Goal: Task Accomplishment & Management: Manage account settings

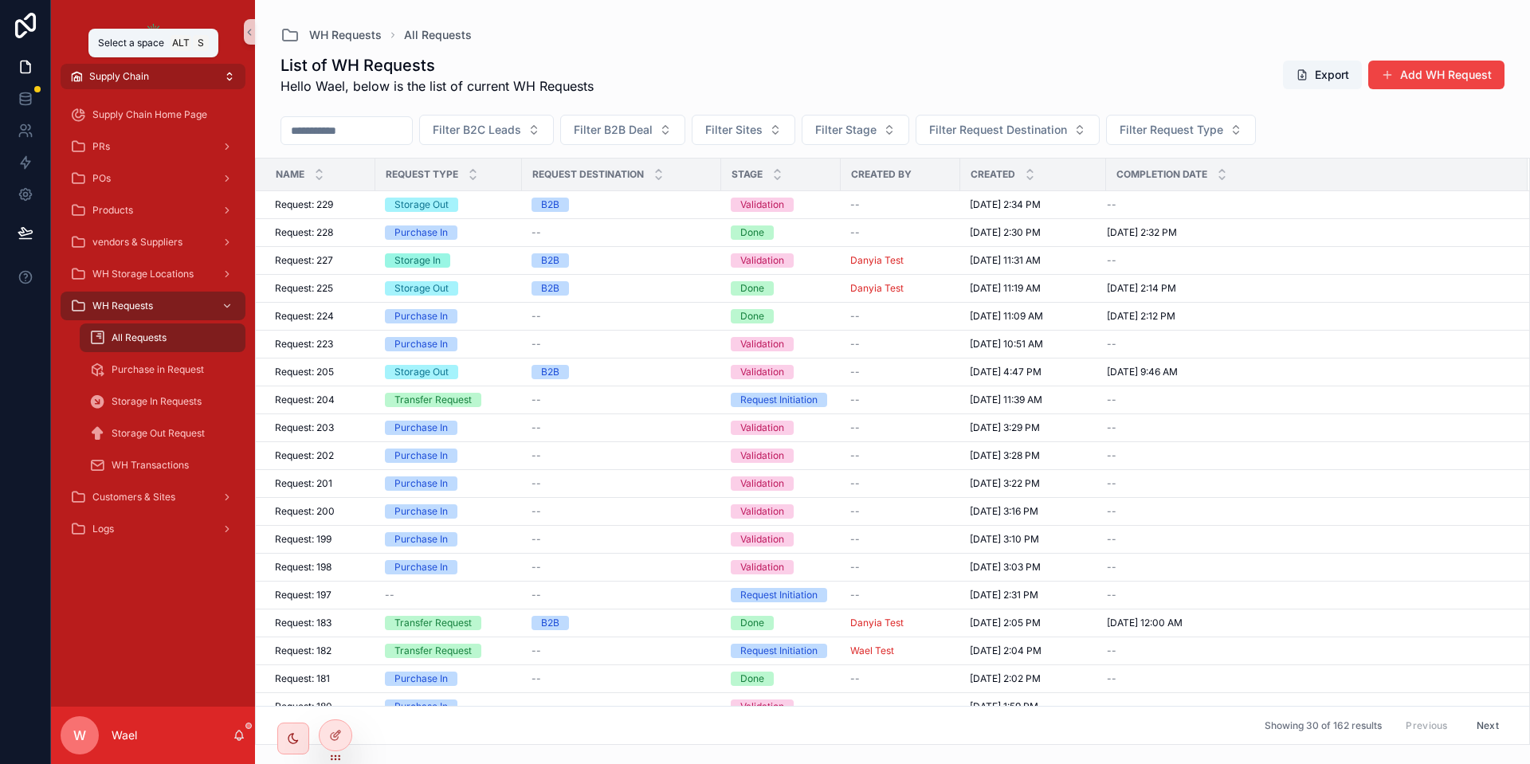
click at [130, 78] on span "Supply Chain" at bounding box center [119, 76] width 60 height 13
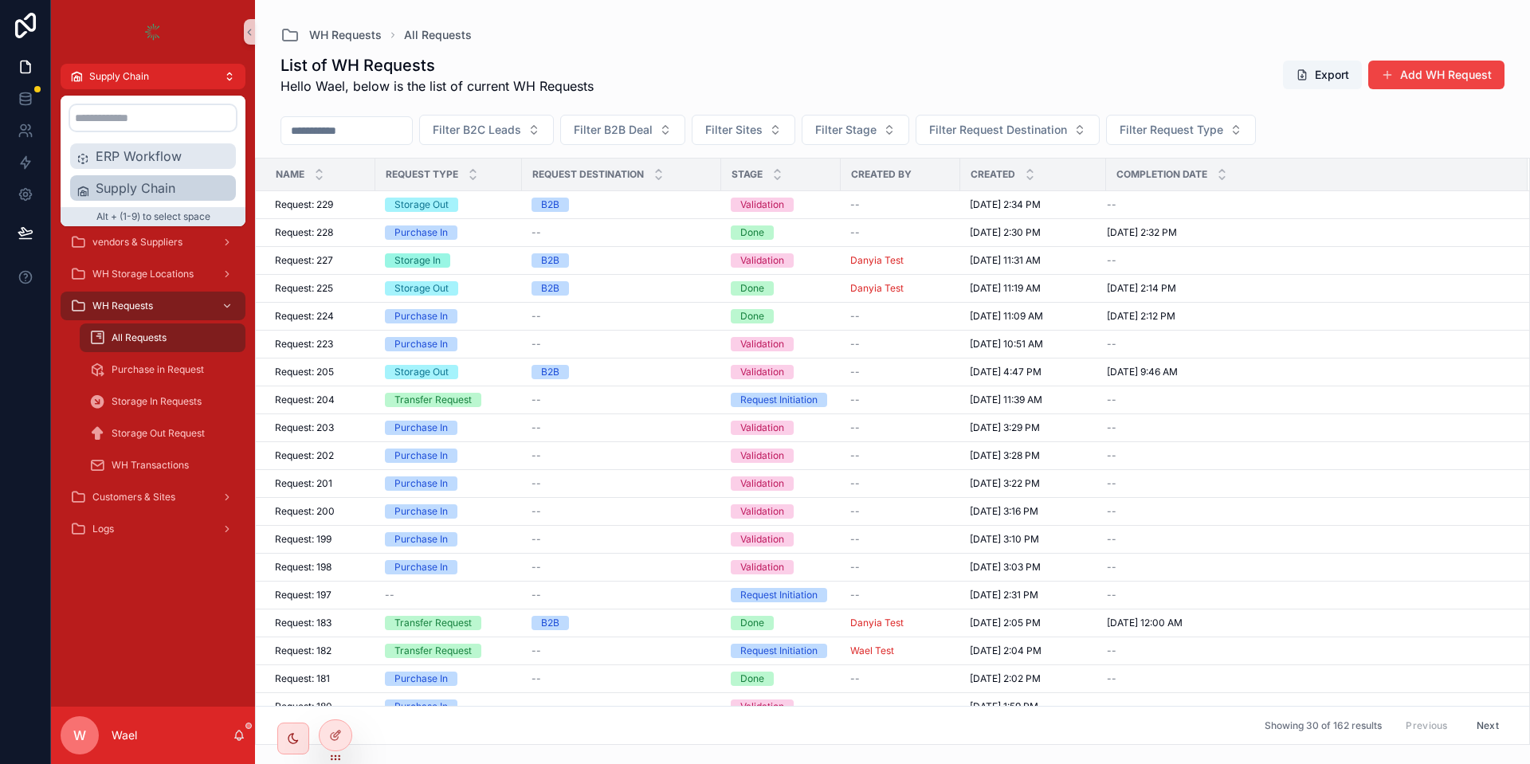
click at [140, 161] on span "ERP Workflow" at bounding box center [163, 156] width 134 height 19
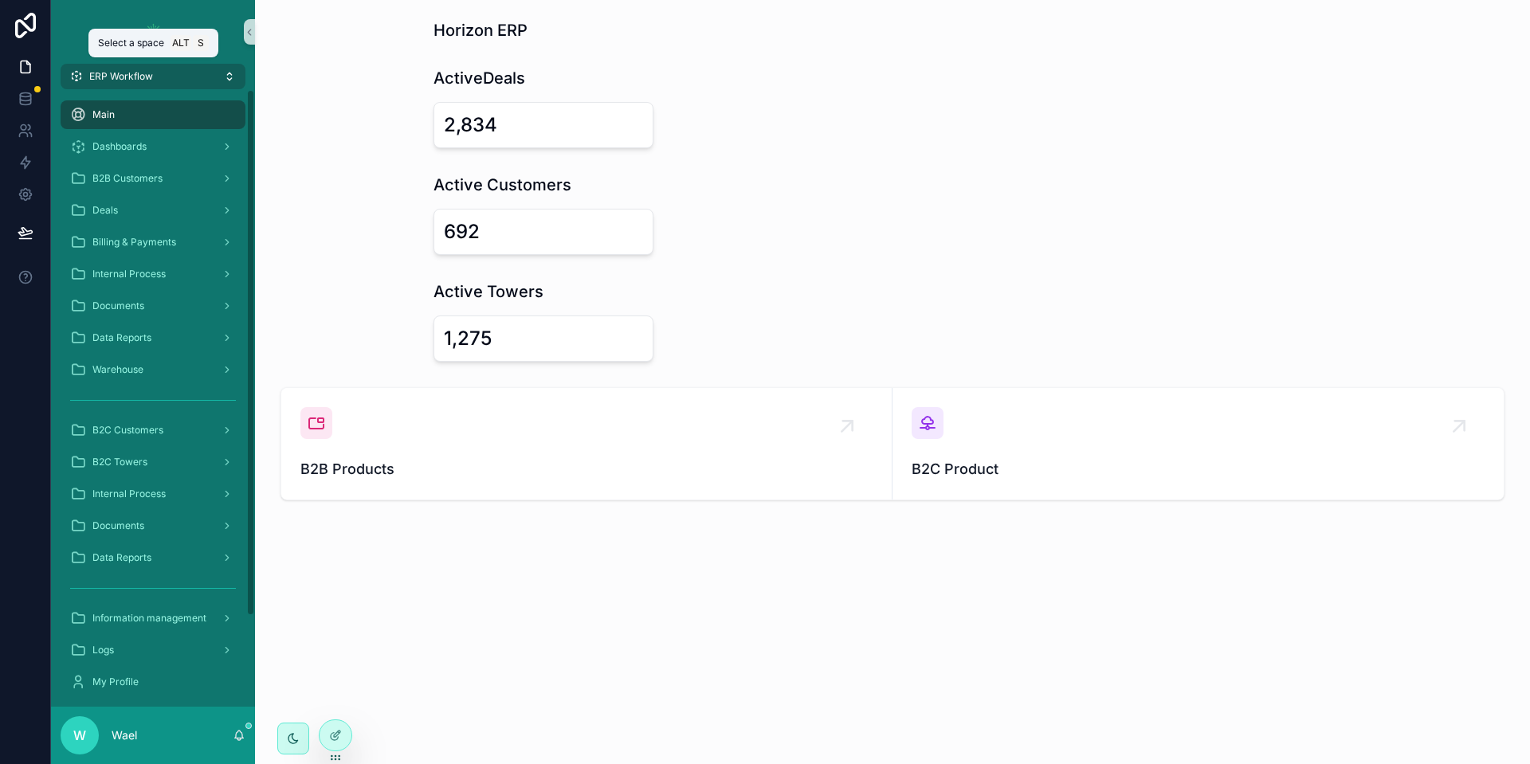
click at [211, 73] on button "ERP Workflow" at bounding box center [153, 76] width 185 height 25
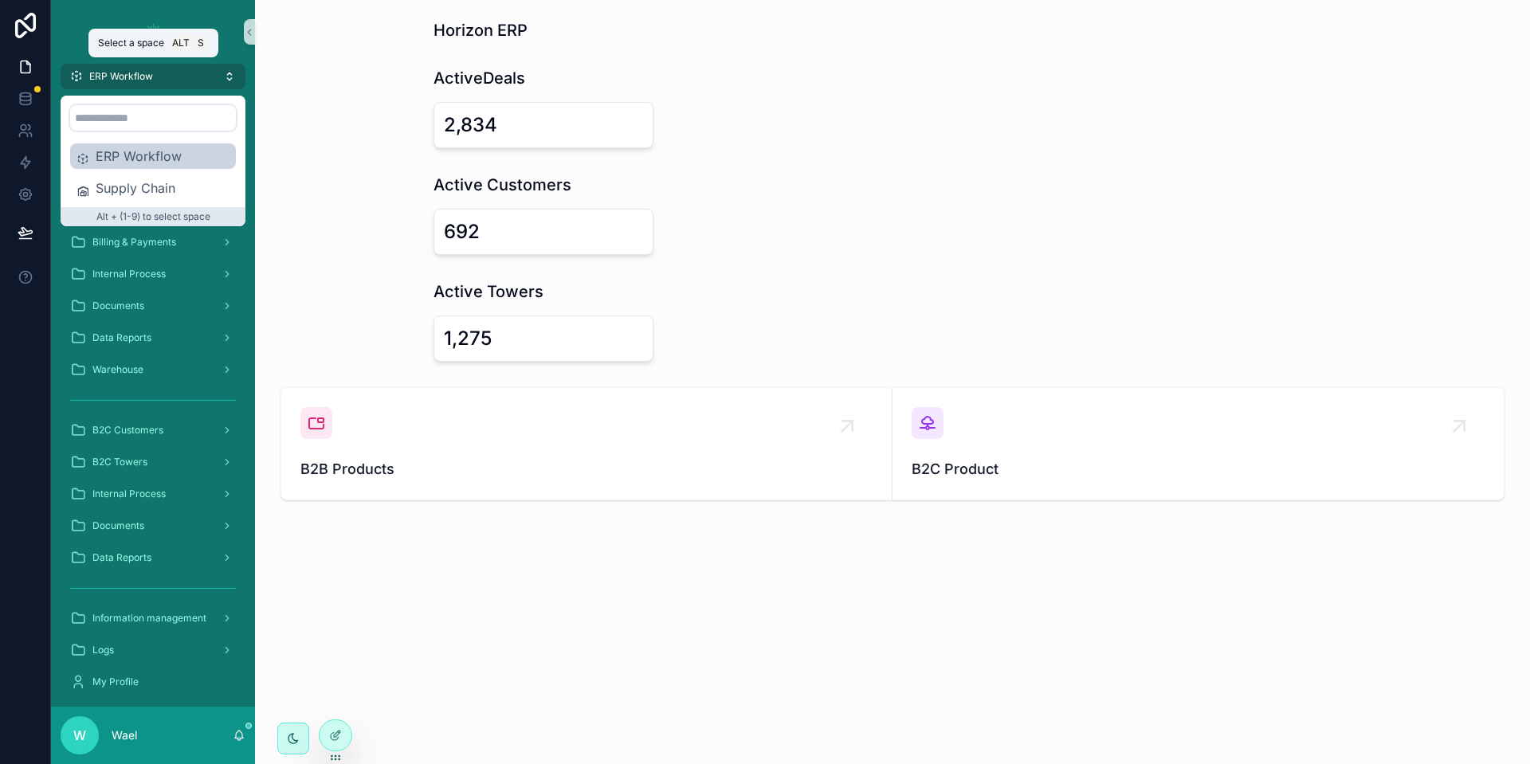
click at [211, 73] on button "ERP Workflow" at bounding box center [153, 76] width 185 height 25
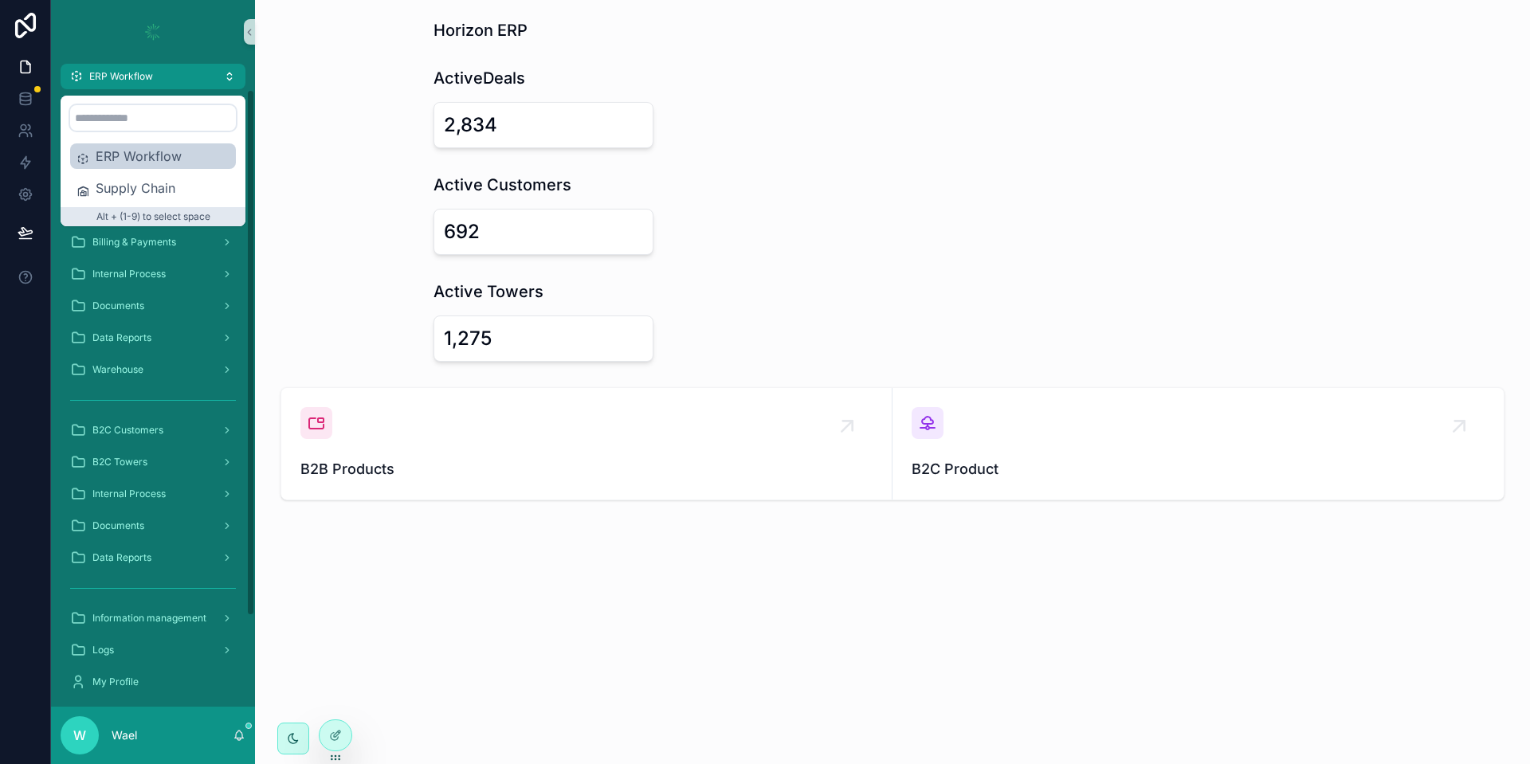
click at [2, 515] on div at bounding box center [25, 382] width 51 height 764
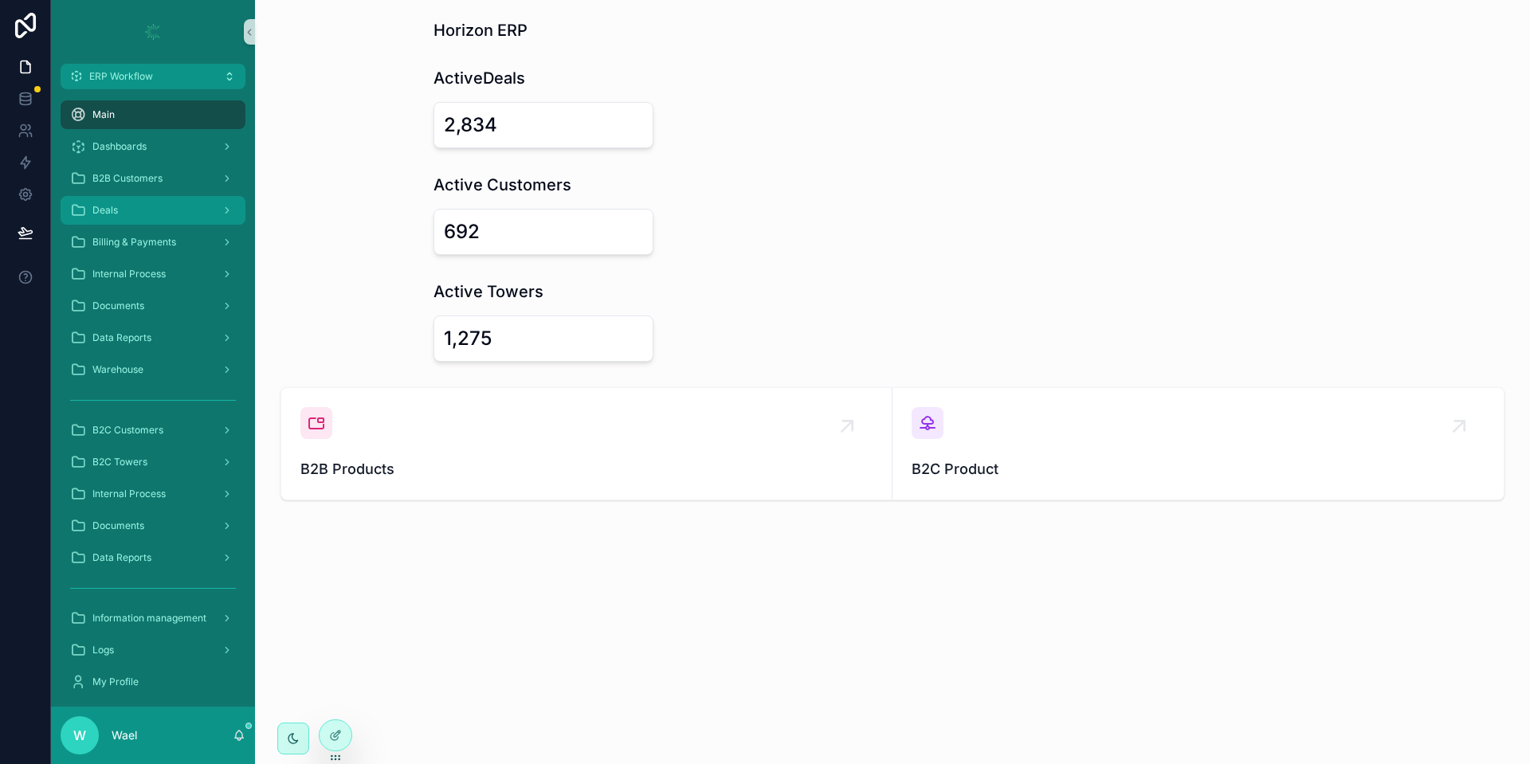
click at [115, 199] on div "Deals" at bounding box center [153, 210] width 166 height 25
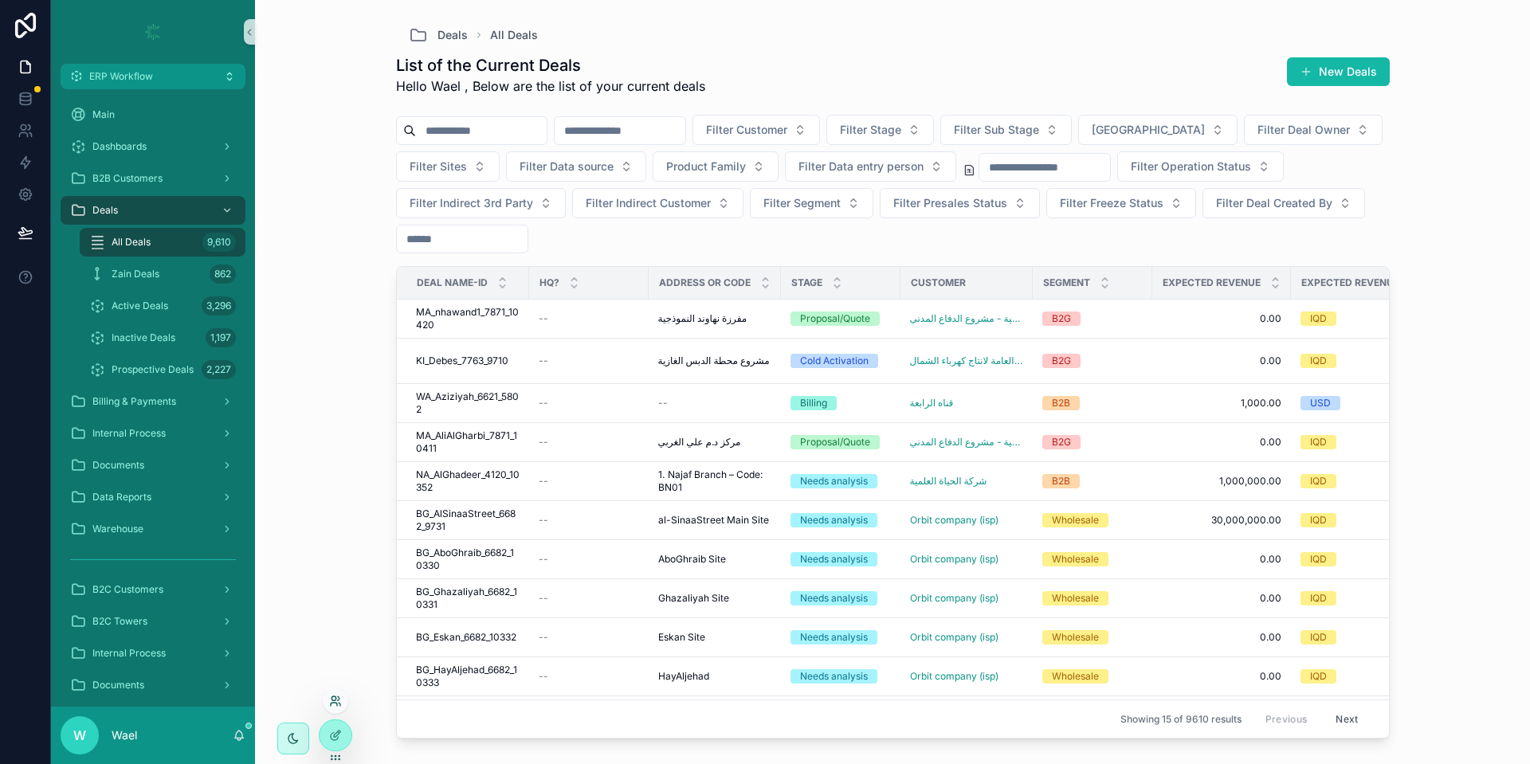
click at [332, 703] on icon at bounding box center [334, 704] width 6 height 3
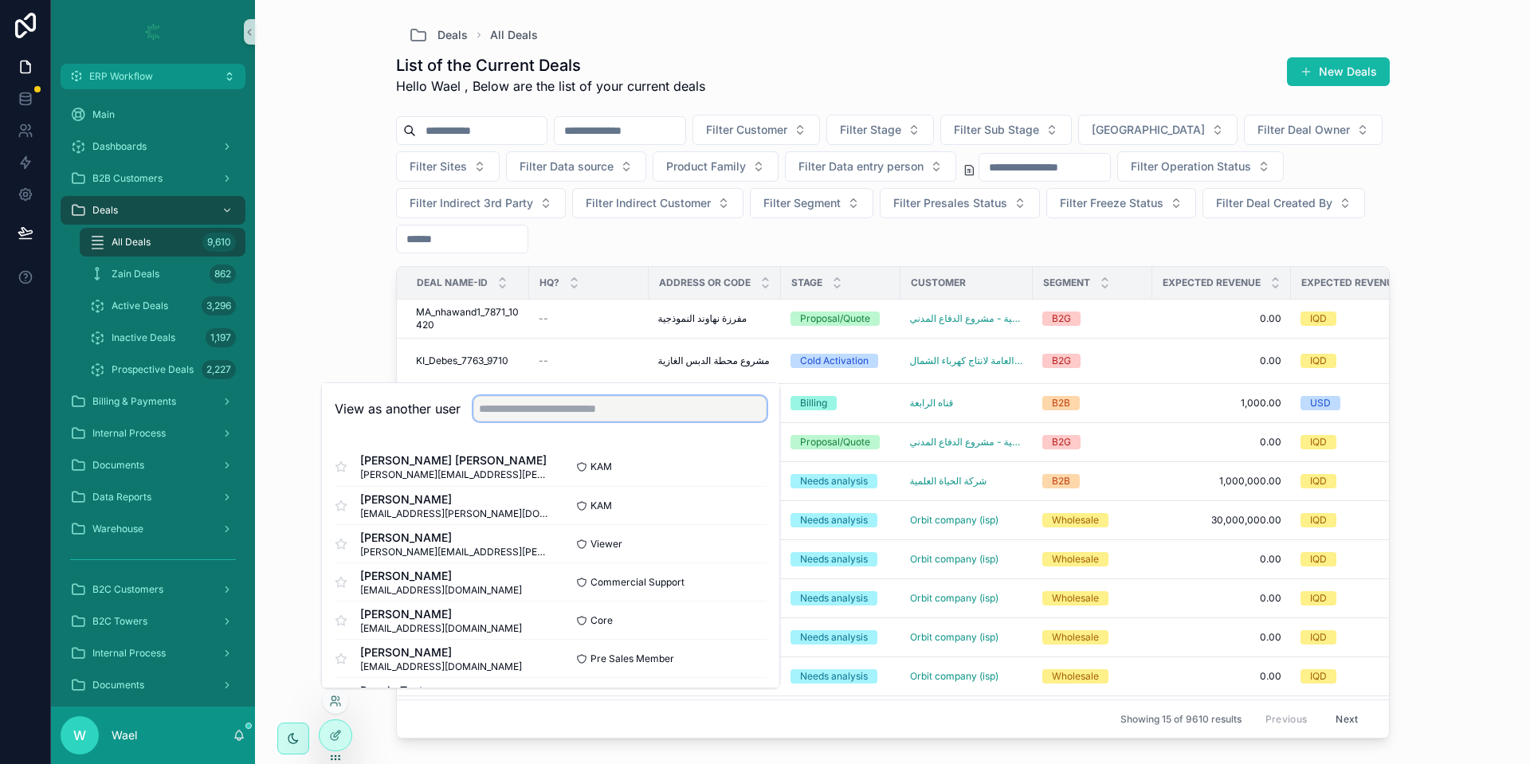
click at [592, 403] on input "text" at bounding box center [619, 408] width 293 height 25
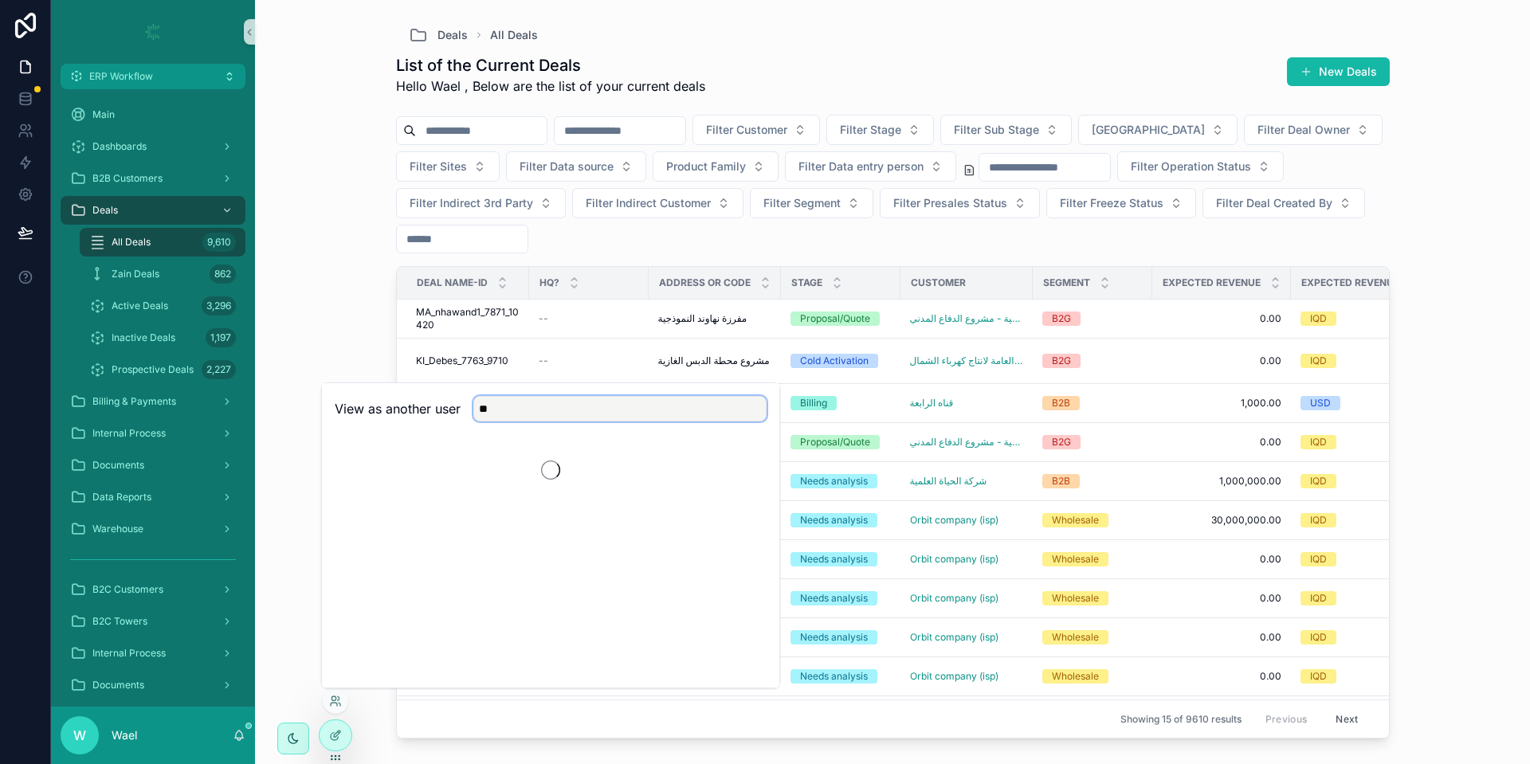
type input "*"
type input "***"
click at [735, 468] on button "Select" at bounding box center [745, 467] width 41 height 23
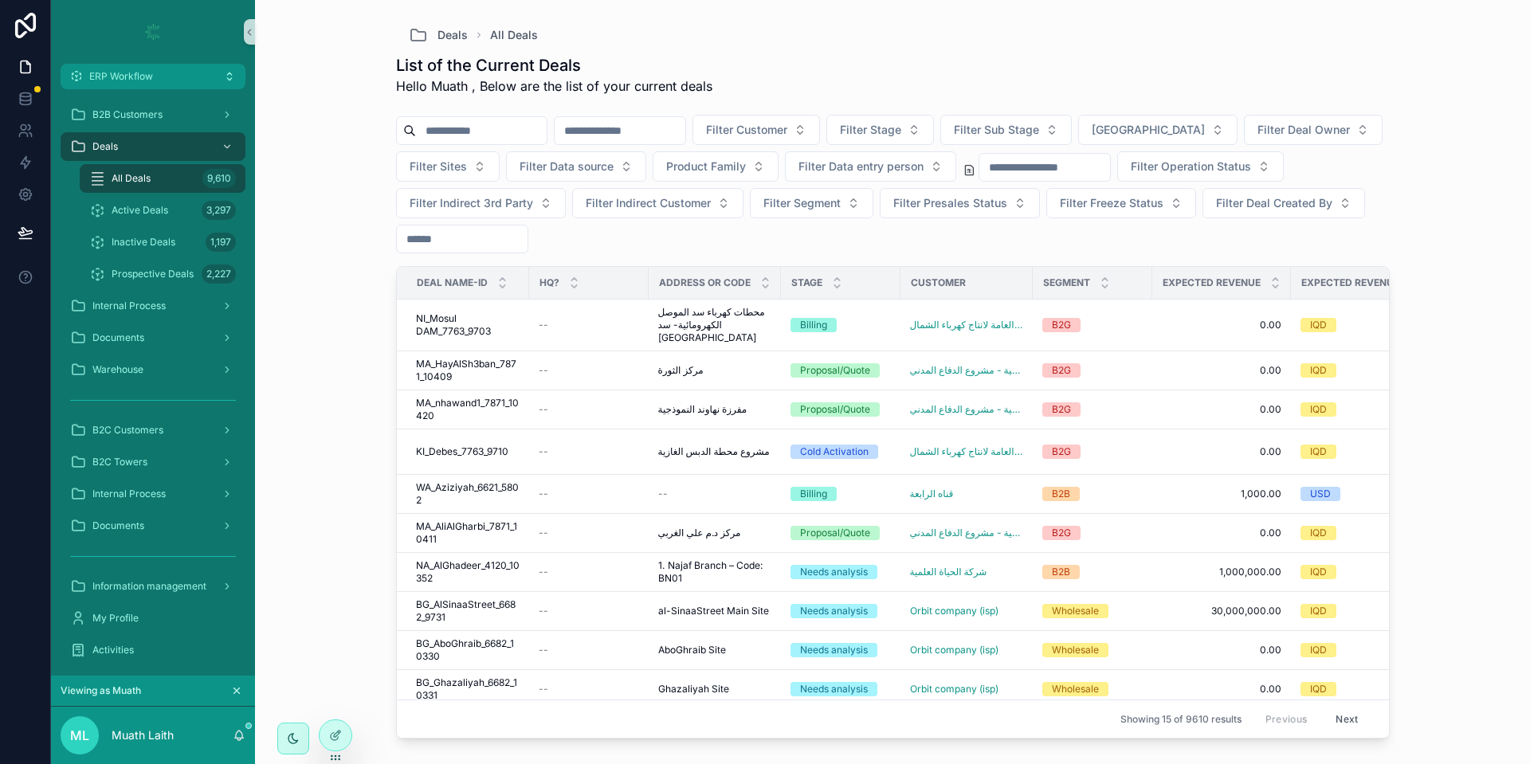
click at [234, 688] on icon "scrollable content" at bounding box center [237, 691] width 6 height 6
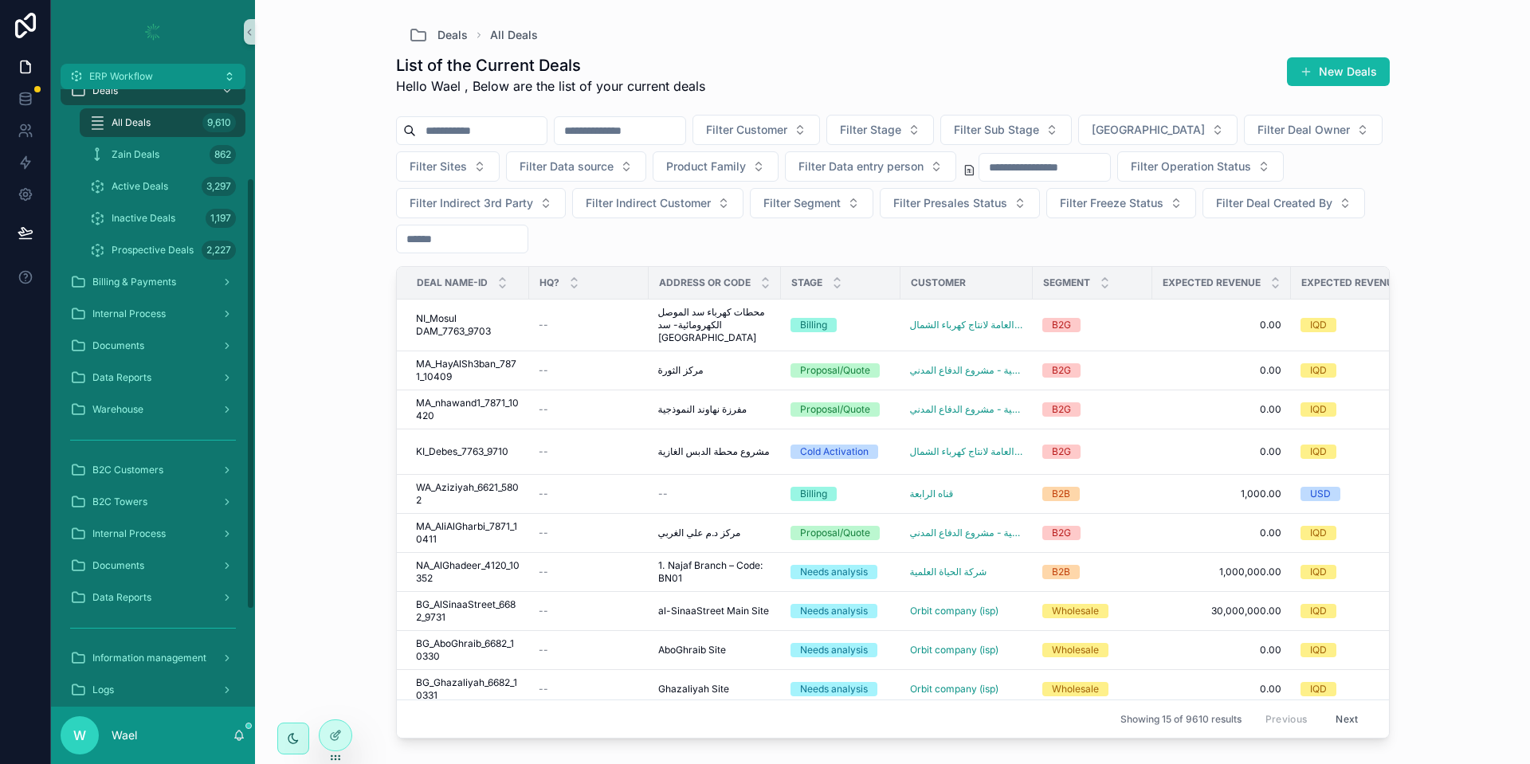
scroll to position [239, 0]
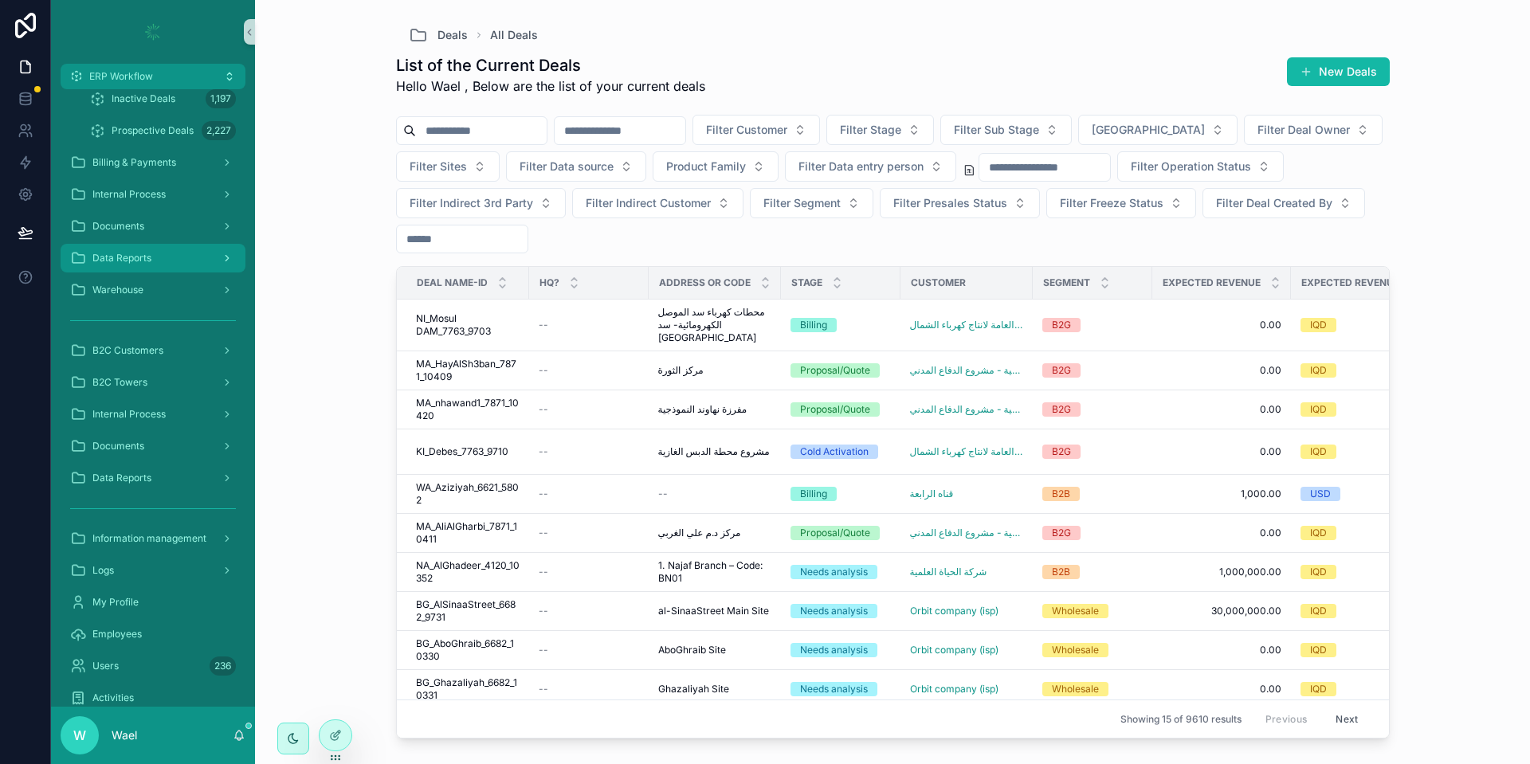
click at [127, 269] on div "Data Reports" at bounding box center [153, 257] width 166 height 25
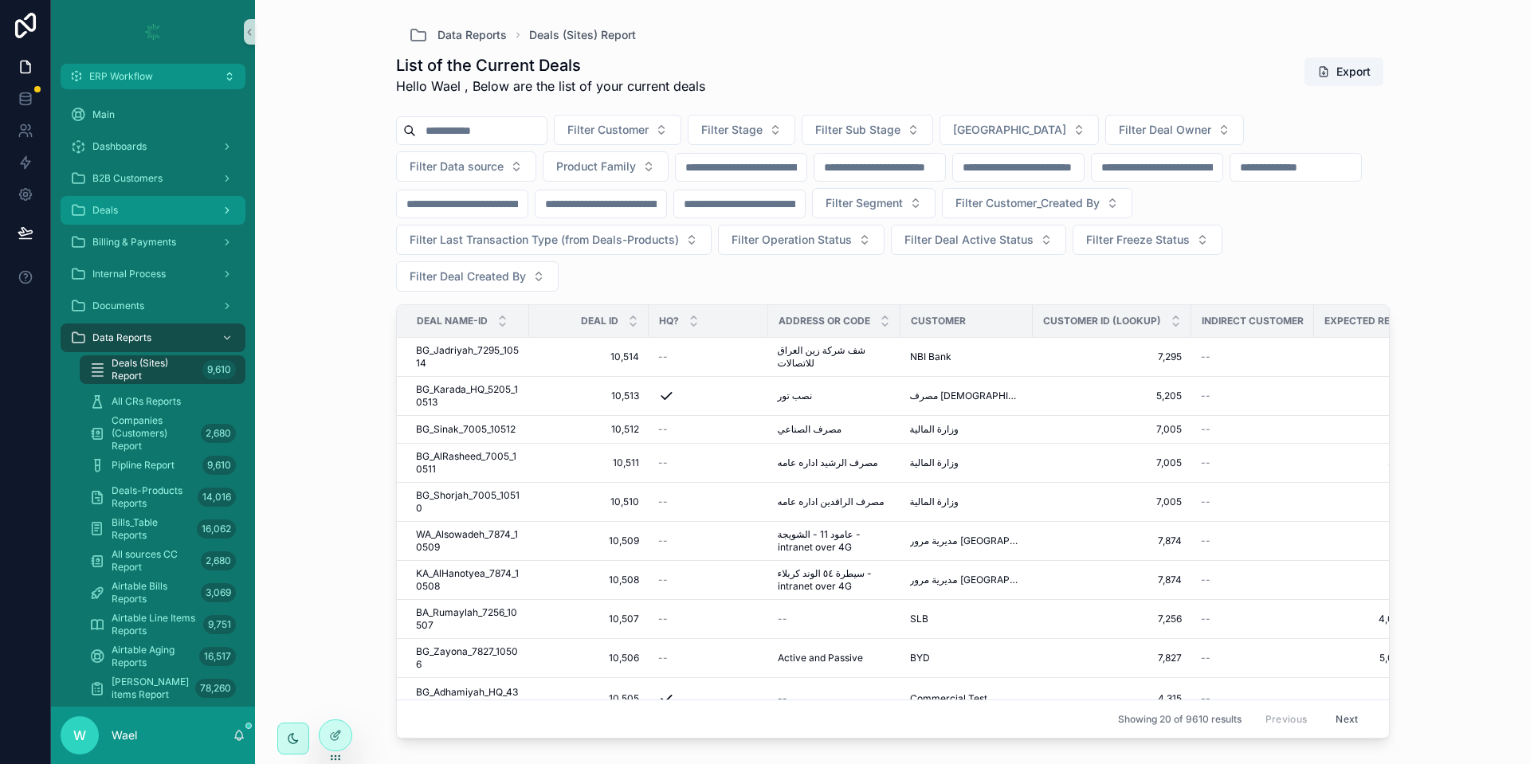
click at [123, 220] on div "Deals" at bounding box center [153, 210] width 166 height 25
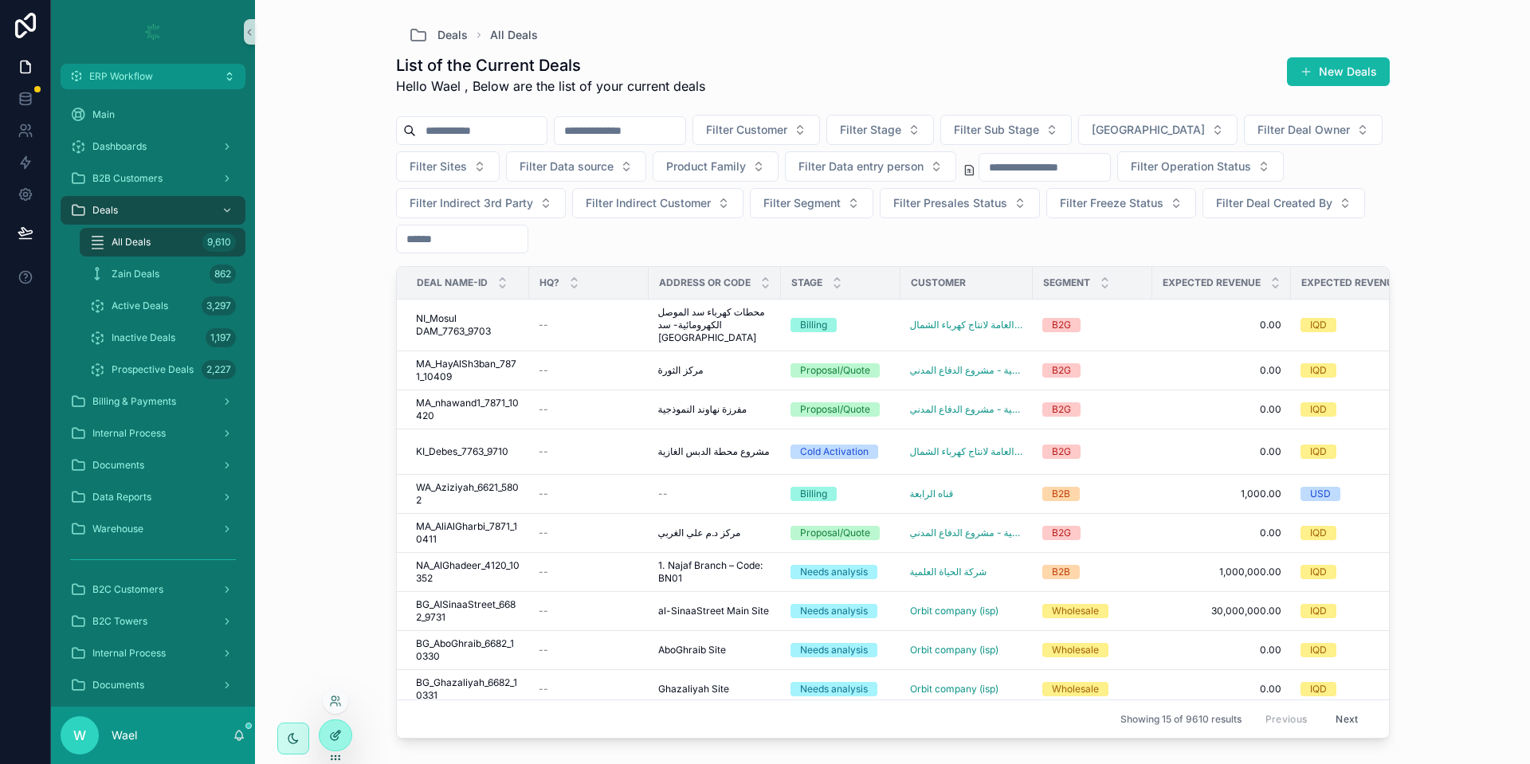
click at [338, 735] on icon at bounding box center [337, 734] width 6 height 6
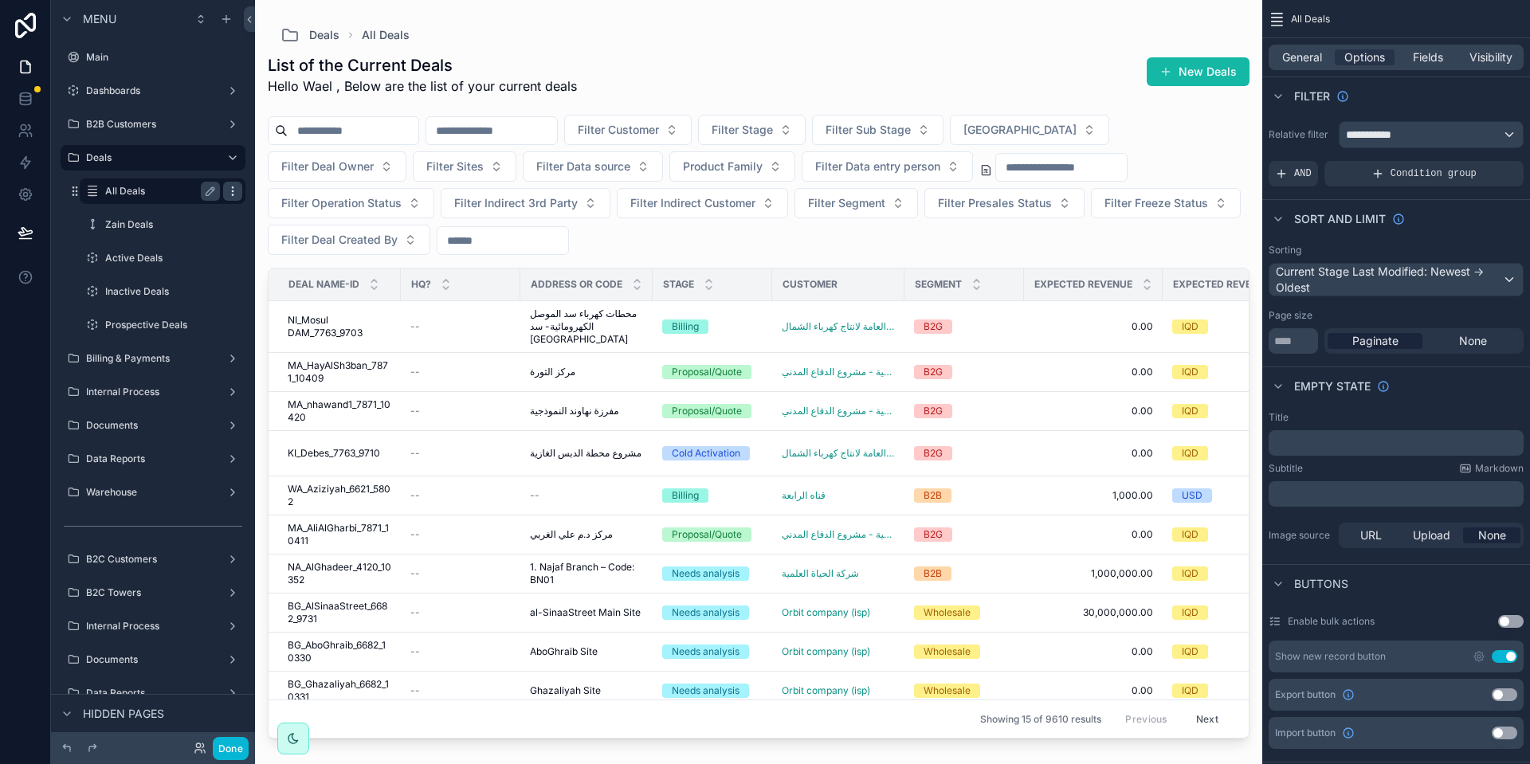
click at [233, 192] on icon "scrollable content" at bounding box center [232, 191] width 13 height 13
click at [304, 206] on span "Clone" at bounding box center [298, 209] width 29 height 16
click at [309, 208] on span "Clone" at bounding box center [298, 209] width 29 height 16
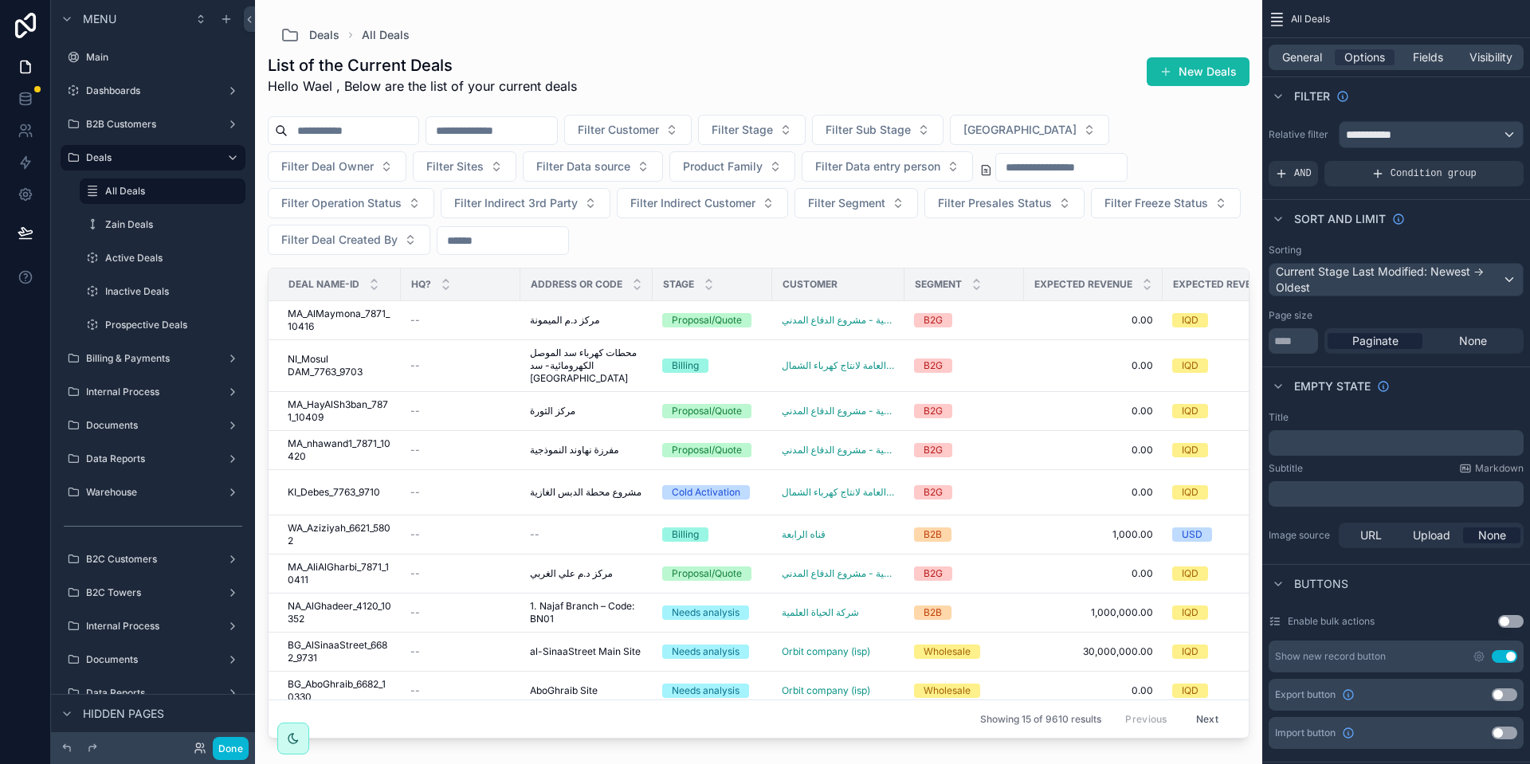
click at [0, 361] on div at bounding box center [25, 382] width 51 height 764
click at [234, 193] on icon "scrollable content" at bounding box center [232, 191] width 13 height 13
click at [291, 174] on span "Clone" at bounding box center [298, 180] width 29 height 16
click at [165, 229] on label "Zain Deals" at bounding box center [159, 224] width 108 height 13
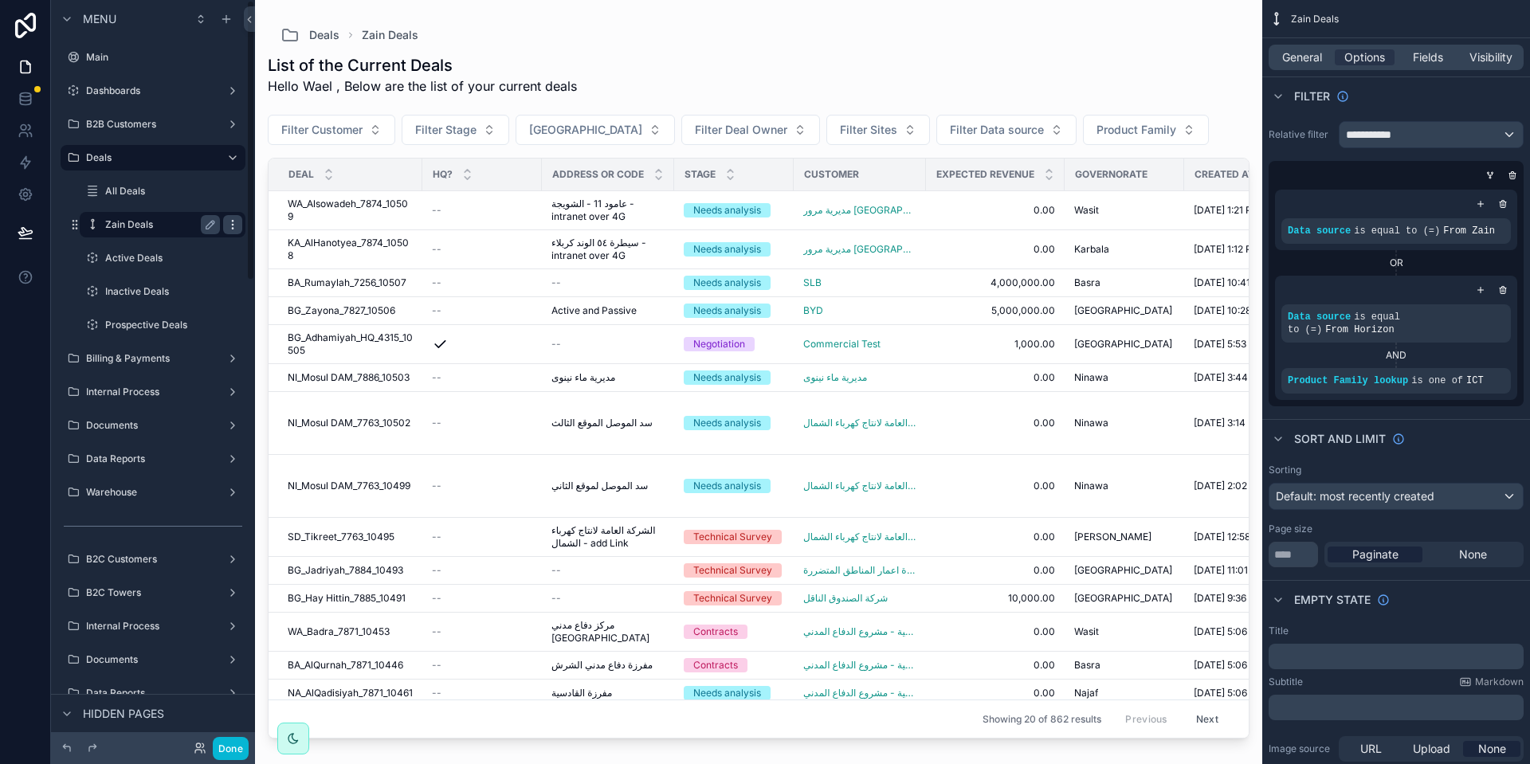
click at [234, 226] on icon "scrollable content" at bounding box center [232, 224] width 13 height 13
click at [288, 239] on span "Clone" at bounding box center [298, 242] width 29 height 16
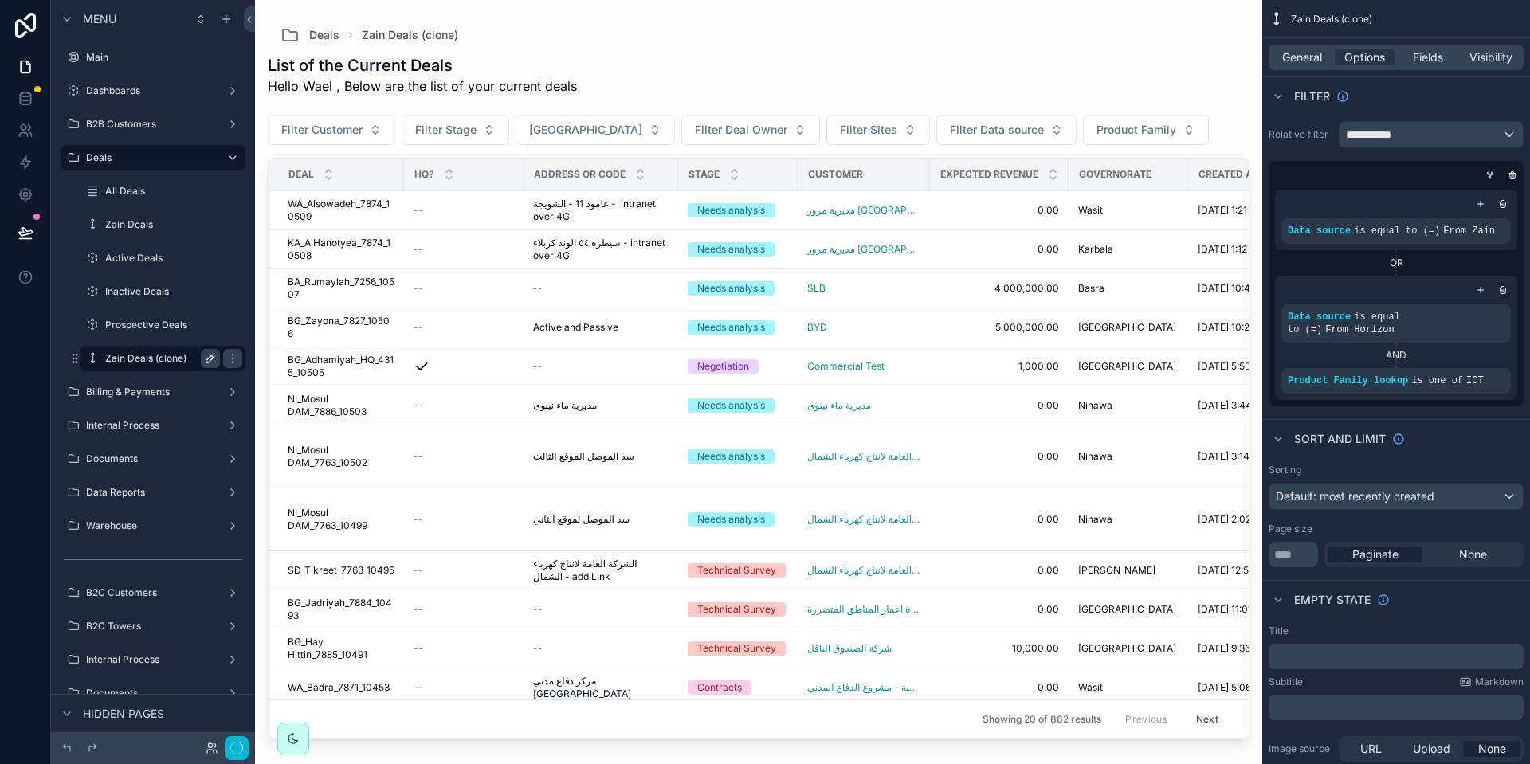
click at [205, 357] on icon "scrollable content" at bounding box center [210, 358] width 13 height 13
click at [186, 355] on input "**********" at bounding box center [149, 358] width 89 height 19
type input "*"
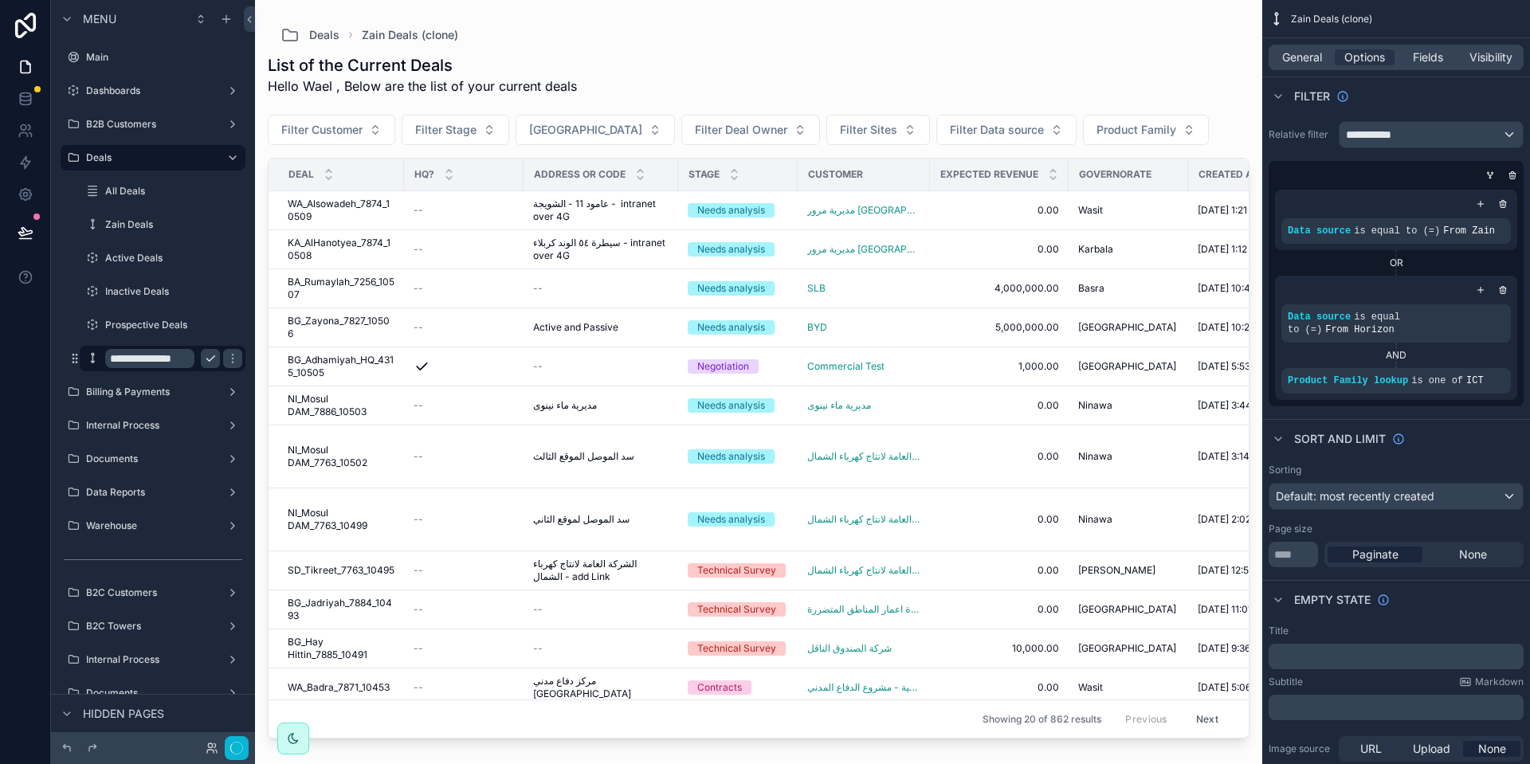
scroll to position [0, 3]
type input "**********"
click at [226, 356] on icon "scrollable content" at bounding box center [232, 358] width 13 height 13
click at [135, 357] on label "Technical Deals" at bounding box center [159, 358] width 108 height 13
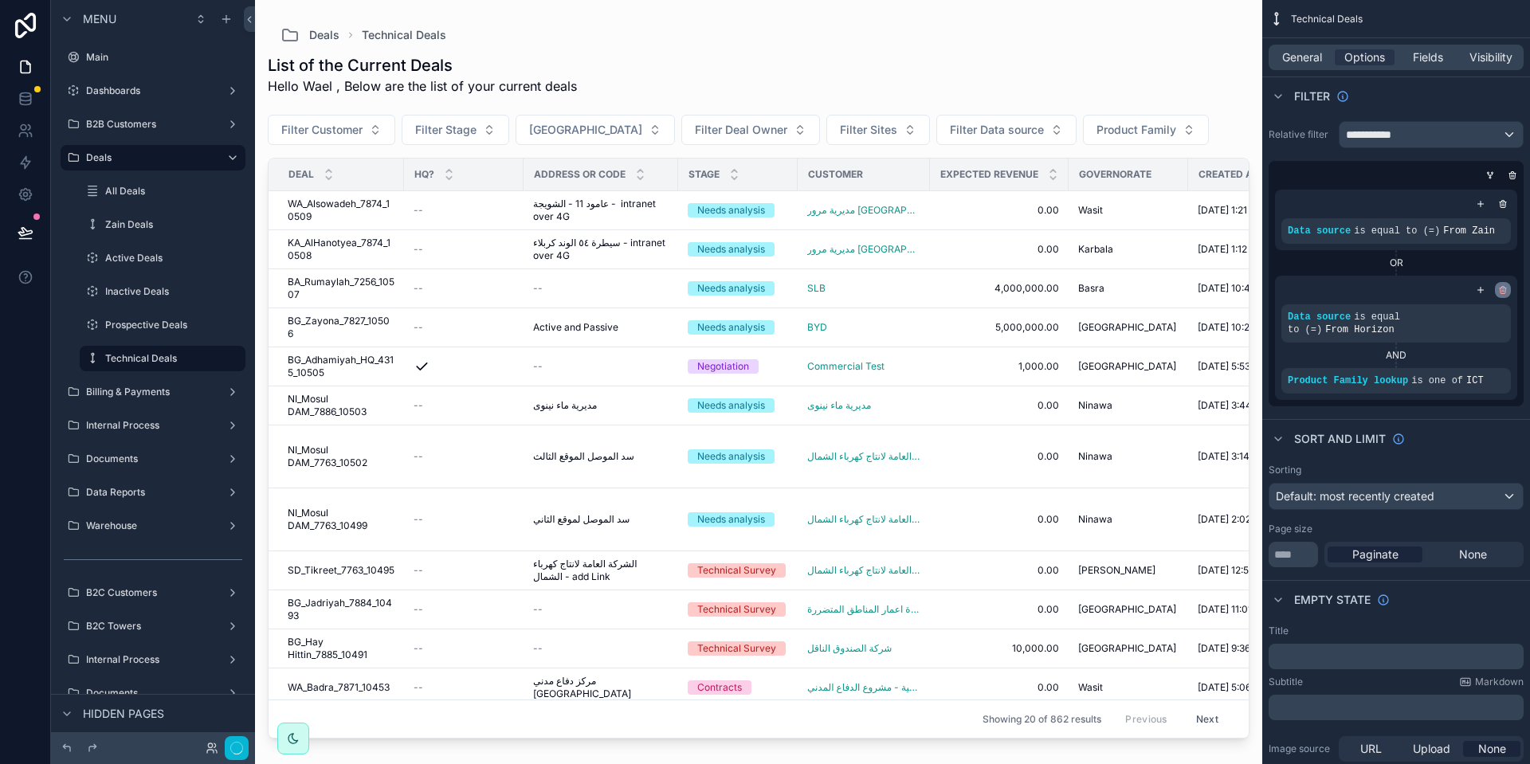
click at [1506, 289] on icon "scrollable content" at bounding box center [1503, 290] width 10 height 10
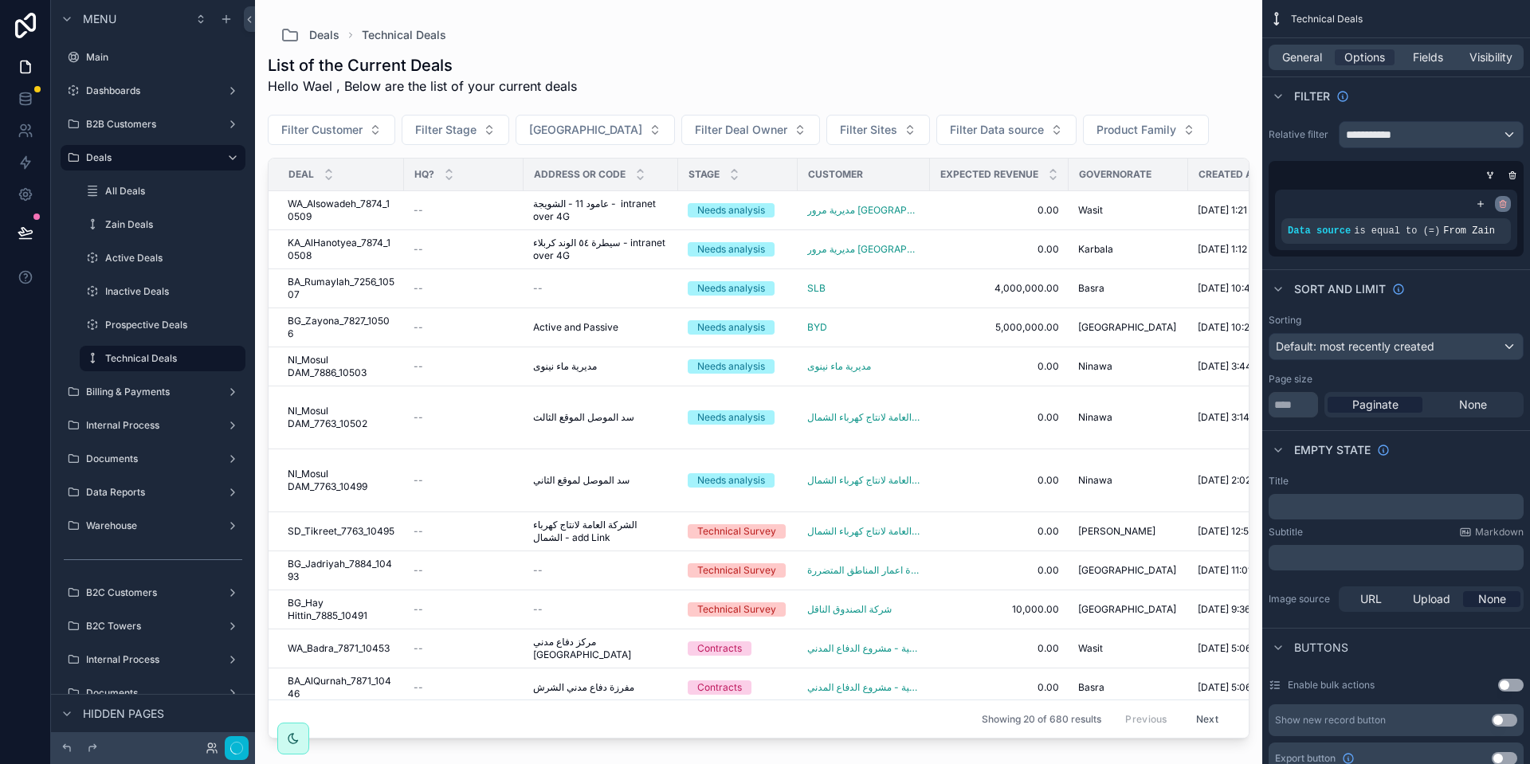
click at [1503, 204] on icon "scrollable content" at bounding box center [1503, 204] width 10 height 10
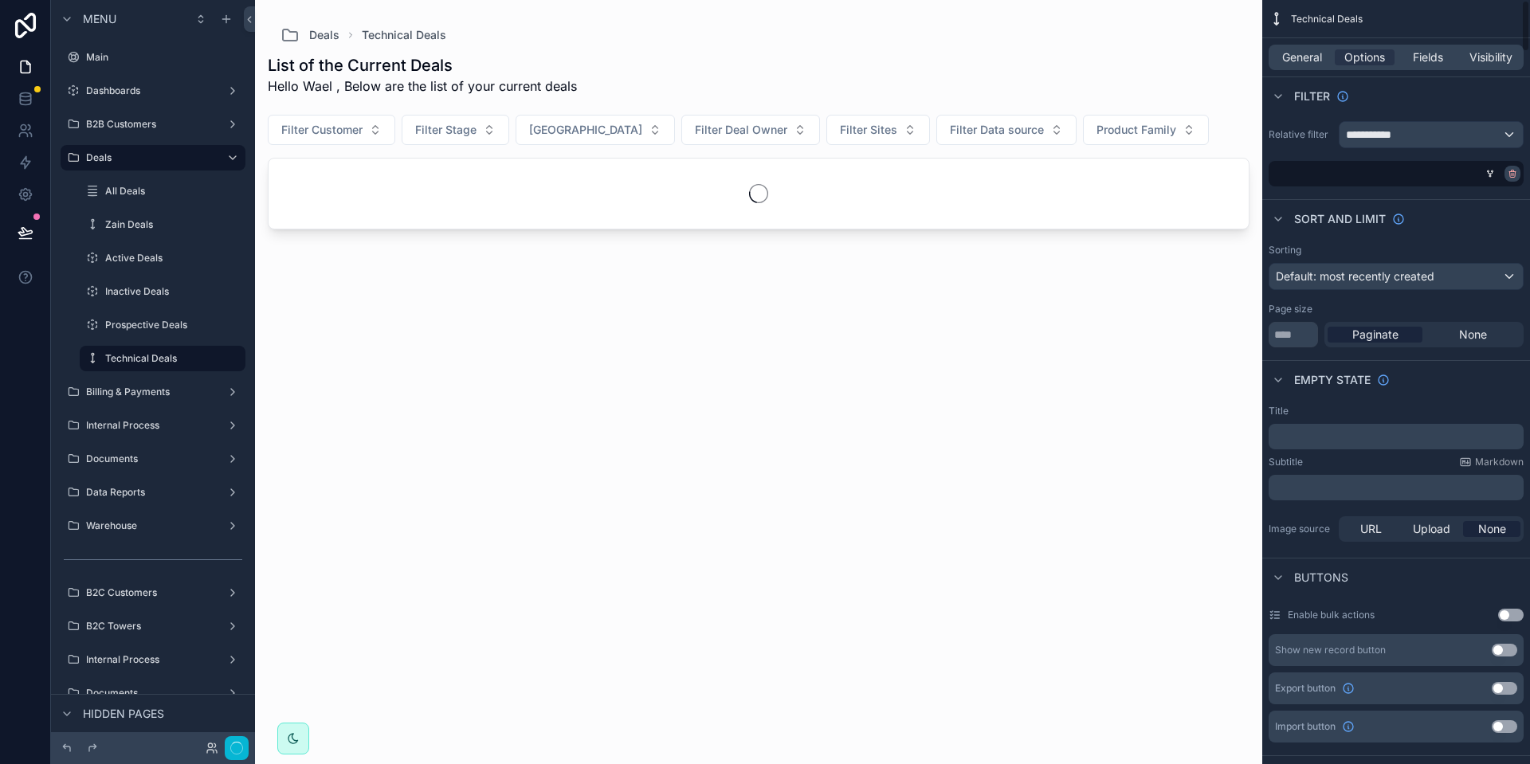
click at [1511, 175] on icon "scrollable content" at bounding box center [1512, 174] width 10 height 10
click at [1303, 61] on span "General" at bounding box center [1302, 57] width 40 height 16
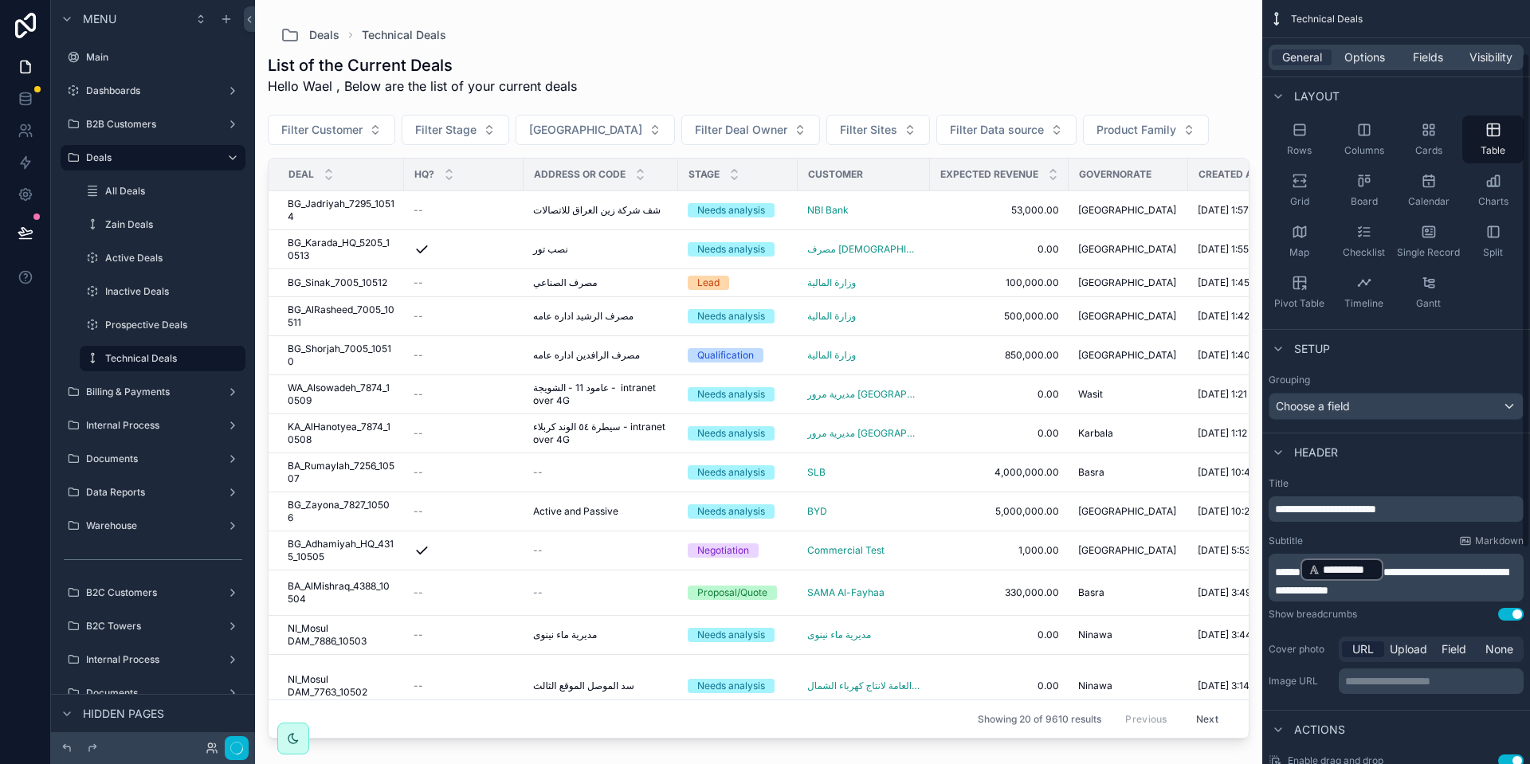
scroll to position [120, 0]
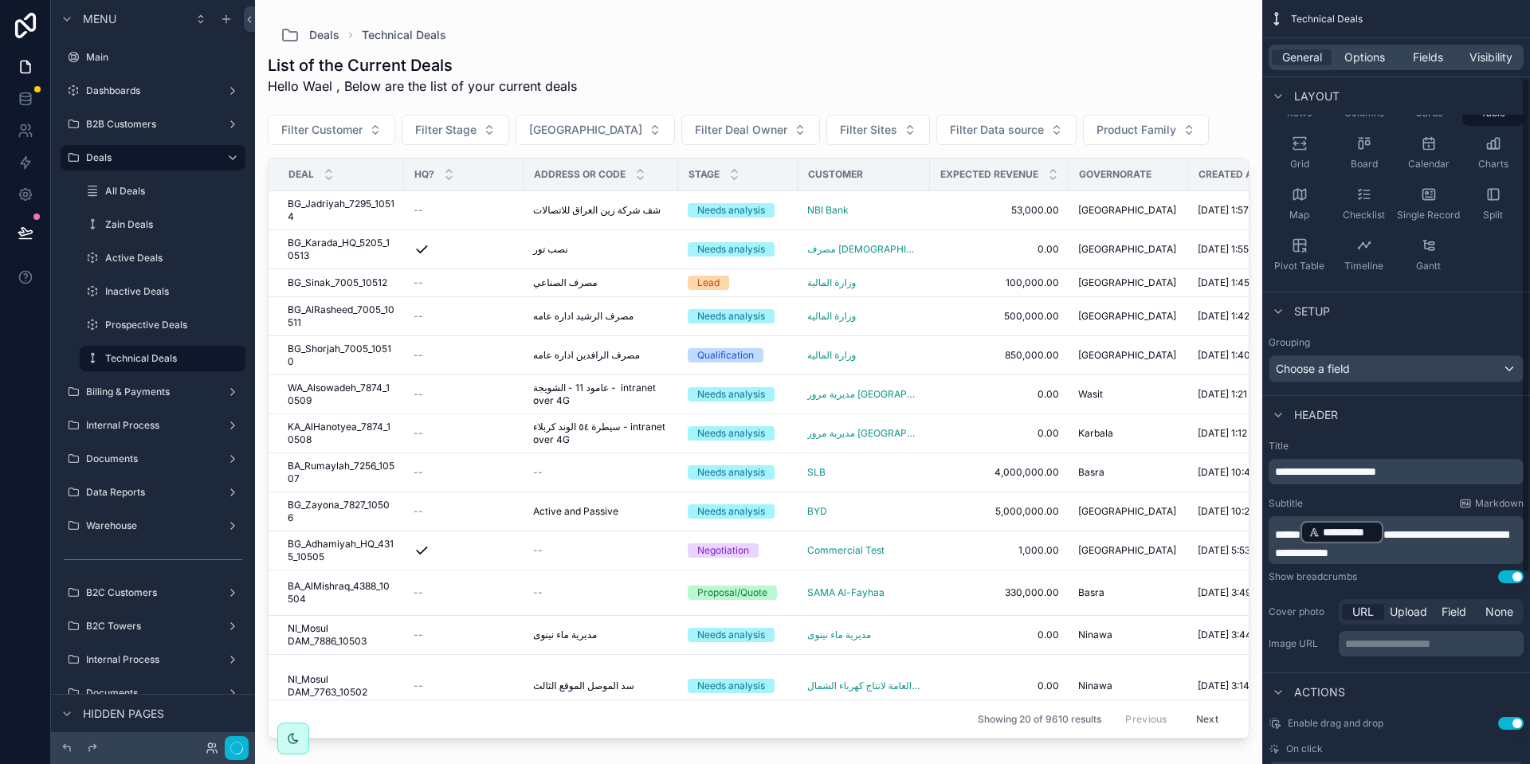
click at [1376, 475] on span "**********" at bounding box center [1325, 471] width 101 height 11
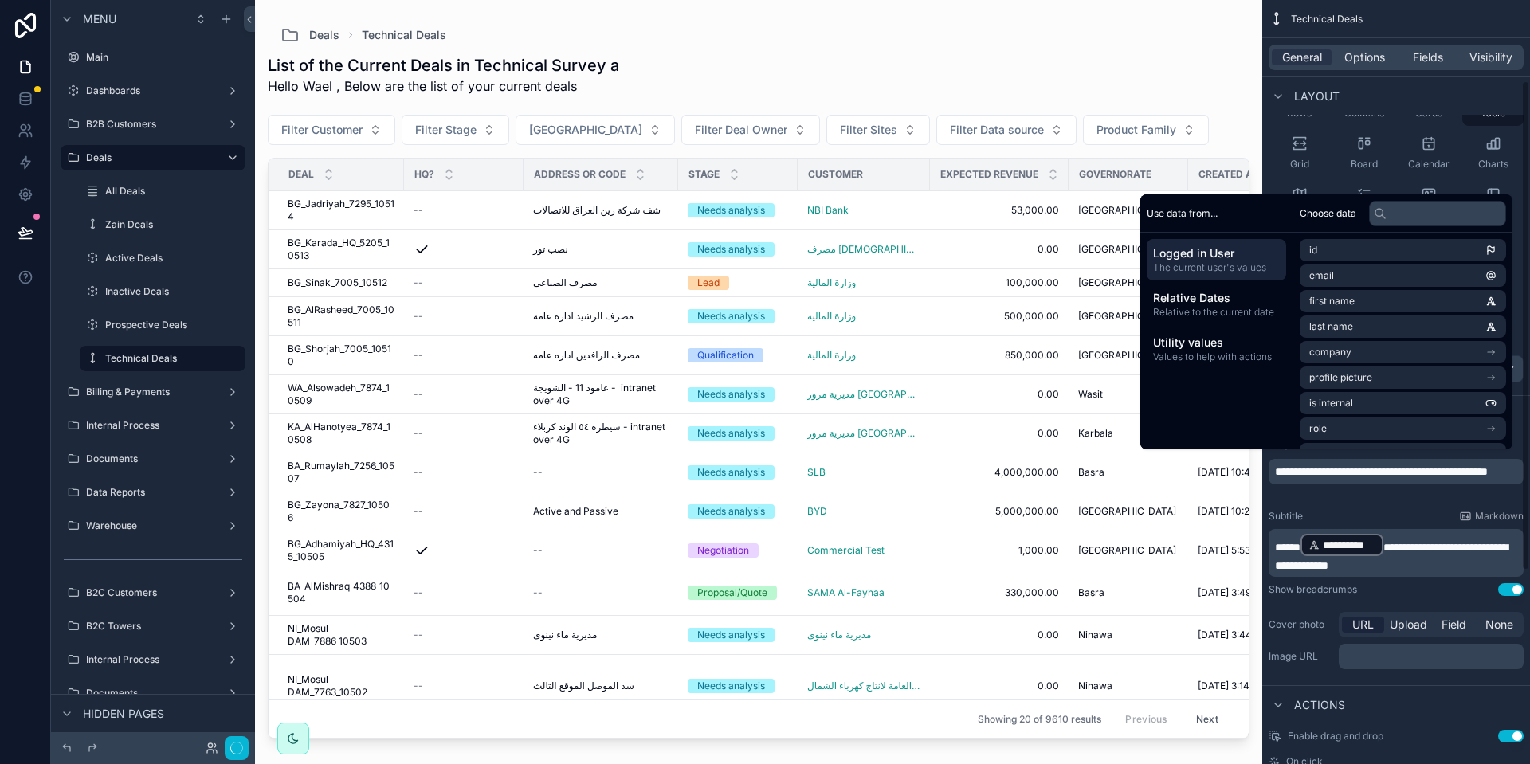
scroll to position [126, 0]
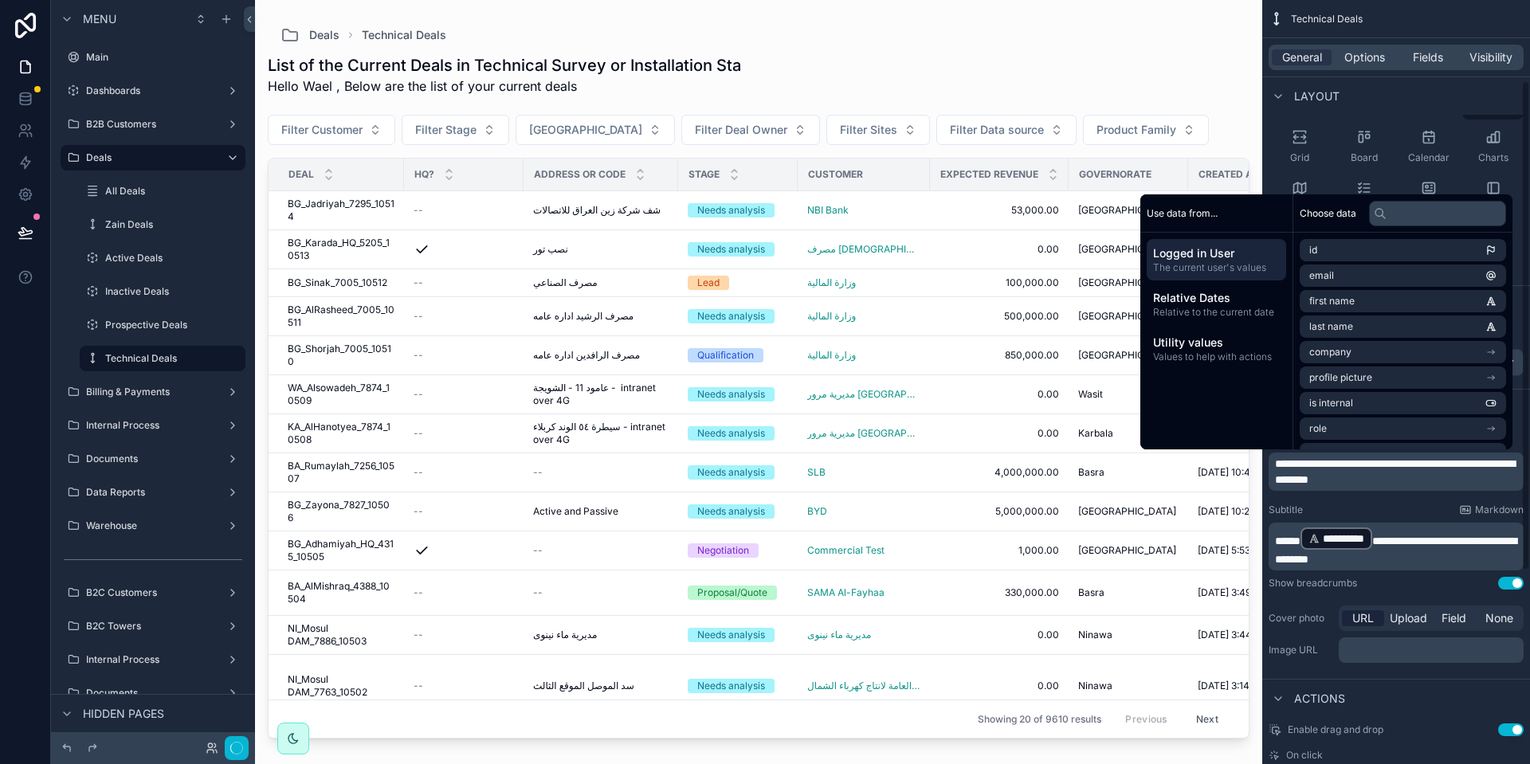
click at [1424, 697] on div "Actions" at bounding box center [1396, 698] width 268 height 38
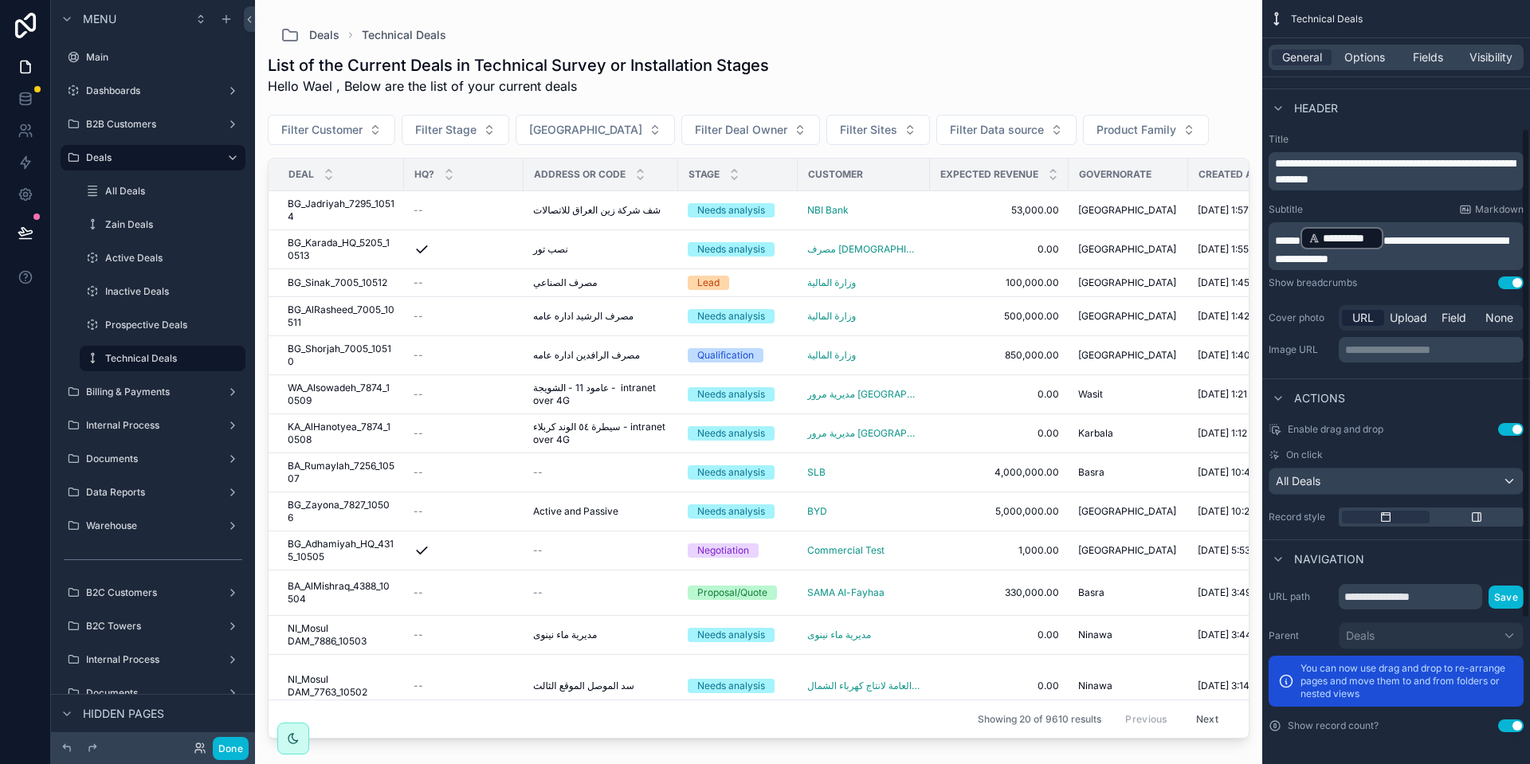
scroll to position [0, 0]
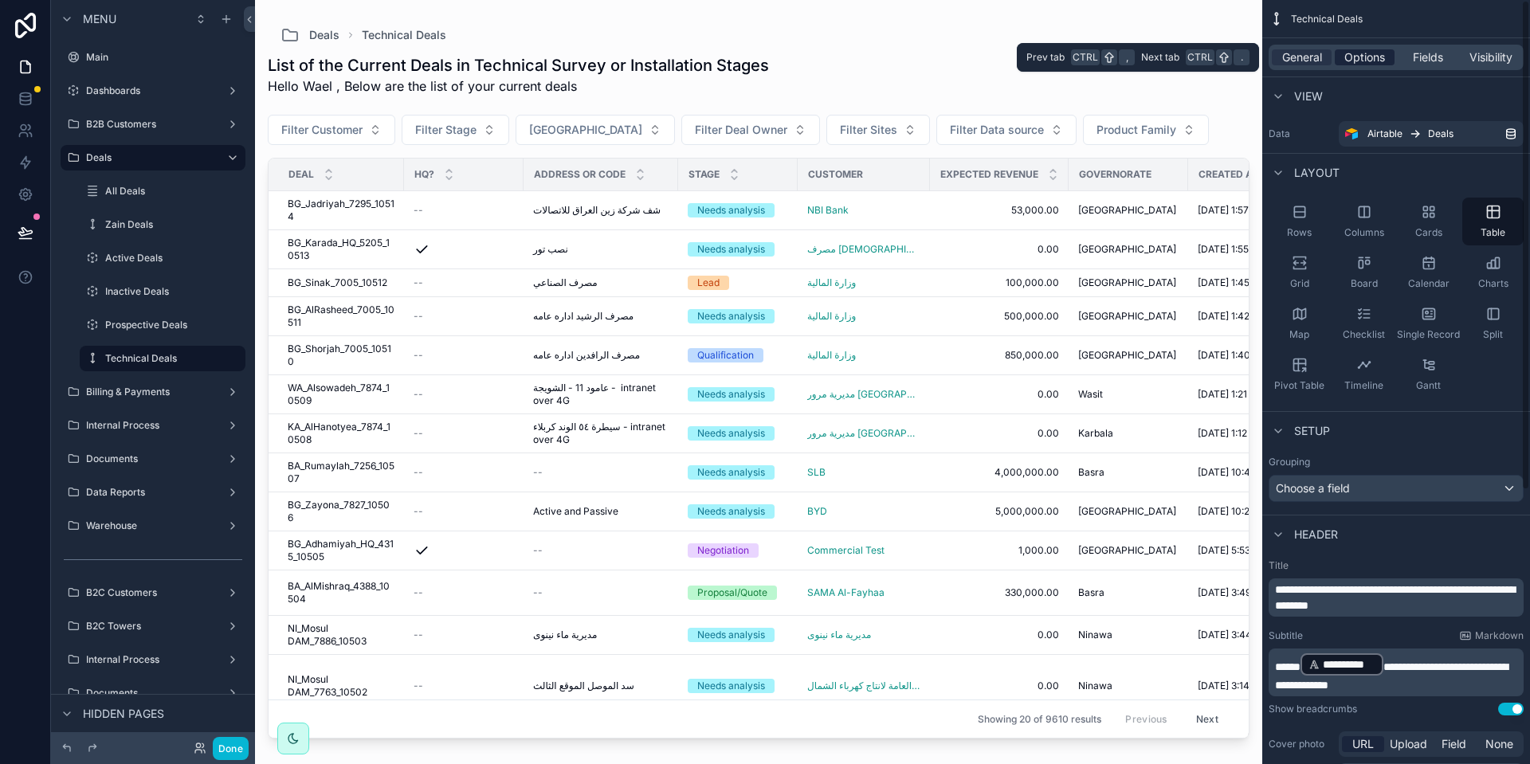
click at [1355, 57] on span "Options" at bounding box center [1364, 57] width 41 height 16
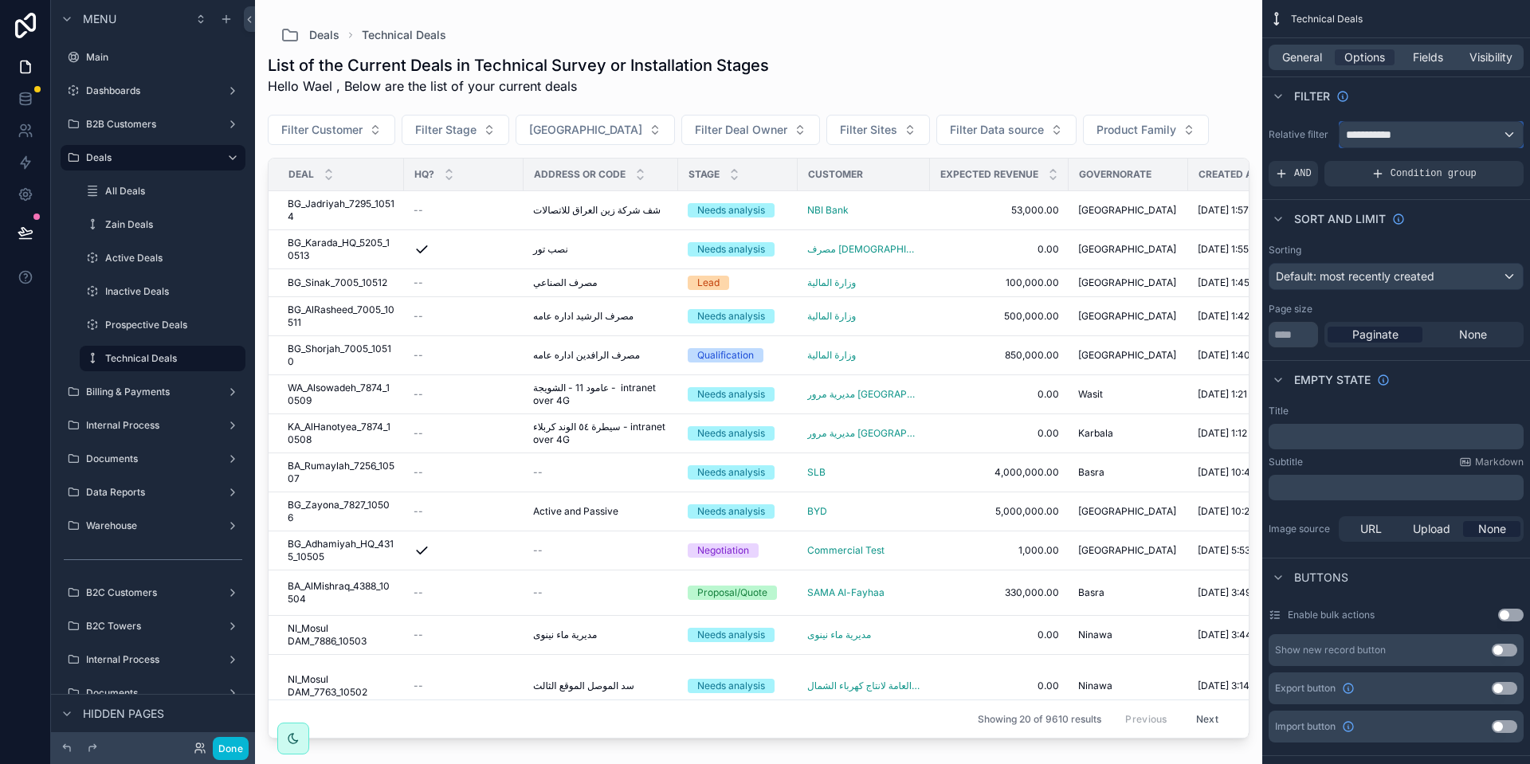
click at [1392, 133] on span "**********" at bounding box center [1375, 135] width 59 height 16
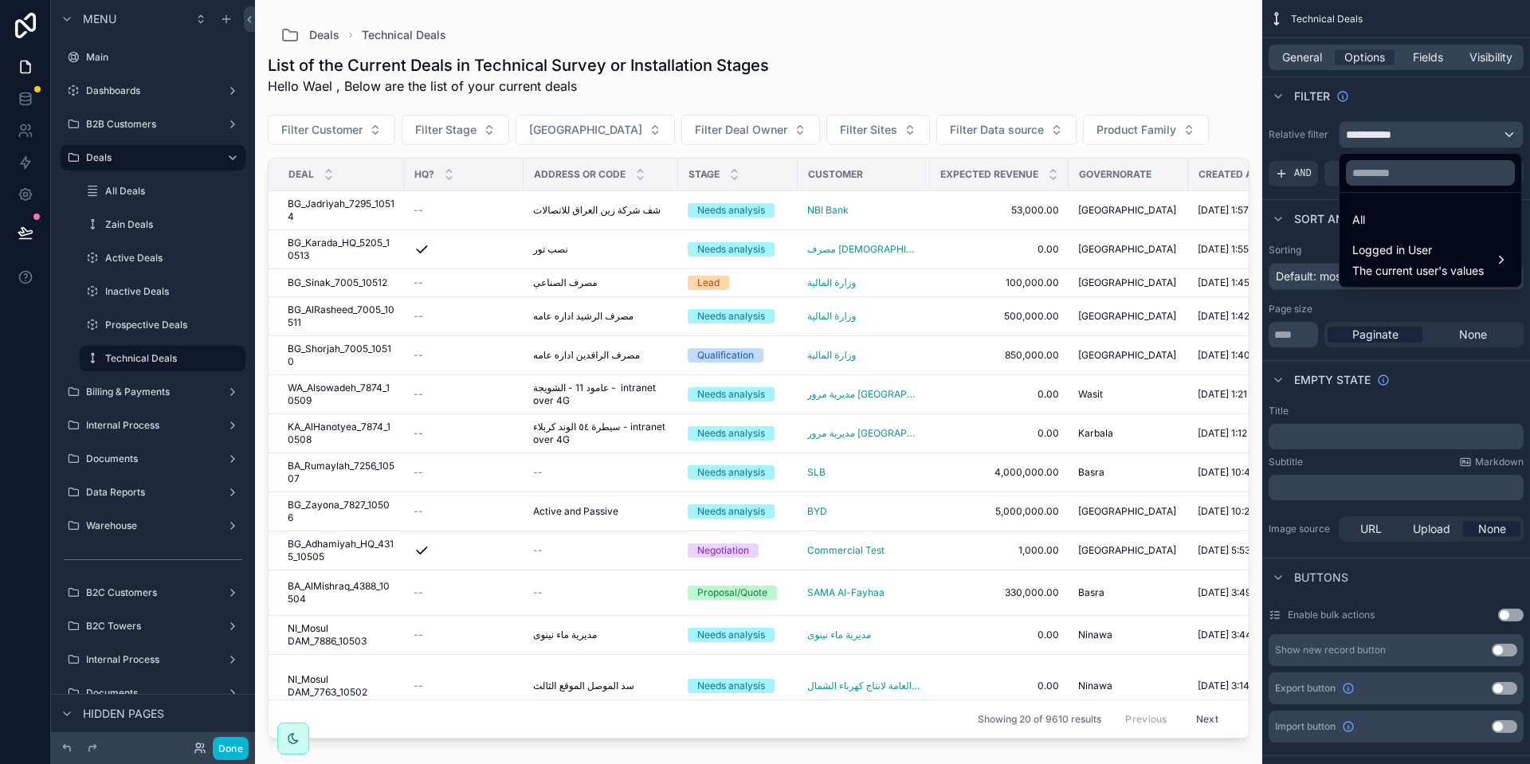
click at [1392, 133] on div "scrollable content" at bounding box center [765, 382] width 1530 height 764
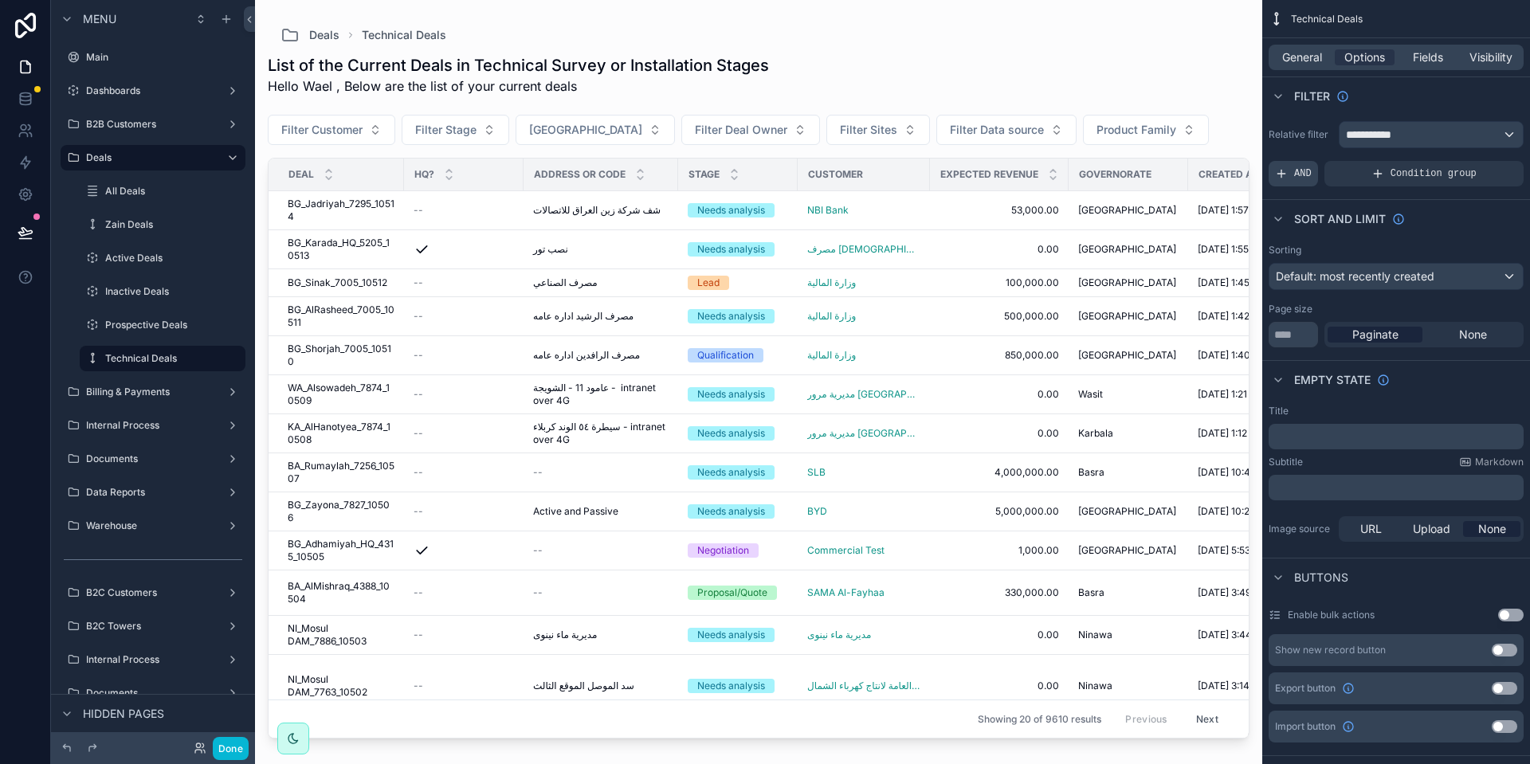
click at [1305, 164] on div "AND" at bounding box center [1292, 173] width 49 height 25
click at [1486, 164] on icon "scrollable content" at bounding box center [1483, 164] width 6 height 6
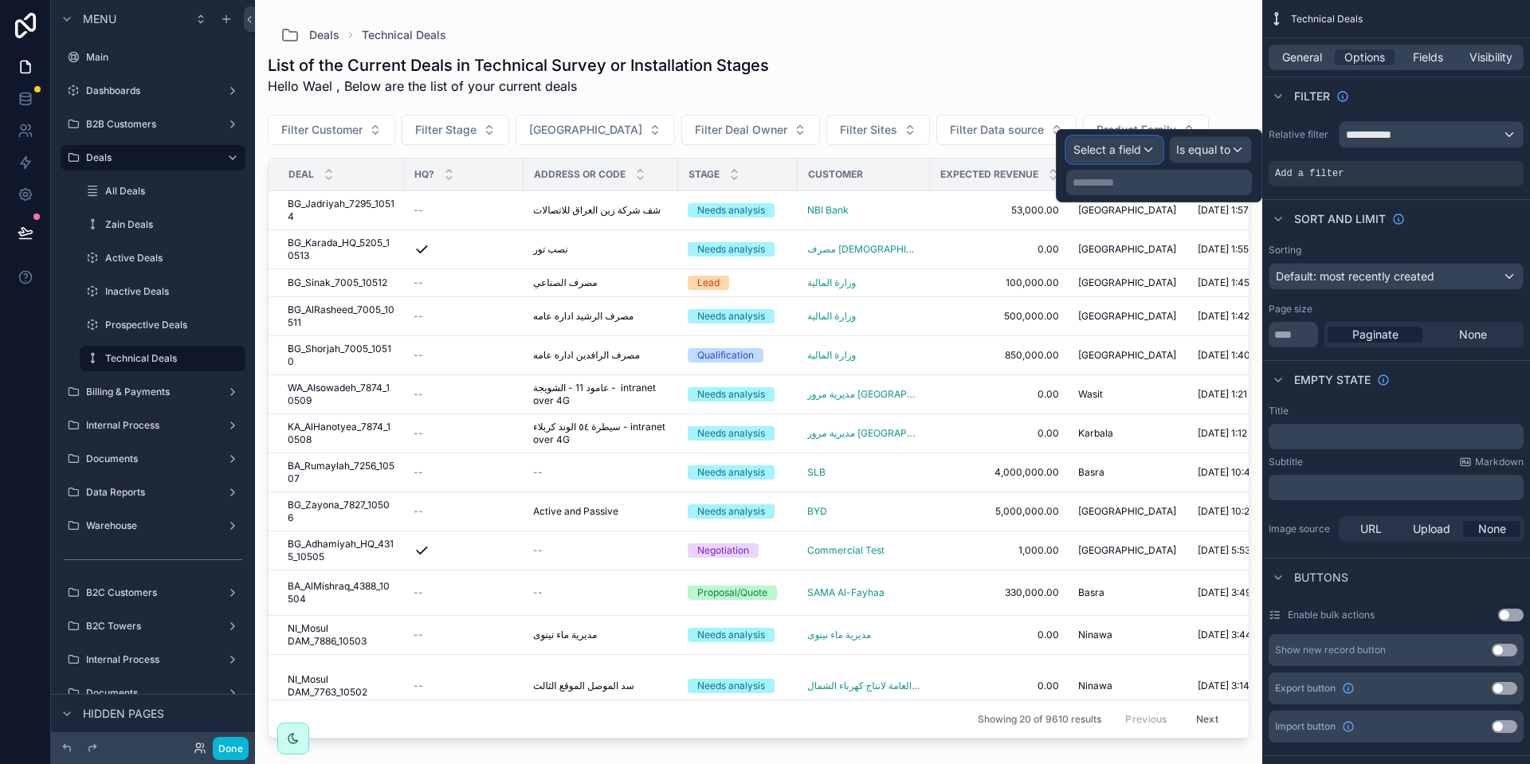
drag, startPoint x: 1121, startPoint y: 143, endPoint x: 1123, endPoint y: 206, distance: 63.0
click at [1123, 143] on span "Select a field" at bounding box center [1107, 150] width 68 height 14
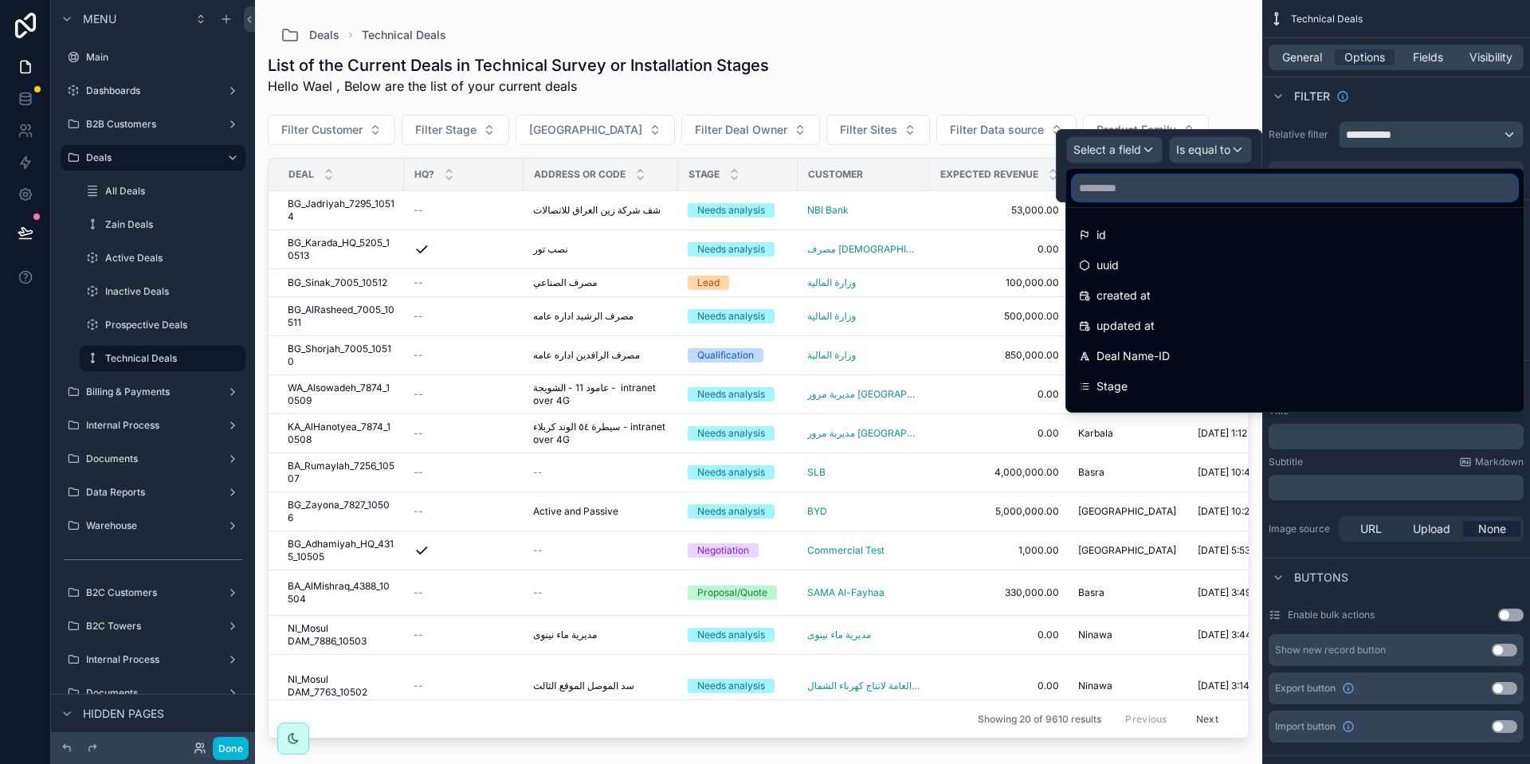
click at [1158, 190] on input "text" at bounding box center [1294, 187] width 445 height 25
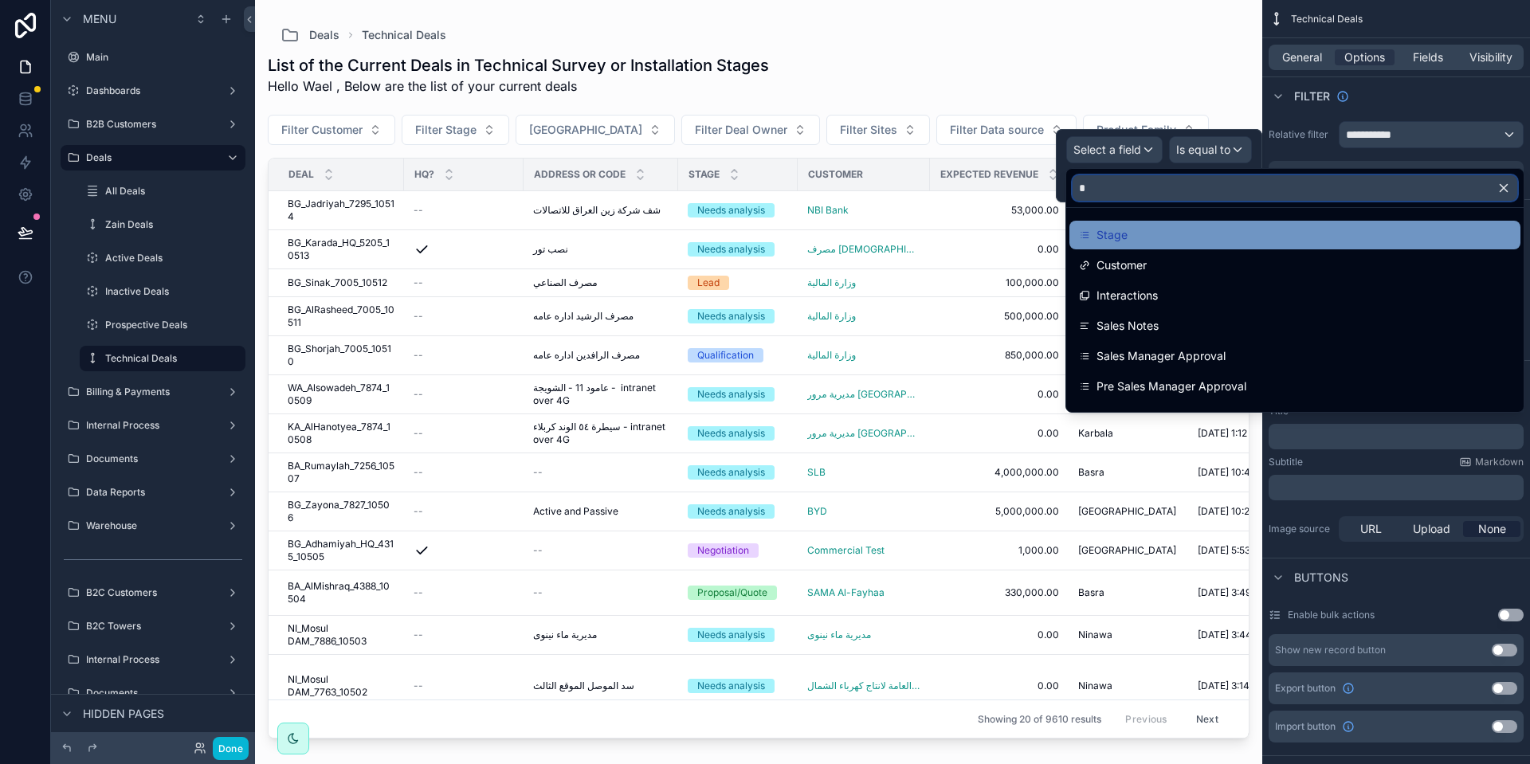
type input "**"
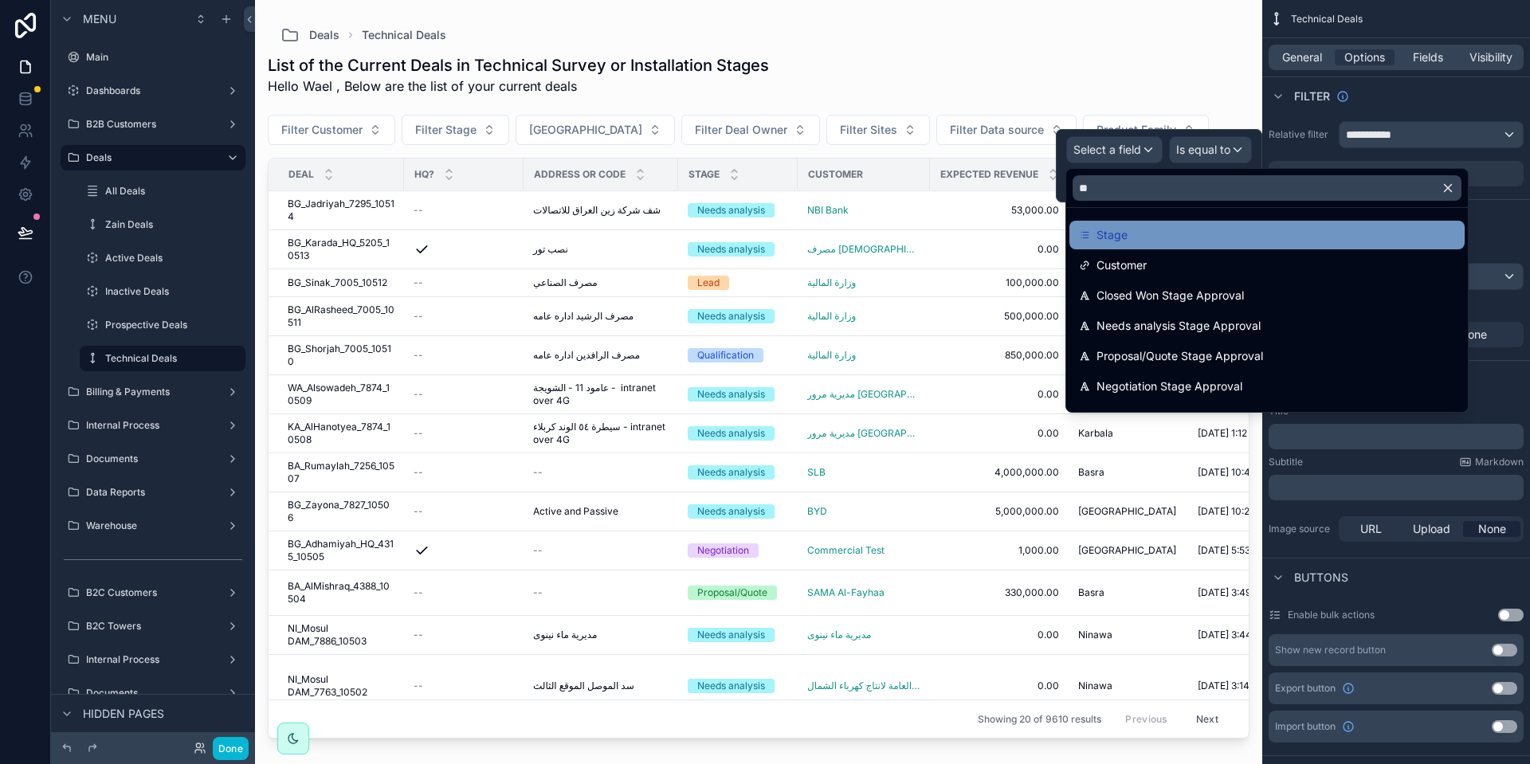
click at [1207, 238] on div "Stage" at bounding box center [1267, 234] width 376 height 19
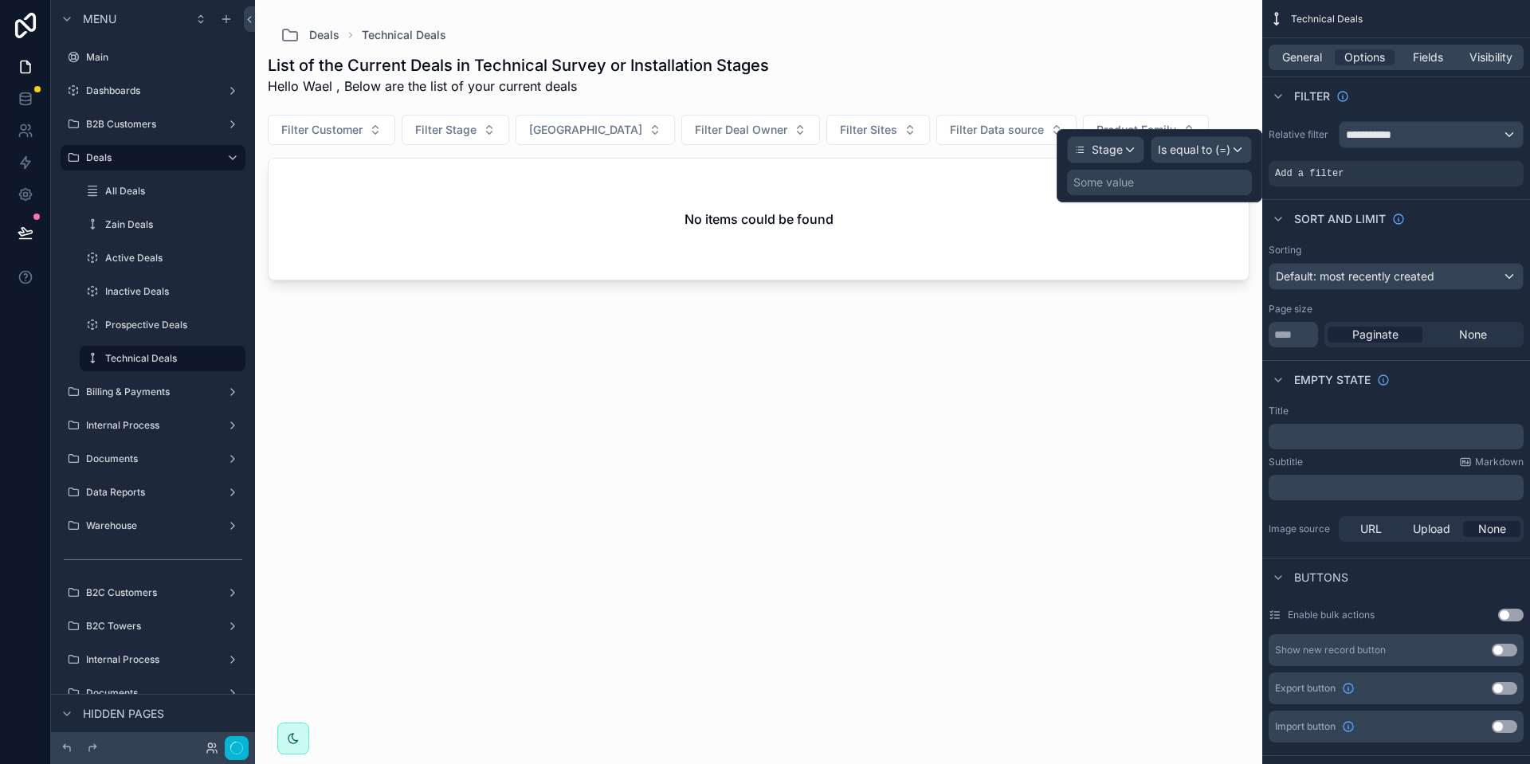
click at [1198, 190] on div "Some value" at bounding box center [1159, 182] width 185 height 25
click at [1209, 145] on span "Is equal to (=)" at bounding box center [1194, 150] width 73 height 16
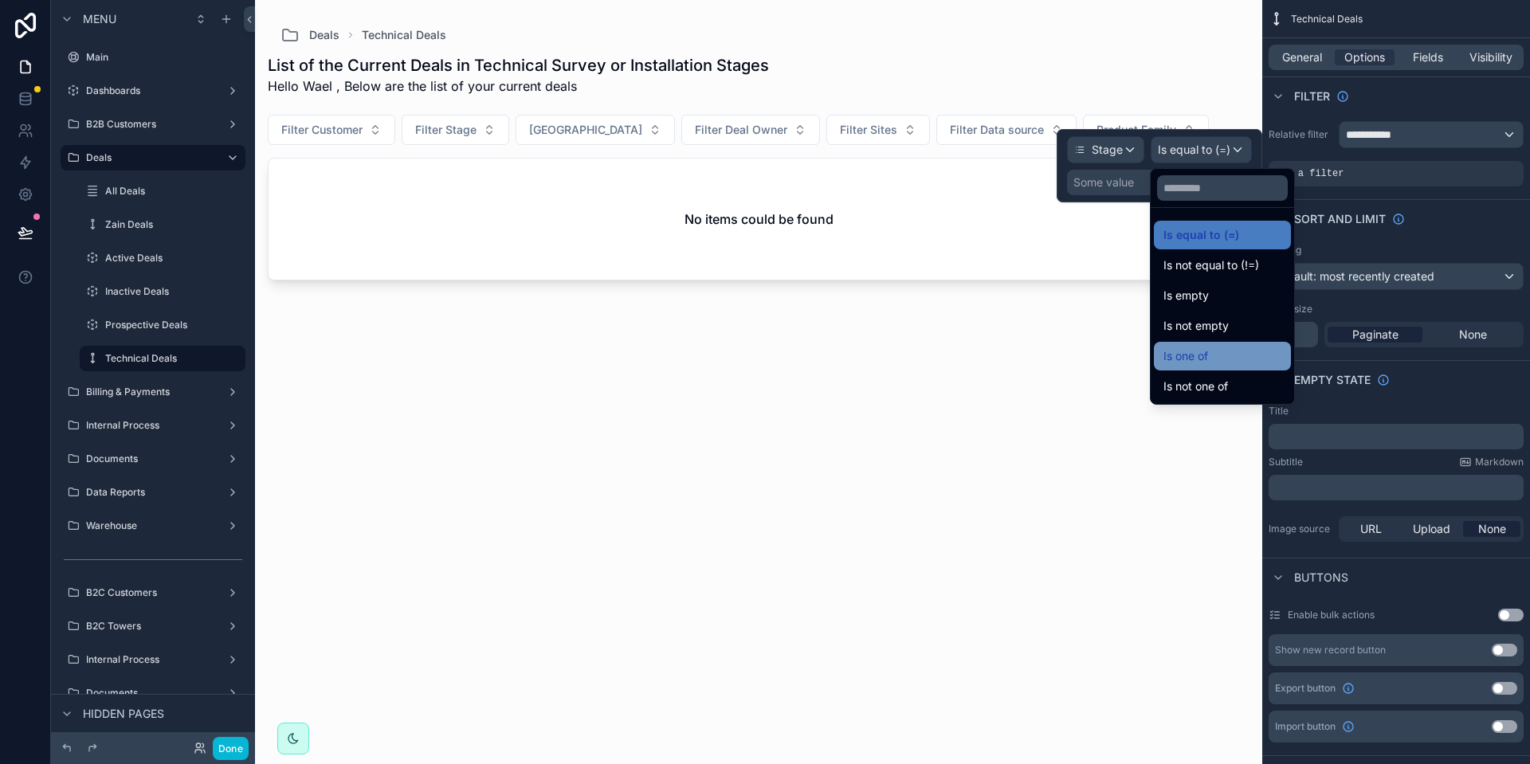
click at [1224, 362] on div "Is one of" at bounding box center [1222, 356] width 118 height 19
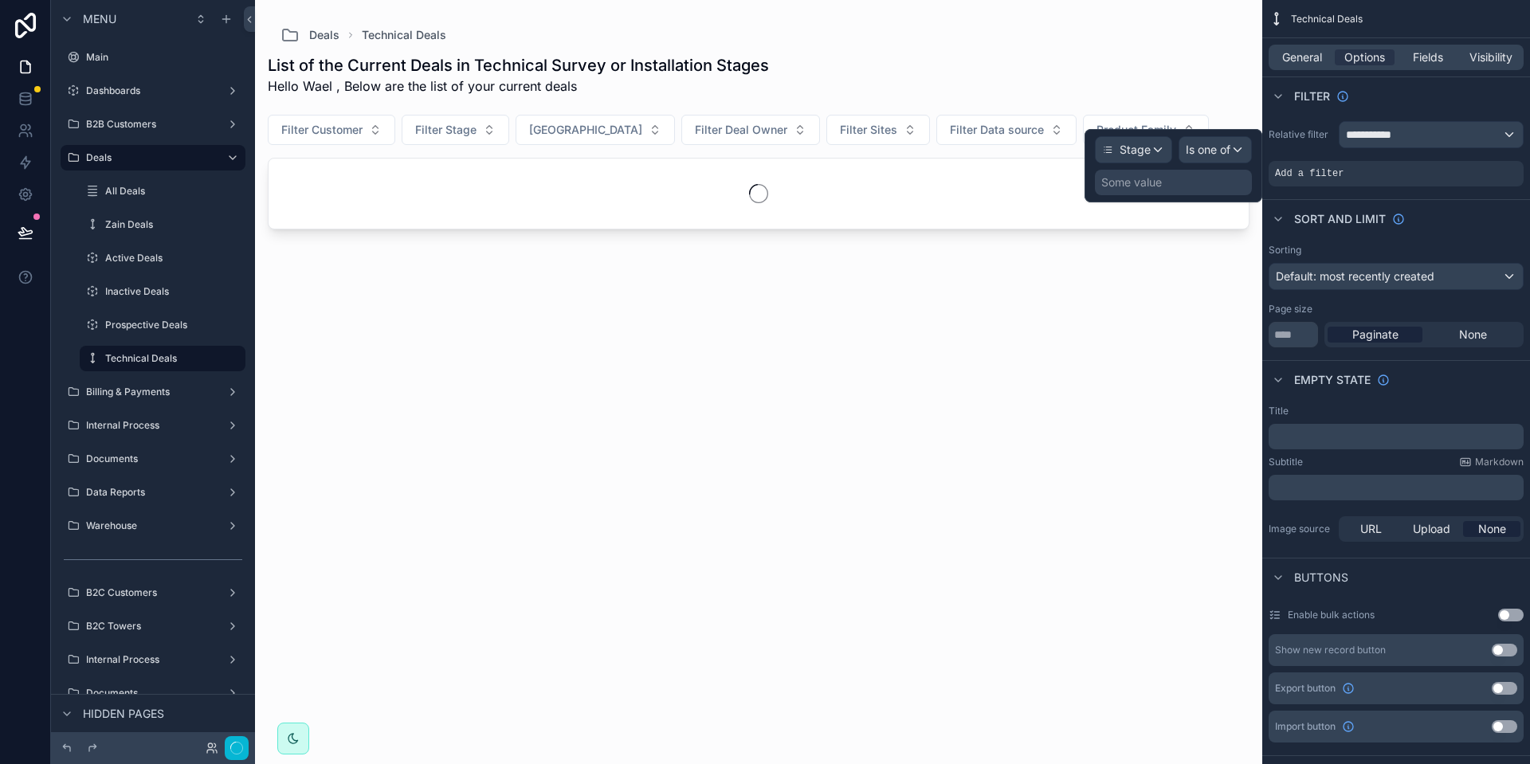
click at [1119, 185] on div "Some value" at bounding box center [1131, 182] width 61 height 16
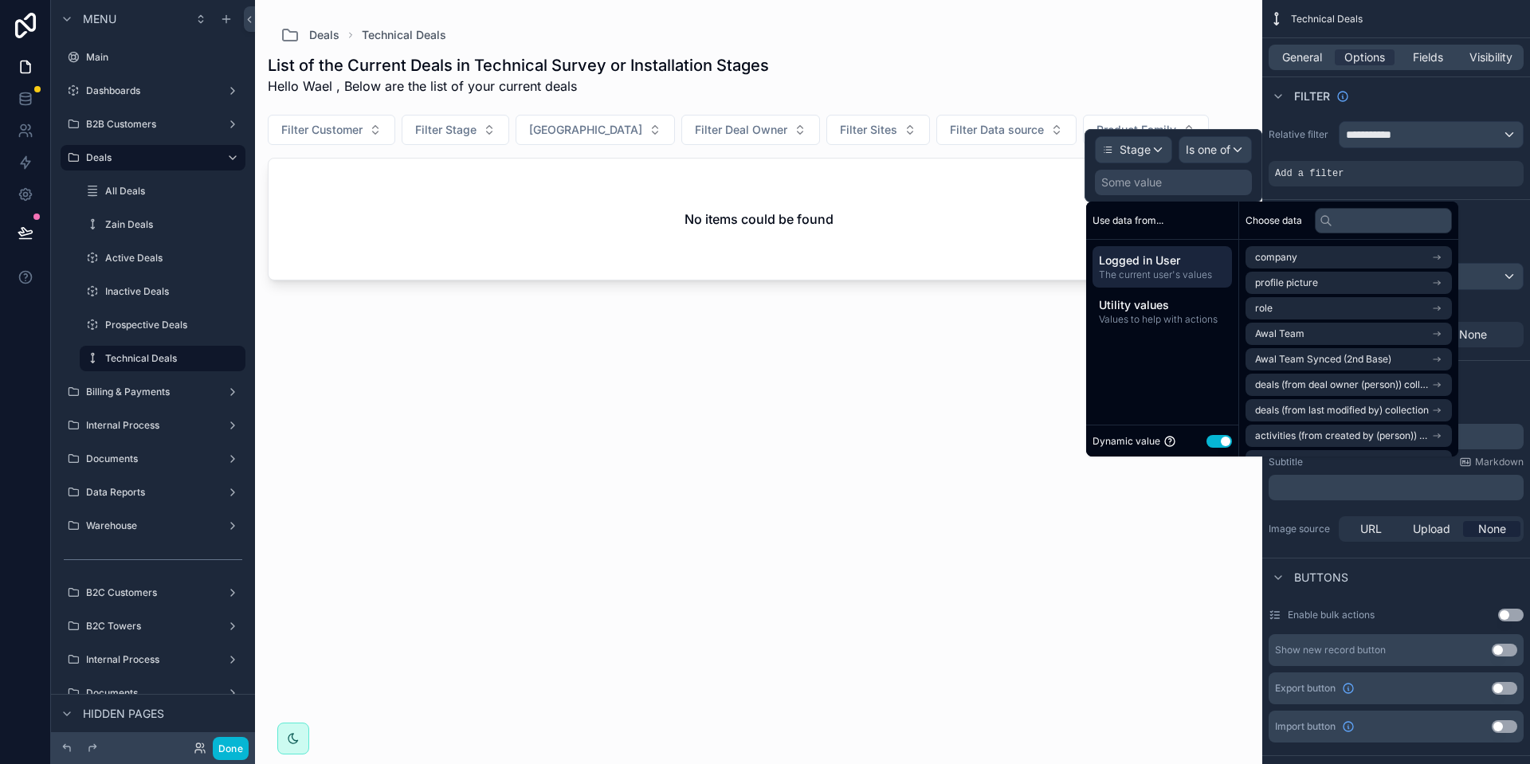
click at [1216, 442] on button "Use setting" at bounding box center [1218, 441] width 25 height 13
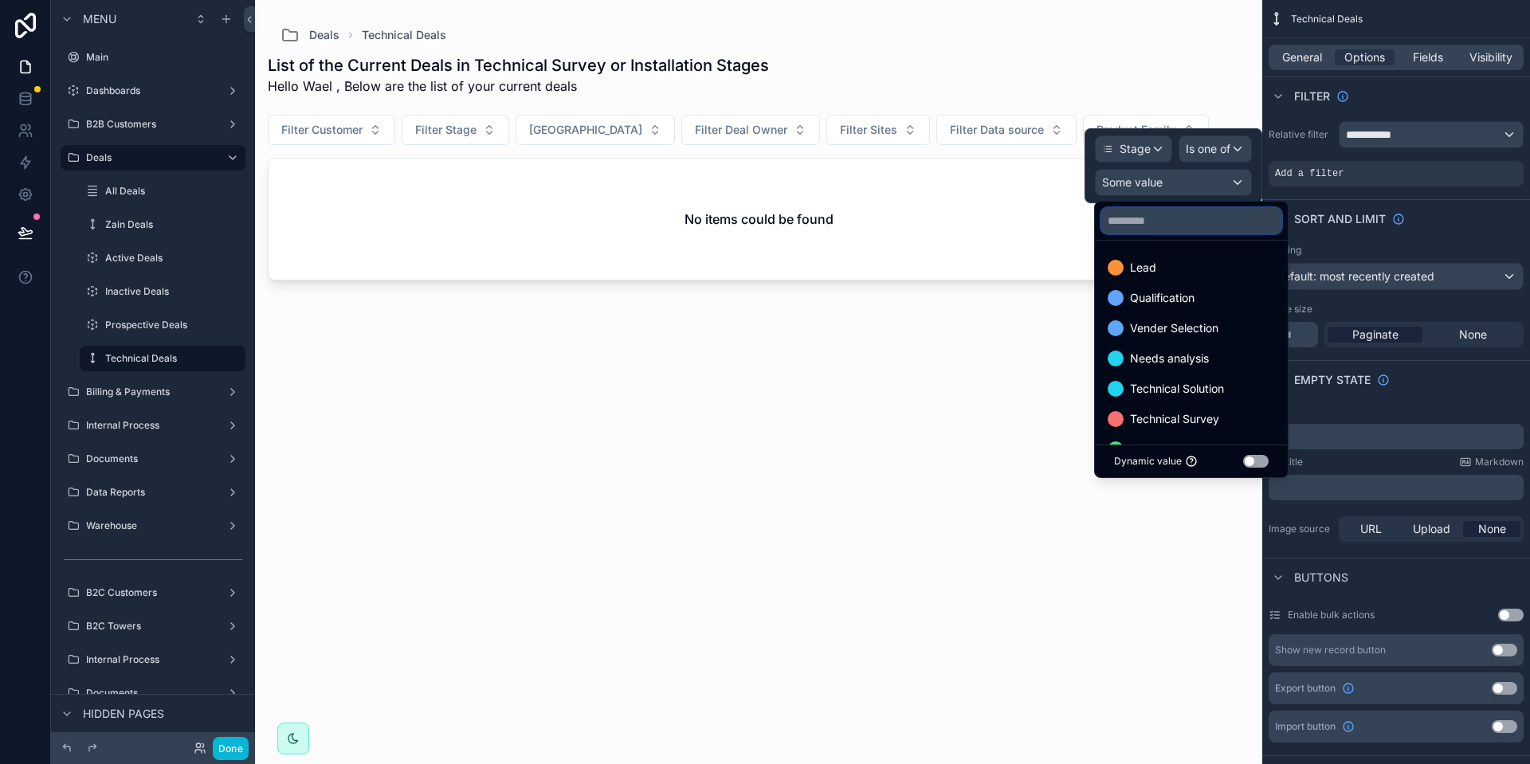
click at [1176, 227] on input "text" at bounding box center [1191, 220] width 180 height 25
type input "**"
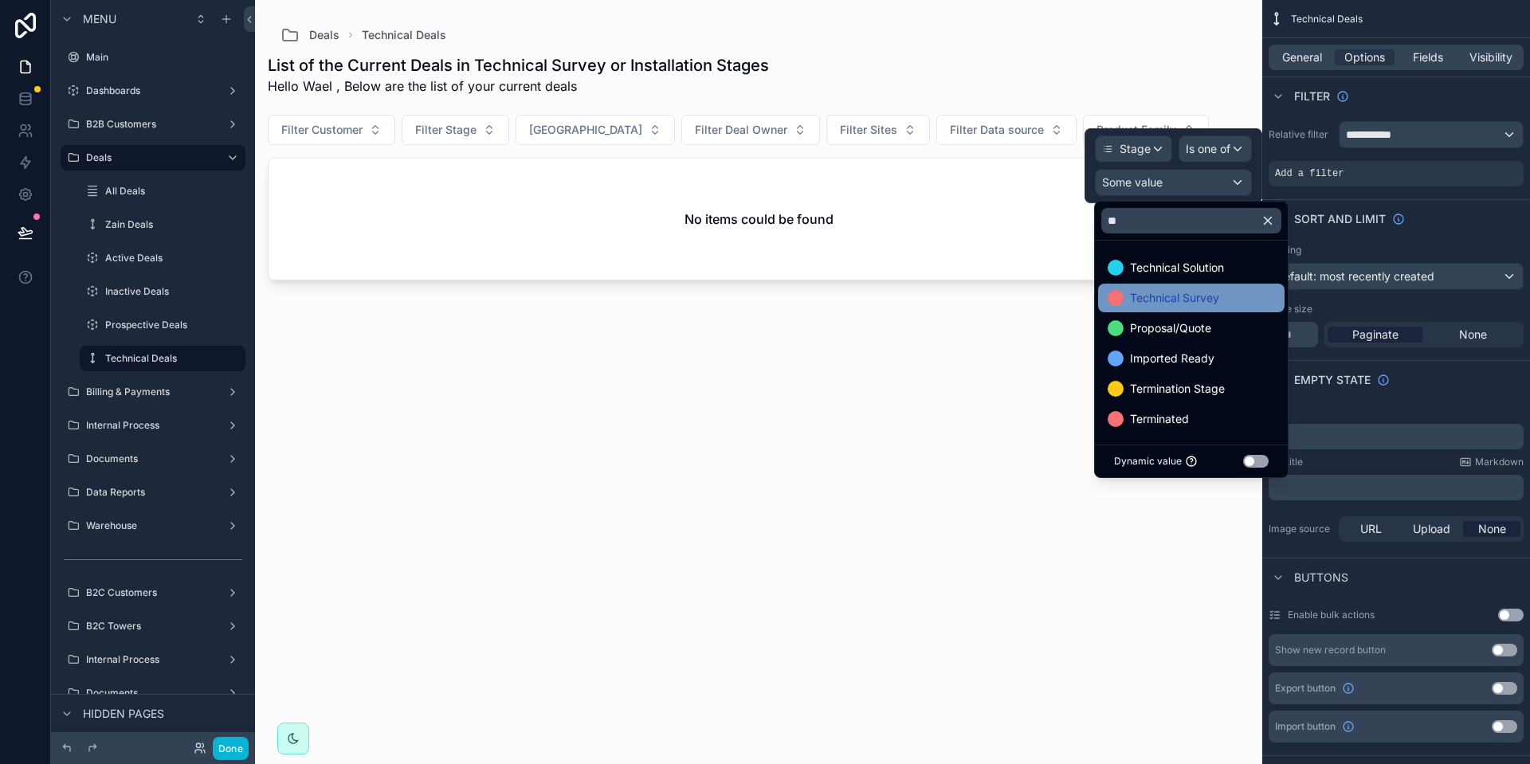
click at [1182, 306] on span "Technical Survey" at bounding box center [1174, 297] width 89 height 19
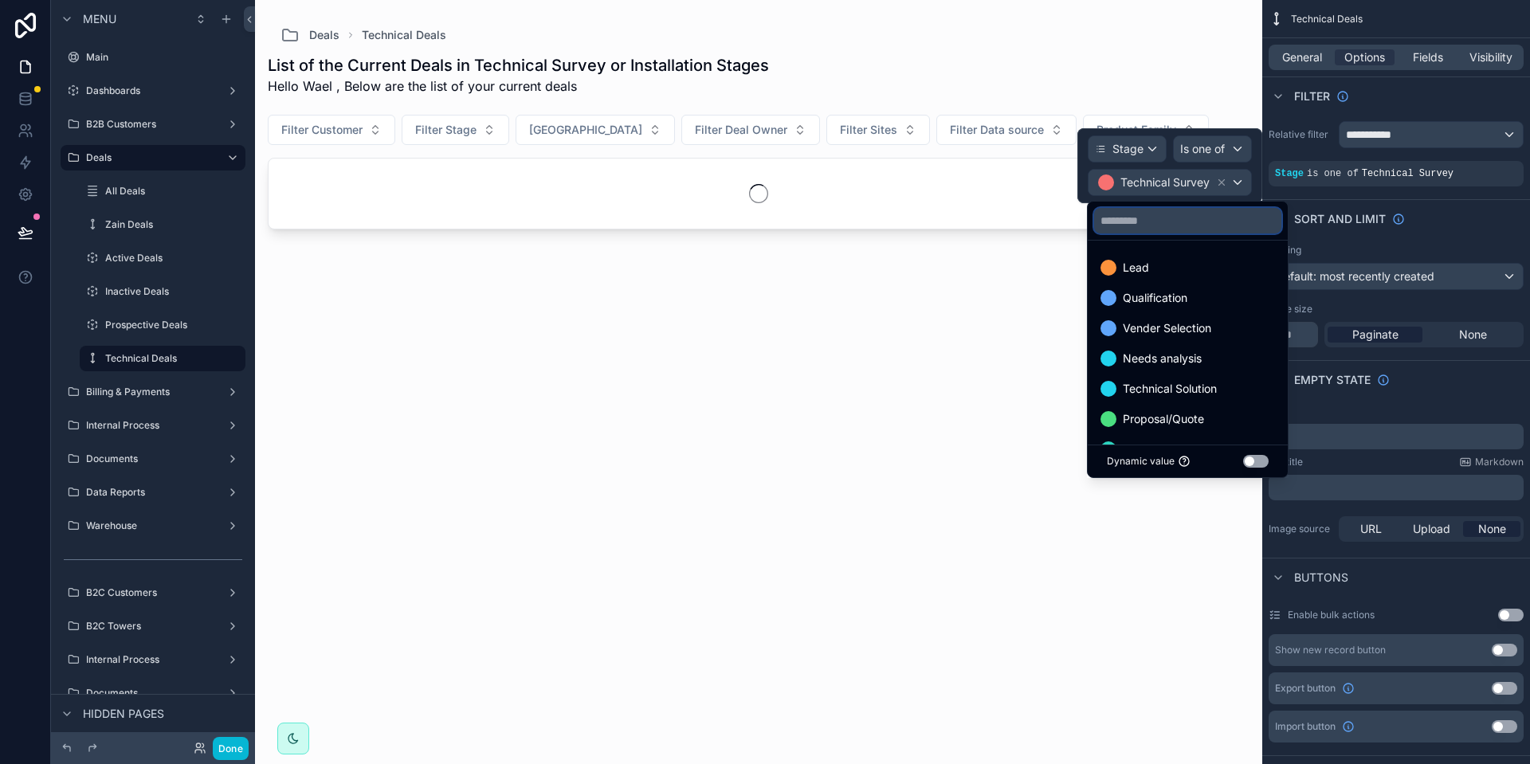
click at [1178, 222] on input "text" at bounding box center [1187, 220] width 187 height 25
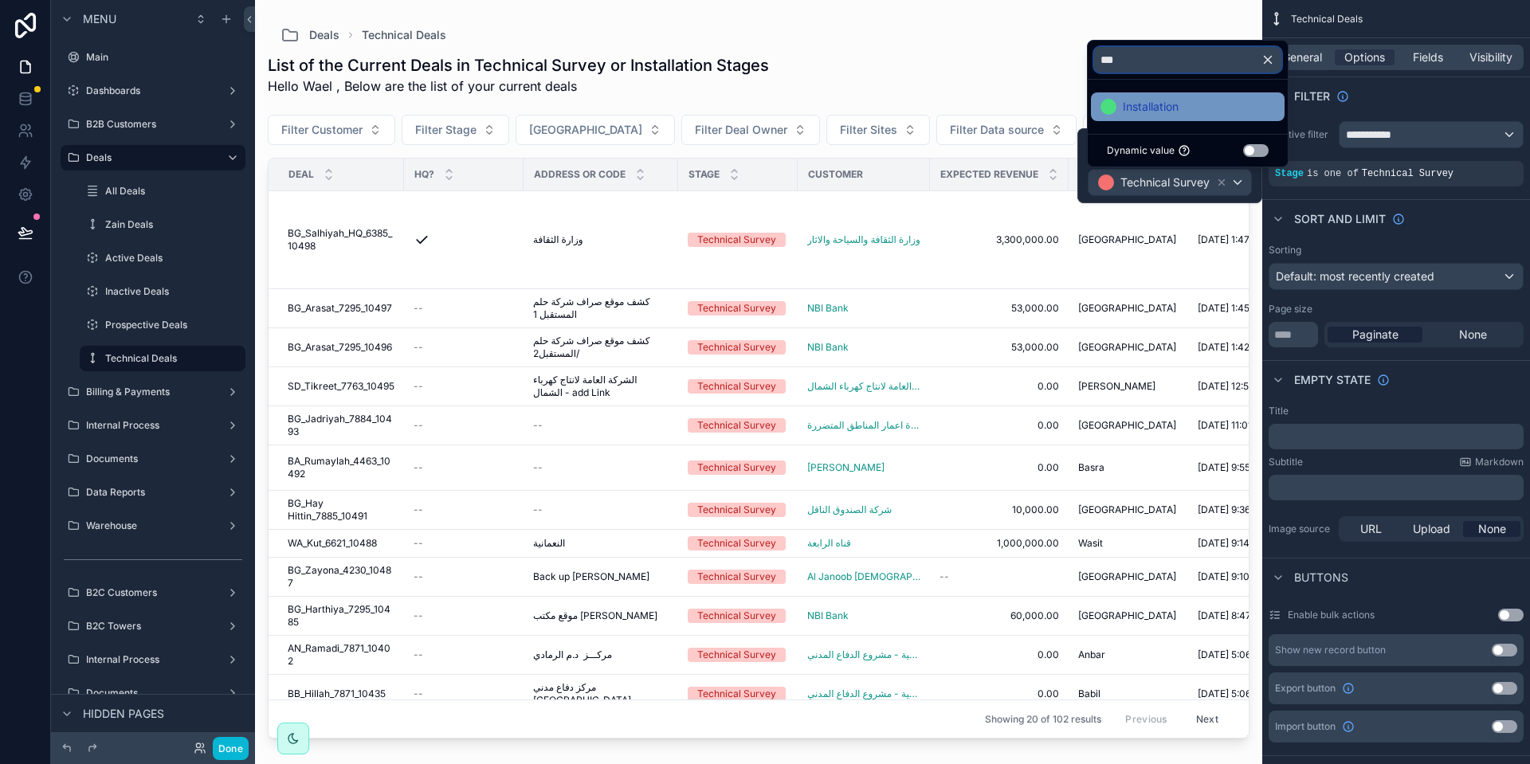
type input "***"
click at [1178, 107] on span "Installation" at bounding box center [1151, 106] width 56 height 19
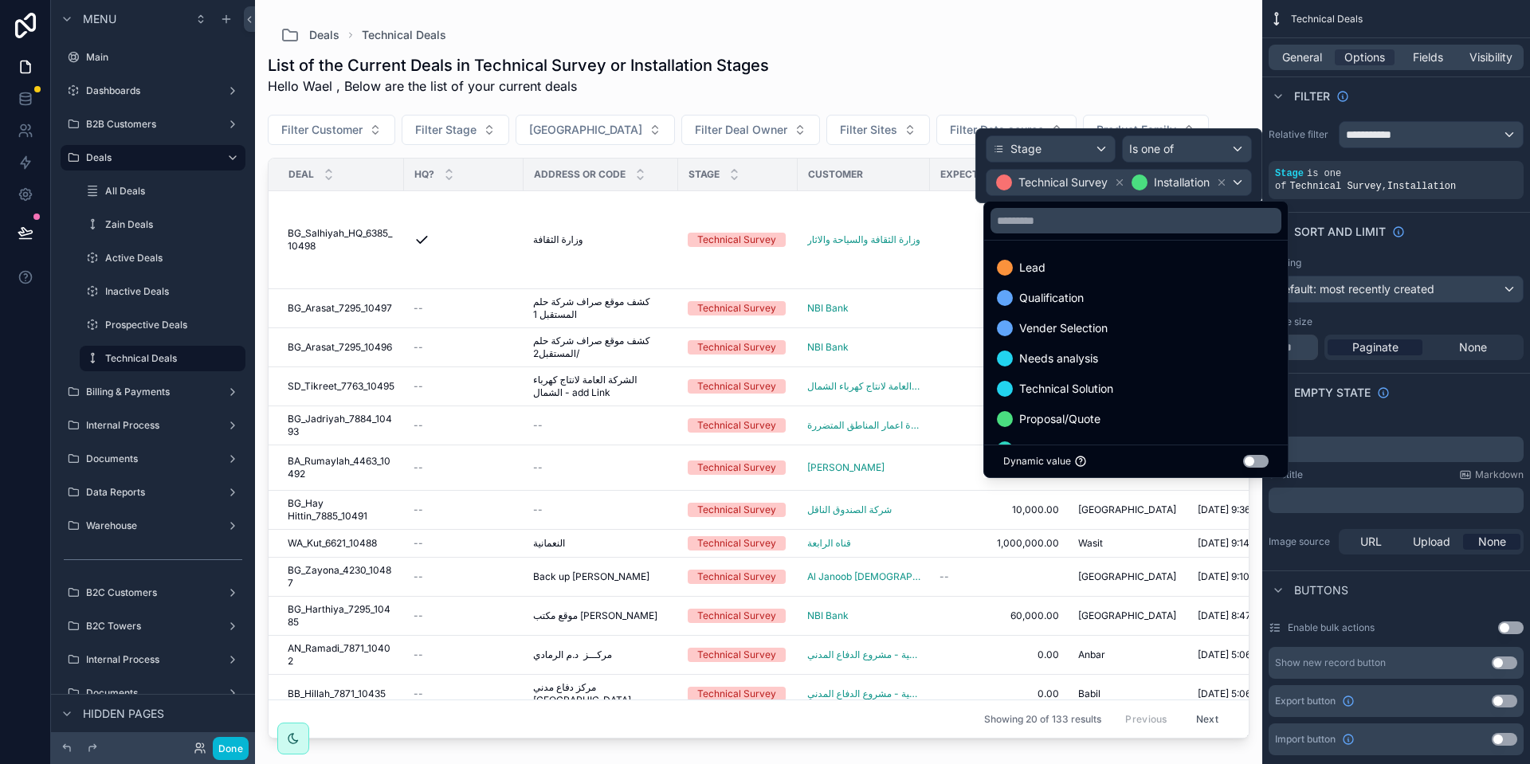
click at [1444, 257] on div "Sorting" at bounding box center [1395, 263] width 255 height 13
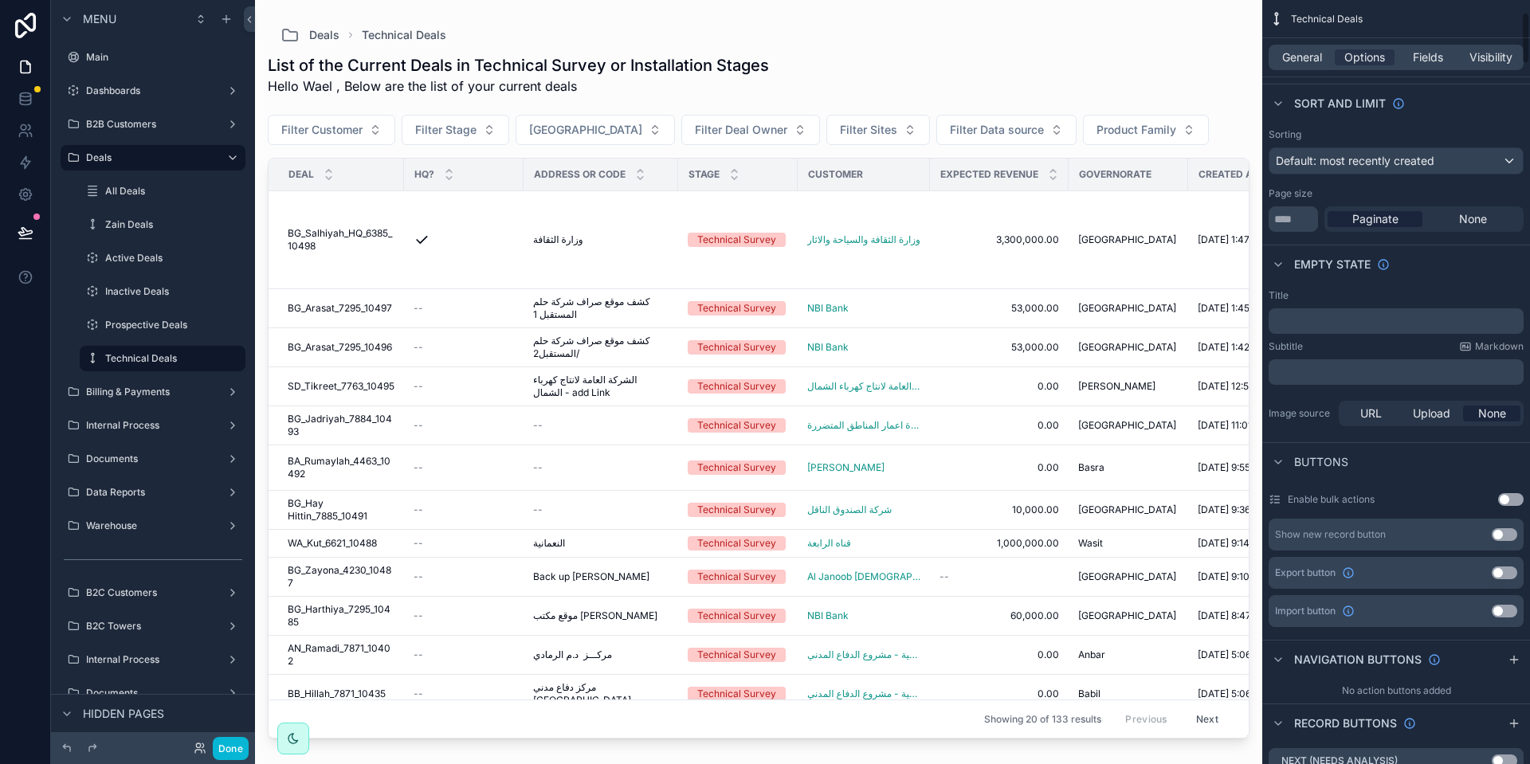
scroll to position [120, 0]
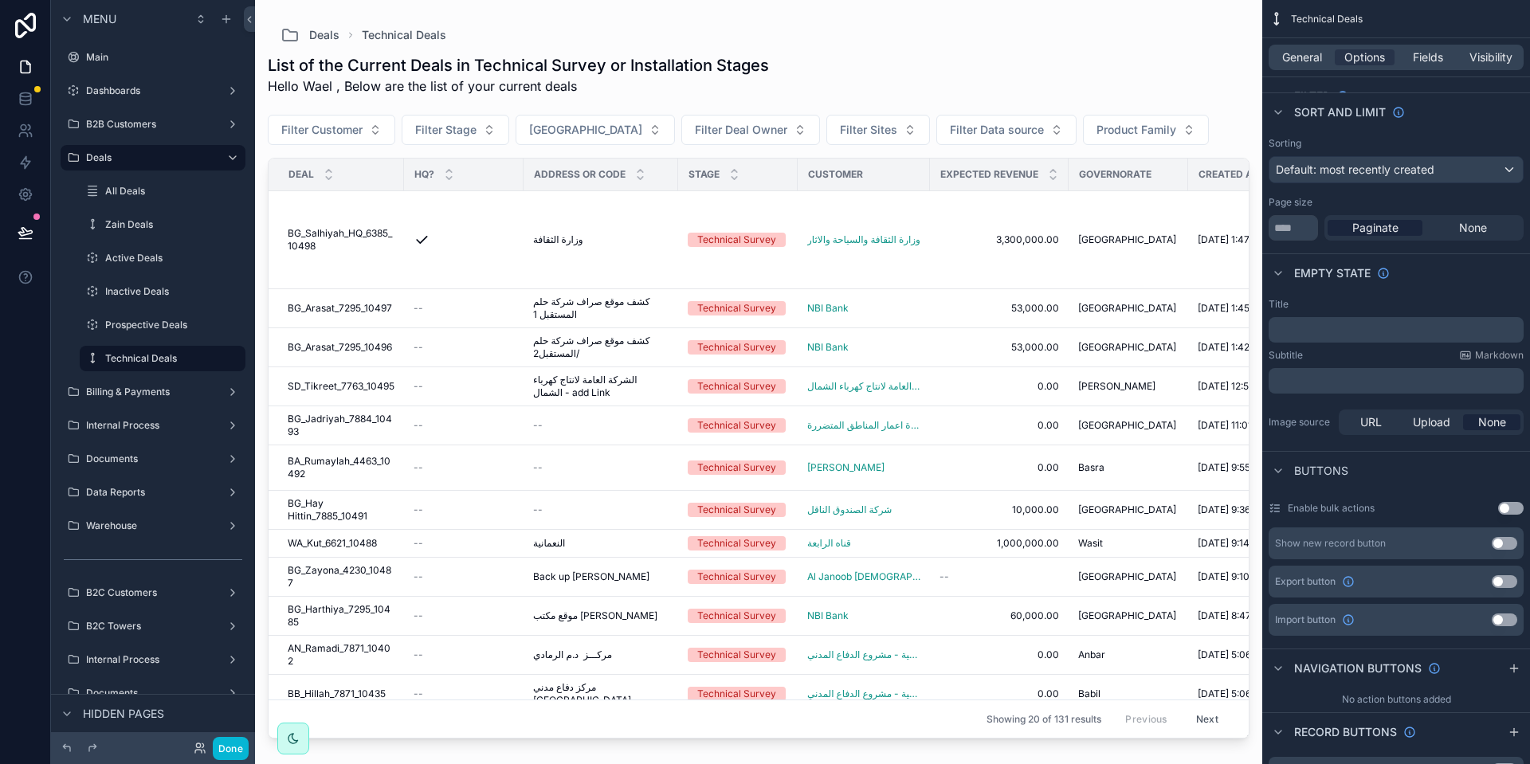
drag, startPoint x: 1236, startPoint y: 432, endPoint x: 1236, endPoint y: 442, distance: 10.4
click at [1236, 442] on div "scrollable content" at bounding box center [758, 372] width 1007 height 745
click at [1429, 47] on div "General Options Fields Visibility" at bounding box center [1395, 57] width 255 height 25
click at [1427, 49] on span "Fields" at bounding box center [1428, 57] width 30 height 16
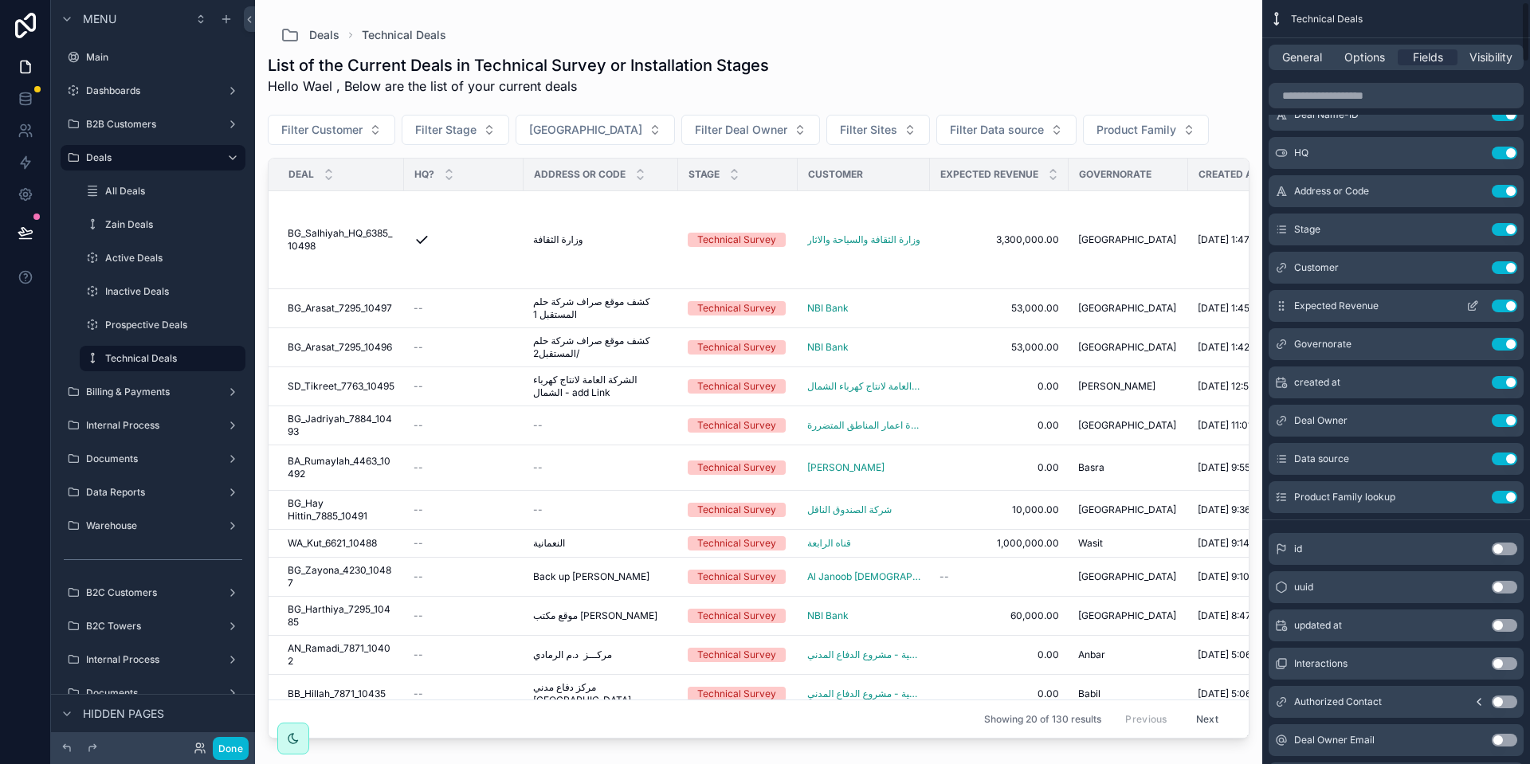
scroll to position [0, 0]
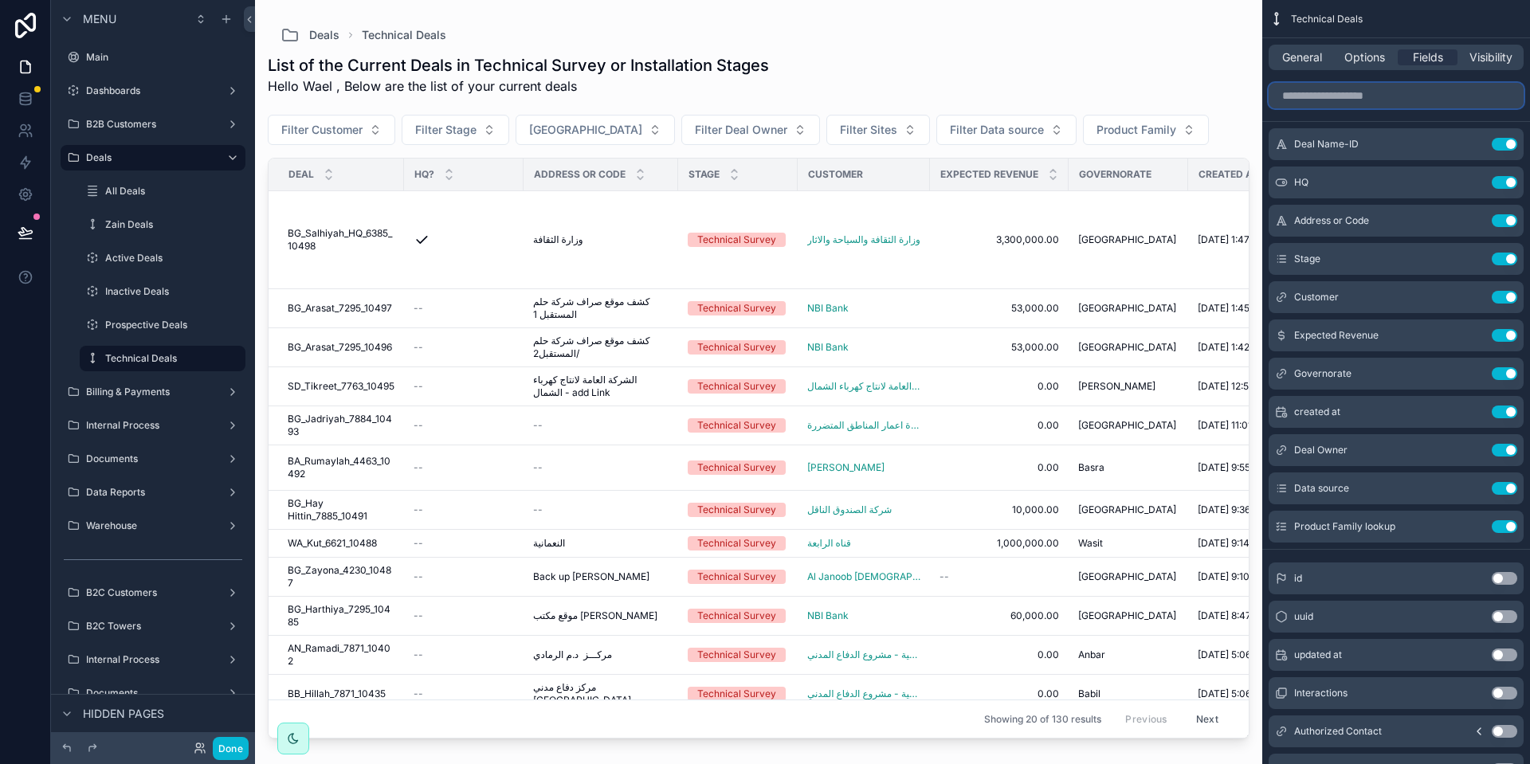
click at [1423, 100] on input "scrollable content" at bounding box center [1395, 95] width 255 height 25
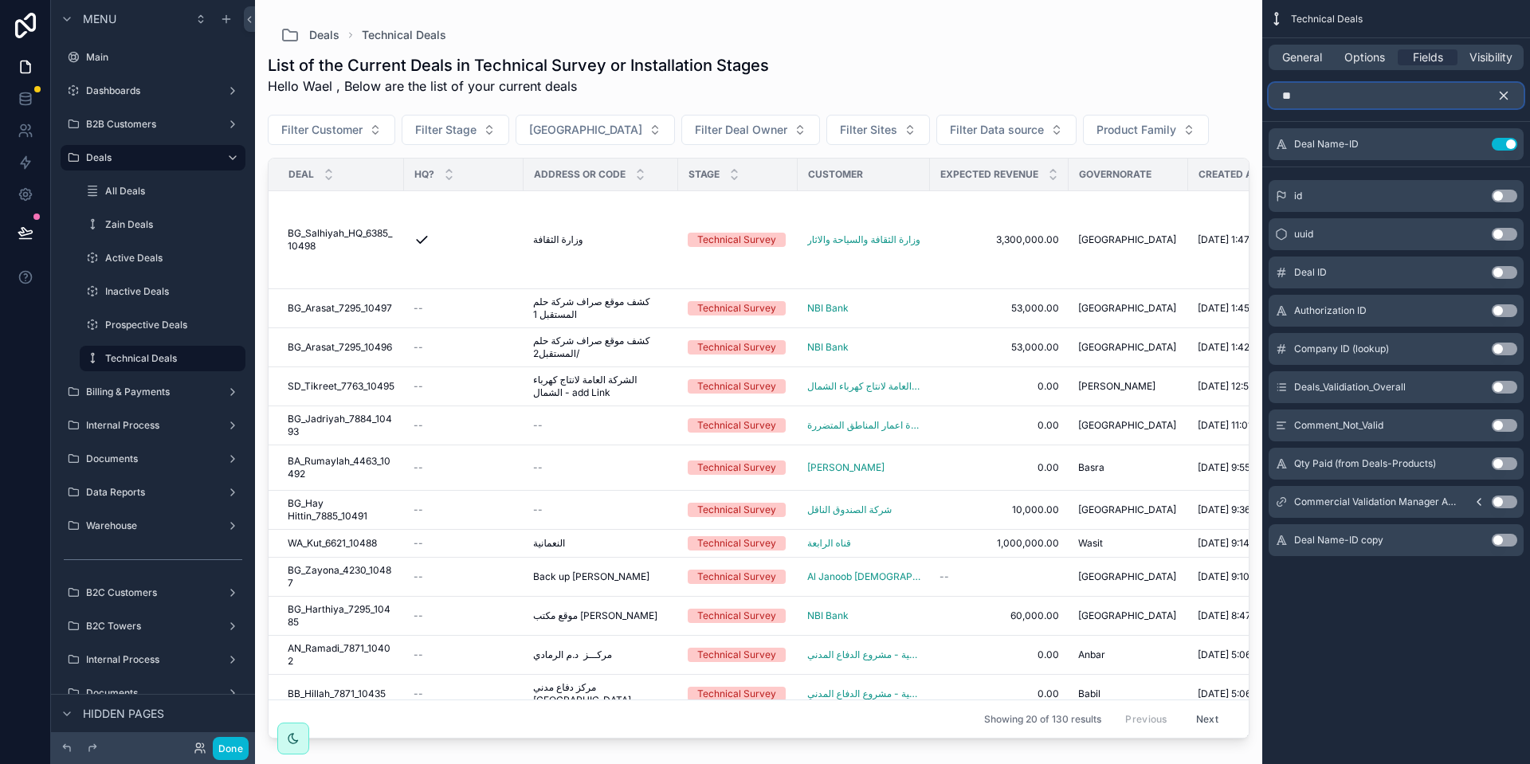
type input "**"
click at [1510, 266] on button "Use setting" at bounding box center [1504, 272] width 25 height 13
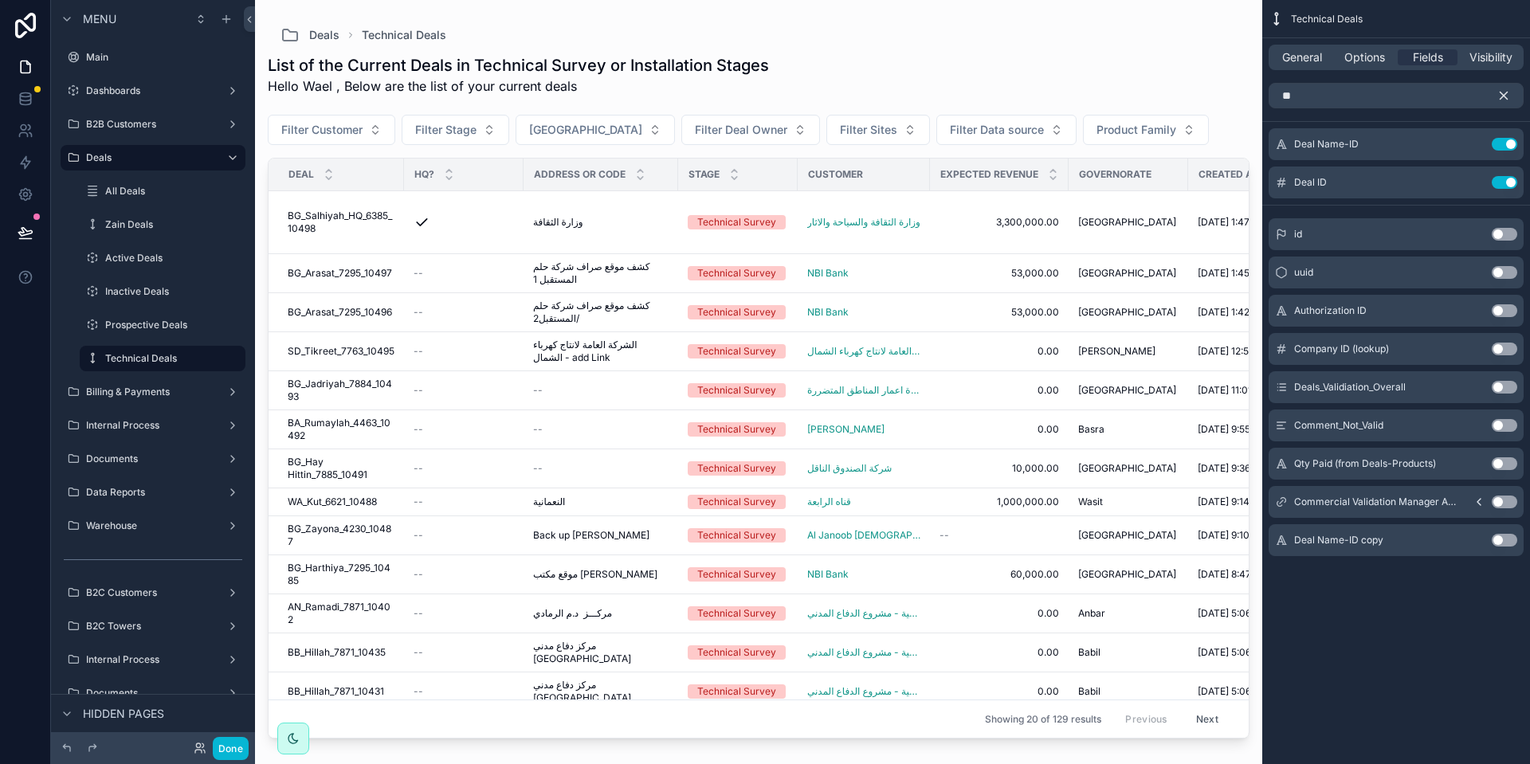
click at [1501, 94] on icon "scrollable content" at bounding box center [1503, 95] width 14 height 14
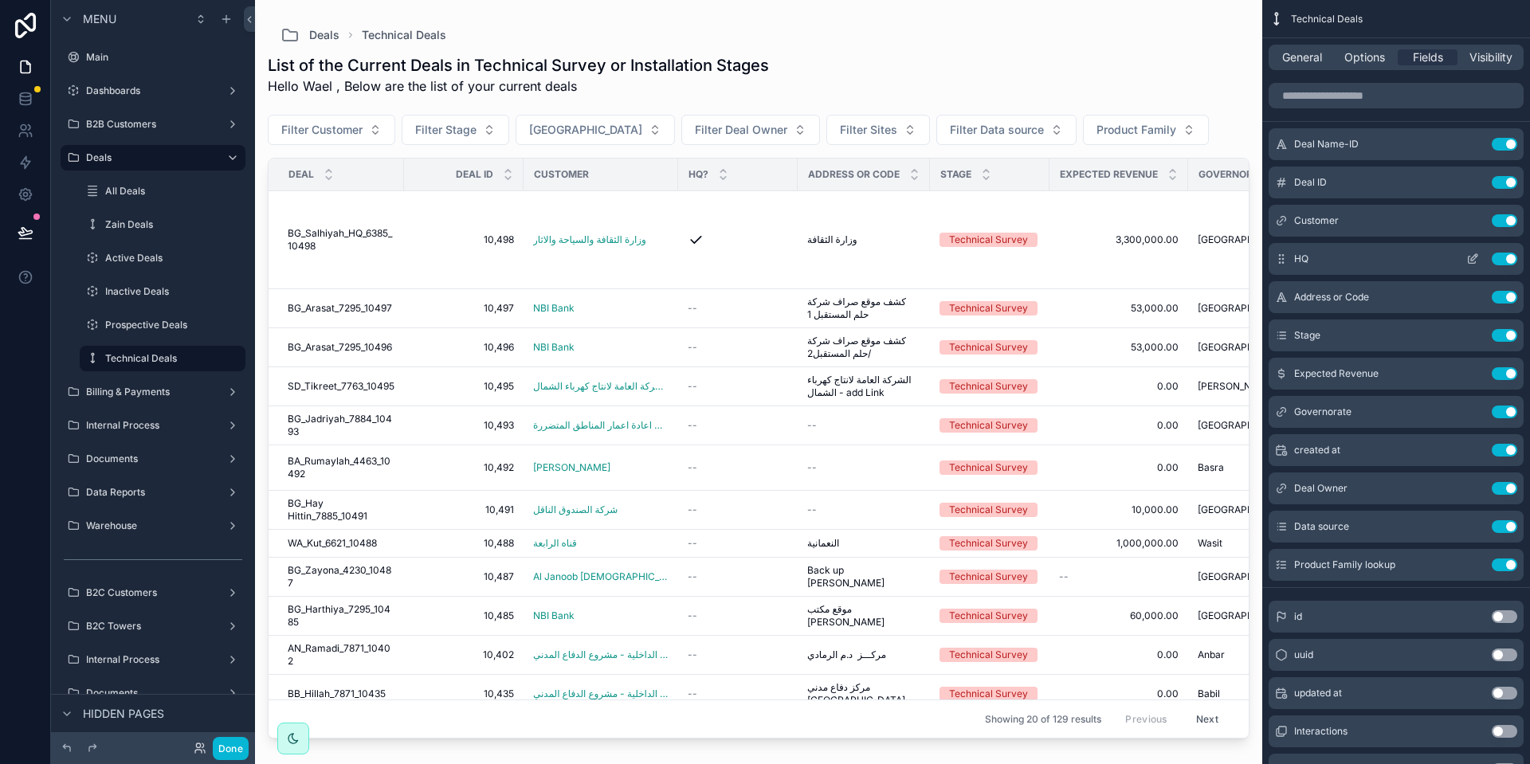
click at [1500, 257] on button "Use setting" at bounding box center [1504, 259] width 25 height 13
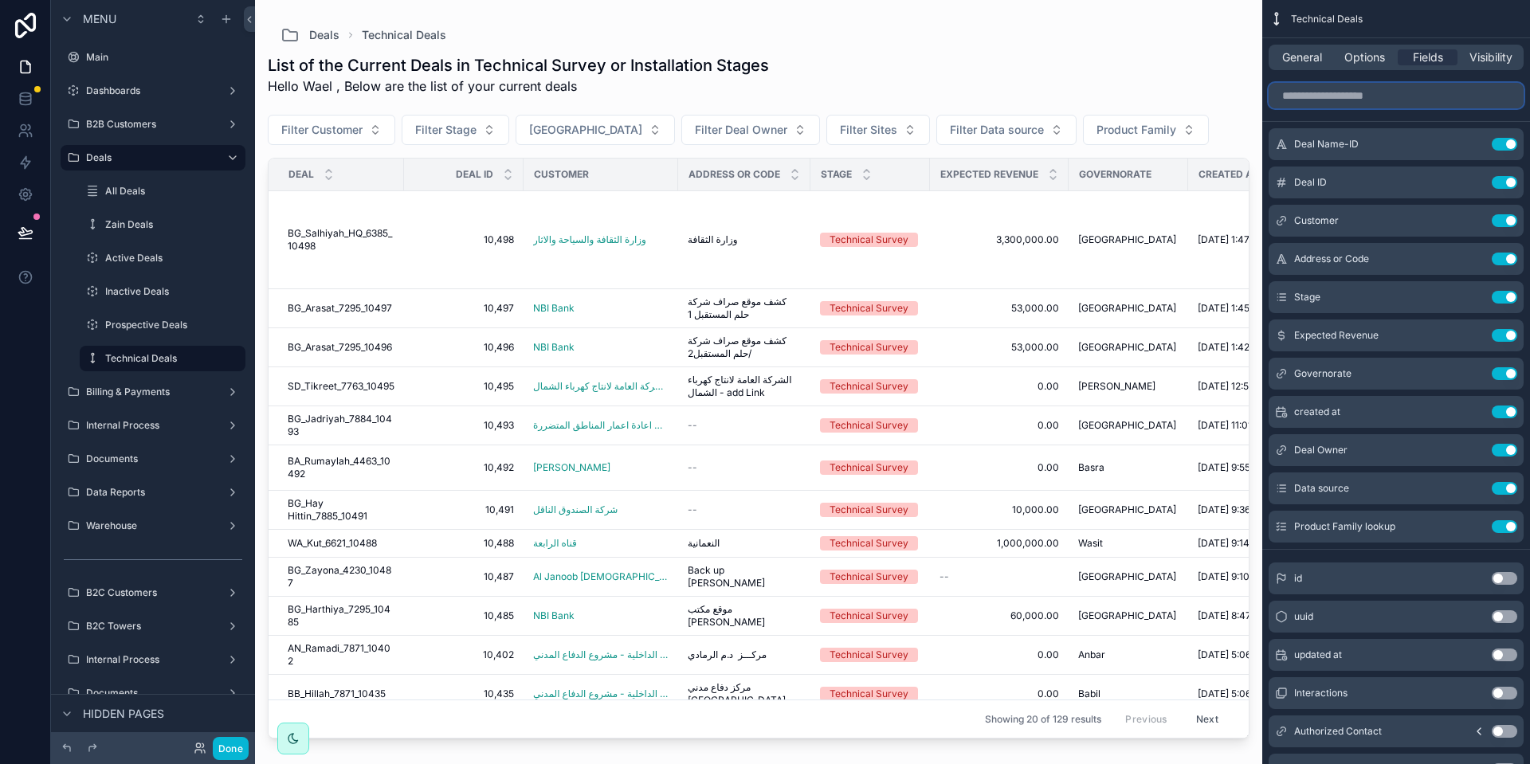
drag, startPoint x: 1379, startPoint y: 95, endPoint x: 1387, endPoint y: 100, distance: 9.7
click at [1380, 95] on input "scrollable content" at bounding box center [1395, 95] width 255 height 25
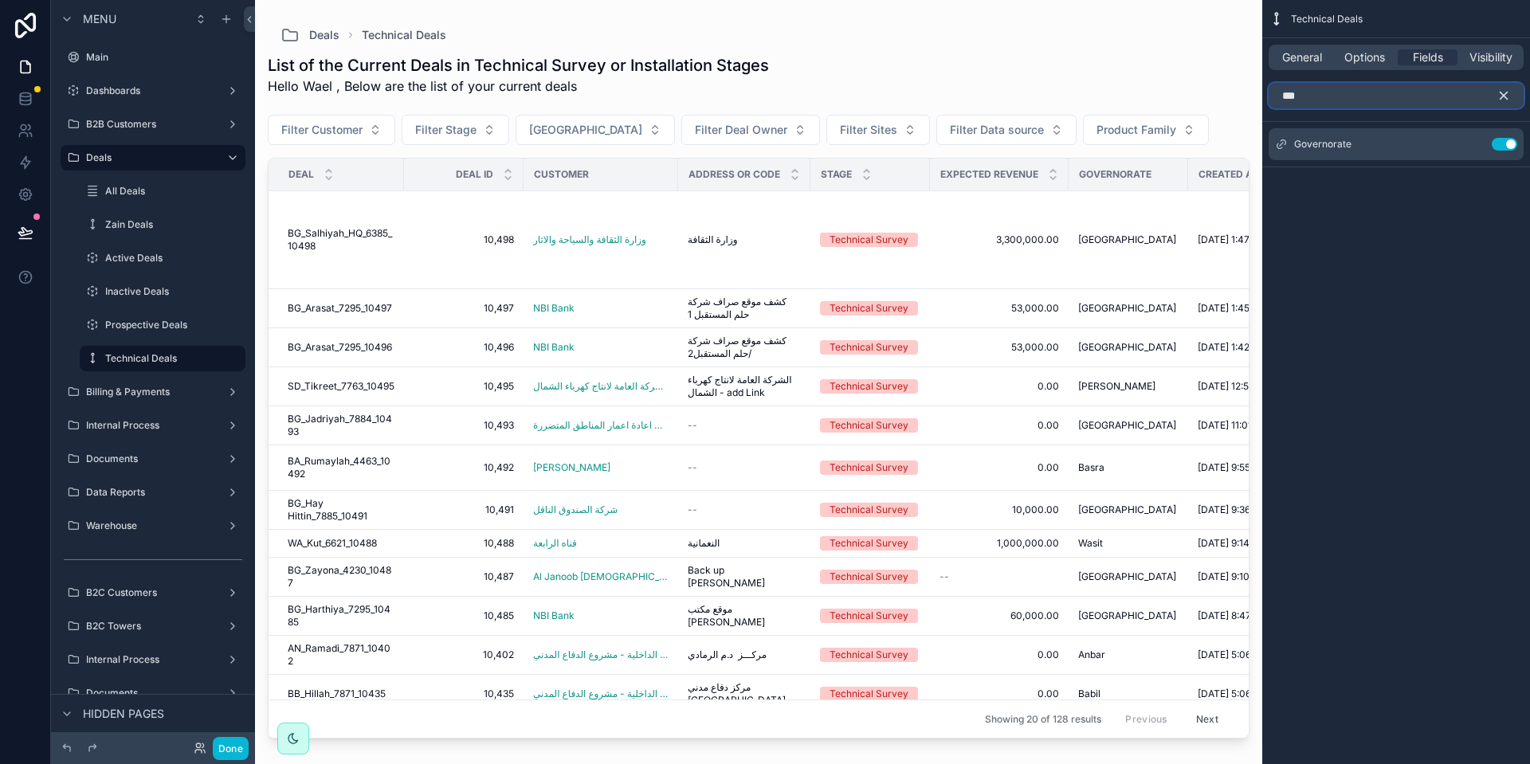
type input "***"
click at [1515, 99] on button "scrollable content" at bounding box center [1509, 95] width 27 height 25
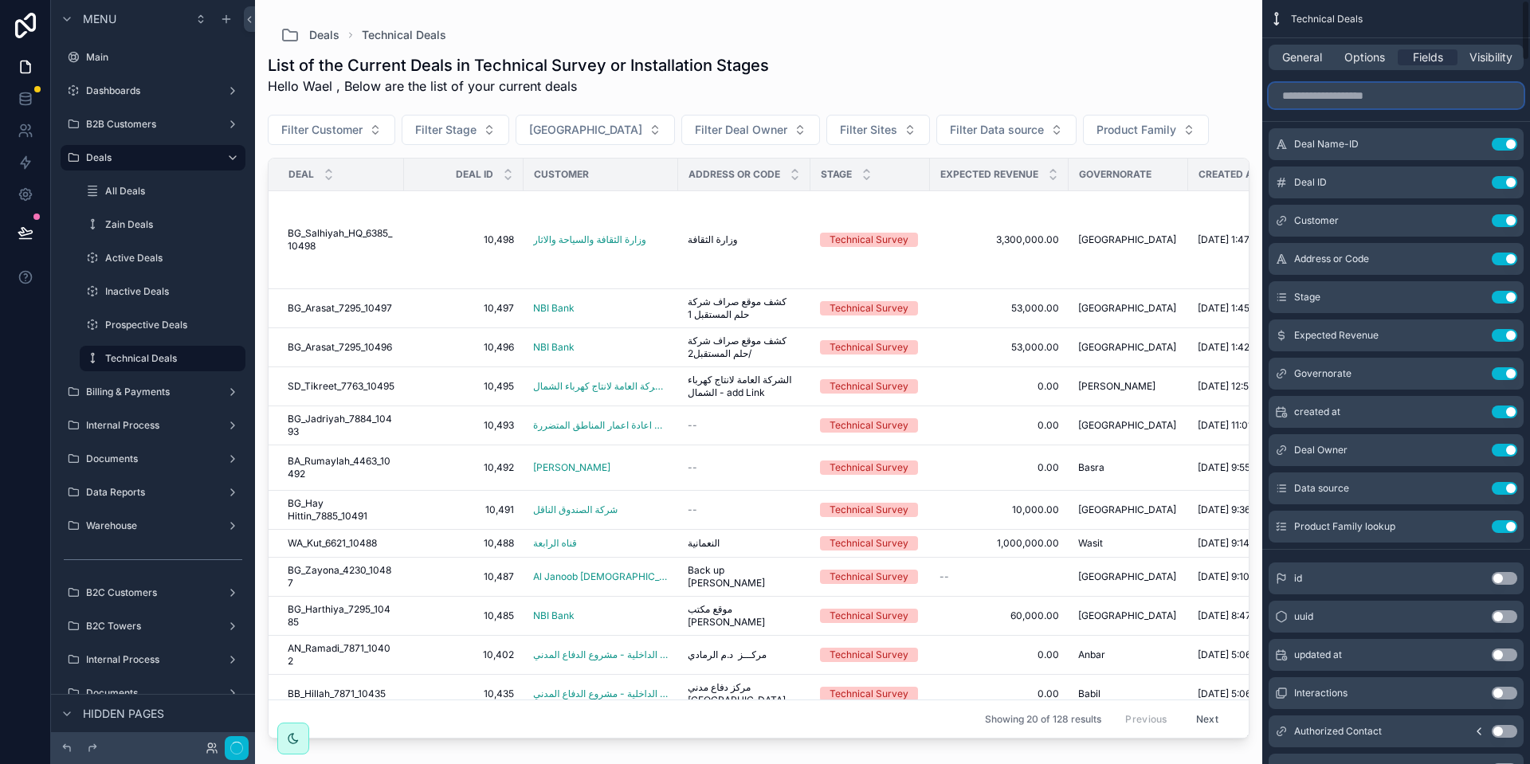
click at [1446, 98] on input "scrollable content" at bounding box center [1395, 95] width 255 height 25
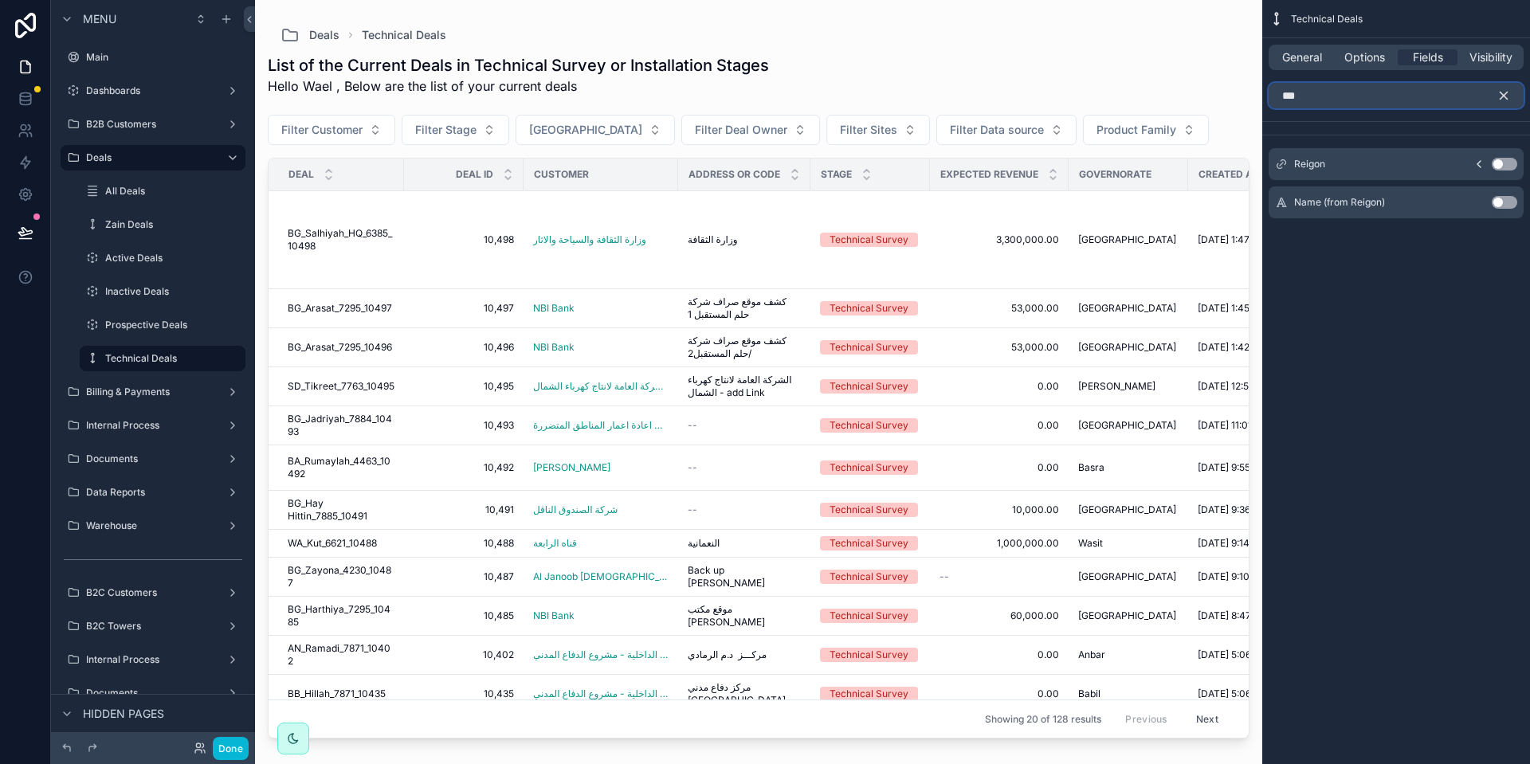
type input "***"
click at [1499, 167] on button "Use setting" at bounding box center [1504, 164] width 25 height 13
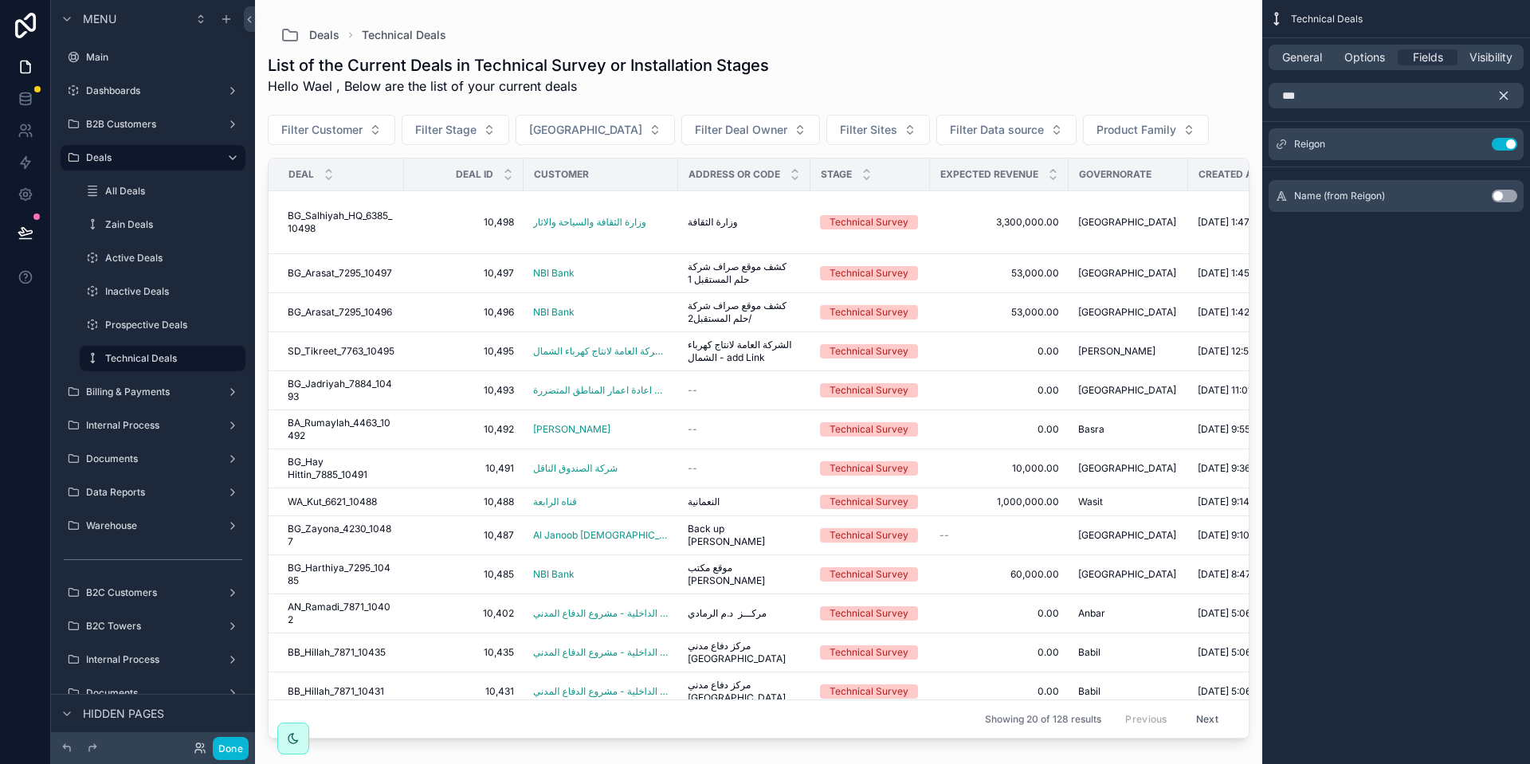
click at [1503, 96] on icon "scrollable content" at bounding box center [1503, 95] width 7 height 7
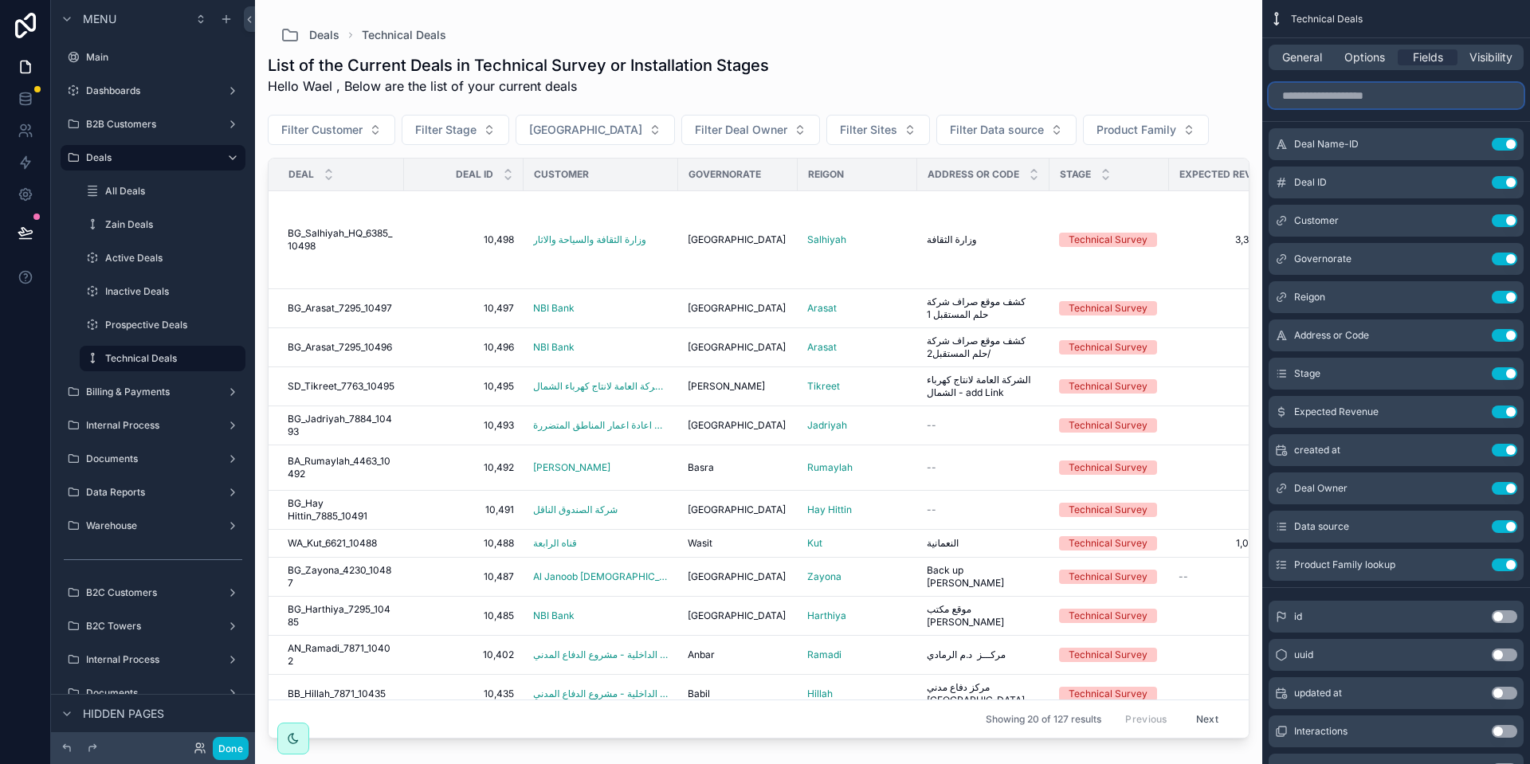
click at [1350, 102] on input "scrollable content" at bounding box center [1395, 95] width 255 height 25
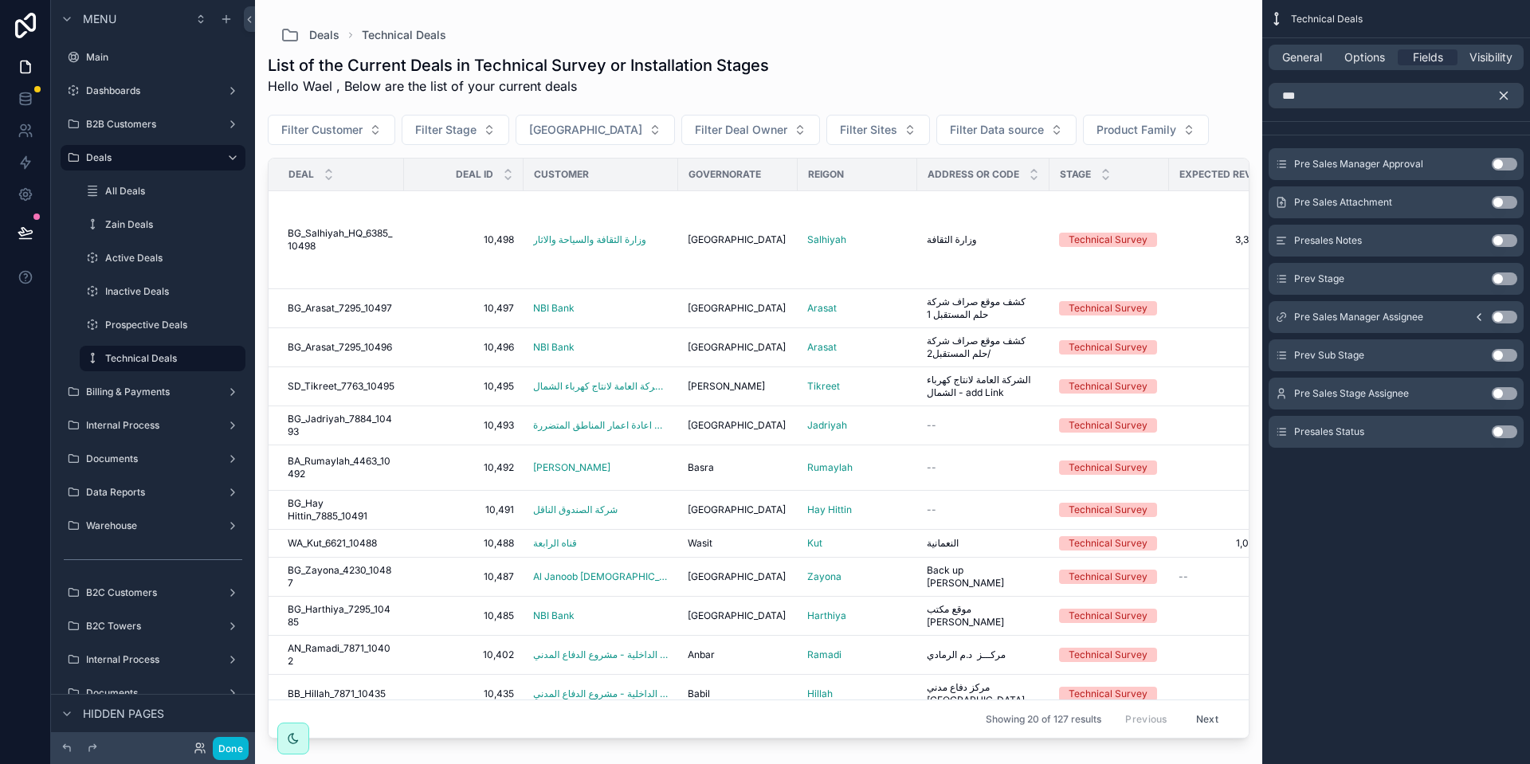
click at [1504, 244] on button "Use setting" at bounding box center [1504, 240] width 25 height 13
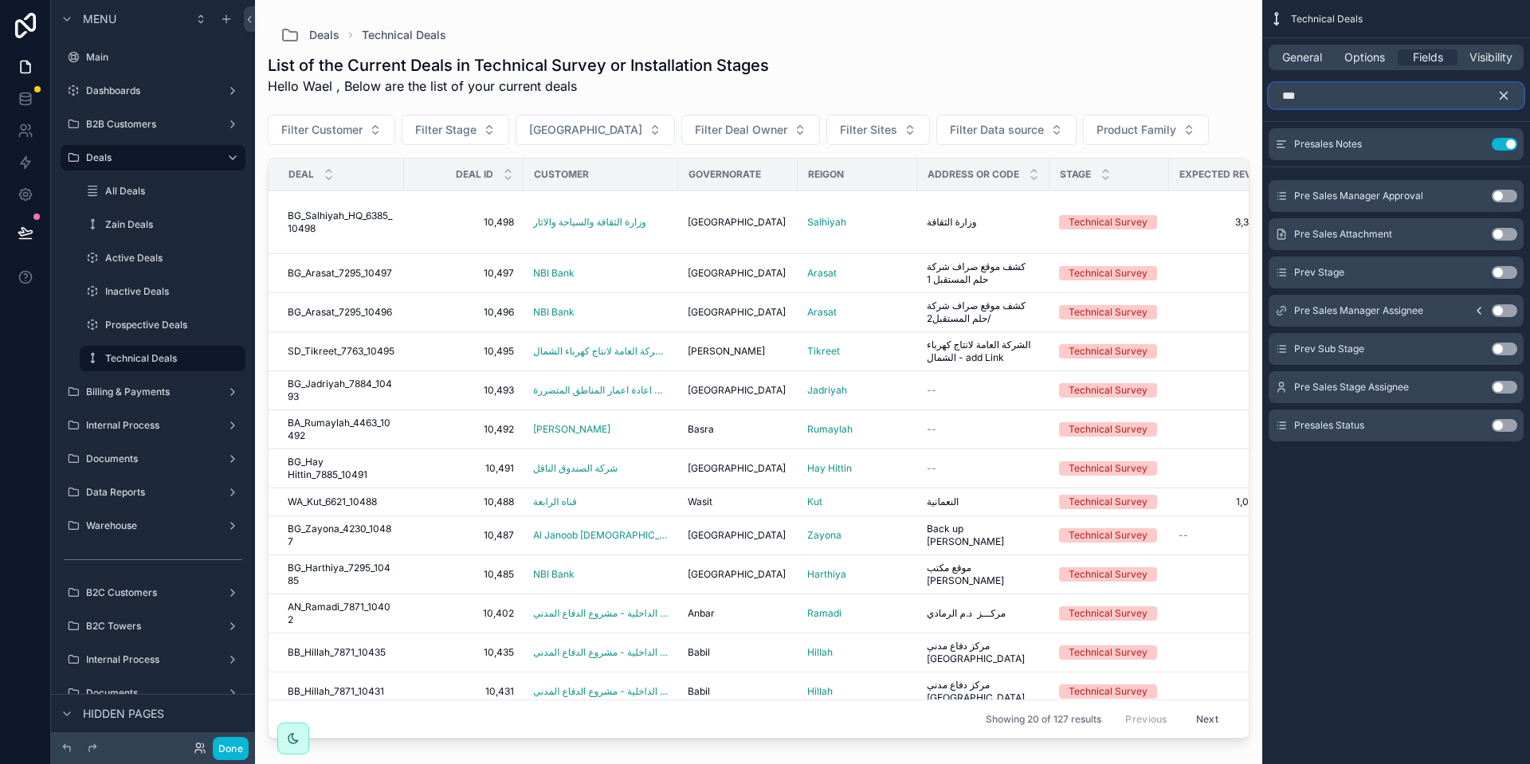
click at [1452, 102] on input "***" at bounding box center [1395, 95] width 255 height 25
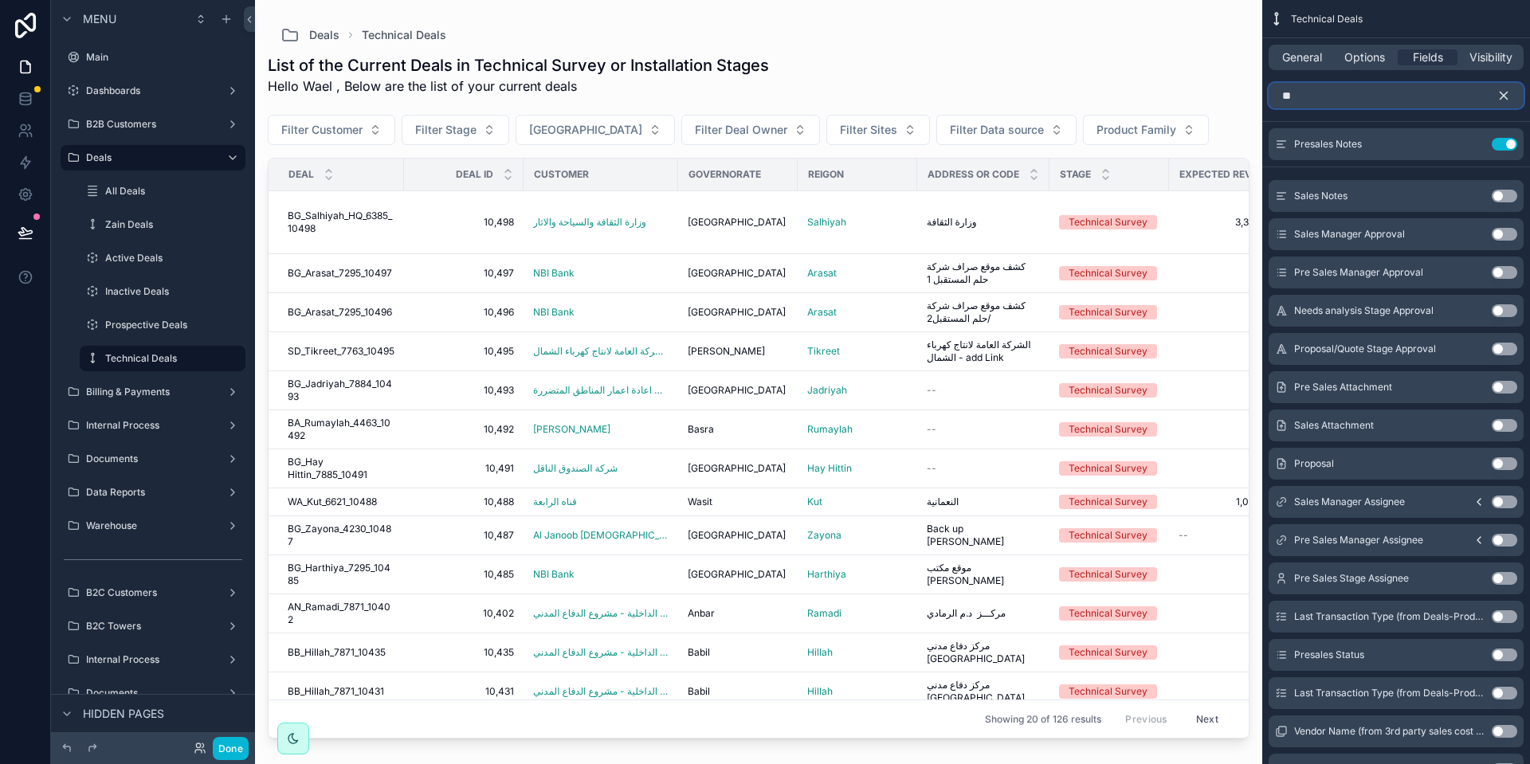
type input "*"
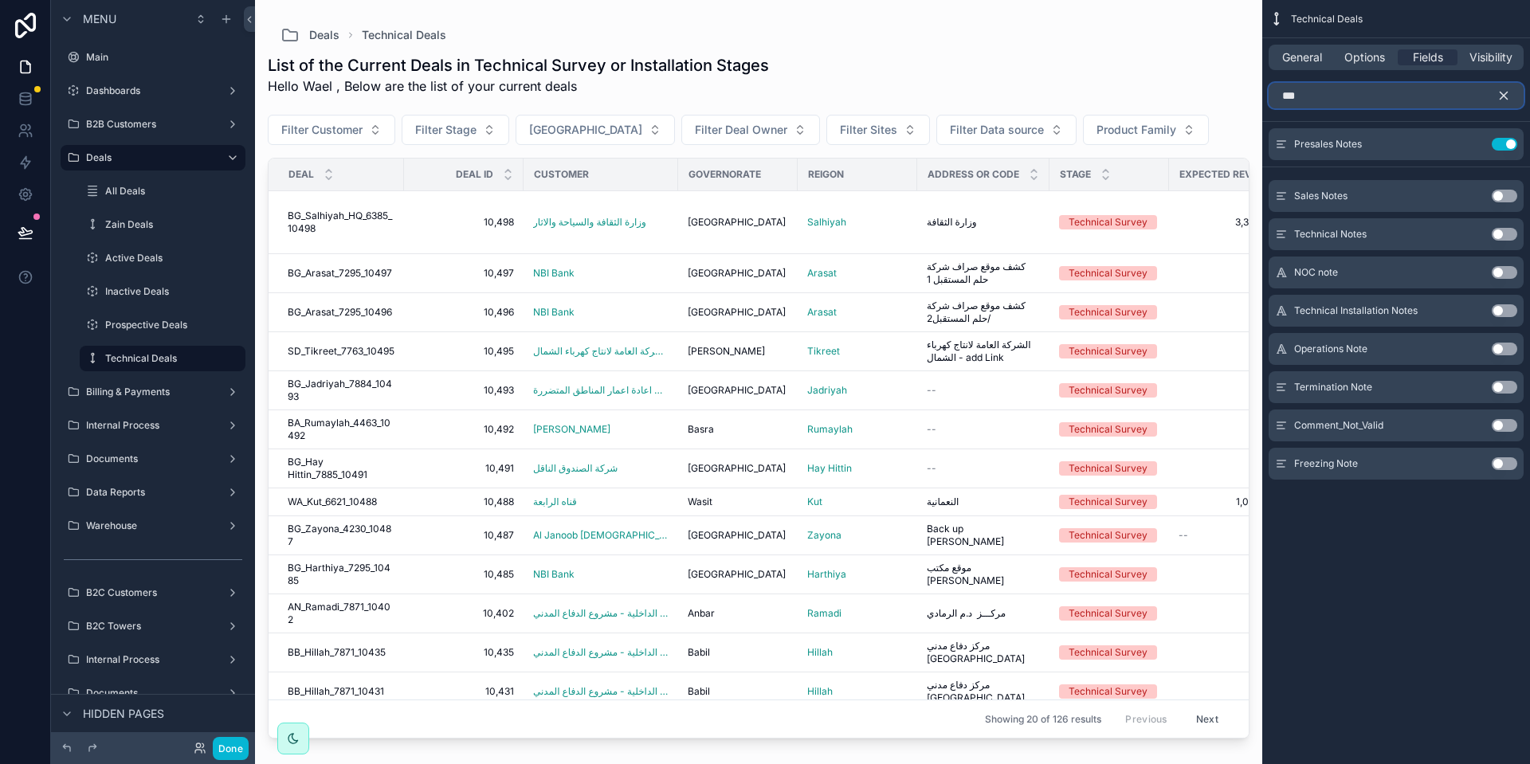
type input "****"
click at [1498, 195] on button "Use setting" at bounding box center [1504, 196] width 25 height 13
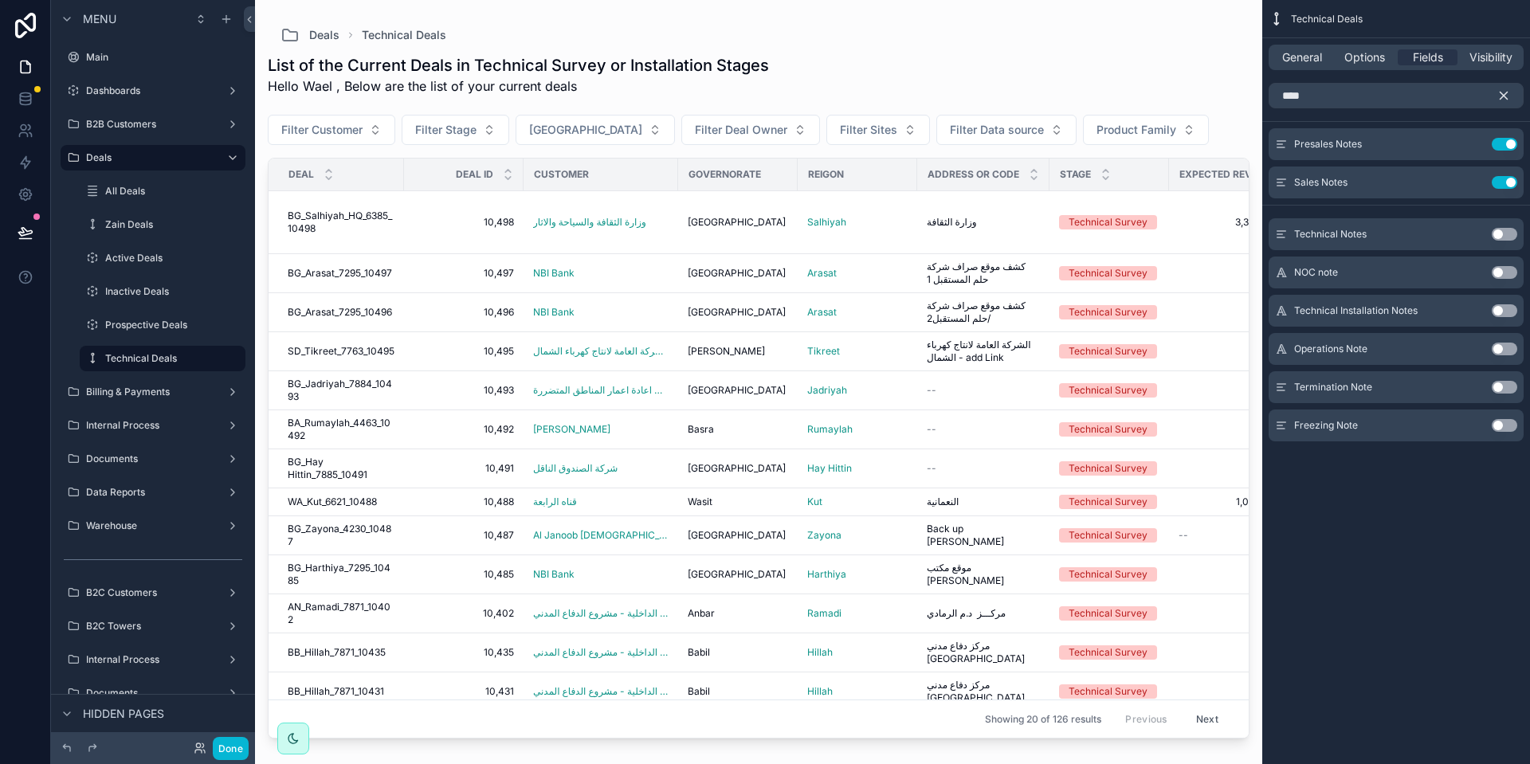
click at [1501, 233] on button "Use setting" at bounding box center [1504, 234] width 25 height 13
click at [1508, 96] on icon "scrollable content" at bounding box center [1503, 95] width 14 height 14
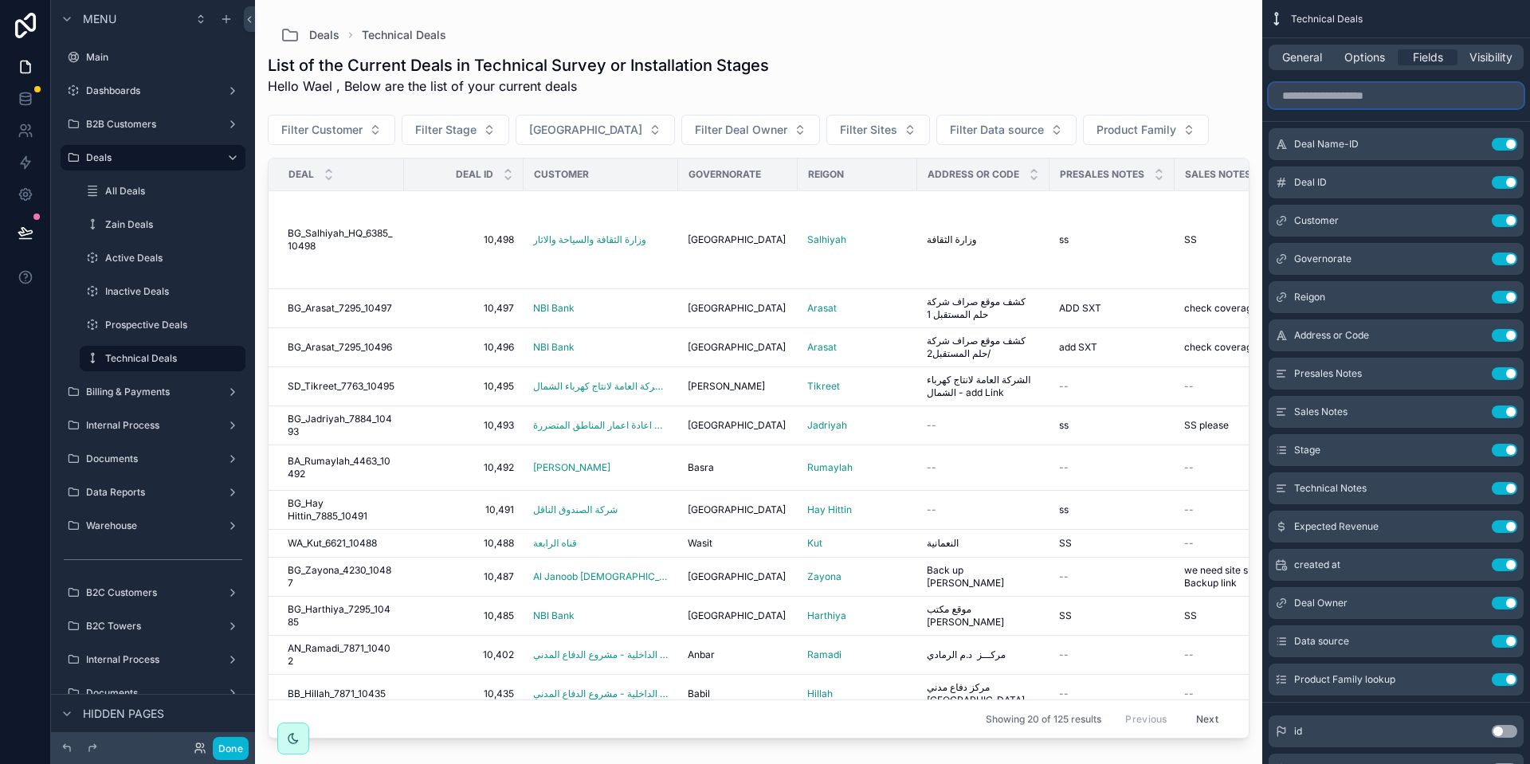
click at [1390, 96] on input "scrollable content" at bounding box center [1395, 95] width 255 height 25
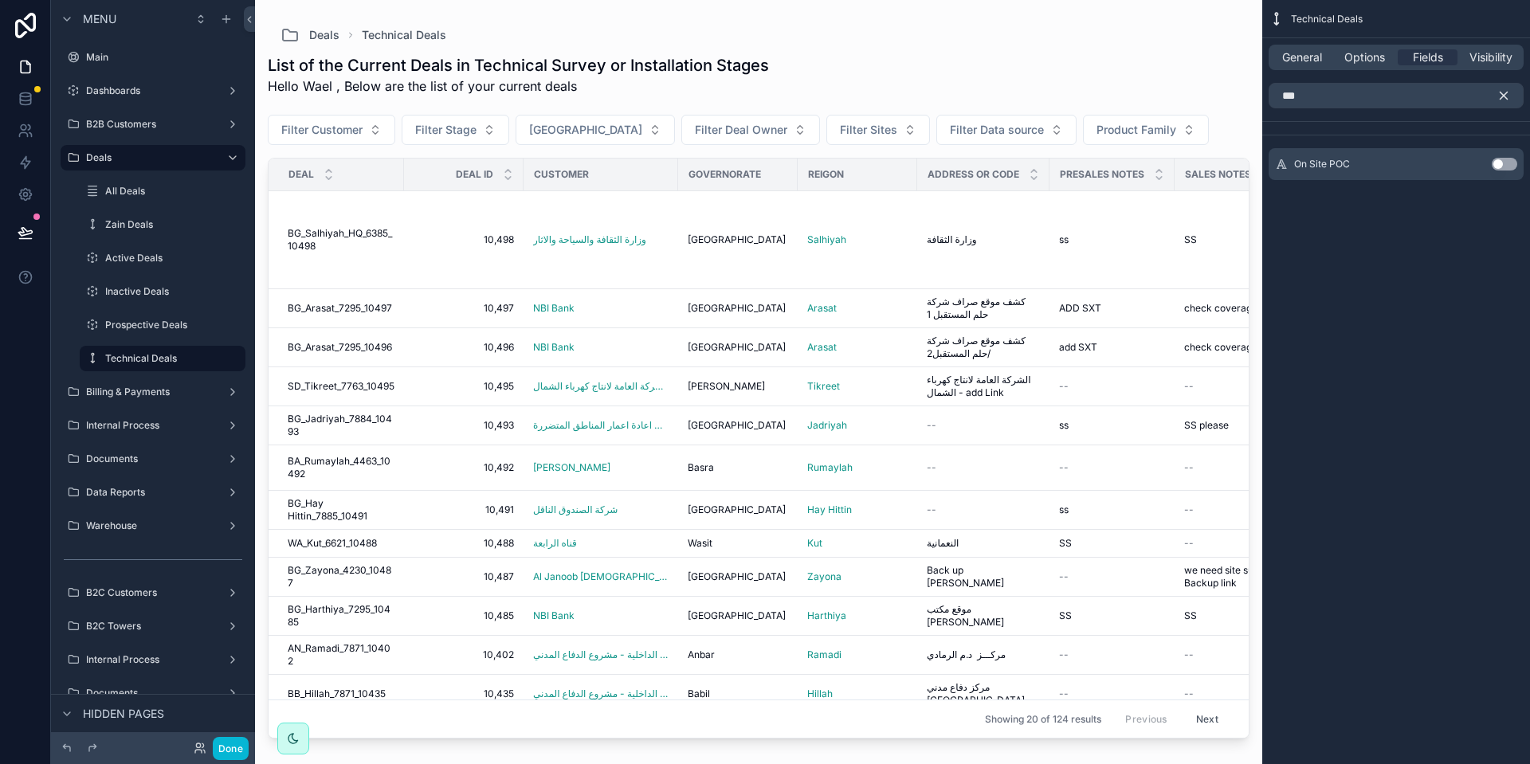
drag, startPoint x: 1499, startPoint y: 162, endPoint x: 1292, endPoint y: 81, distance: 223.0
click at [1499, 161] on button "Use setting" at bounding box center [1504, 164] width 25 height 13
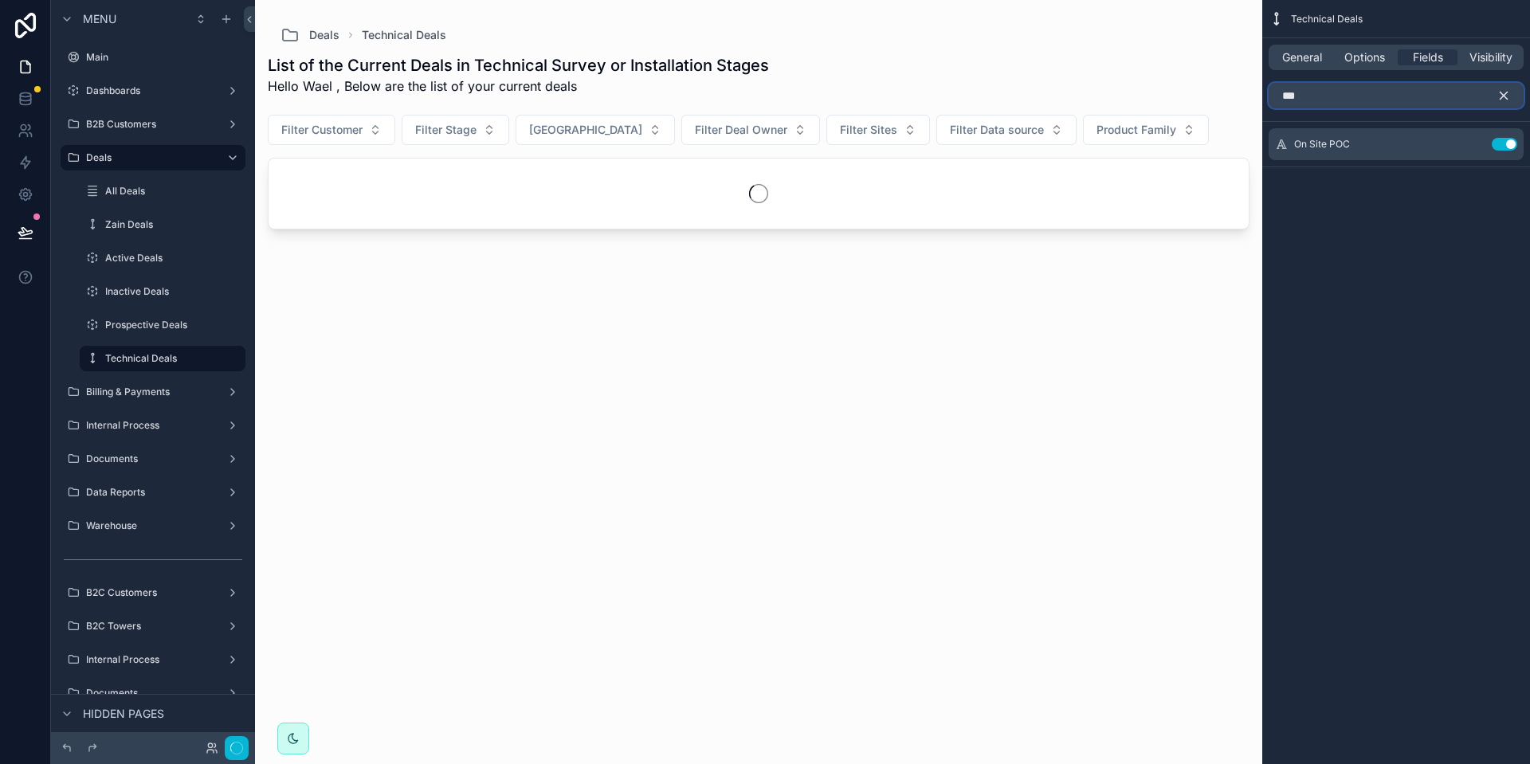
click at [1300, 95] on input "***" at bounding box center [1395, 95] width 255 height 25
click at [1301, 95] on input "***" at bounding box center [1395, 95] width 255 height 25
type input "***"
drag, startPoint x: 1511, startPoint y: 169, endPoint x: 1506, endPoint y: 107, distance: 62.4
click at [1509, 168] on button "Use setting" at bounding box center [1504, 164] width 25 height 13
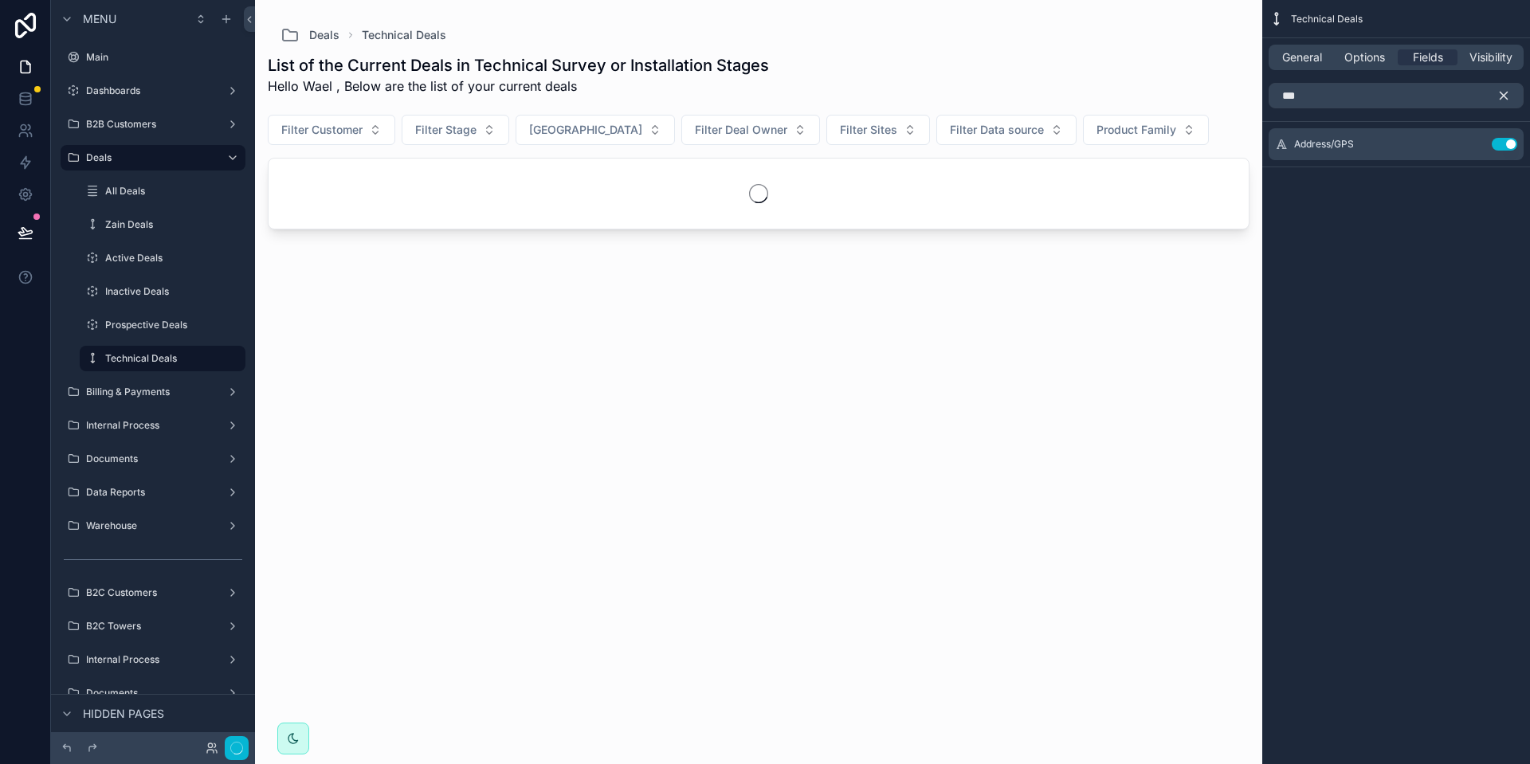
click at [1506, 96] on icon "scrollable content" at bounding box center [1503, 95] width 14 height 14
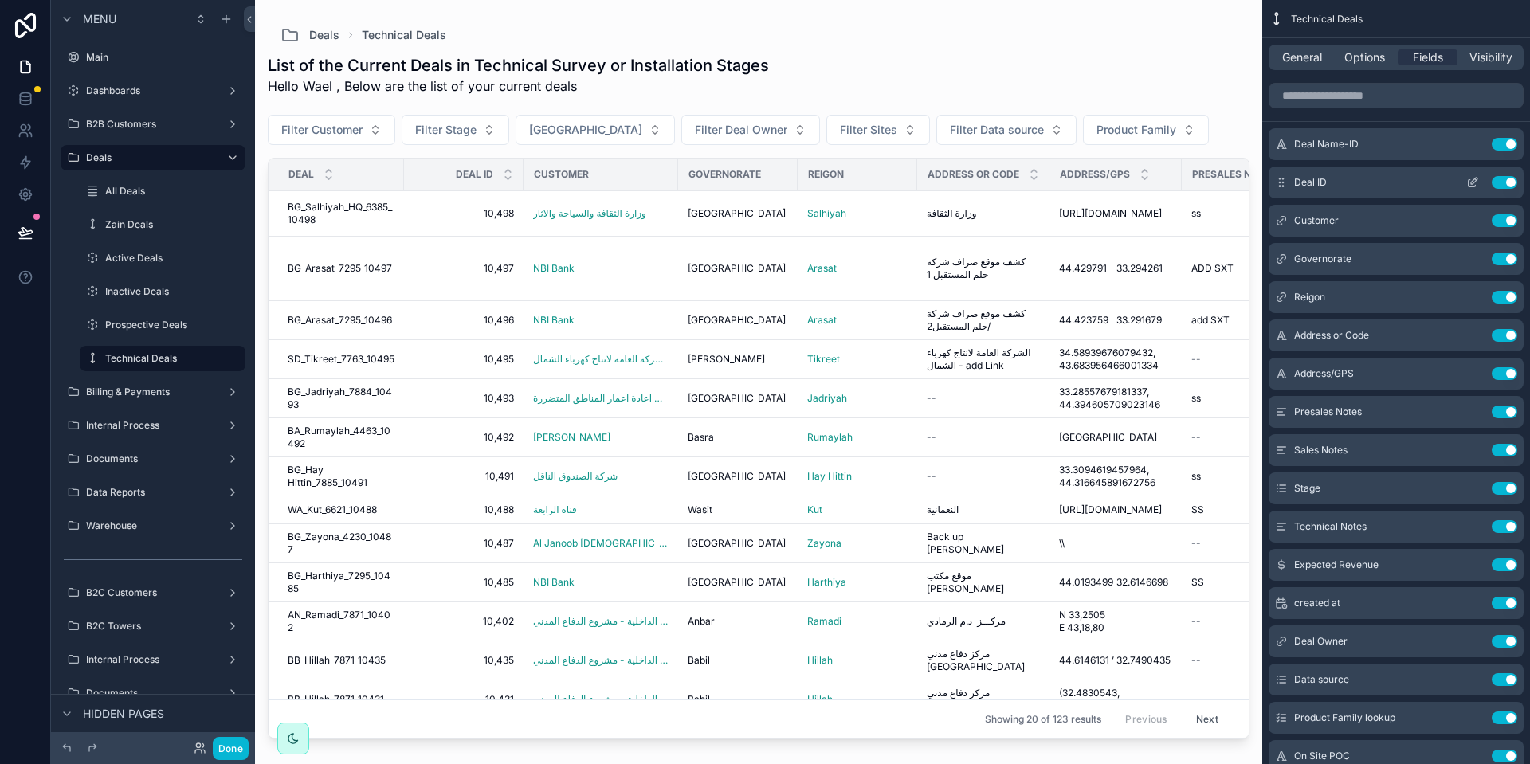
click at [1500, 178] on button "Use setting" at bounding box center [1504, 182] width 25 height 13
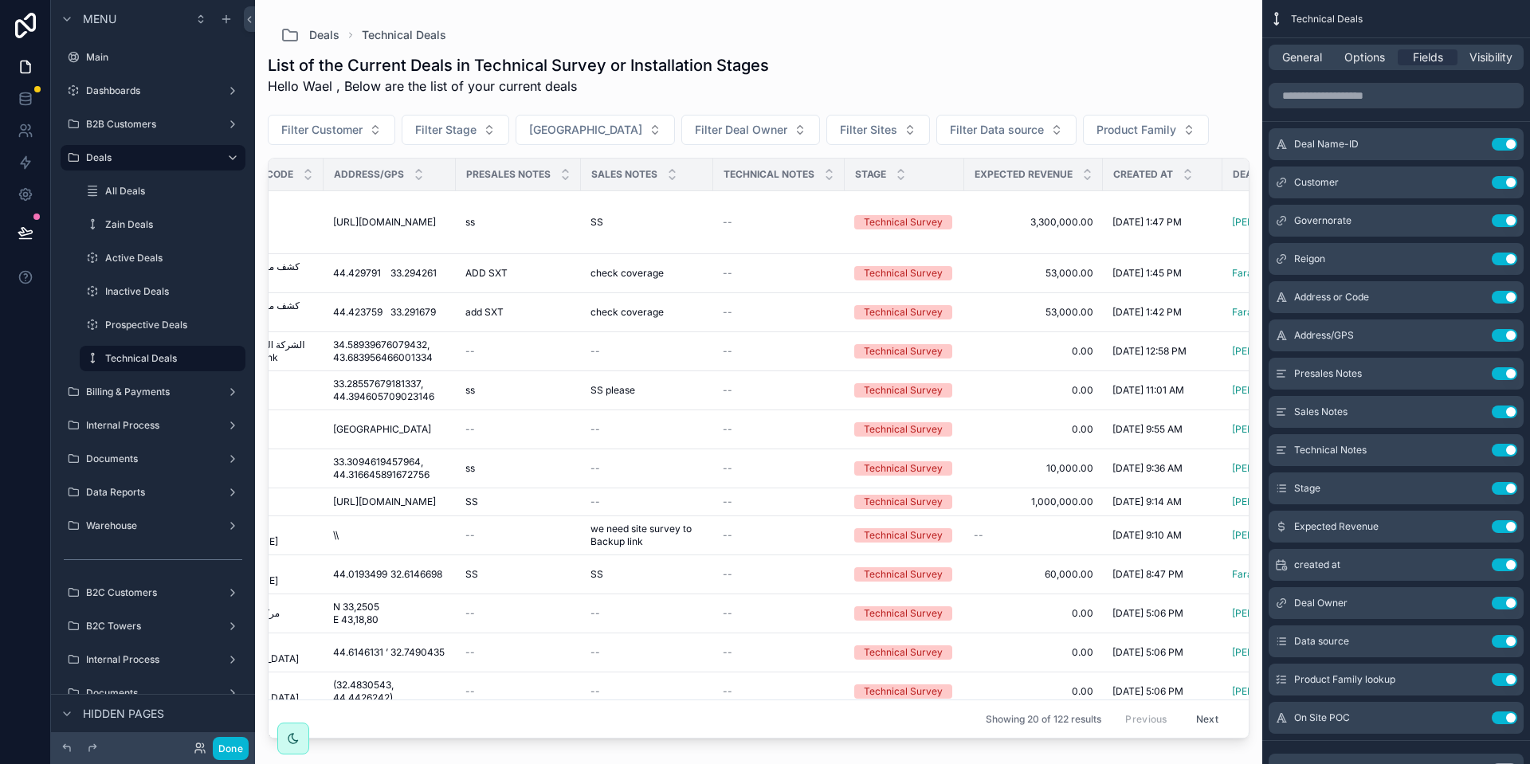
scroll to position [0, 633]
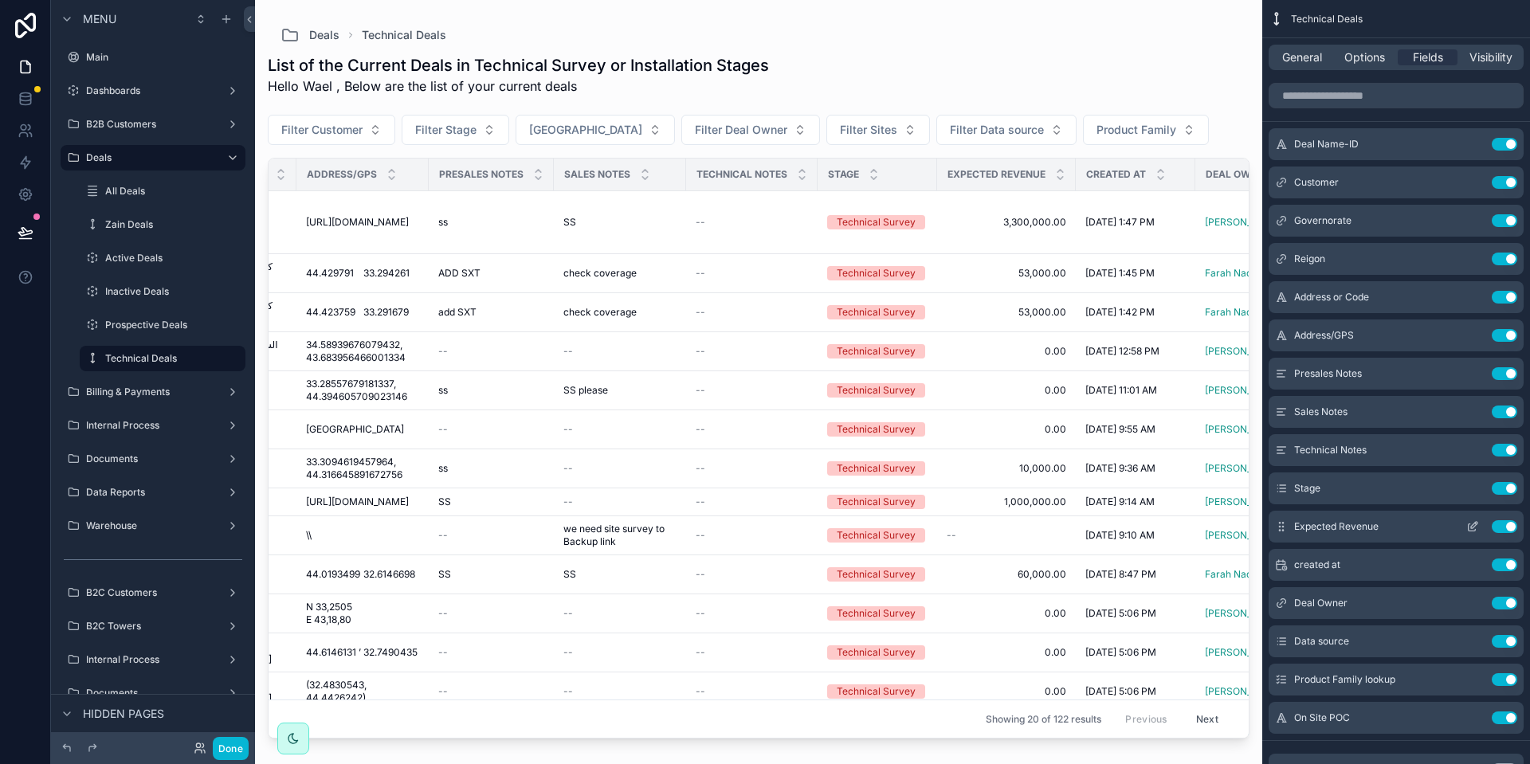
click at [1511, 522] on button "Use setting" at bounding box center [1504, 526] width 25 height 13
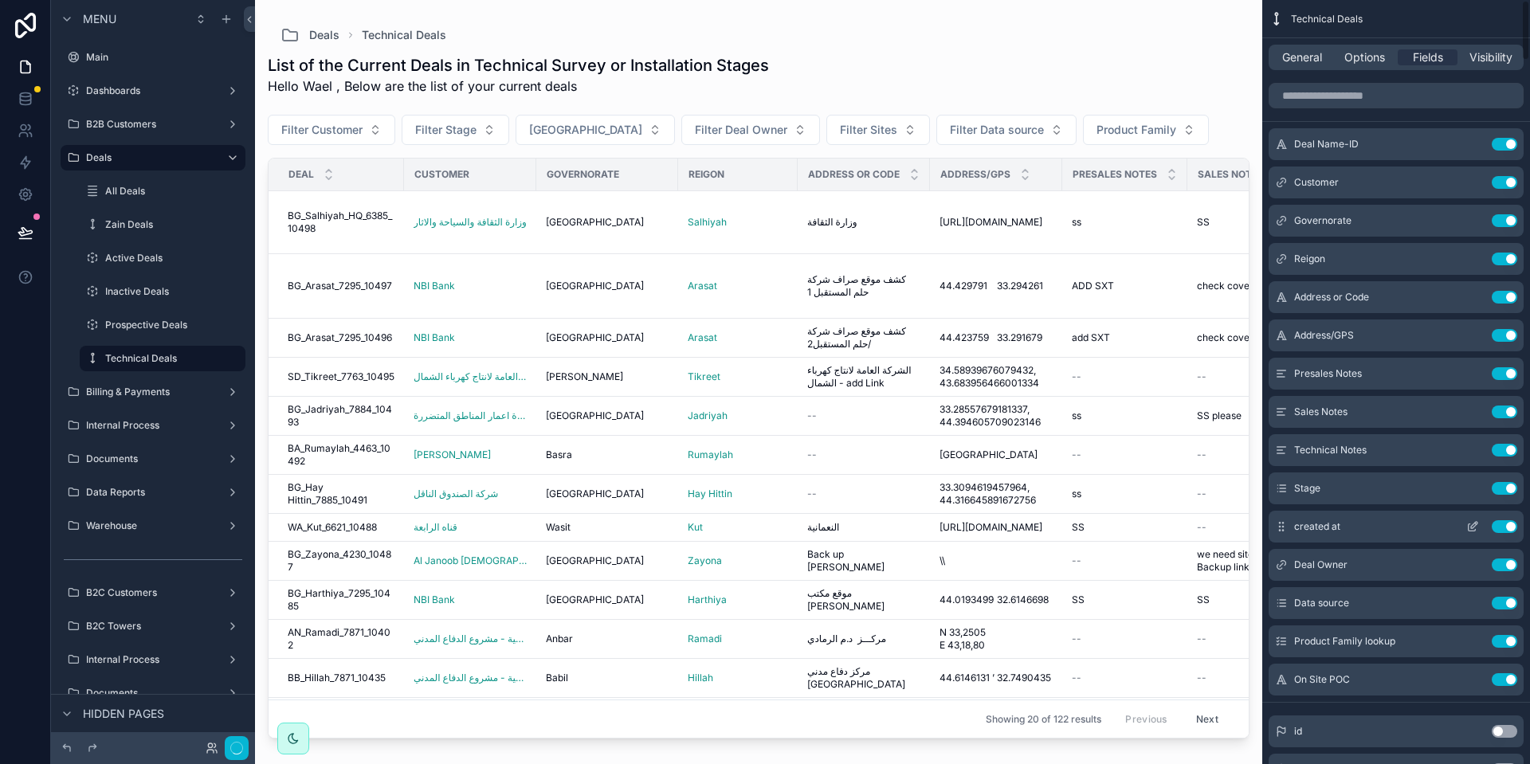
click at [1510, 522] on button "Use setting" at bounding box center [1504, 526] width 25 height 13
click at [1502, 559] on button "Use setting" at bounding box center [1504, 565] width 25 height 13
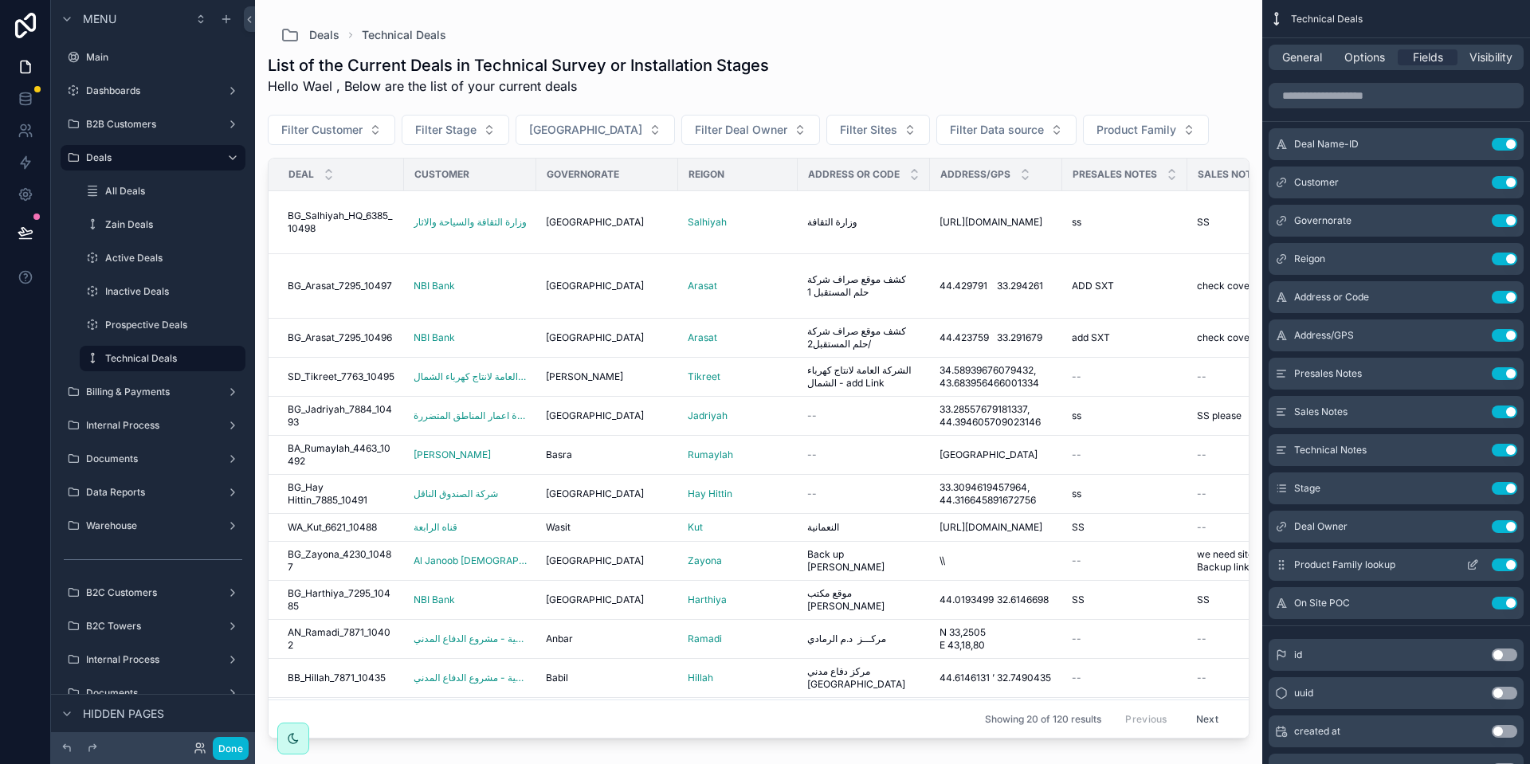
click at [1503, 562] on button "Use setting" at bounding box center [1504, 565] width 25 height 13
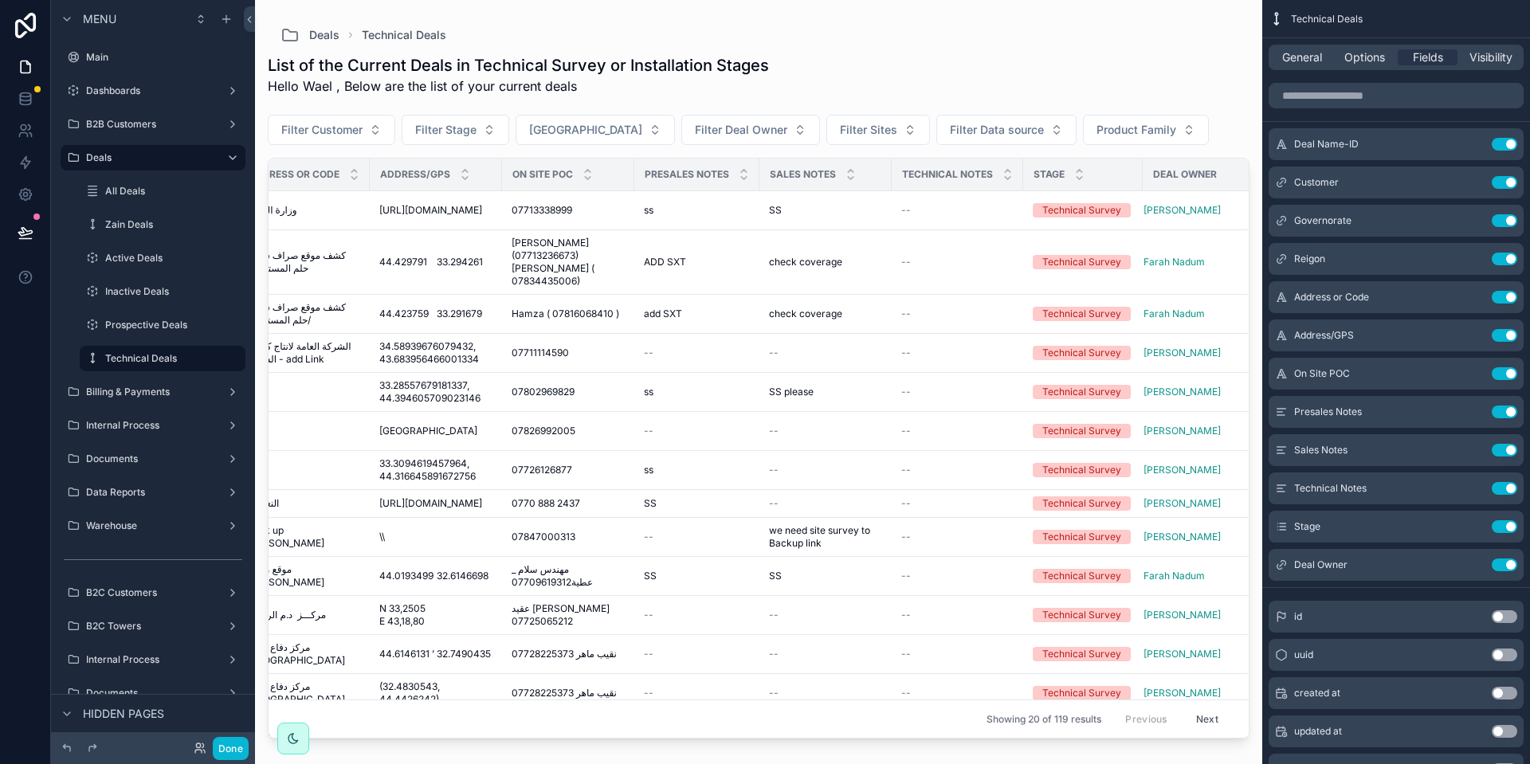
scroll to position [0, 594]
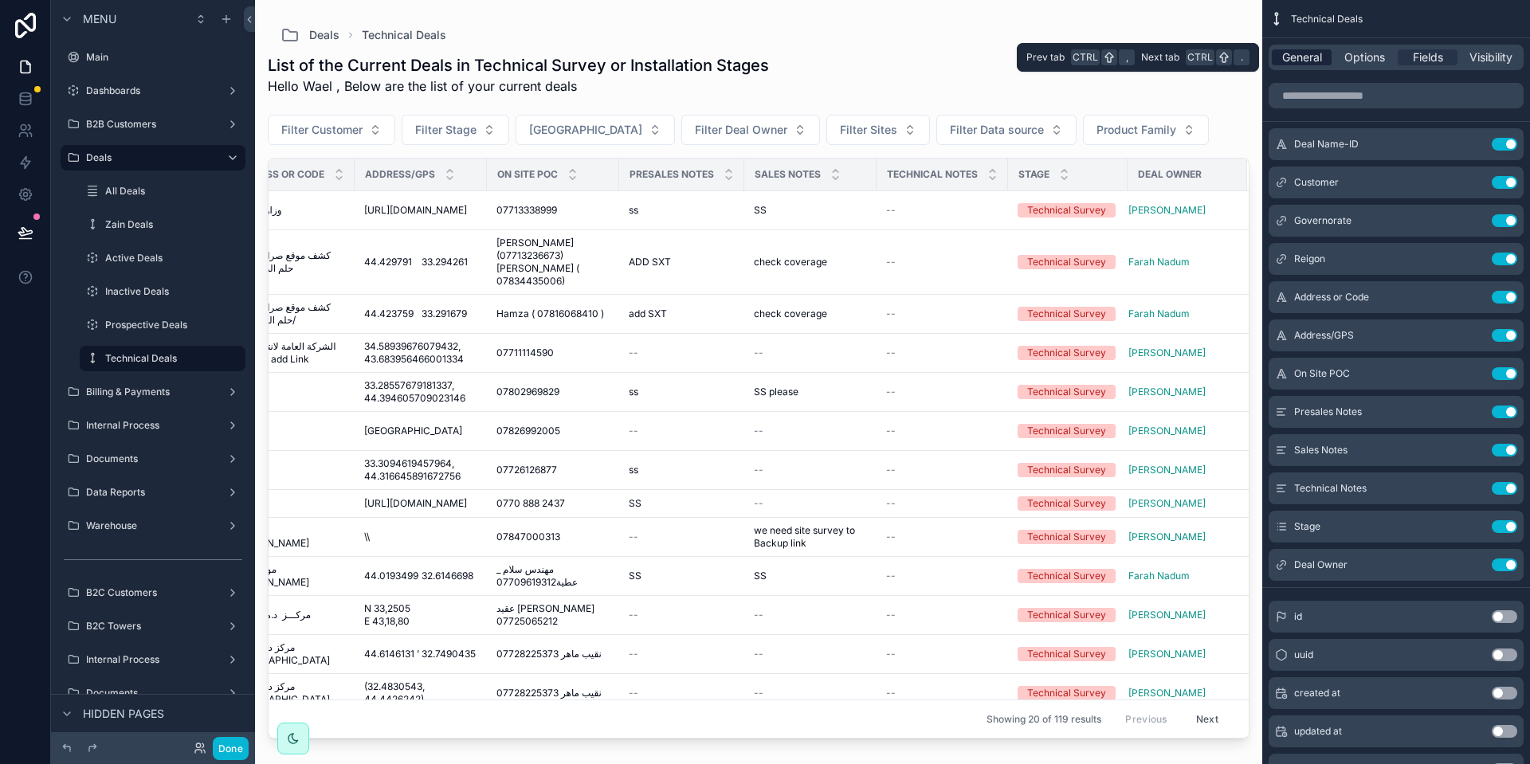
click at [1302, 52] on span "General" at bounding box center [1302, 57] width 40 height 16
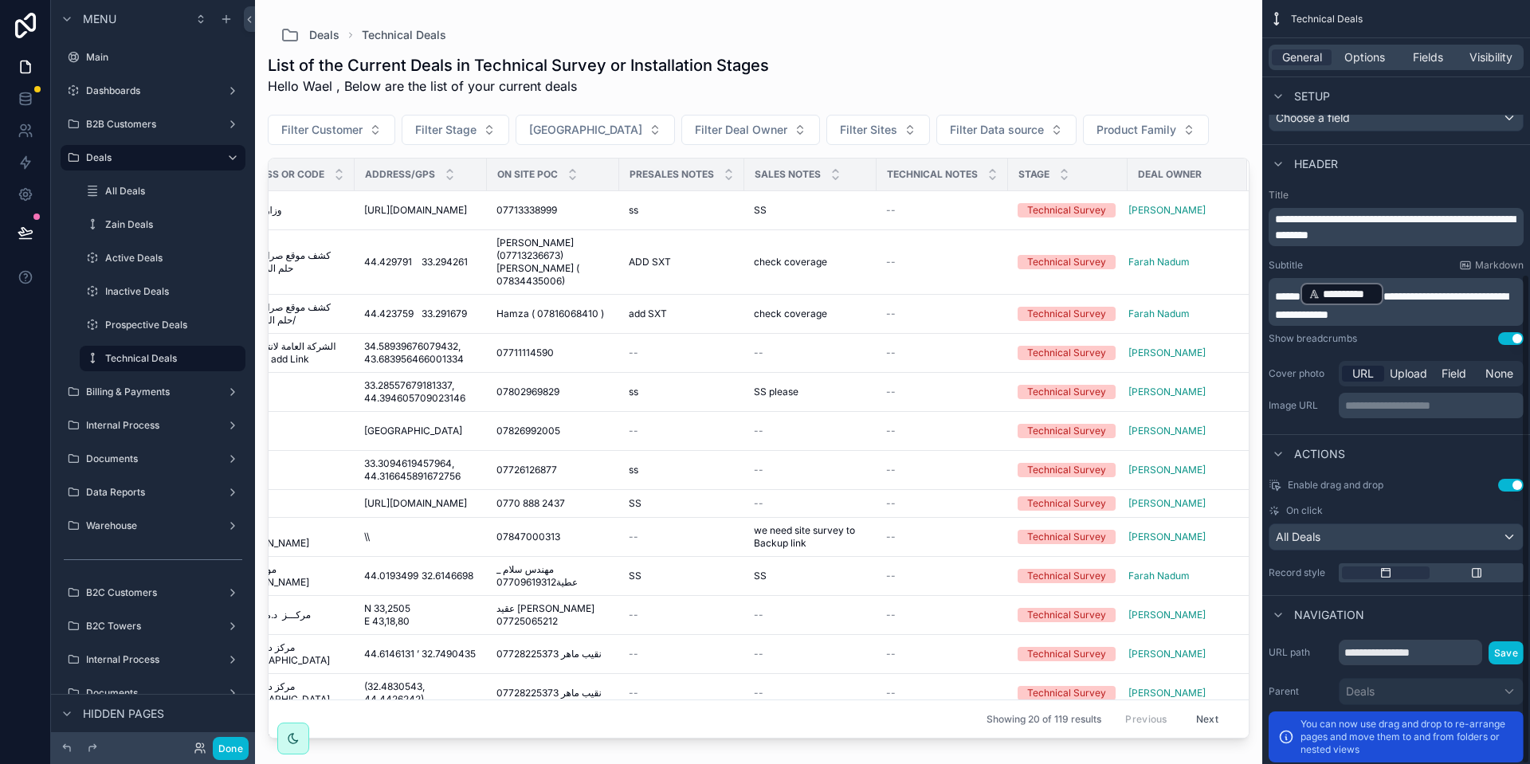
scroll to position [426, 0]
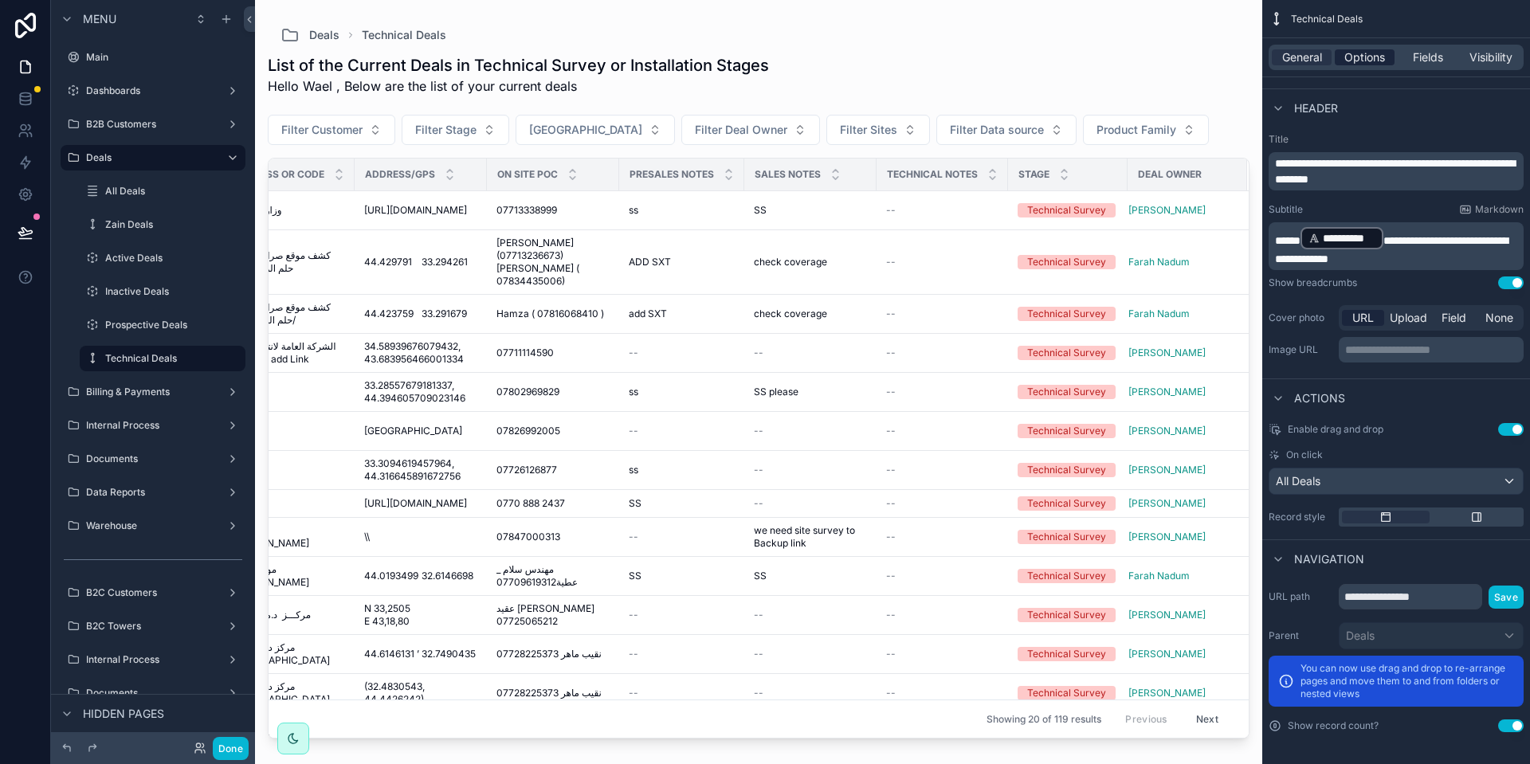
click at [1361, 59] on span "Options" at bounding box center [1364, 57] width 41 height 16
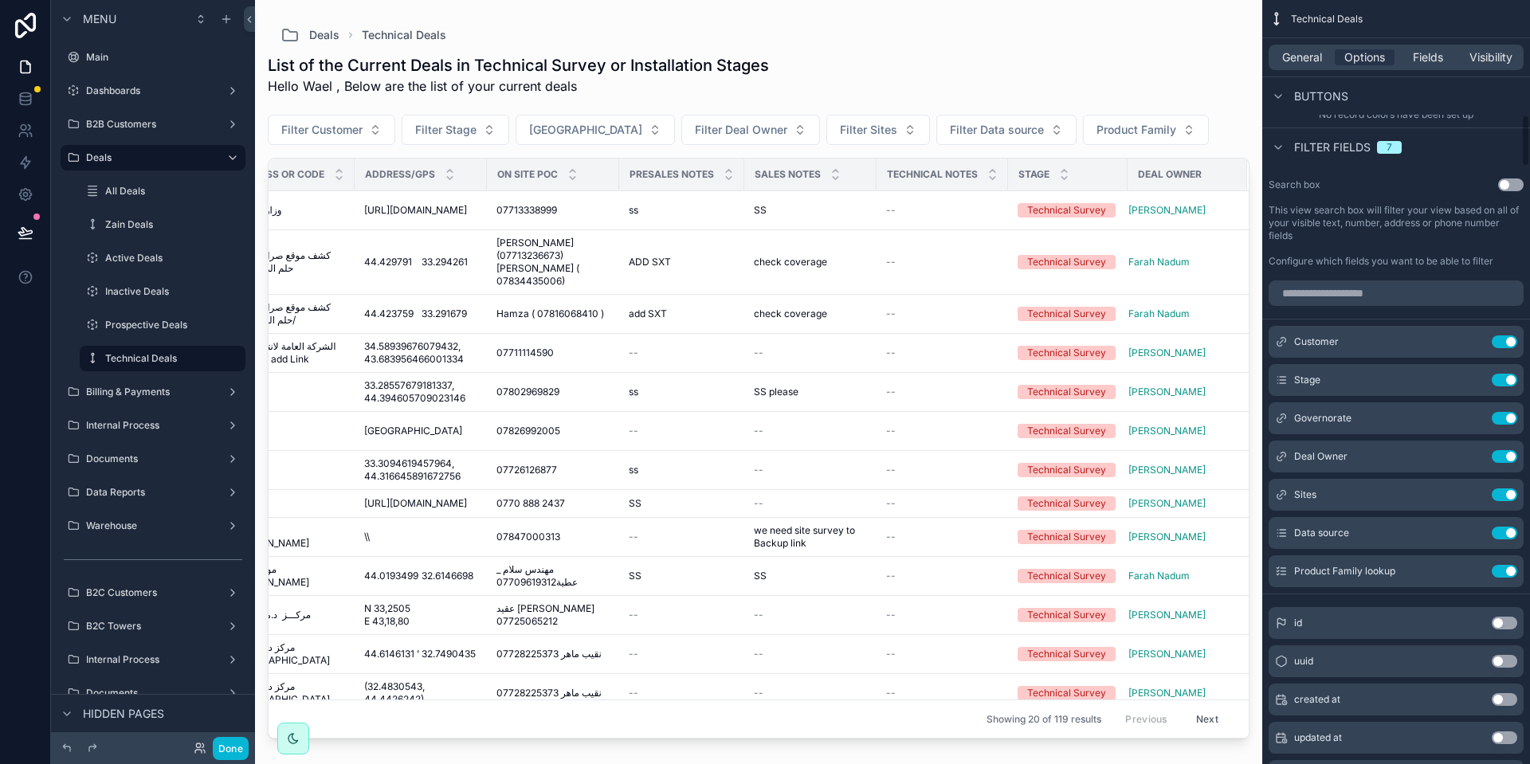
scroll to position [1621, 0]
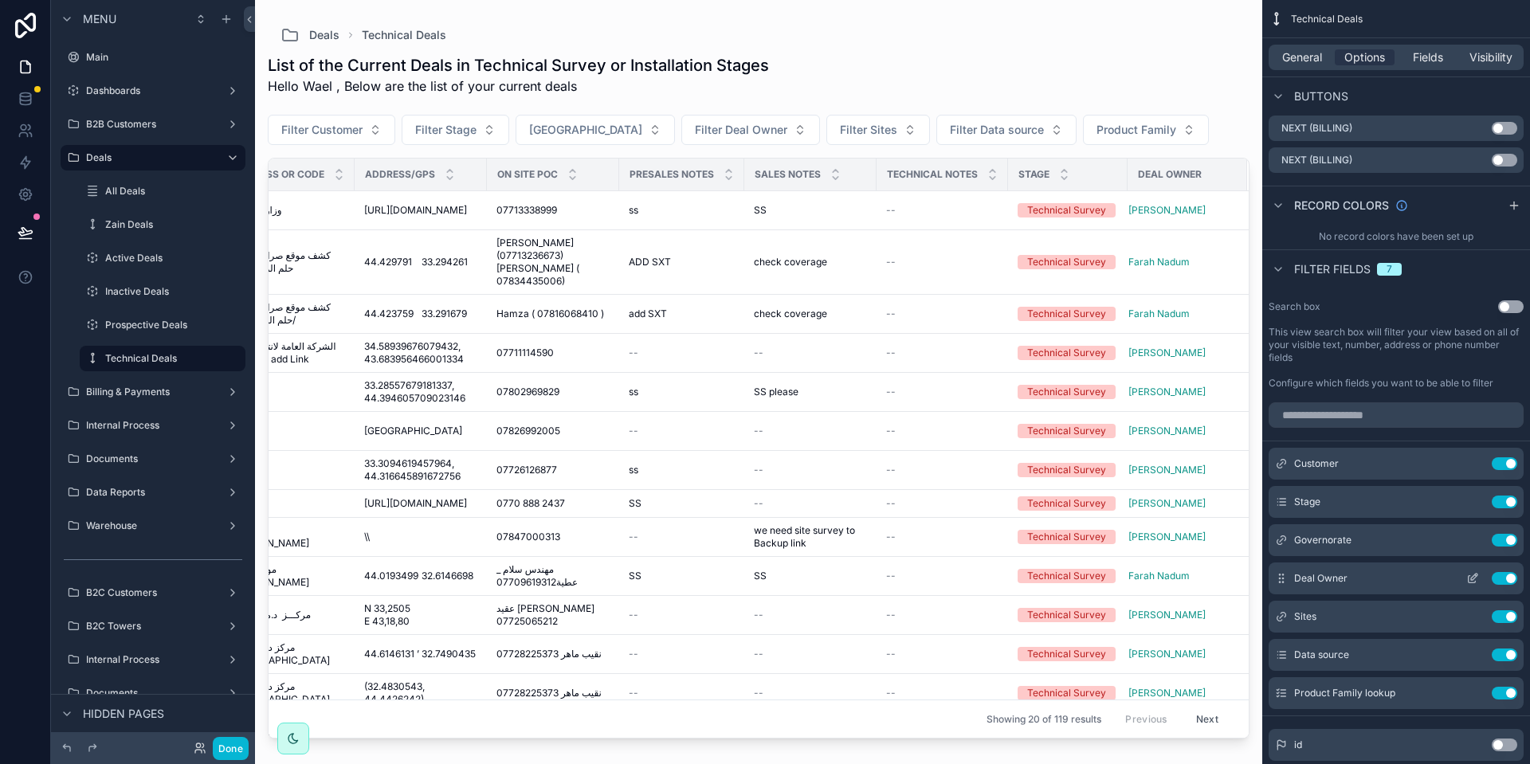
click at [1501, 572] on button "Use setting" at bounding box center [1504, 578] width 25 height 13
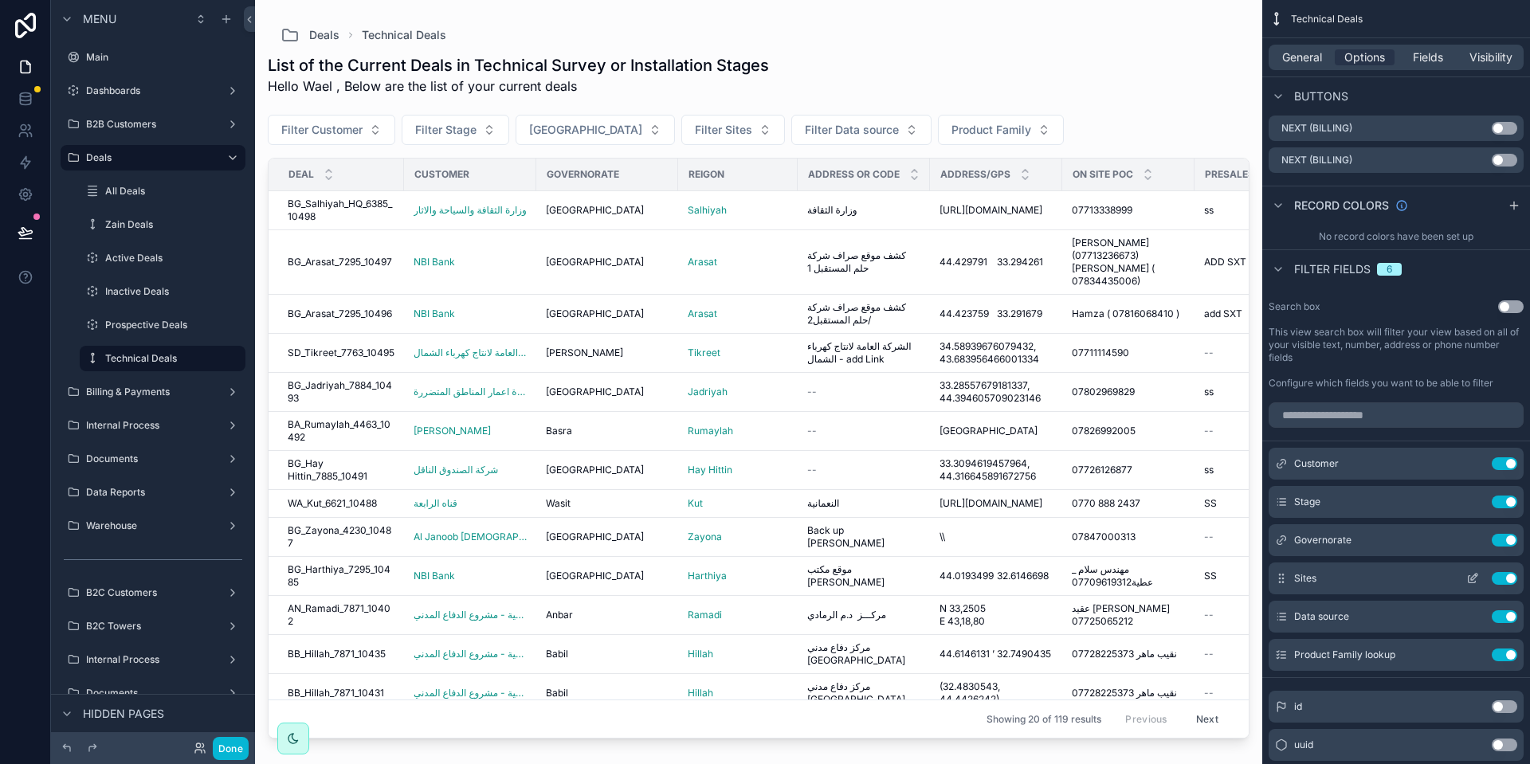
click at [1500, 572] on button "Use setting" at bounding box center [1504, 578] width 25 height 13
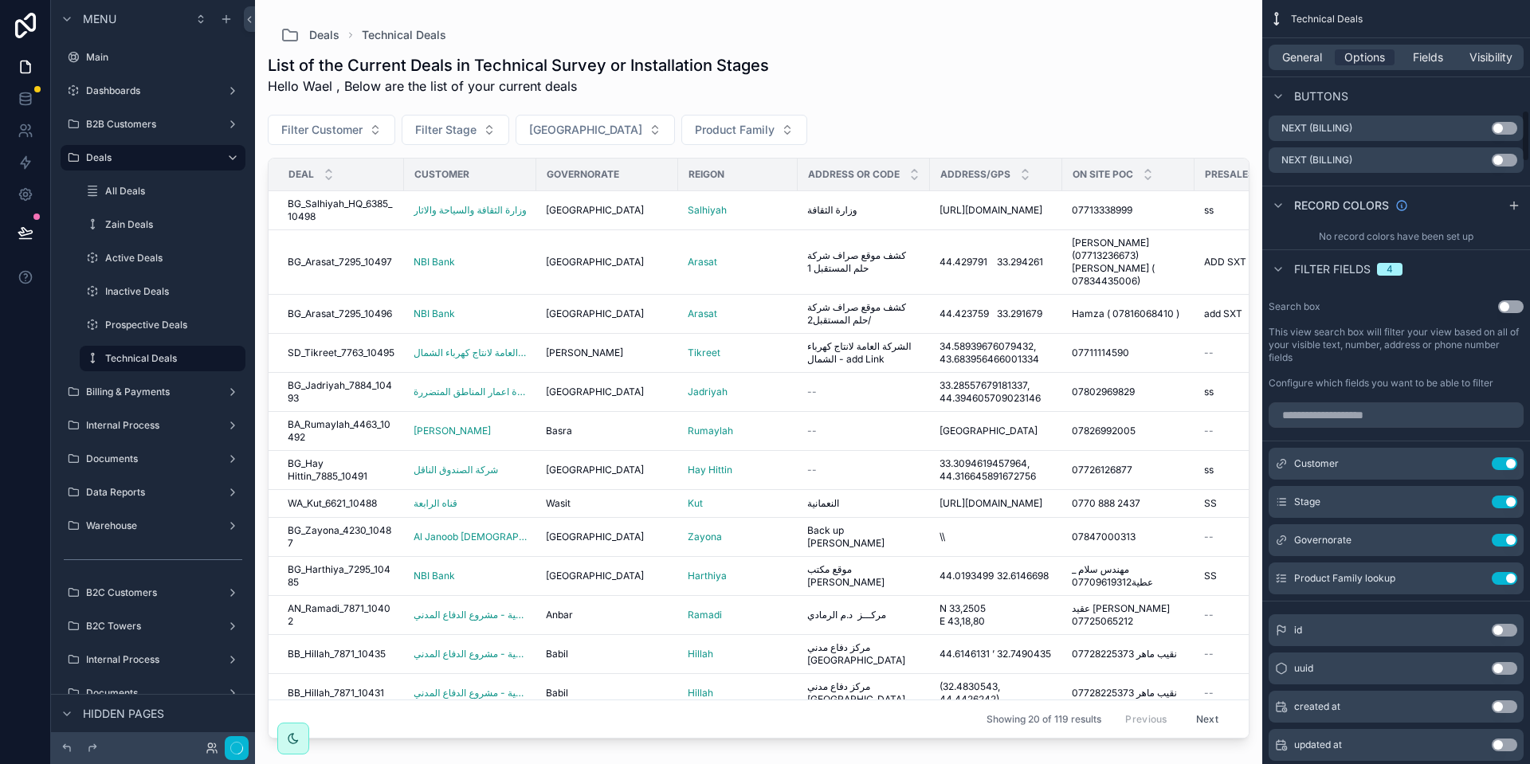
click at [1500, 572] on button "Use setting" at bounding box center [1504, 578] width 25 height 13
click at [1344, 408] on input "scrollable content" at bounding box center [1395, 414] width 255 height 25
click at [1503, 300] on button "Use setting" at bounding box center [1510, 306] width 25 height 13
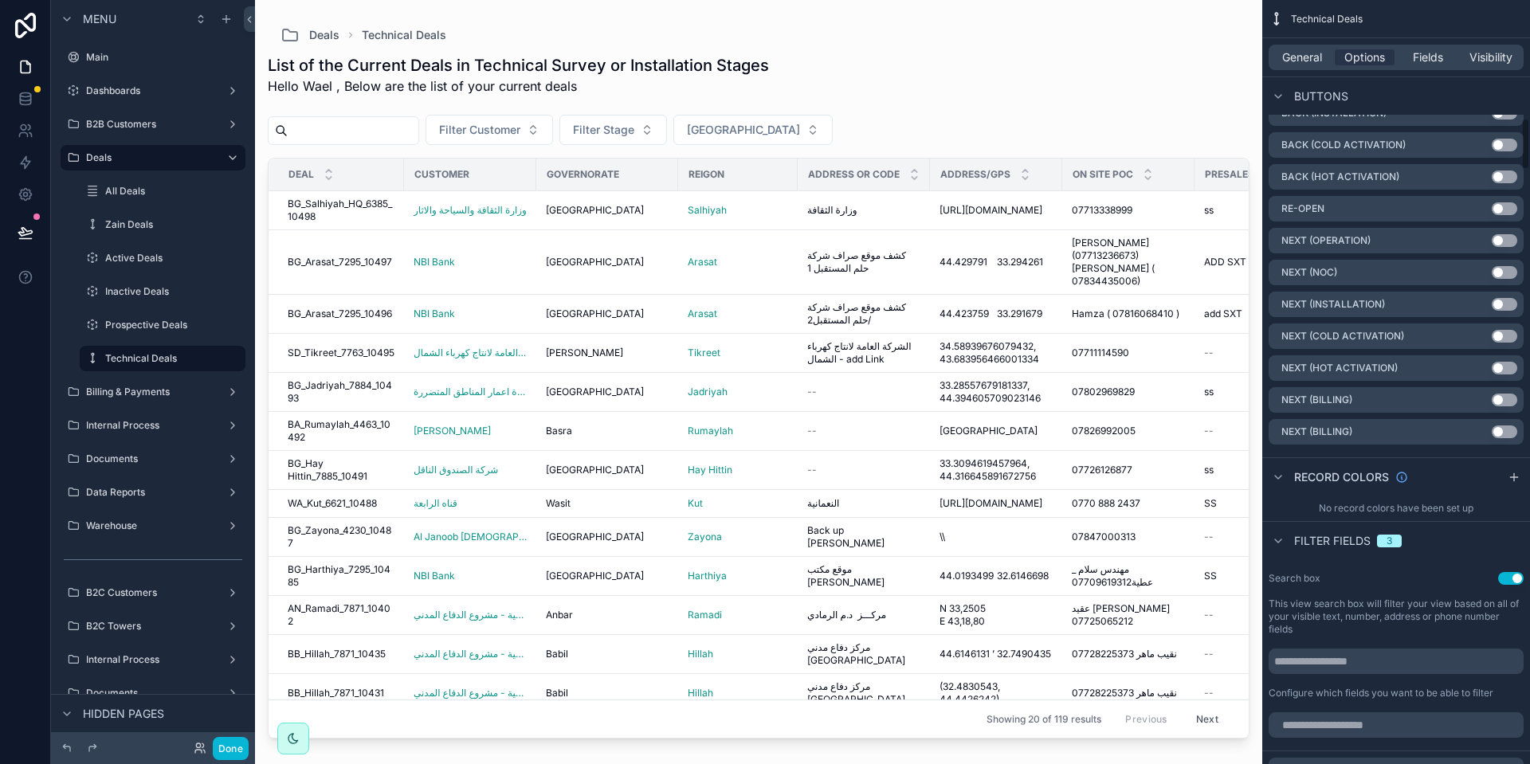
scroll to position [1741, 0]
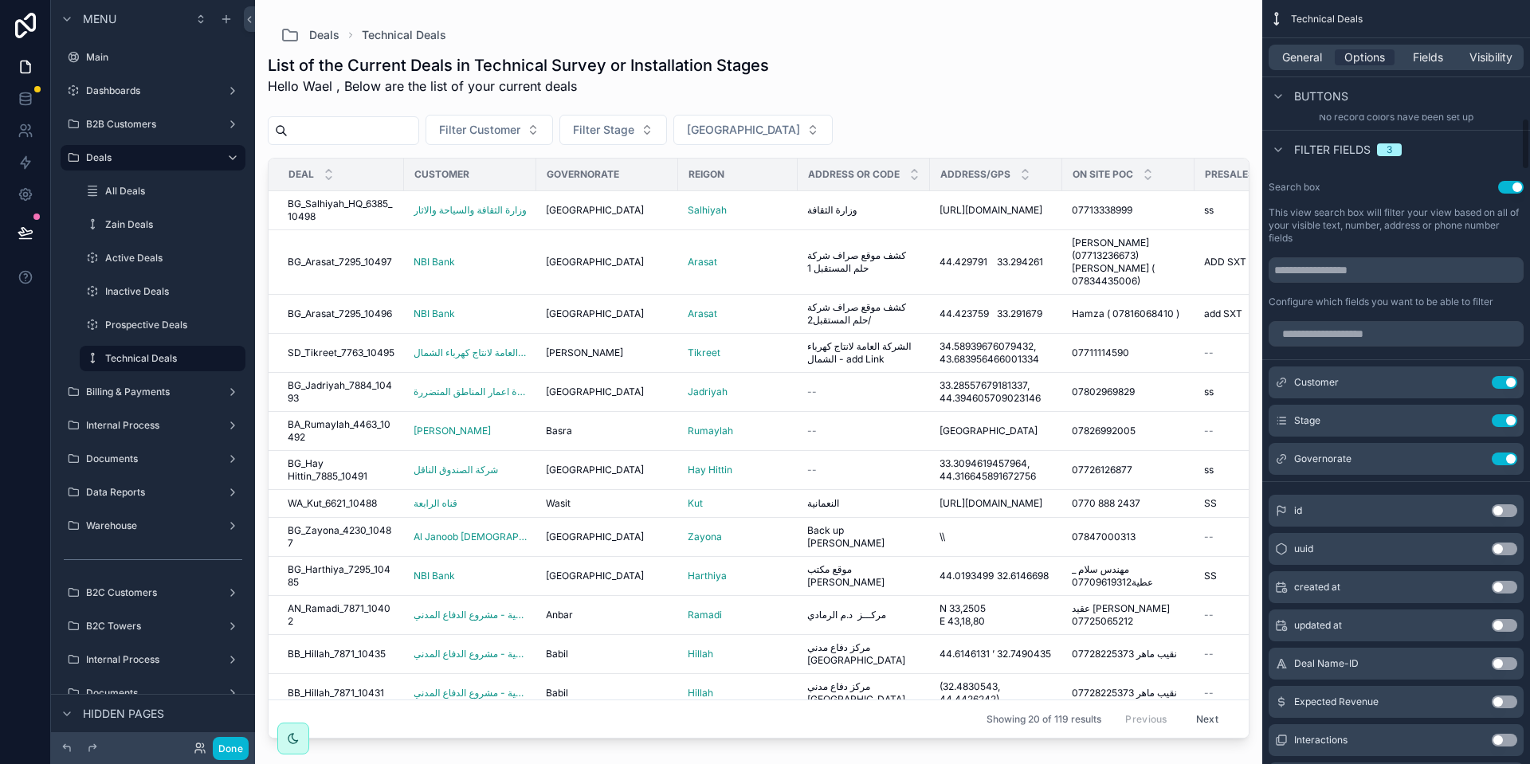
click at [1298, 65] on div "General Options Fields Visibility" at bounding box center [1395, 57] width 255 height 25
click at [1304, 51] on span "General" at bounding box center [1302, 57] width 40 height 16
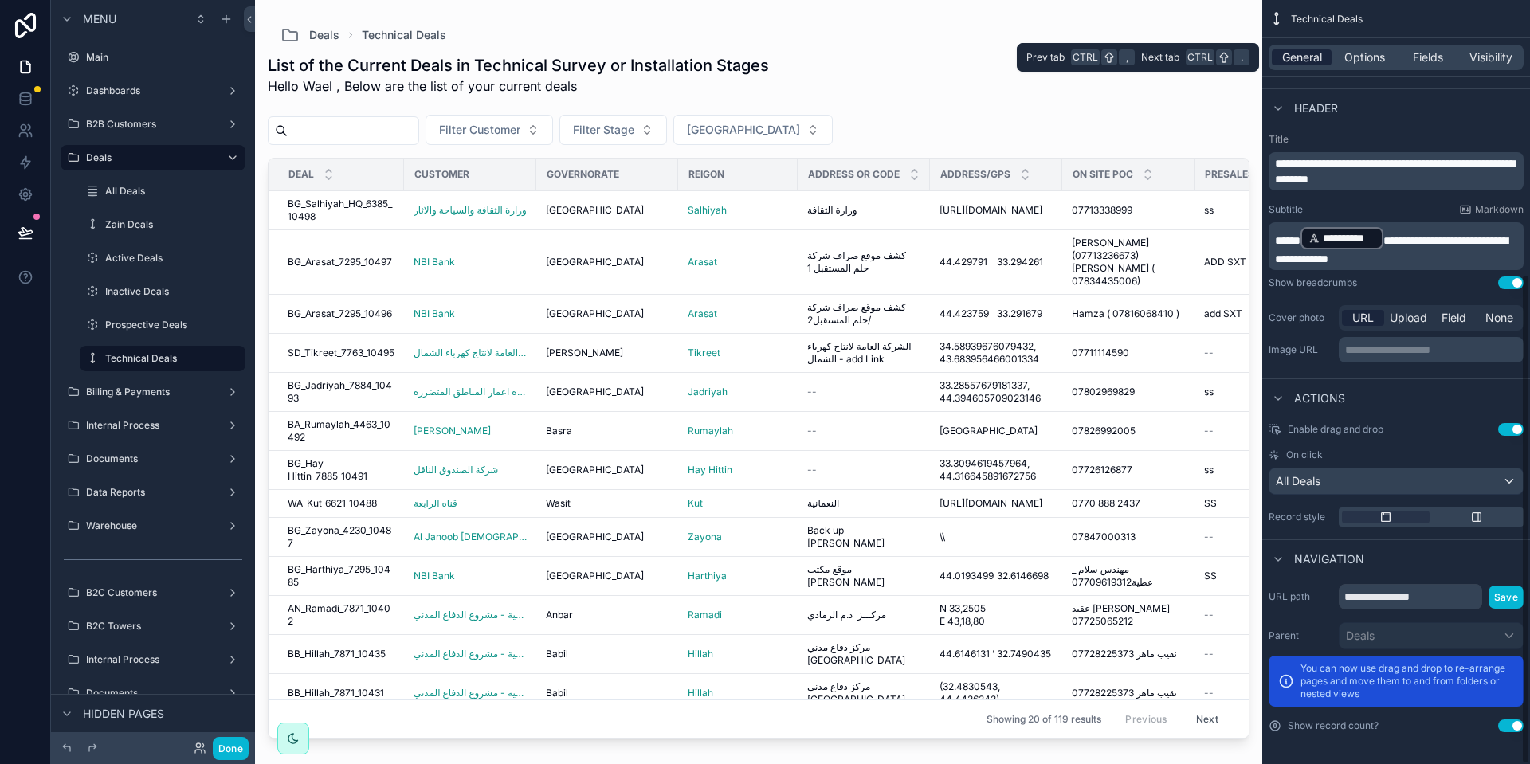
scroll to position [426, 0]
drag, startPoint x: 1450, startPoint y: 598, endPoint x: 1241, endPoint y: 602, distance: 208.8
click at [1241, 602] on div "ERP Workflow Main Dashboards B2B Customers Deals All Deals 9,610 Zain Deals 862…" at bounding box center [892, 382] width 1275 height 764
type input "**********"
click at [1502, 593] on button "Save" at bounding box center [1505, 597] width 35 height 23
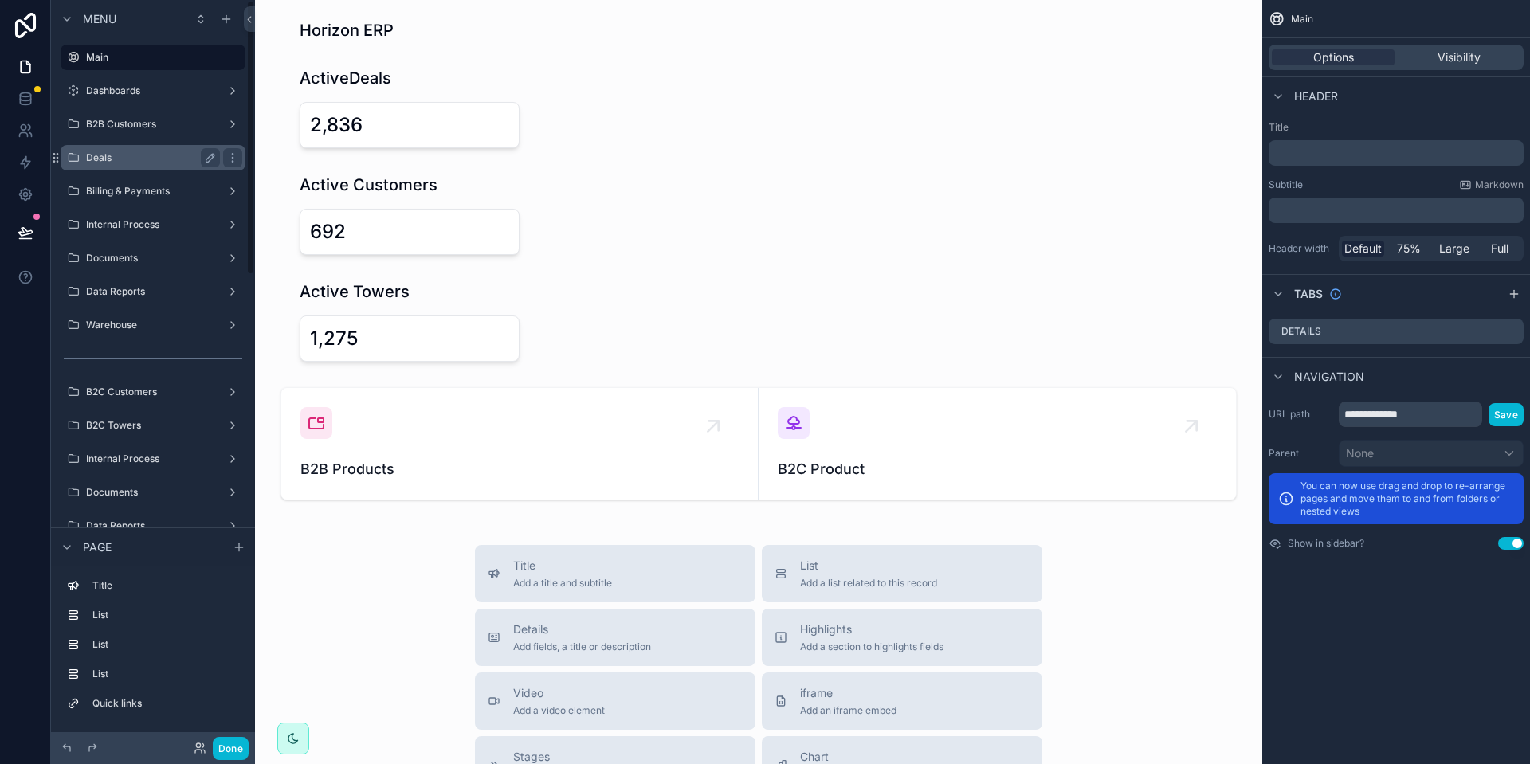
click at [109, 162] on label "Deals" at bounding box center [149, 157] width 127 height 13
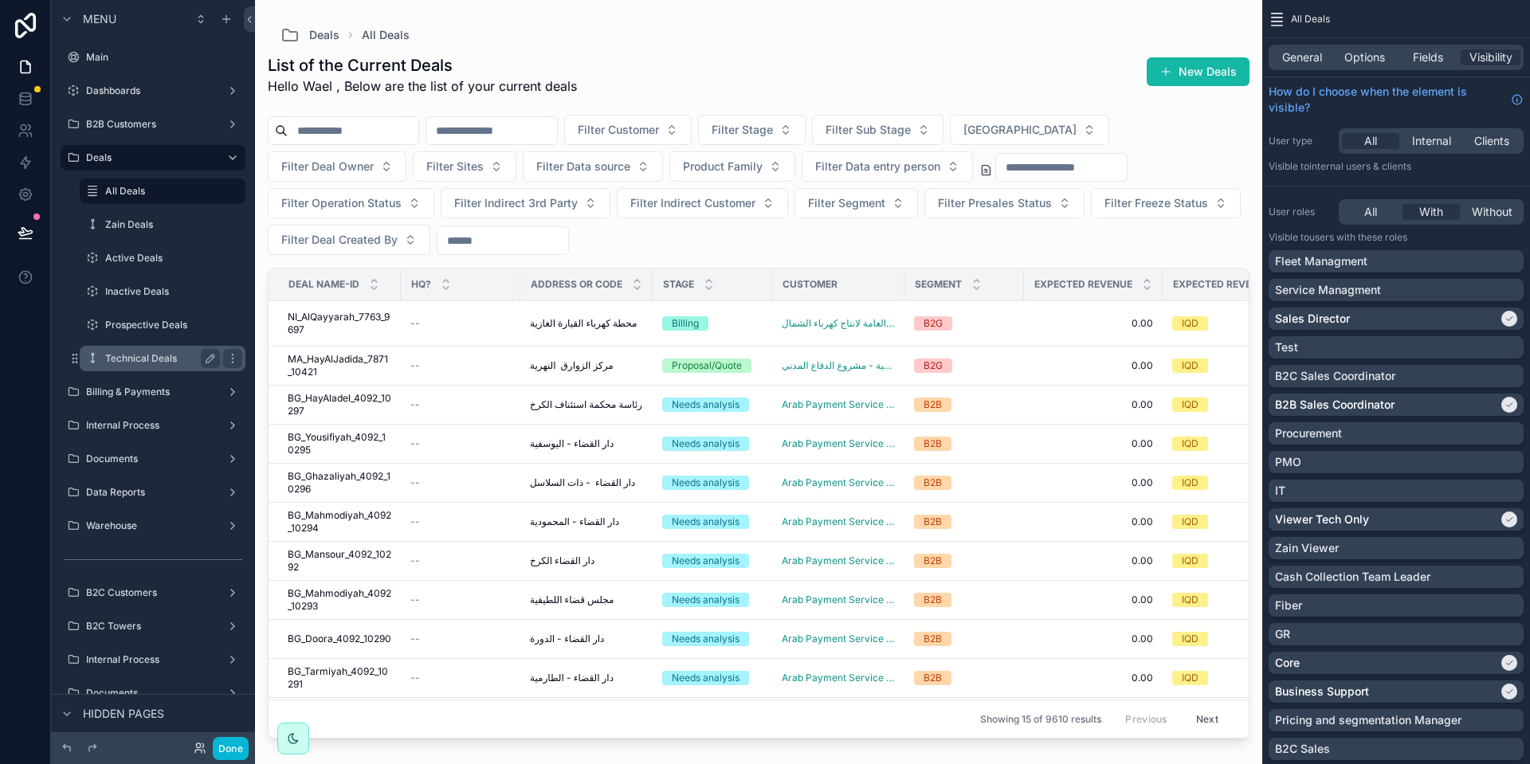
click at [140, 367] on div "Technical Deals" at bounding box center [162, 358] width 115 height 19
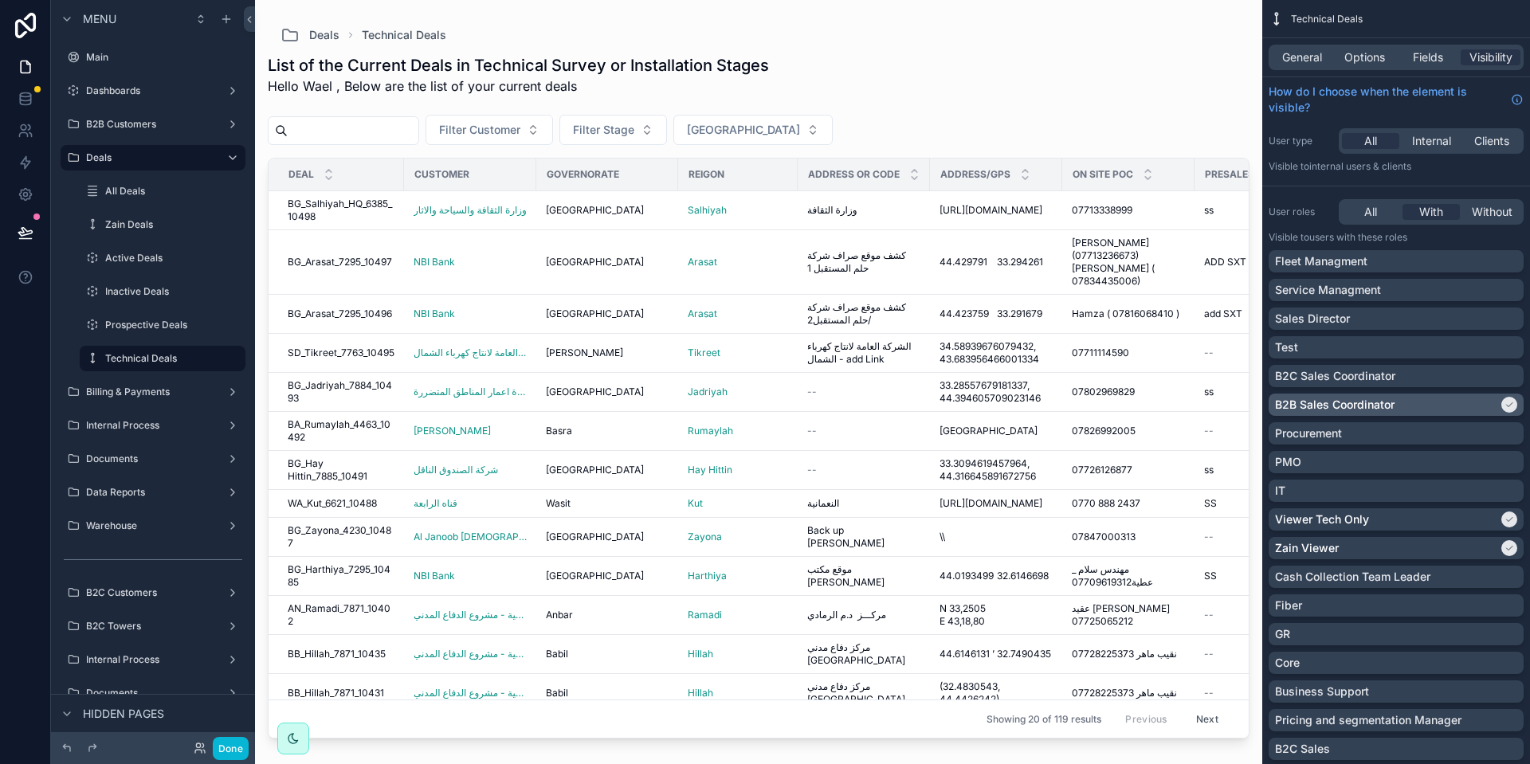
click at [1460, 410] on div "B2B Sales Coordinator" at bounding box center [1386, 405] width 223 height 16
click at [1437, 520] on div "Viewer Tech Only" at bounding box center [1386, 520] width 223 height 16
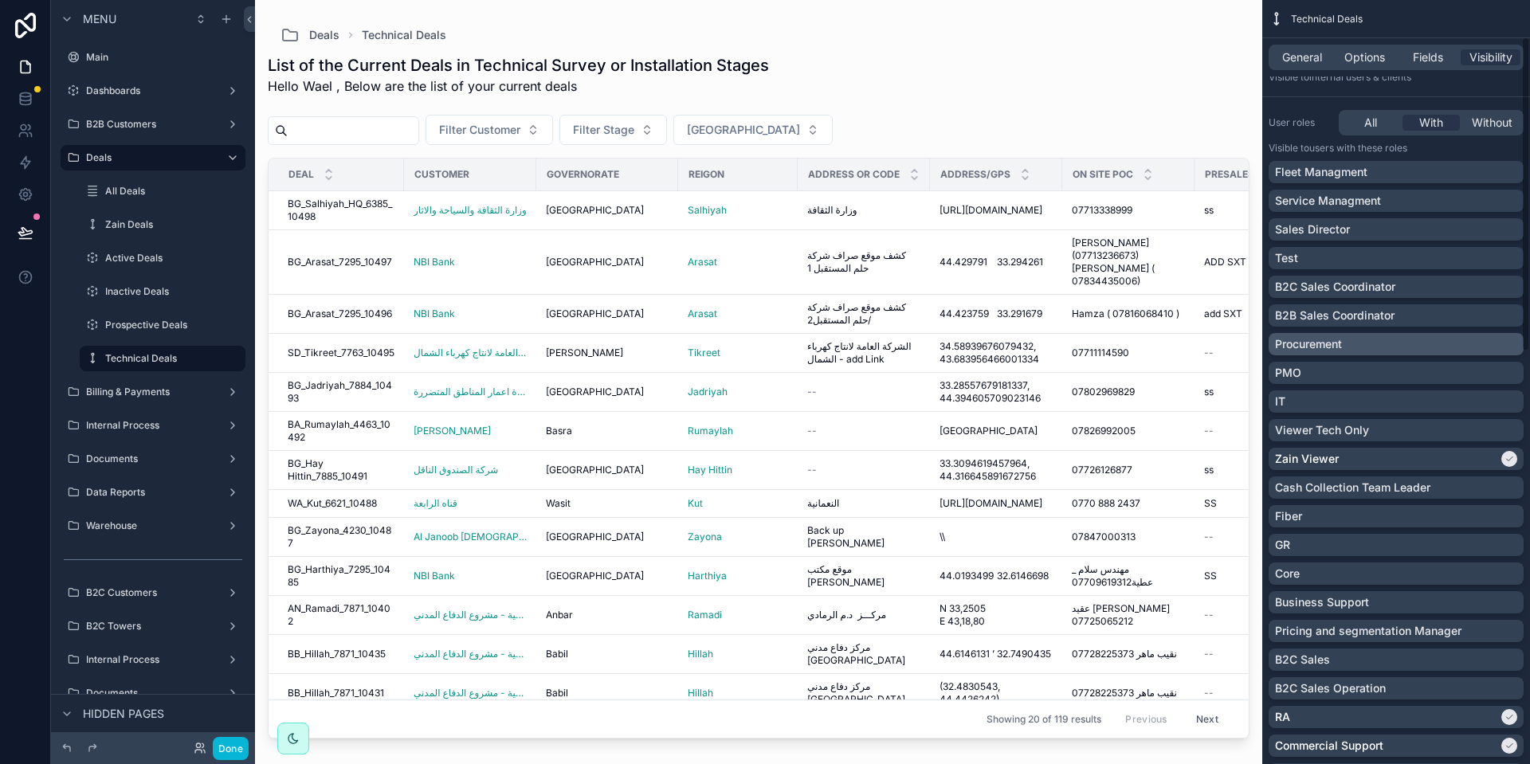
scroll to position [120, 0]
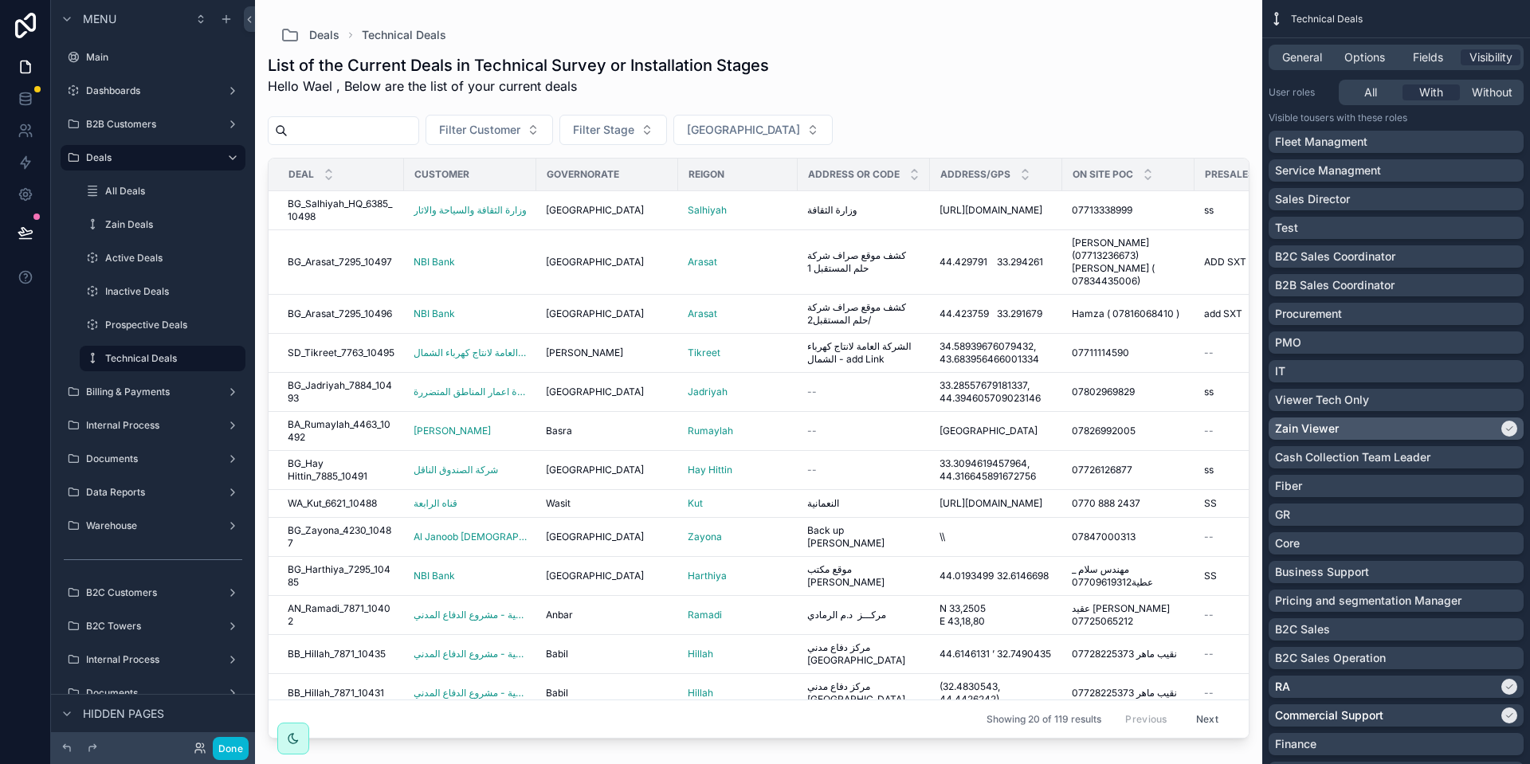
click at [1400, 433] on div "Zain Viewer" at bounding box center [1386, 429] width 223 height 16
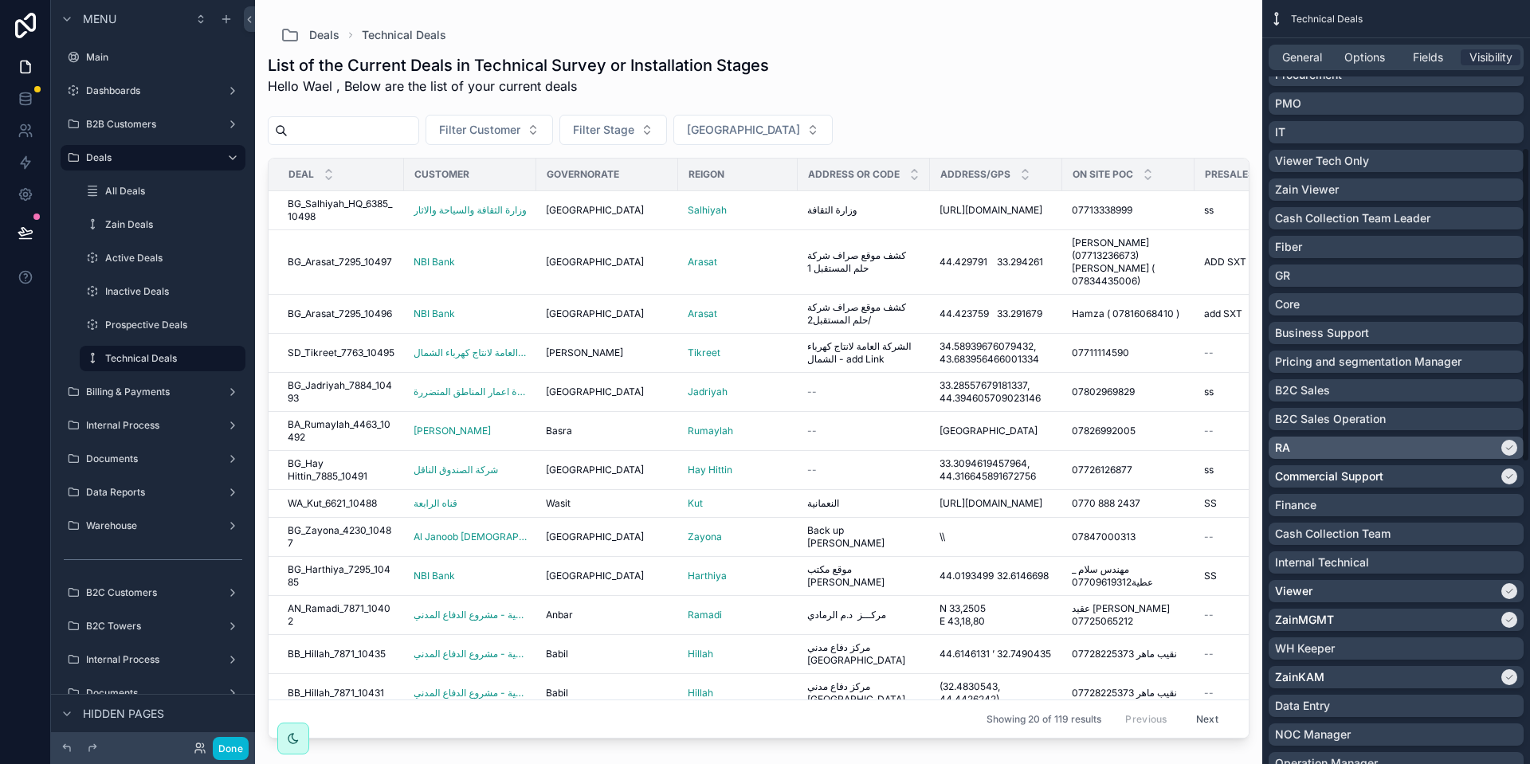
click at [1421, 449] on div "RA" at bounding box center [1386, 448] width 223 height 16
click at [1424, 483] on div "Commercial Support" at bounding box center [1386, 476] width 223 height 16
click at [1399, 678] on div "ZainKAM" at bounding box center [1386, 677] width 223 height 16
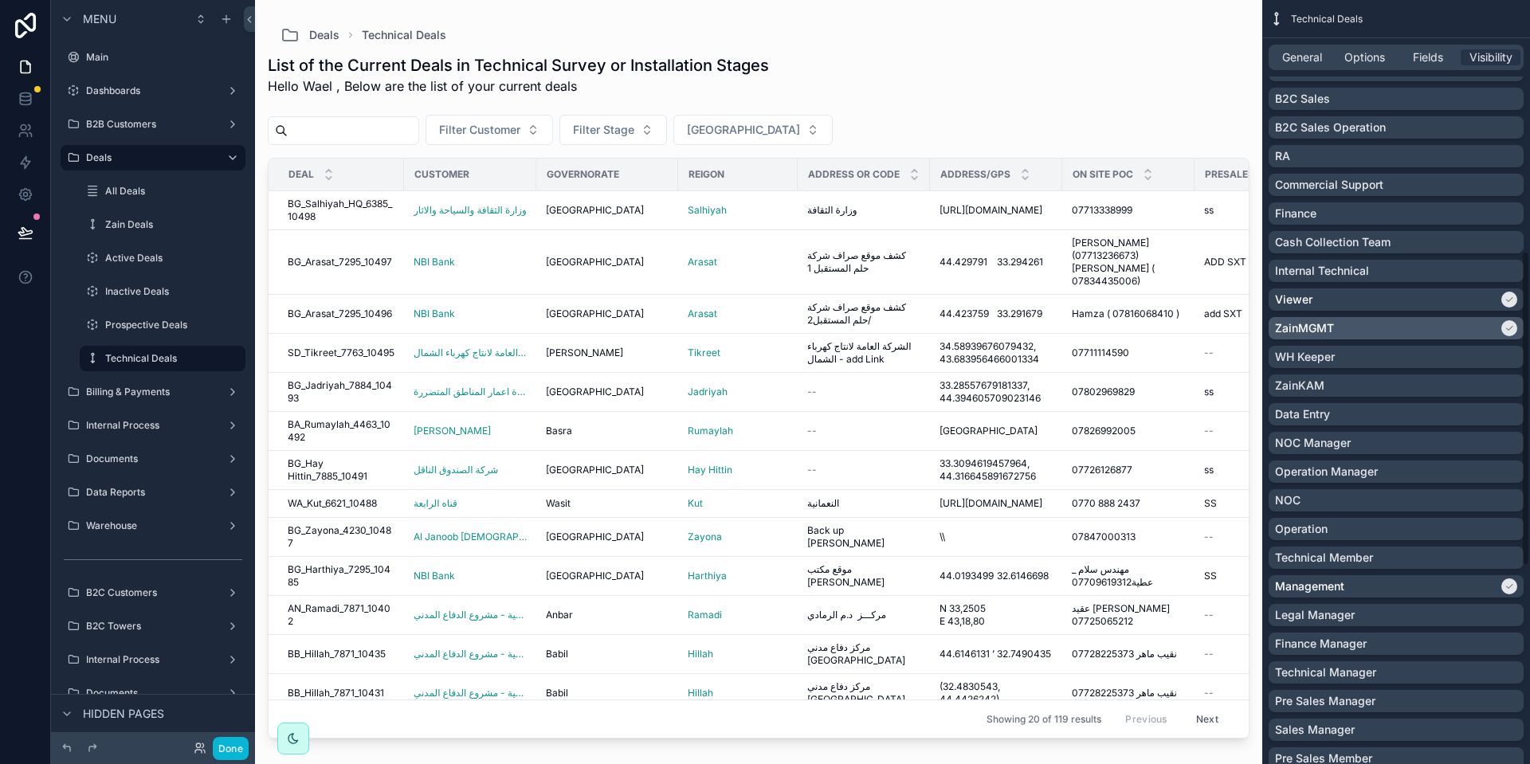
scroll to position [717, 0]
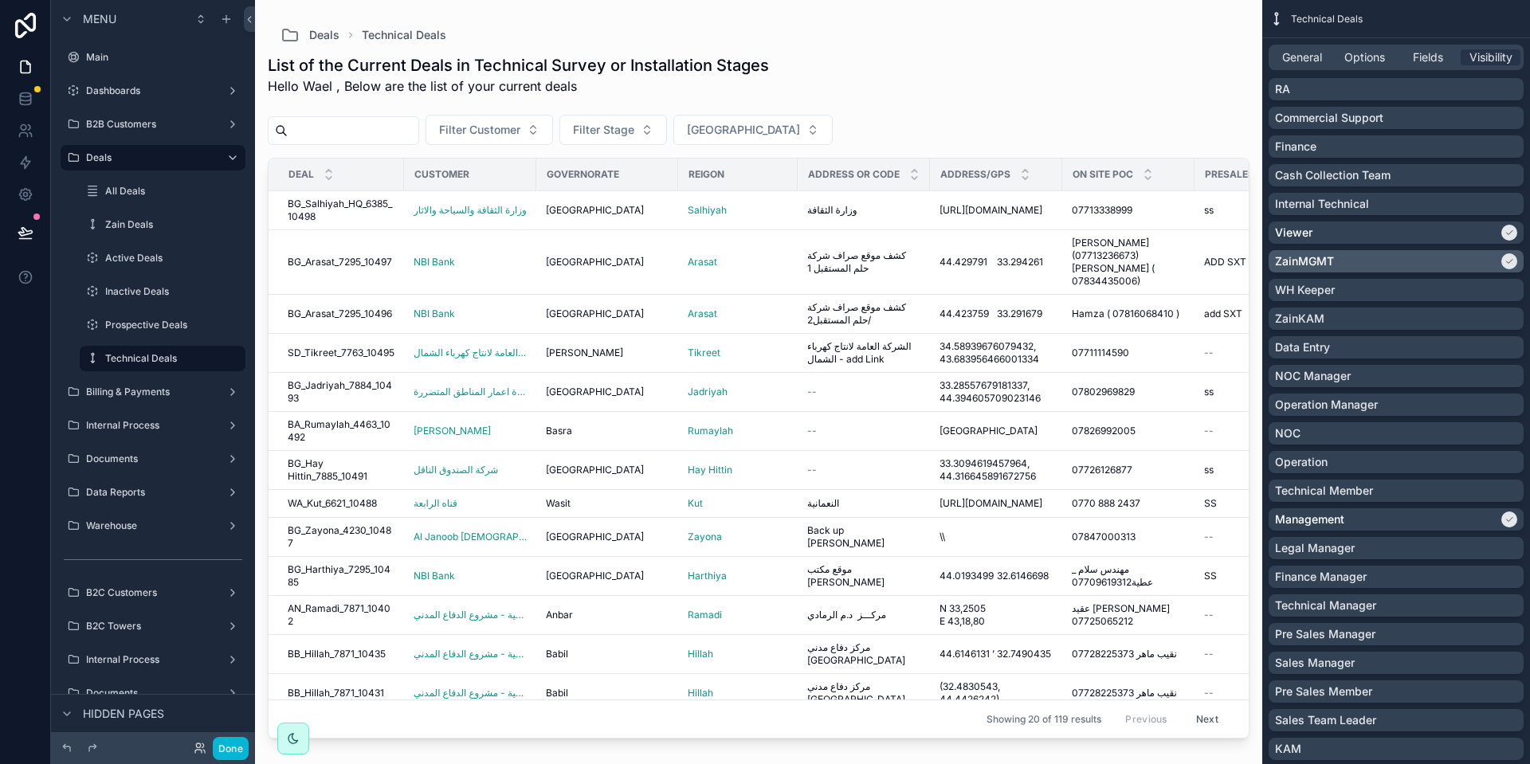
click at [1374, 256] on div "ZainMGMT" at bounding box center [1386, 261] width 223 height 16
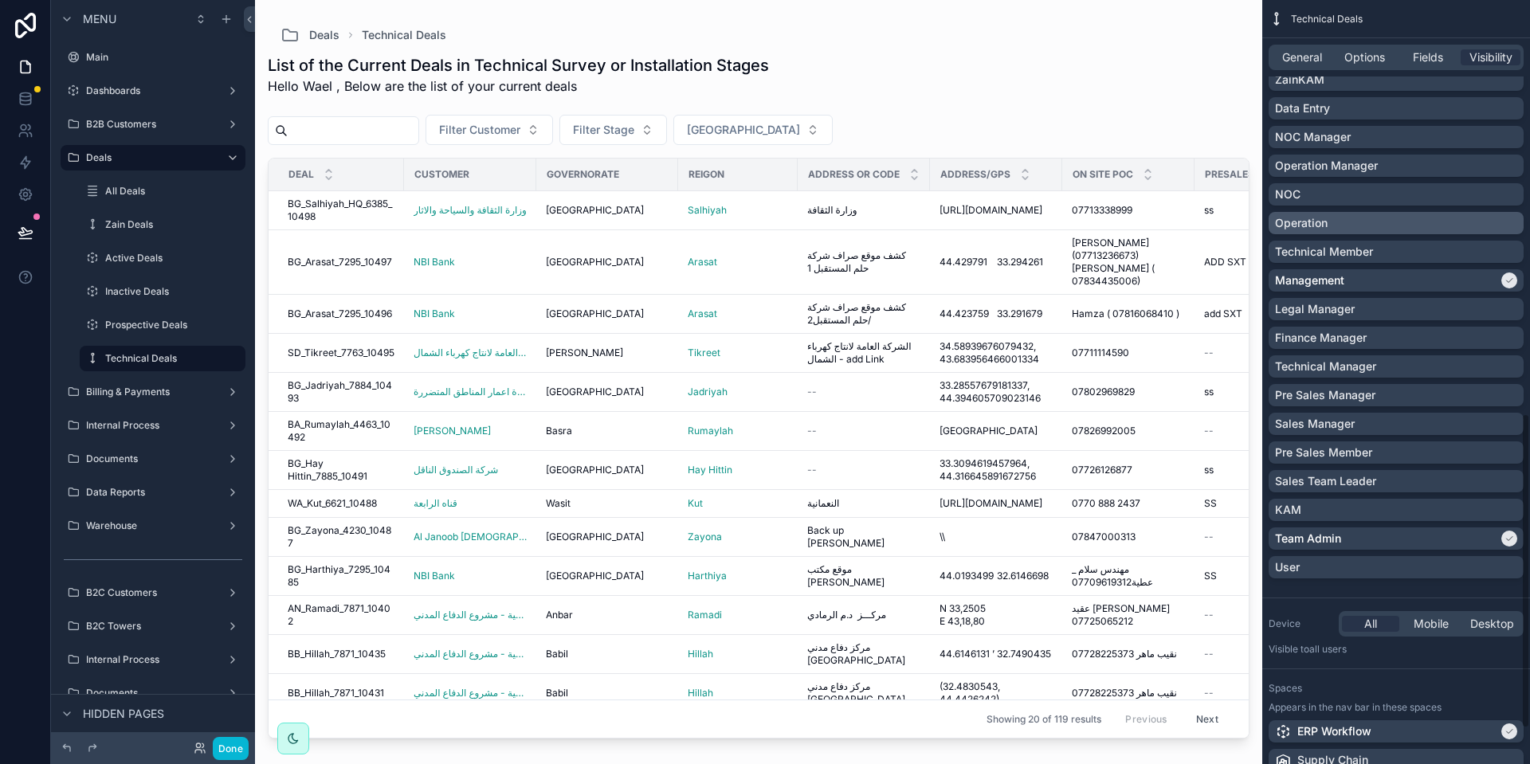
scroll to position [1076, 0]
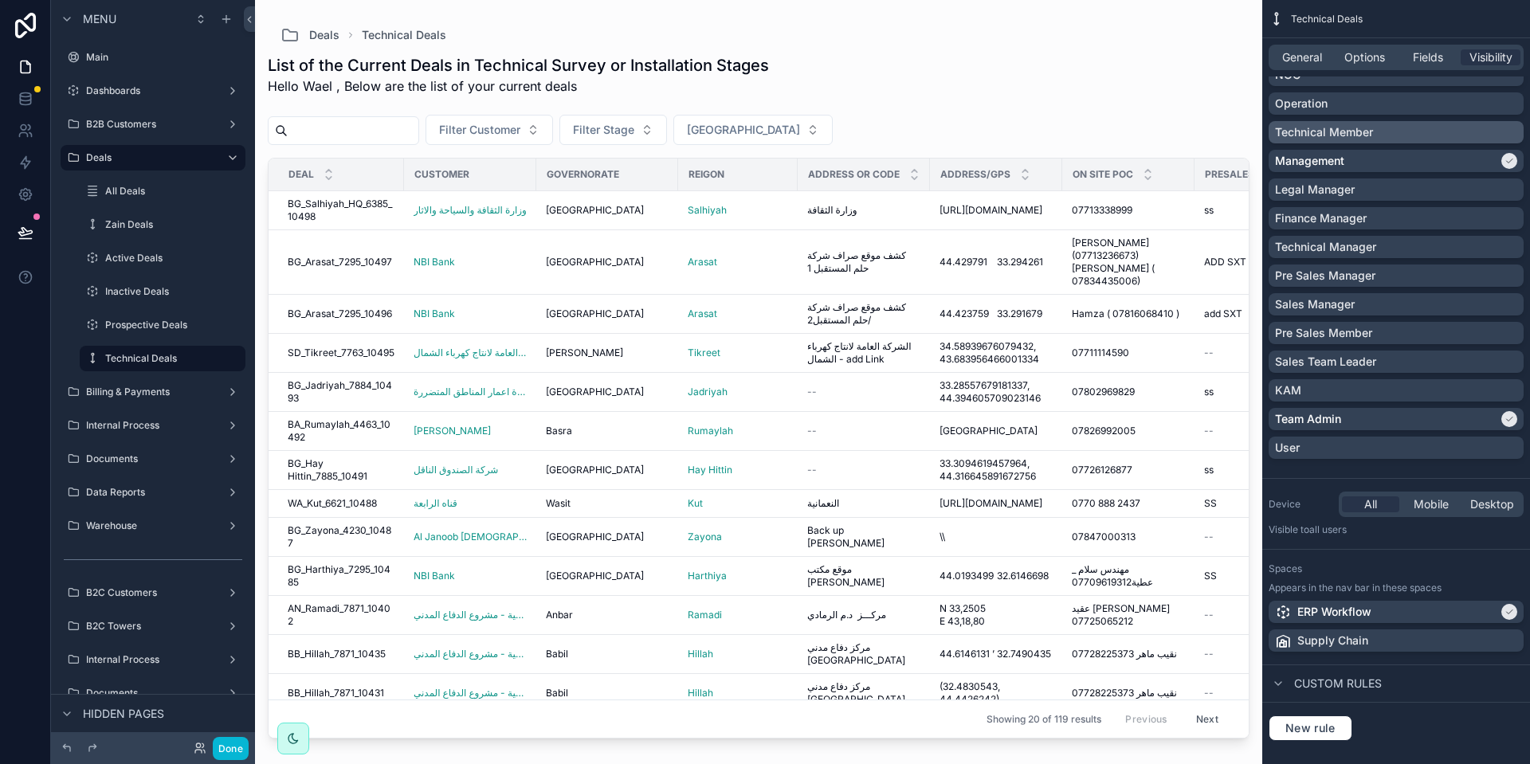
click at [1385, 129] on div "Technical Member" at bounding box center [1396, 132] width 242 height 16
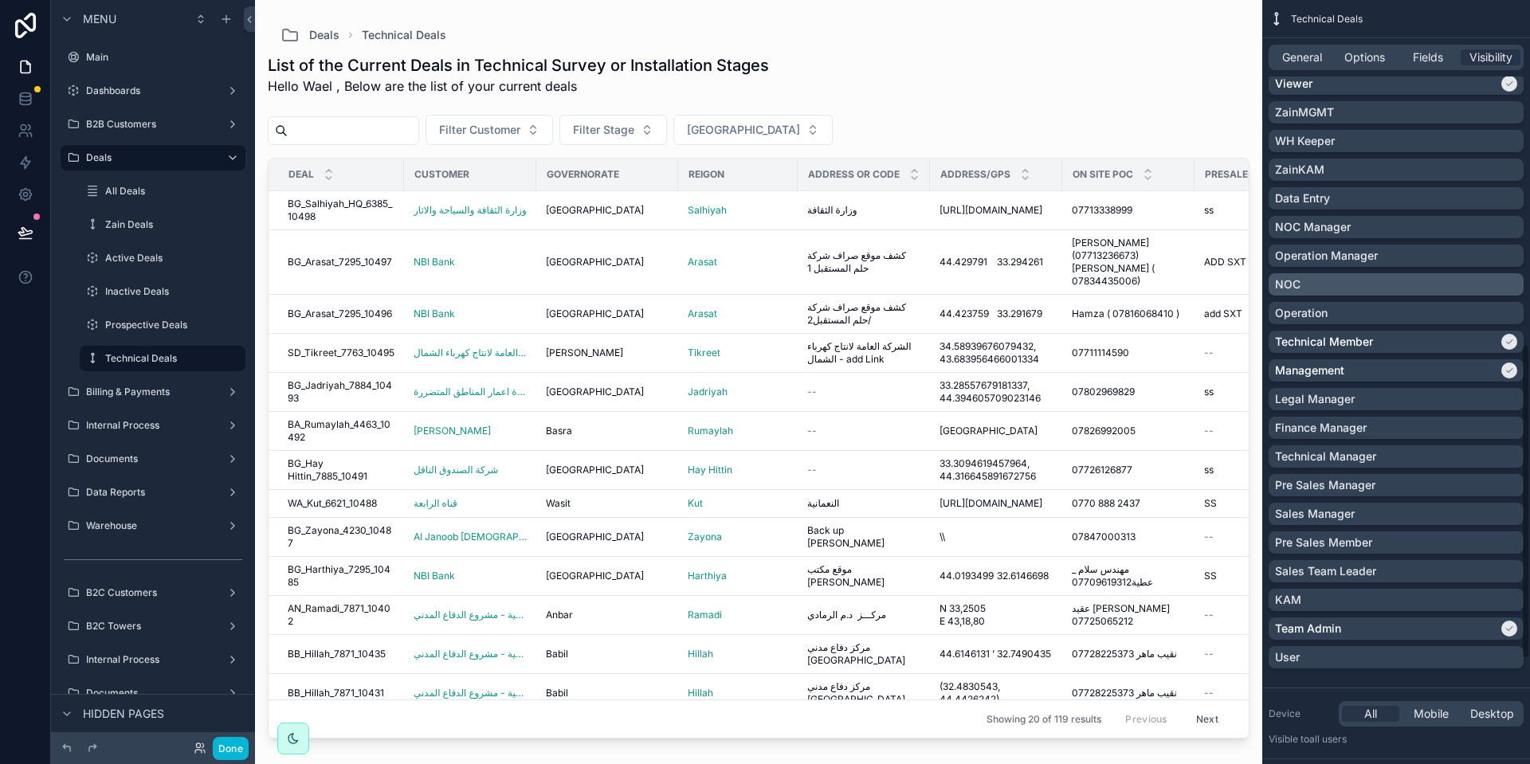
scroll to position [837, 0]
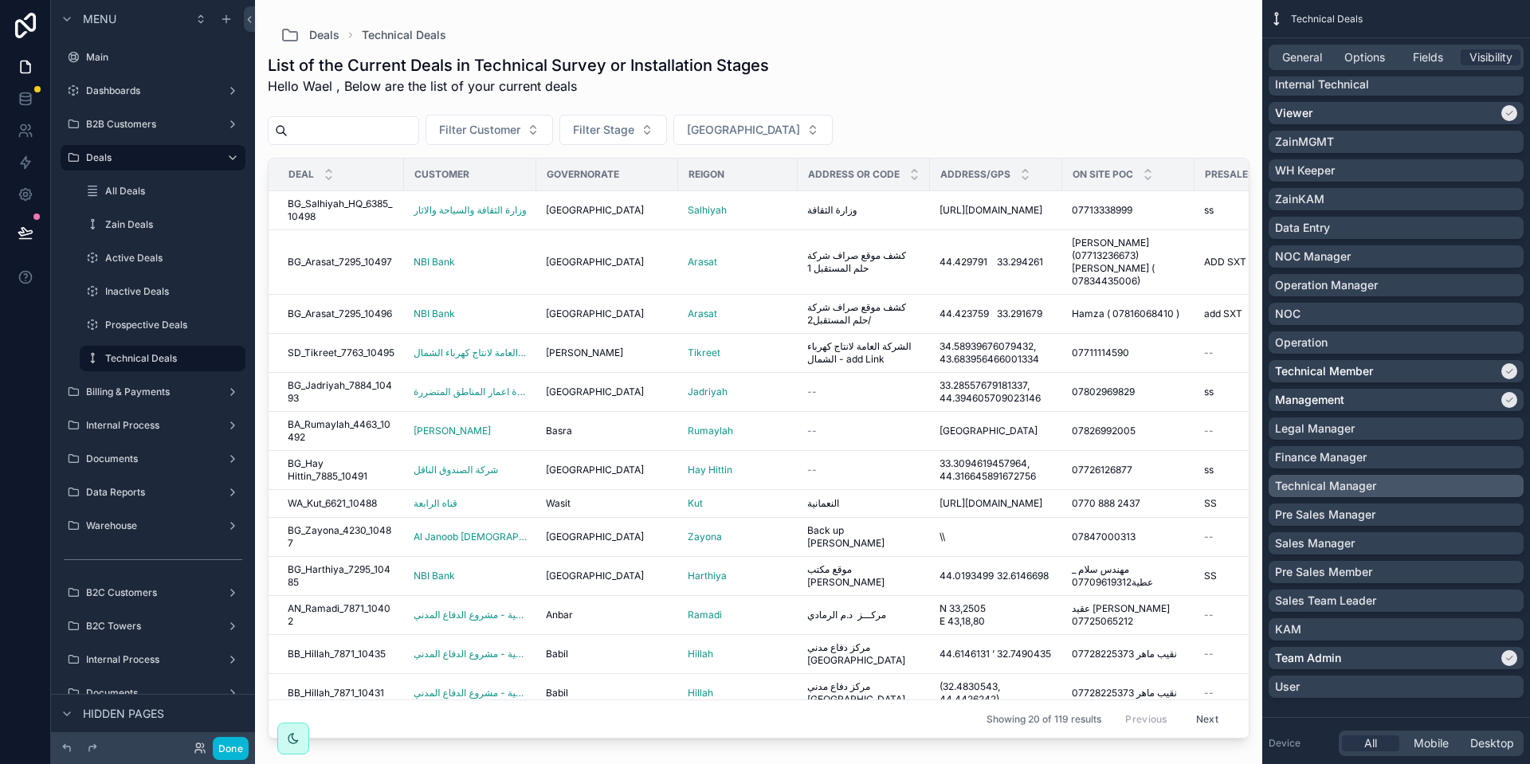
click at [1386, 484] on div "Technical Manager" at bounding box center [1396, 486] width 242 height 16
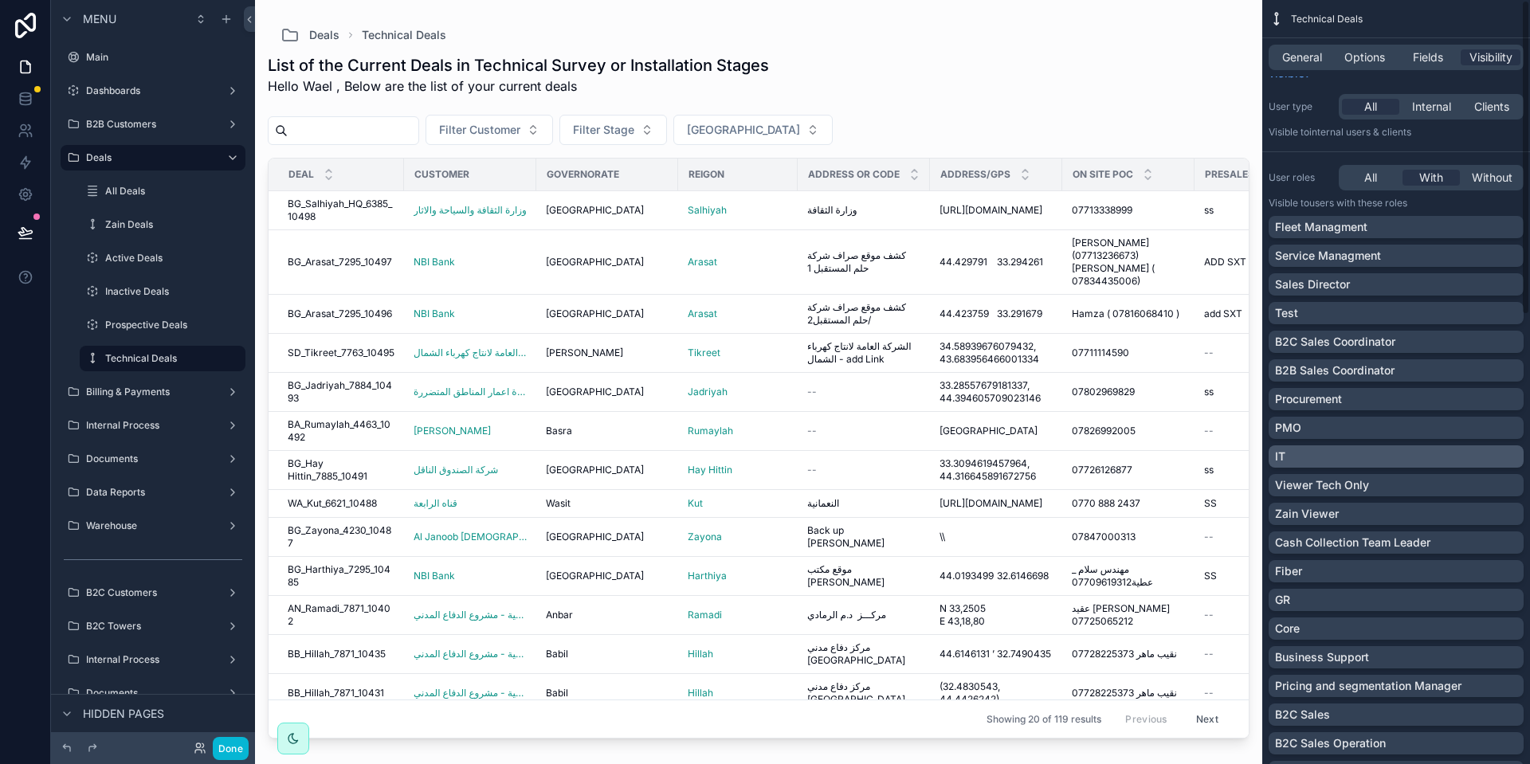
scroll to position [0, 0]
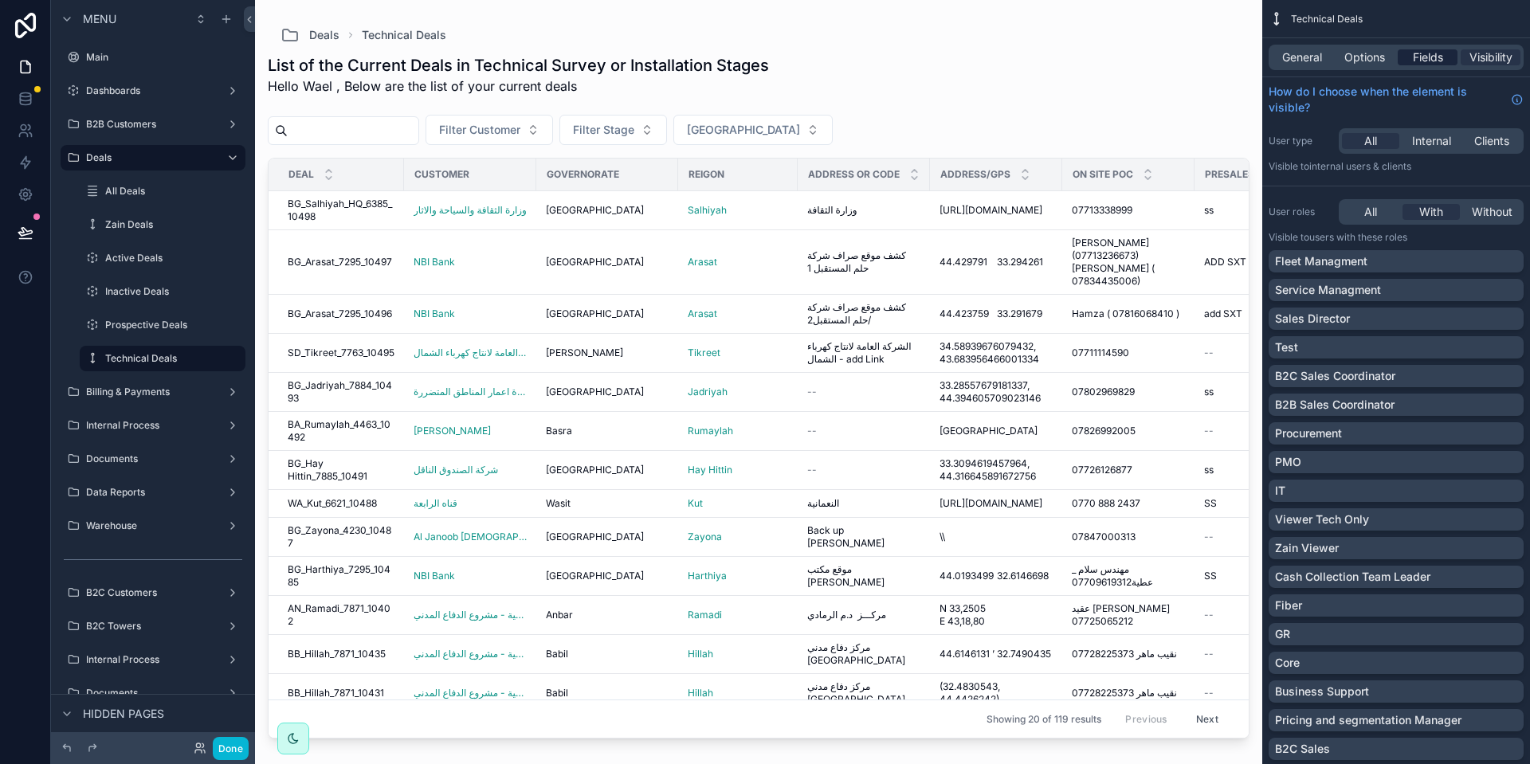
click at [1417, 58] on span "Fields" at bounding box center [1428, 57] width 30 height 16
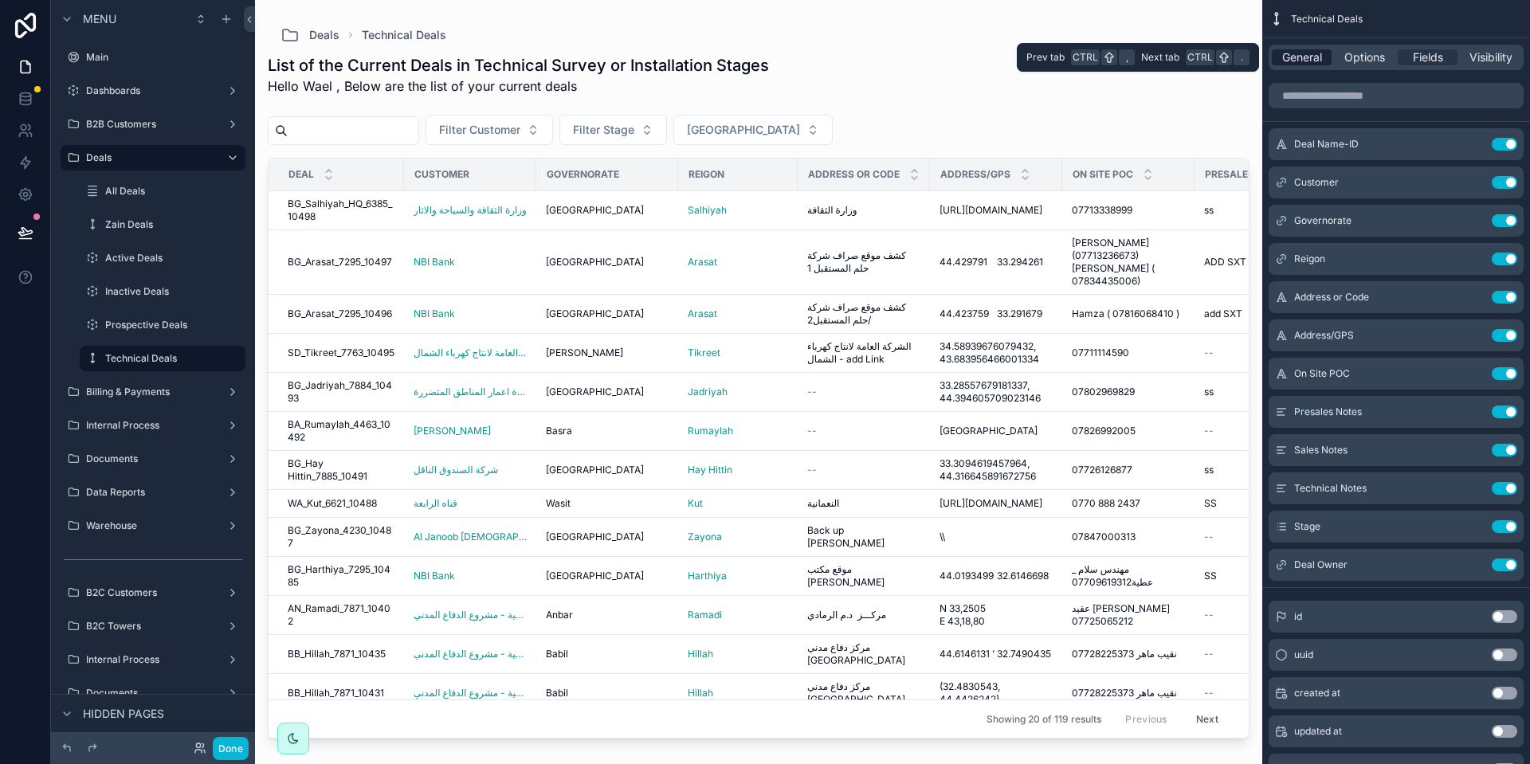
click at [1308, 61] on span "General" at bounding box center [1302, 57] width 40 height 16
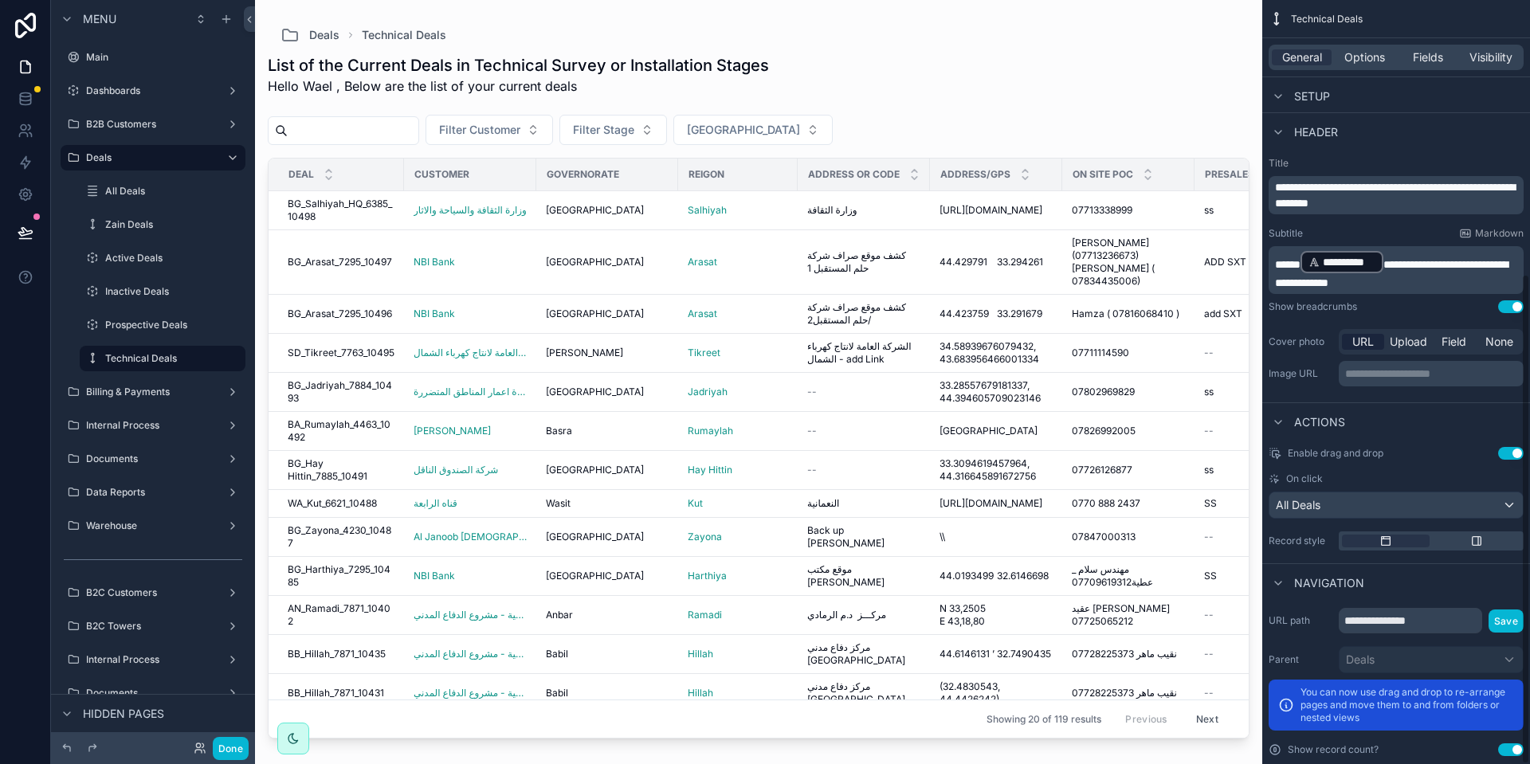
scroll to position [426, 0]
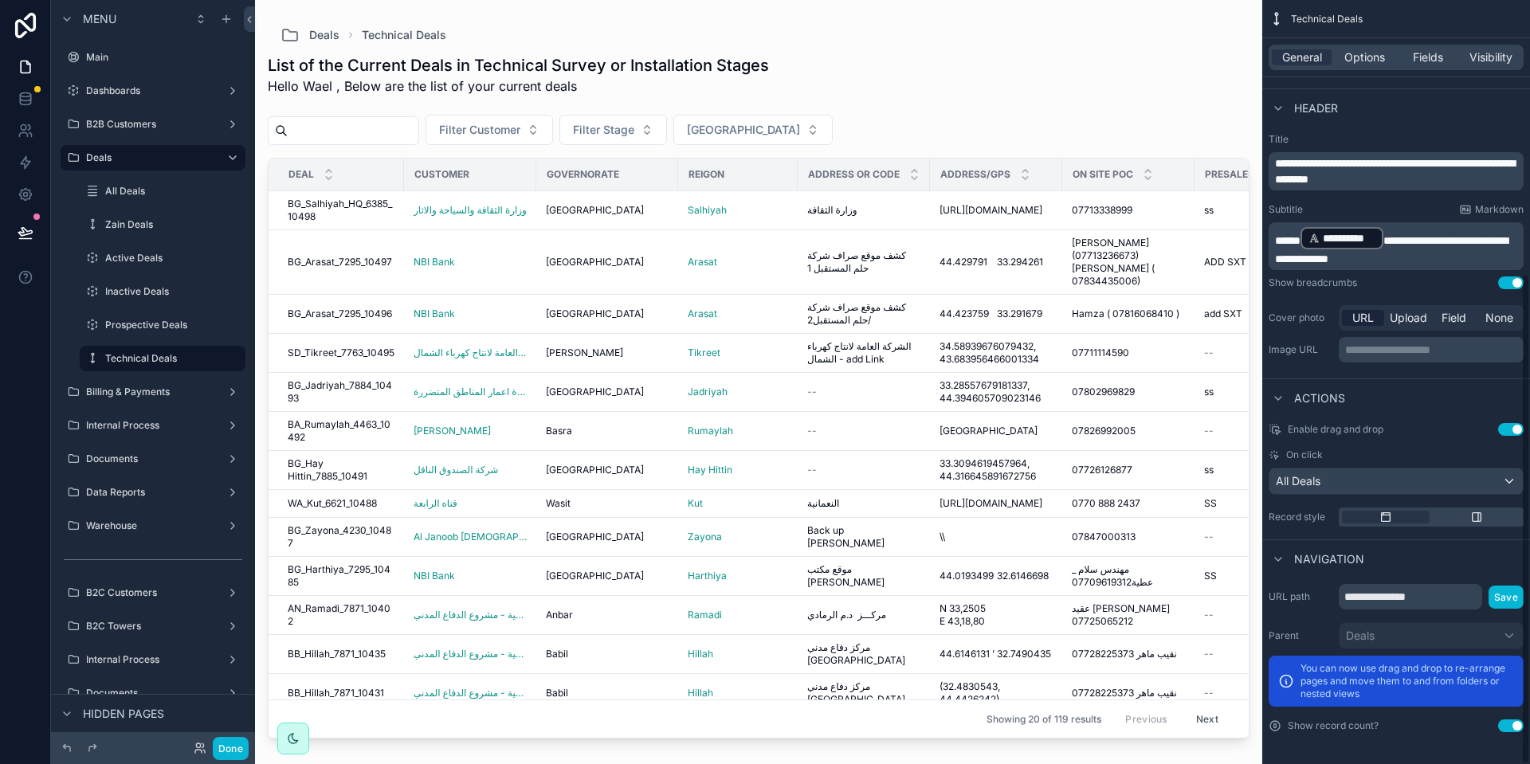
click at [1508, 429] on button "Use setting" at bounding box center [1510, 429] width 25 height 13
click at [1501, 287] on button "Use setting" at bounding box center [1510, 282] width 25 height 13
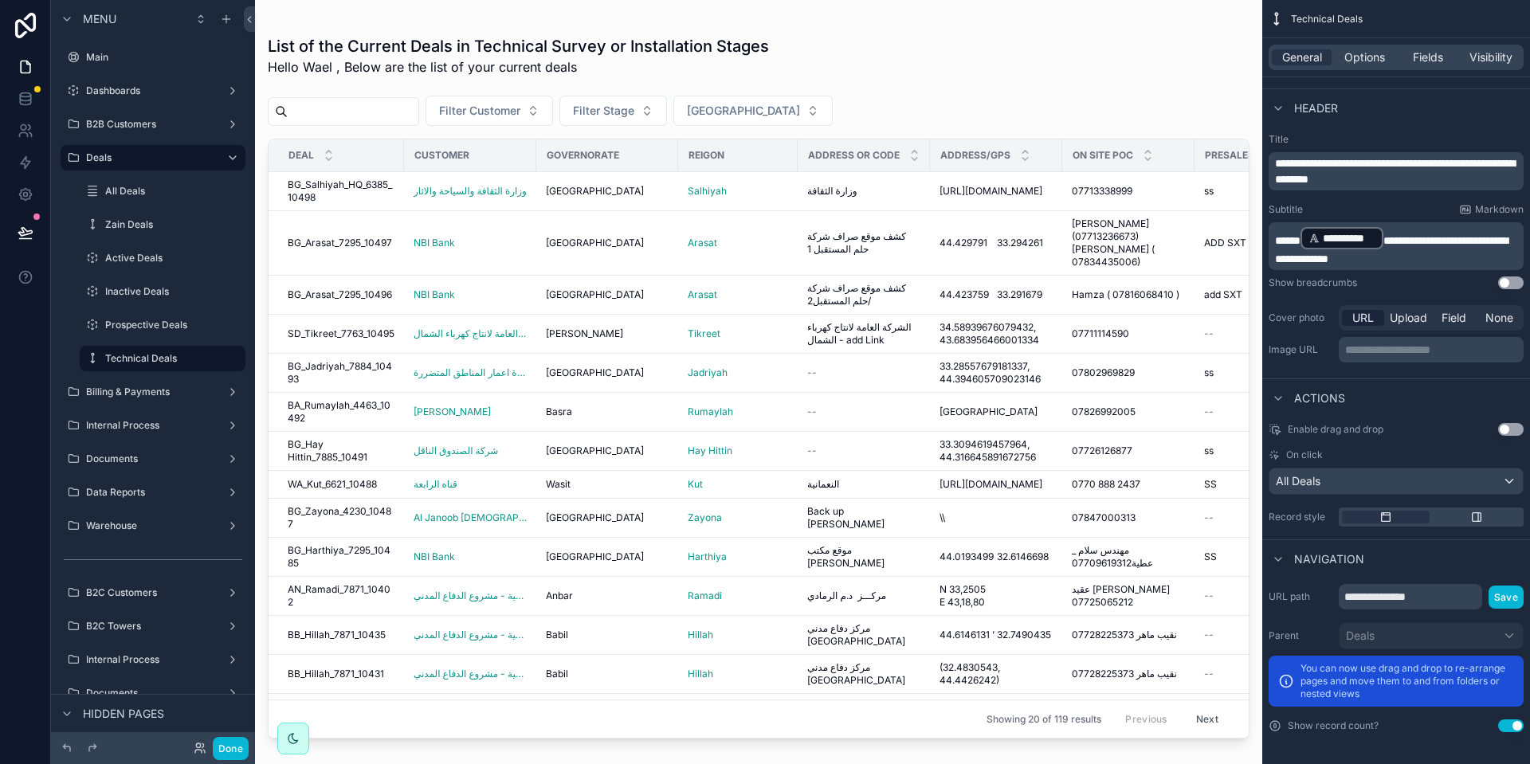
click at [1501, 287] on button "Use setting" at bounding box center [1510, 282] width 25 height 13
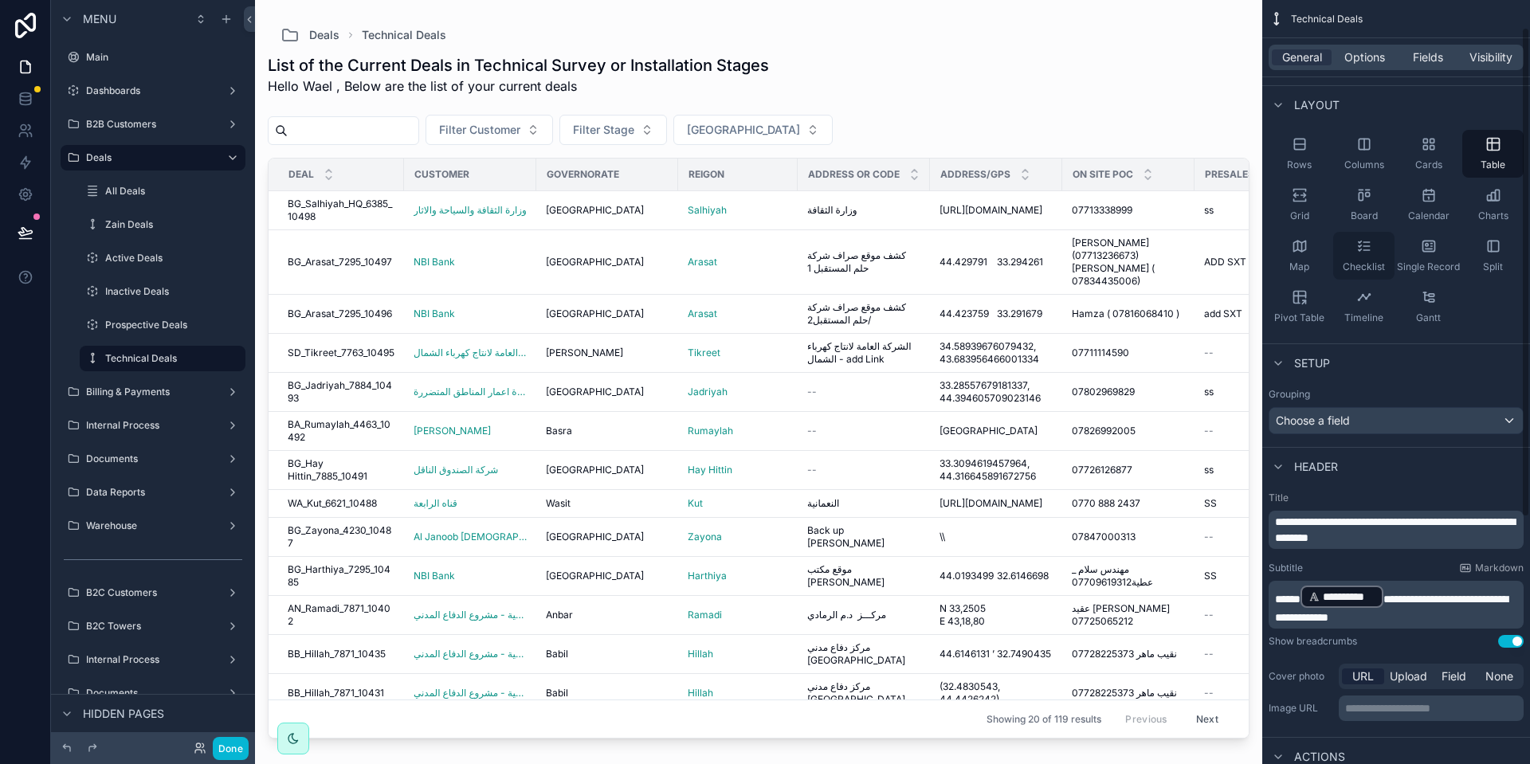
scroll to position [0, 0]
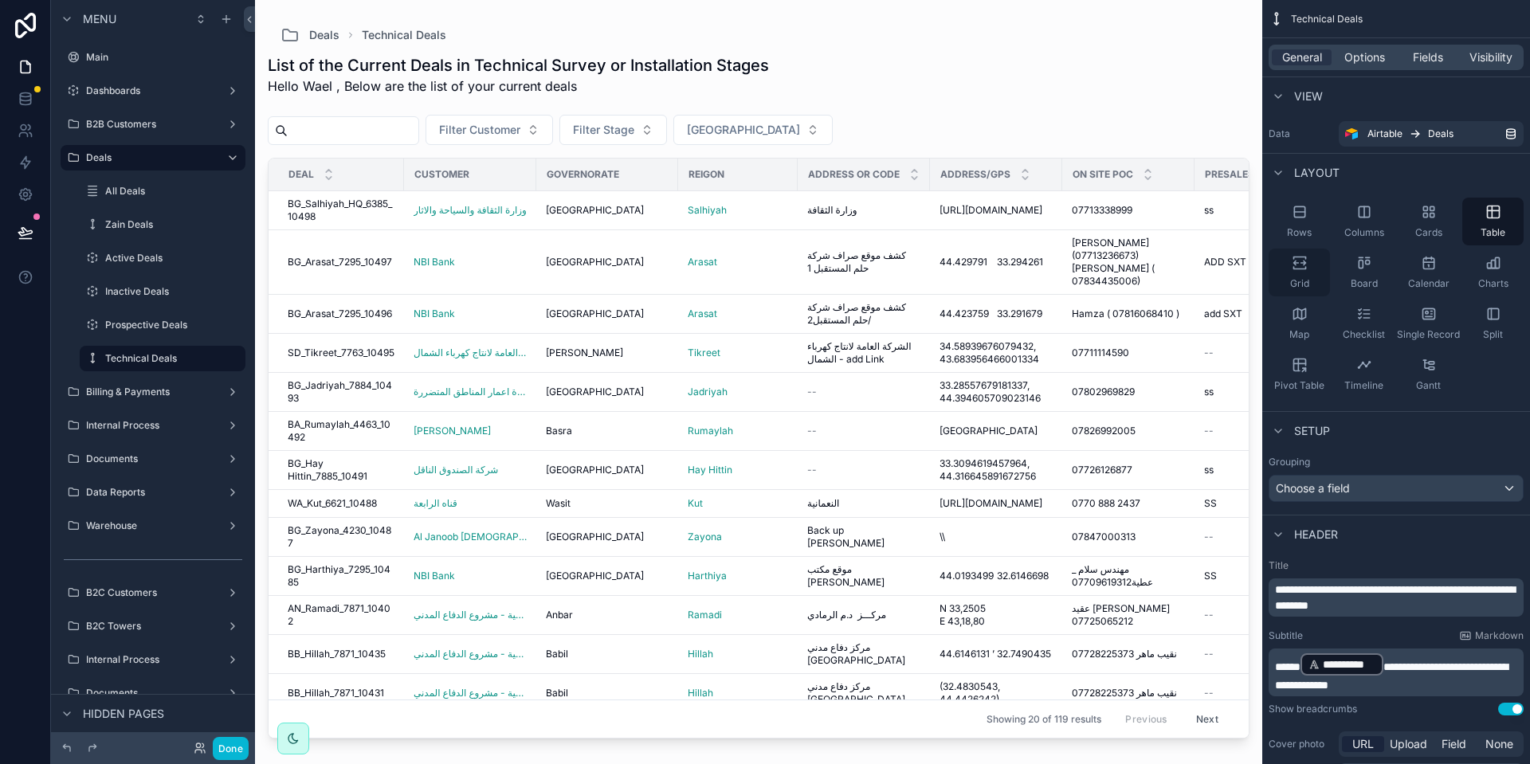
click at [1303, 265] on icon "scrollable content" at bounding box center [1300, 263] width 16 height 16
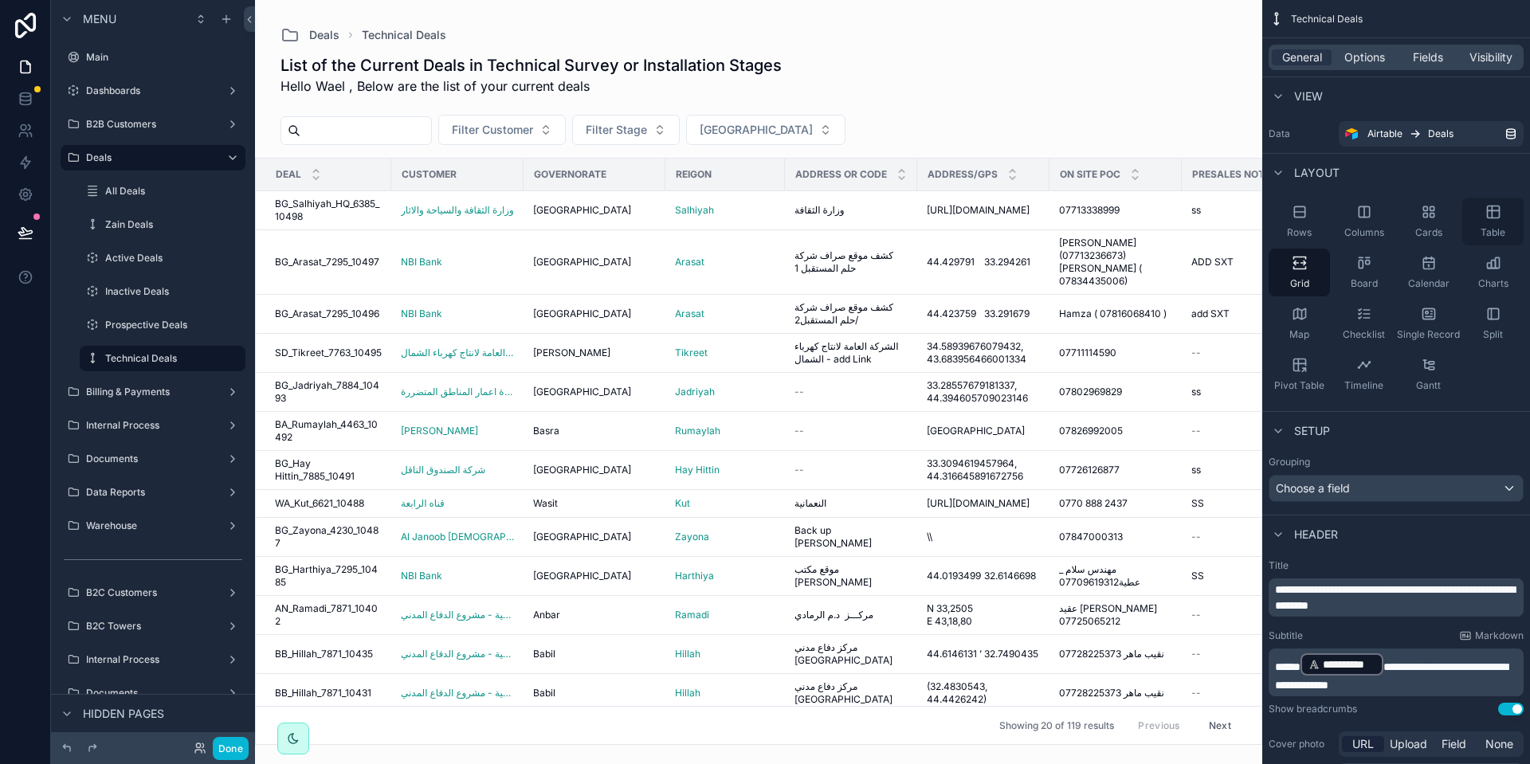
click at [1490, 210] on icon "scrollable content" at bounding box center [1493, 210] width 12 height 0
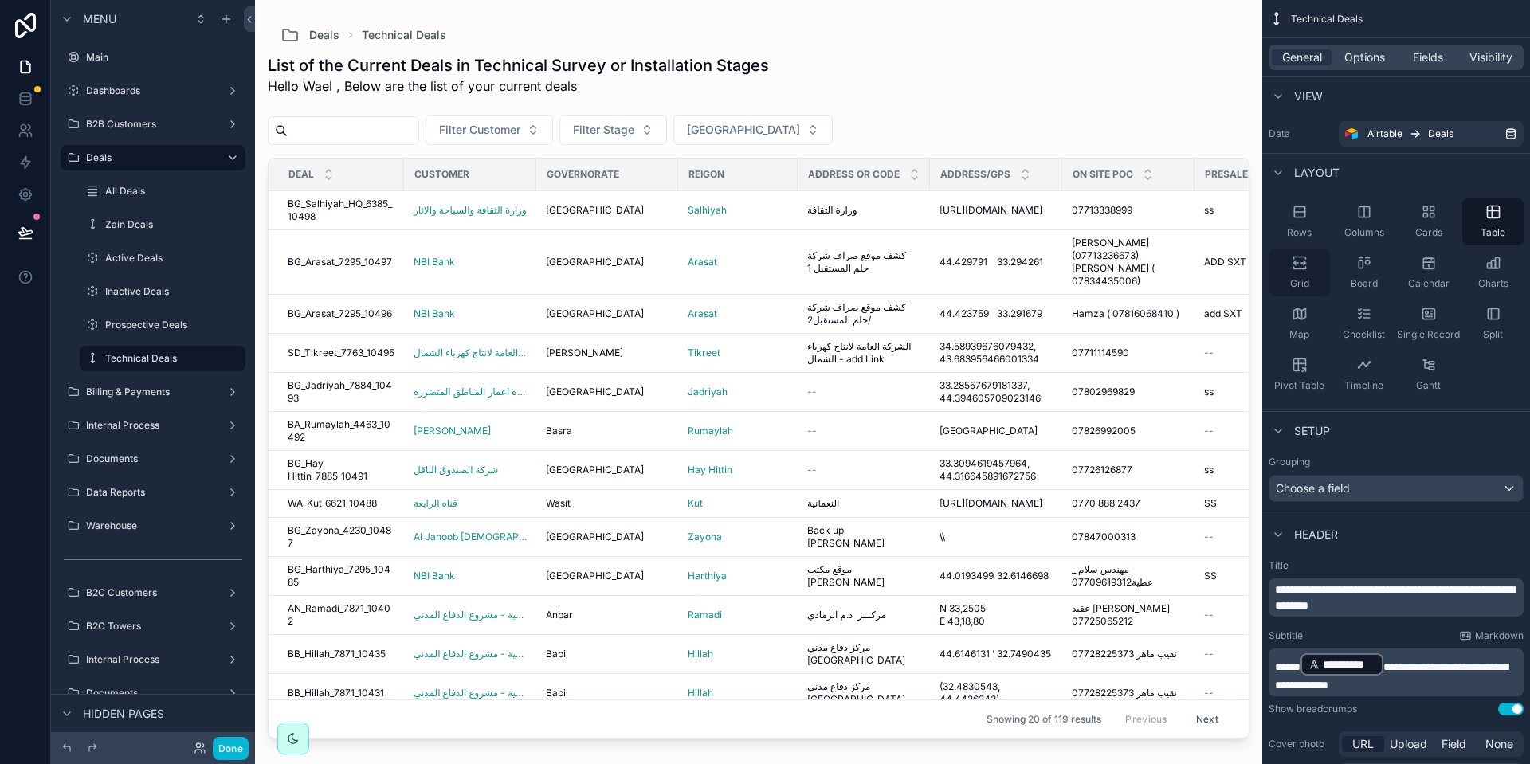
click at [1303, 256] on icon "scrollable content" at bounding box center [1300, 263] width 16 height 16
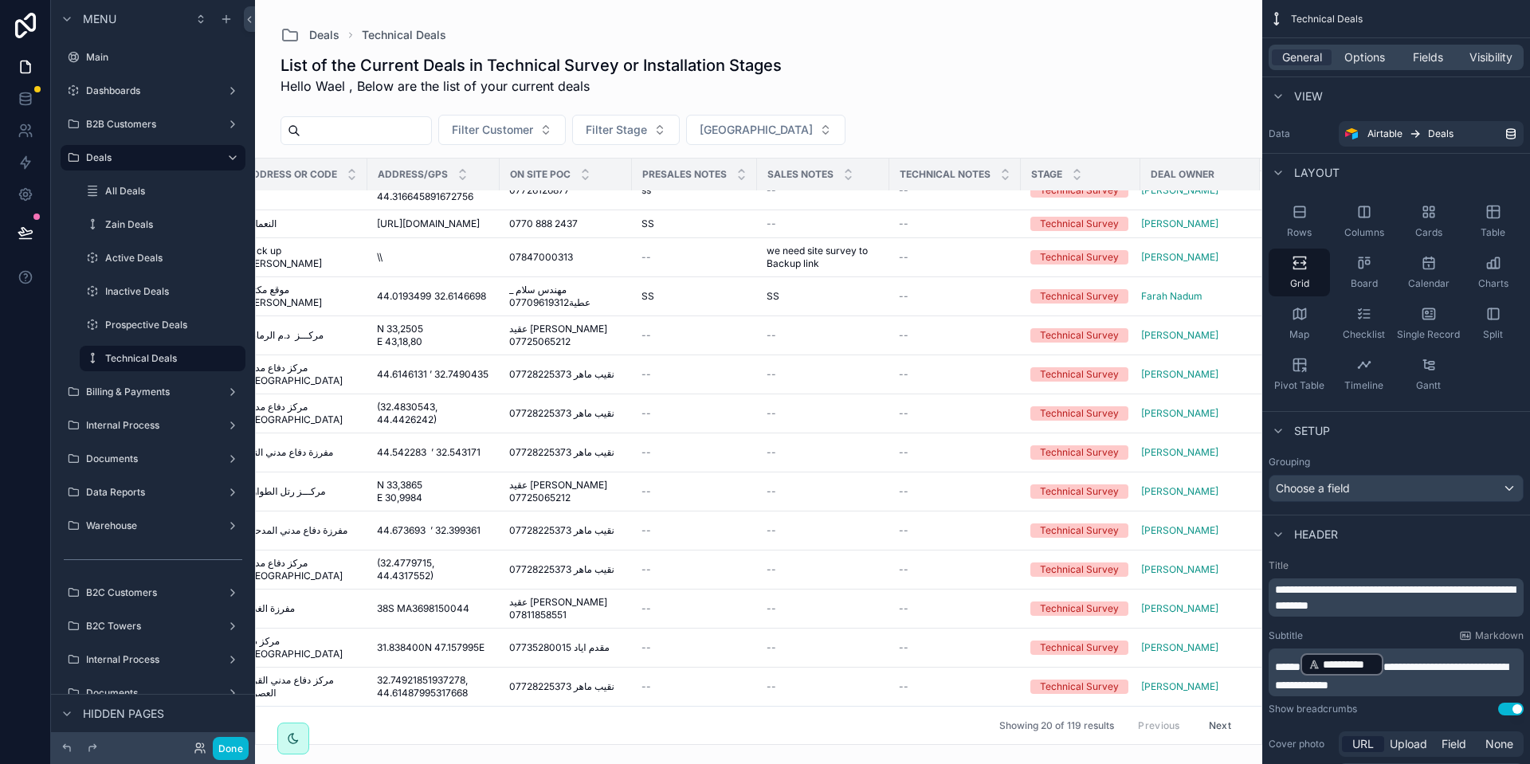
scroll to position [298, 0]
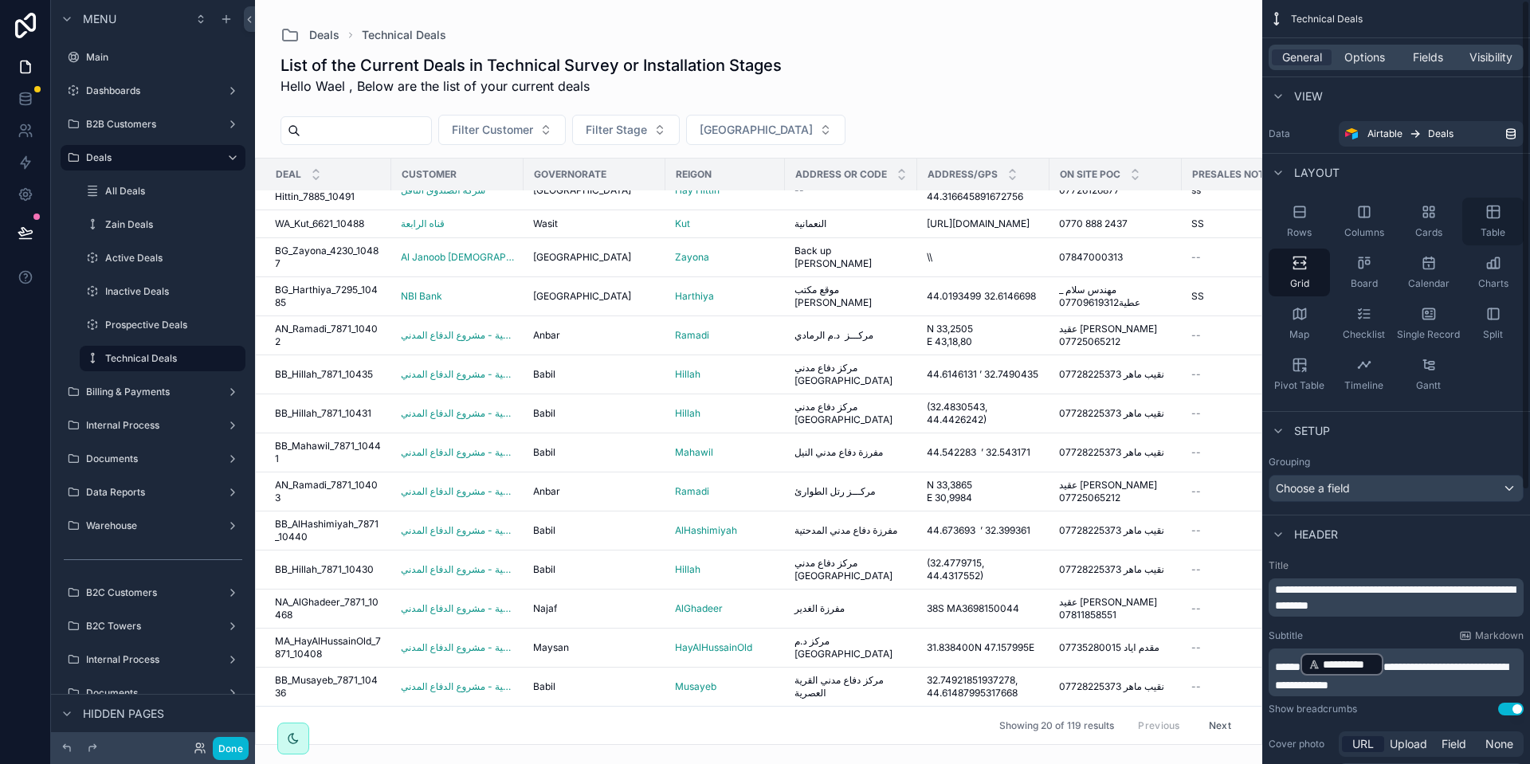
click at [1498, 213] on icon "scrollable content" at bounding box center [1493, 212] width 16 height 16
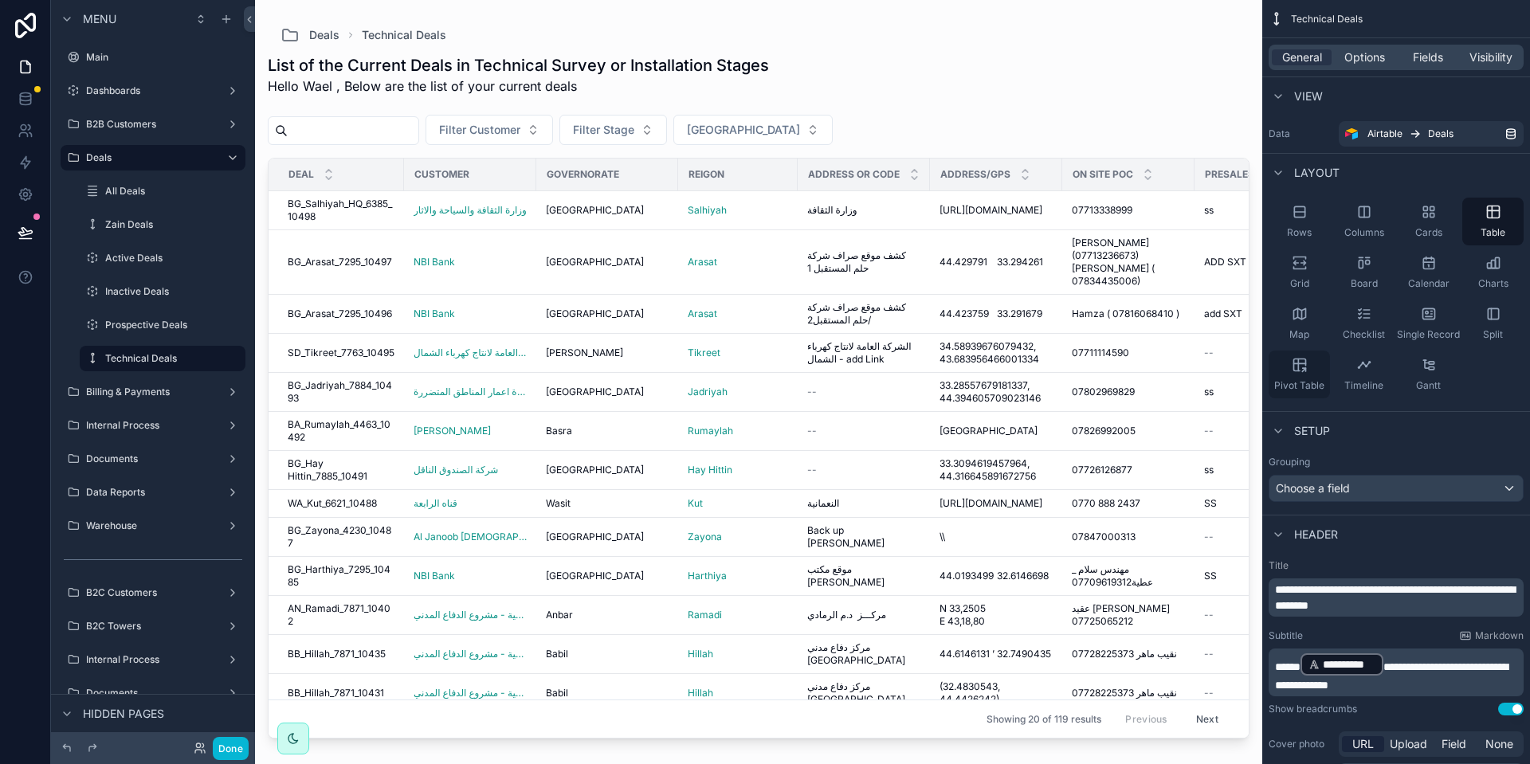
click at [1306, 367] on icon "scrollable content" at bounding box center [1300, 365] width 16 height 16
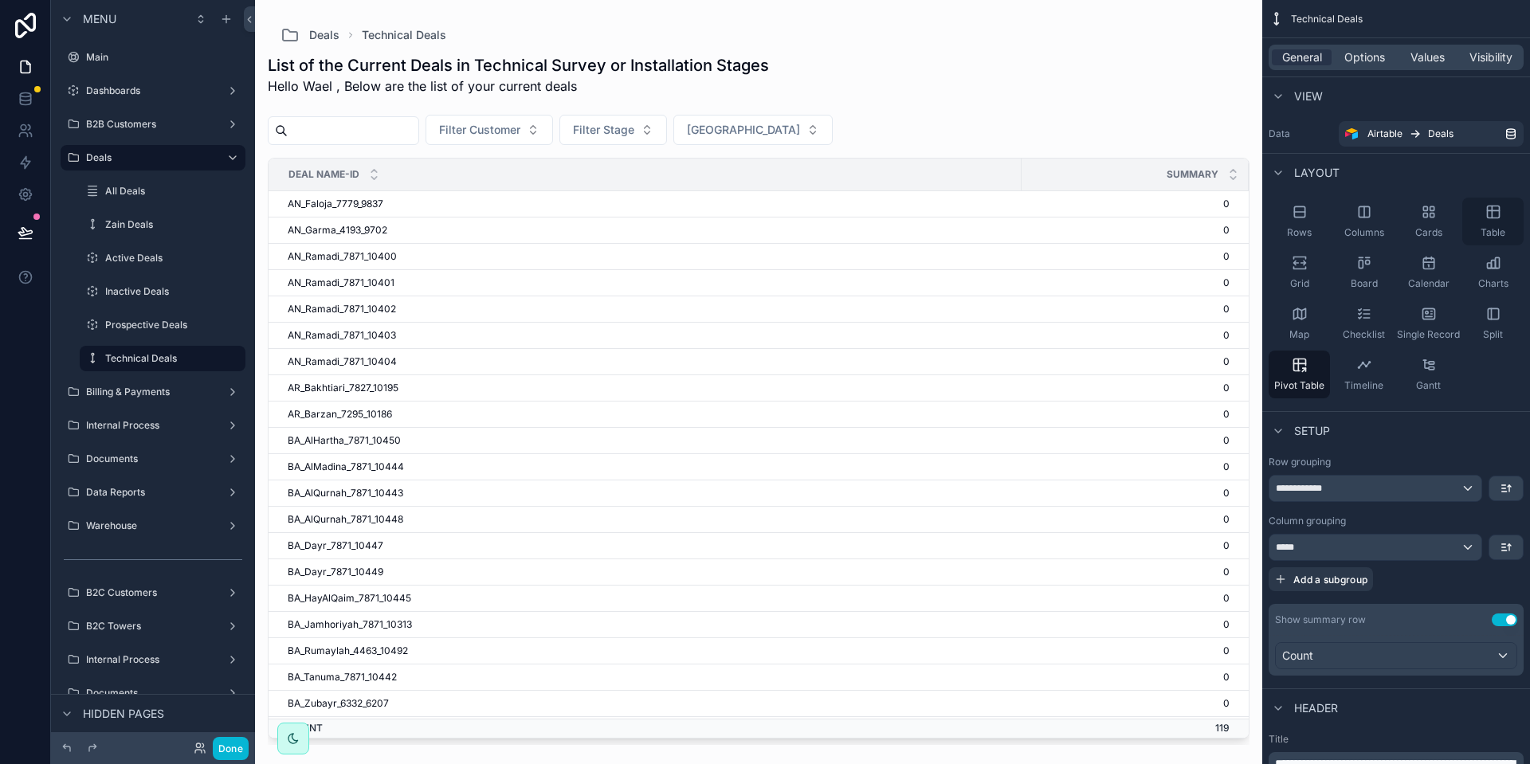
click at [1499, 216] on icon "scrollable content" at bounding box center [1493, 212] width 12 height 12
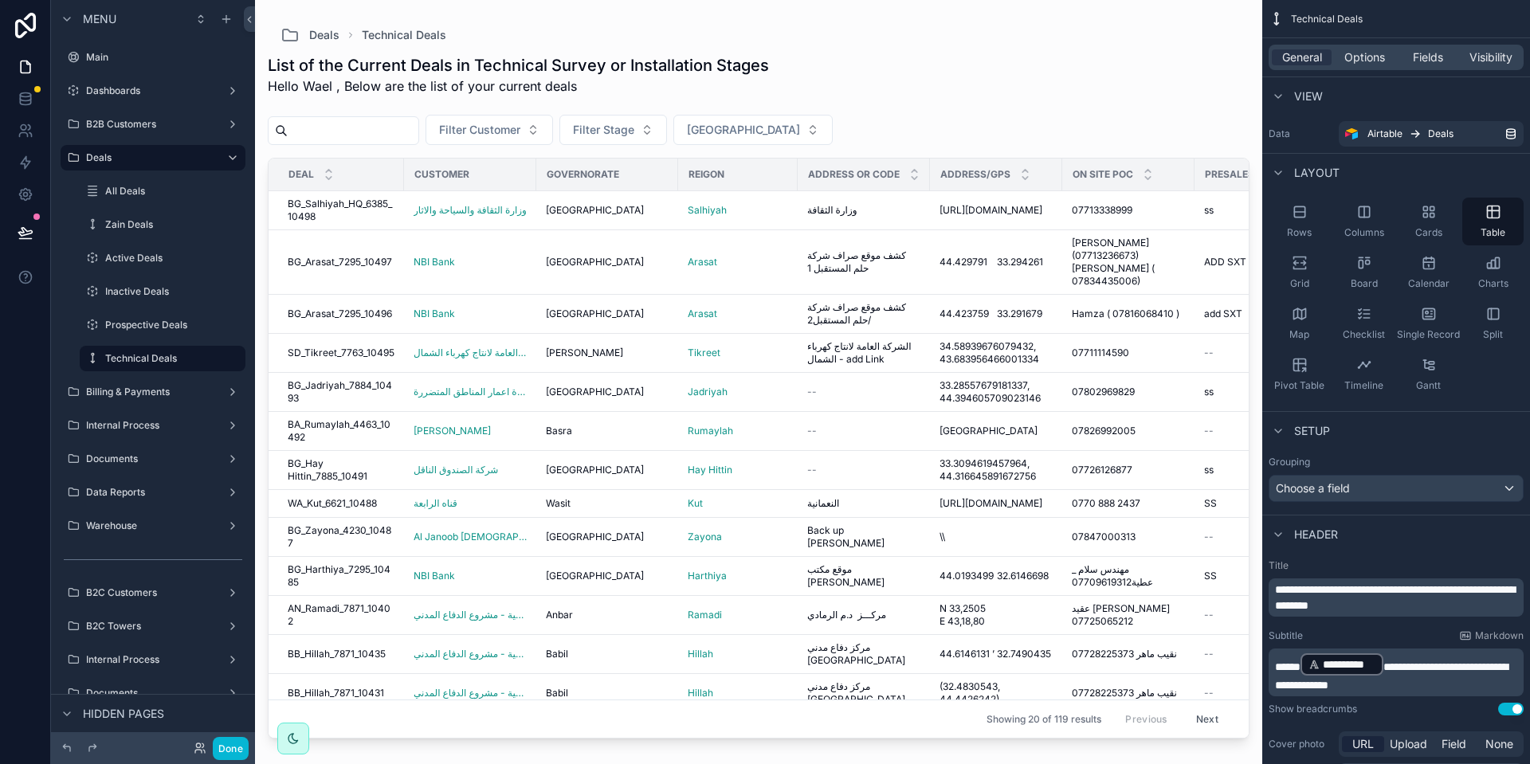
click at [1369, 68] on div "General Options Fields Visibility" at bounding box center [1395, 57] width 255 height 25
click at [1369, 61] on span "Options" at bounding box center [1364, 57] width 41 height 16
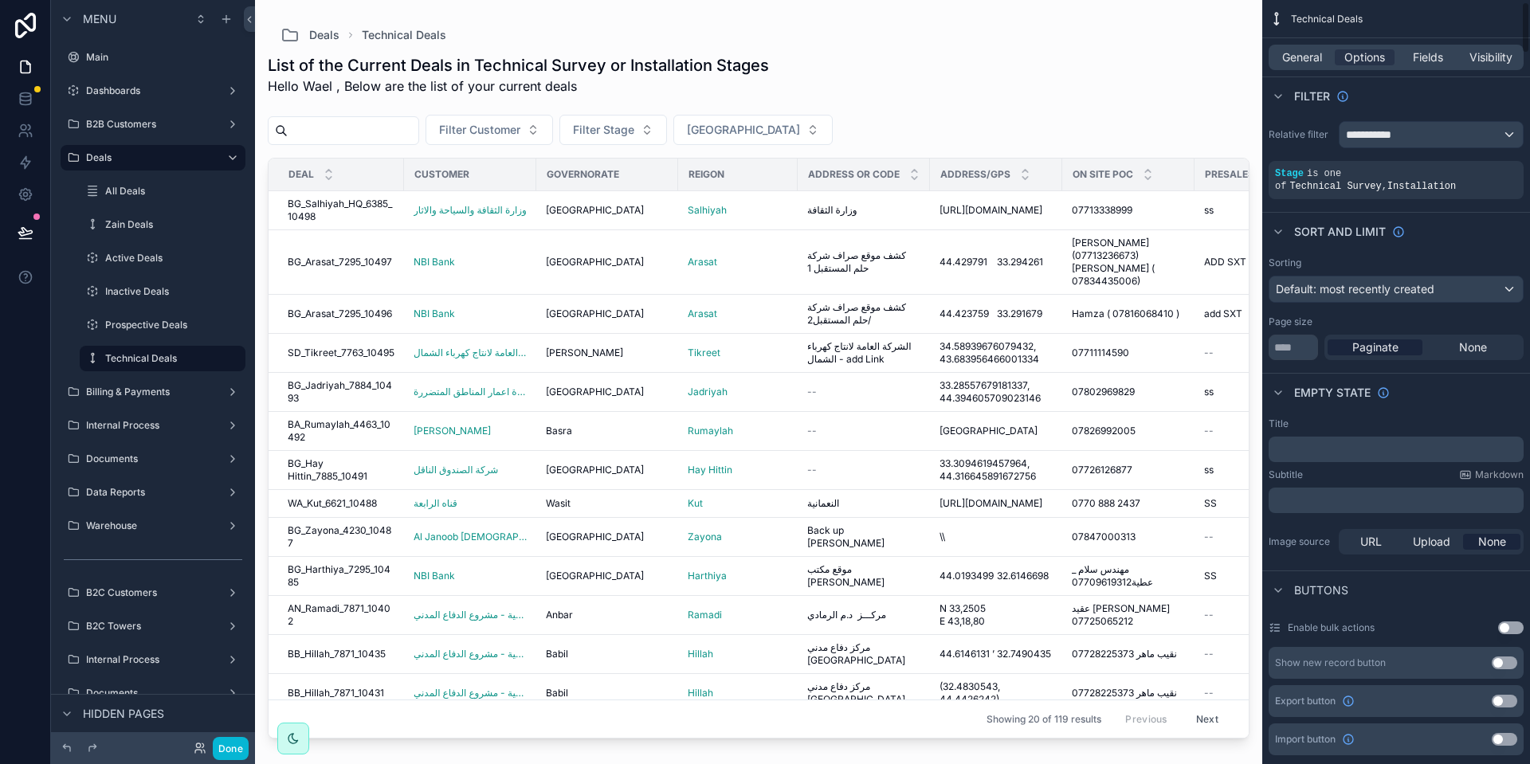
scroll to position [120, 0]
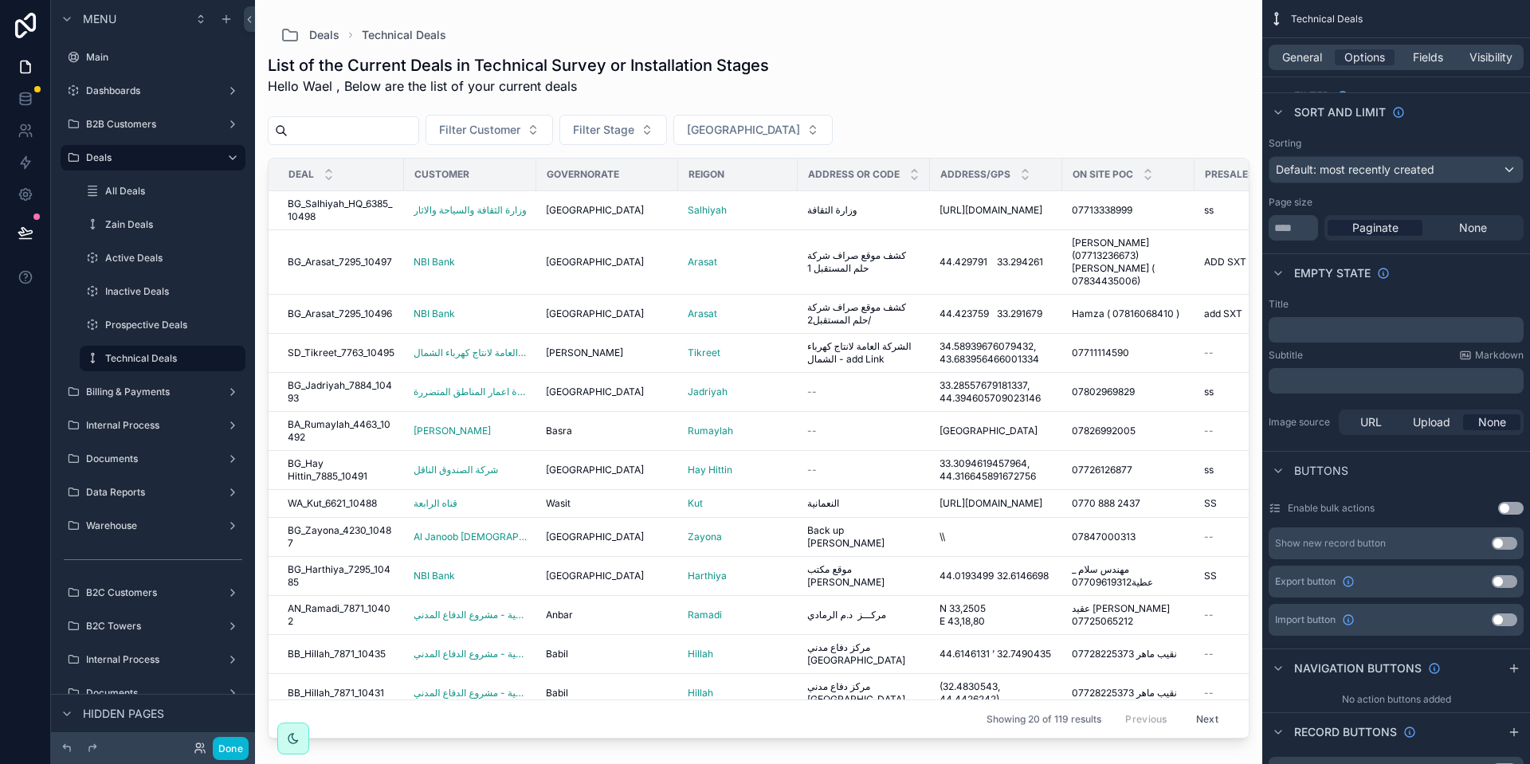
click at [1503, 575] on button "Use setting" at bounding box center [1504, 581] width 25 height 13
click at [1479, 575] on icon "scrollable content" at bounding box center [1478, 581] width 13 height 13
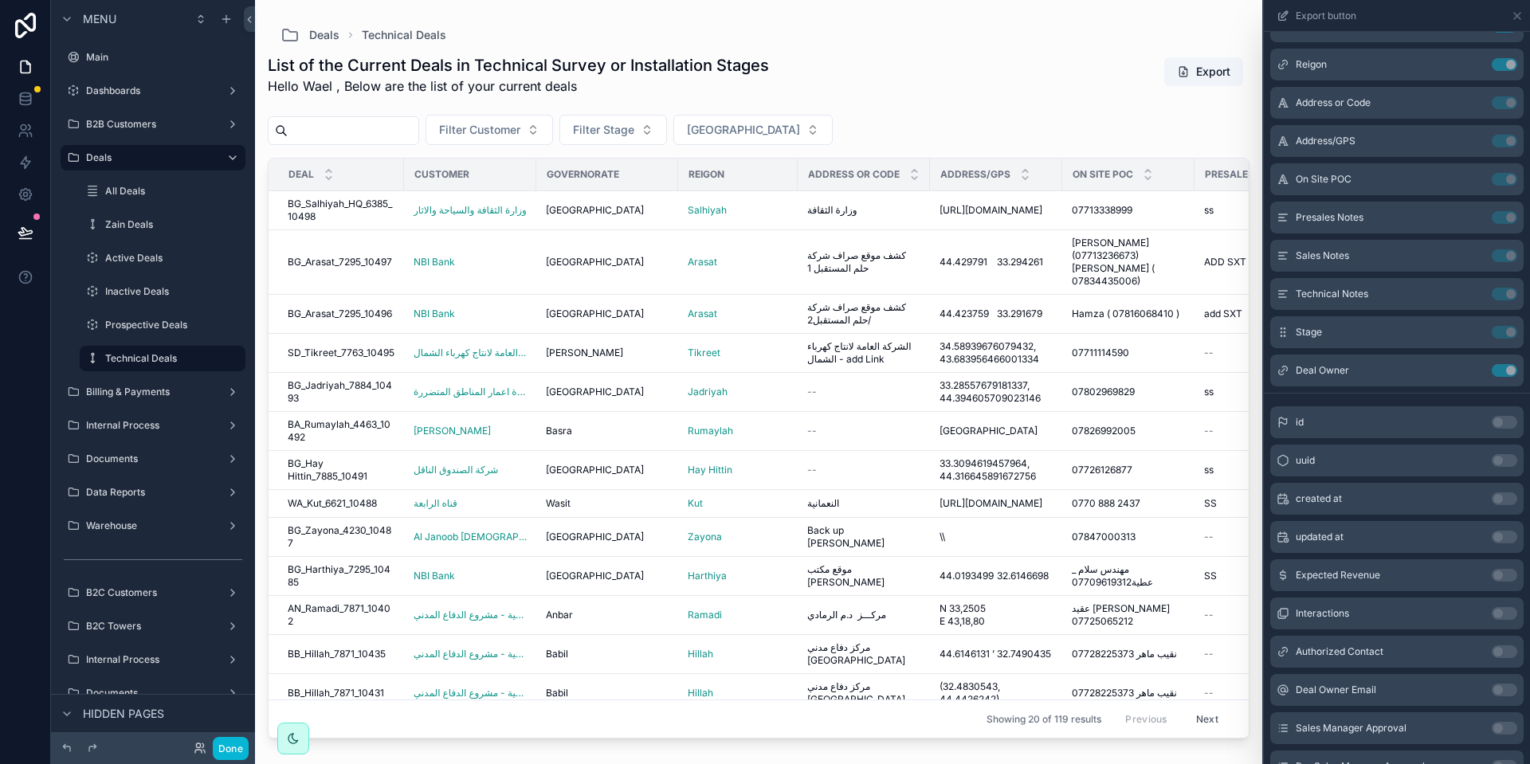
scroll to position [0, 0]
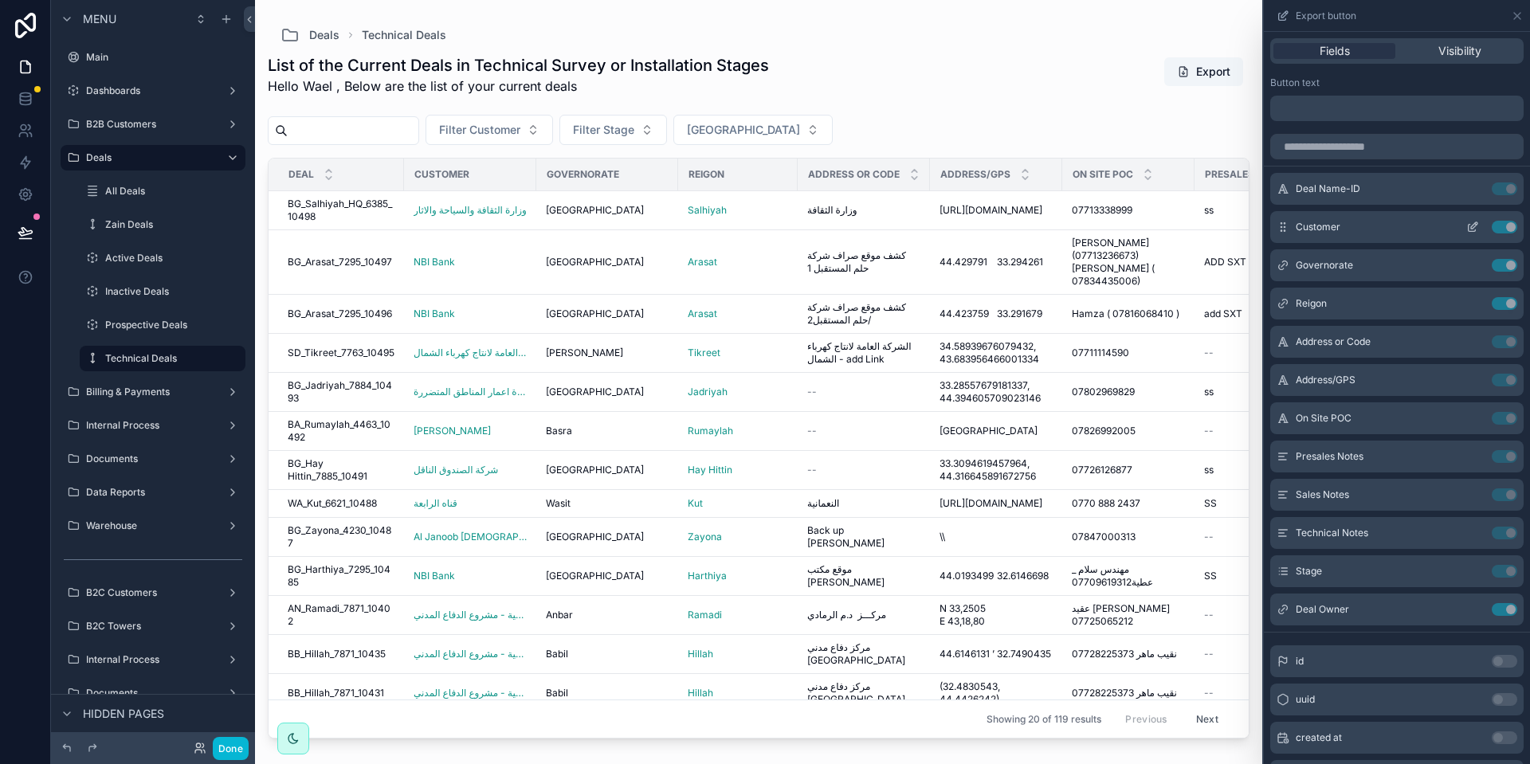
click at [1466, 226] on icon at bounding box center [1472, 227] width 13 height 13
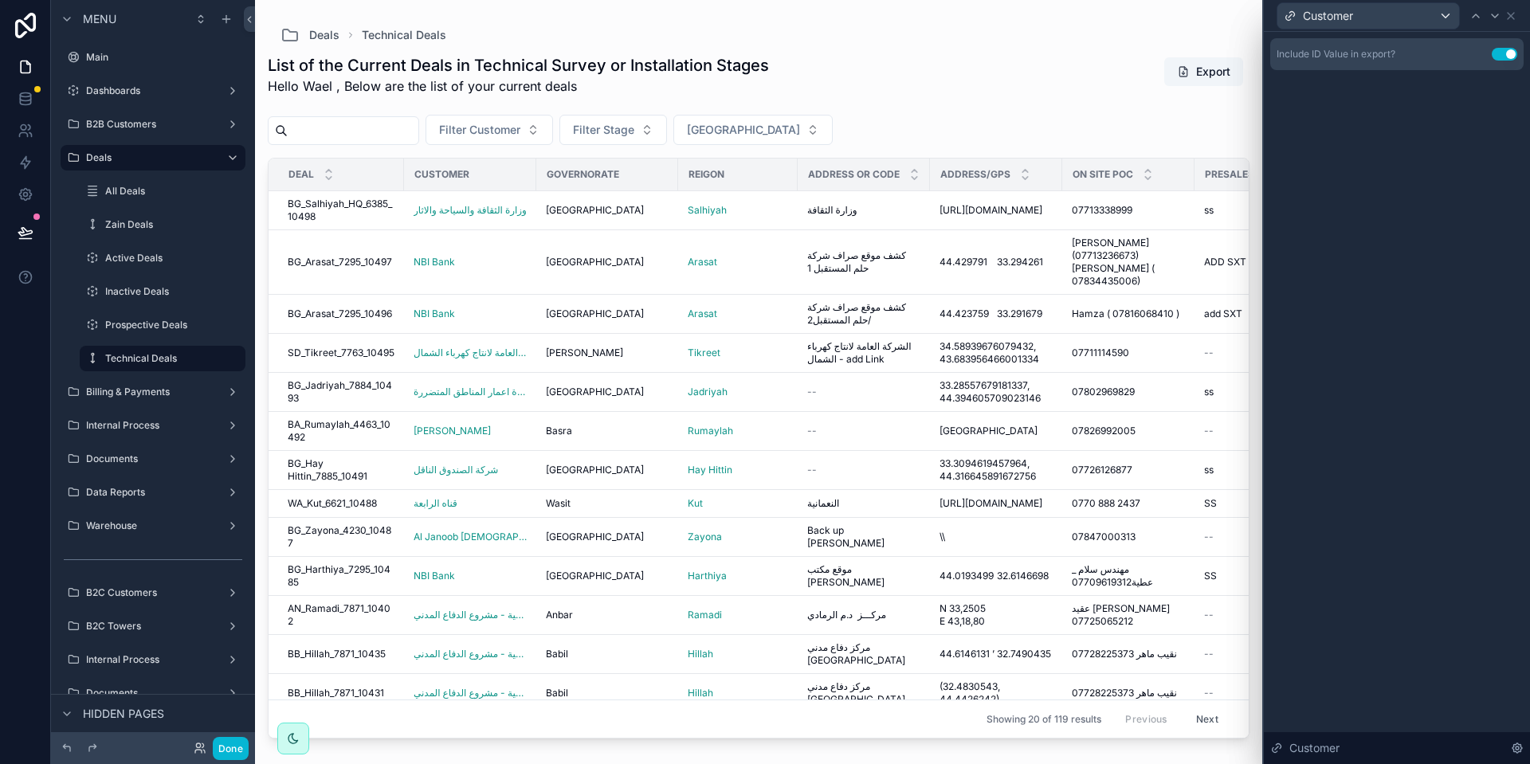
click at [1503, 58] on button "Use setting" at bounding box center [1504, 54] width 25 height 13
click at [1442, 20] on div "Customer" at bounding box center [1368, 15] width 182 height 25
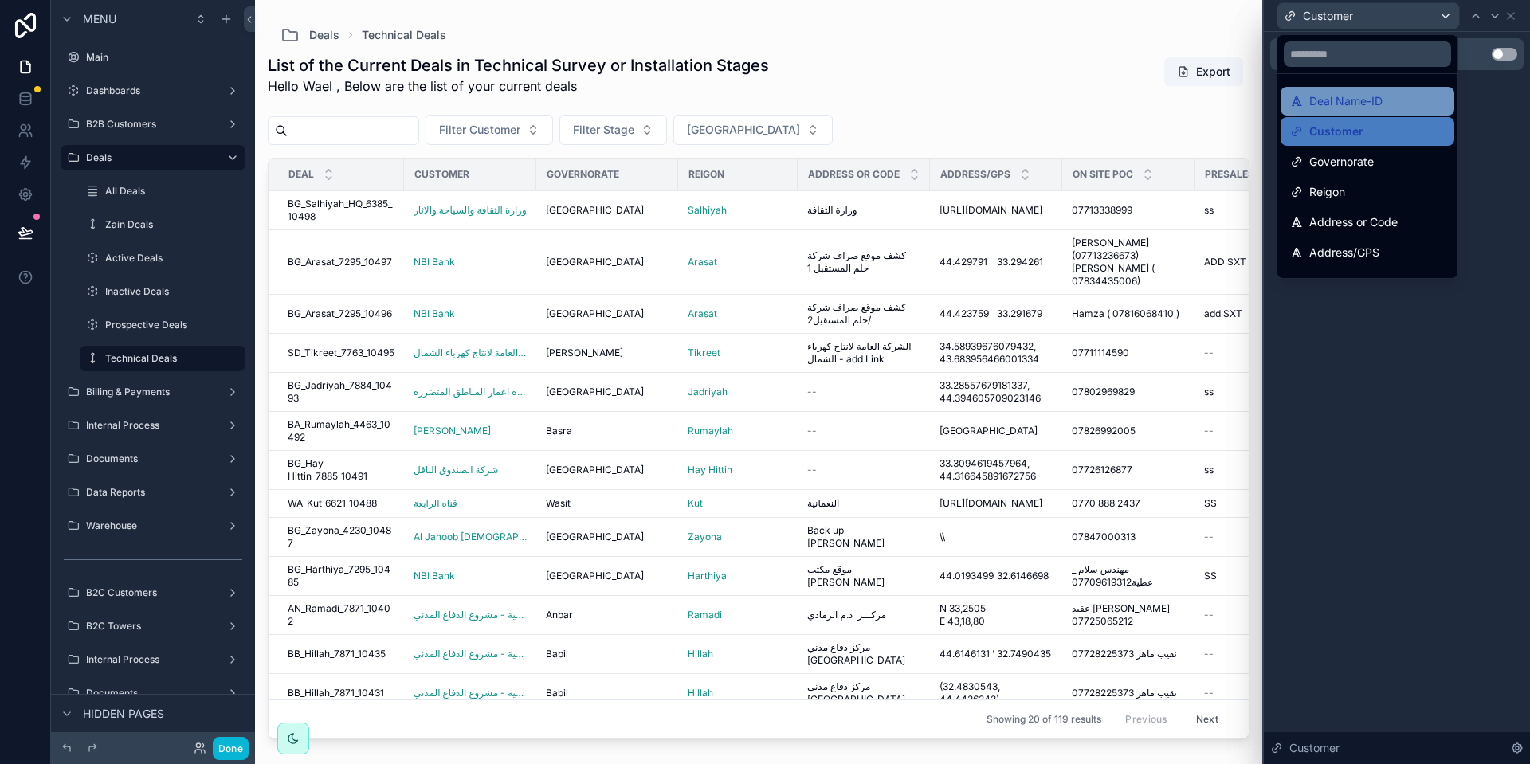
click at [1389, 101] on div "Deal Name-ID" at bounding box center [1367, 101] width 155 height 19
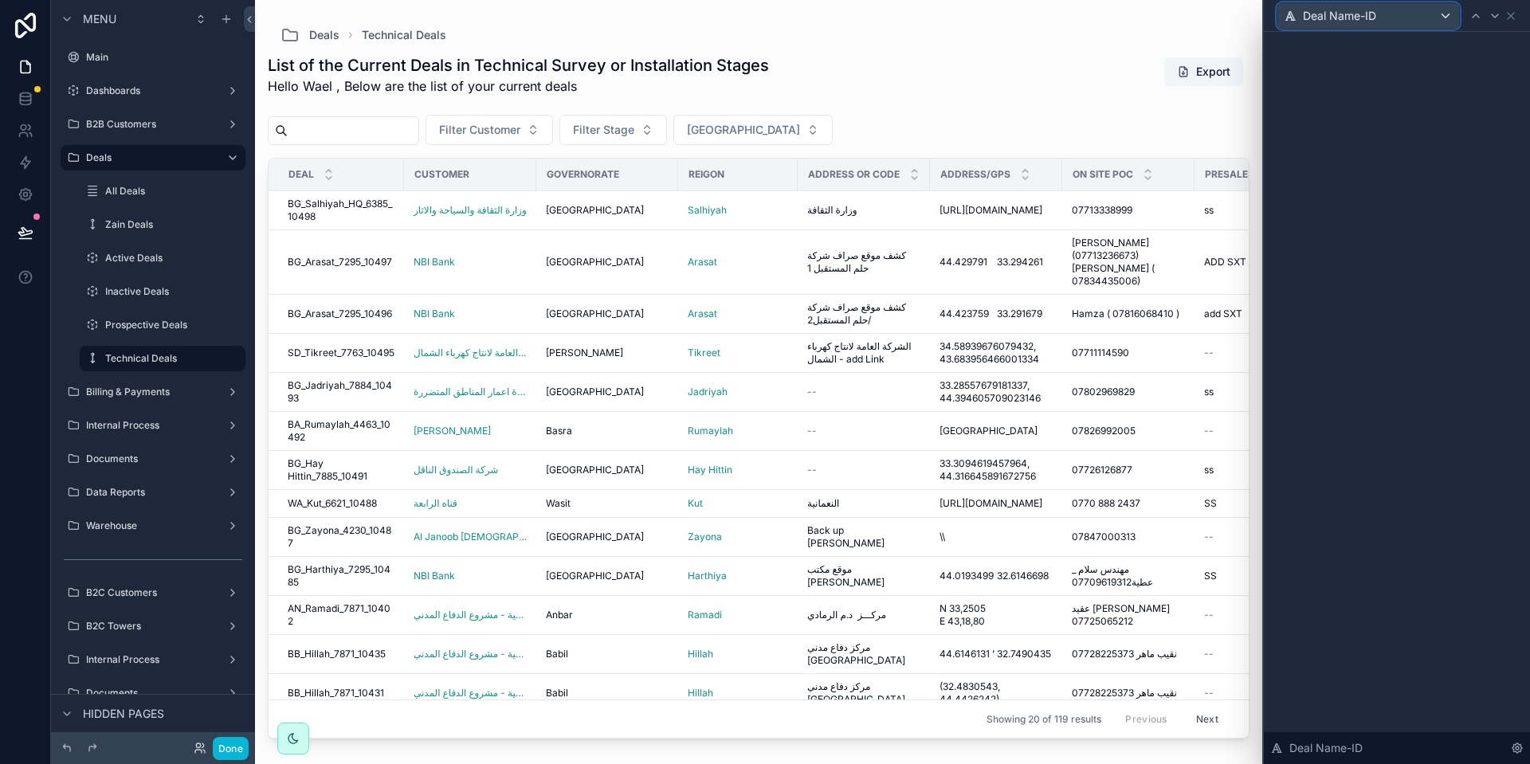
click at [1400, 13] on div "Deal Name-ID" at bounding box center [1368, 15] width 182 height 25
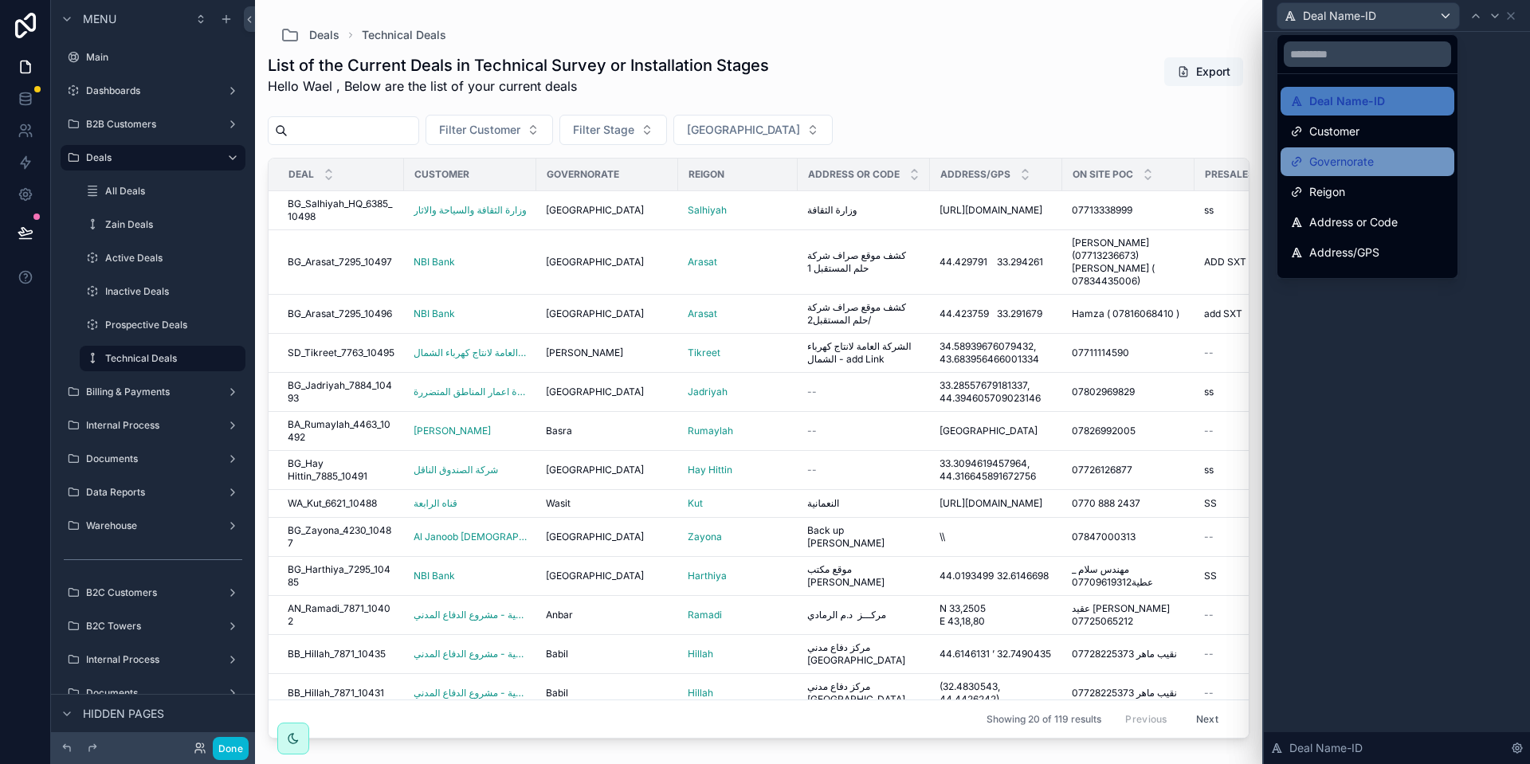
click at [1374, 155] on span "Governorate" at bounding box center [1341, 161] width 65 height 19
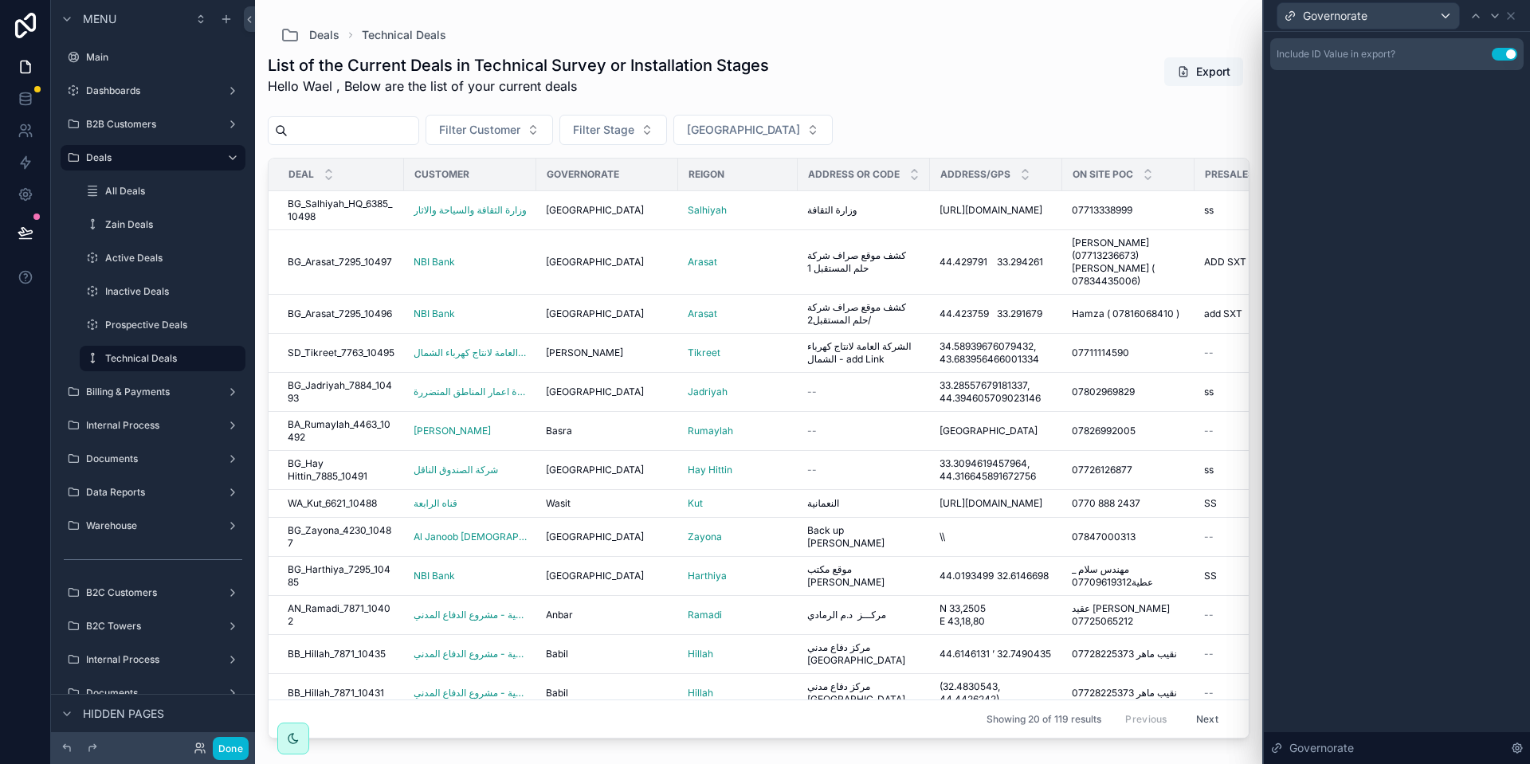
click at [1497, 50] on button "Use setting" at bounding box center [1504, 54] width 25 height 13
click at [1378, 14] on div "Governorate" at bounding box center [1368, 15] width 182 height 25
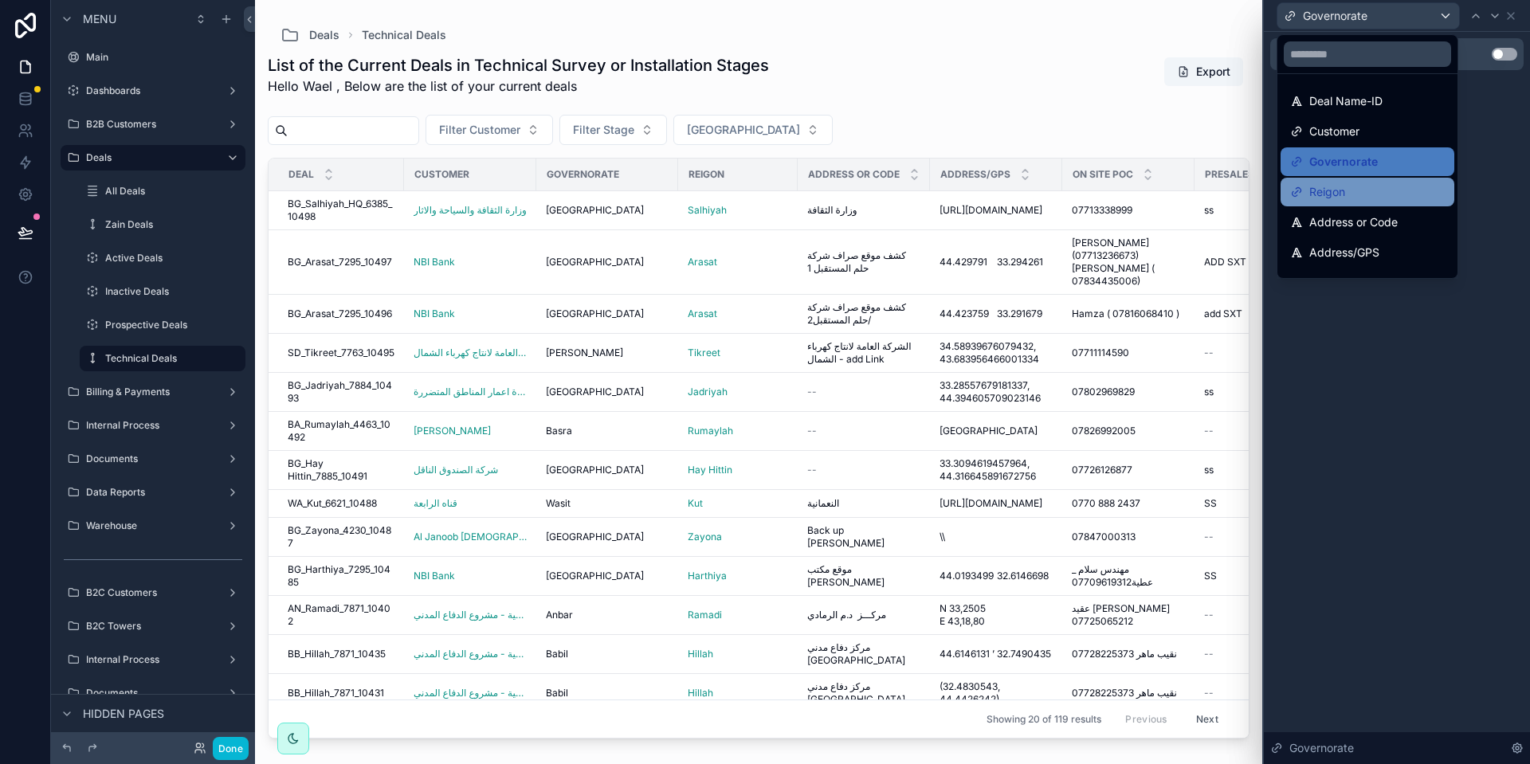
click at [1356, 181] on div "Reigon" at bounding box center [1367, 192] width 174 height 29
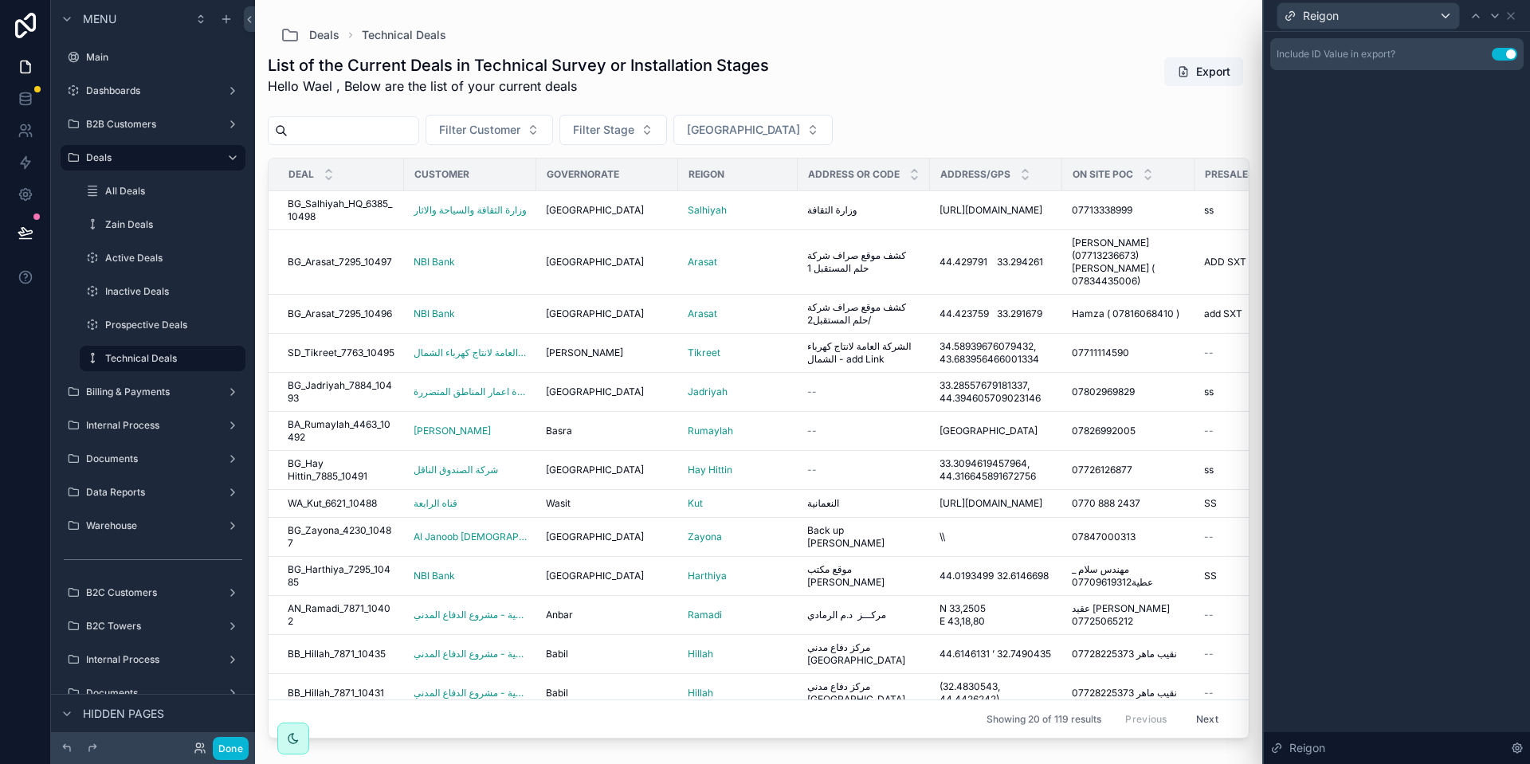
click at [1497, 49] on button "Use setting" at bounding box center [1504, 54] width 25 height 13
click at [1364, 14] on div "Reigon" at bounding box center [1368, 15] width 182 height 25
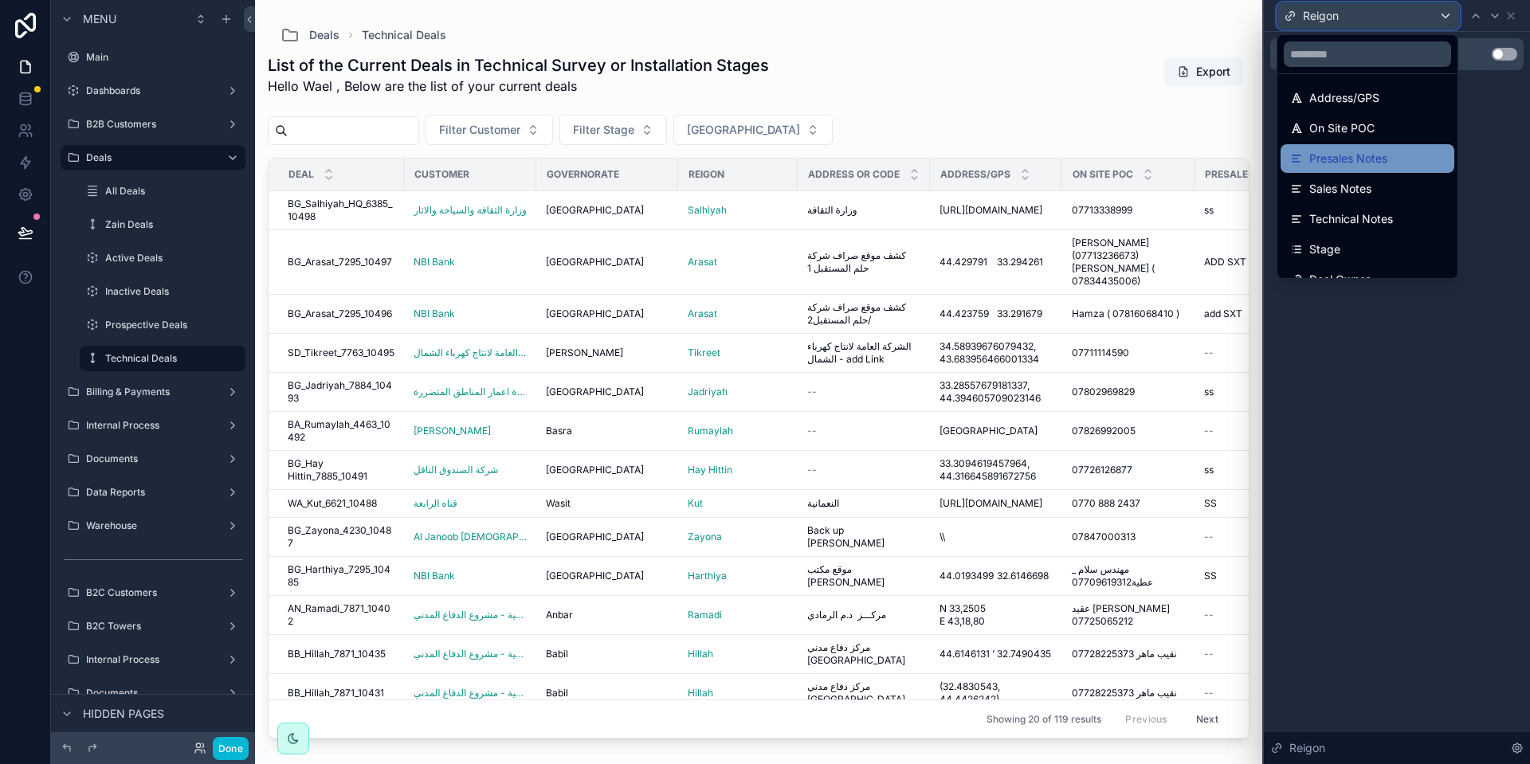
scroll to position [174, 0]
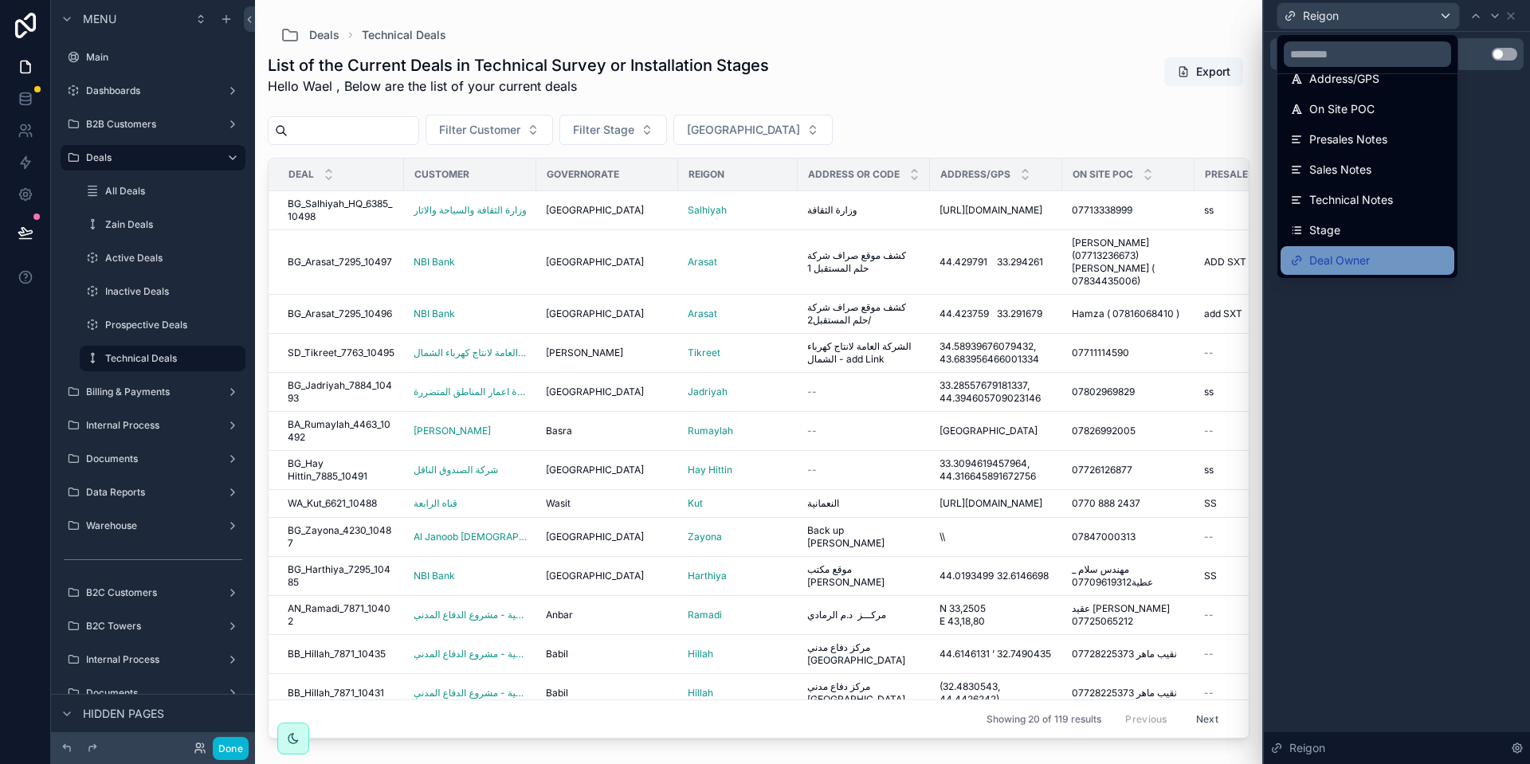
click at [1364, 248] on div "Deal Owner" at bounding box center [1367, 260] width 174 height 29
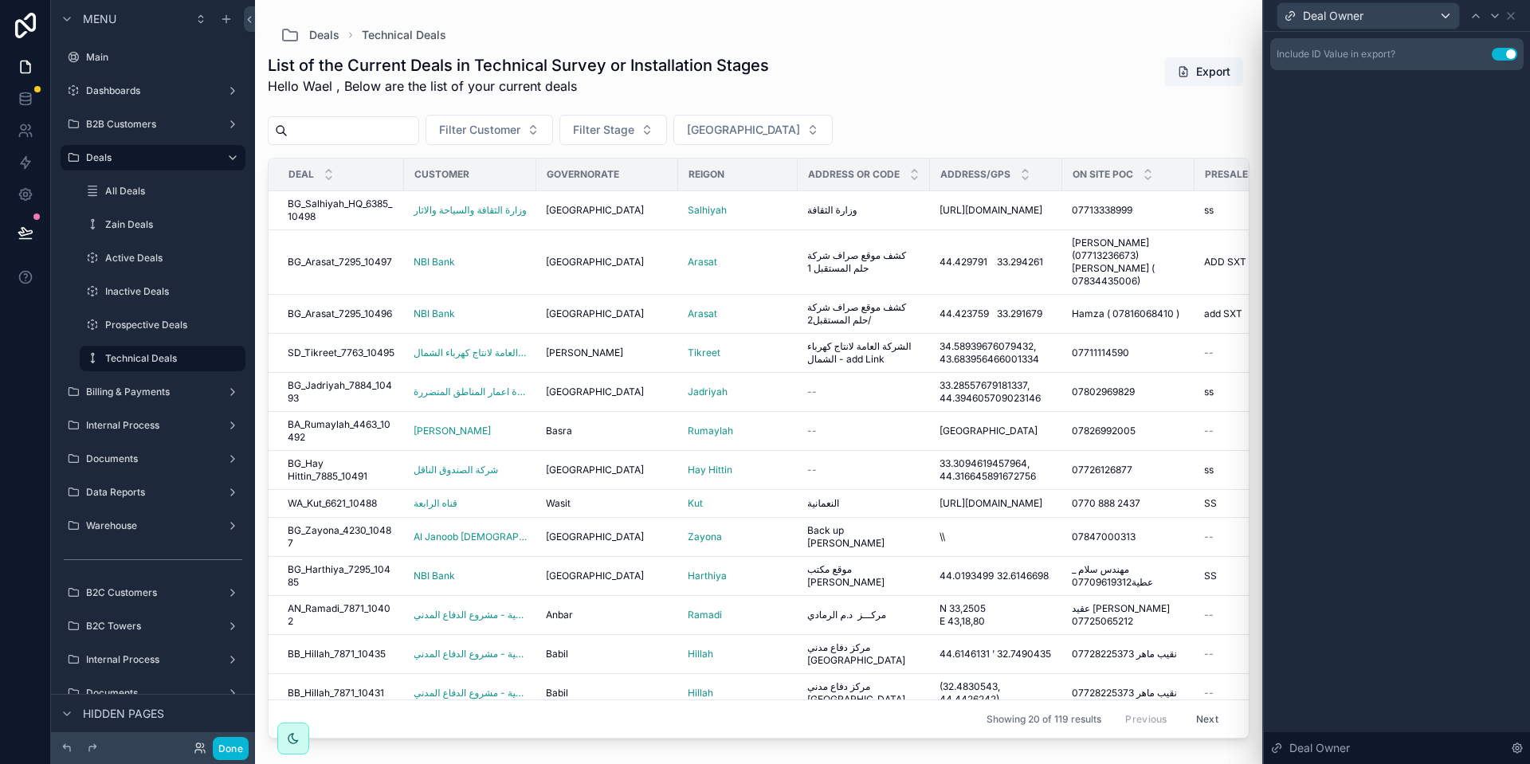
click at [1503, 58] on button "Use setting" at bounding box center [1504, 54] width 25 height 13
click at [1512, 16] on icon at bounding box center [1510, 16] width 13 height 13
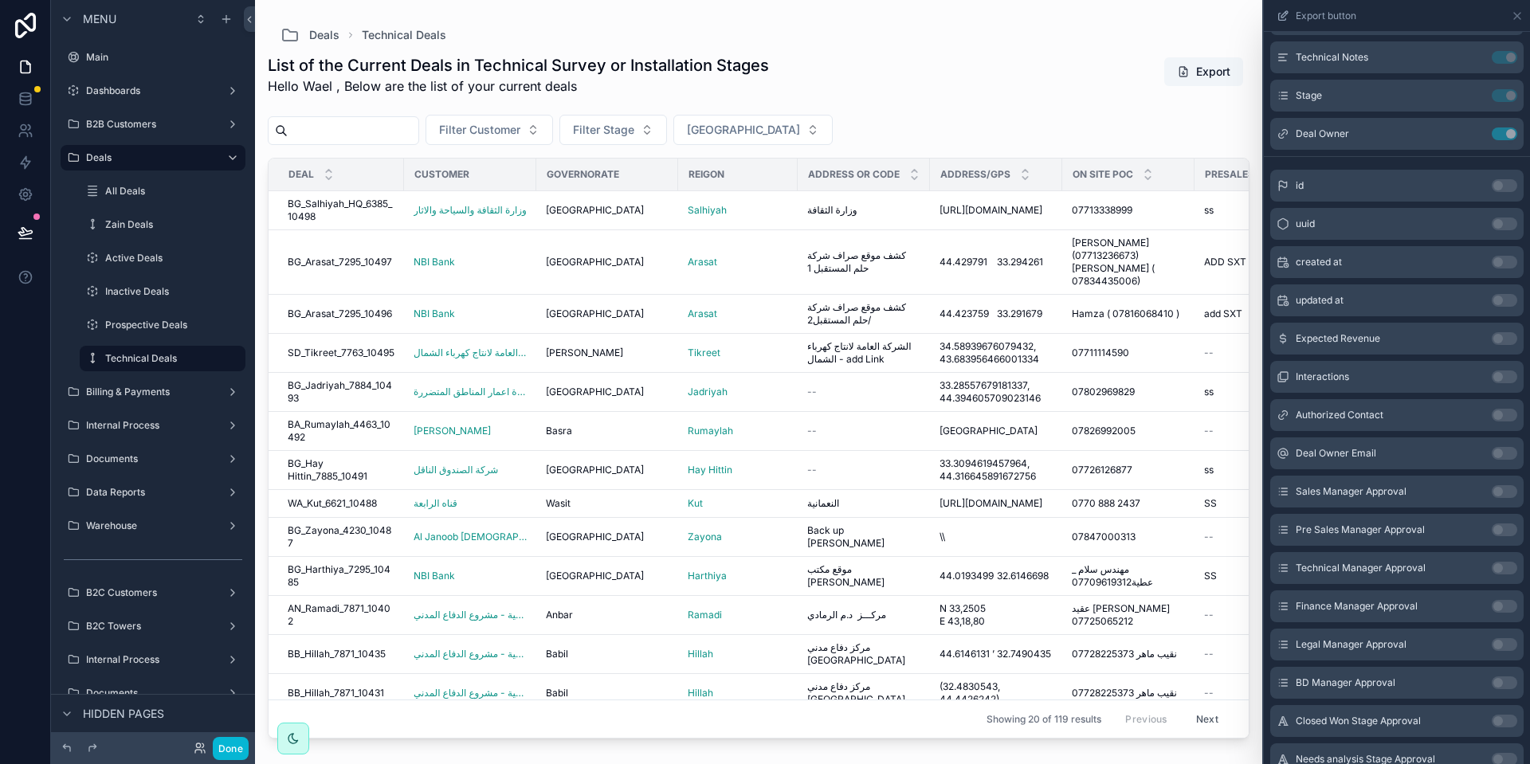
scroll to position [0, 0]
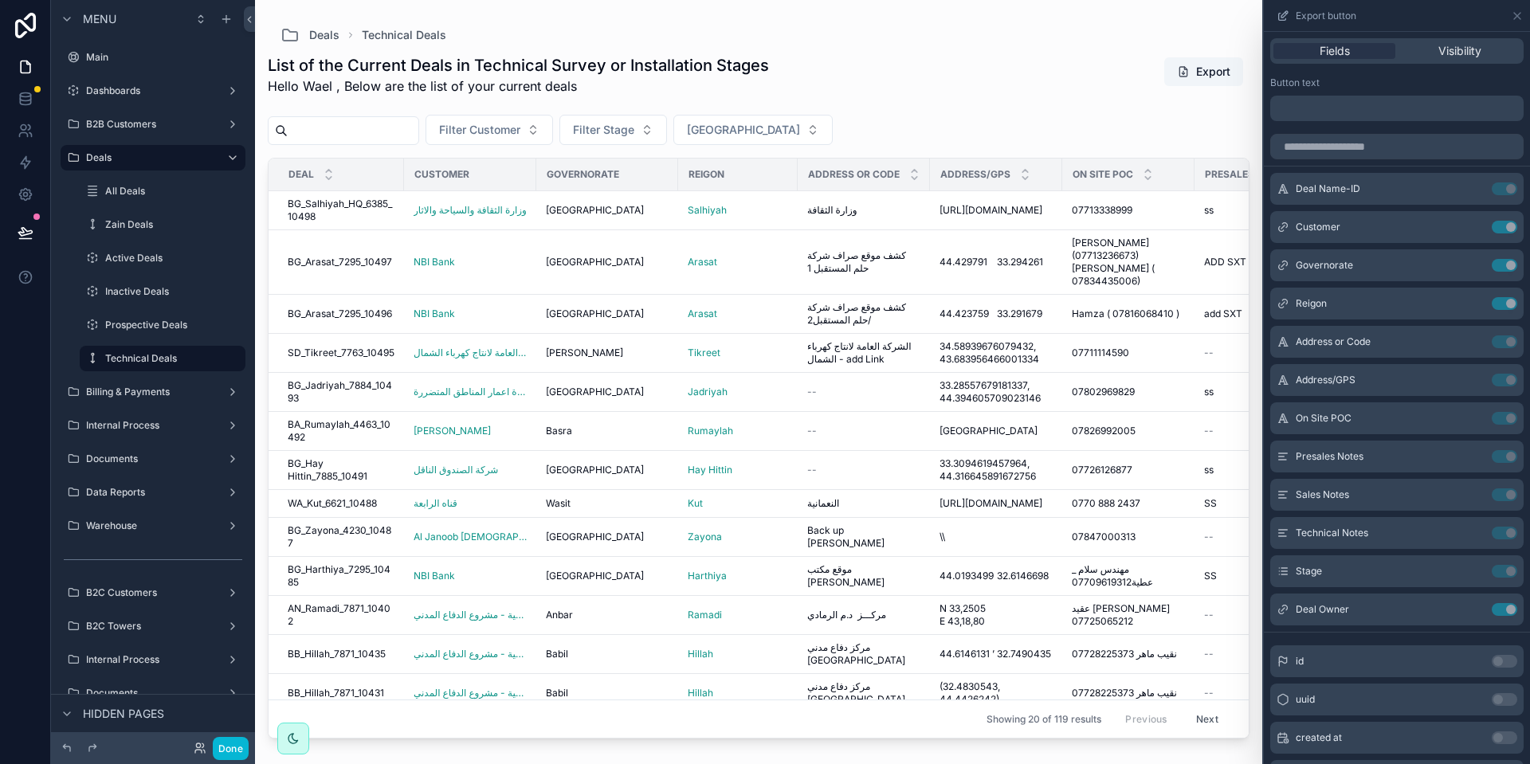
click at [1441, 33] on div "Fields Visibility" at bounding box center [1397, 51] width 266 height 38
click at [1438, 46] on span "Visibility" at bounding box center [1459, 51] width 43 height 16
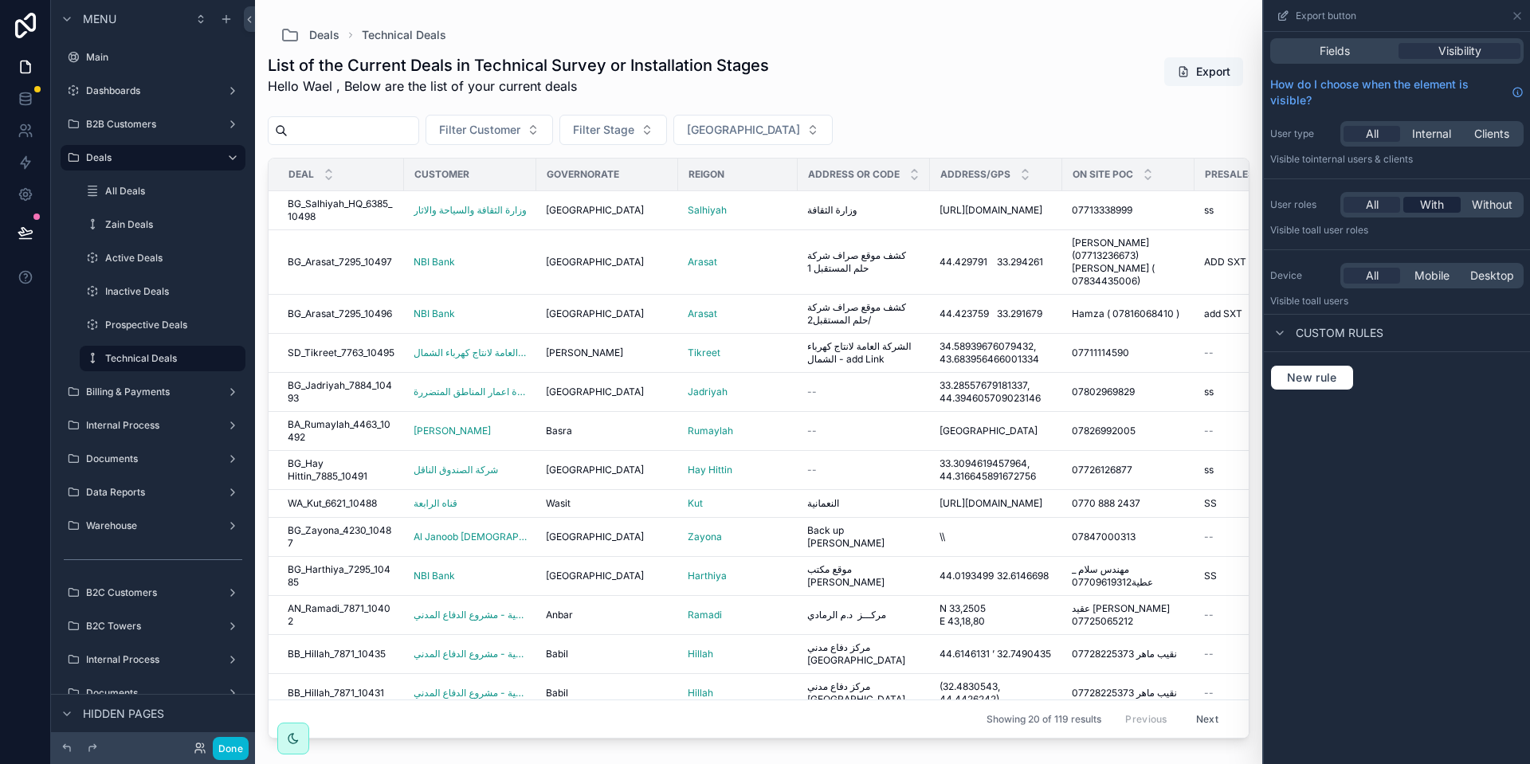
click at [1429, 206] on span "With" at bounding box center [1432, 205] width 24 height 16
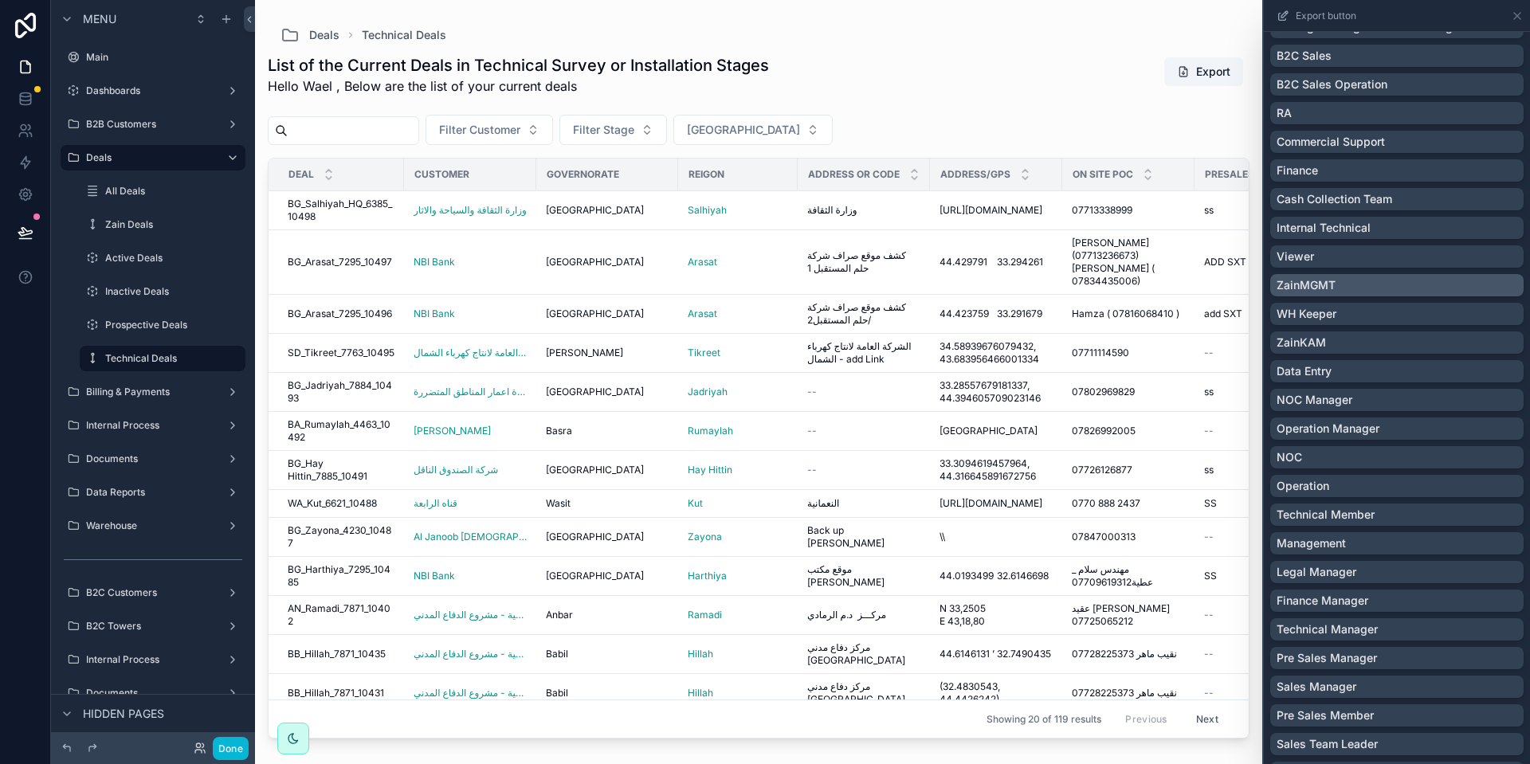
scroll to position [717, 0]
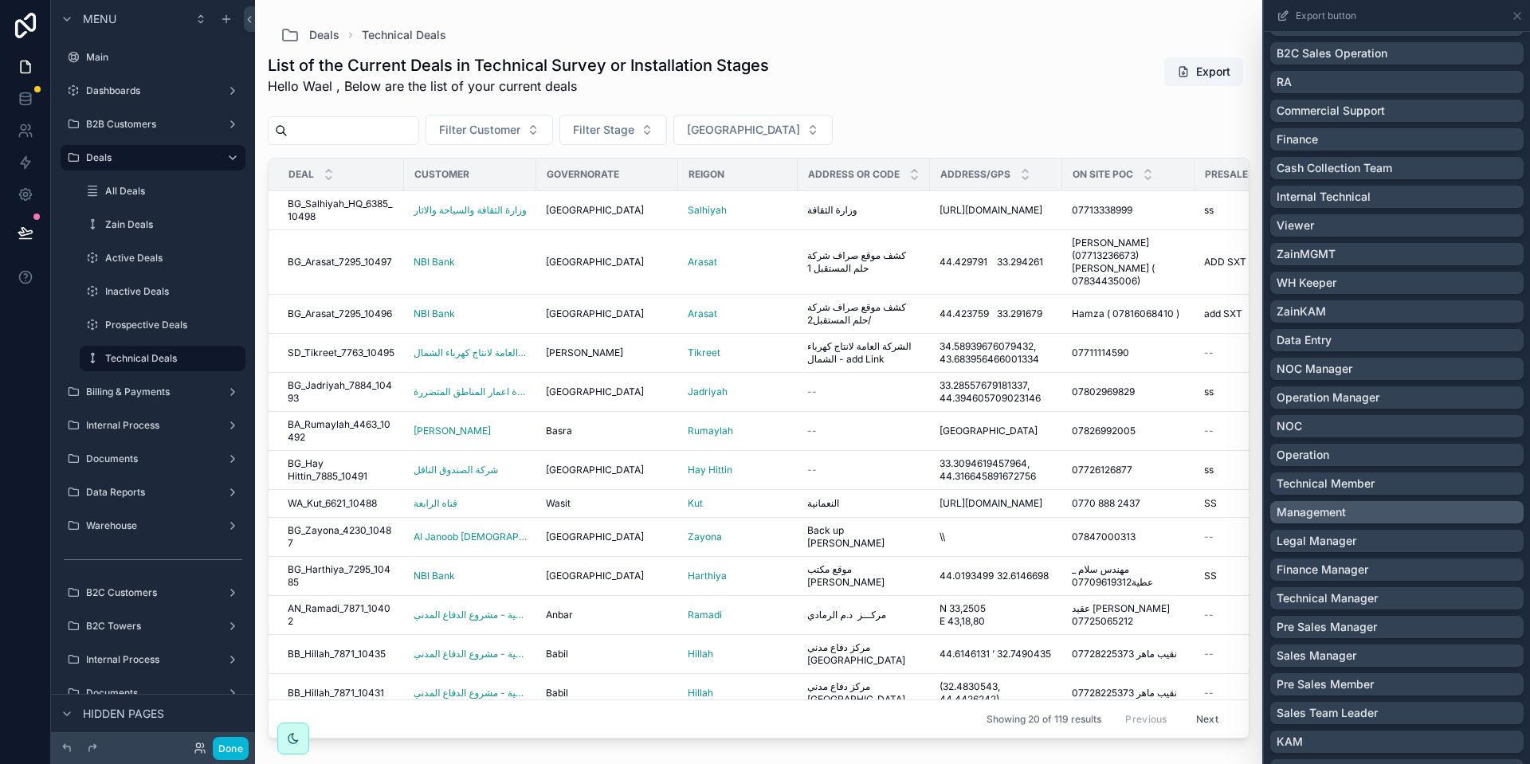
click at [1412, 514] on div "Management" at bounding box center [1396, 512] width 241 height 16
click at [1388, 484] on div "Technical Member" at bounding box center [1396, 484] width 241 height 16
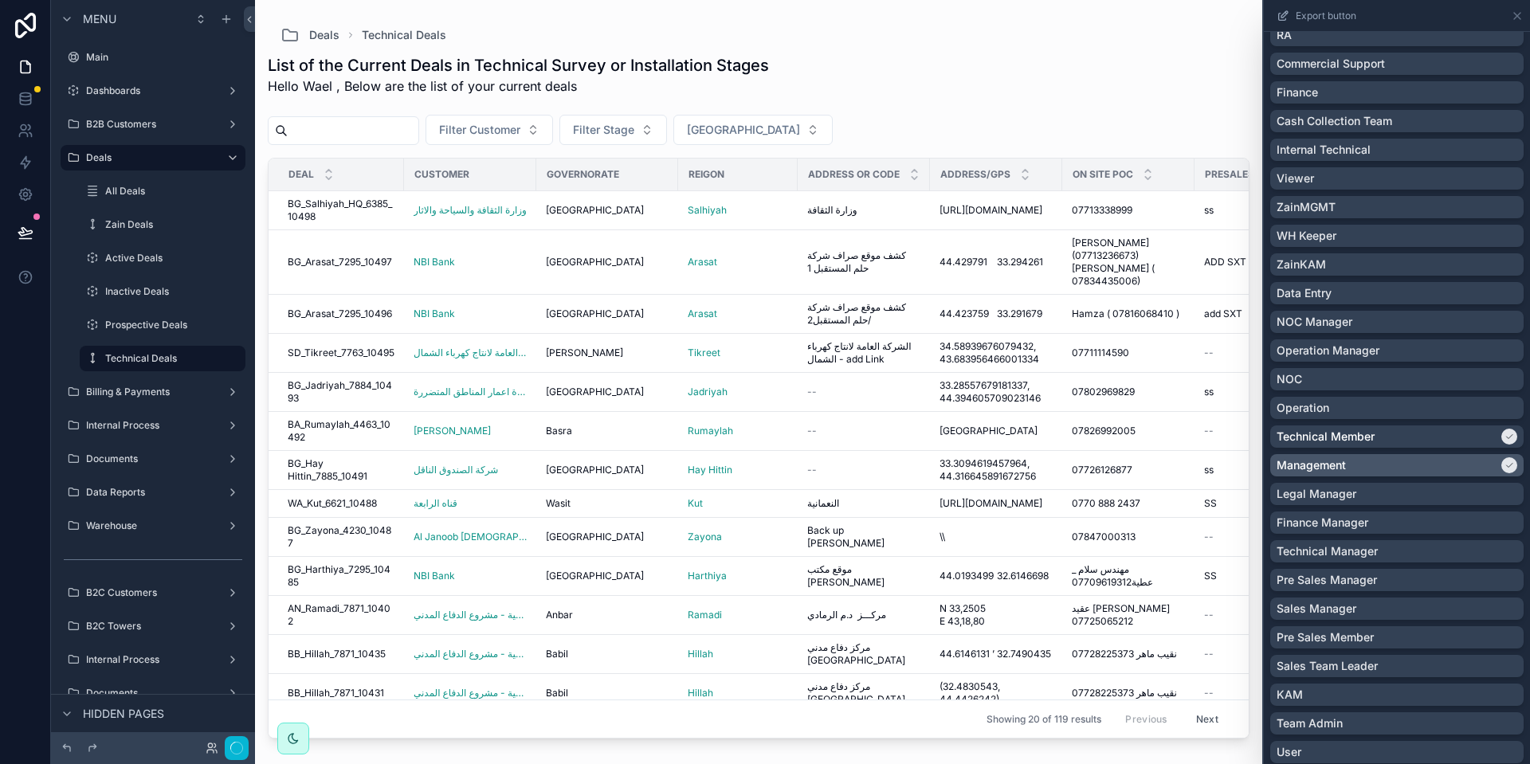
scroll to position [837, 0]
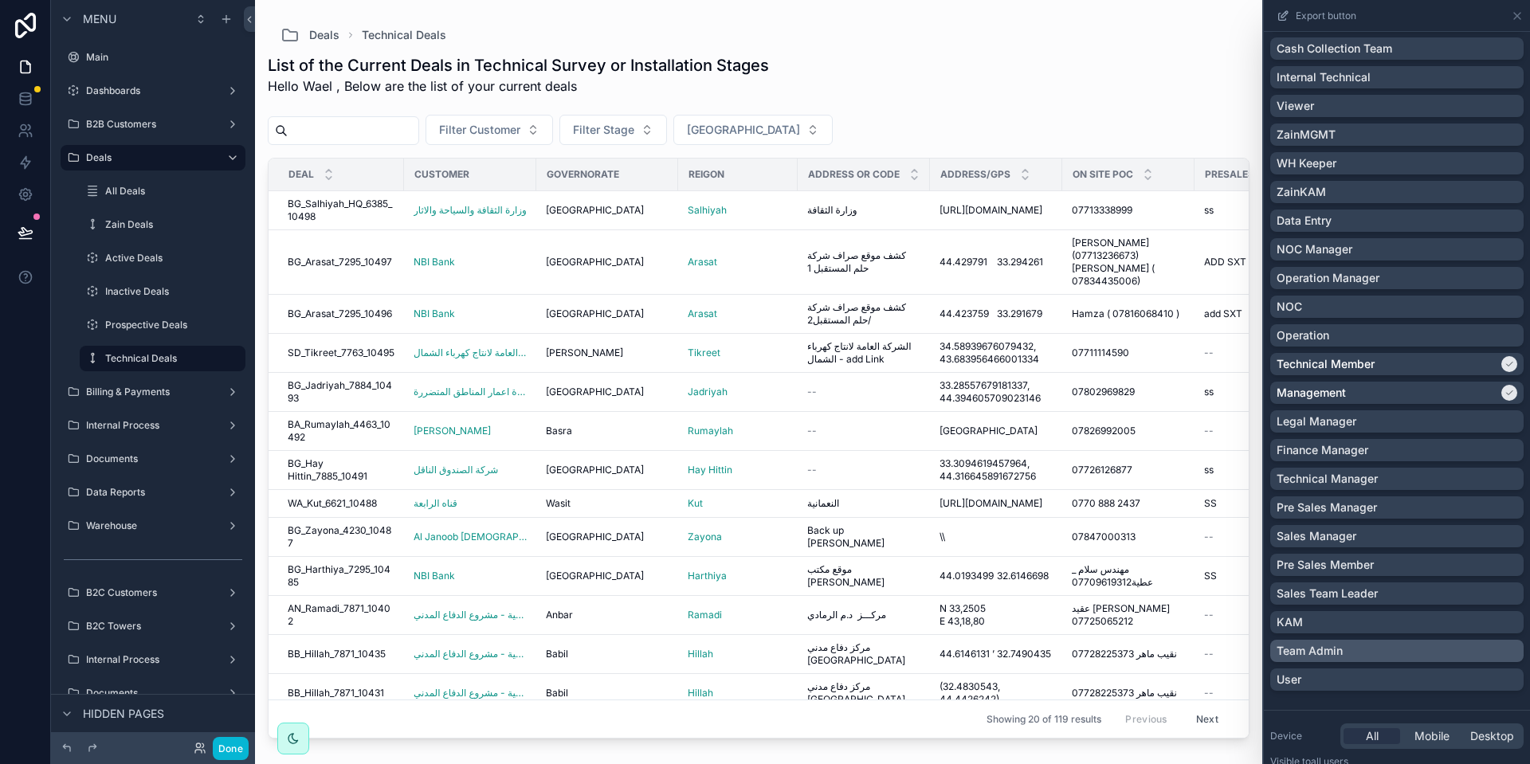
click at [1414, 643] on div "Team Admin" at bounding box center [1396, 651] width 241 height 16
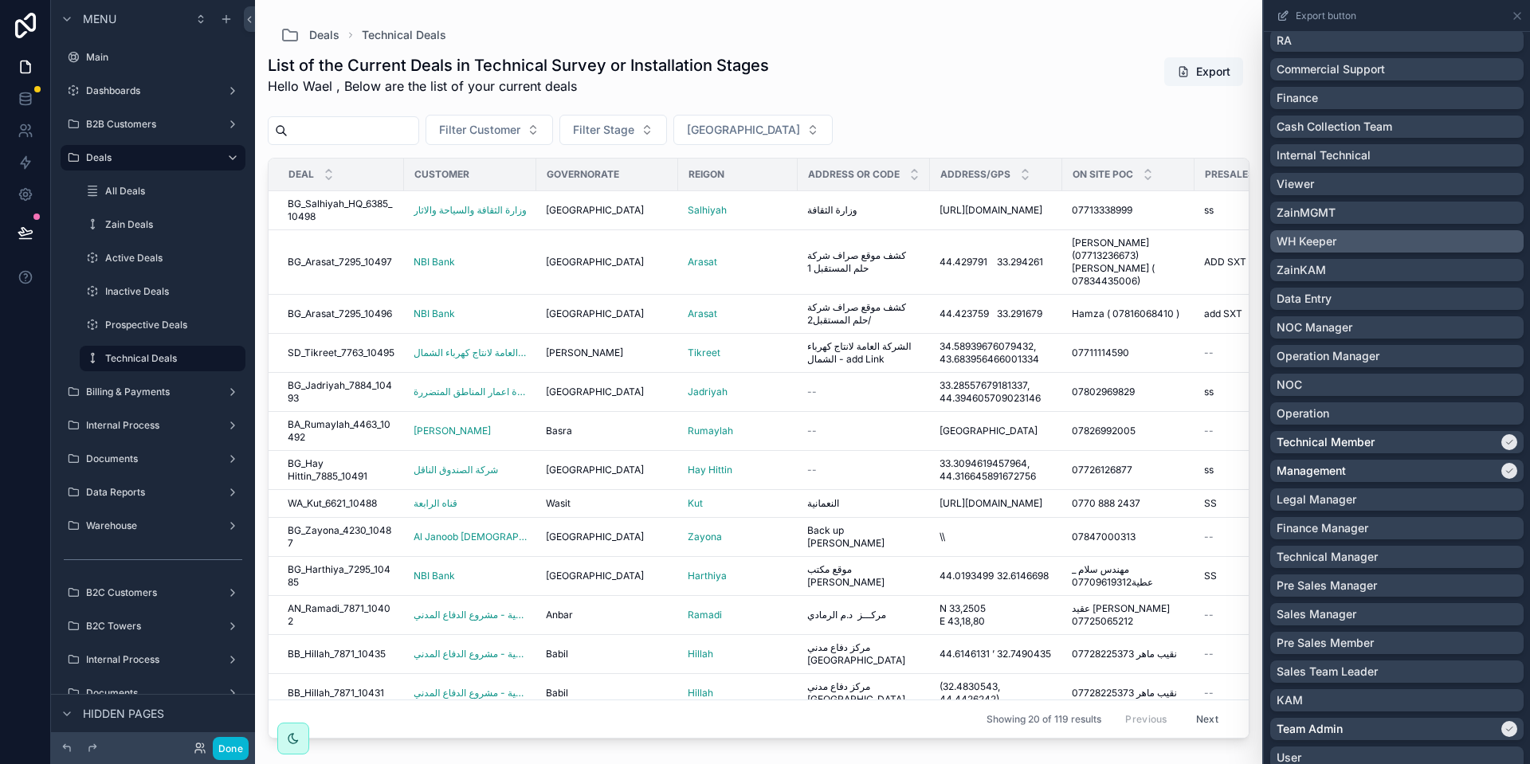
scroll to position [817, 0]
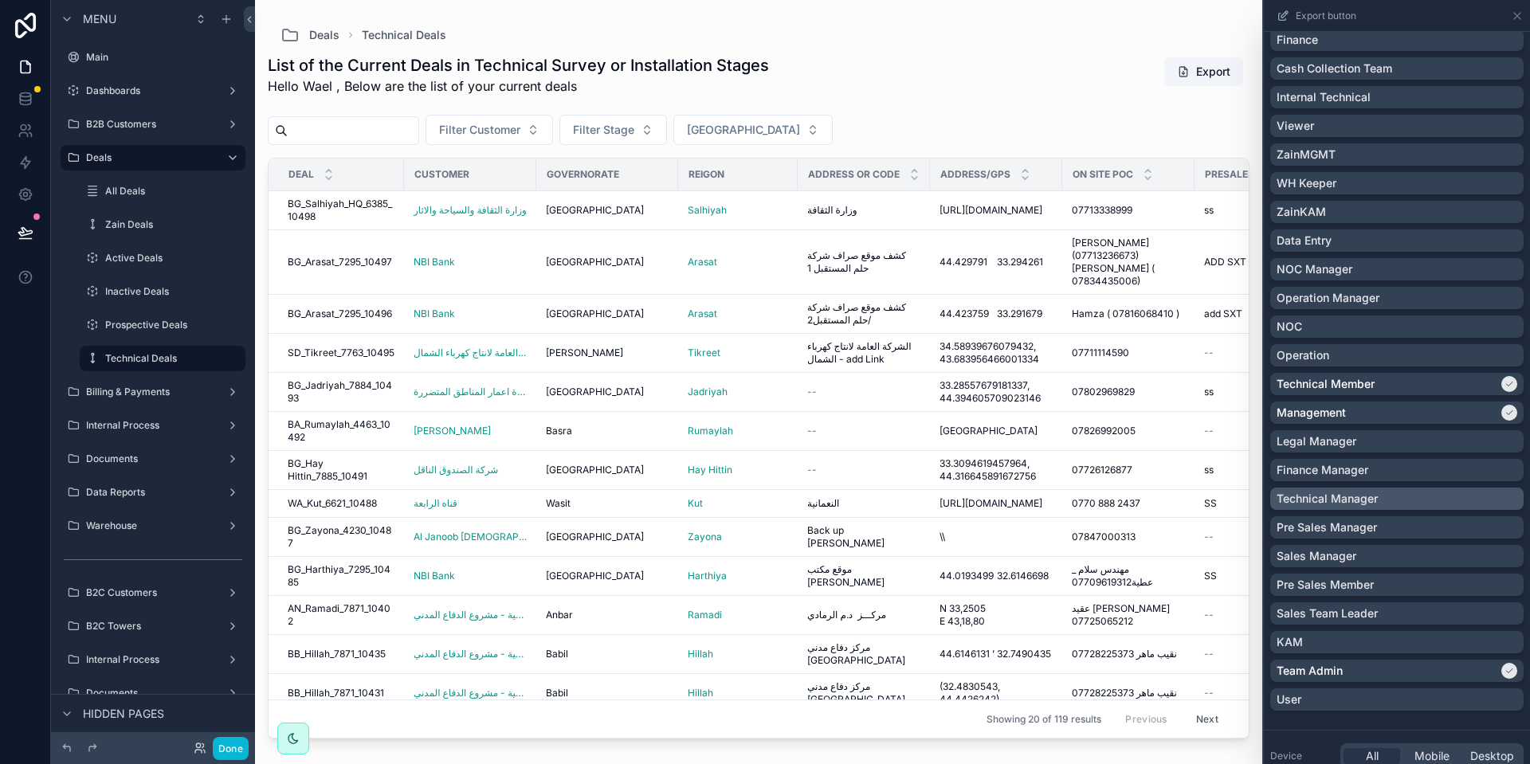
click at [1378, 504] on div "Technical Manager" at bounding box center [1396, 499] width 241 height 16
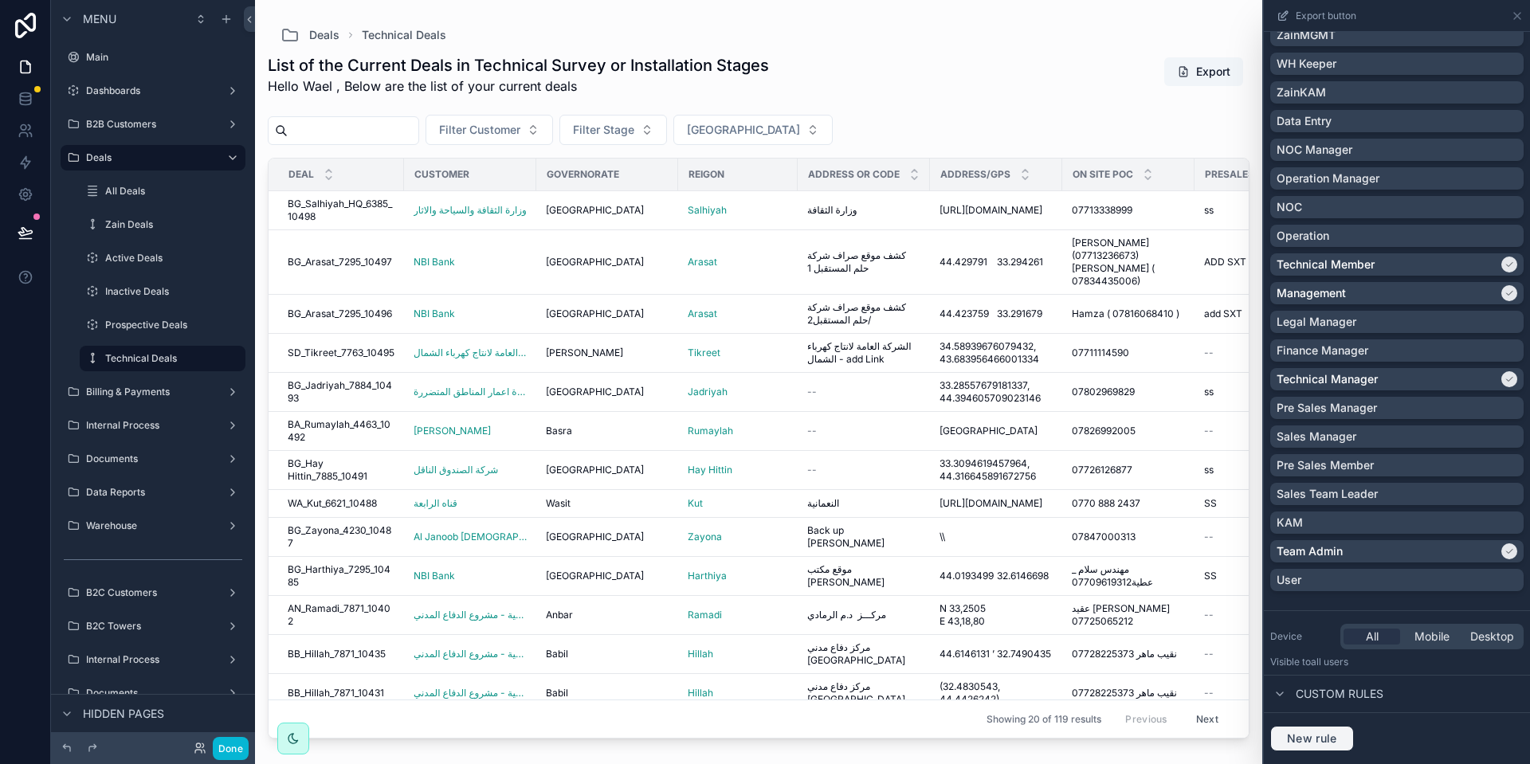
click at [1334, 734] on span "New rule" at bounding box center [1311, 738] width 63 height 14
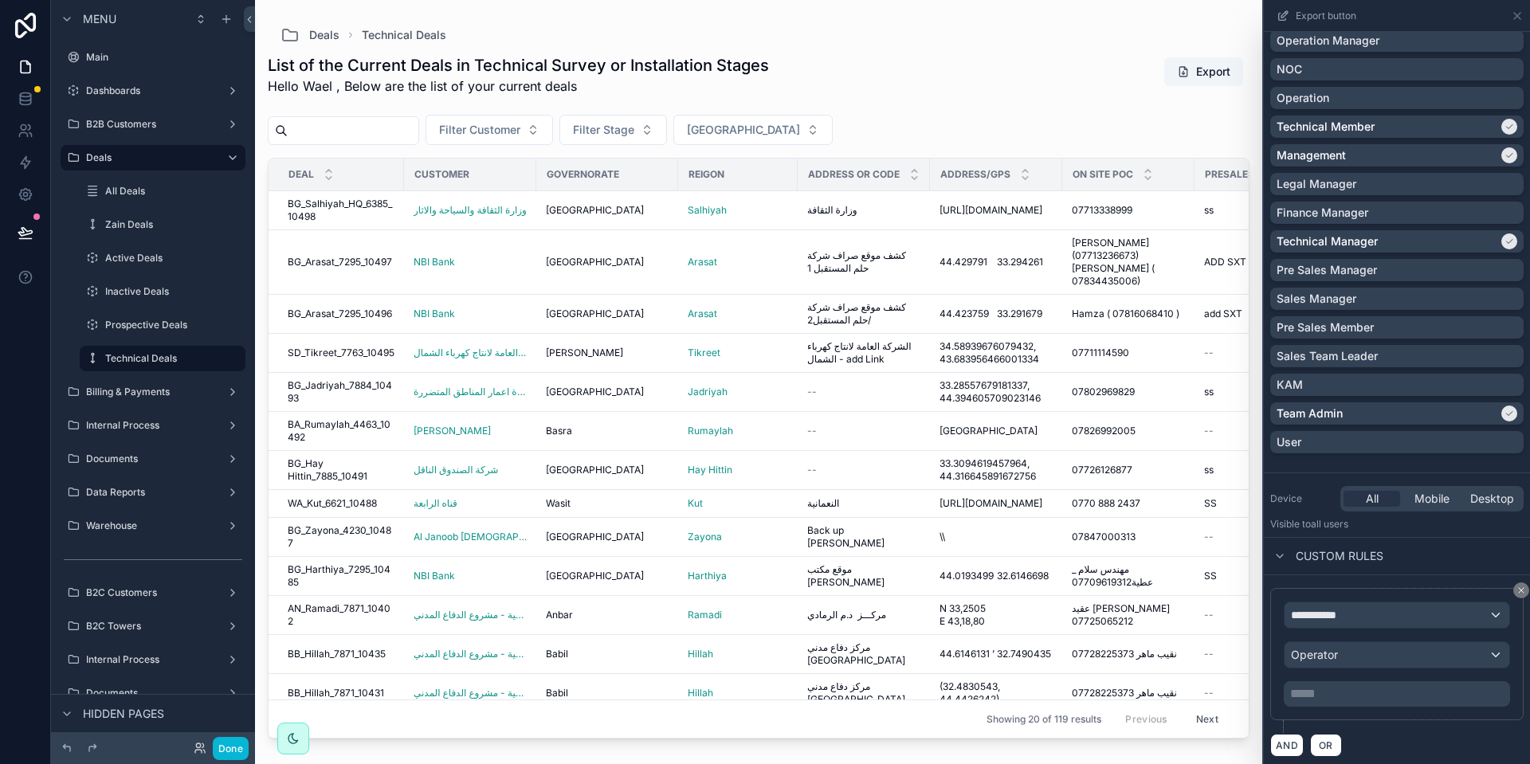
scroll to position [1080, 0]
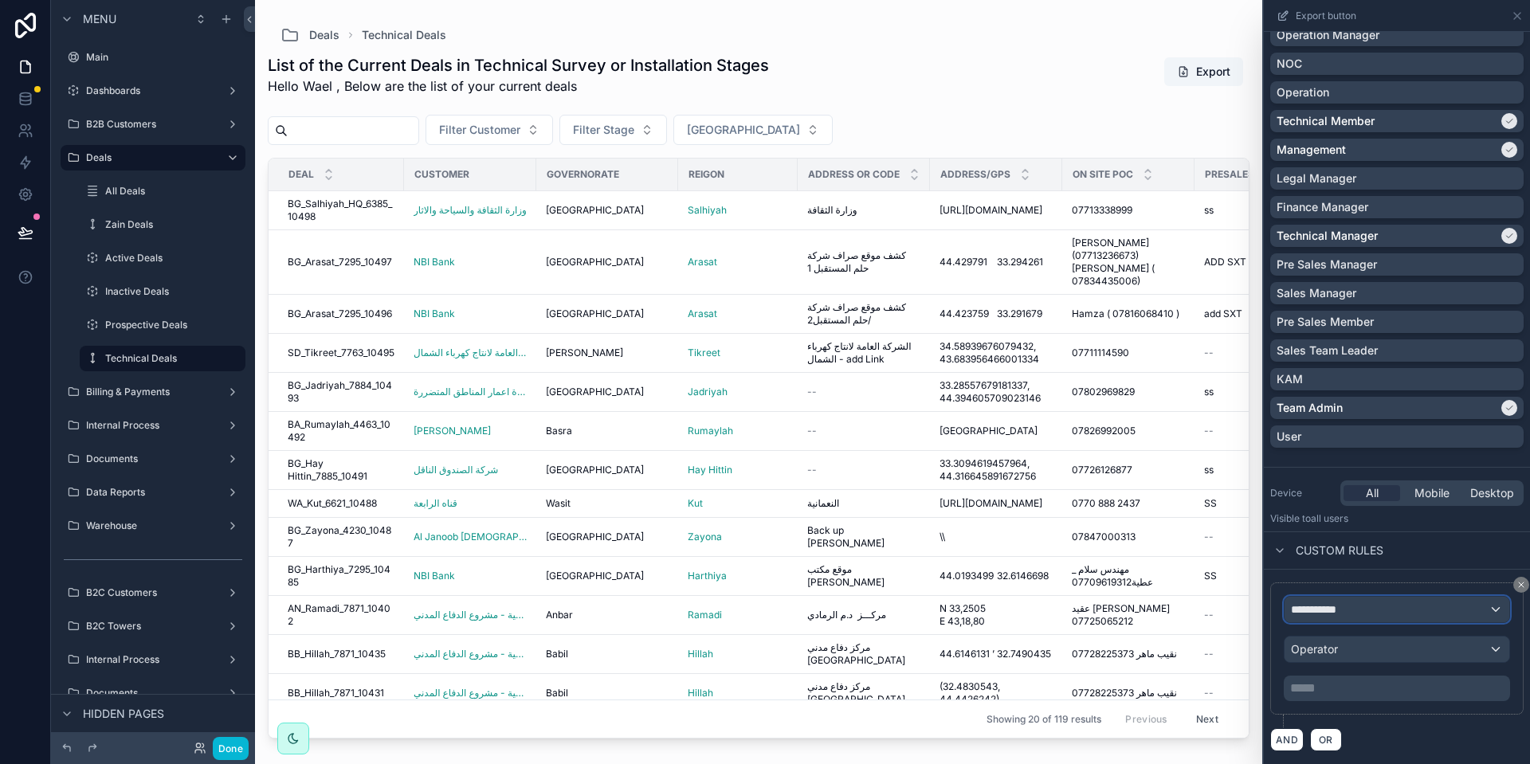
click at [1329, 610] on span "**********" at bounding box center [1320, 610] width 59 height 16
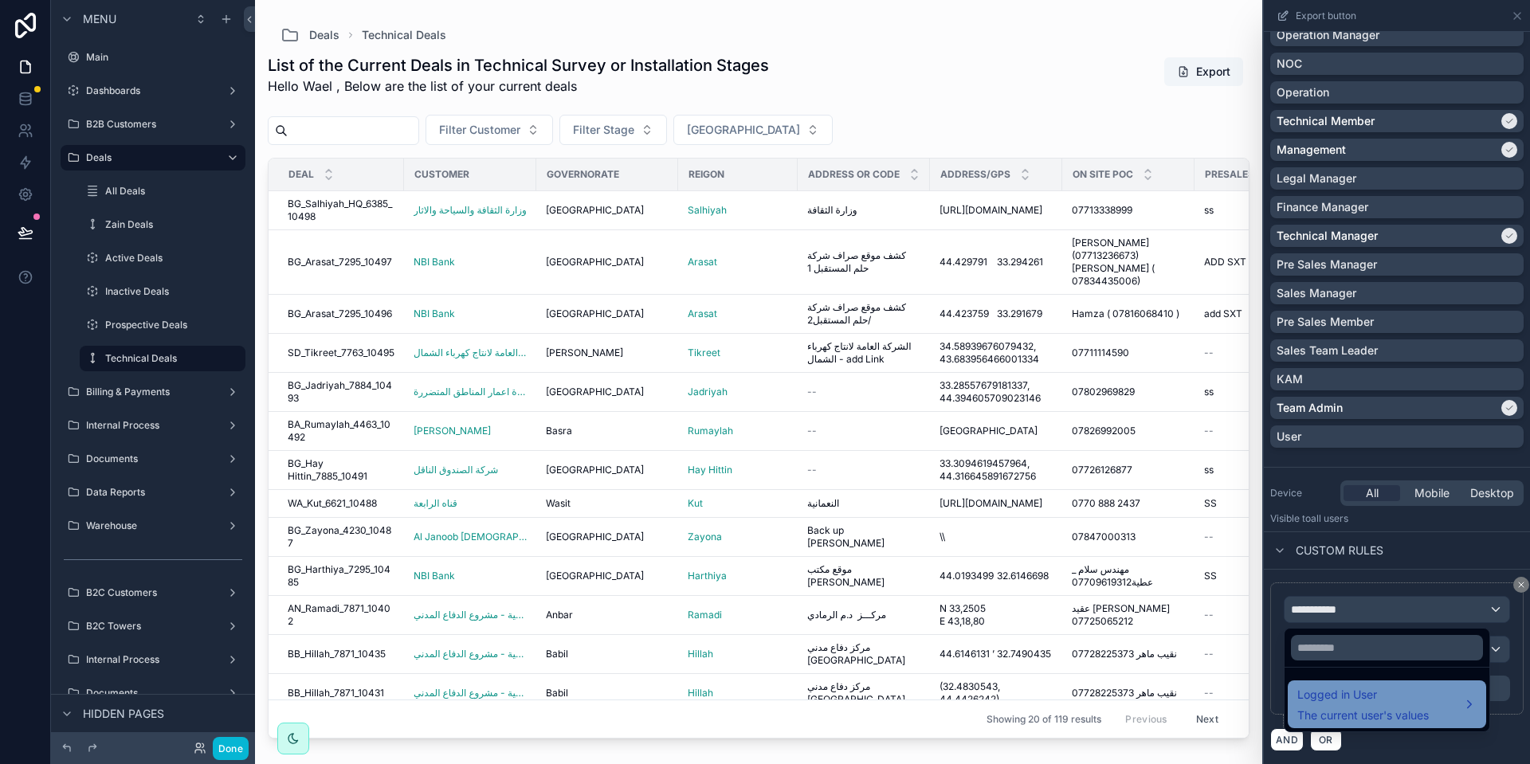
drag, startPoint x: 1396, startPoint y: 679, endPoint x: 1396, endPoint y: 699, distance: 19.9
click at [1397, 678] on ul "Logged in User The current user's values" at bounding box center [1386, 700] width 205 height 64
click at [1395, 700] on span "Logged in User" at bounding box center [1362, 694] width 131 height 19
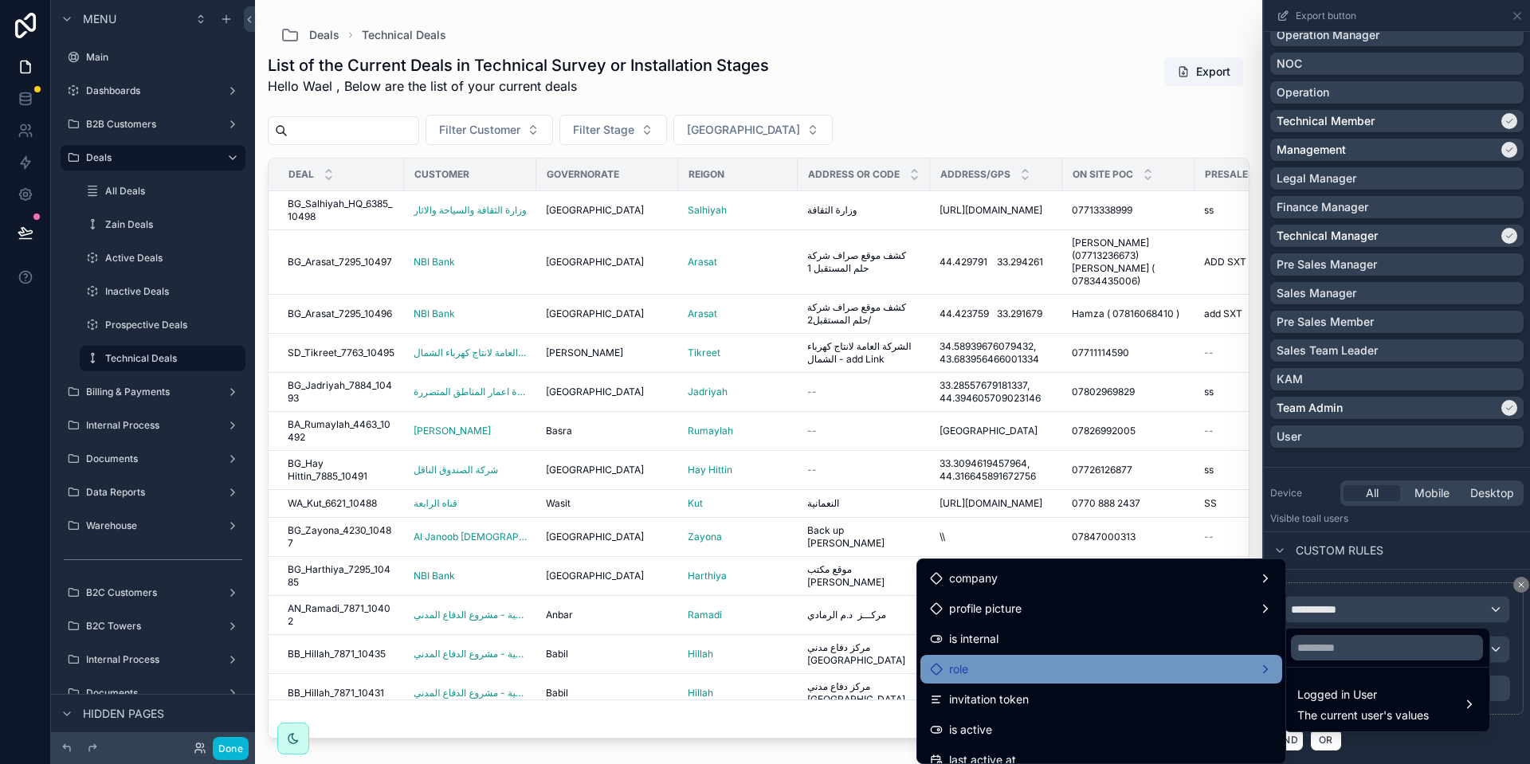
scroll to position [239, 0]
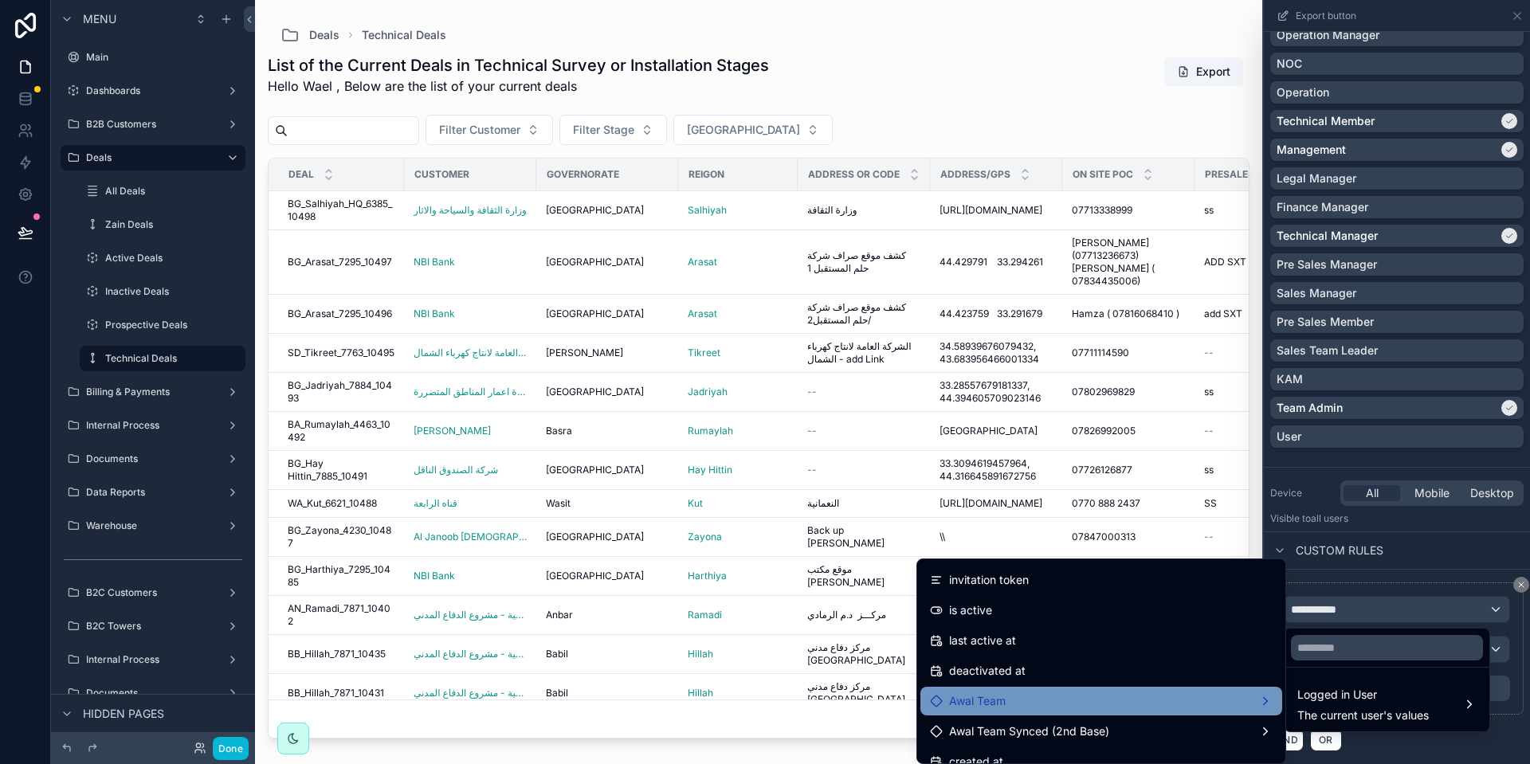
click at [1095, 698] on div "Awal Team" at bounding box center [1101, 701] width 343 height 19
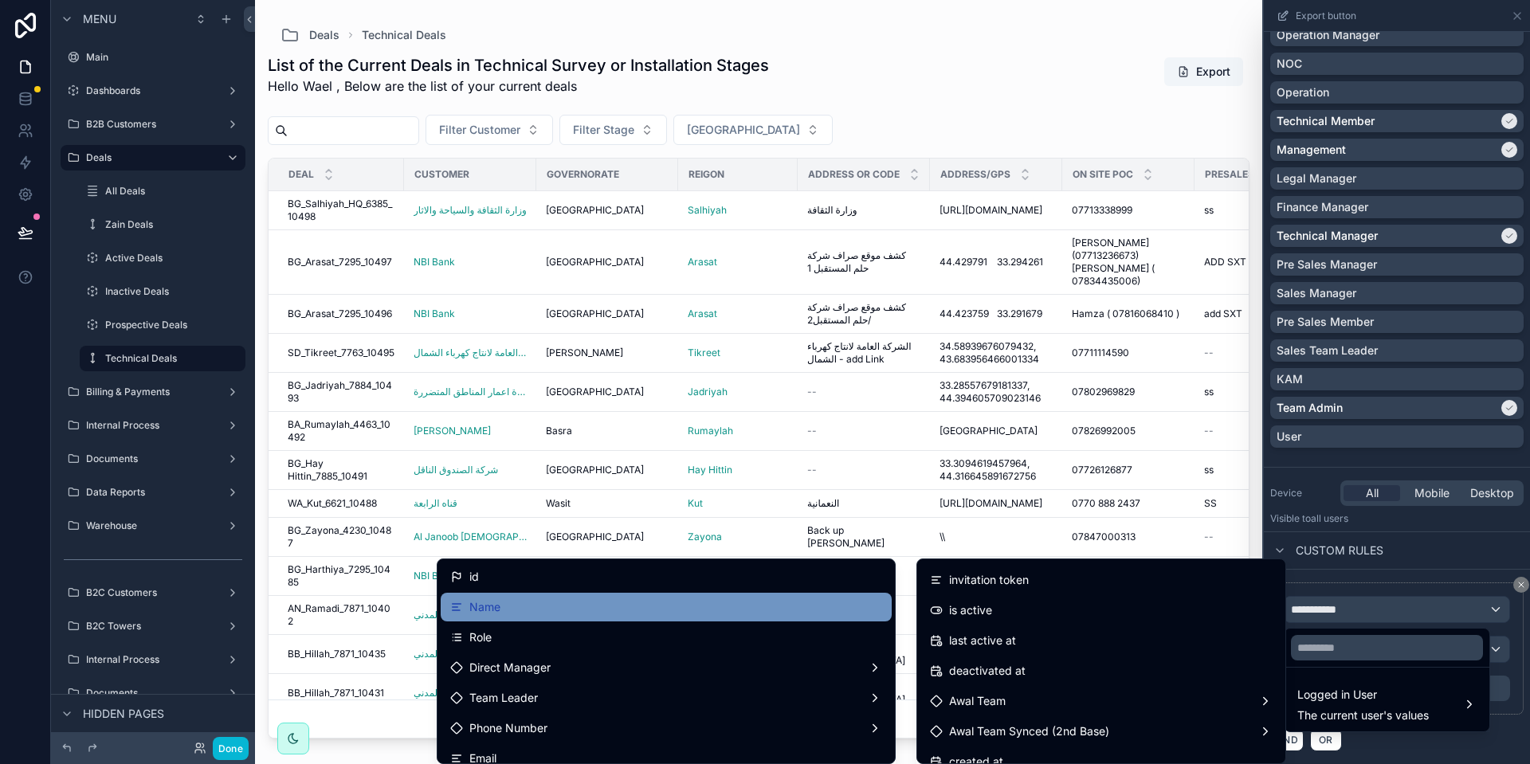
click at [551, 610] on div "Name" at bounding box center [666, 607] width 432 height 19
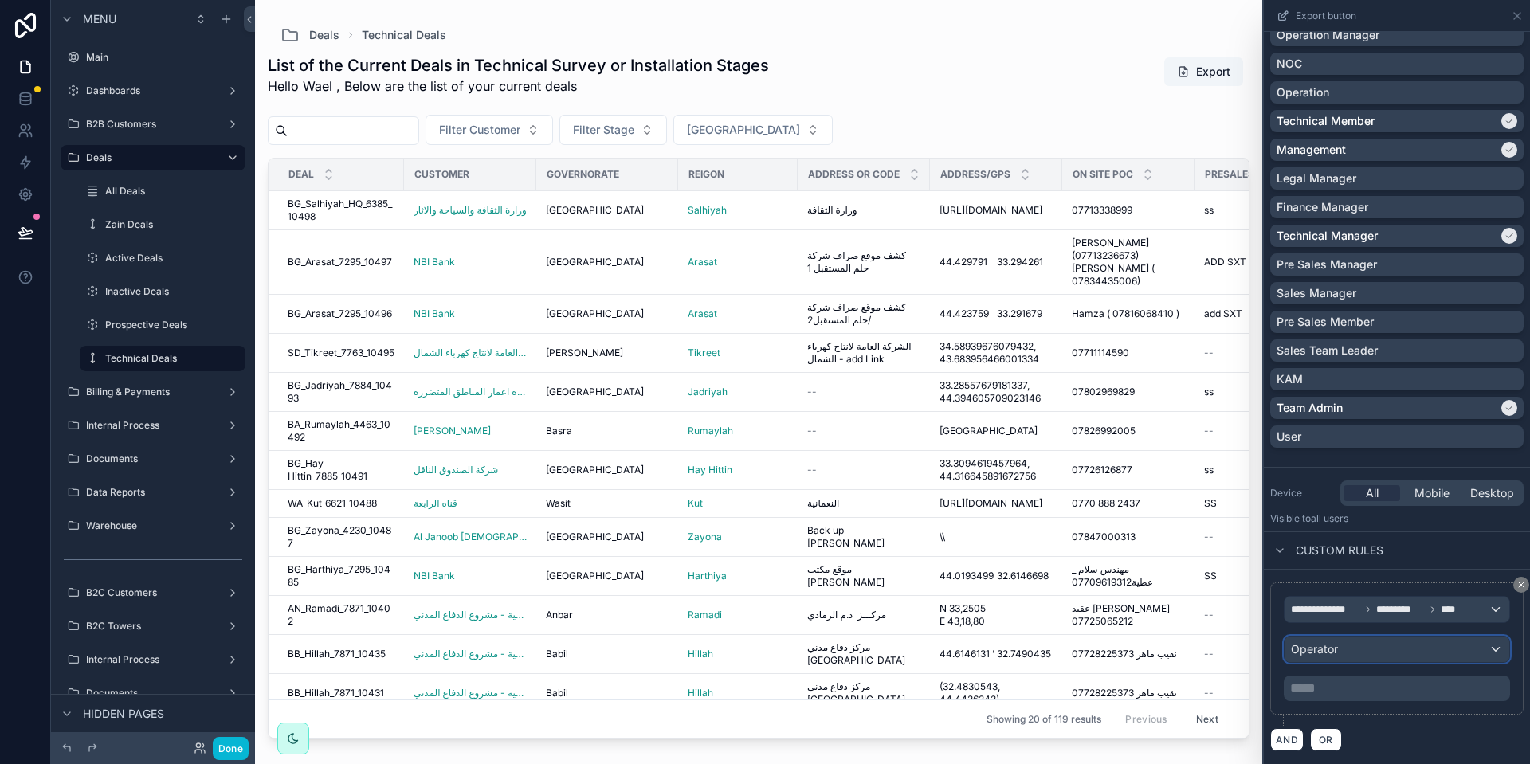
click at [1347, 646] on div "Operator" at bounding box center [1396, 649] width 225 height 25
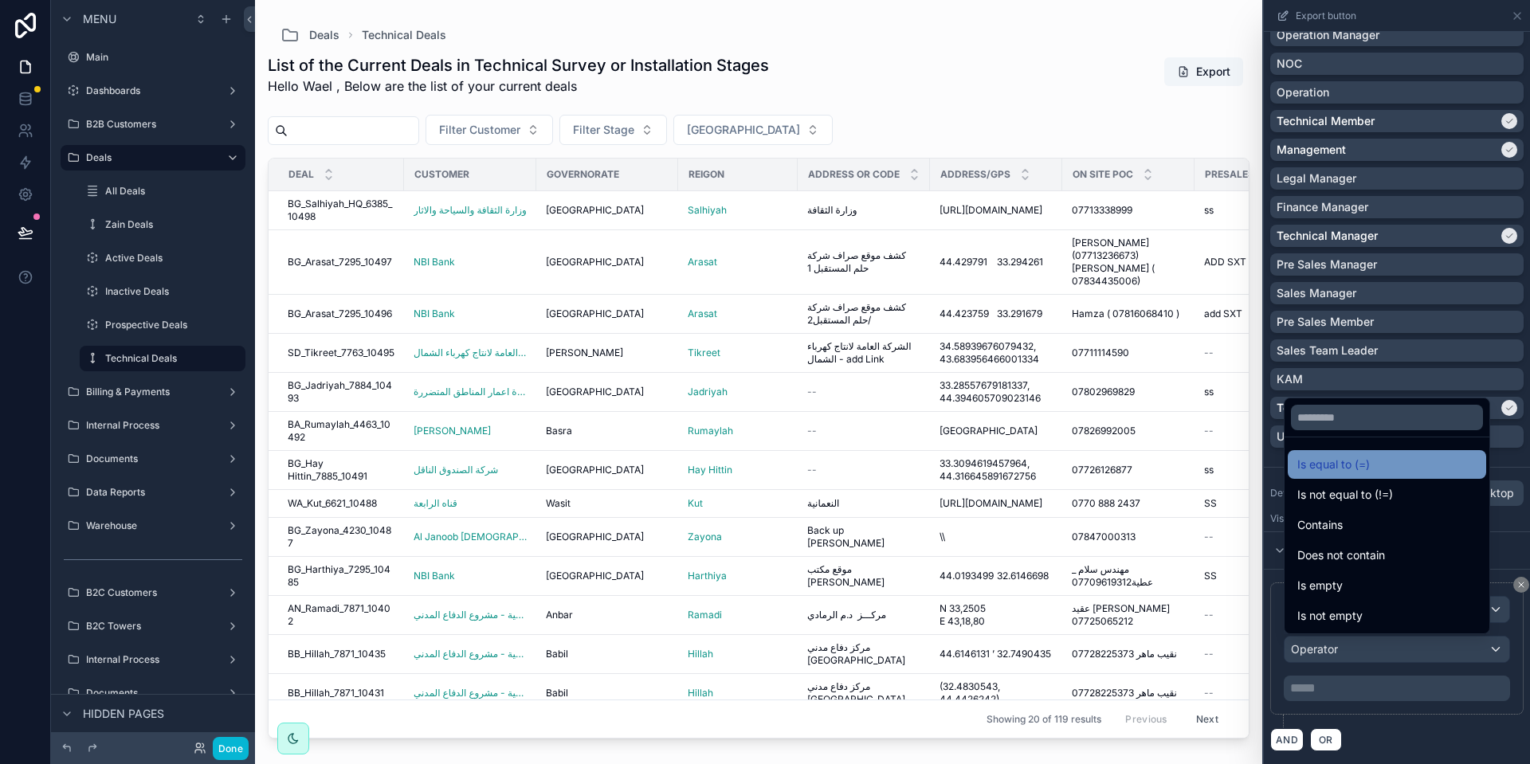
click at [1343, 476] on div "Is equal to (=)" at bounding box center [1387, 464] width 198 height 29
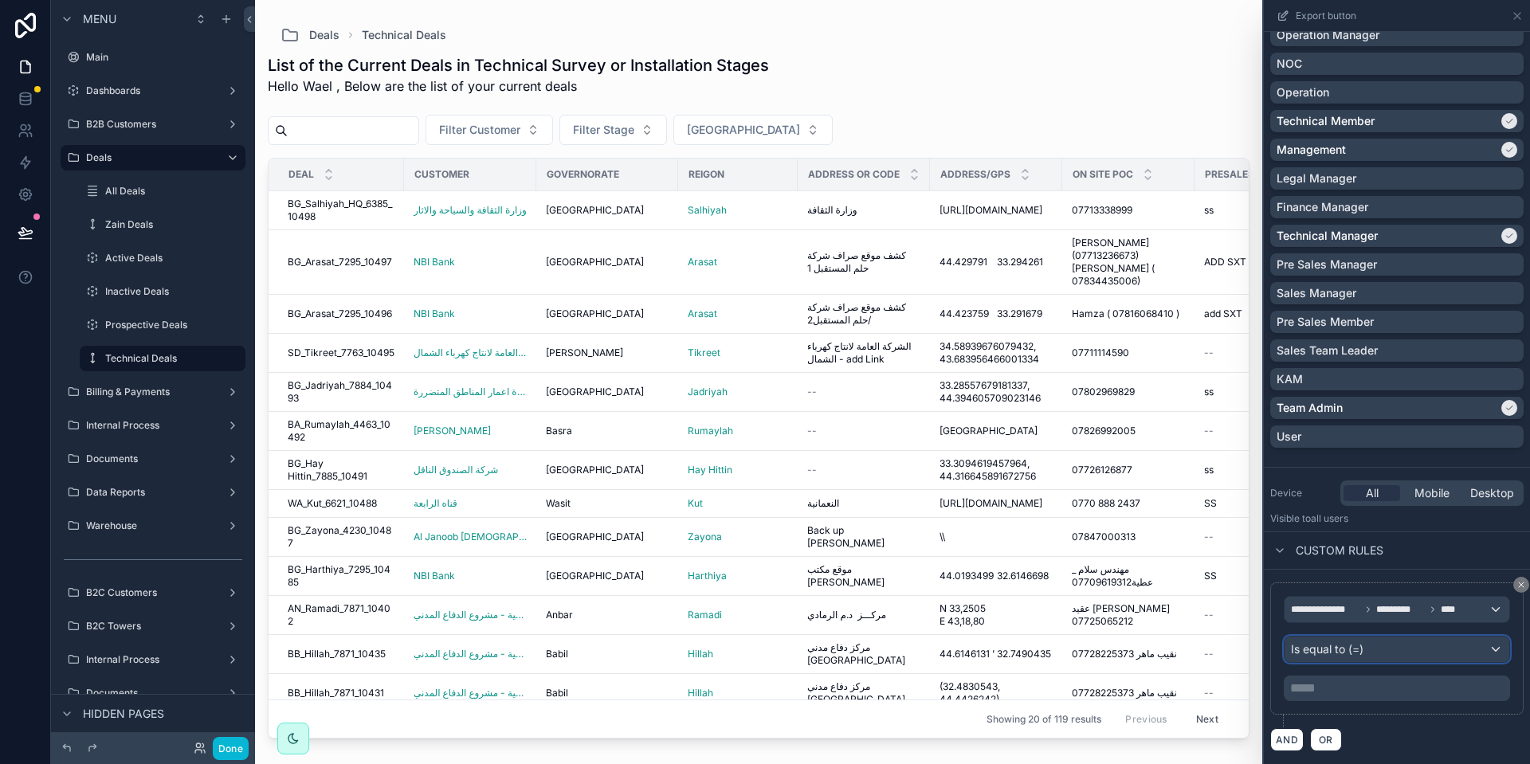
click at [1343, 655] on span "Is equal to (=)" at bounding box center [1327, 649] width 73 height 16
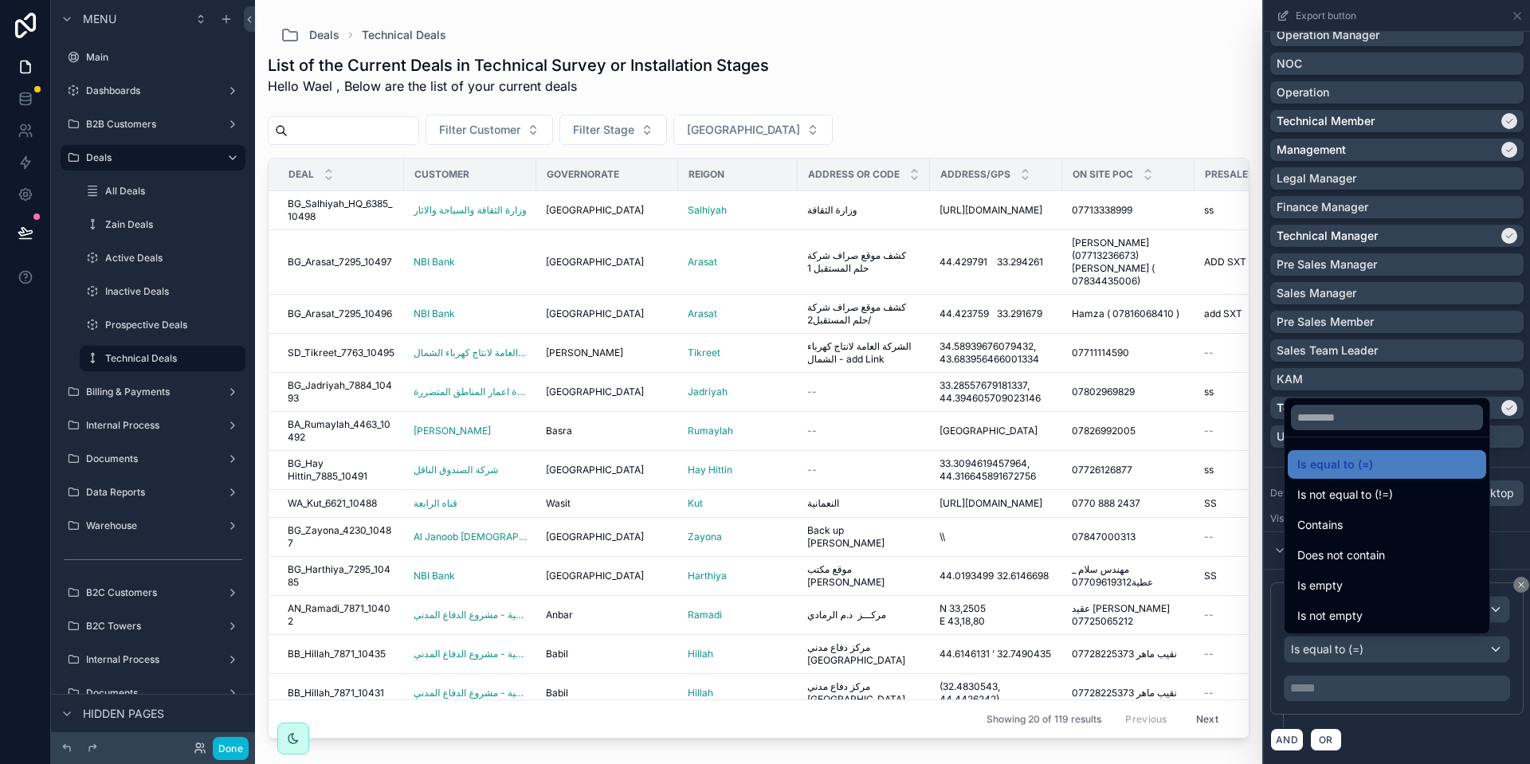
click at [1366, 684] on div at bounding box center [1397, 382] width 266 height 764
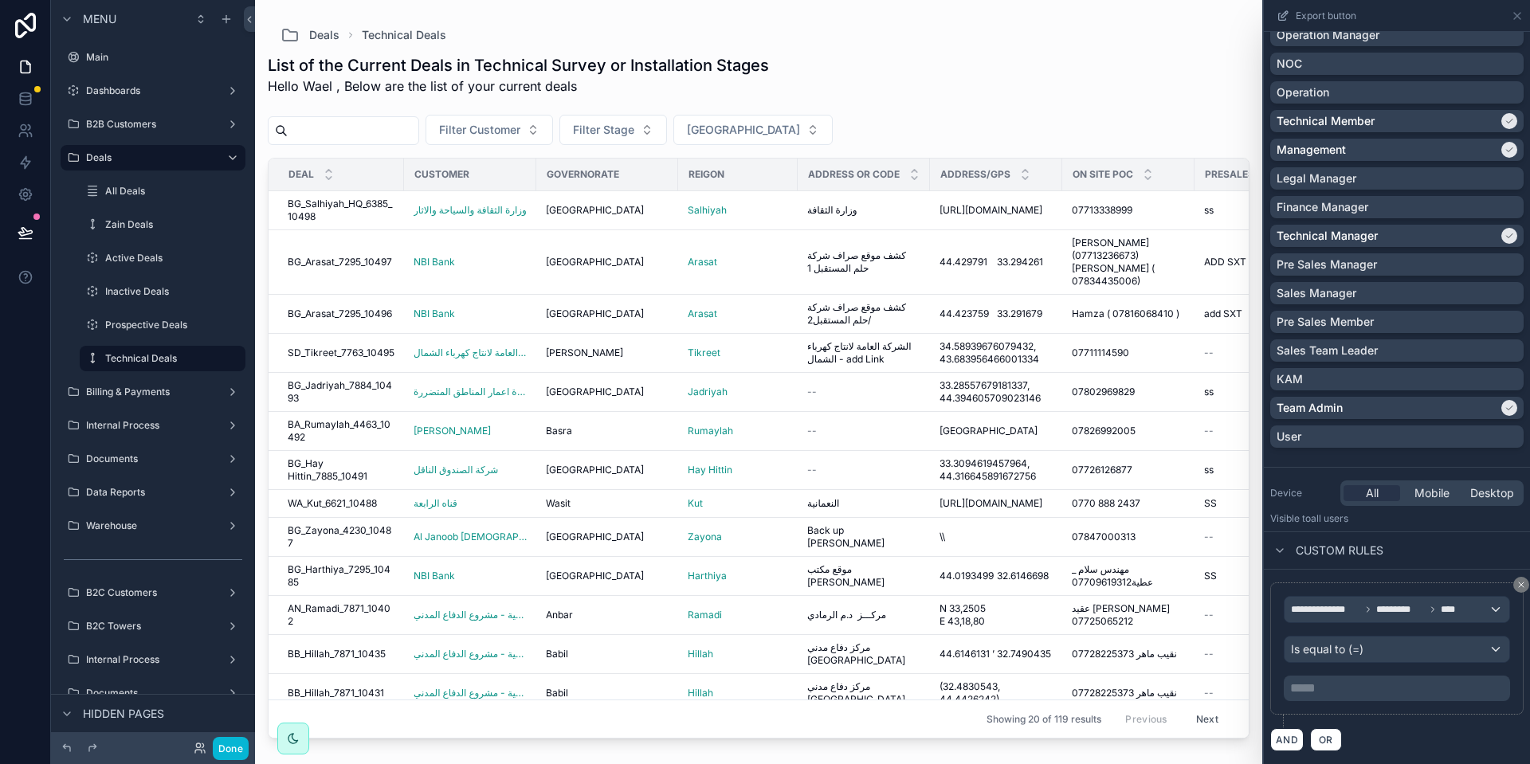
click at [1354, 683] on p "***** ﻿" at bounding box center [1398, 688] width 217 height 19
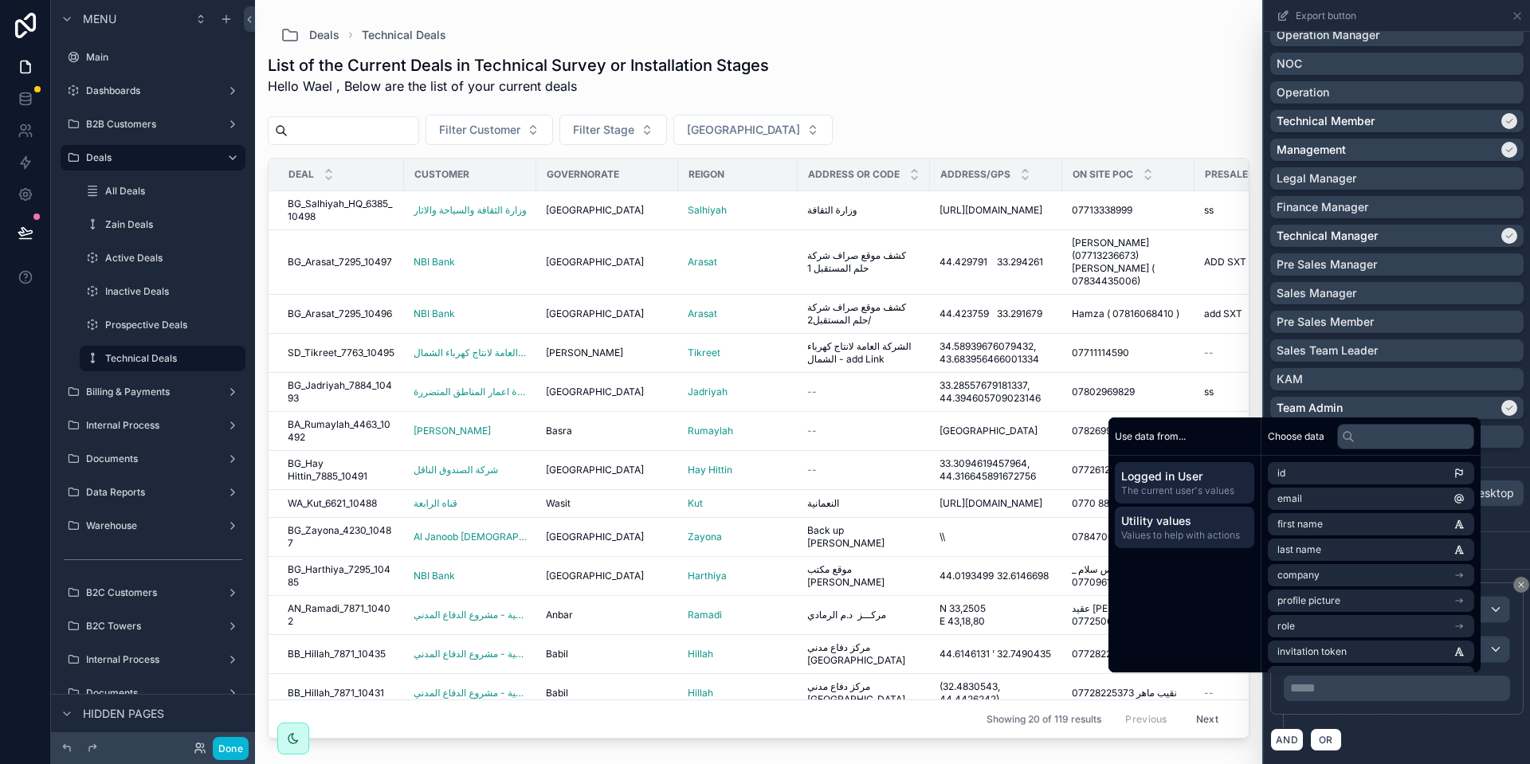
click at [1172, 513] on span "Utility values" at bounding box center [1184, 521] width 127 height 16
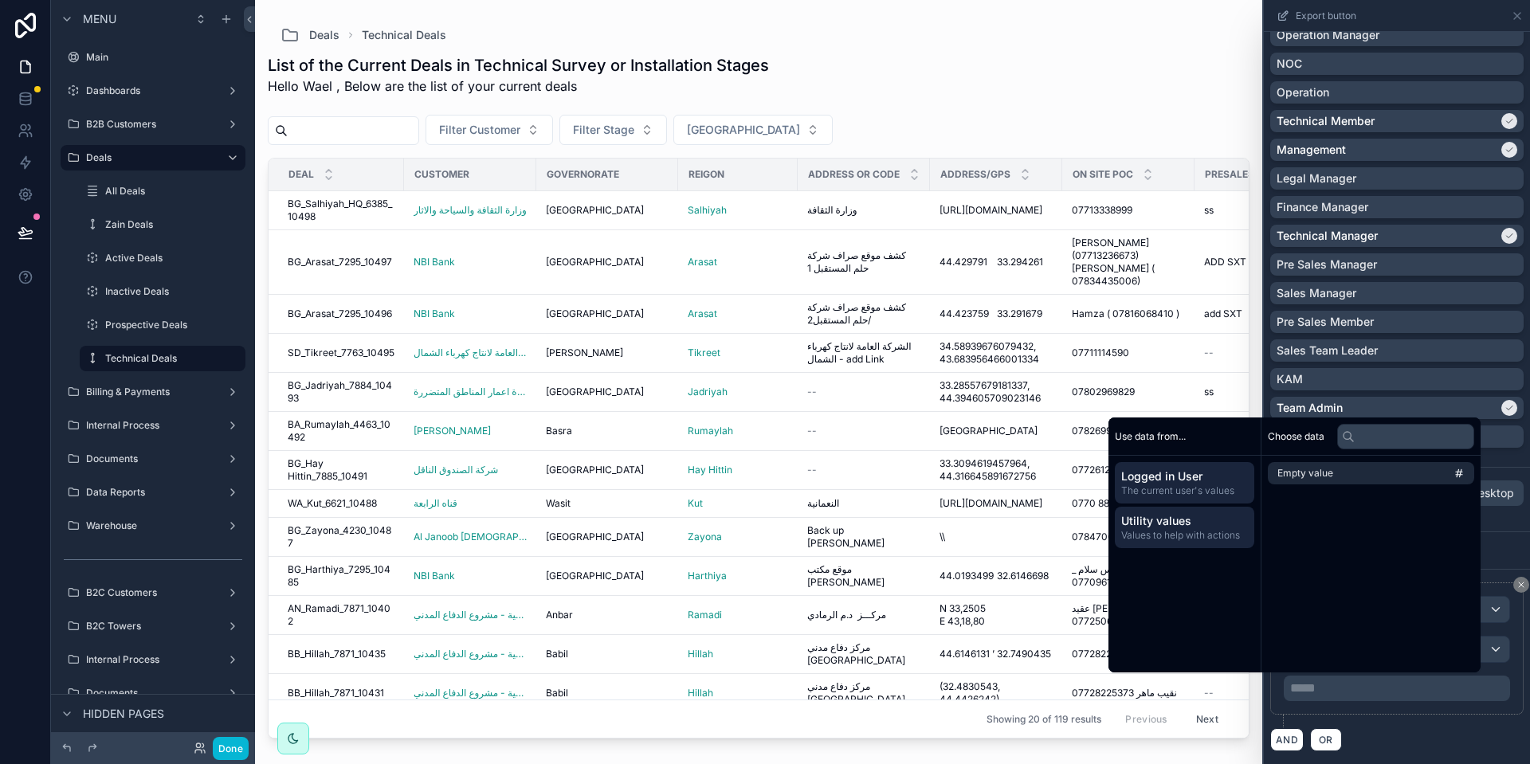
click at [1172, 479] on span "Logged in User" at bounding box center [1184, 476] width 127 height 16
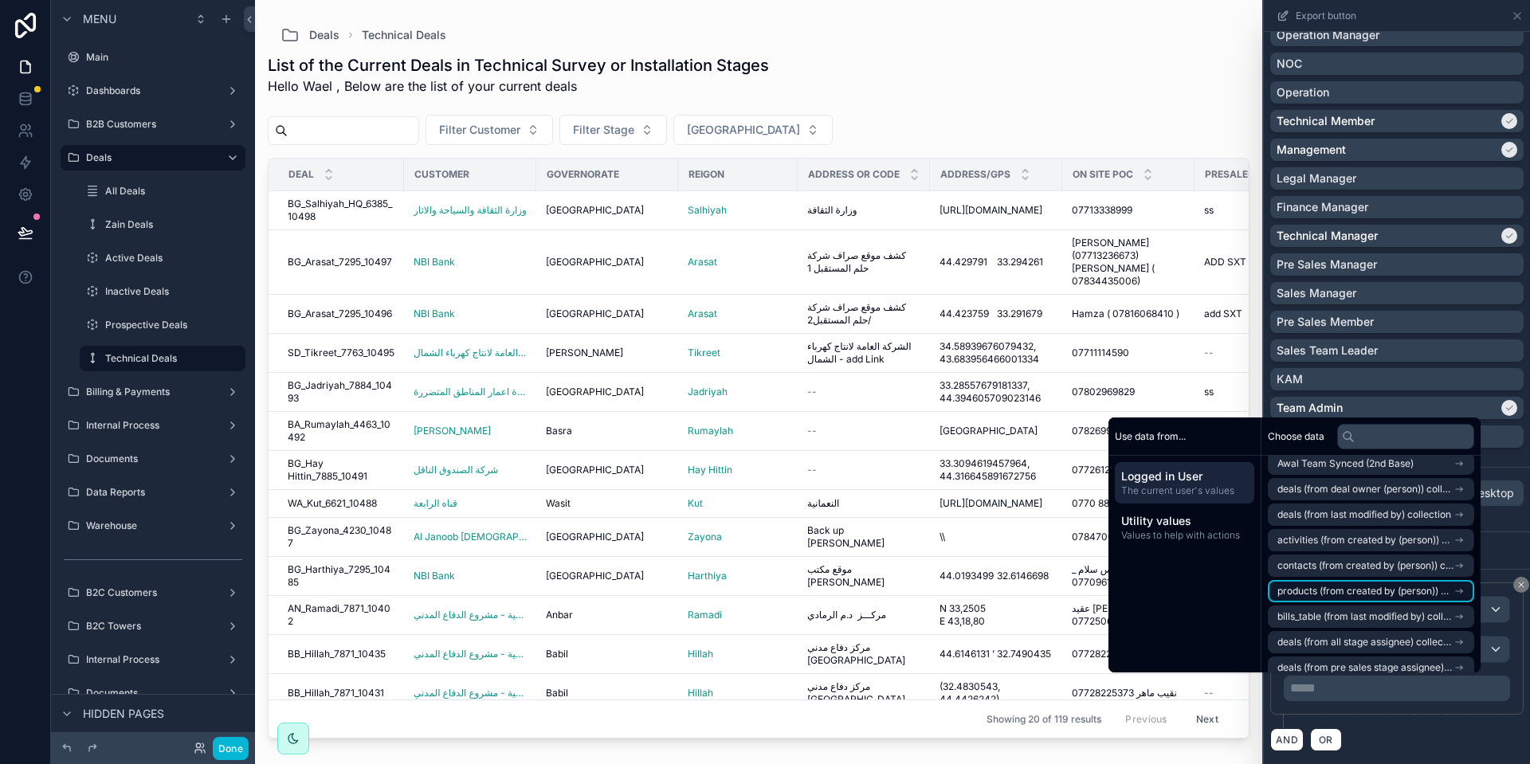
scroll to position [0, 0]
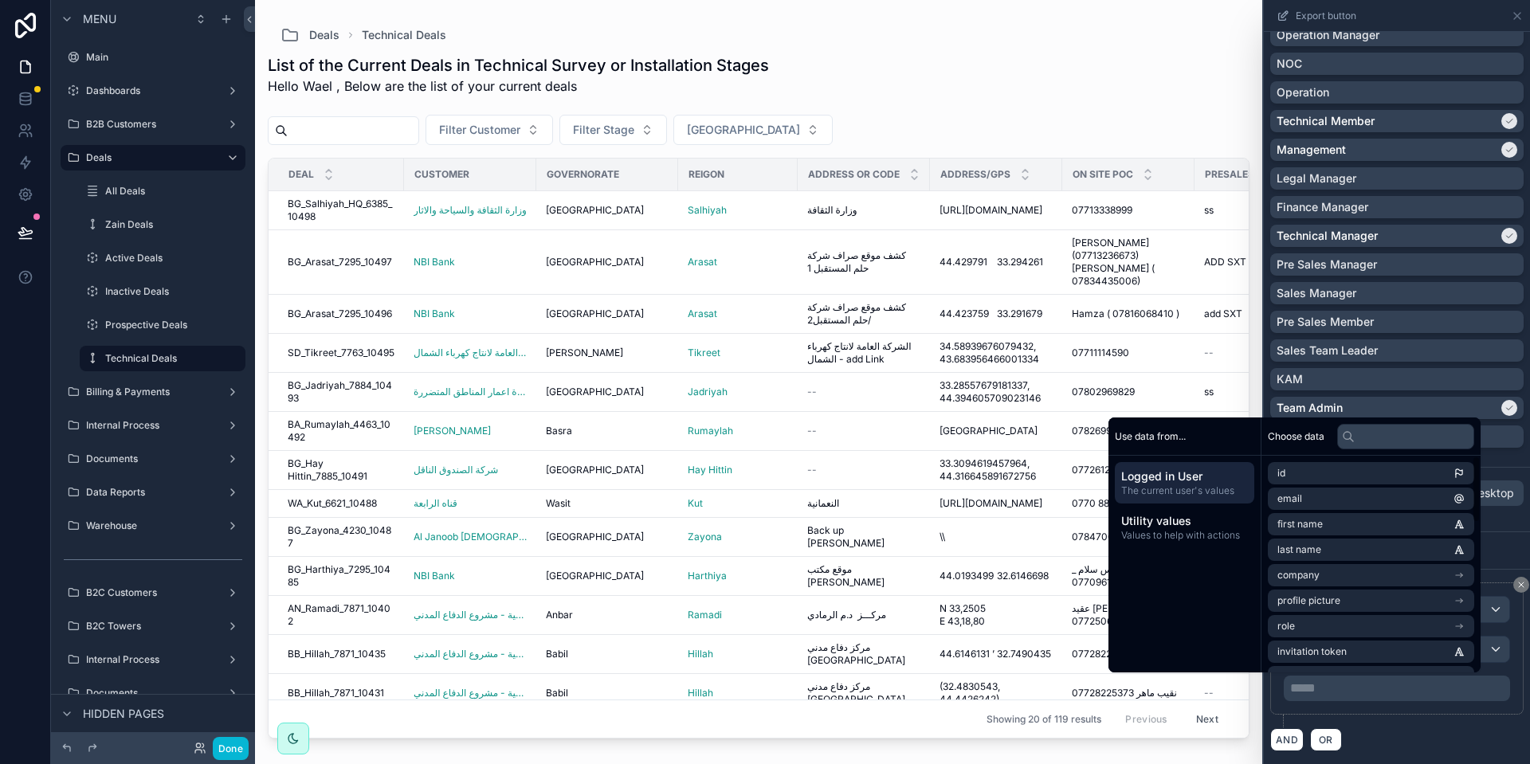
drag, startPoint x: 1372, startPoint y: 741, endPoint x: 1353, endPoint y: 707, distance: 39.2
click at [1370, 741] on div "AND OR" at bounding box center [1396, 739] width 253 height 24
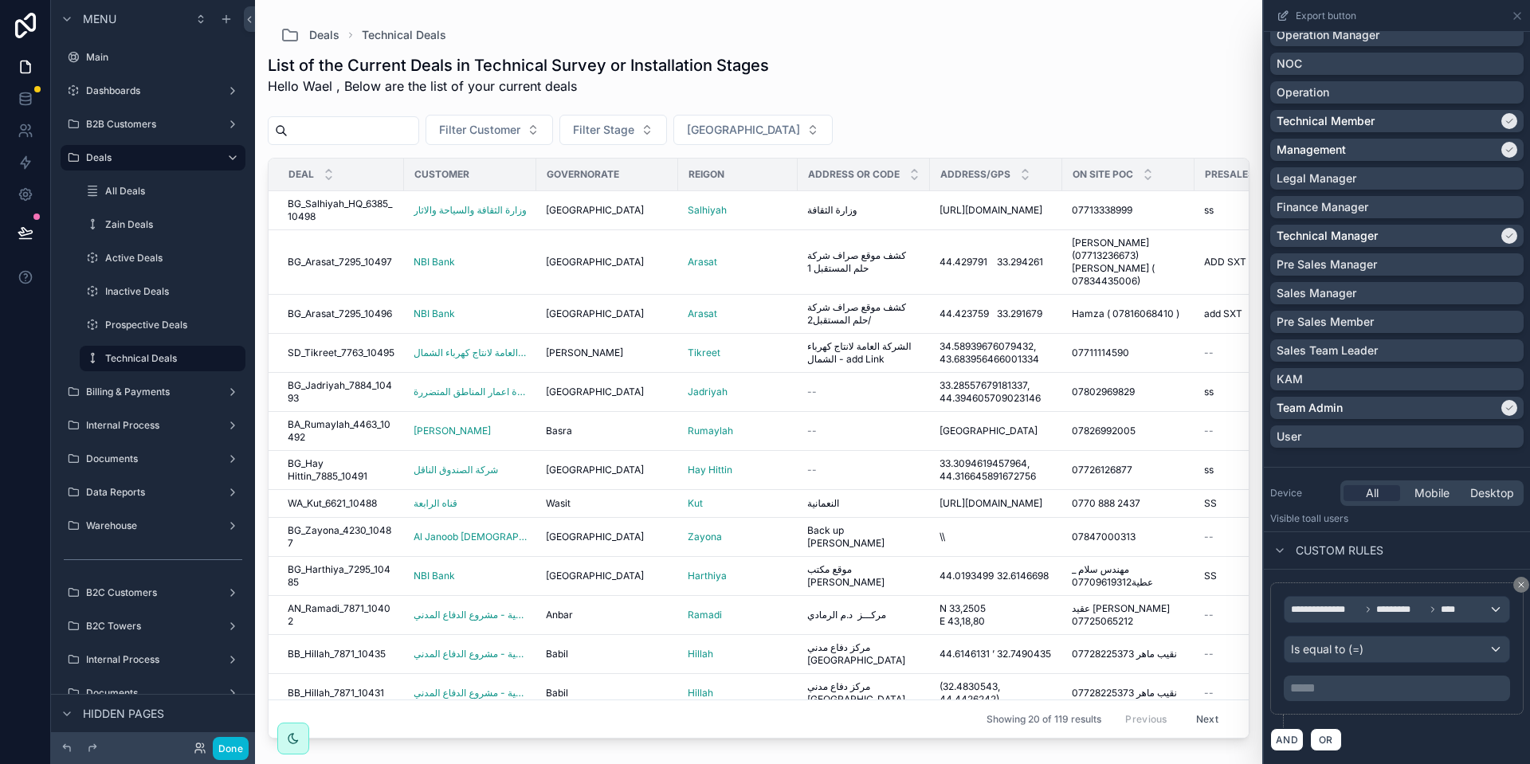
click at [1334, 680] on p "***** ﻿" at bounding box center [1398, 688] width 217 height 19
click at [1361, 605] on span "**********" at bounding box center [1379, 609] width 176 height 13
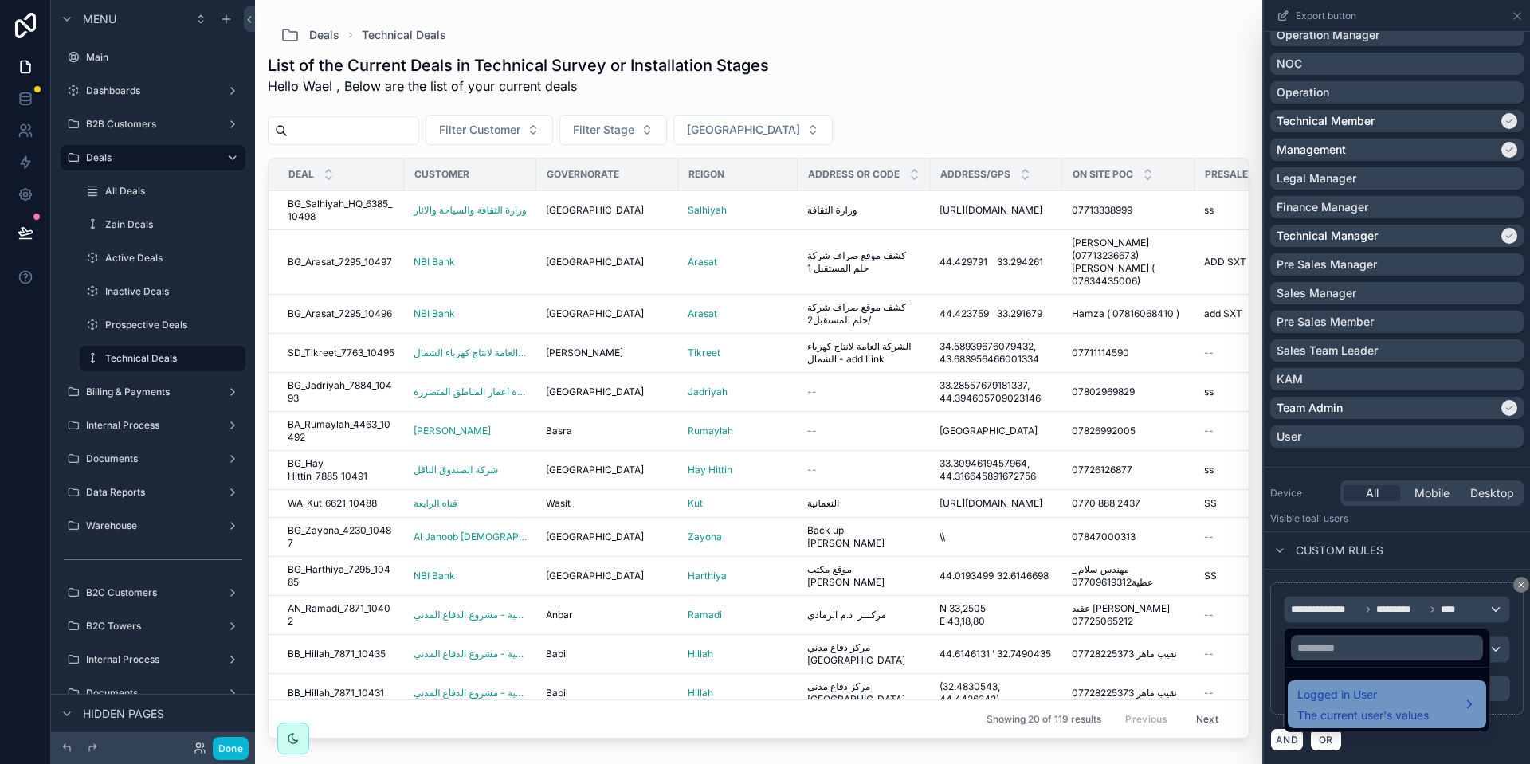
click at [1360, 697] on span "Logged in User" at bounding box center [1362, 694] width 131 height 19
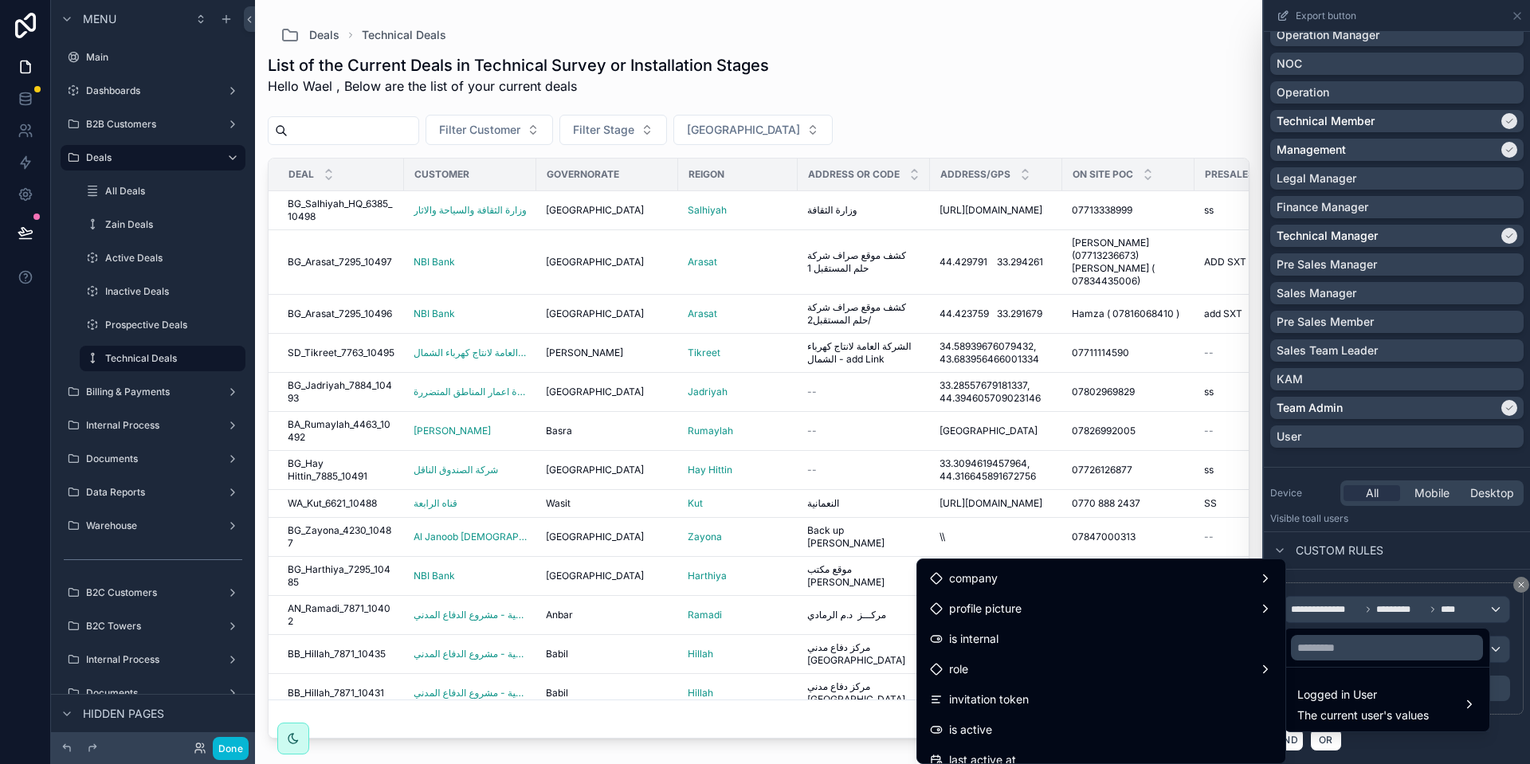
scroll to position [239, 0]
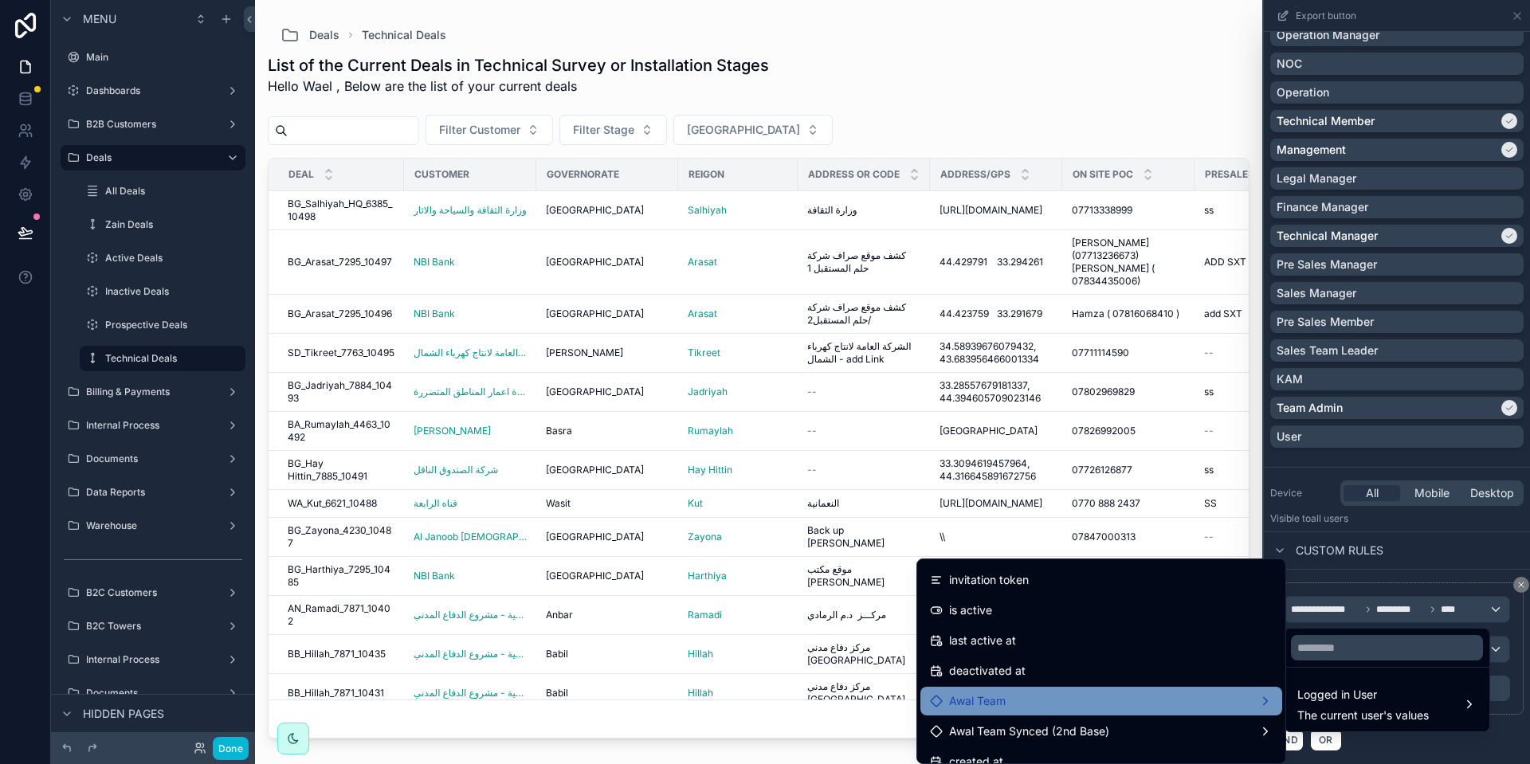
click at [1109, 708] on div "Awal Team" at bounding box center [1101, 701] width 343 height 19
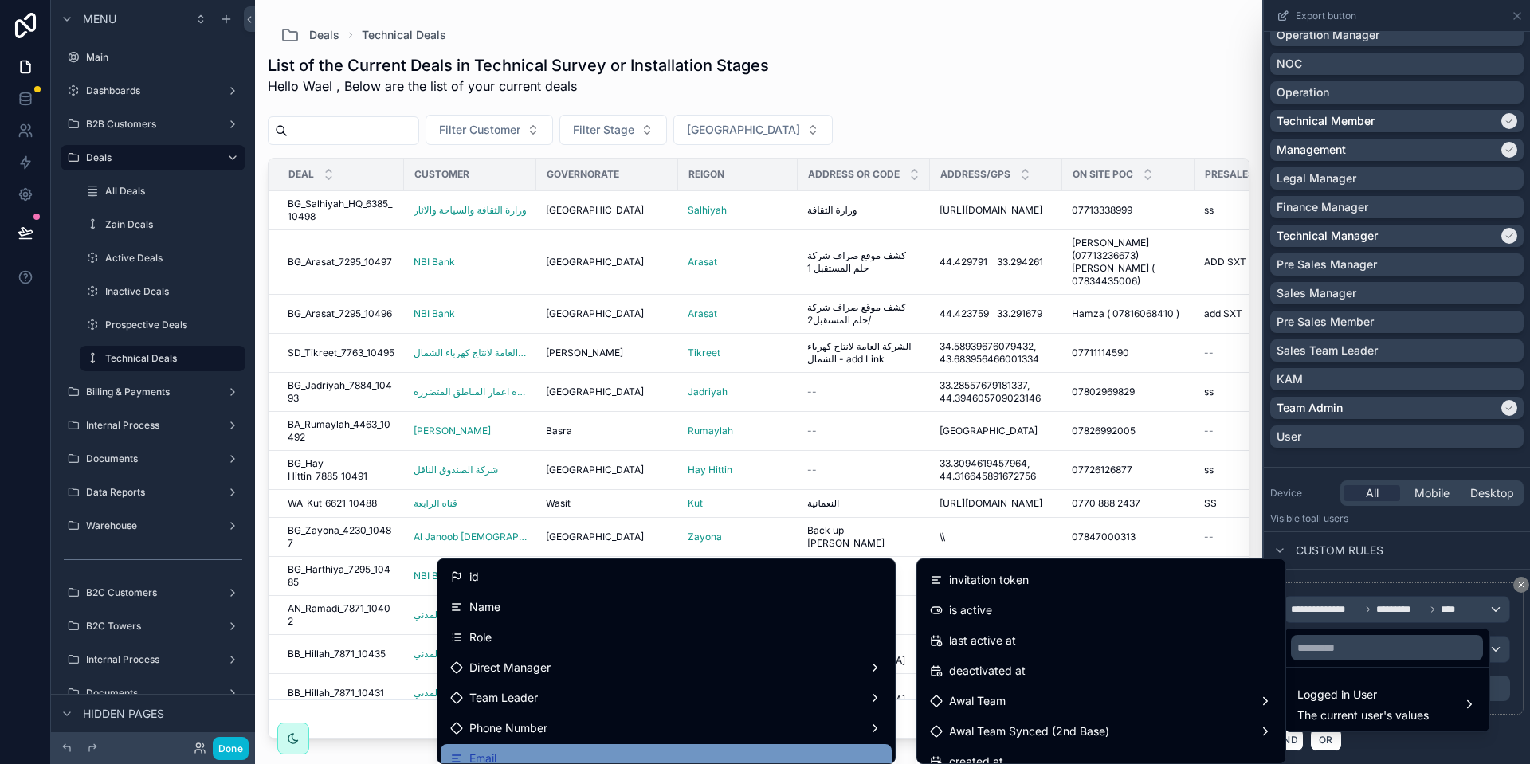
click at [571, 747] on div "Email" at bounding box center [666, 758] width 451 height 29
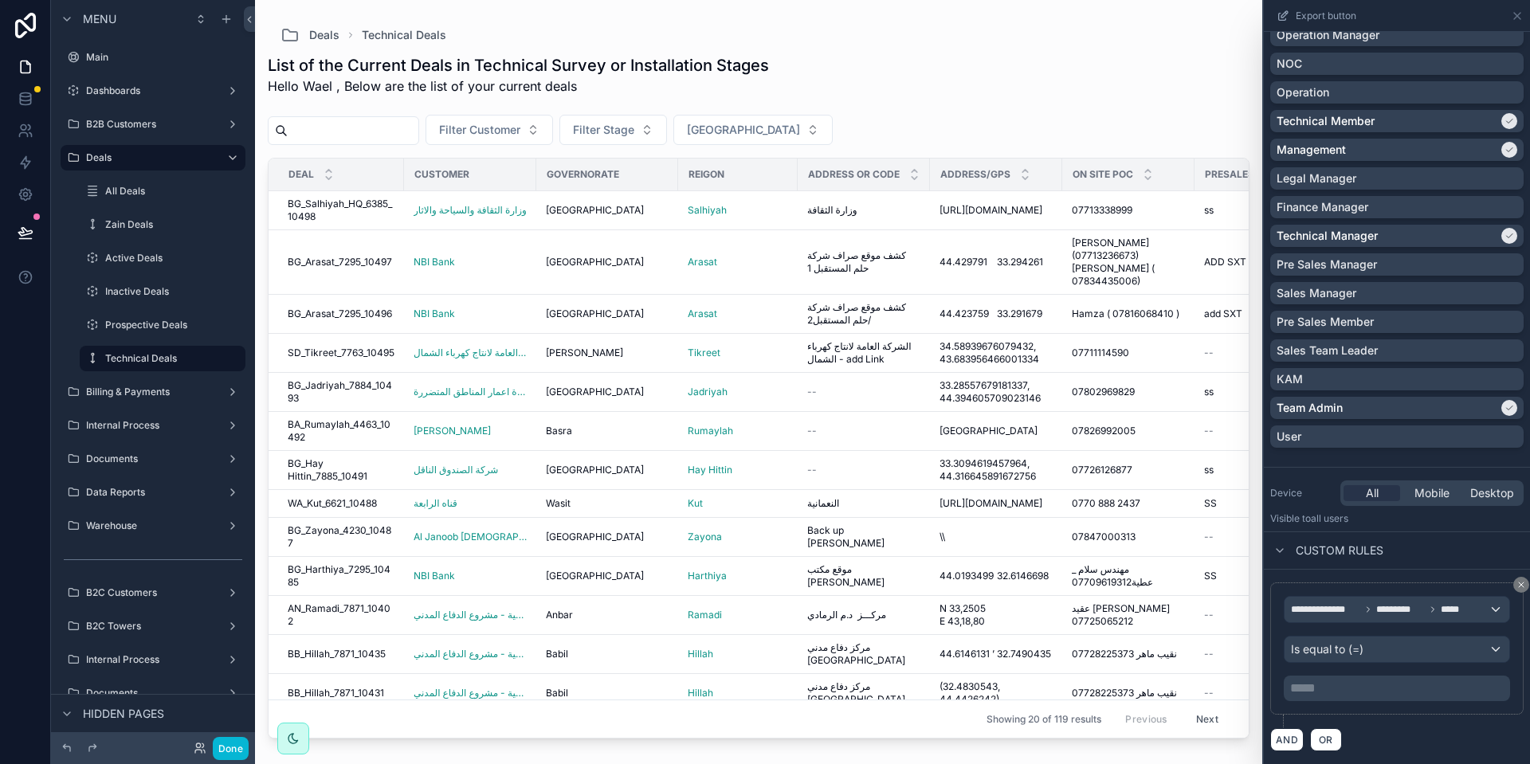
click at [1335, 676] on div "***** ﻿" at bounding box center [1397, 688] width 226 height 25
click at [1335, 684] on p "***** ﻿" at bounding box center [1398, 688] width 217 height 19
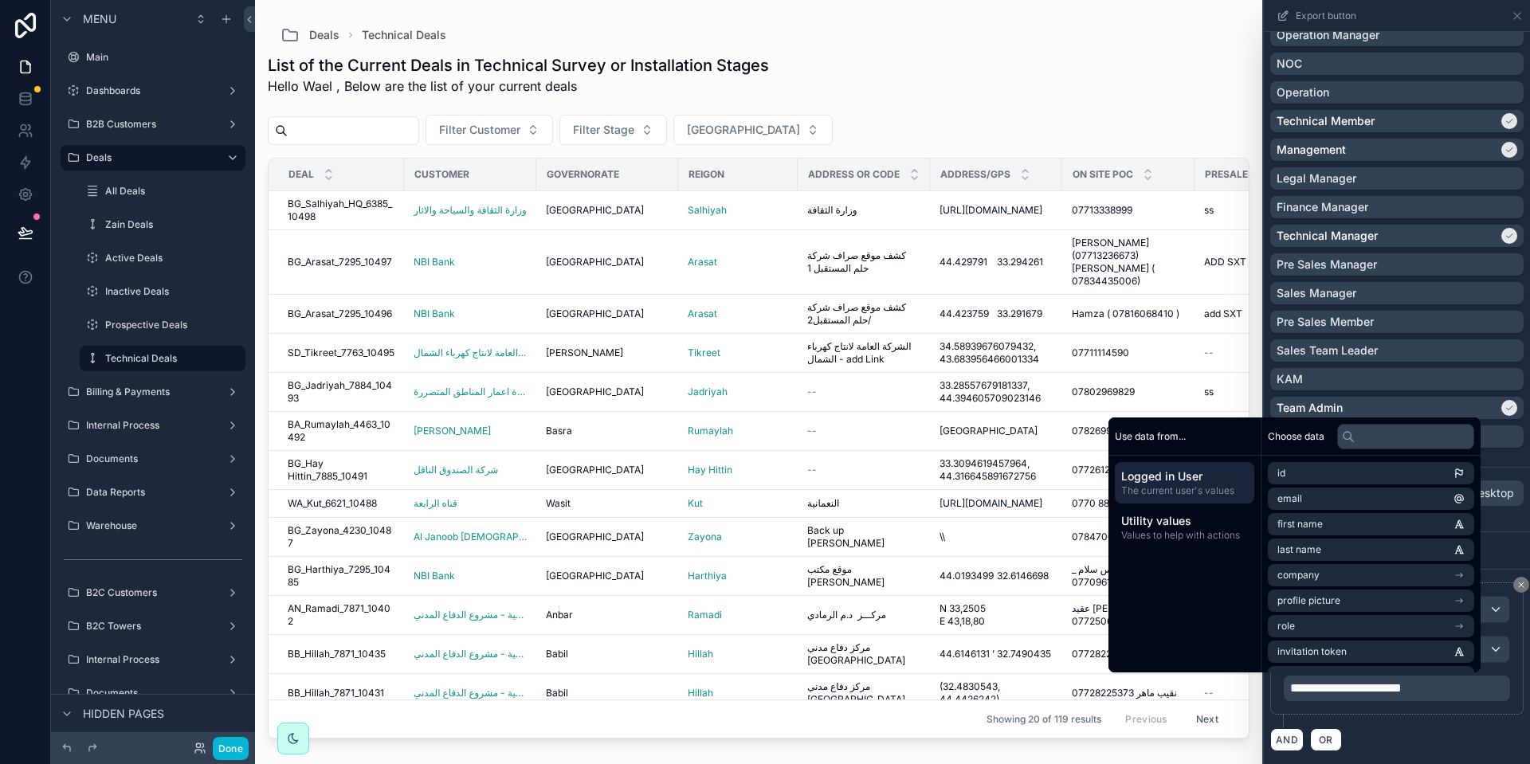
click at [1399, 719] on div "**********" at bounding box center [1396, 654] width 253 height 145
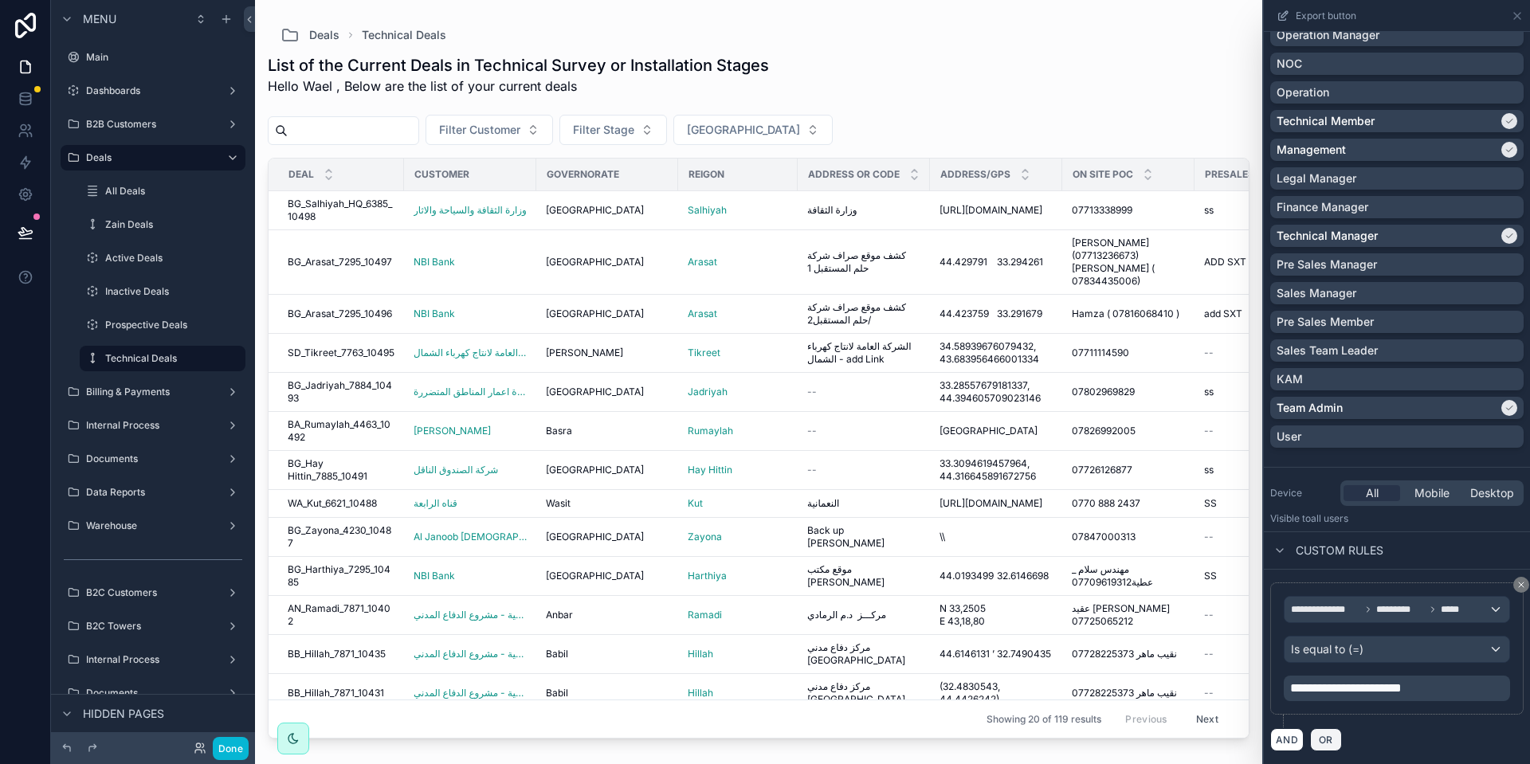
drag, startPoint x: 1323, startPoint y: 737, endPoint x: 1371, endPoint y: 717, distance: 51.8
click at [1324, 737] on span "OR" at bounding box center [1325, 740] width 21 height 12
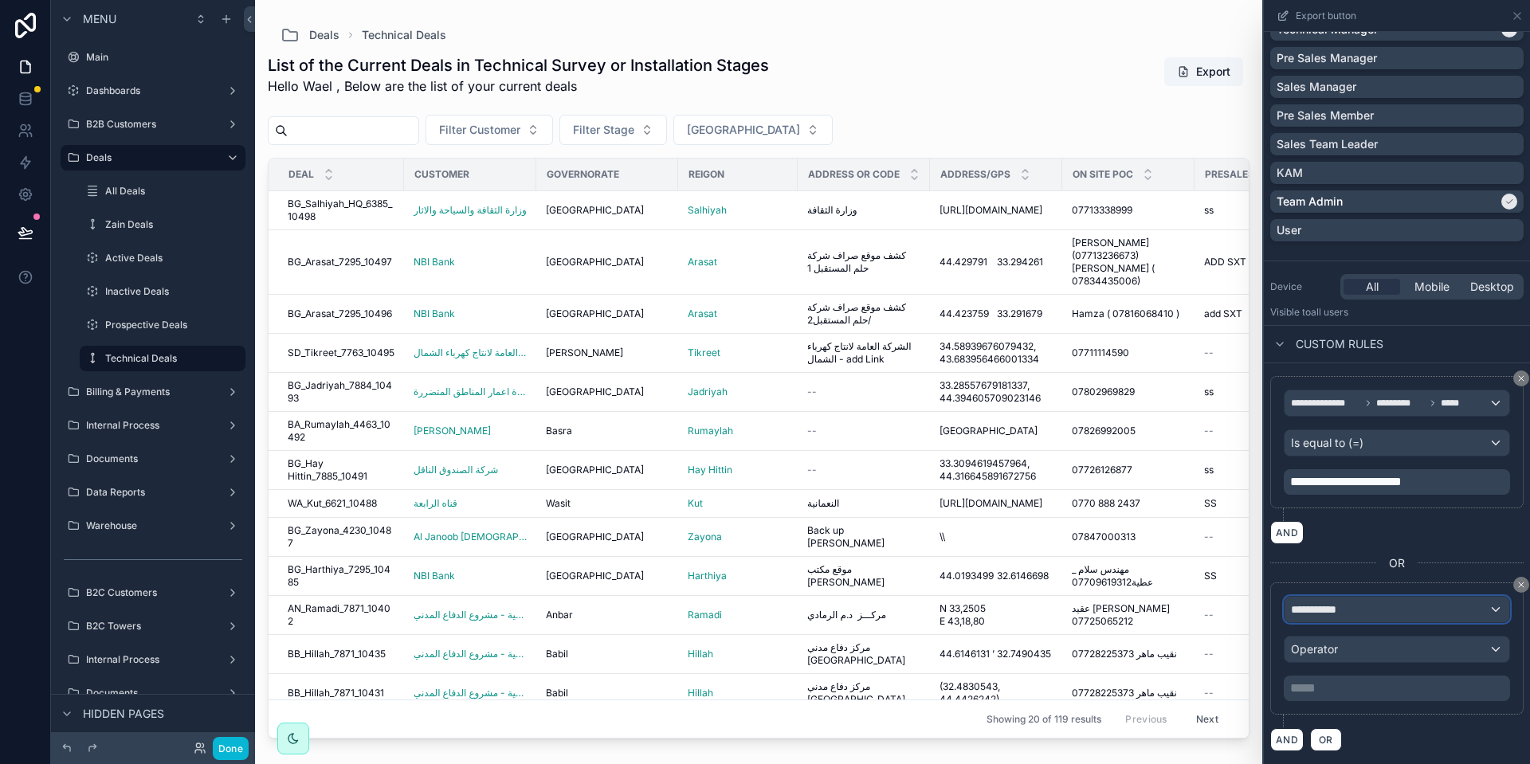
click at [1345, 605] on span "**********" at bounding box center [1320, 610] width 59 height 16
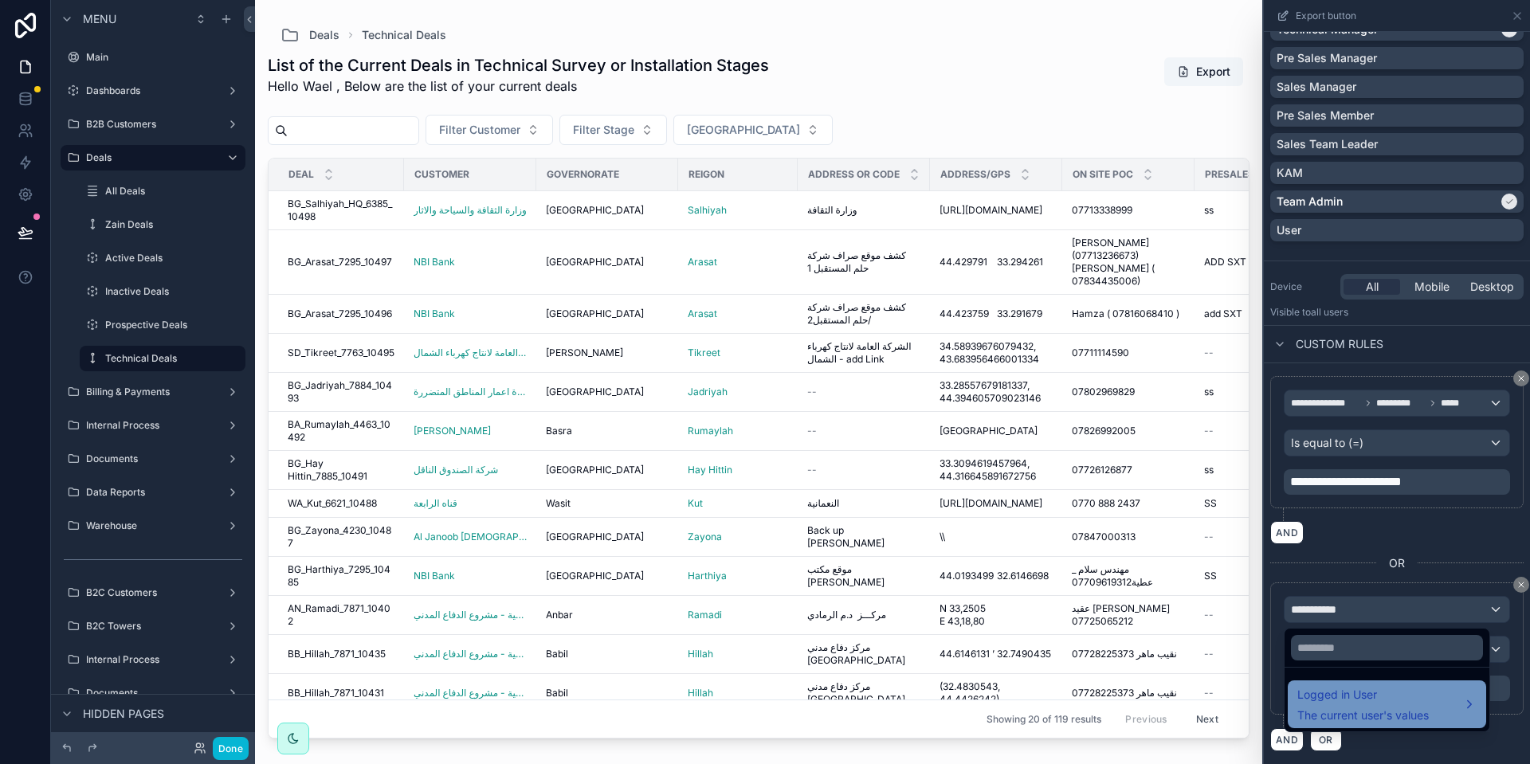
click at [1354, 705] on div "Logged in User The current user's values" at bounding box center [1362, 704] width 131 height 38
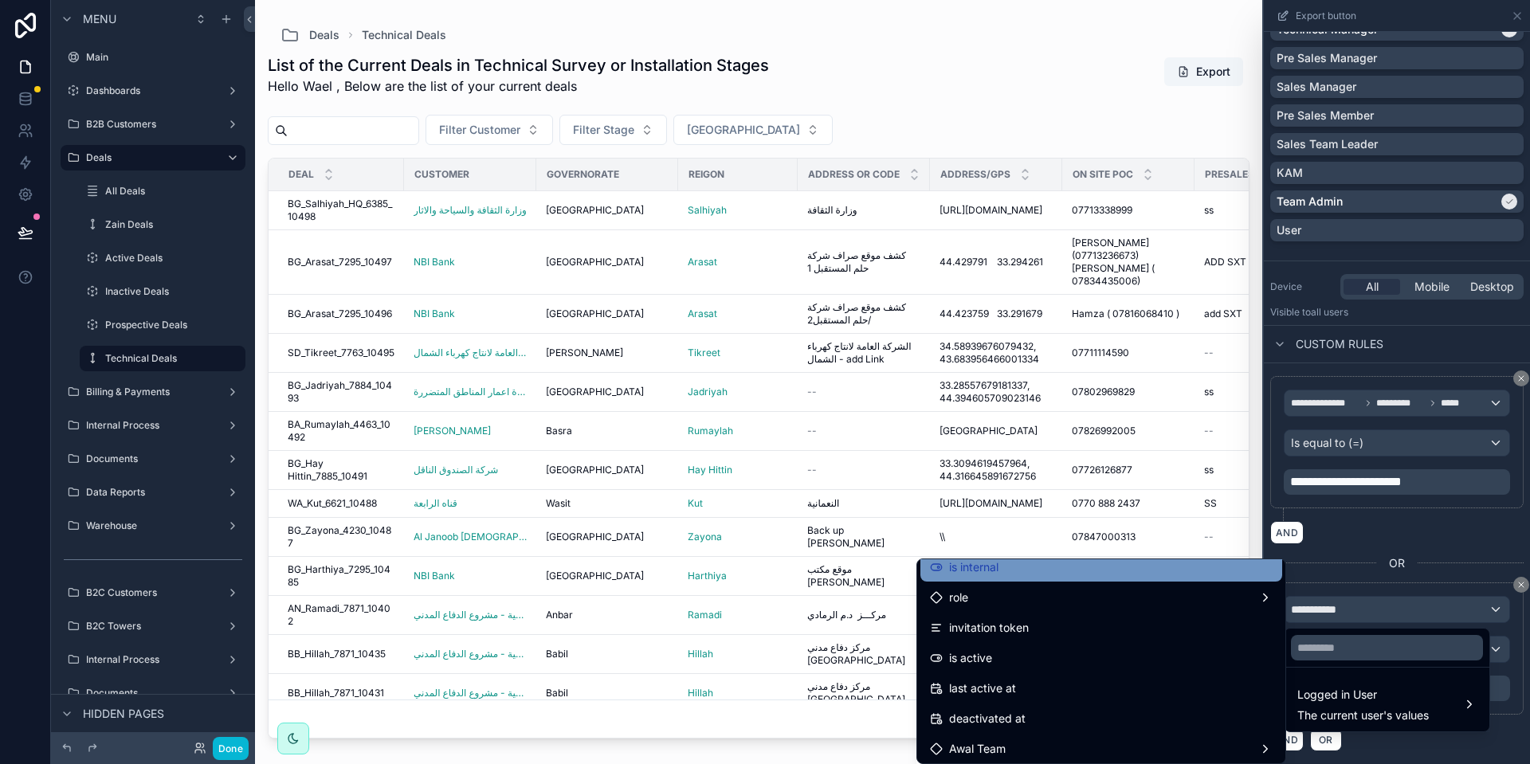
scroll to position [239, 0]
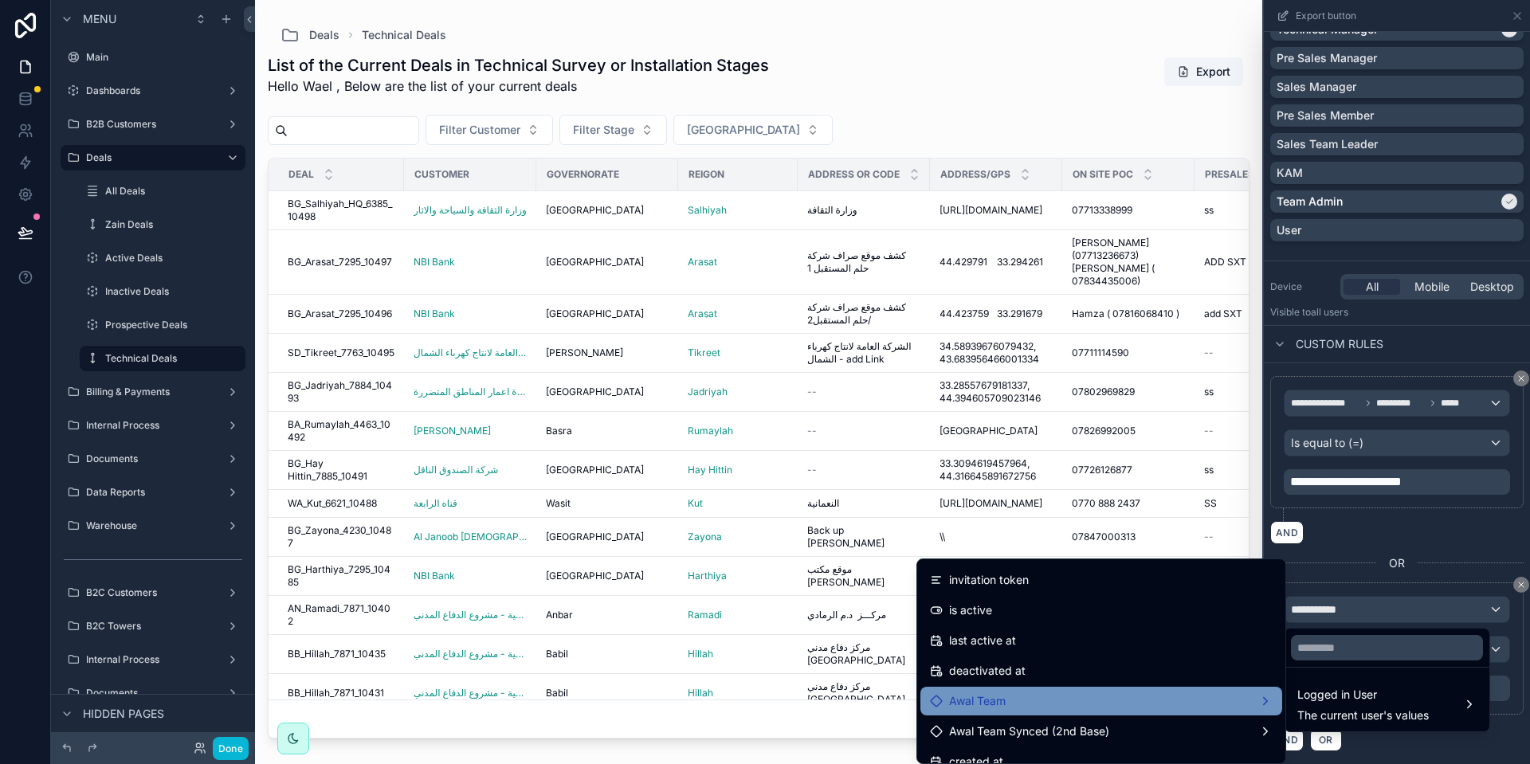
click at [1150, 708] on div "Awal Team" at bounding box center [1101, 701] width 343 height 19
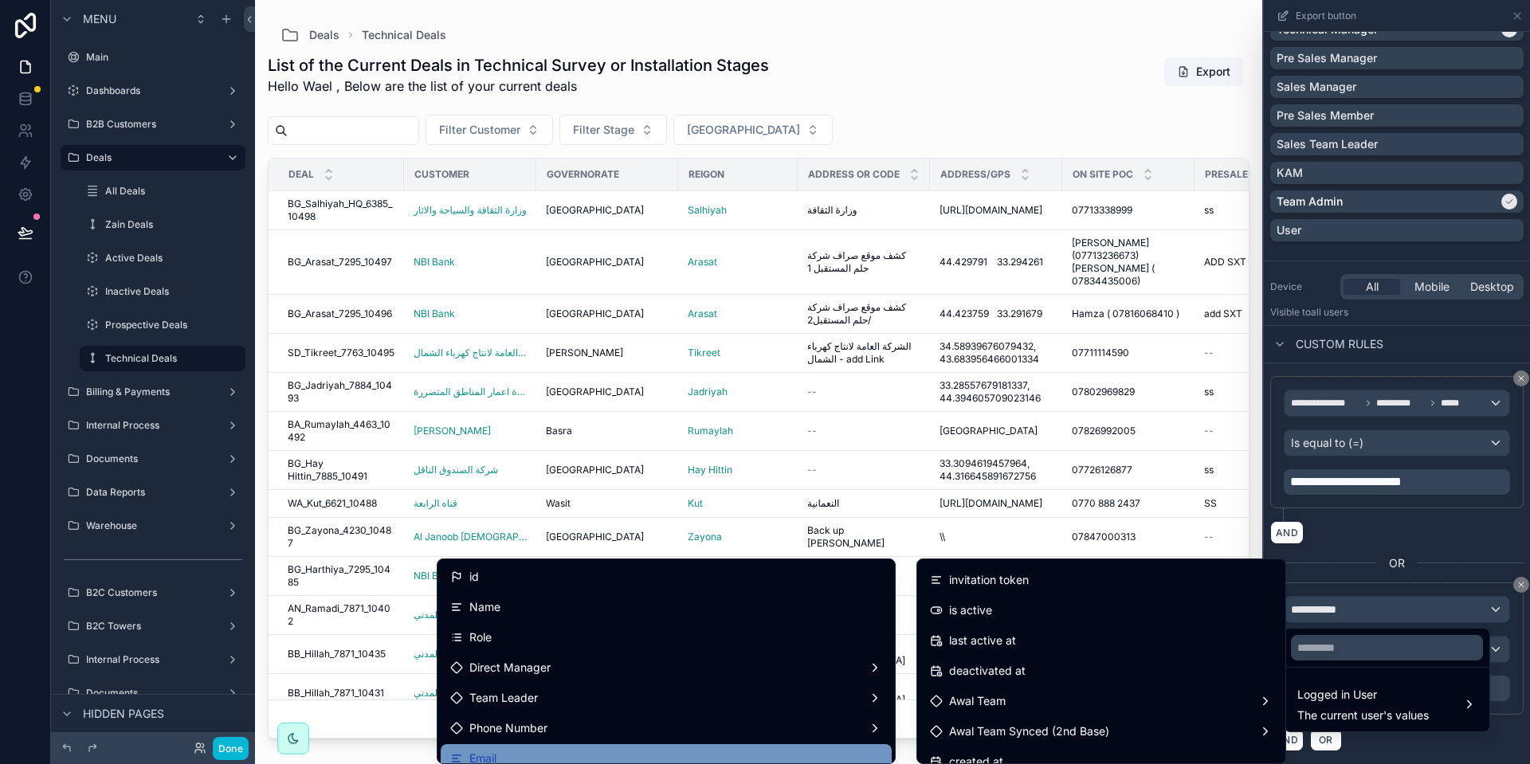
click at [611, 753] on div "Email" at bounding box center [666, 758] width 432 height 19
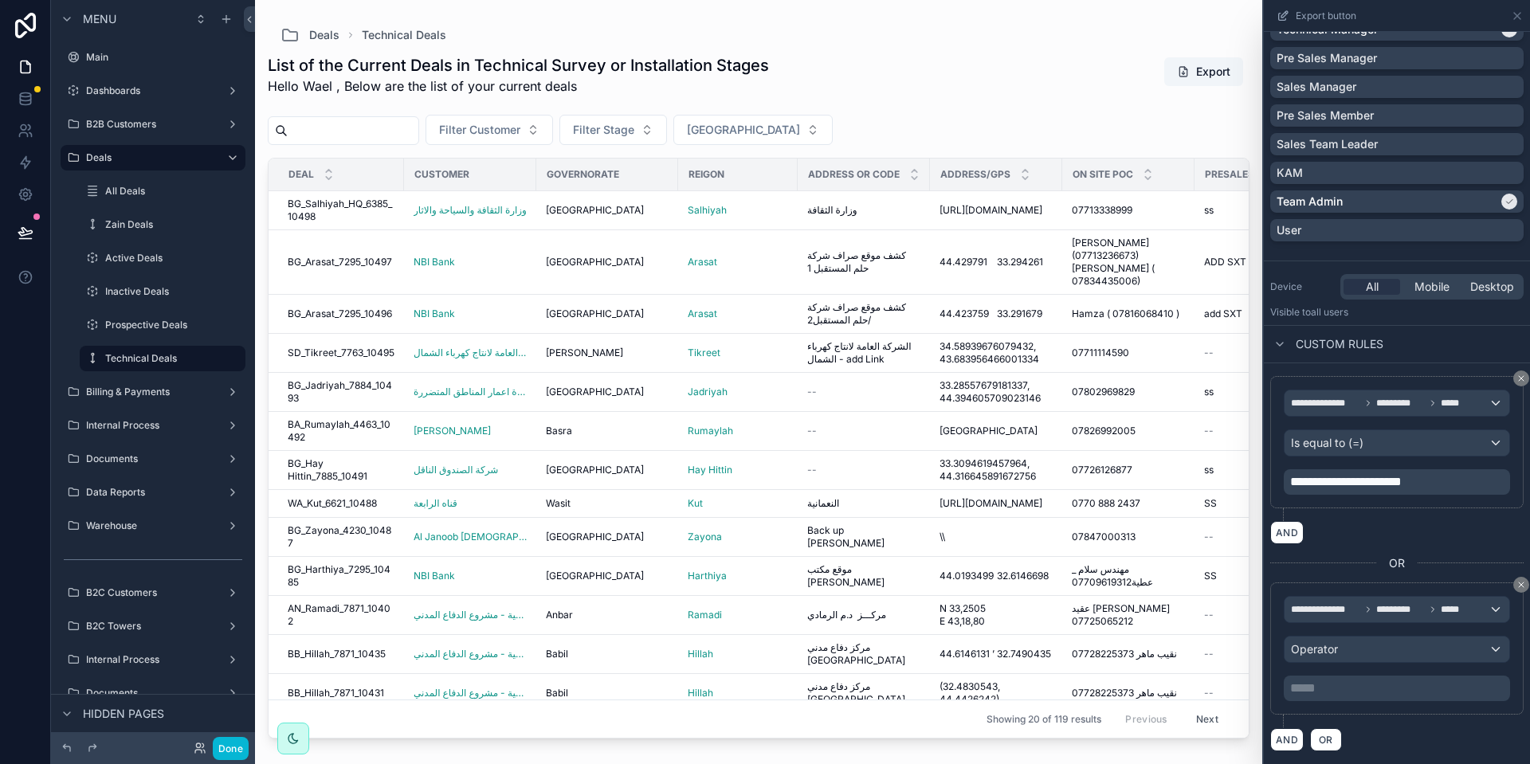
click at [1350, 665] on div "**********" at bounding box center [1397, 648] width 226 height 105
click at [1349, 654] on div "Operator" at bounding box center [1396, 649] width 225 height 25
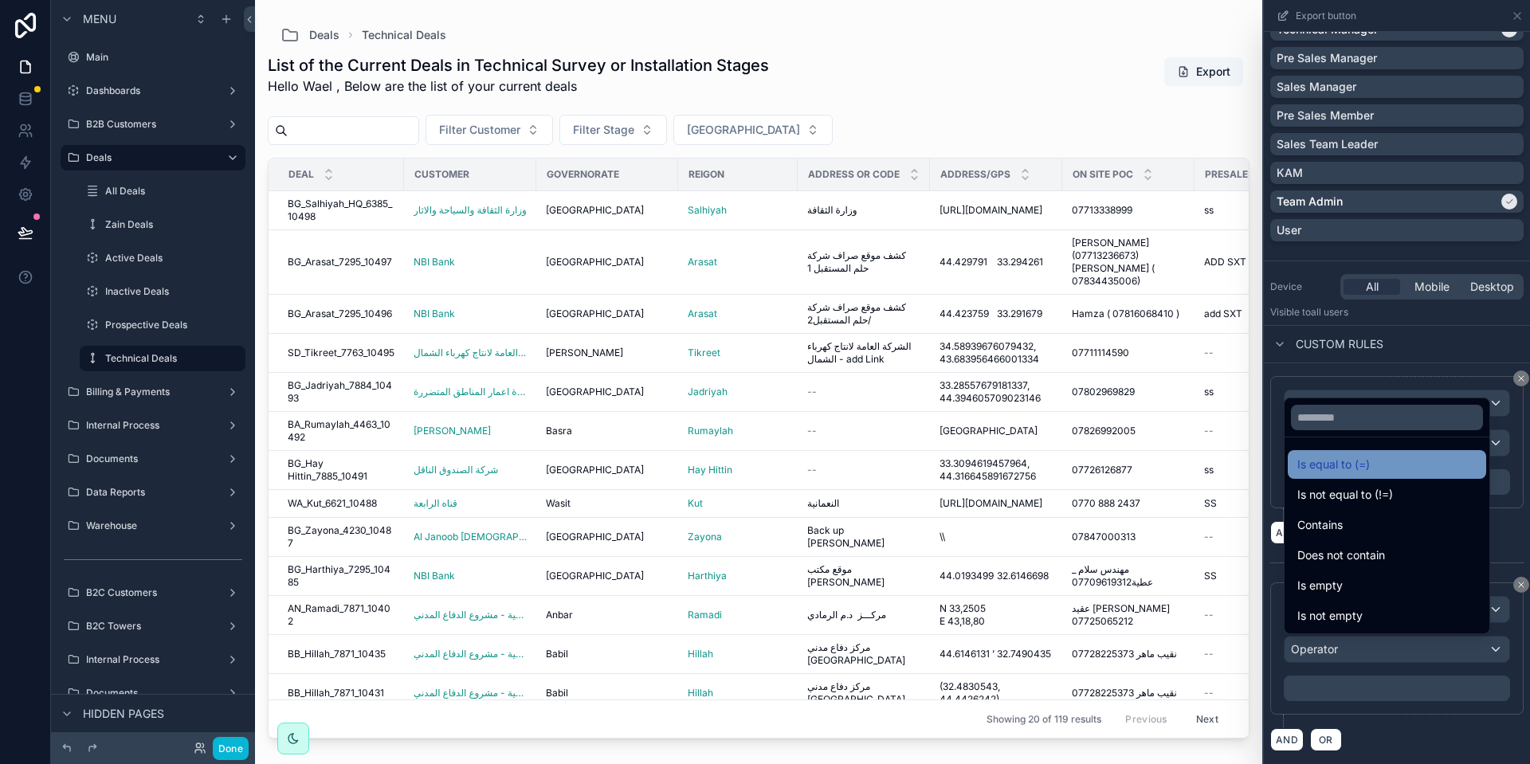
click at [1354, 465] on span "Is equal to (=)" at bounding box center [1333, 464] width 73 height 19
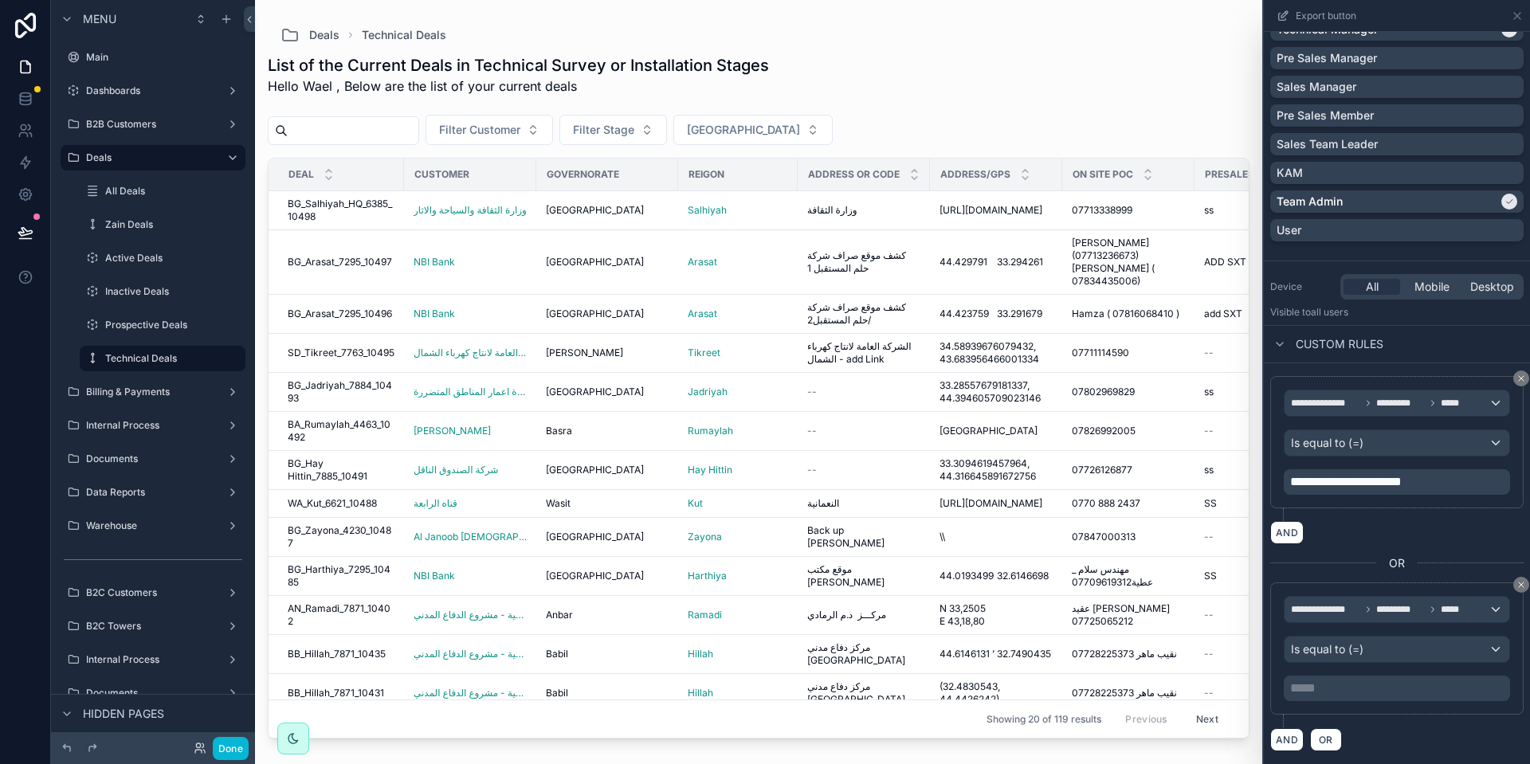
click at [1307, 684] on p "***** ﻿" at bounding box center [1398, 688] width 217 height 19
click at [1372, 719] on div "**********" at bounding box center [1396, 654] width 253 height 145
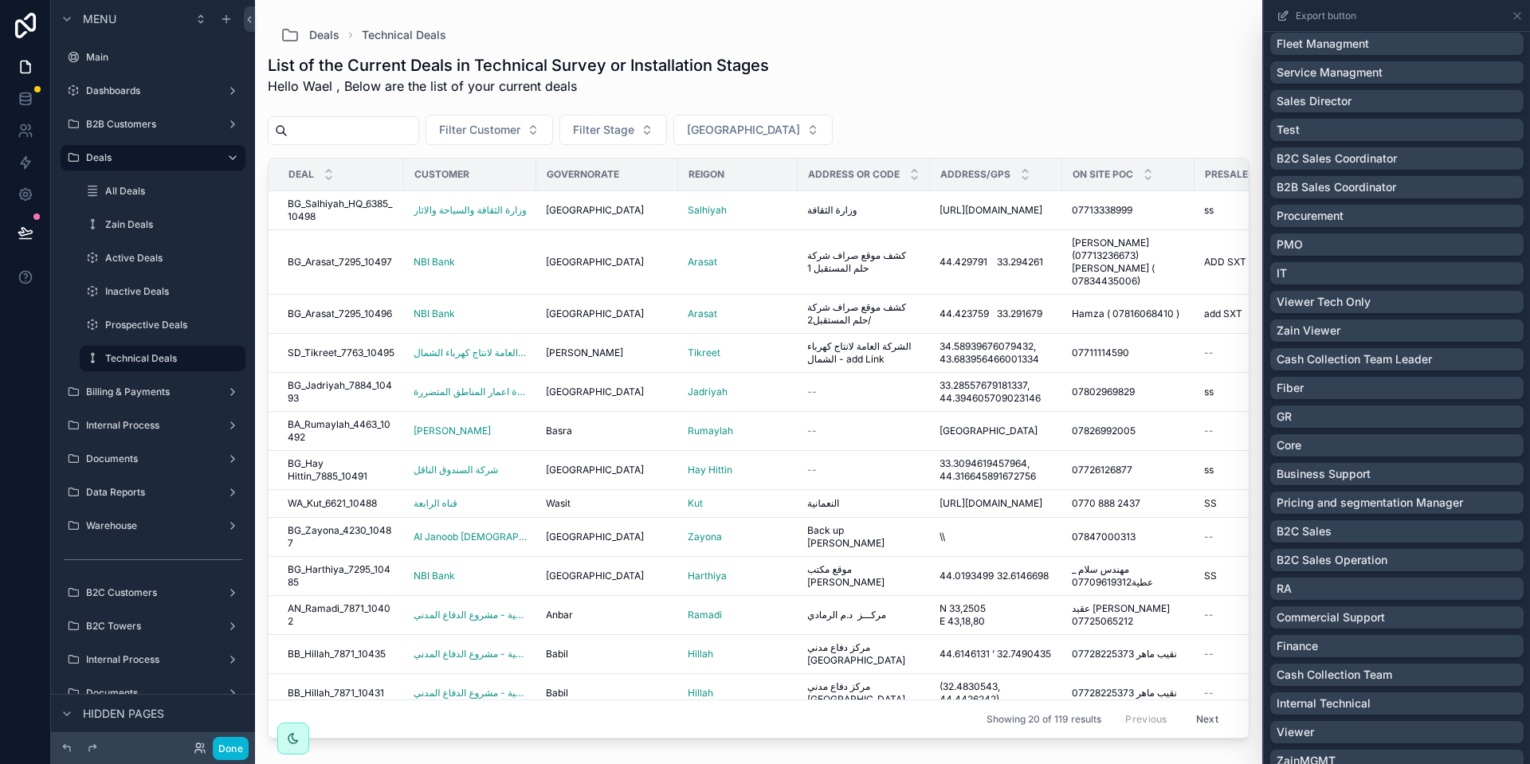
scroll to position [0, 0]
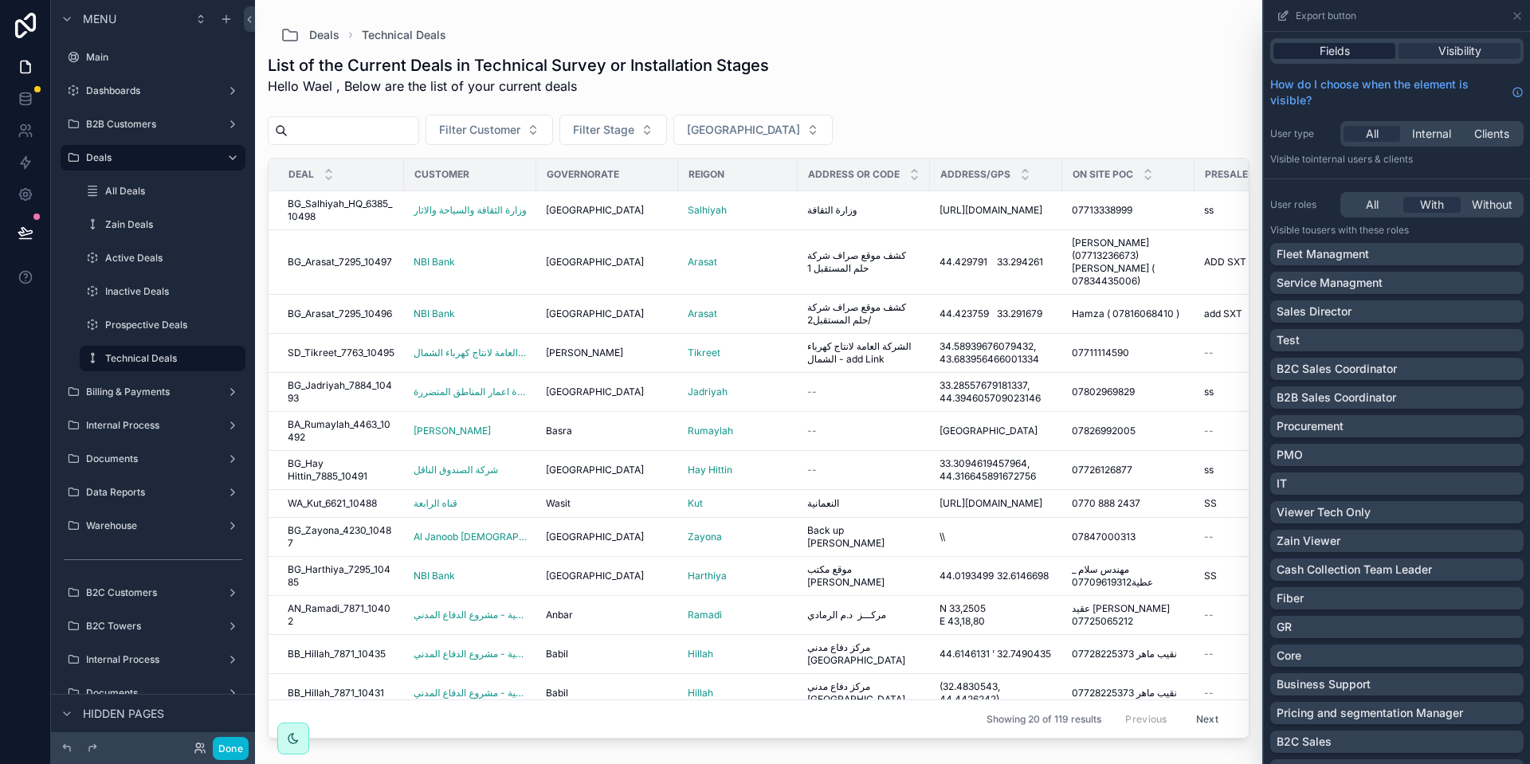
click at [1347, 54] on div "Fields" at bounding box center [1334, 51] width 122 height 16
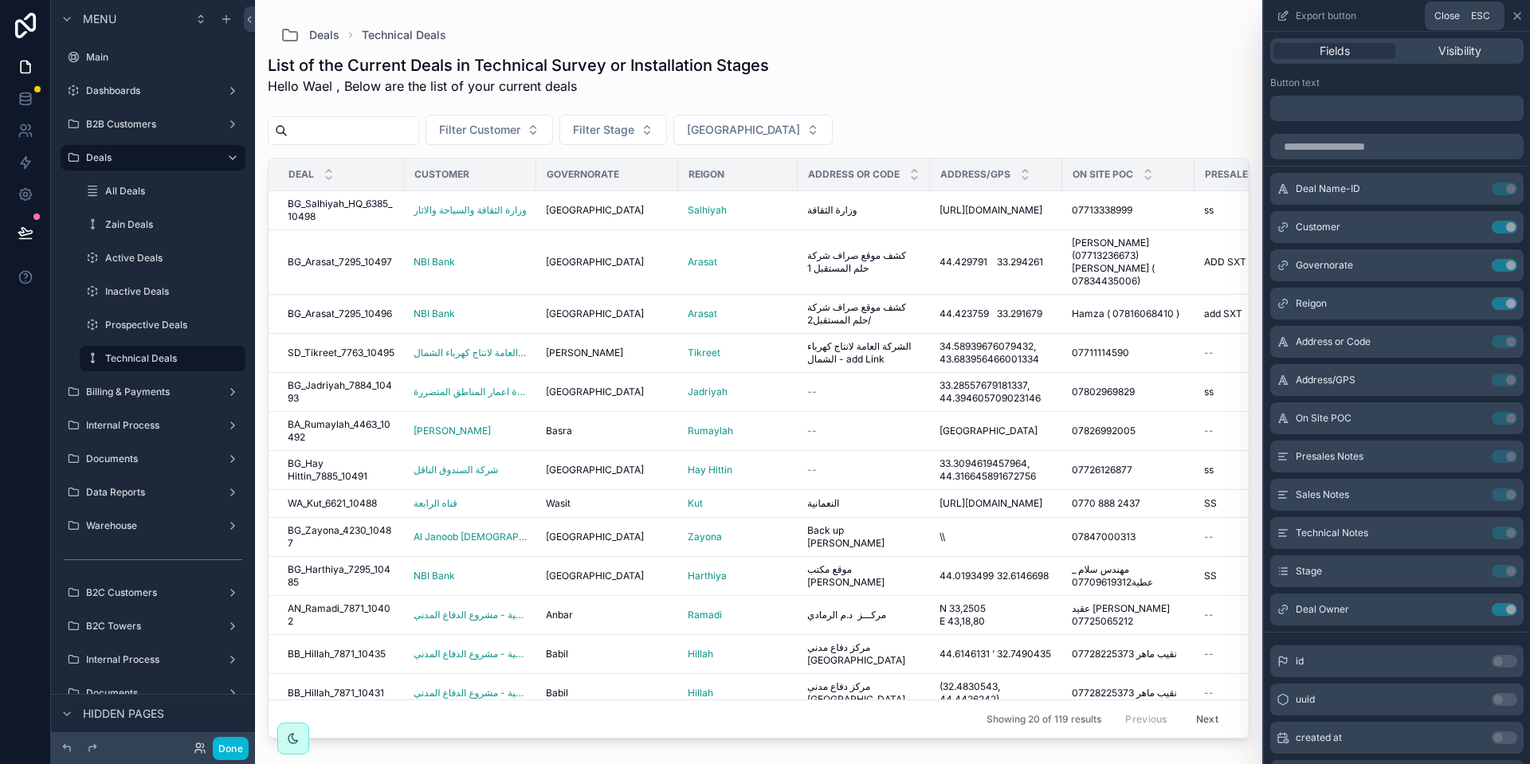
click at [1521, 17] on icon at bounding box center [1517, 16] width 13 height 13
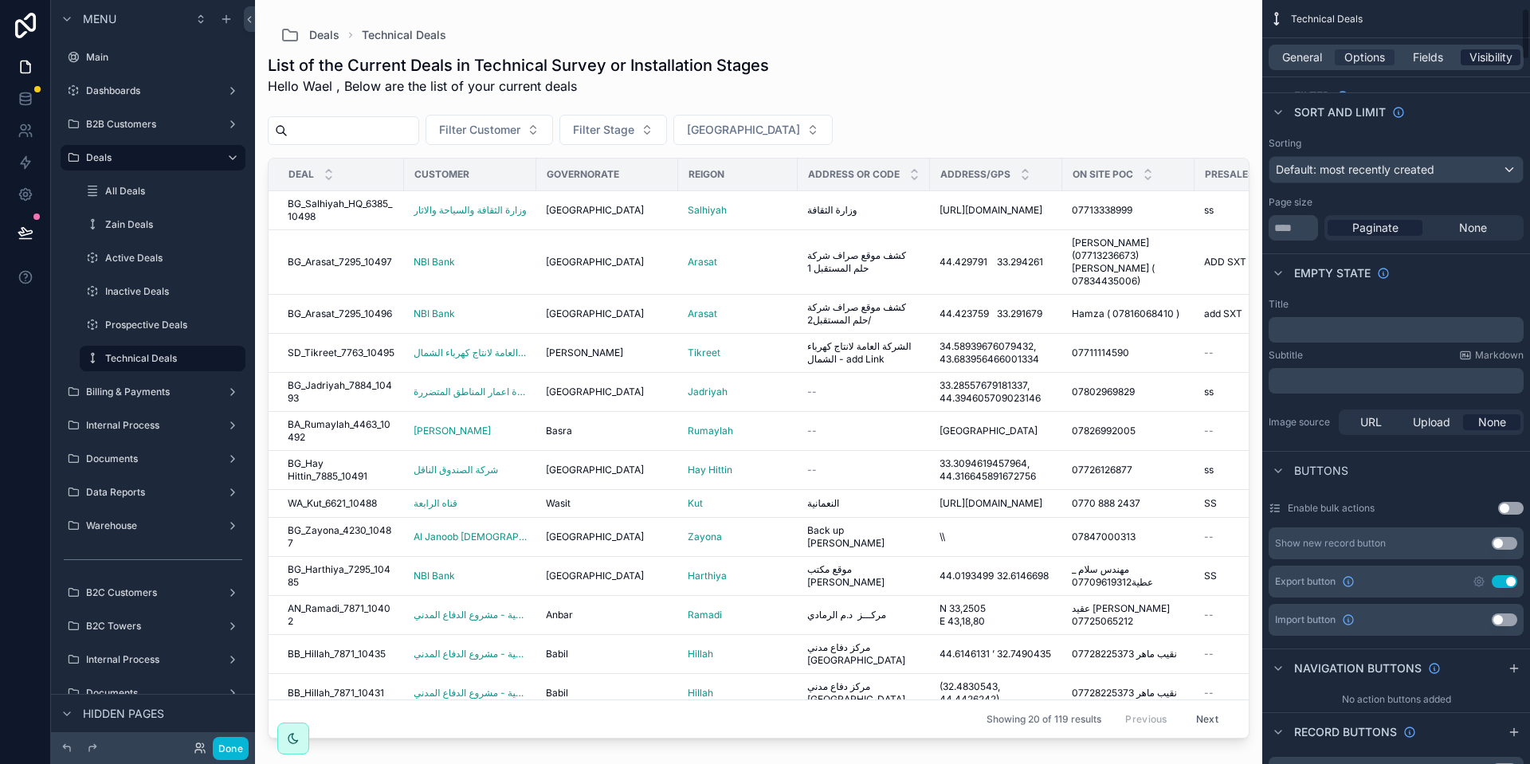
click at [1472, 53] on span "Visibility" at bounding box center [1490, 57] width 43 height 16
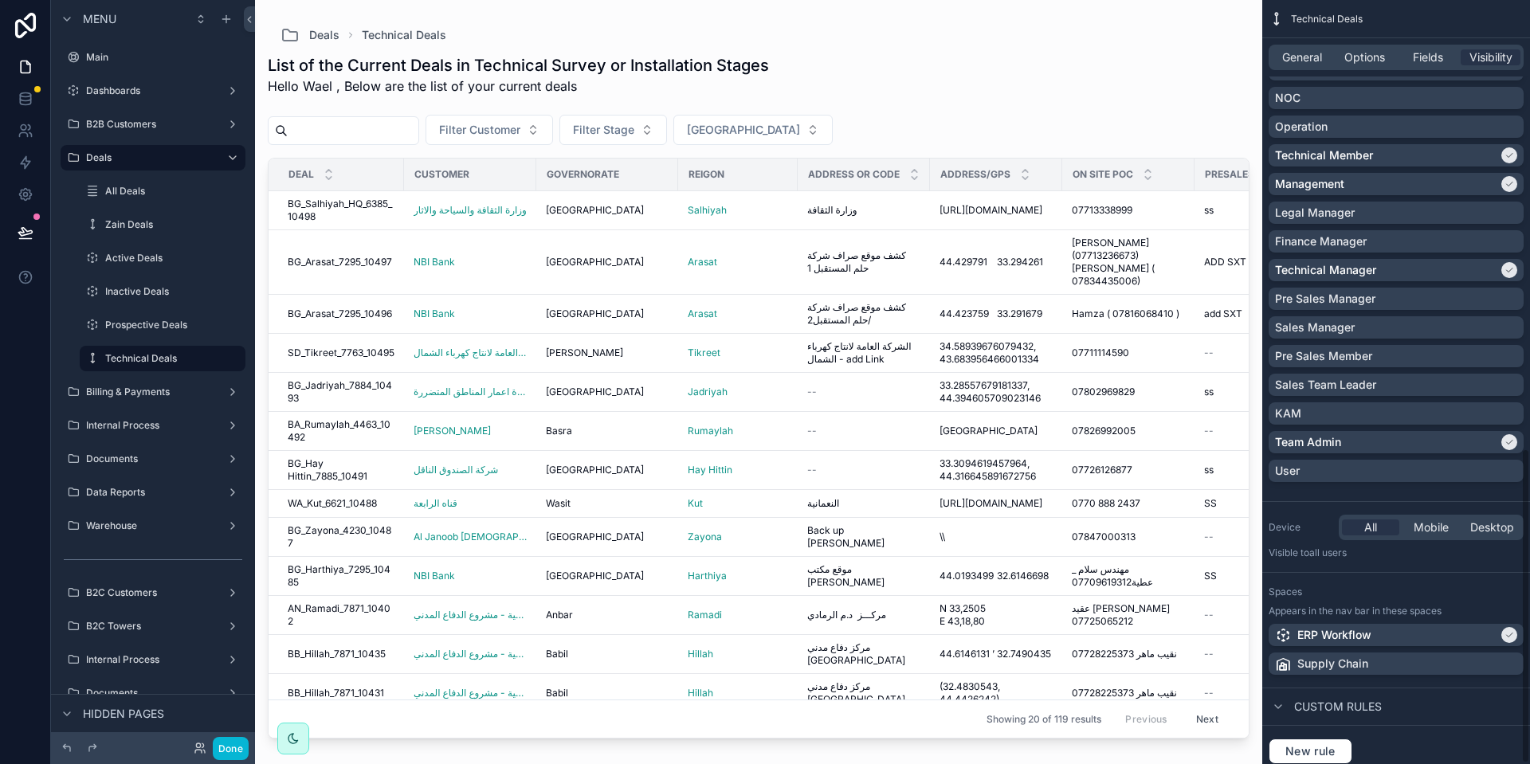
scroll to position [1091, 0]
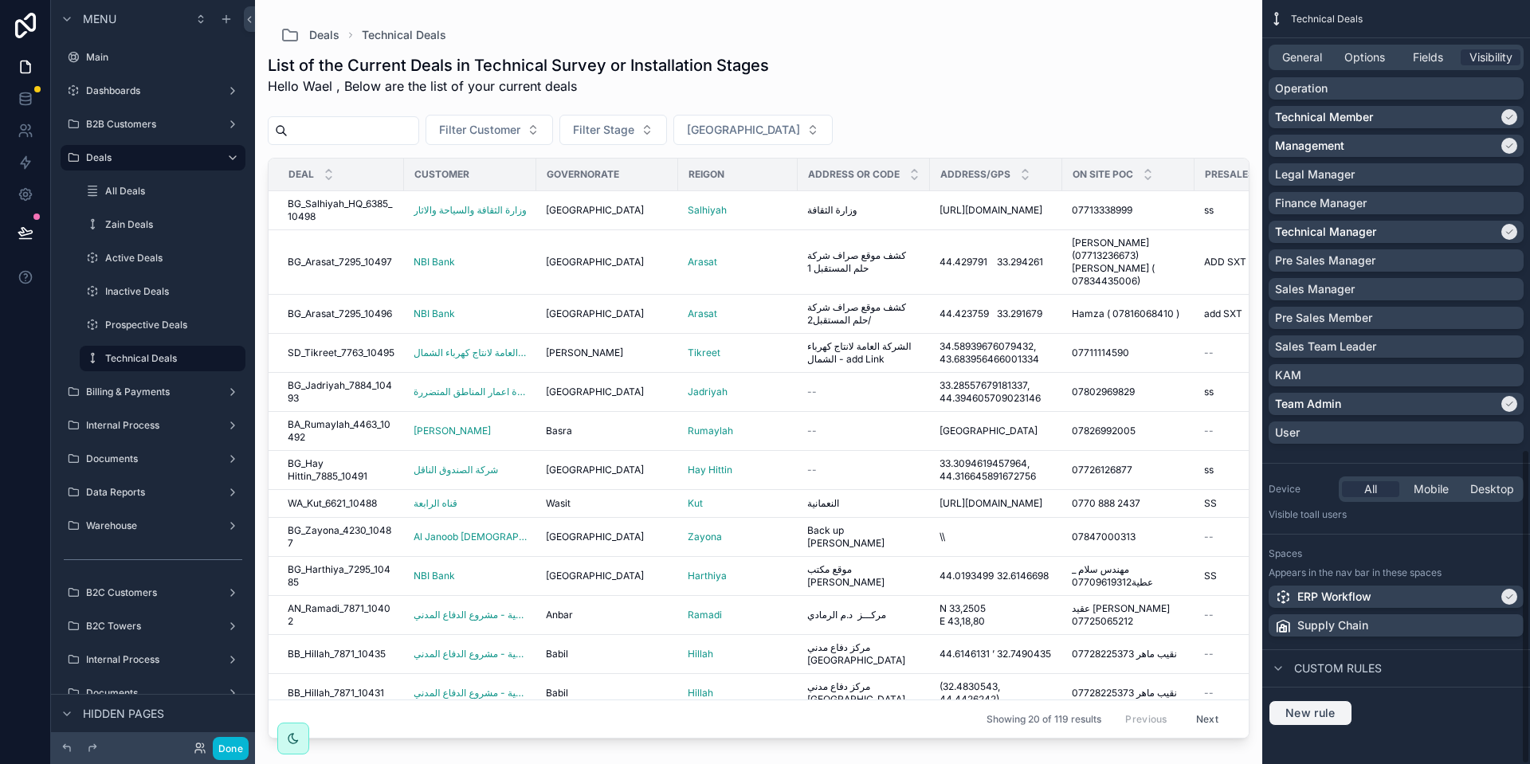
click at [1339, 704] on button "New rule" at bounding box center [1310, 712] width 84 height 25
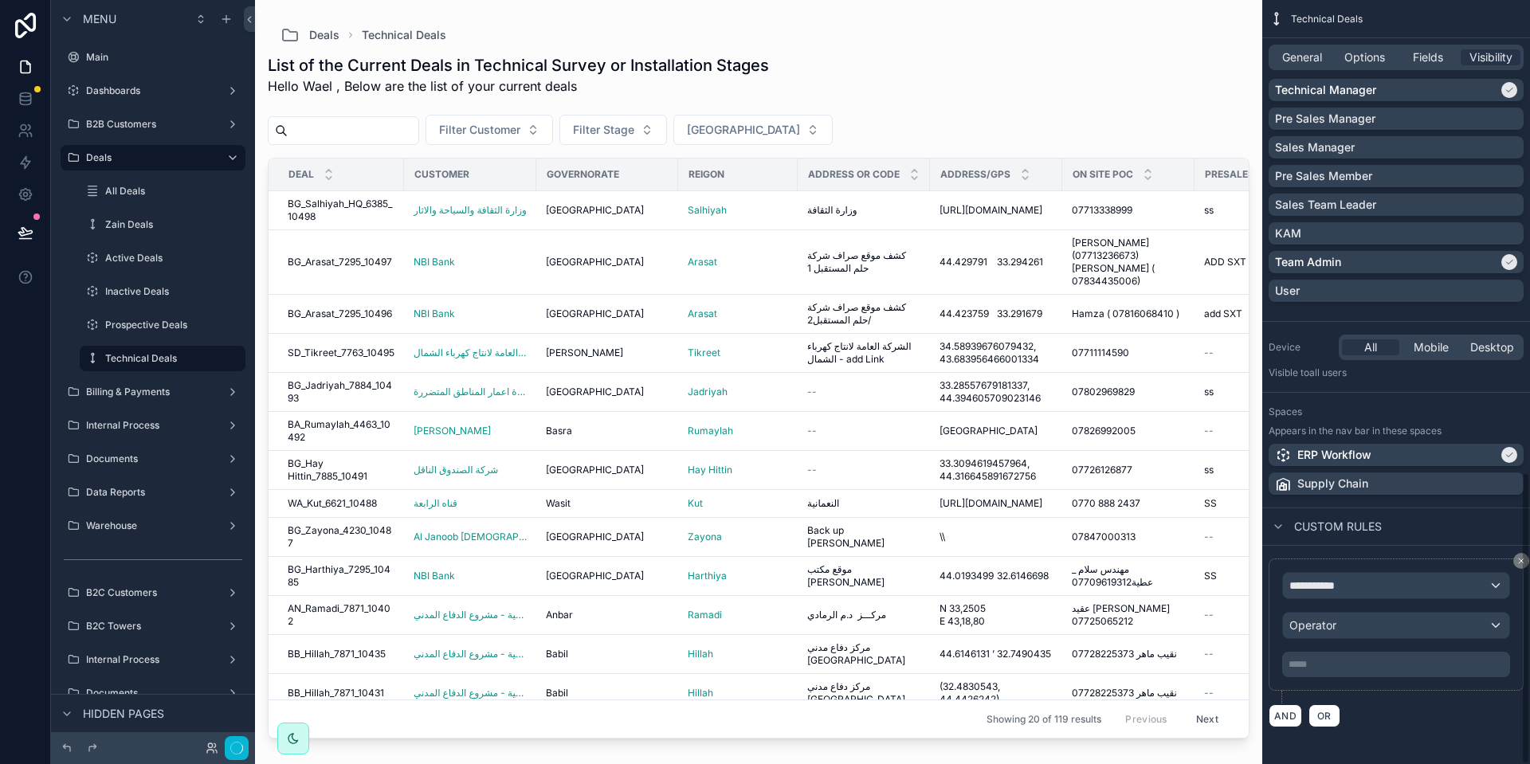
scroll to position [1234, 0]
click at [1367, 577] on div "**********" at bounding box center [1396, 583] width 226 height 25
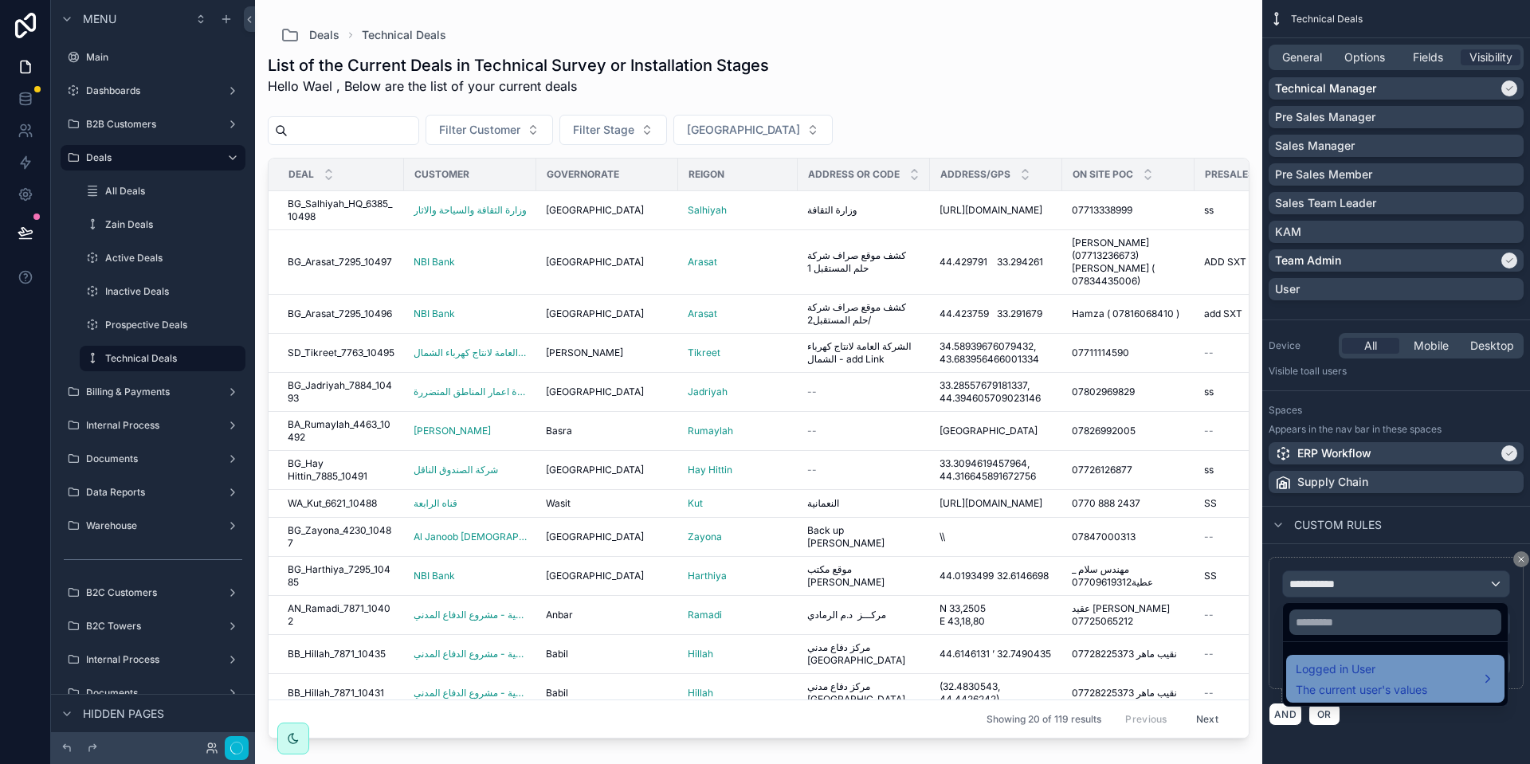
click at [1366, 669] on span "Logged in User" at bounding box center [1361, 669] width 131 height 19
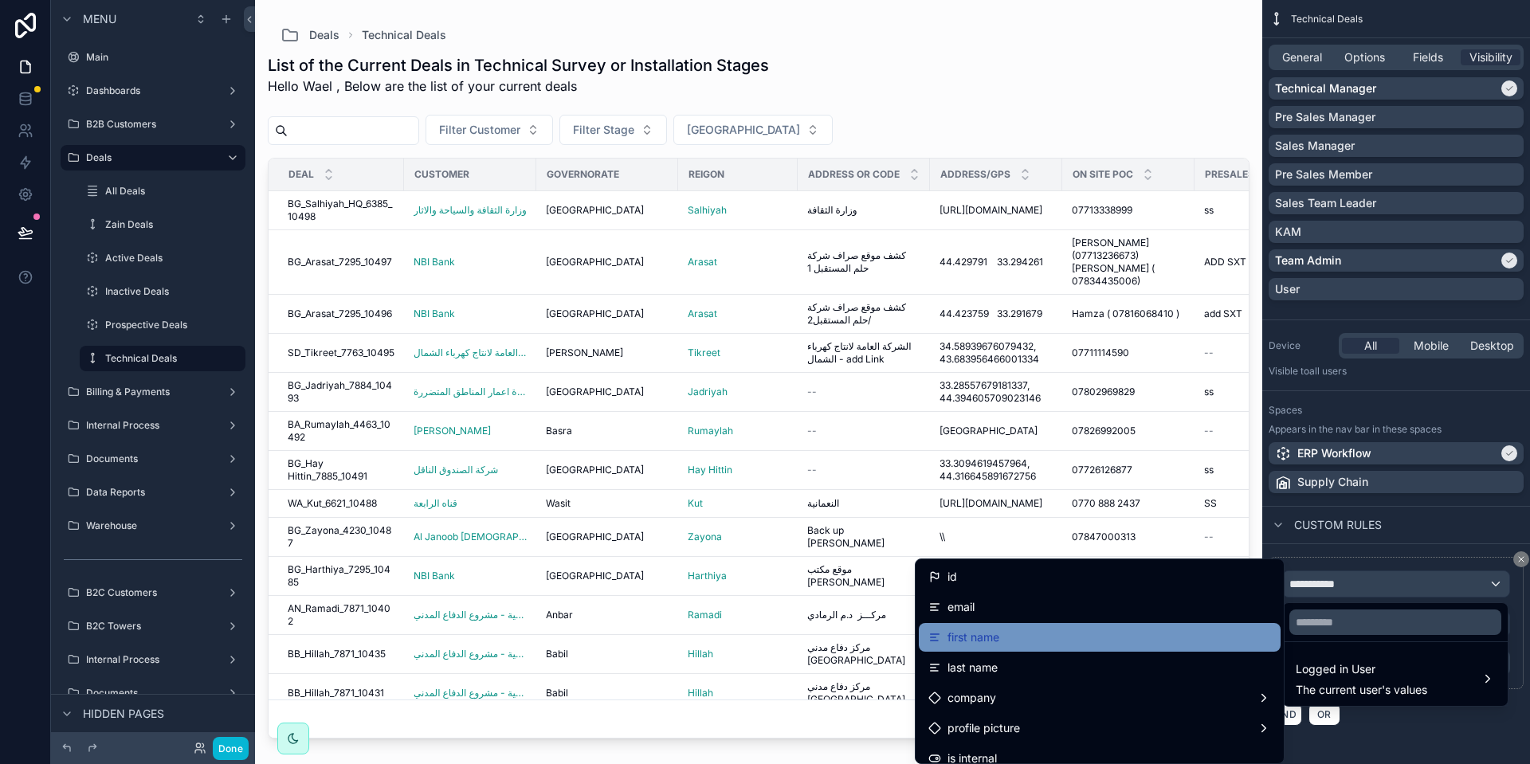
scroll to position [239, 0]
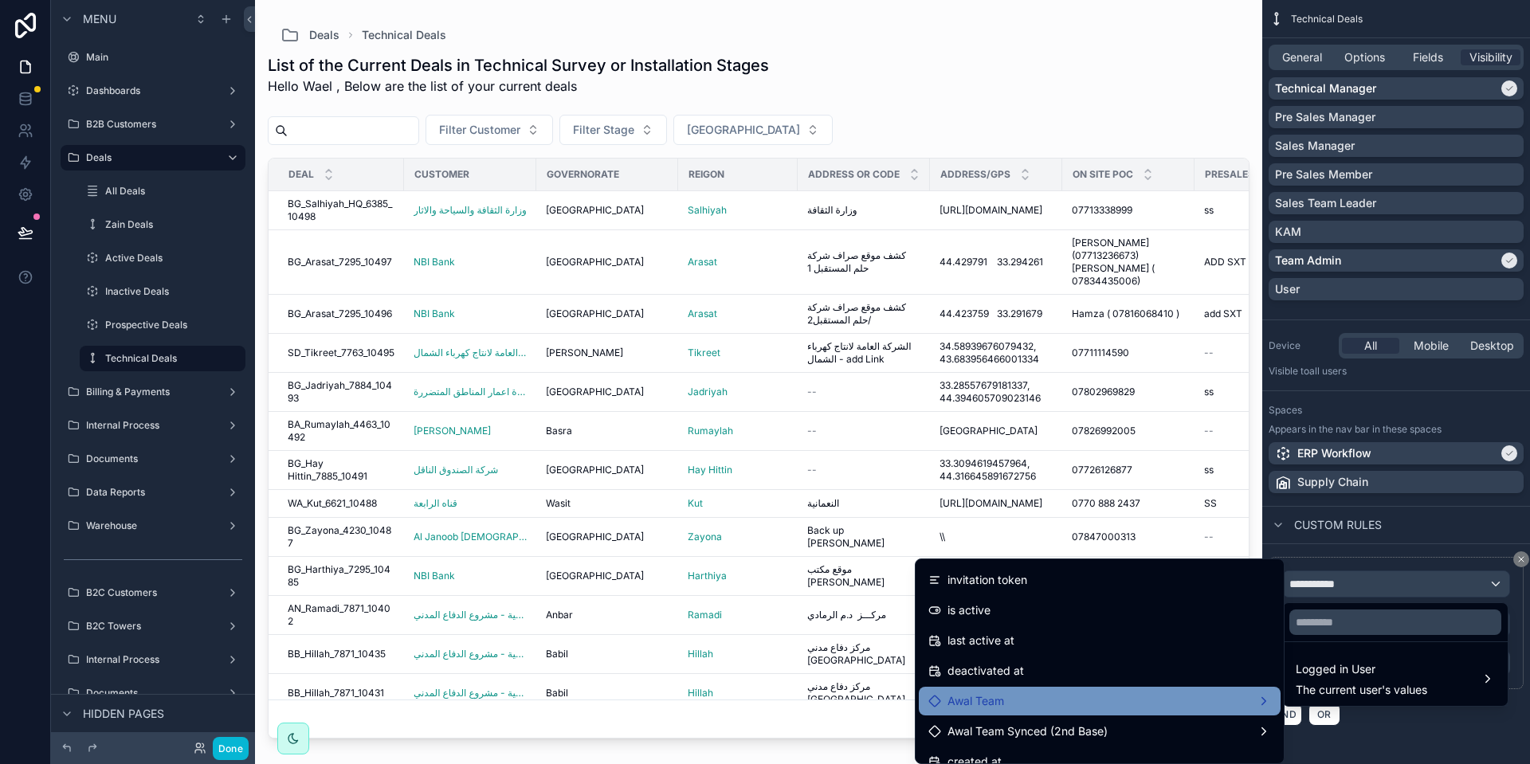
click at [1158, 695] on div "Awal Team" at bounding box center [1099, 701] width 343 height 19
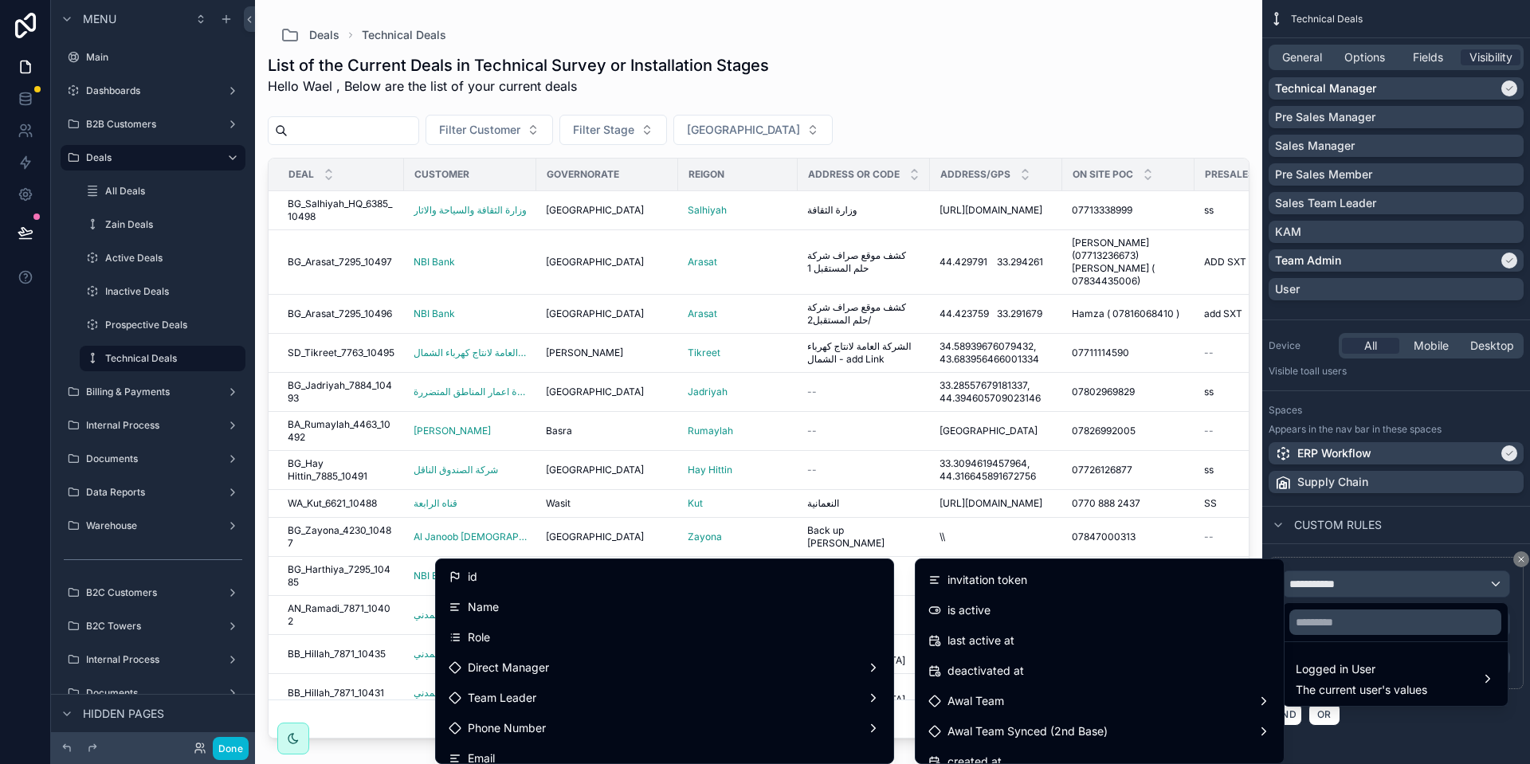
drag, startPoint x: 539, startPoint y: 752, endPoint x: 1368, endPoint y: 595, distance: 844.1
click at [539, 751] on div "Email" at bounding box center [665, 758] width 432 height 19
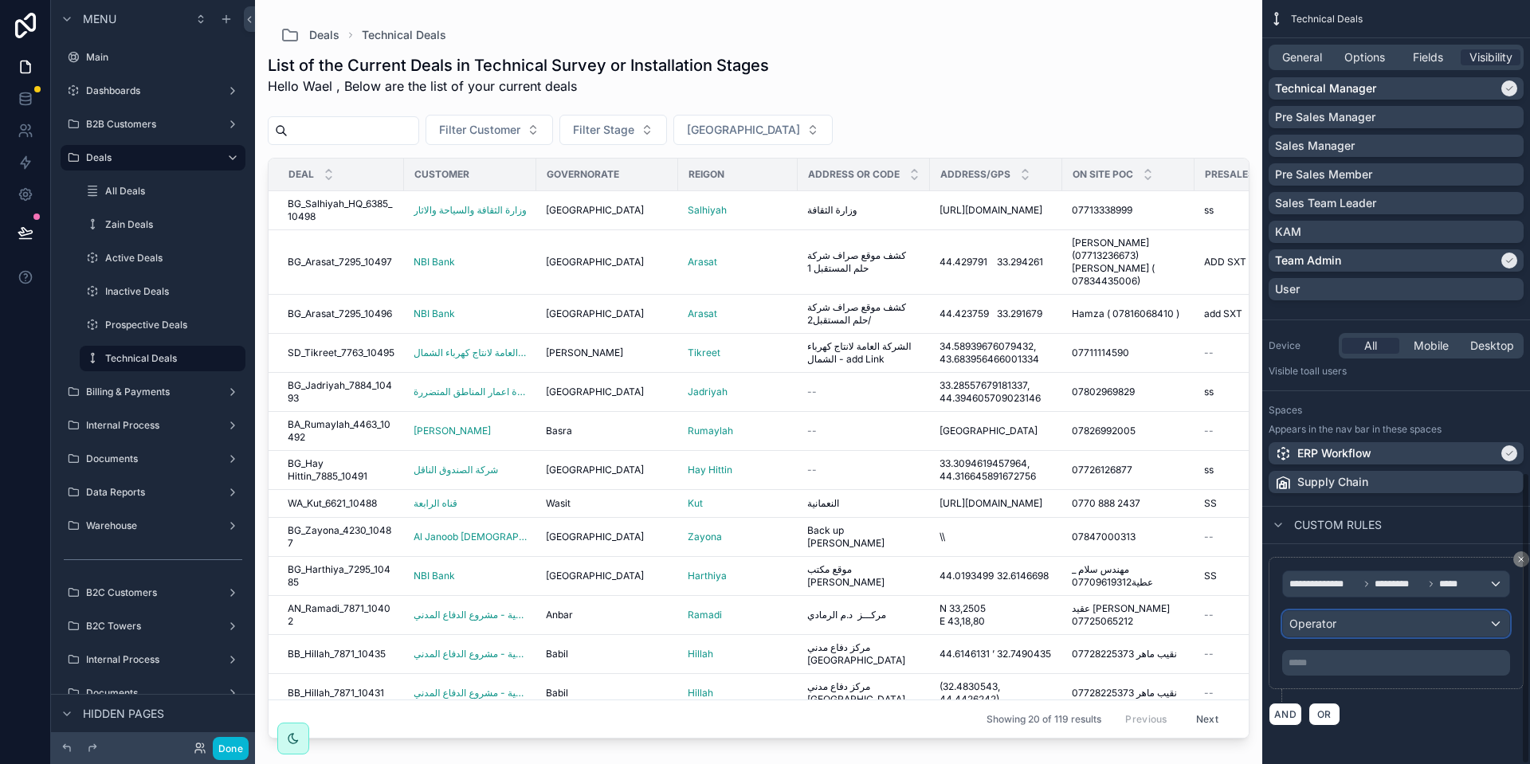
click at [1339, 627] on div "Operator" at bounding box center [1396, 623] width 226 height 25
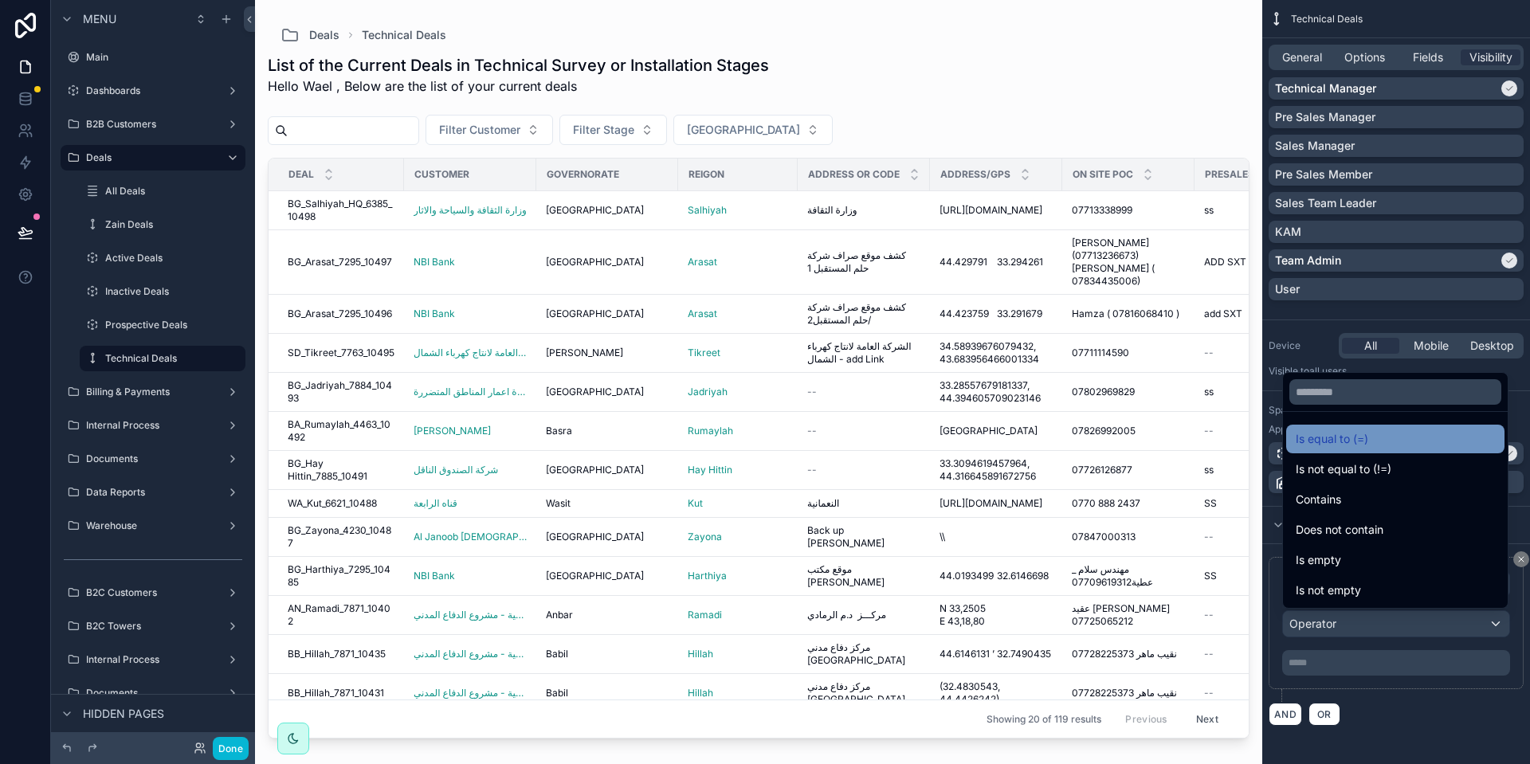
click at [1350, 445] on span "Is equal to (=)" at bounding box center [1332, 438] width 73 height 19
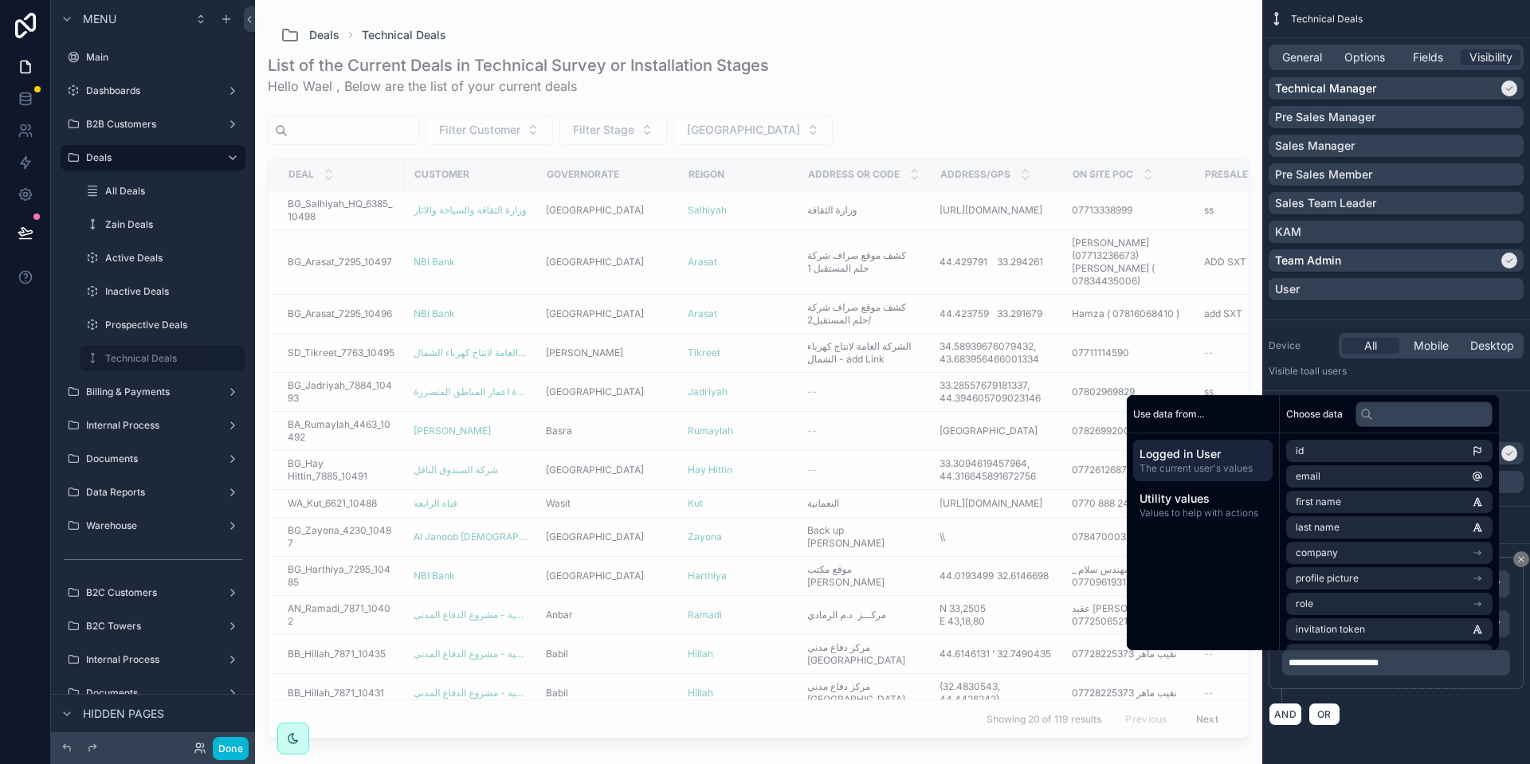
click at [1384, 704] on div "AND OR" at bounding box center [1395, 714] width 255 height 24
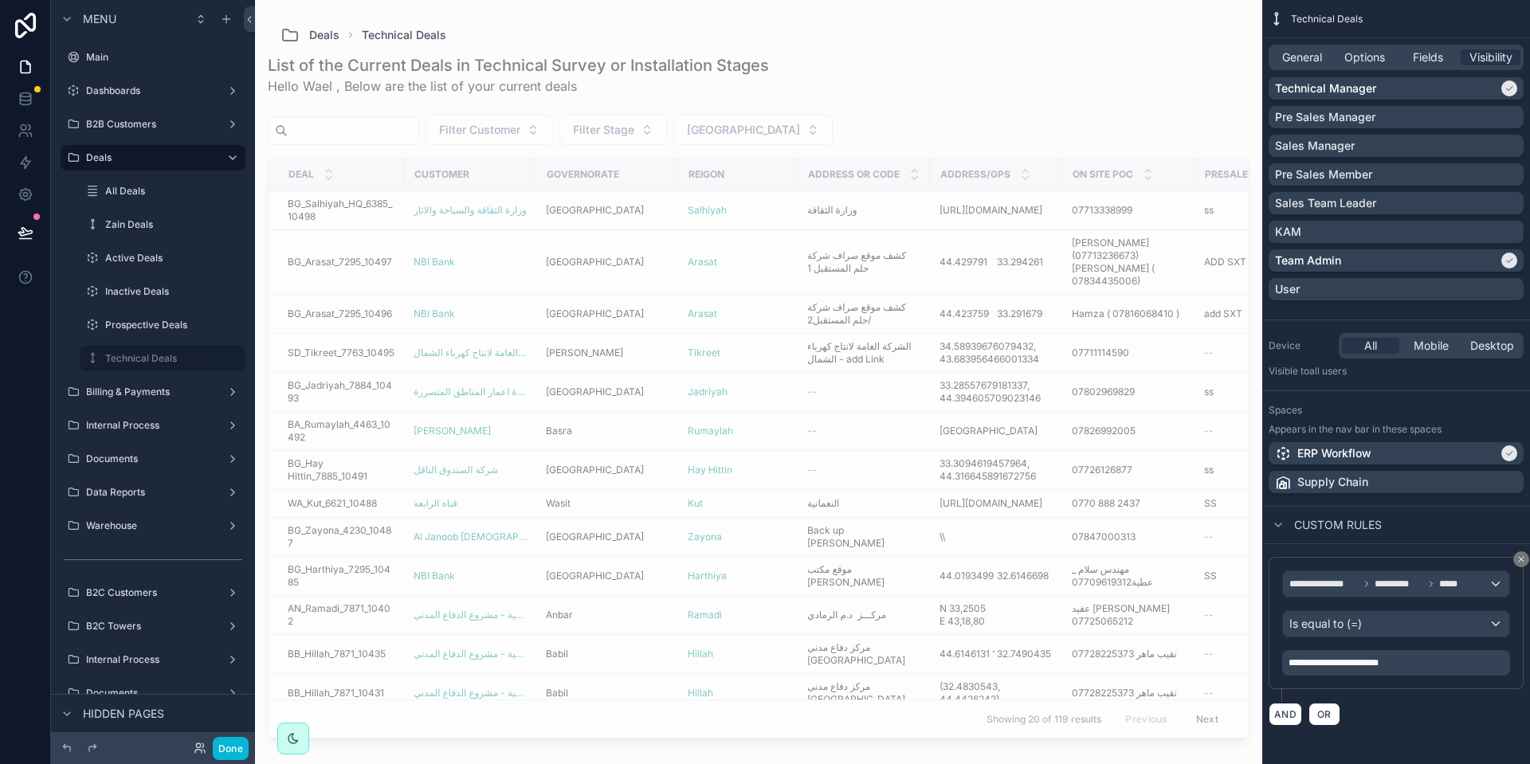
click at [1318, 700] on div "**********" at bounding box center [1395, 629] width 255 height 145
click at [1319, 713] on span "OR" at bounding box center [1324, 714] width 21 height 12
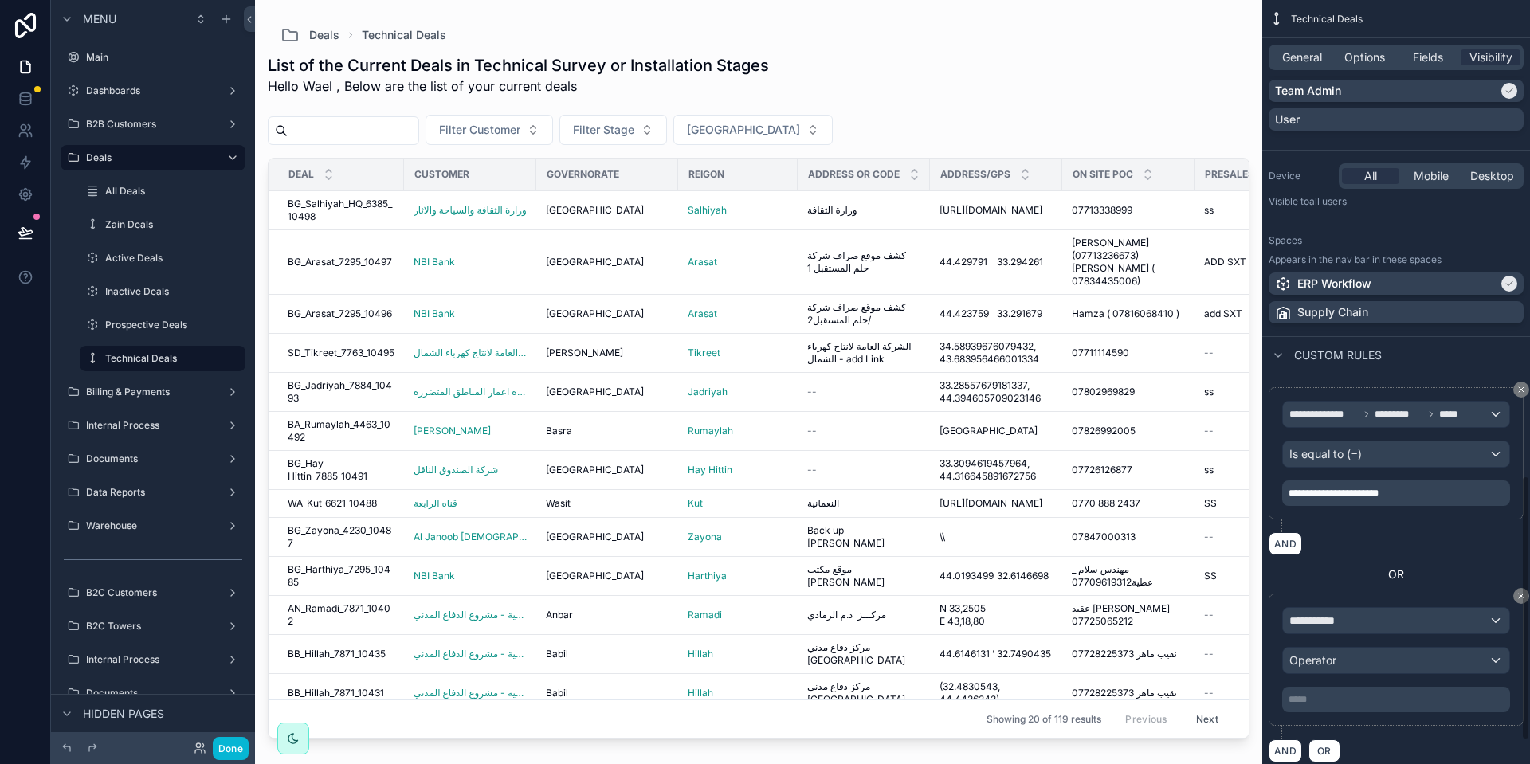
scroll to position [1441, 0]
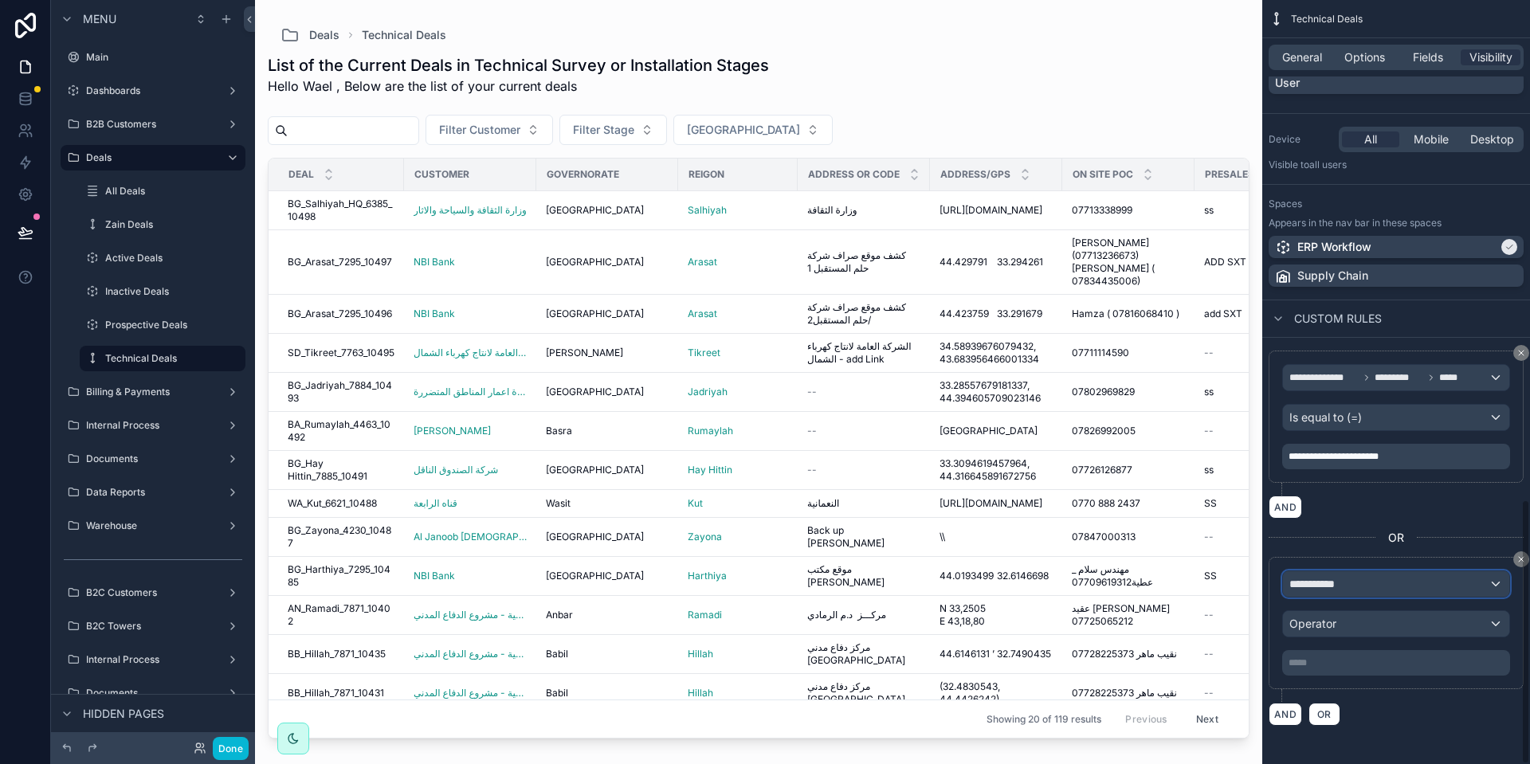
click at [1317, 571] on div "**********" at bounding box center [1396, 583] width 226 height 25
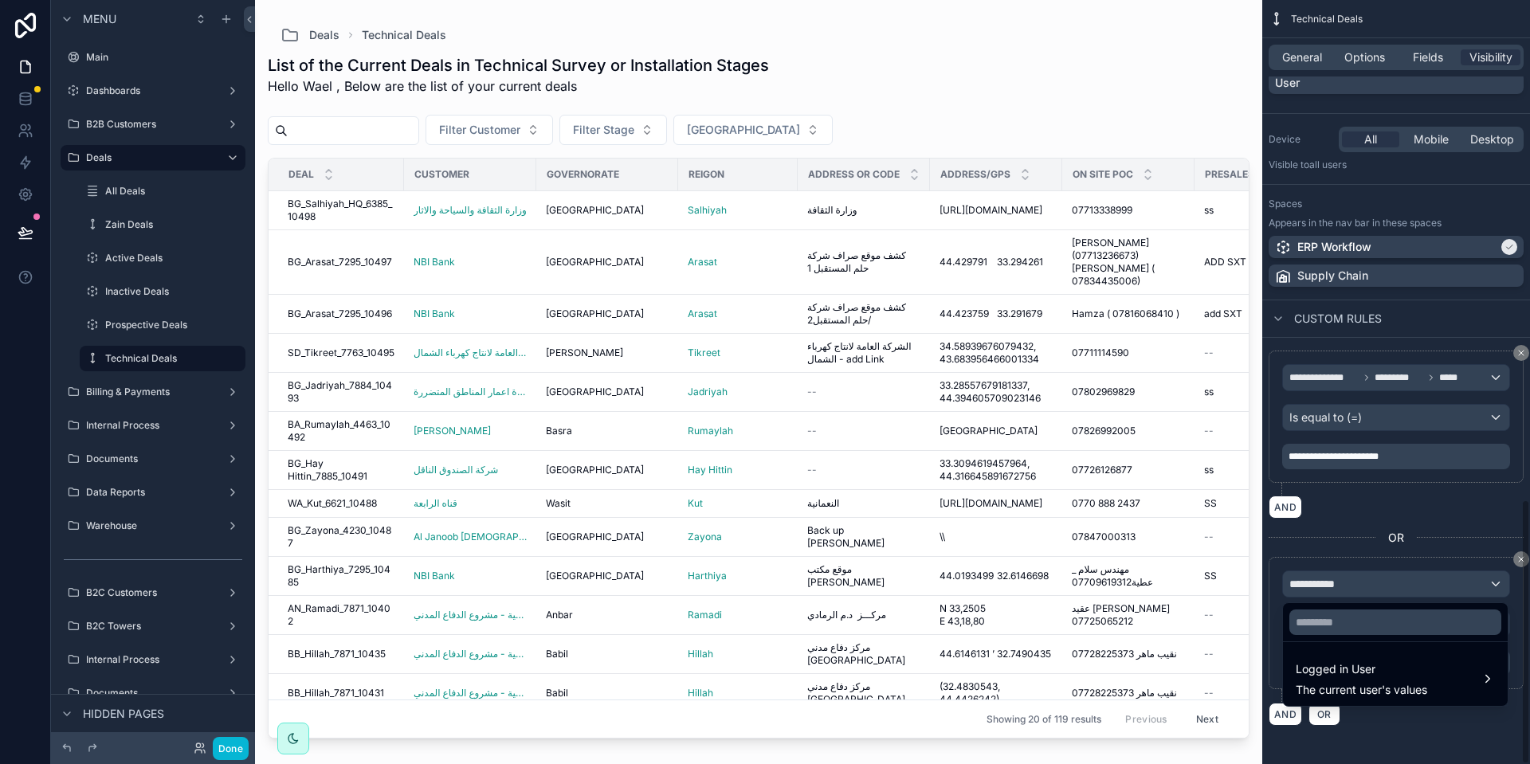
click at [1317, 580] on div "scrollable content" at bounding box center [765, 382] width 1530 height 764
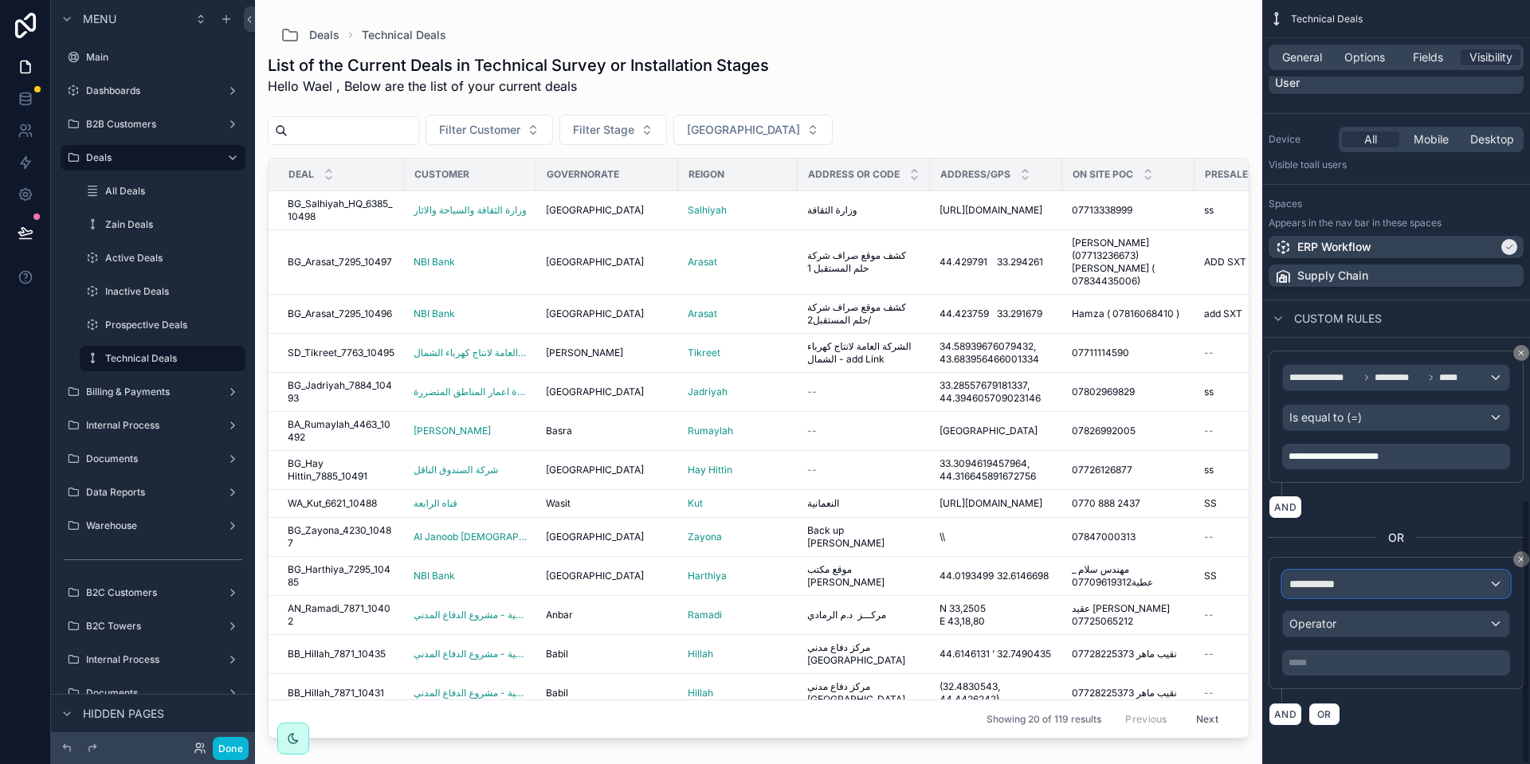
click at [1317, 580] on span "**********" at bounding box center [1318, 584] width 59 height 16
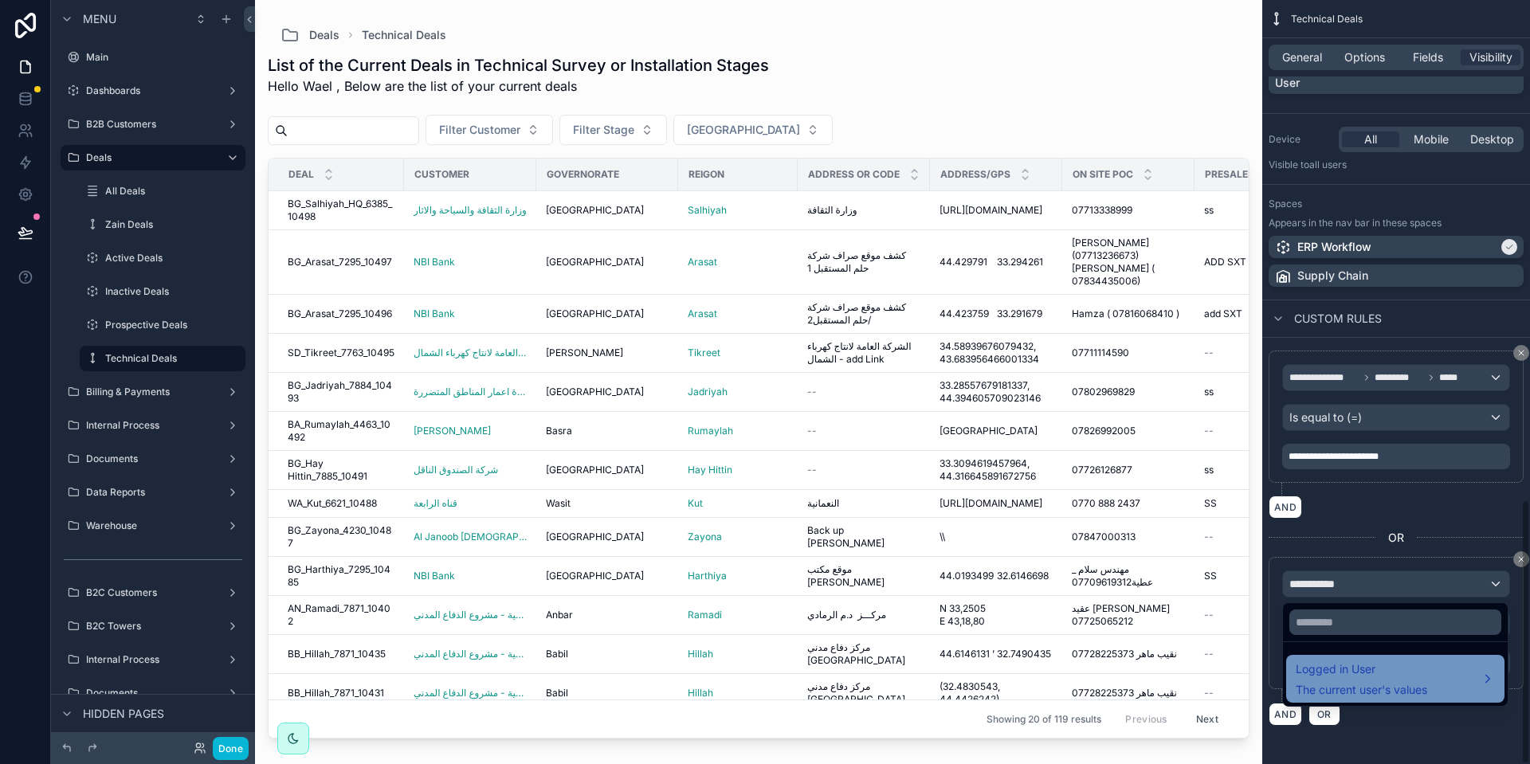
click at [1329, 678] on span "Logged in User" at bounding box center [1361, 669] width 131 height 19
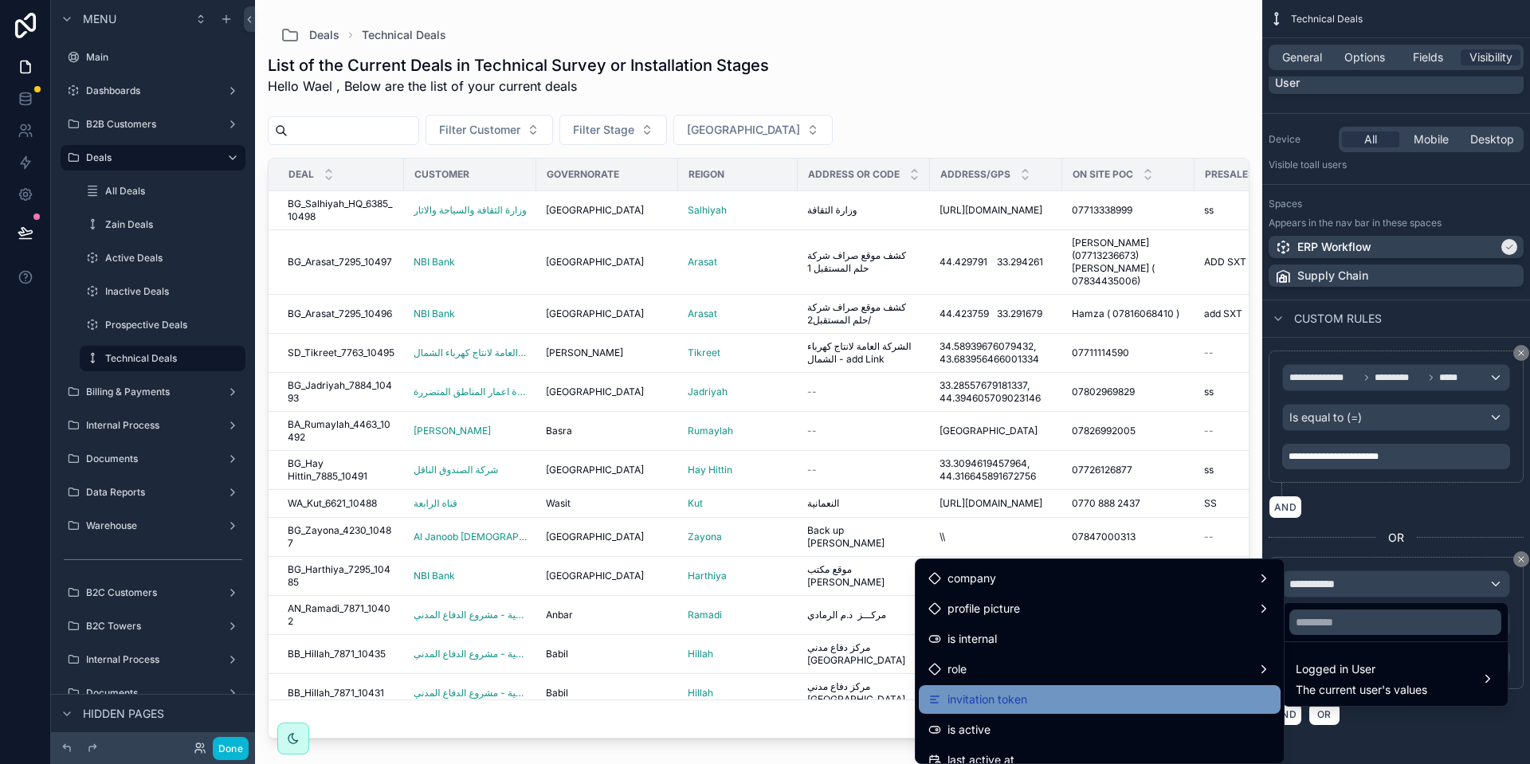
scroll to position [239, 0]
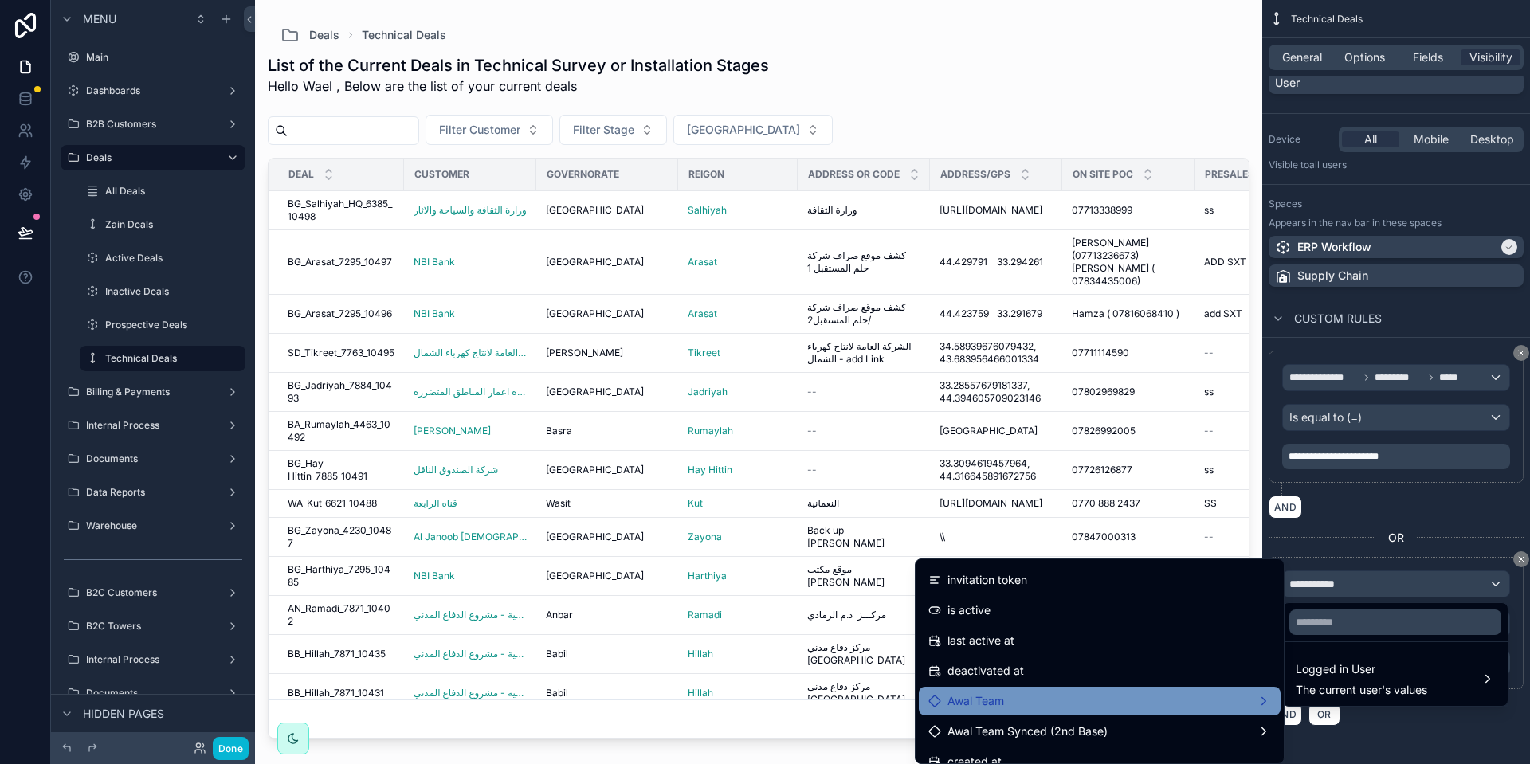
click at [1024, 692] on div "Awal Team" at bounding box center [1099, 701] width 343 height 19
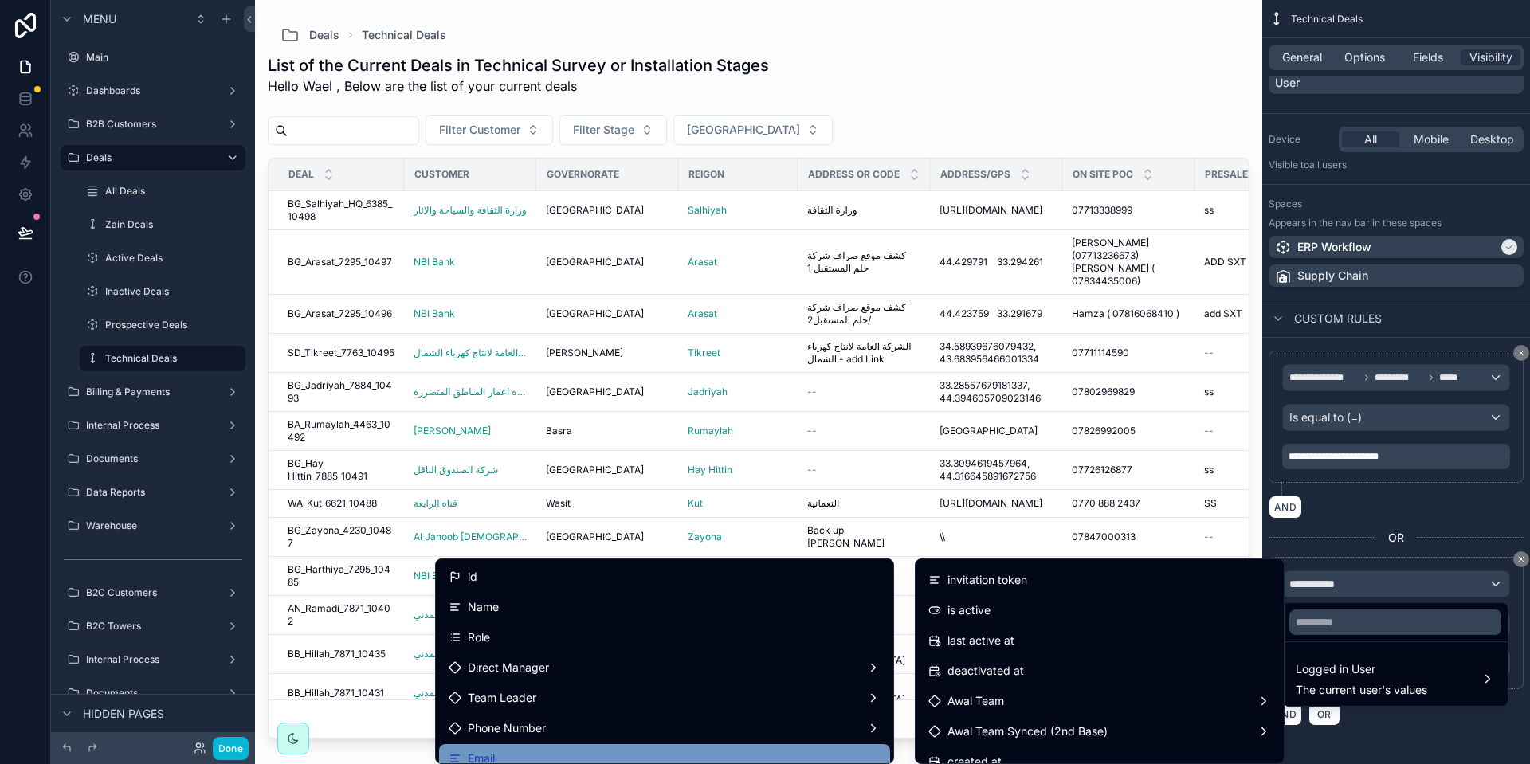
click at [621, 747] on div "Email" at bounding box center [664, 758] width 451 height 29
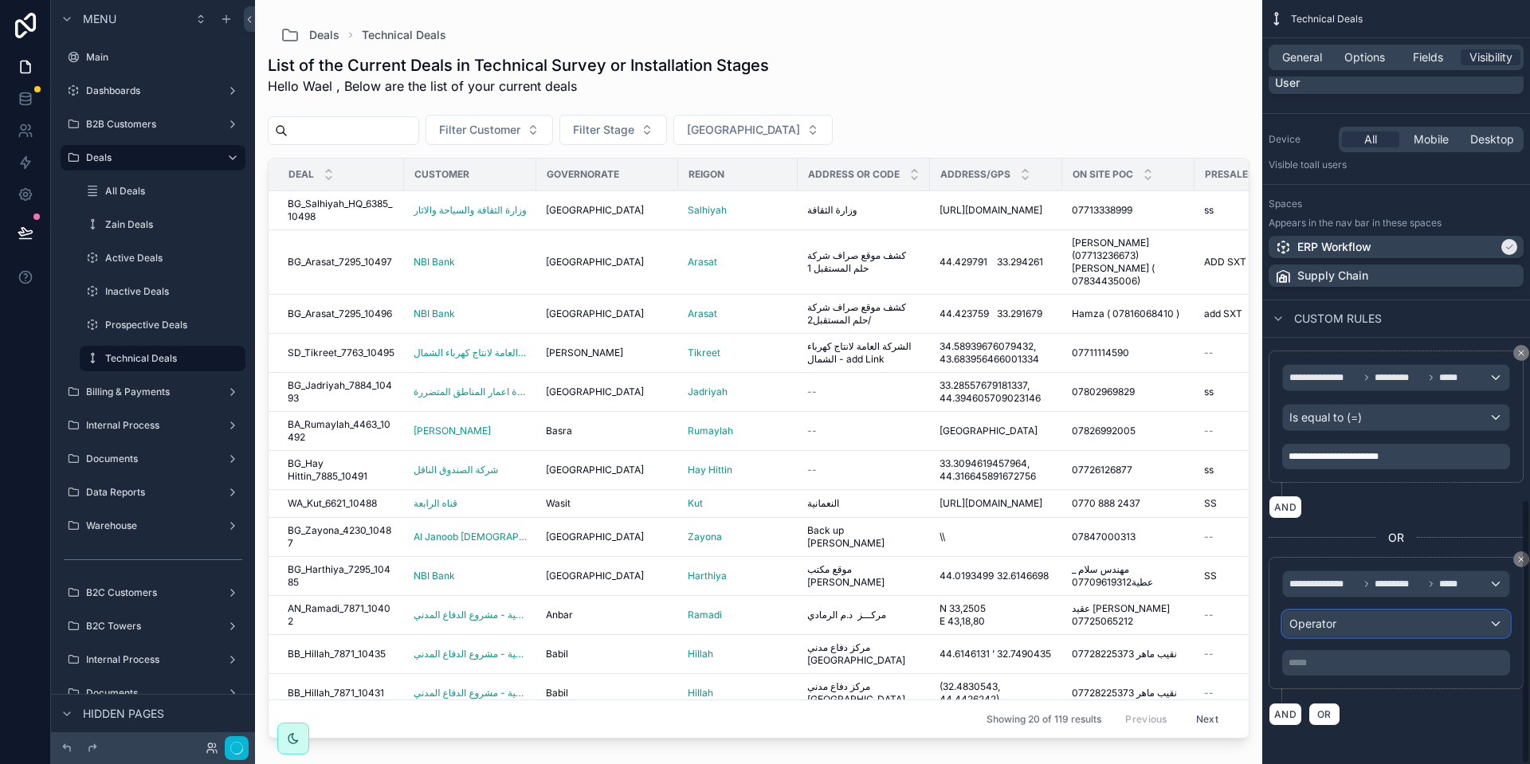
click at [1354, 629] on div "Operator" at bounding box center [1396, 623] width 226 height 25
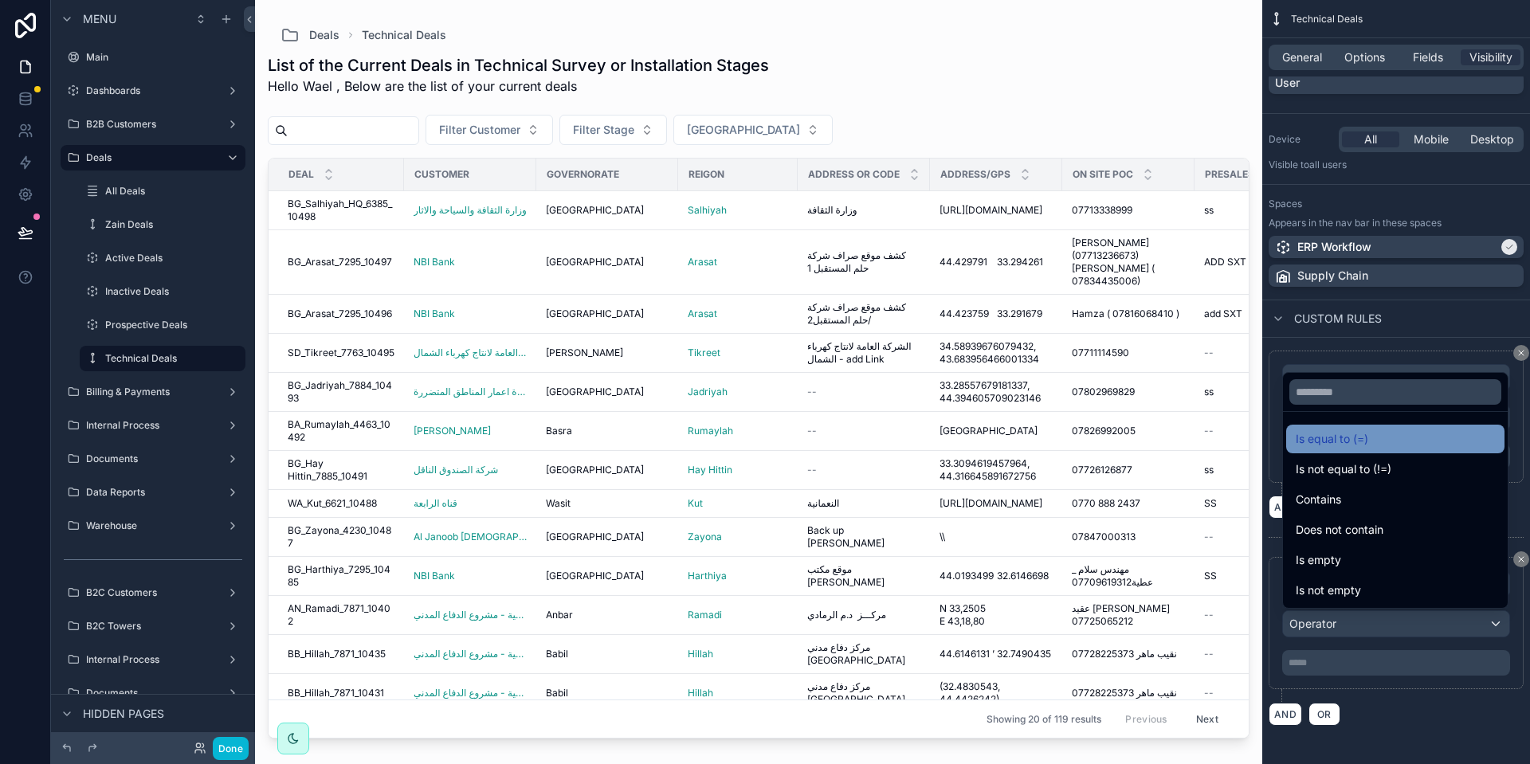
click at [1340, 440] on span "Is equal to (=)" at bounding box center [1332, 438] width 73 height 19
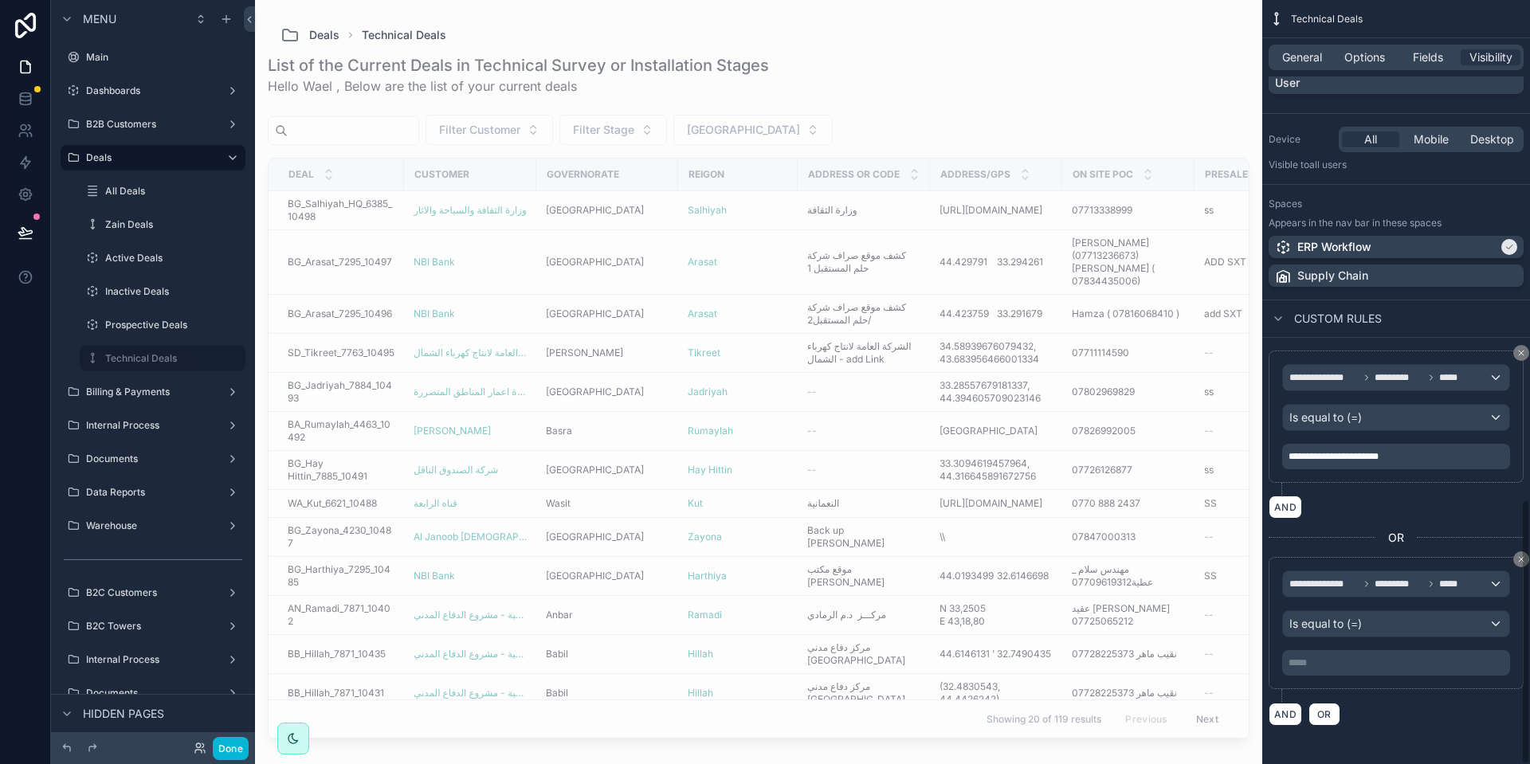
click at [1325, 649] on div "**********" at bounding box center [1396, 622] width 228 height 105
click at [1325, 654] on div "***** ﻿" at bounding box center [1396, 662] width 228 height 25
click at [1324, 660] on div "***** ﻿" at bounding box center [1396, 662] width 228 height 25
click at [1320, 658] on p "***** ﻿" at bounding box center [1397, 663] width 218 height 13
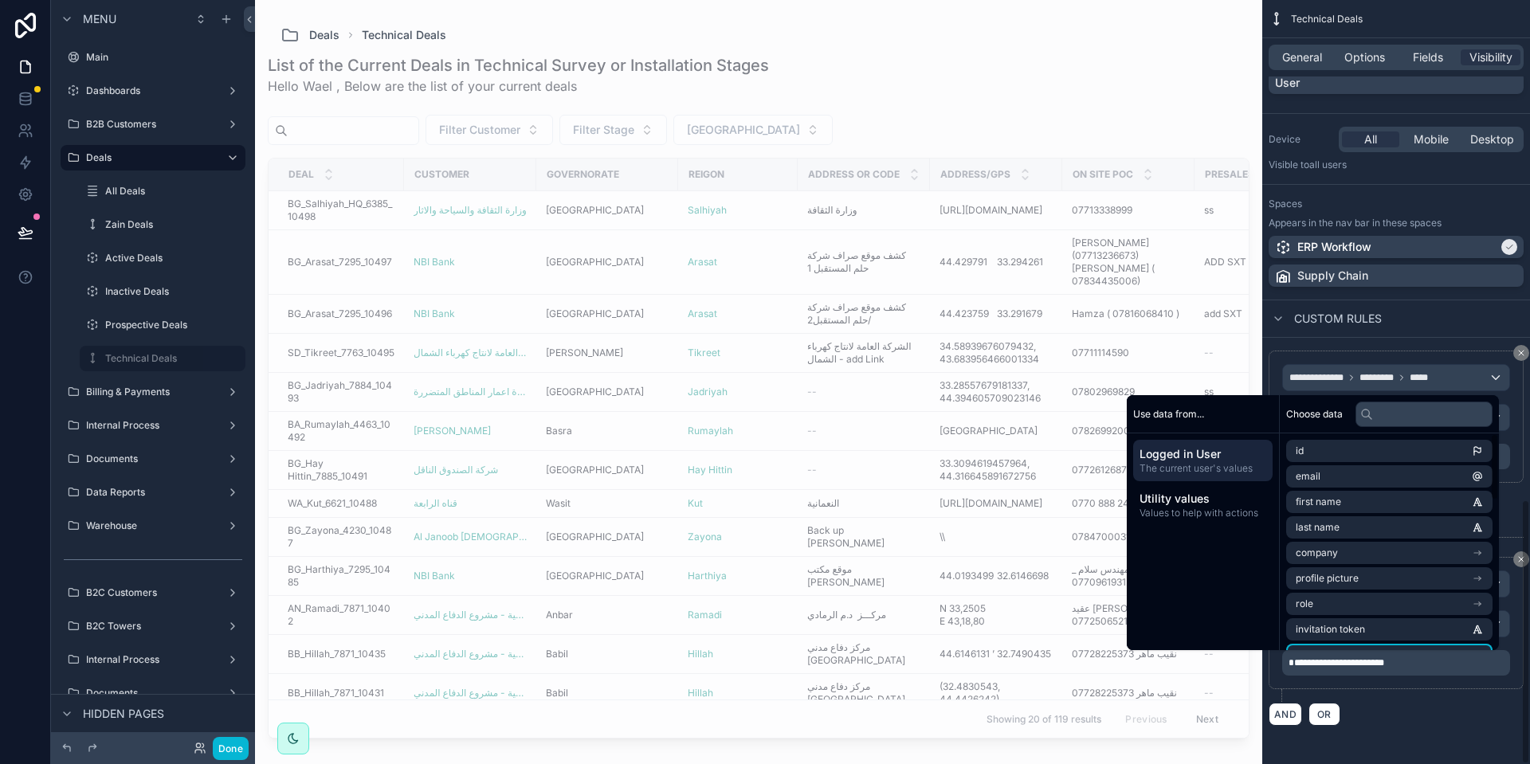
click at [1418, 708] on div "AND OR" at bounding box center [1395, 714] width 255 height 24
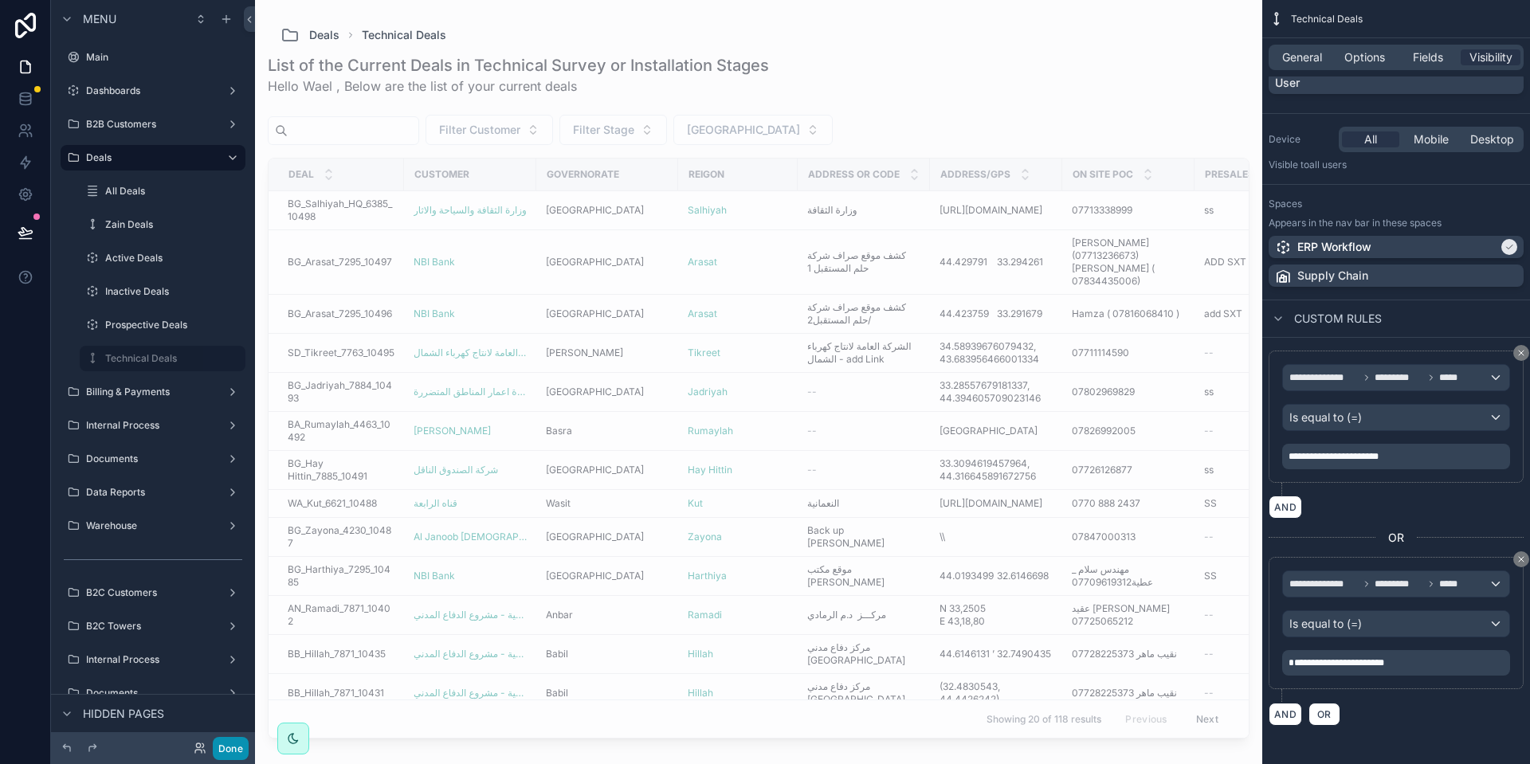
click at [239, 749] on button "Done" at bounding box center [231, 748] width 36 height 23
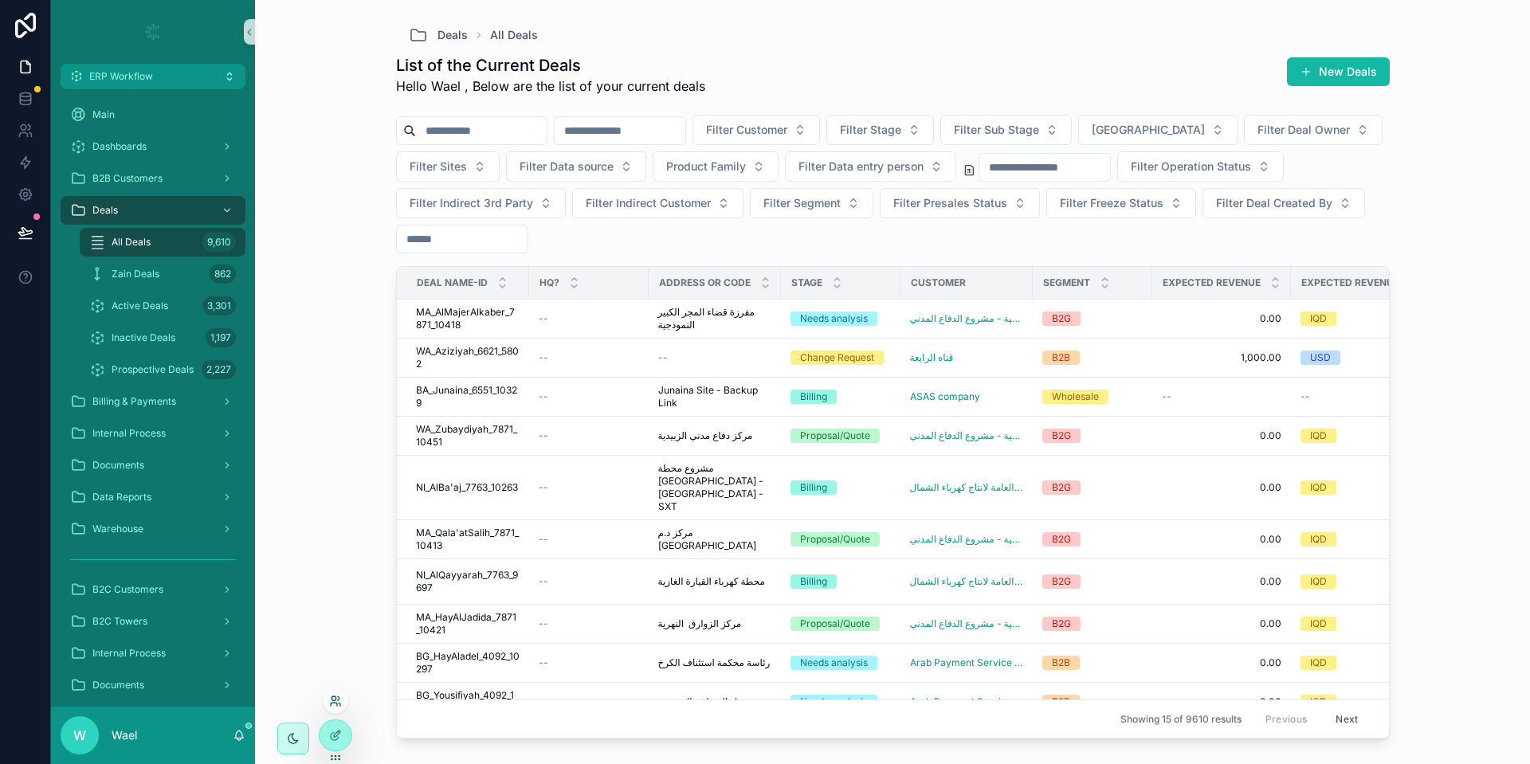
click at [329, 703] on icon at bounding box center [335, 701] width 13 height 13
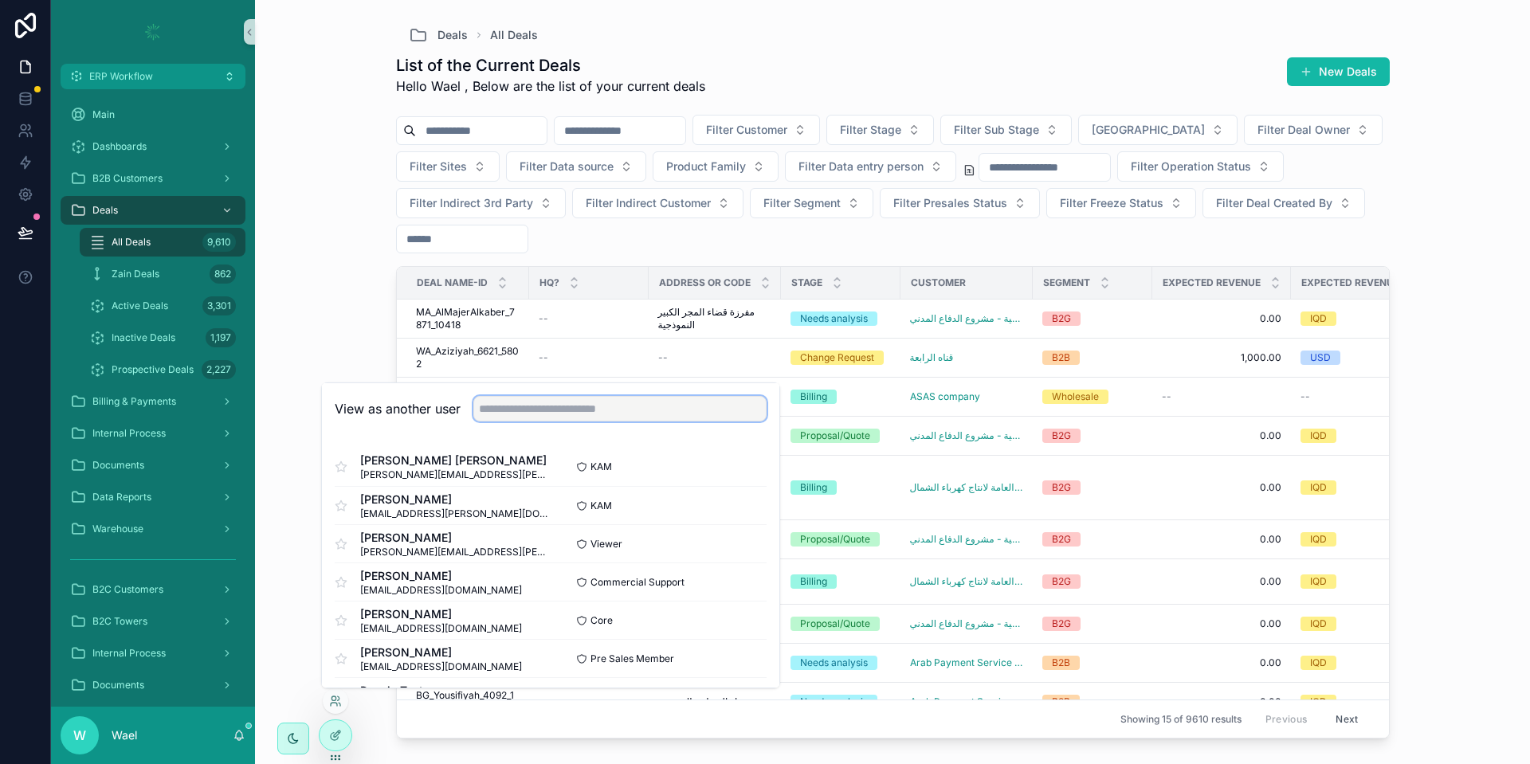
click at [627, 416] on input "text" at bounding box center [619, 408] width 293 height 25
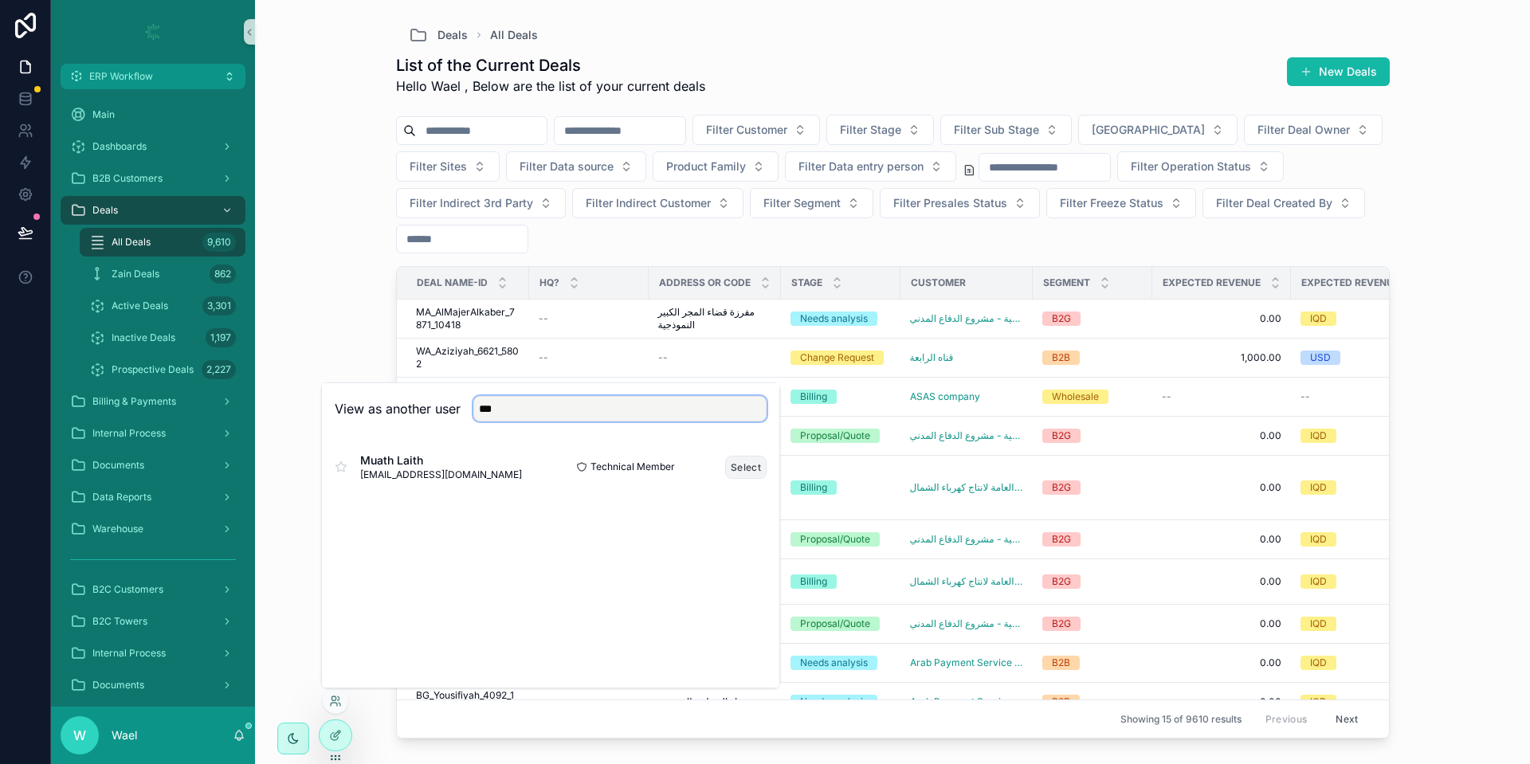
type input "***"
click at [0, 0] on button "Select" at bounding box center [0, 0] width 0 height 0
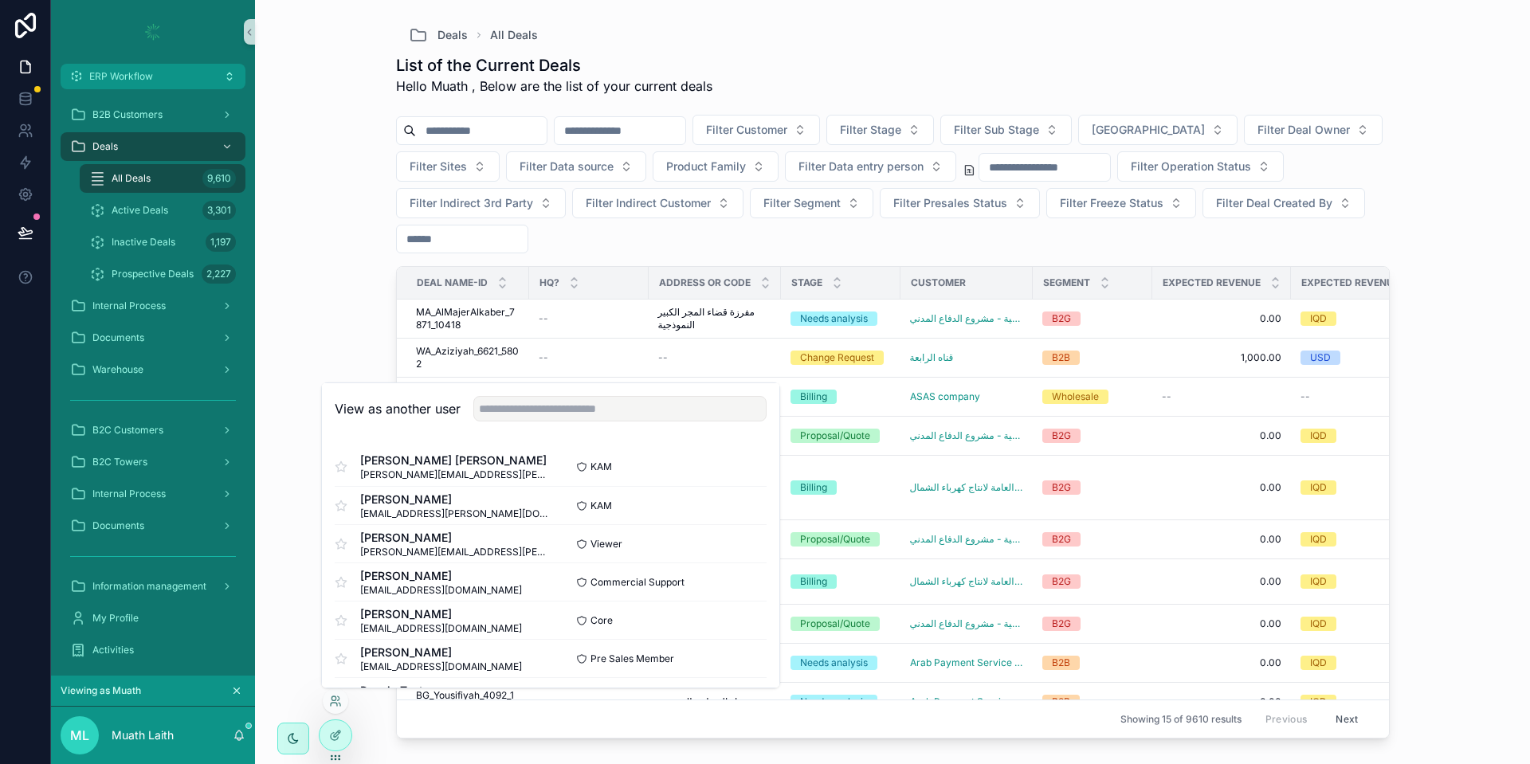
click at [349, 311] on div "Deals All Deals List of the Current Deals Hello Muath , Below are the list of y…" at bounding box center [892, 382] width 1275 height 764
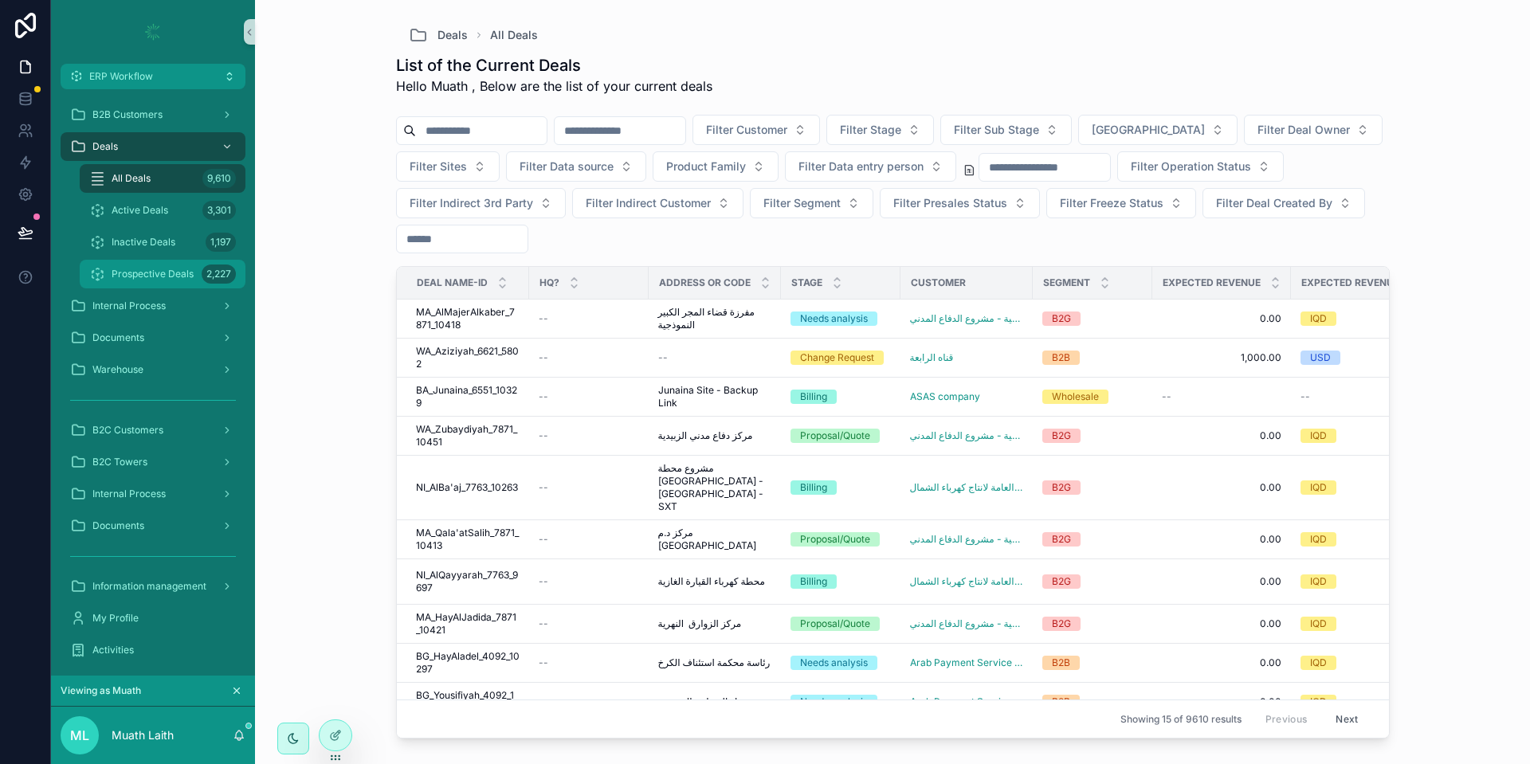
click at [177, 273] on span "Prospective Deals" at bounding box center [153, 274] width 82 height 13
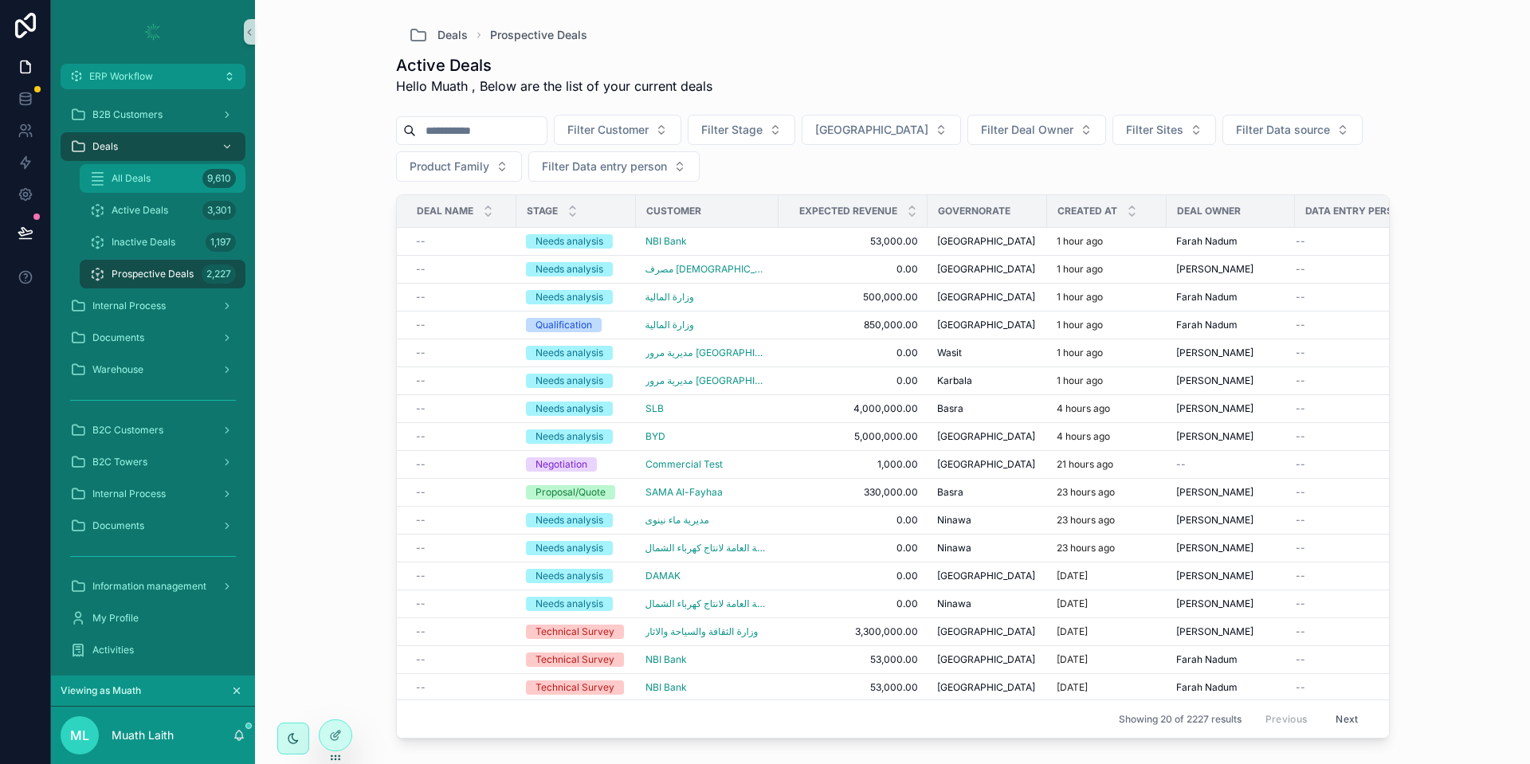
click at [128, 184] on span "All Deals" at bounding box center [131, 178] width 39 height 13
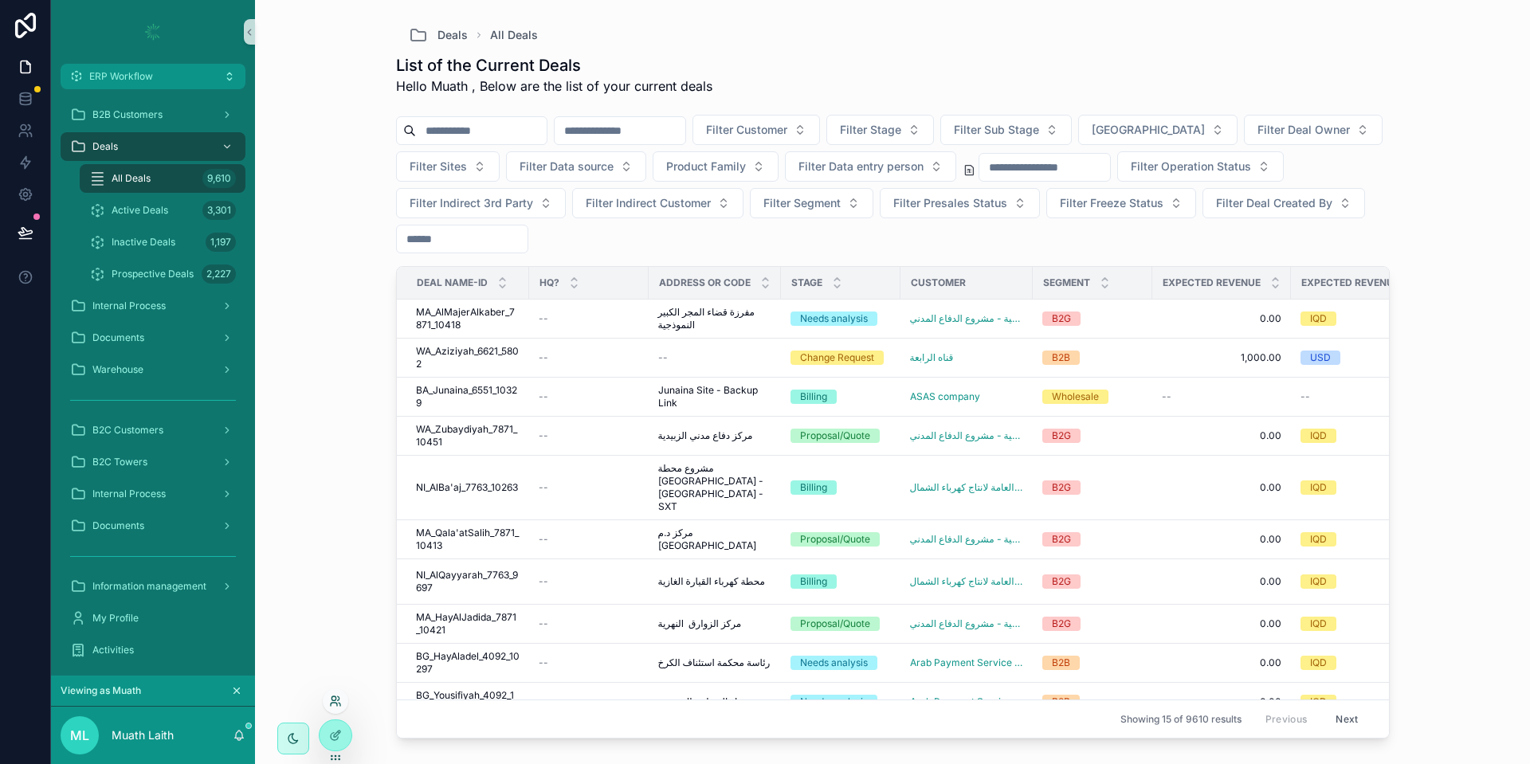
click at [336, 703] on icon at bounding box center [335, 701] width 13 height 13
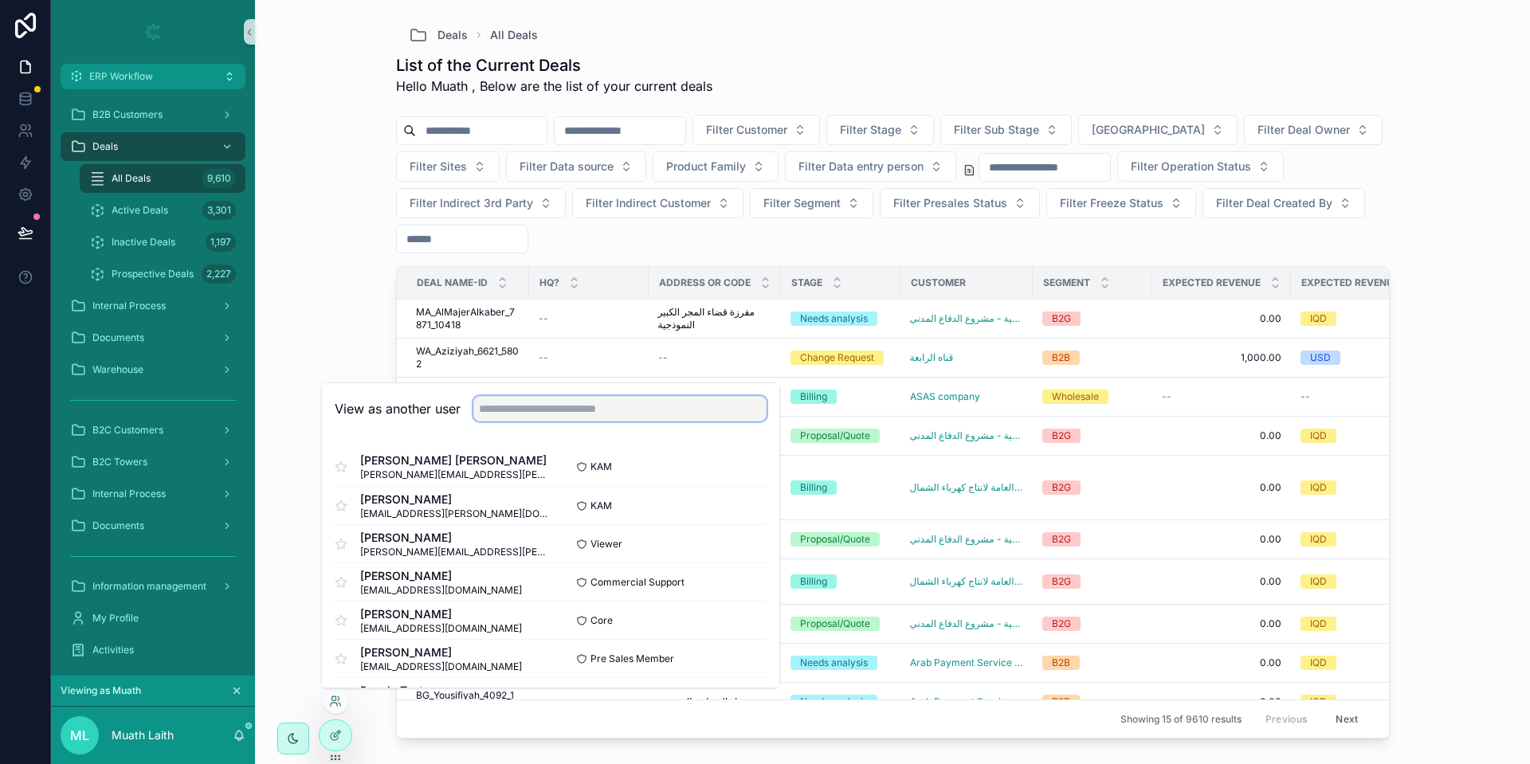
click at [484, 399] on input "text" at bounding box center [619, 408] width 293 height 25
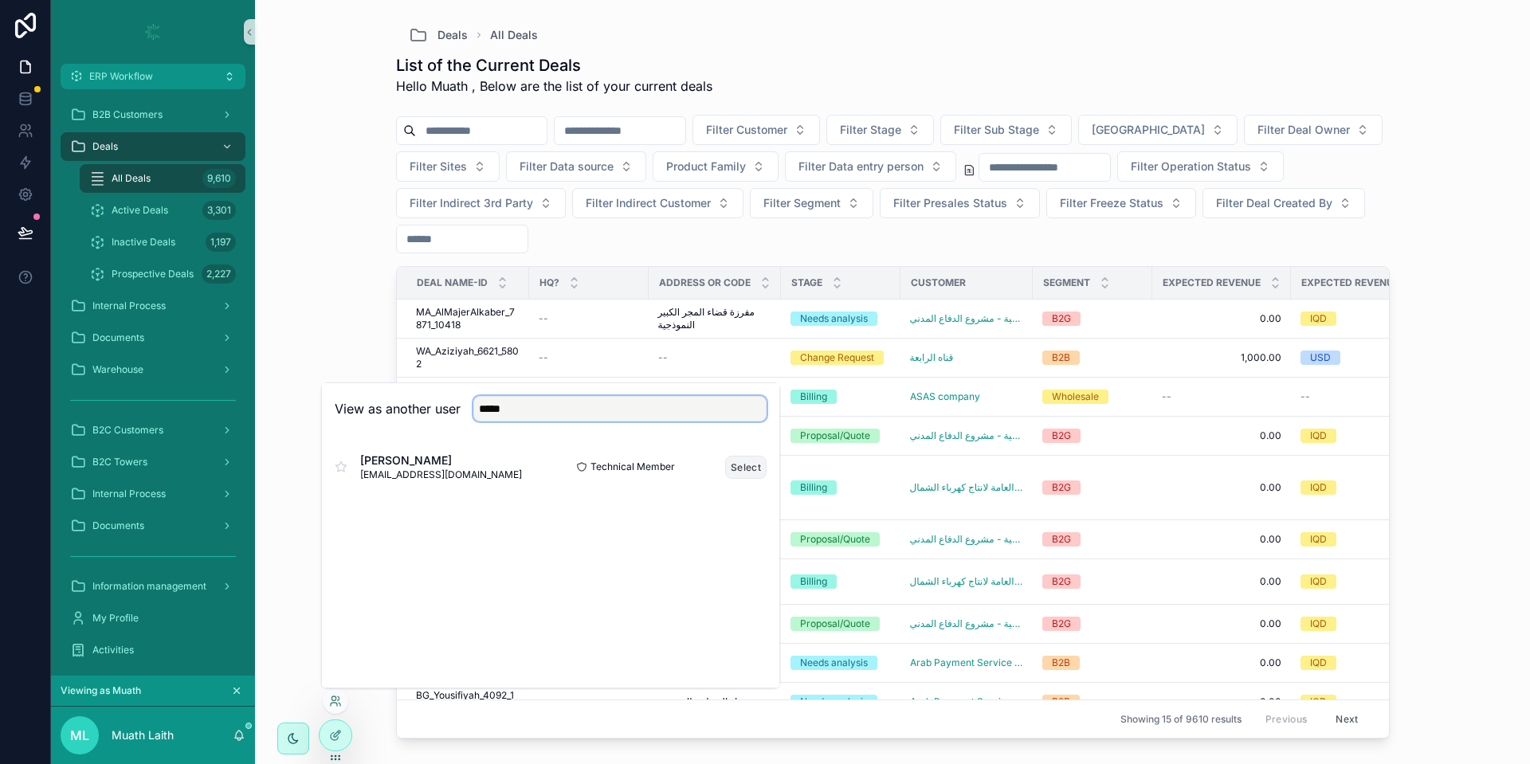
type input "*****"
click at [753, 468] on button "Select" at bounding box center [745, 467] width 41 height 23
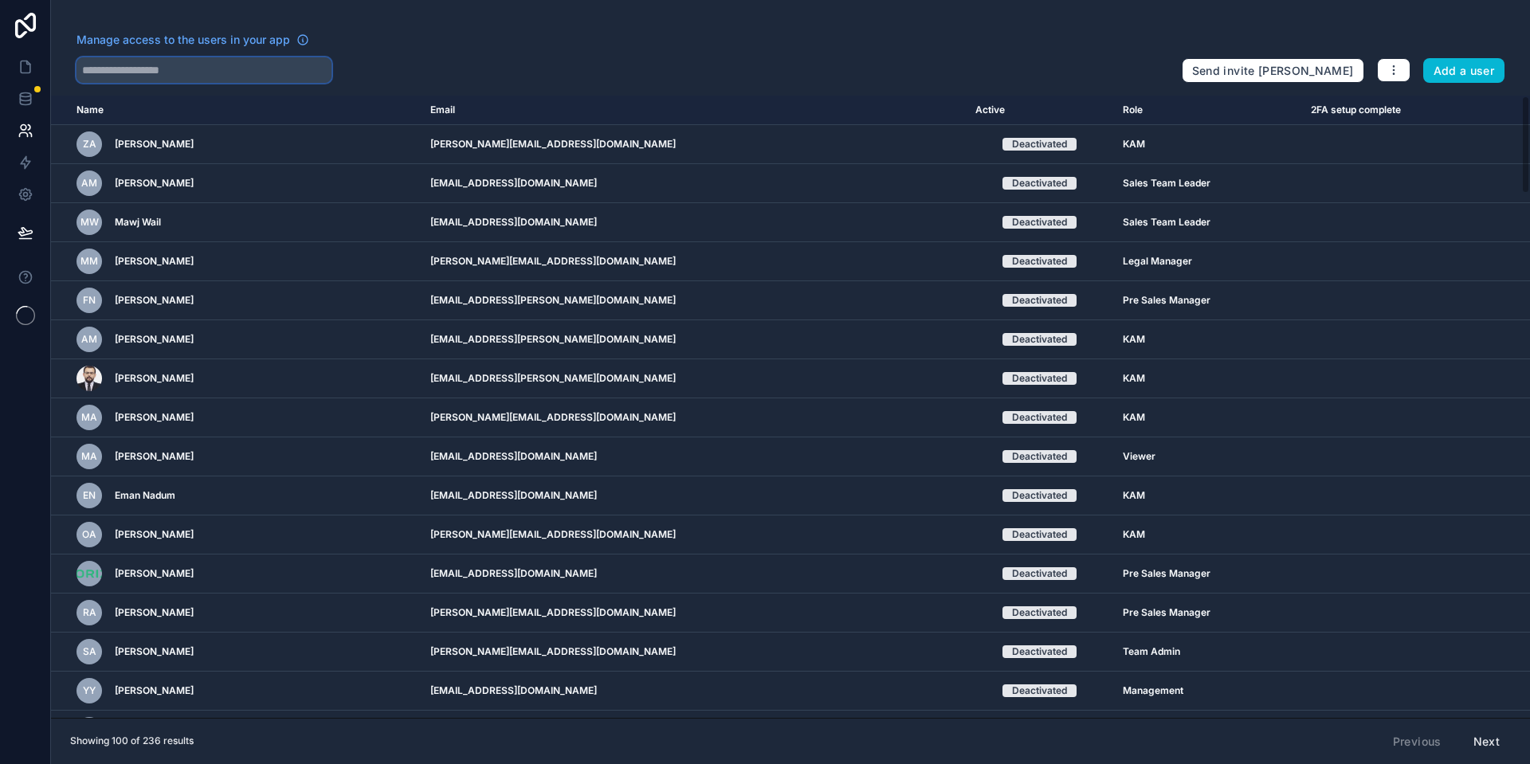
click at [138, 61] on input "text" at bounding box center [203, 69] width 255 height 25
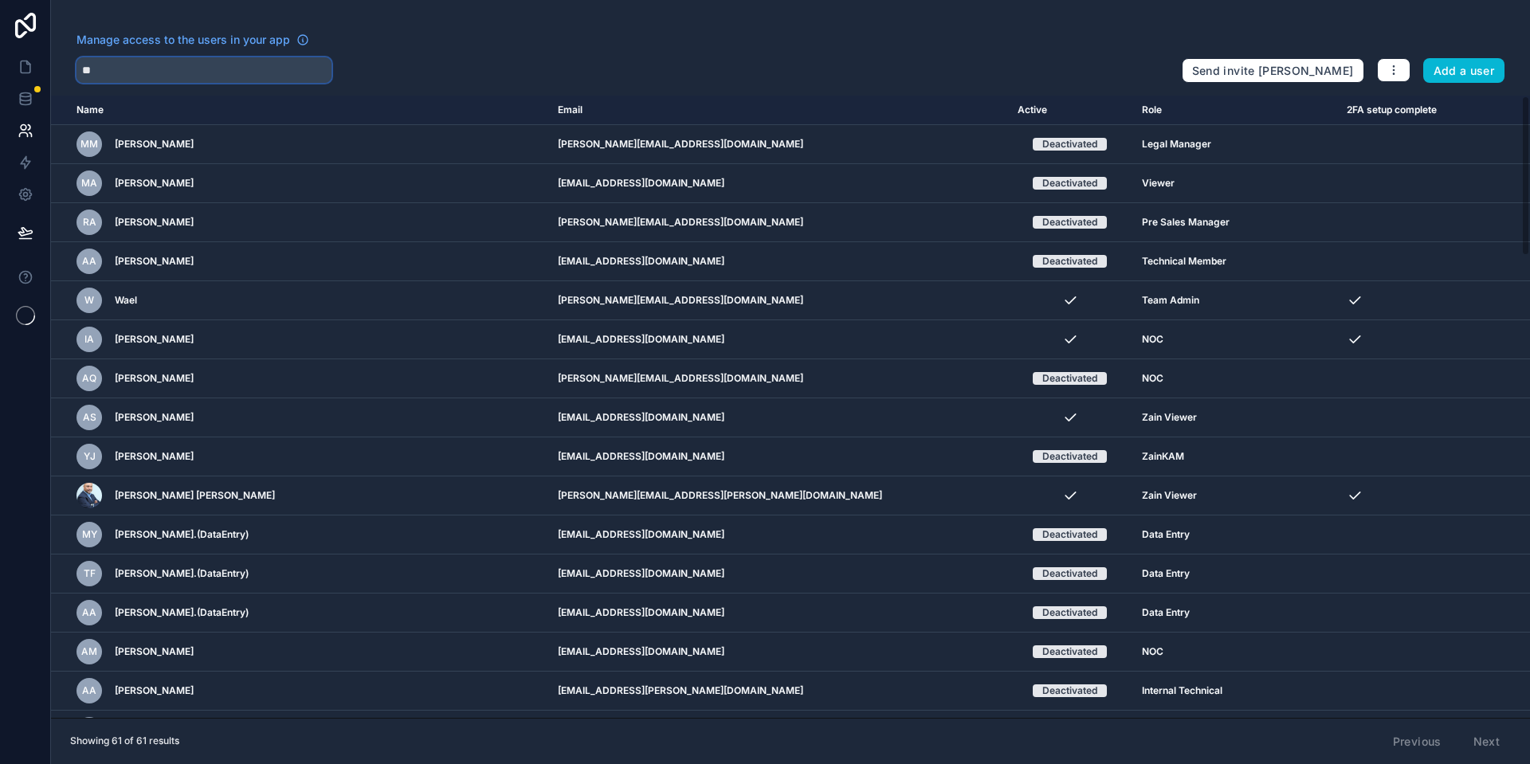
type input "*"
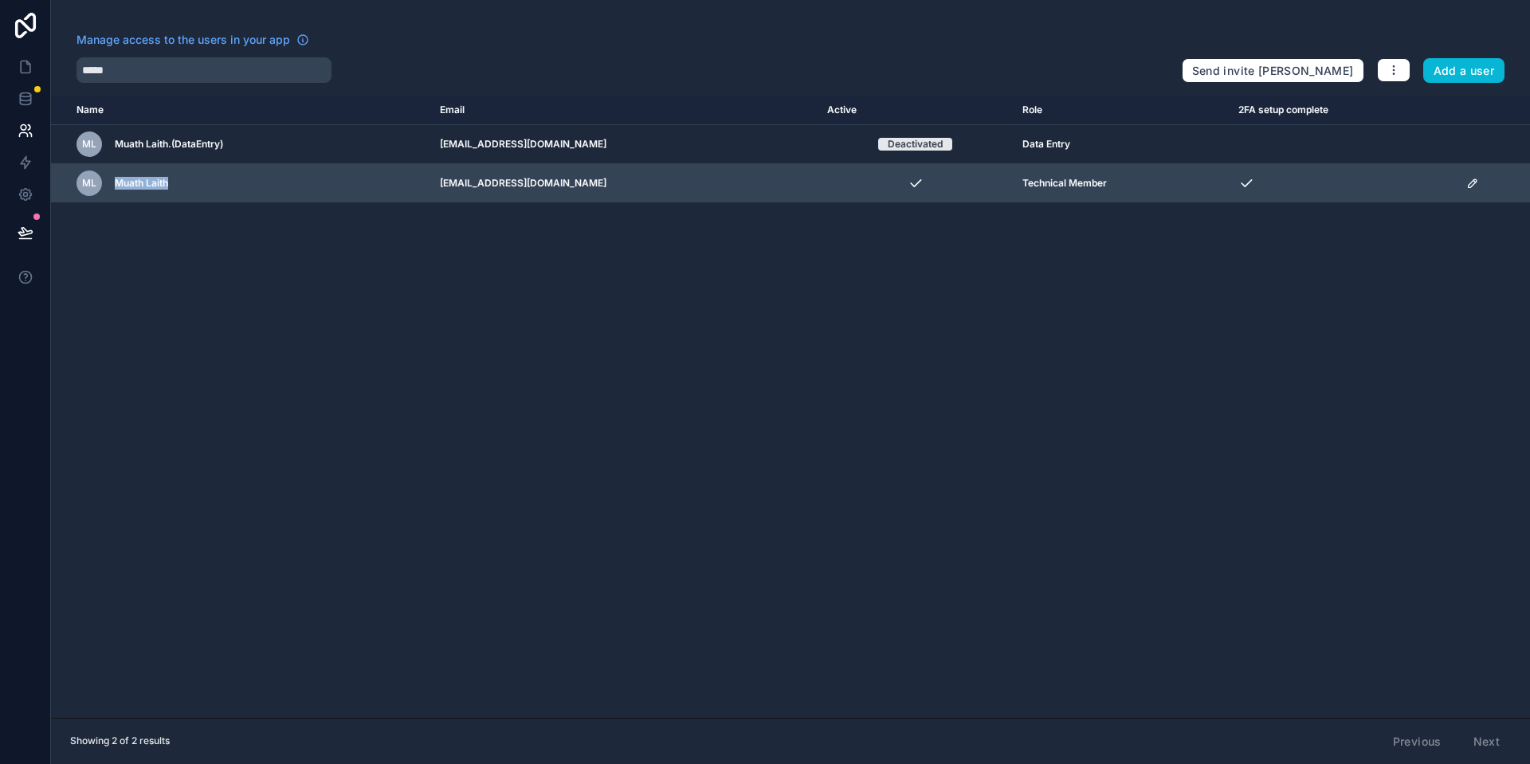
drag, startPoint x: 174, startPoint y: 185, endPoint x: 96, endPoint y: 180, distance: 77.4
click at [96, 180] on div "ML Muath Laith" at bounding box center [248, 183] width 344 height 25
drag, startPoint x: 639, startPoint y: 187, endPoint x: 467, endPoint y: 183, distance: 172.1
click at [467, 183] on td "[EMAIL_ADDRESS][DOMAIN_NAME]" at bounding box center [623, 183] width 387 height 39
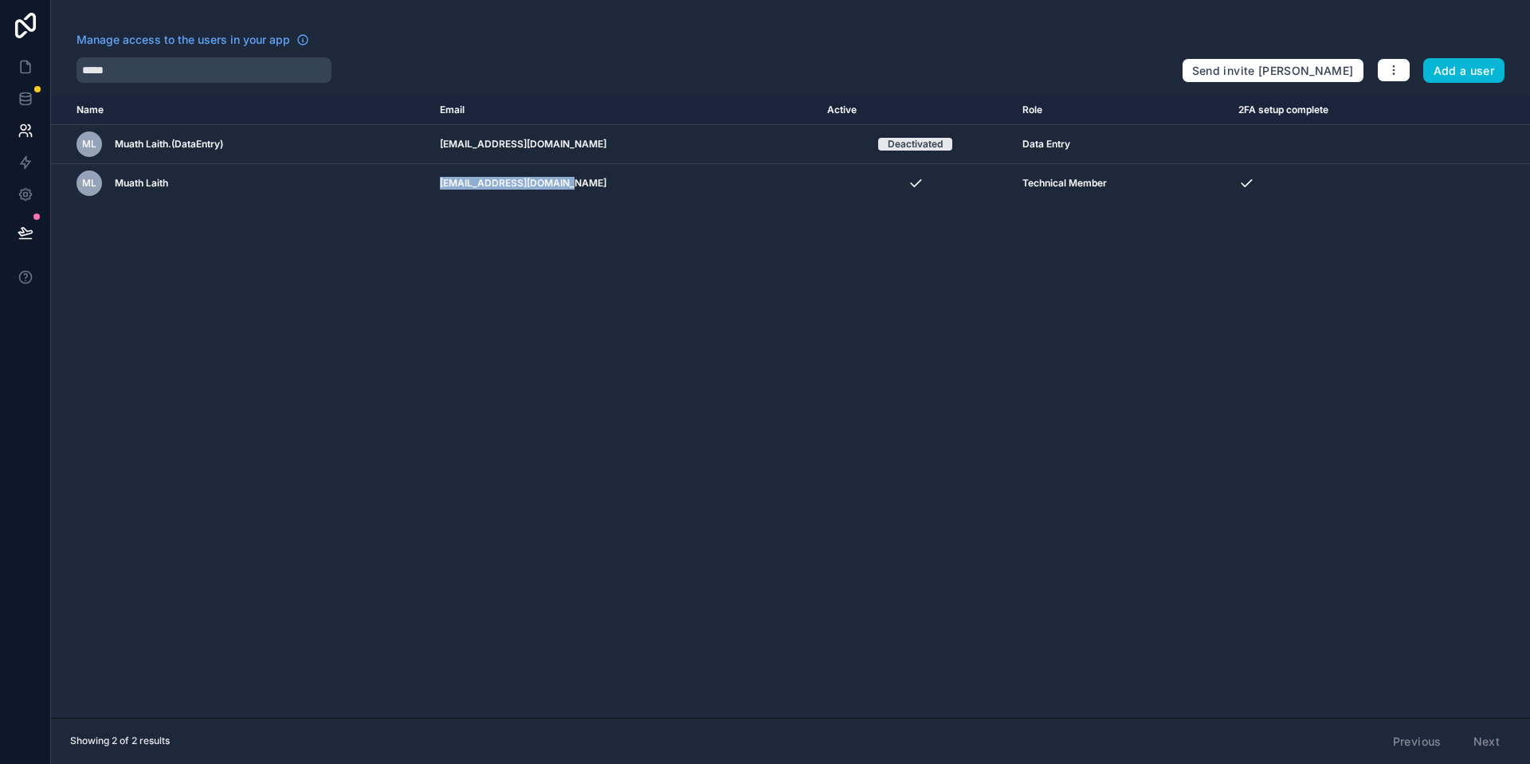
copy td "[EMAIL_ADDRESS][DOMAIN_NAME]"
click at [202, 50] on div "Manage access to the users in your app" at bounding box center [622, 44] width 1092 height 25
click at [188, 67] on input "*****" at bounding box center [203, 69] width 255 height 25
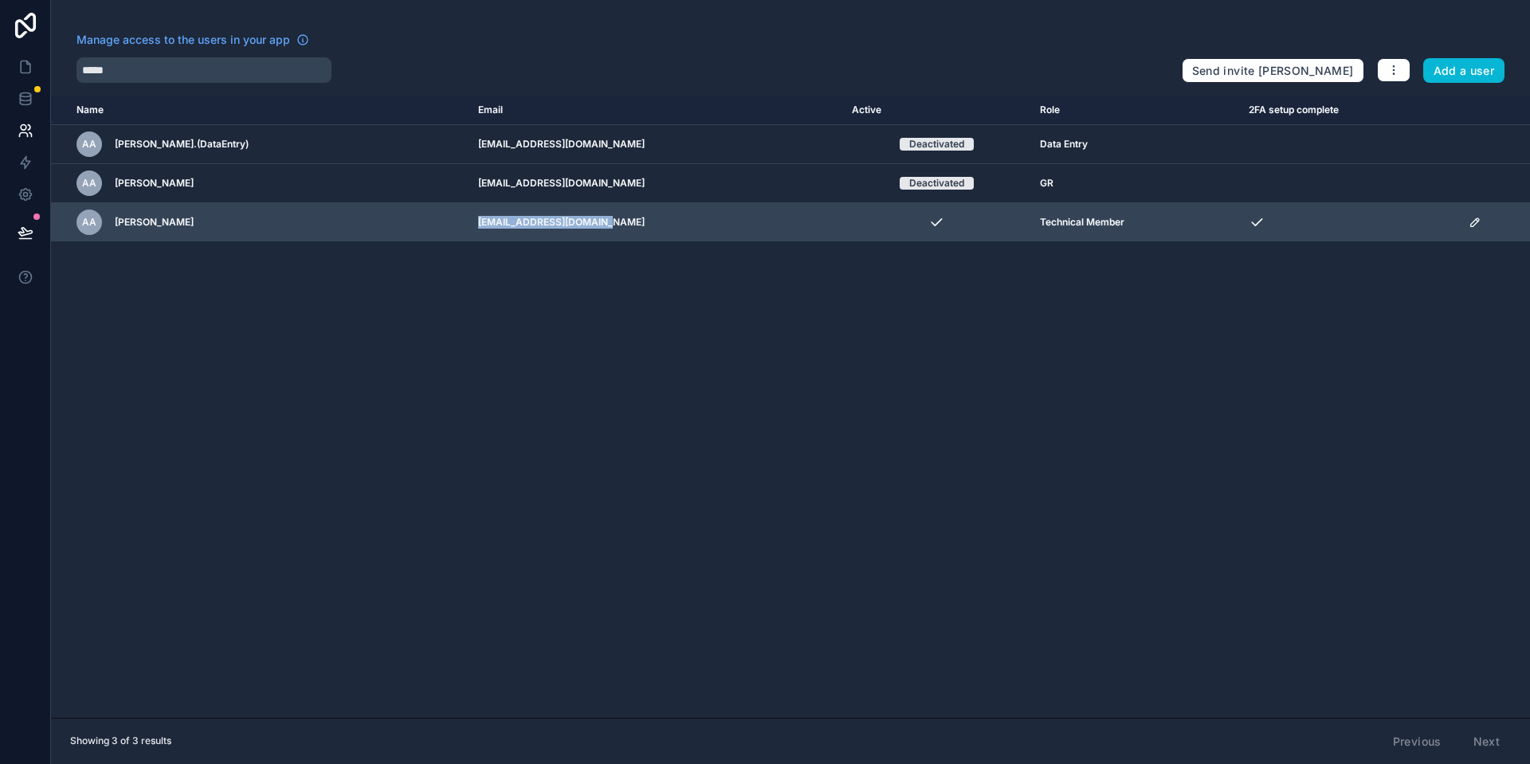
drag, startPoint x: 604, startPoint y: 222, endPoint x: 451, endPoint y: 224, distance: 153.0
click at [468, 224] on td "[EMAIL_ADDRESS][DOMAIN_NAME]" at bounding box center [655, 222] width 374 height 39
copy td "[EMAIL_ADDRESS][DOMAIN_NAME]"
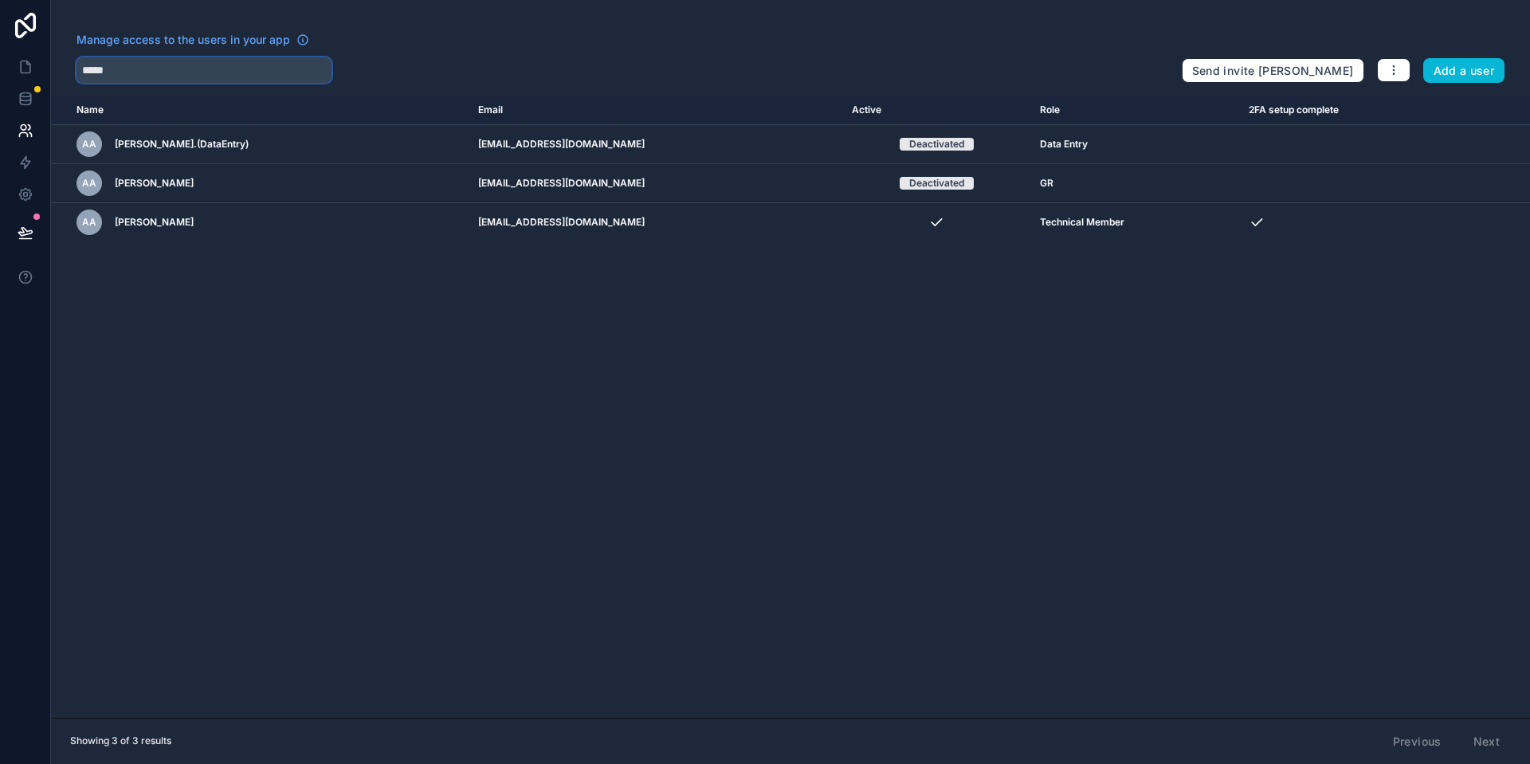
click at [287, 69] on input "*****" at bounding box center [203, 69] width 255 height 25
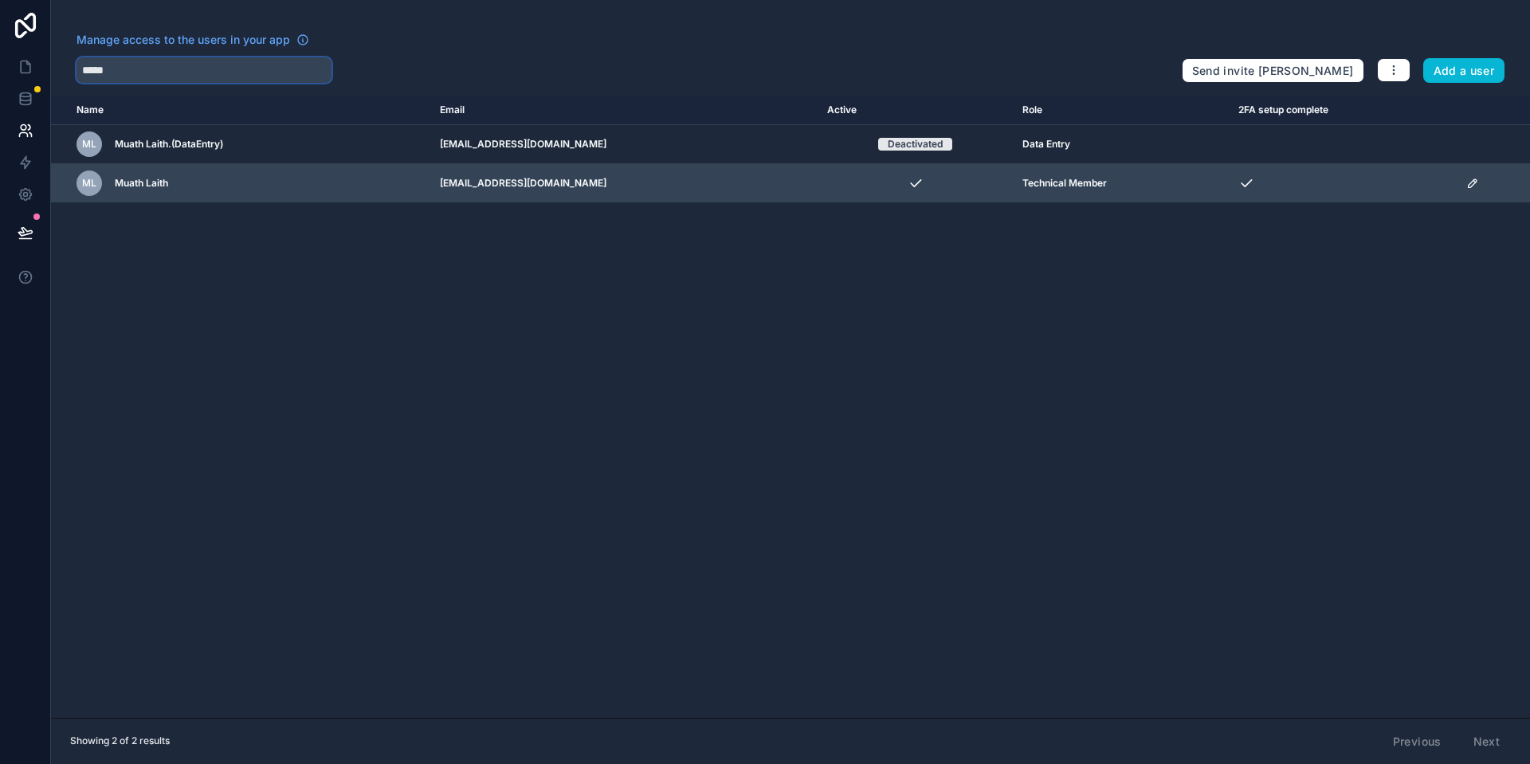
type input "*****"
drag, startPoint x: 574, startPoint y: 184, endPoint x: 404, endPoint y: 183, distance: 170.5
click at [404, 183] on tr "ML Muath Laith m.laith@awaltelecom.com Technical Member" at bounding box center [790, 183] width 1479 height 39
copy tr "[EMAIL_ADDRESS][DOMAIN_NAME]"
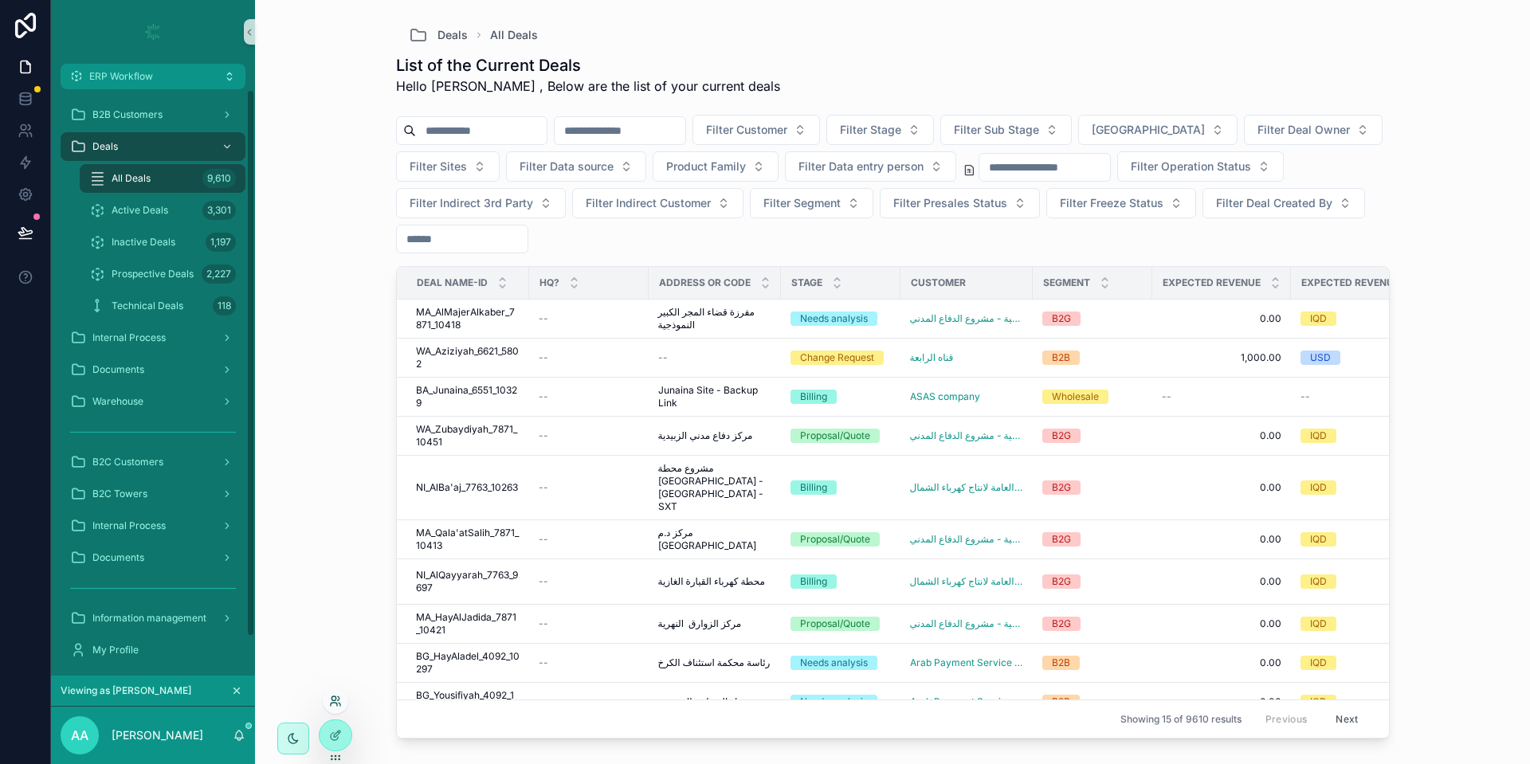
click at [335, 698] on icon at bounding box center [335, 701] width 13 height 13
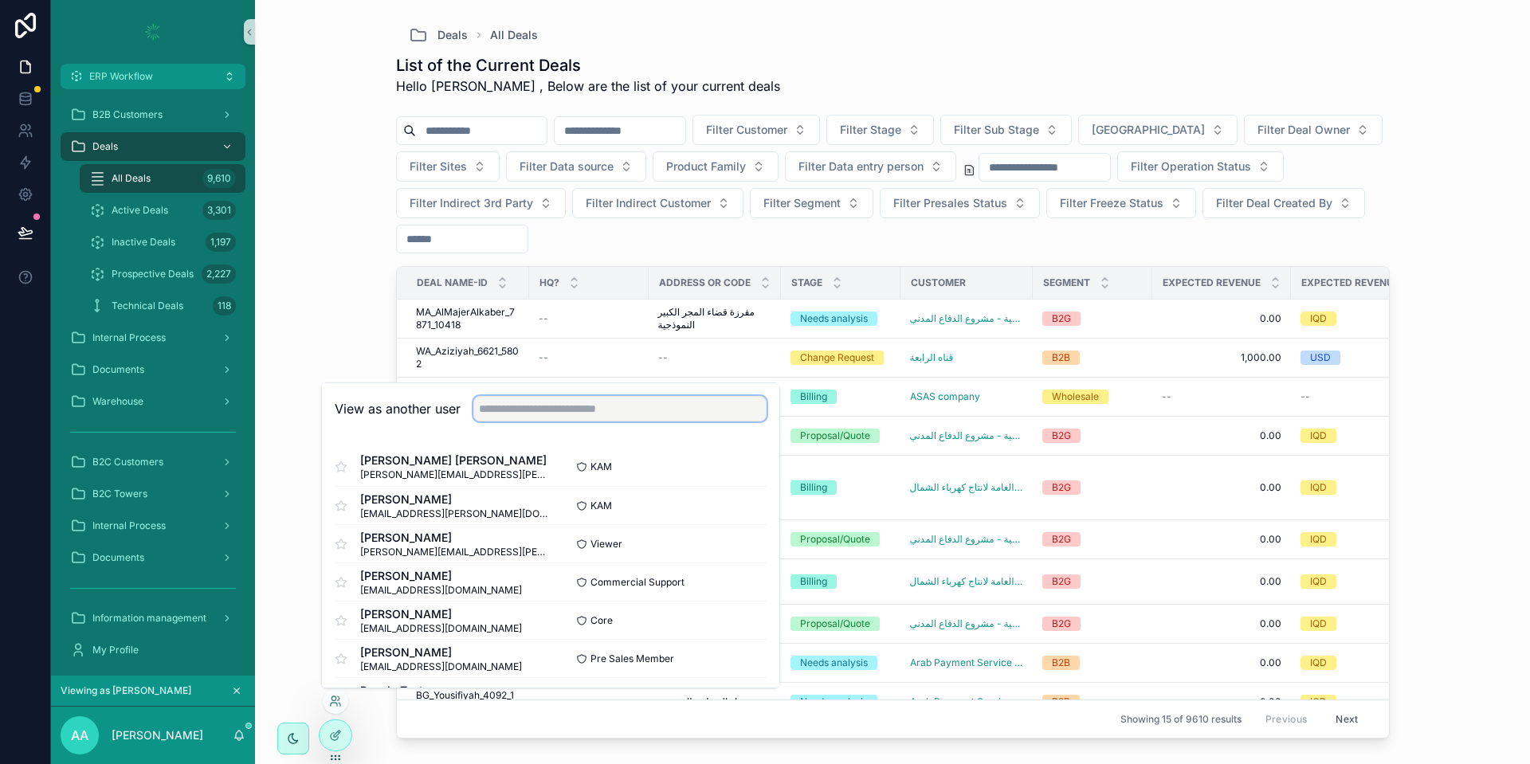
click at [557, 408] on input "text" at bounding box center [619, 408] width 293 height 25
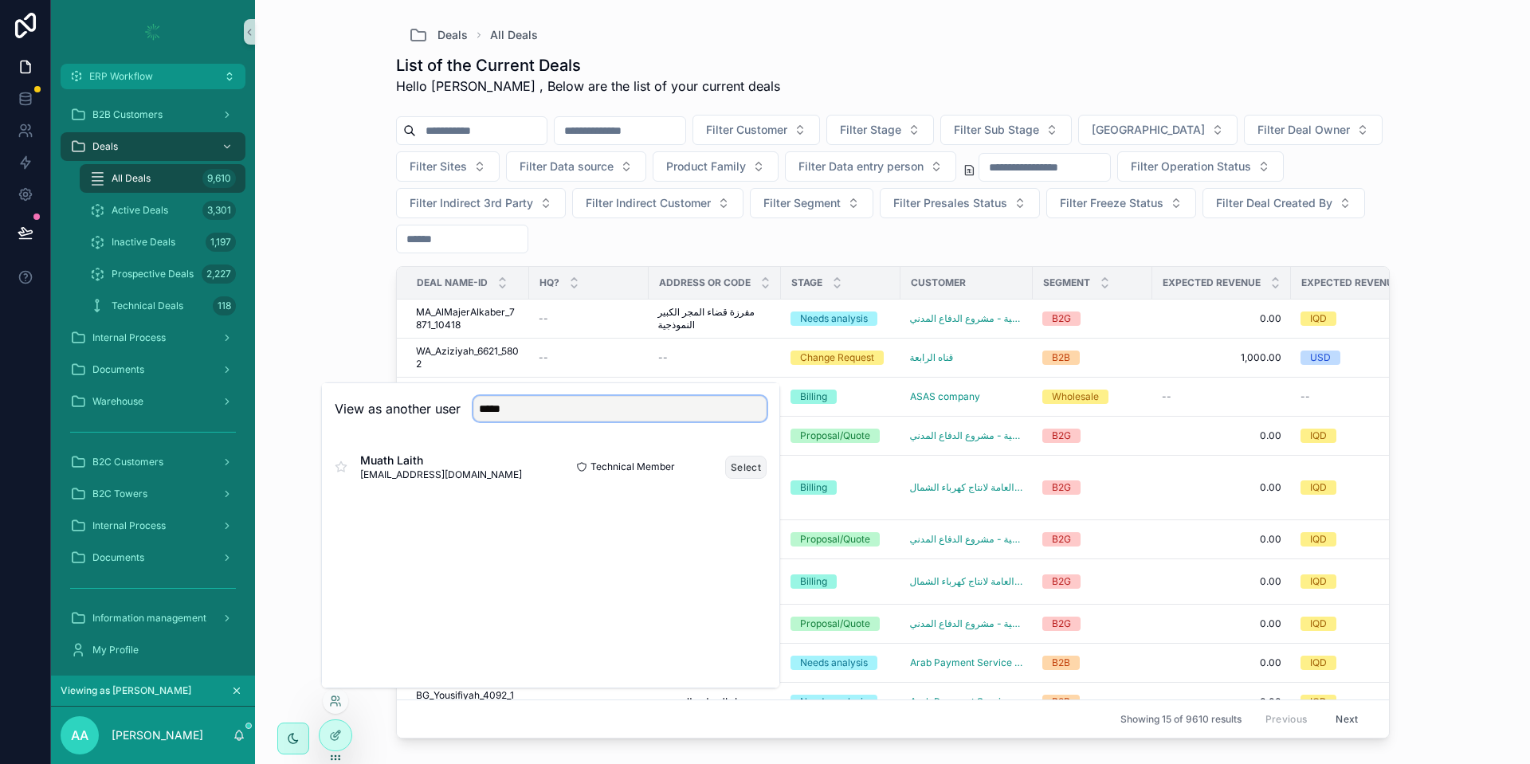
type input "*****"
click at [743, 467] on button "Select" at bounding box center [745, 467] width 41 height 23
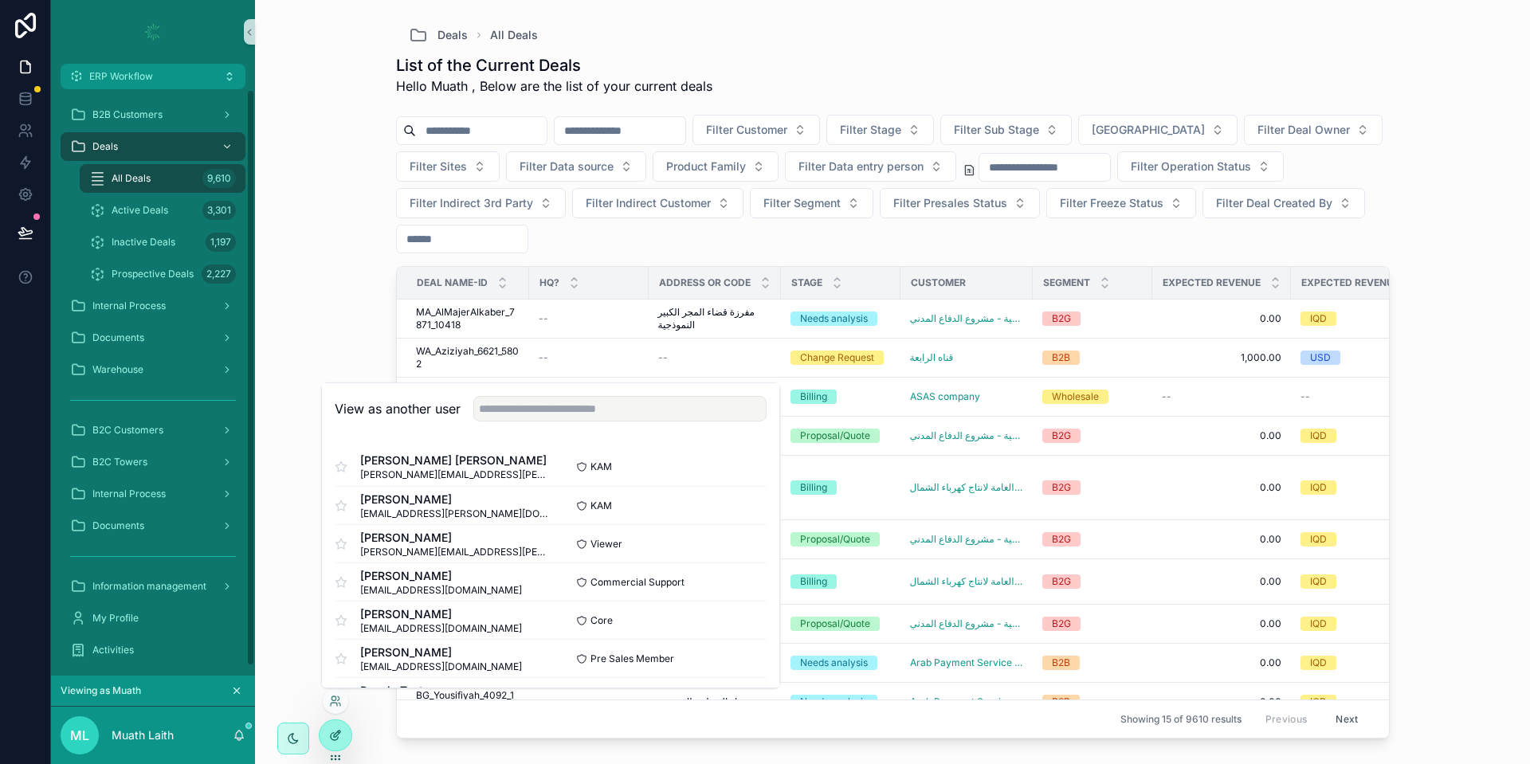
click at [347, 733] on div at bounding box center [335, 735] width 32 height 30
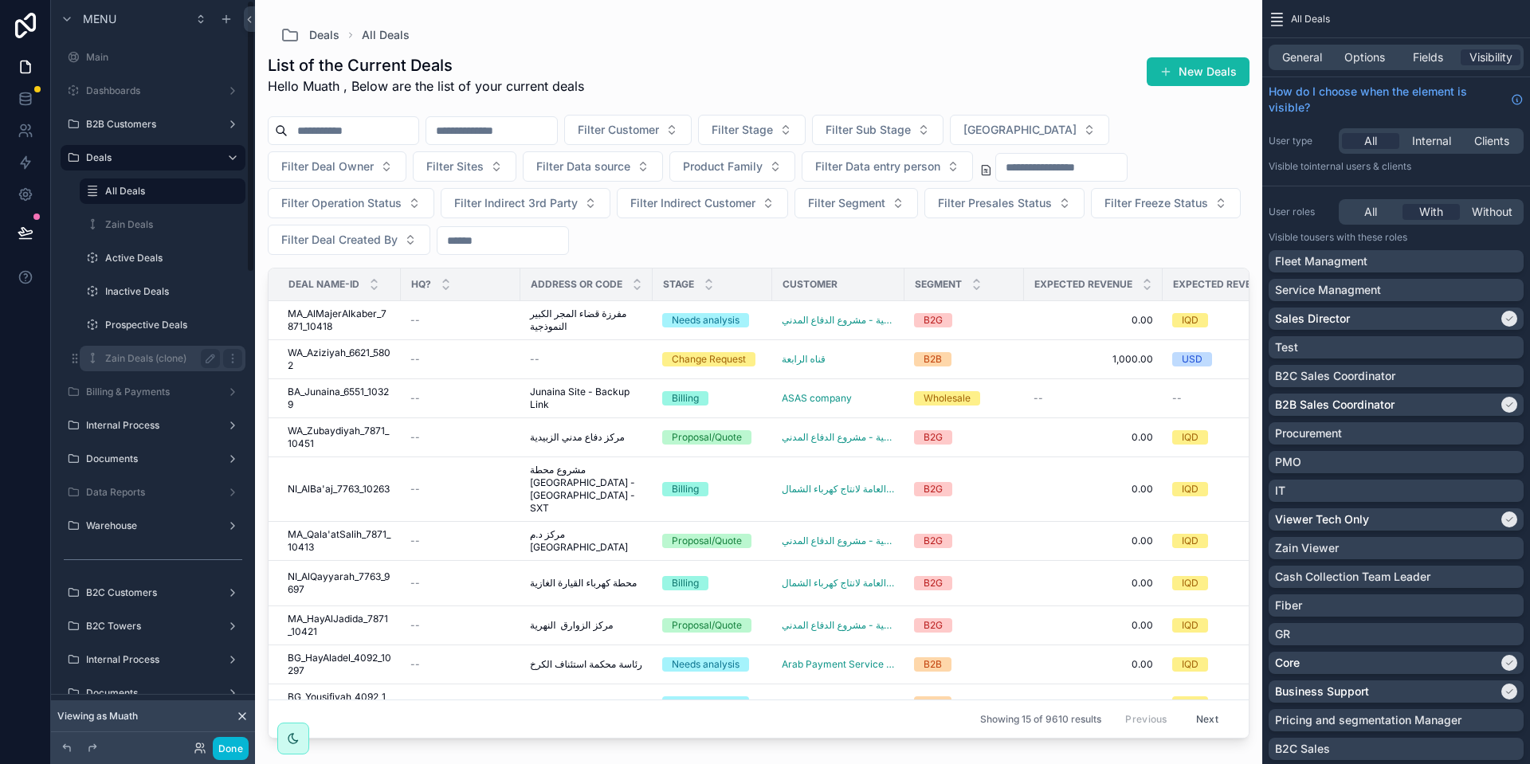
click at [172, 356] on label "Zain Deals (clone)" at bounding box center [159, 358] width 108 height 13
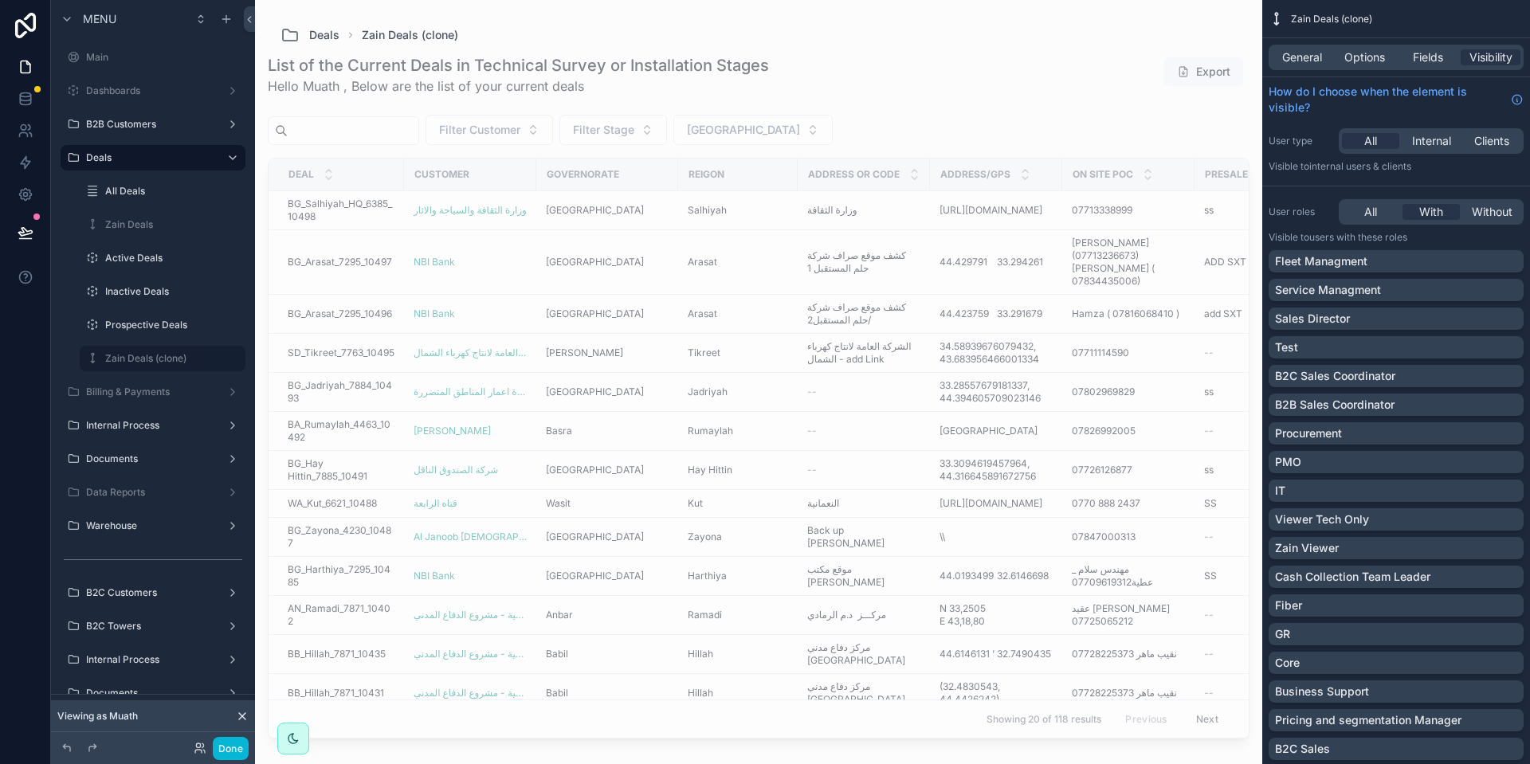
click at [240, 717] on icon at bounding box center [242, 716] width 13 height 13
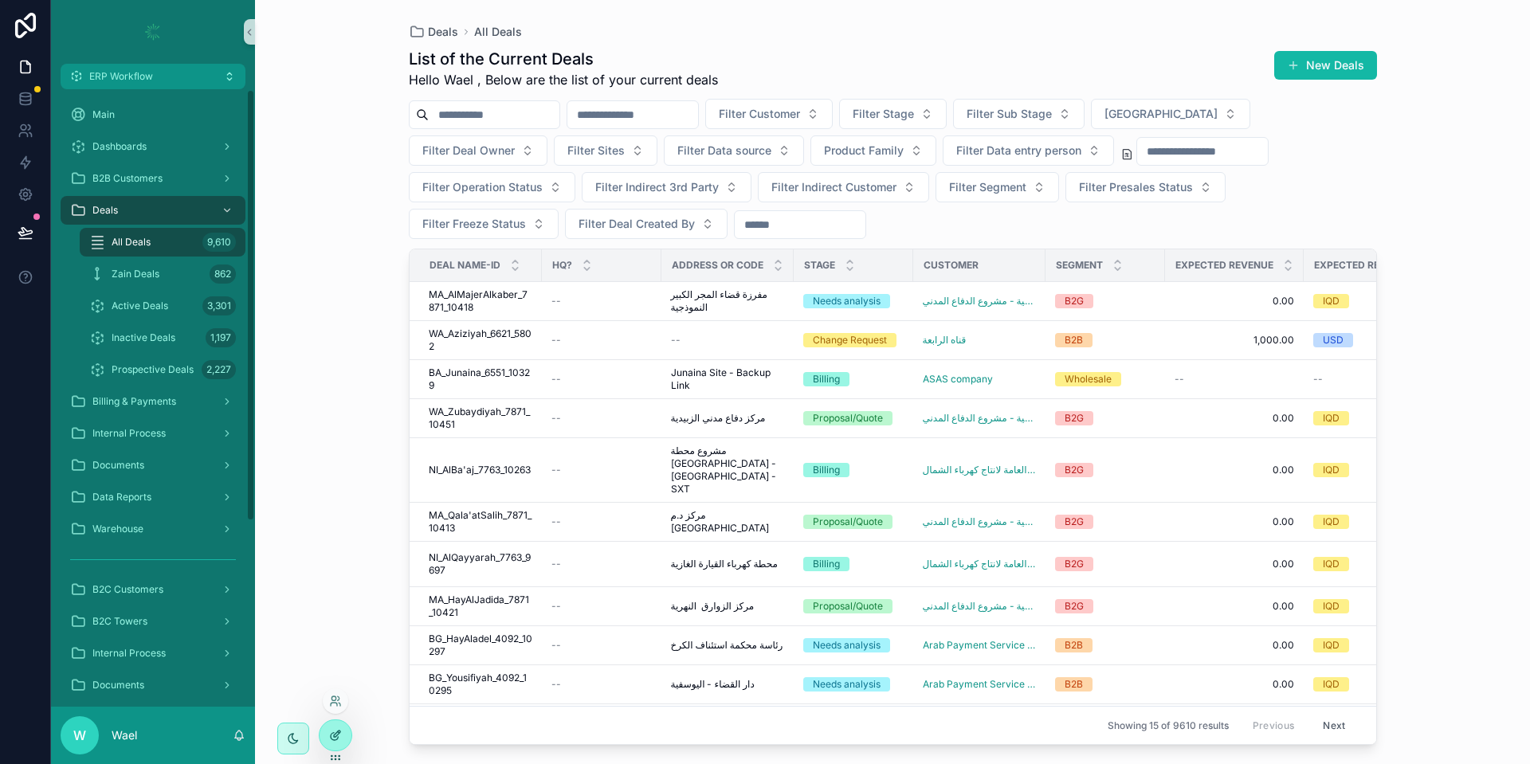
click at [338, 736] on icon at bounding box center [334, 736] width 7 height 7
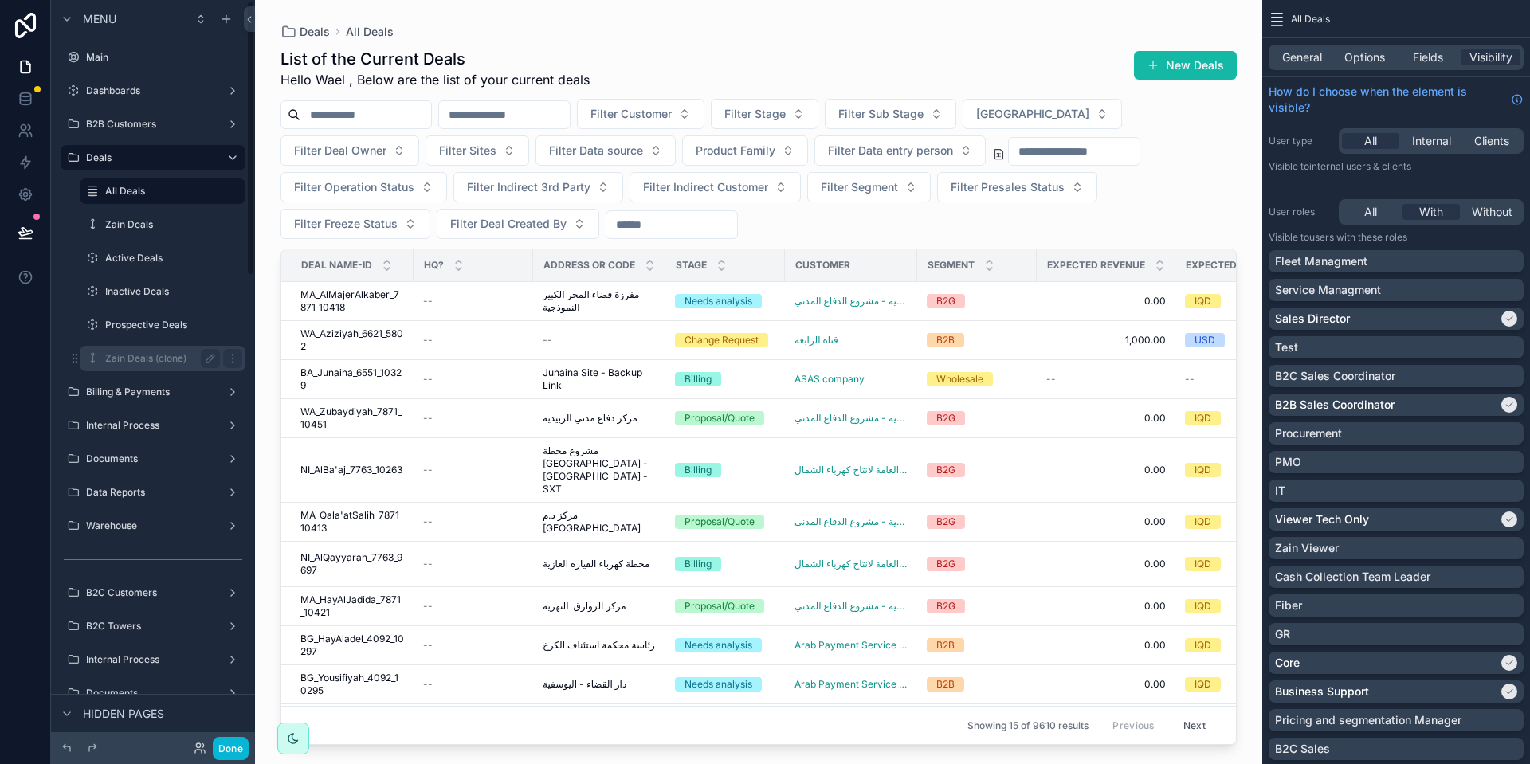
click at [136, 362] on label "Zain Deals (clone)" at bounding box center [159, 358] width 108 height 13
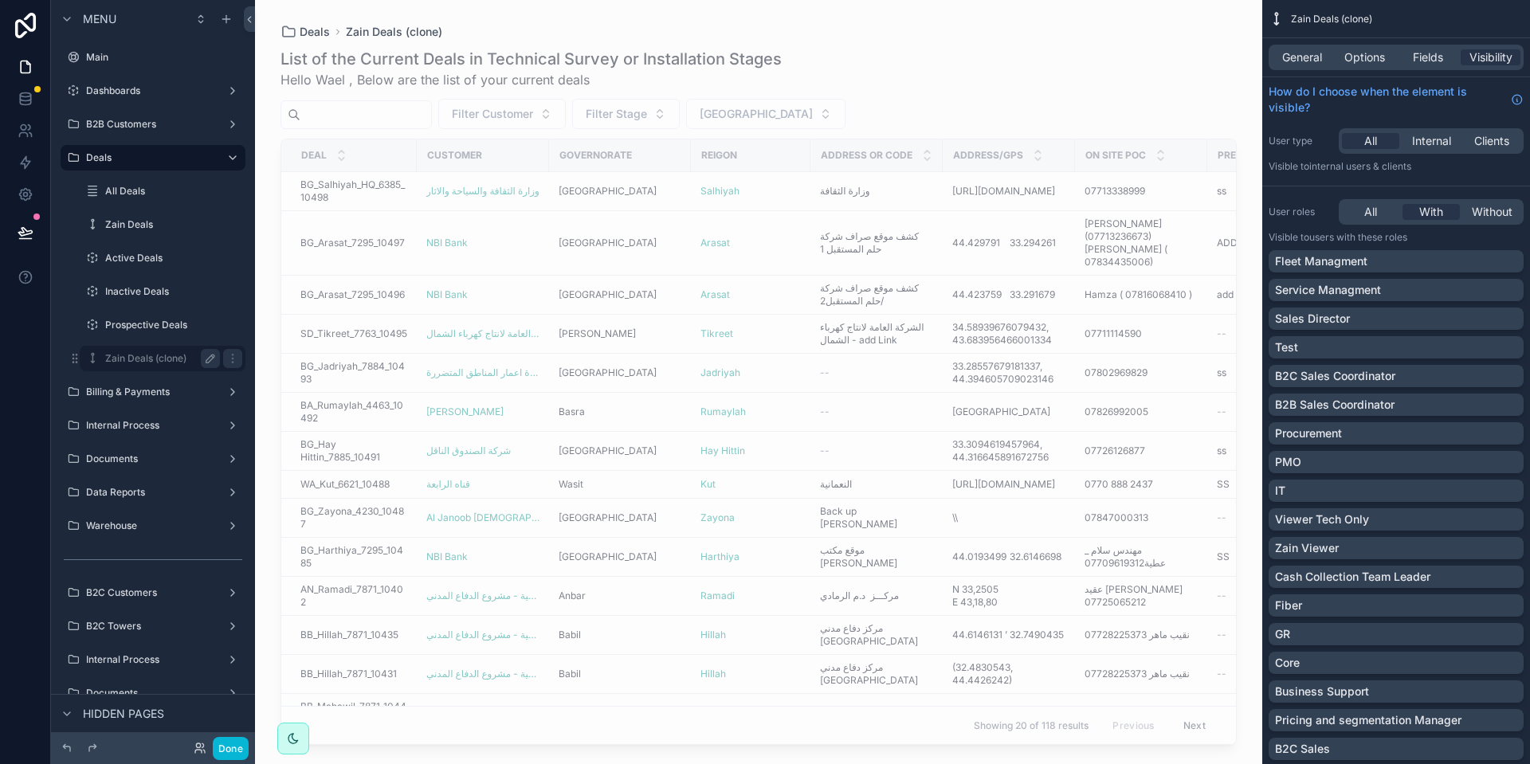
click at [210, 361] on icon "scrollable content" at bounding box center [210, 359] width 8 height 8
click at [170, 363] on input "**********" at bounding box center [149, 358] width 89 height 19
type input "**********"
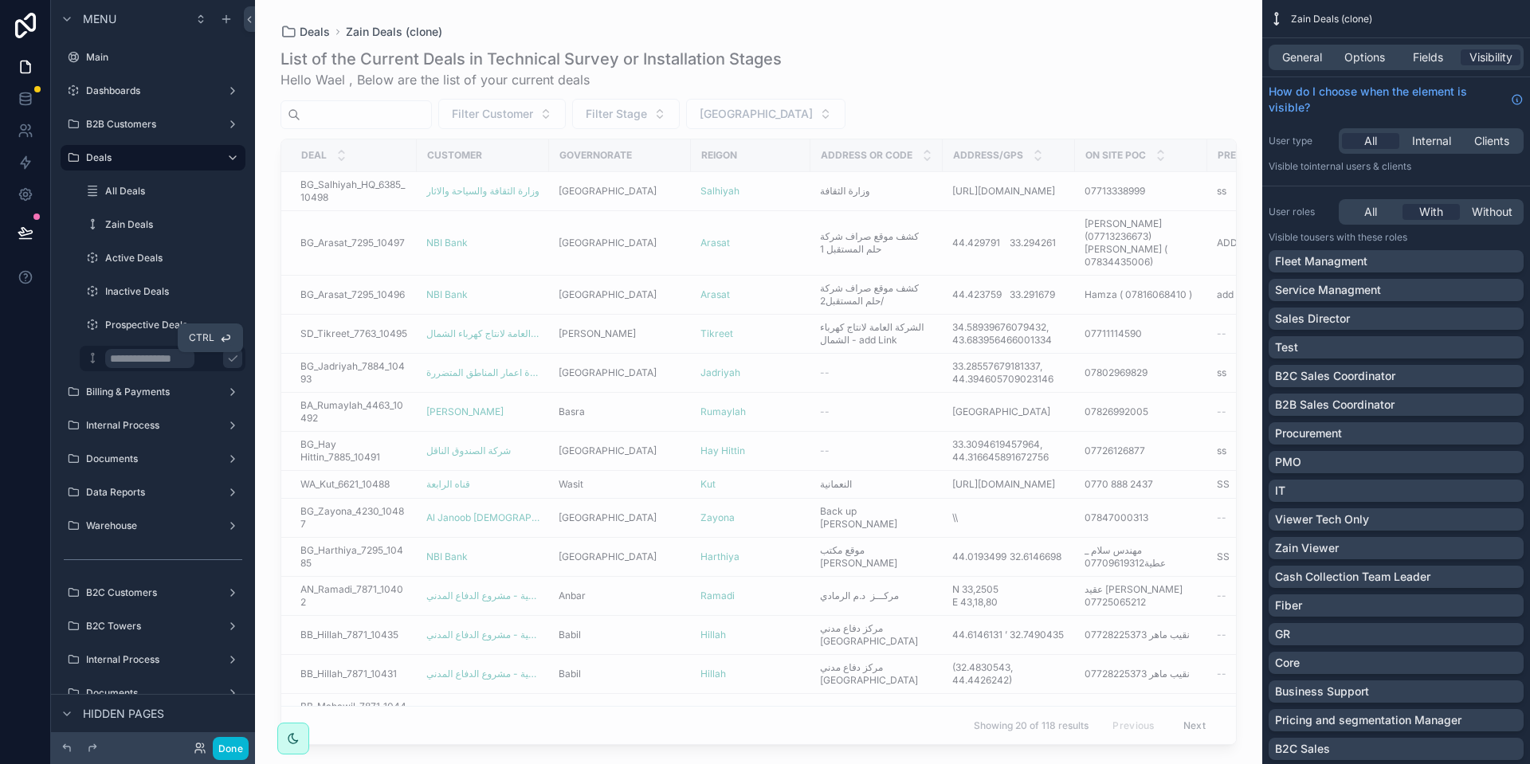
click at [229, 358] on icon "scrollable content" at bounding box center [233, 359] width 8 height 6
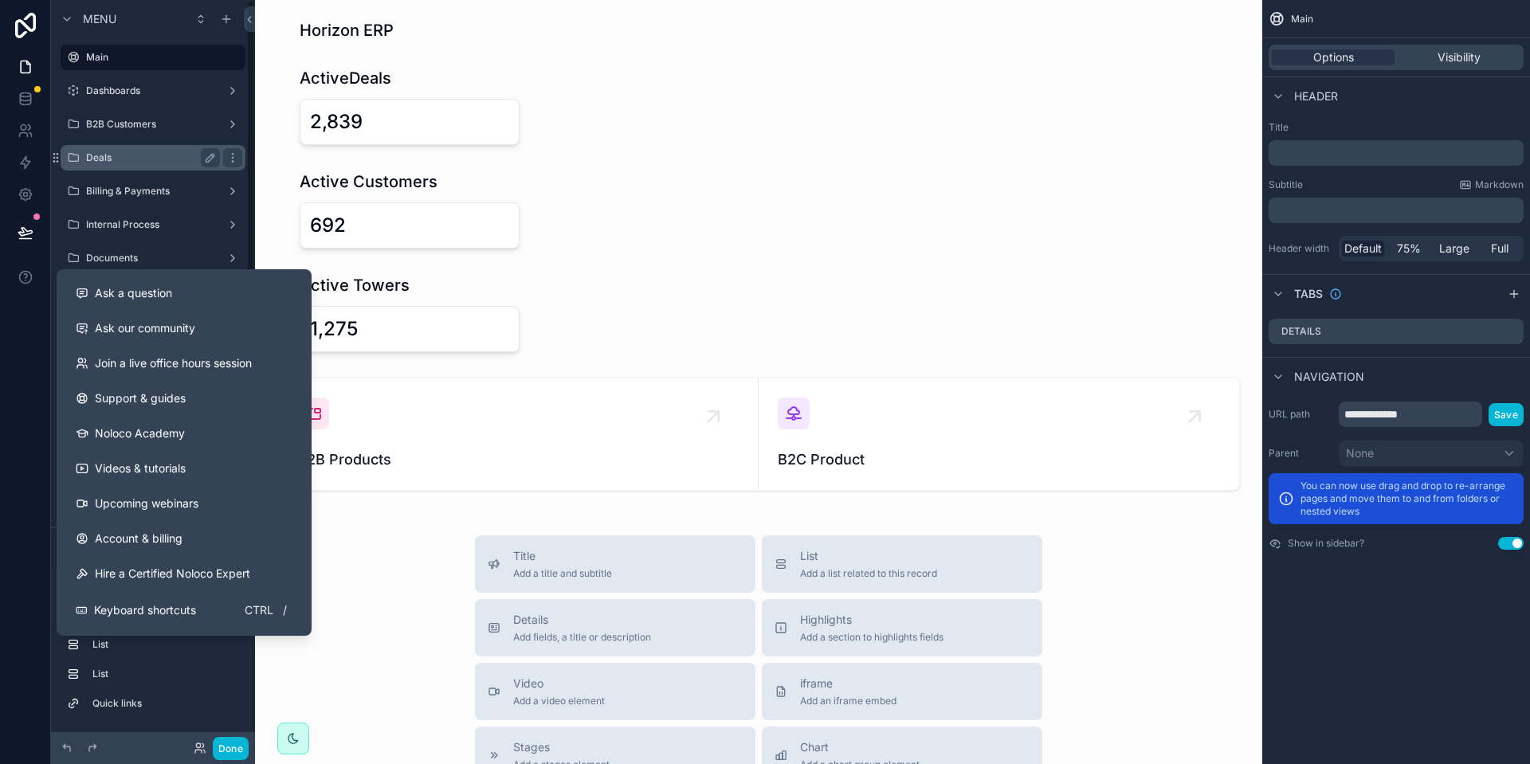
click at [157, 155] on label "Deals" at bounding box center [149, 157] width 127 height 13
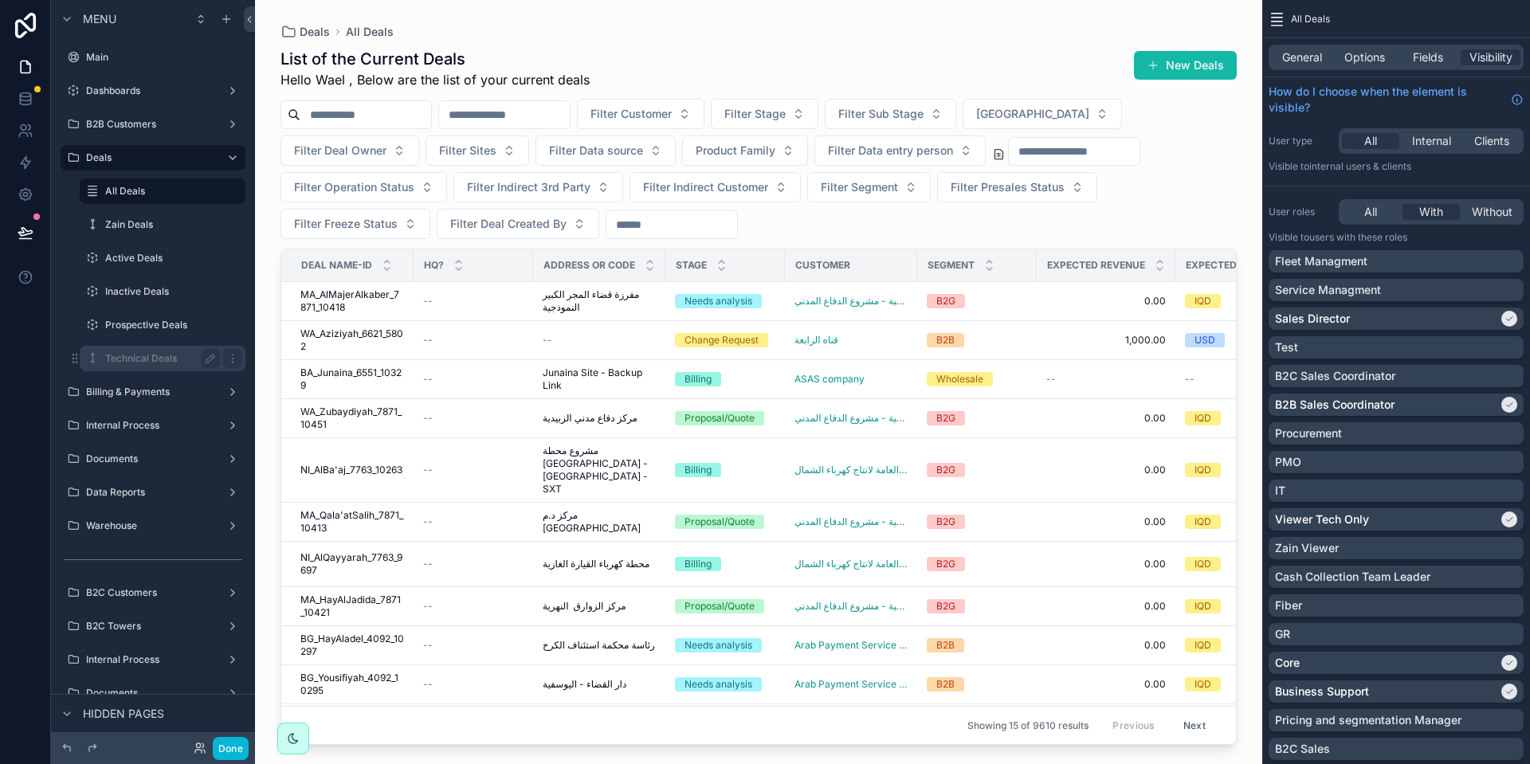
click at [150, 359] on label "Technical Deals" at bounding box center [159, 358] width 108 height 13
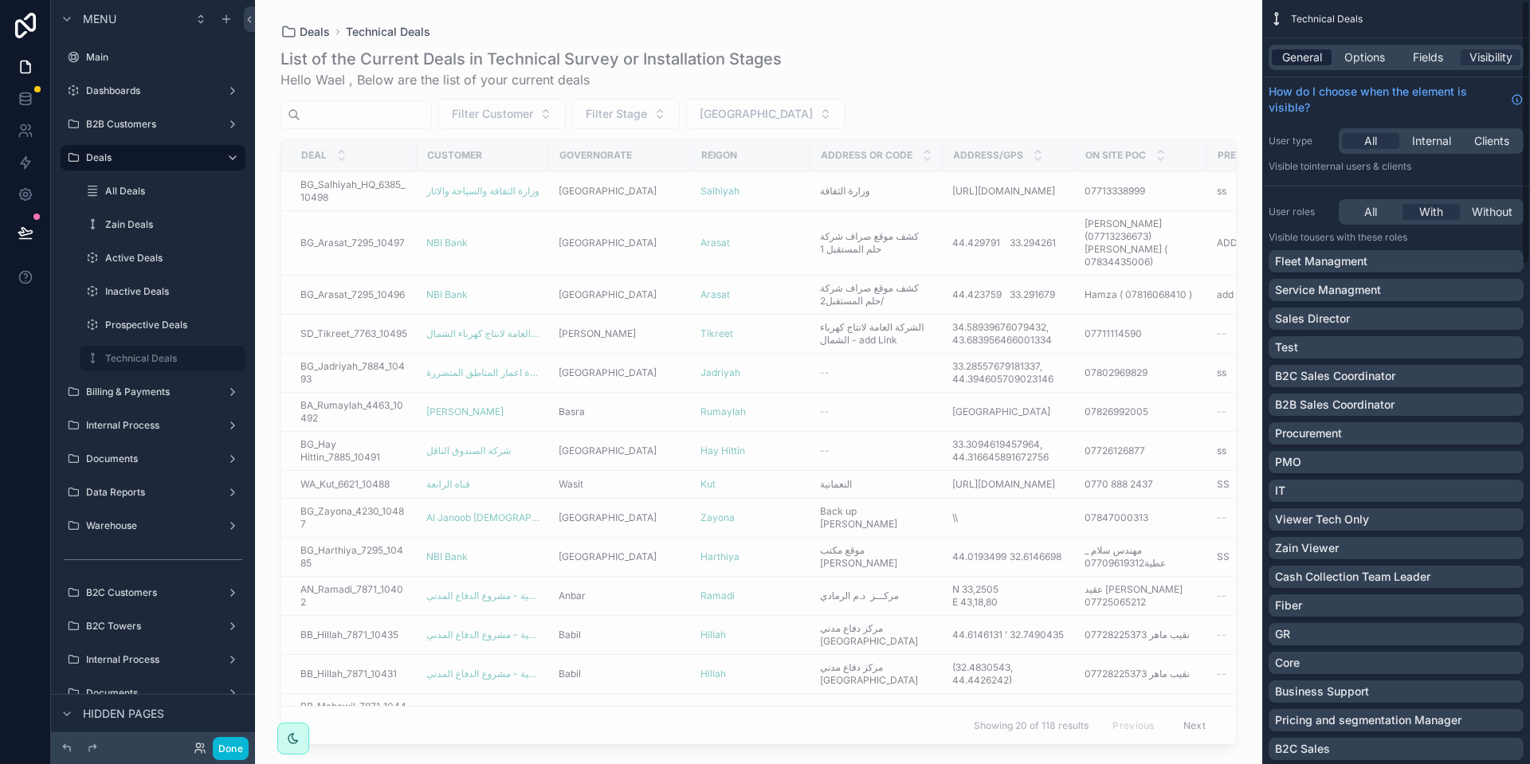
click at [1307, 54] on span "General" at bounding box center [1302, 57] width 40 height 16
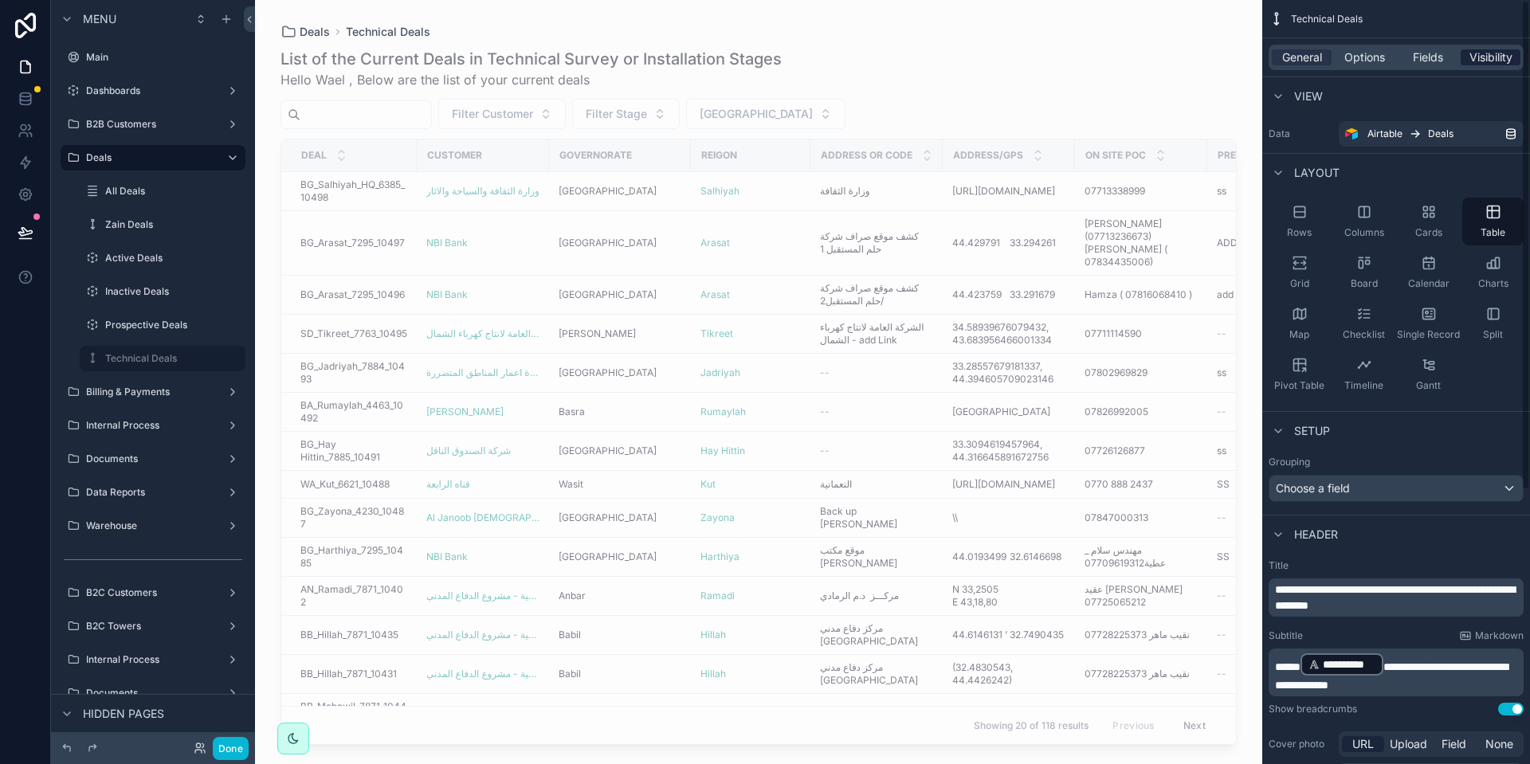
click at [1469, 52] on span "Visibility" at bounding box center [1490, 57] width 43 height 16
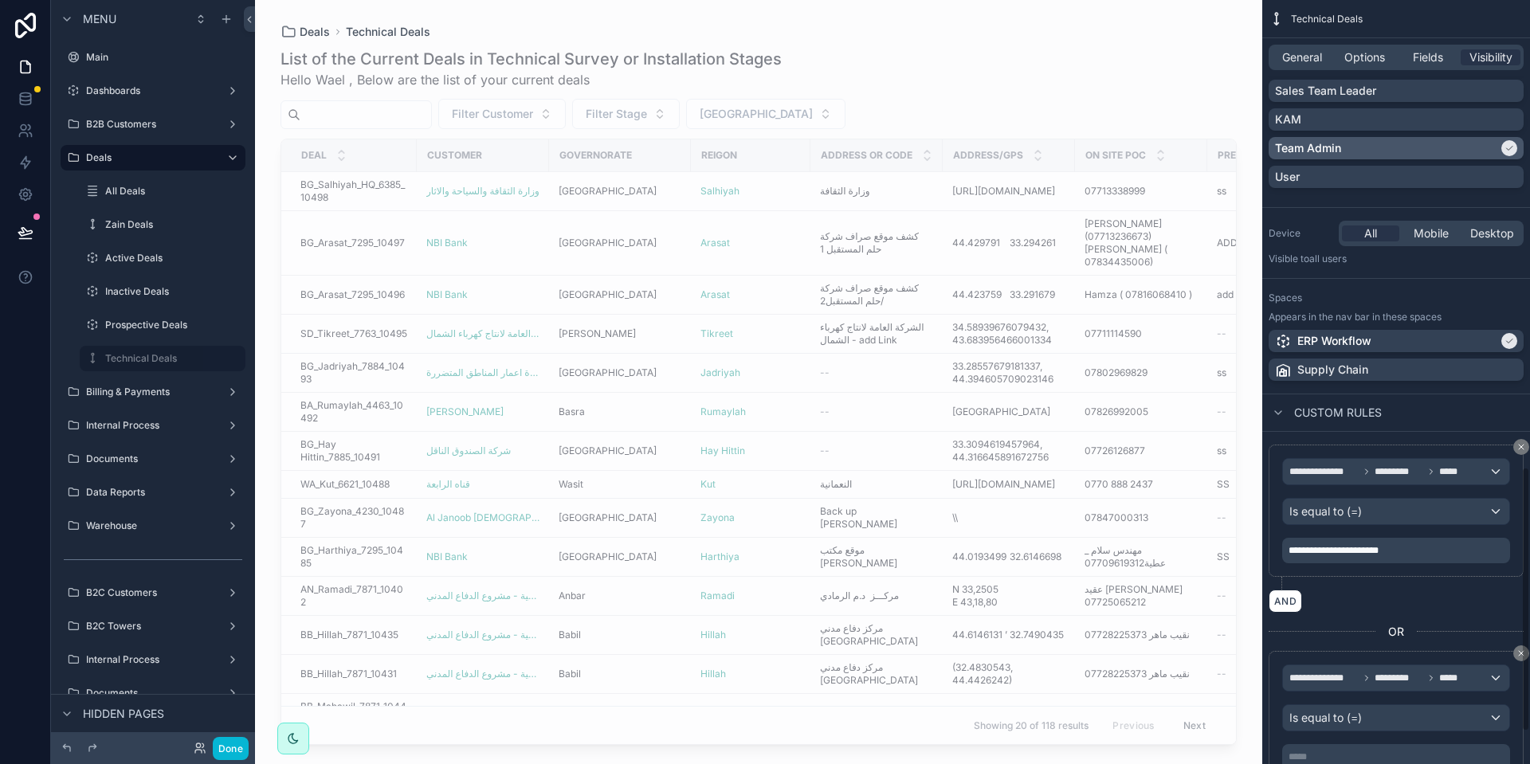
scroll to position [1441, 0]
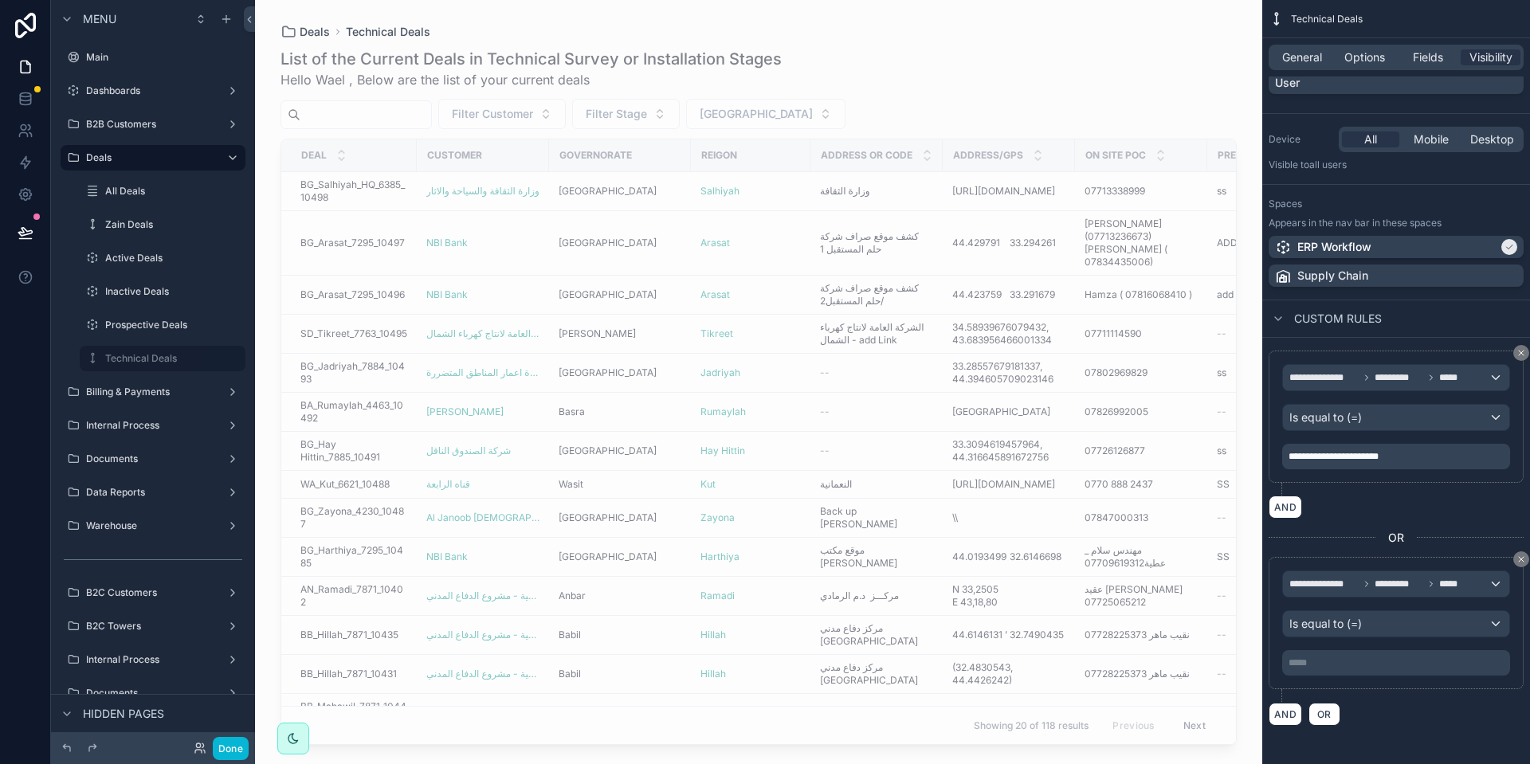
click at [1352, 659] on p "***** ﻿" at bounding box center [1397, 663] width 218 height 13
click at [1372, 703] on div "AND OR" at bounding box center [1395, 714] width 255 height 24
click at [225, 745] on button "Done" at bounding box center [231, 748] width 36 height 23
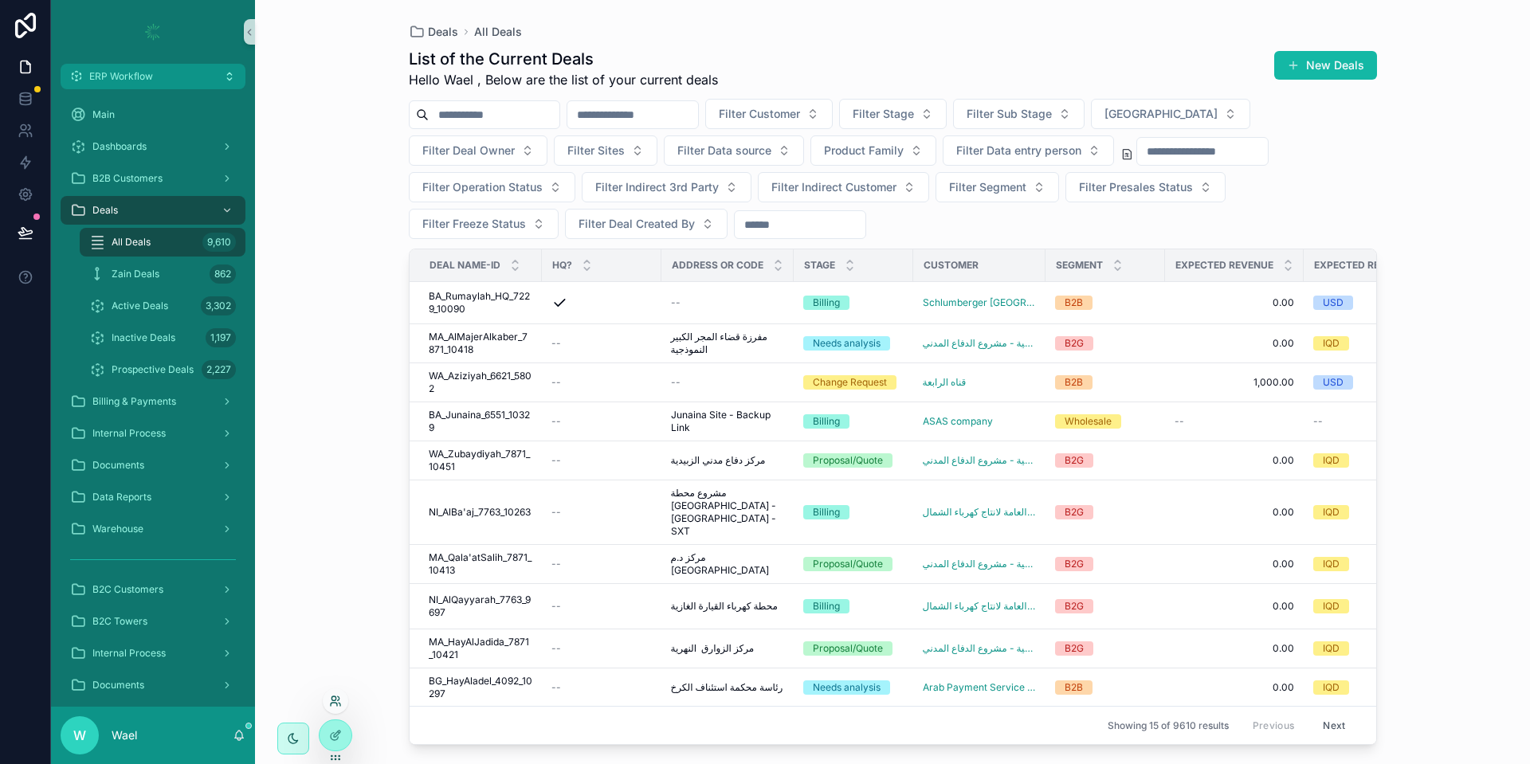
click at [335, 696] on icon at bounding box center [333, 698] width 4 height 4
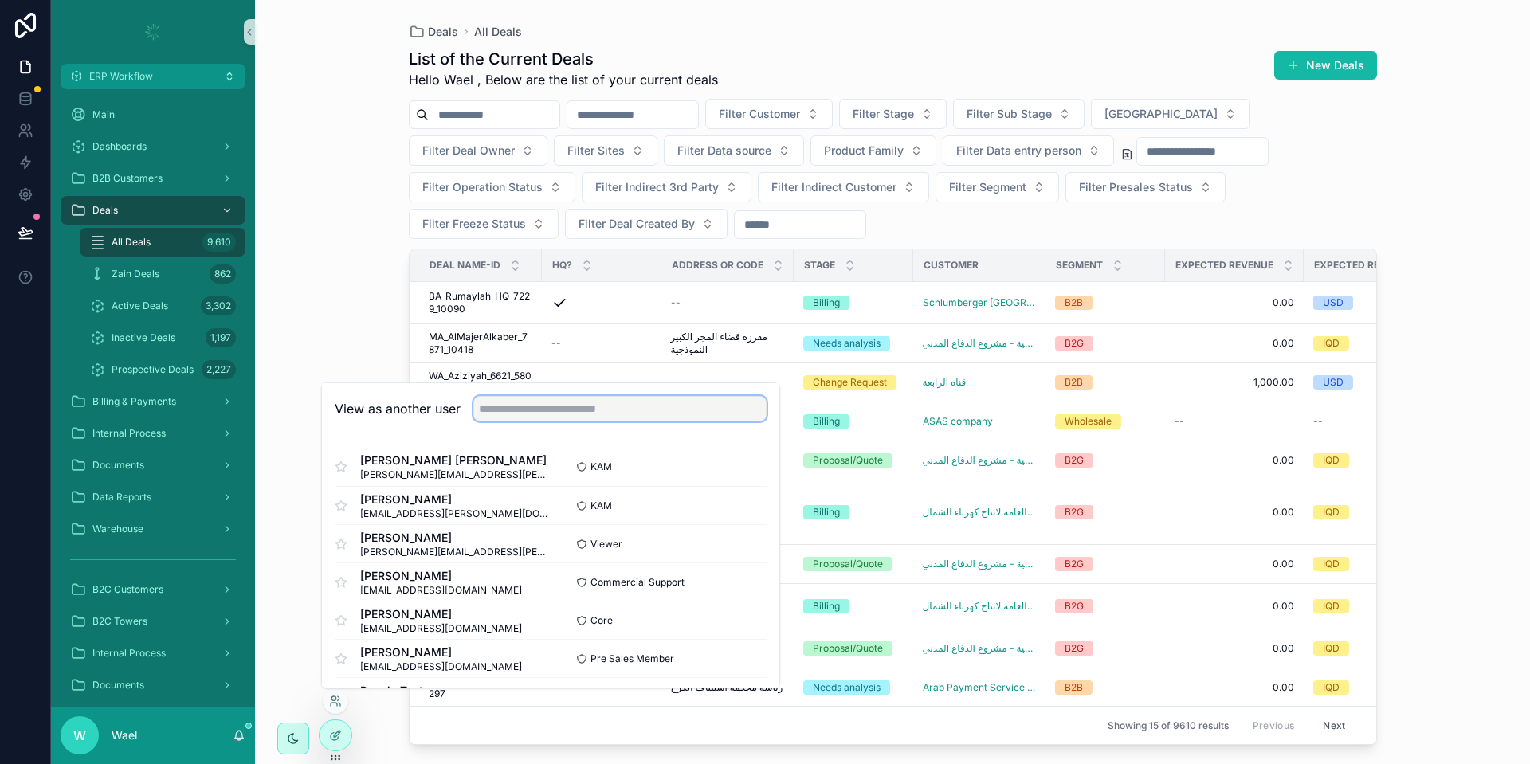
click at [500, 414] on input "text" at bounding box center [619, 408] width 293 height 25
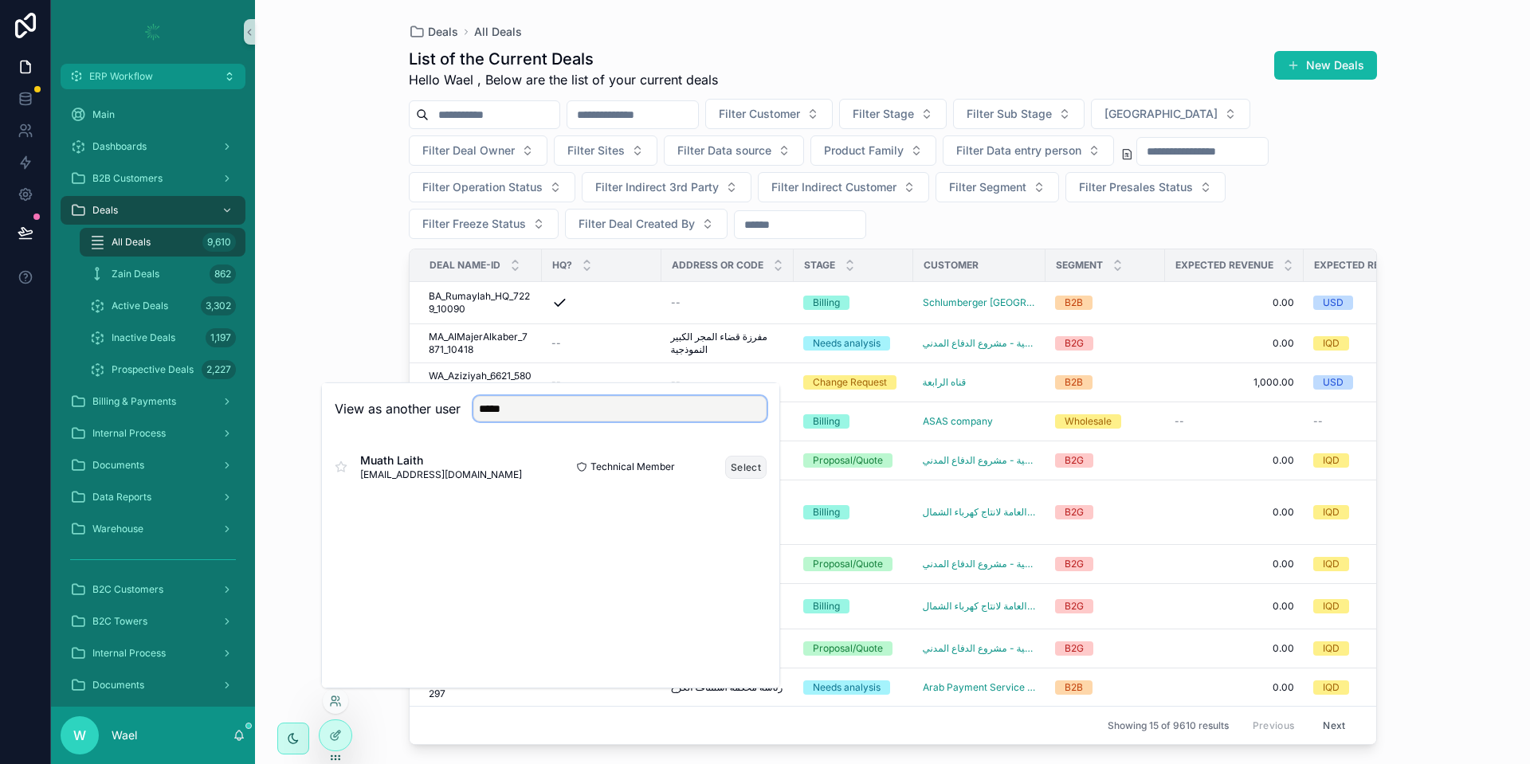
type input "*****"
click at [739, 461] on button "Select" at bounding box center [745, 467] width 41 height 23
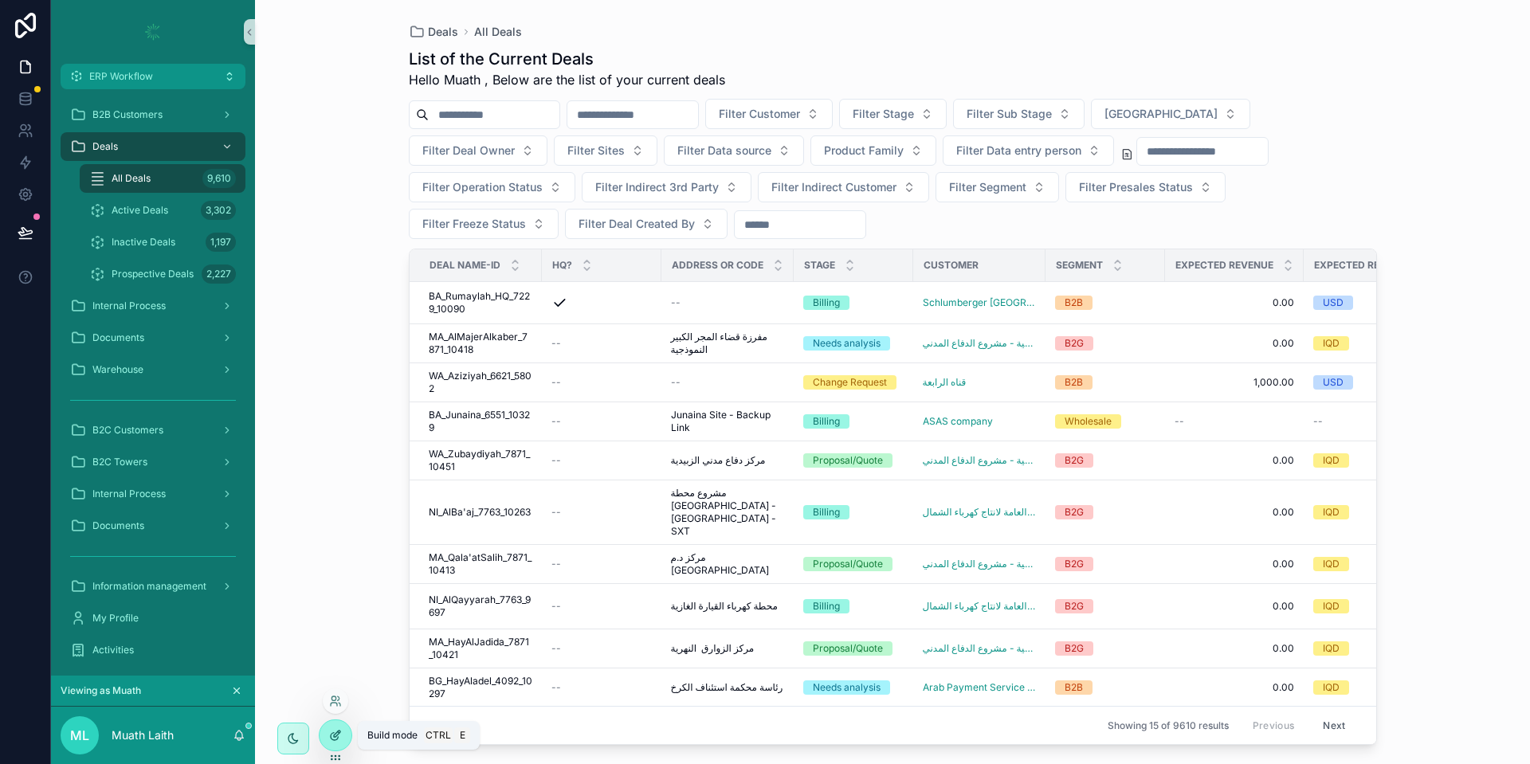
click at [330, 735] on icon at bounding box center [335, 735] width 13 height 13
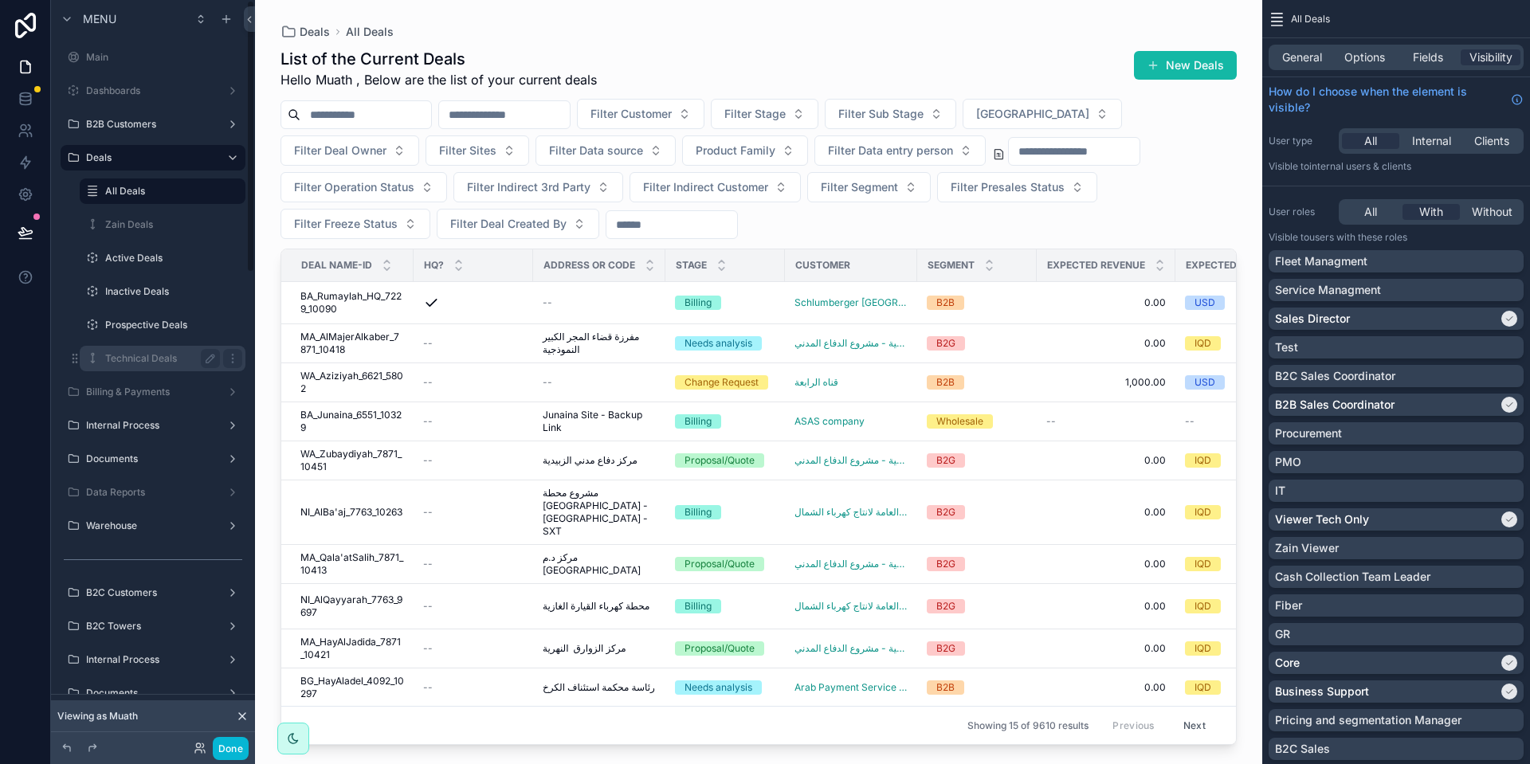
click at [147, 353] on label "Technical Deals" at bounding box center [159, 358] width 108 height 13
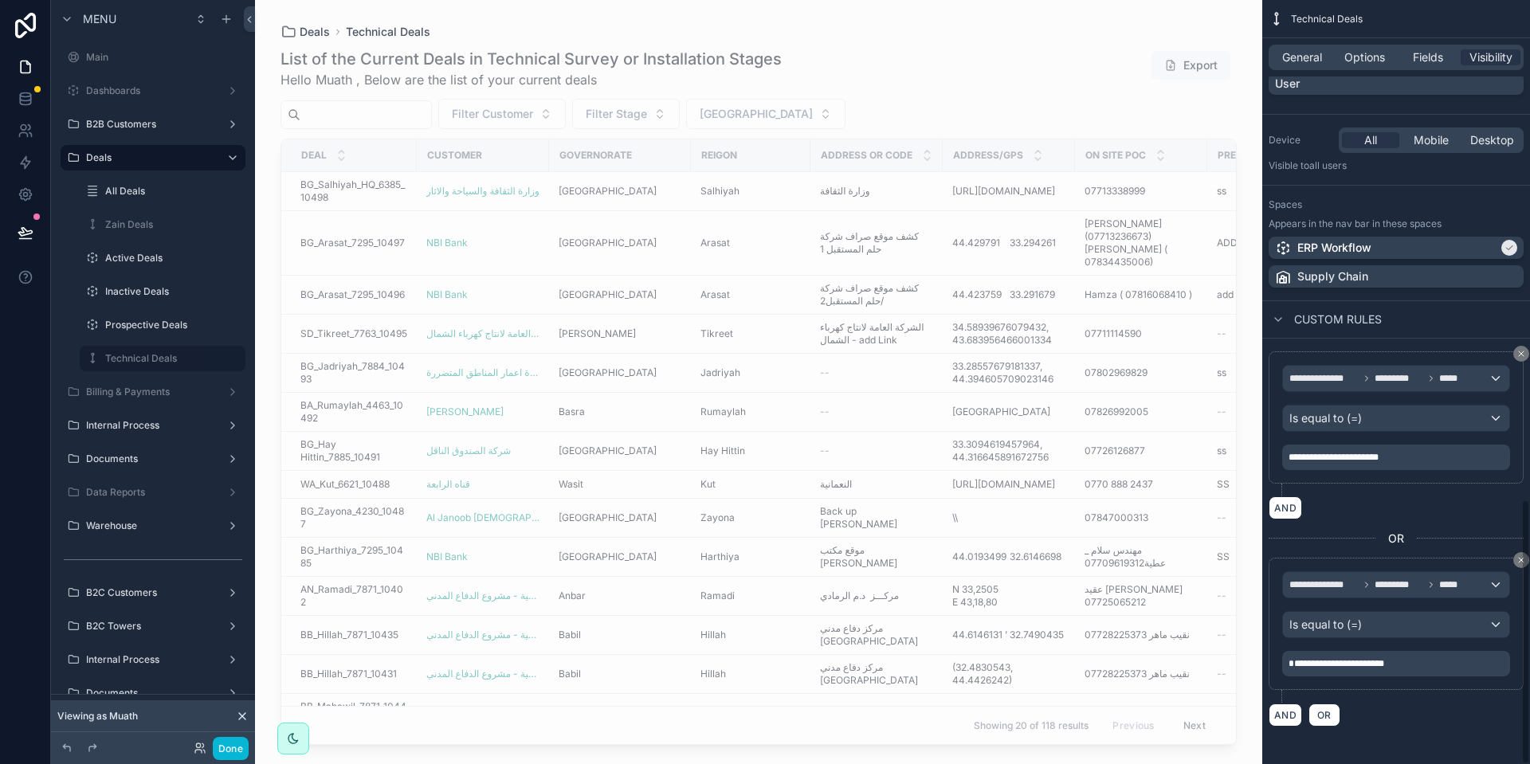
scroll to position [1441, 0]
click at [1299, 659] on span "**********" at bounding box center [1336, 663] width 96 height 10
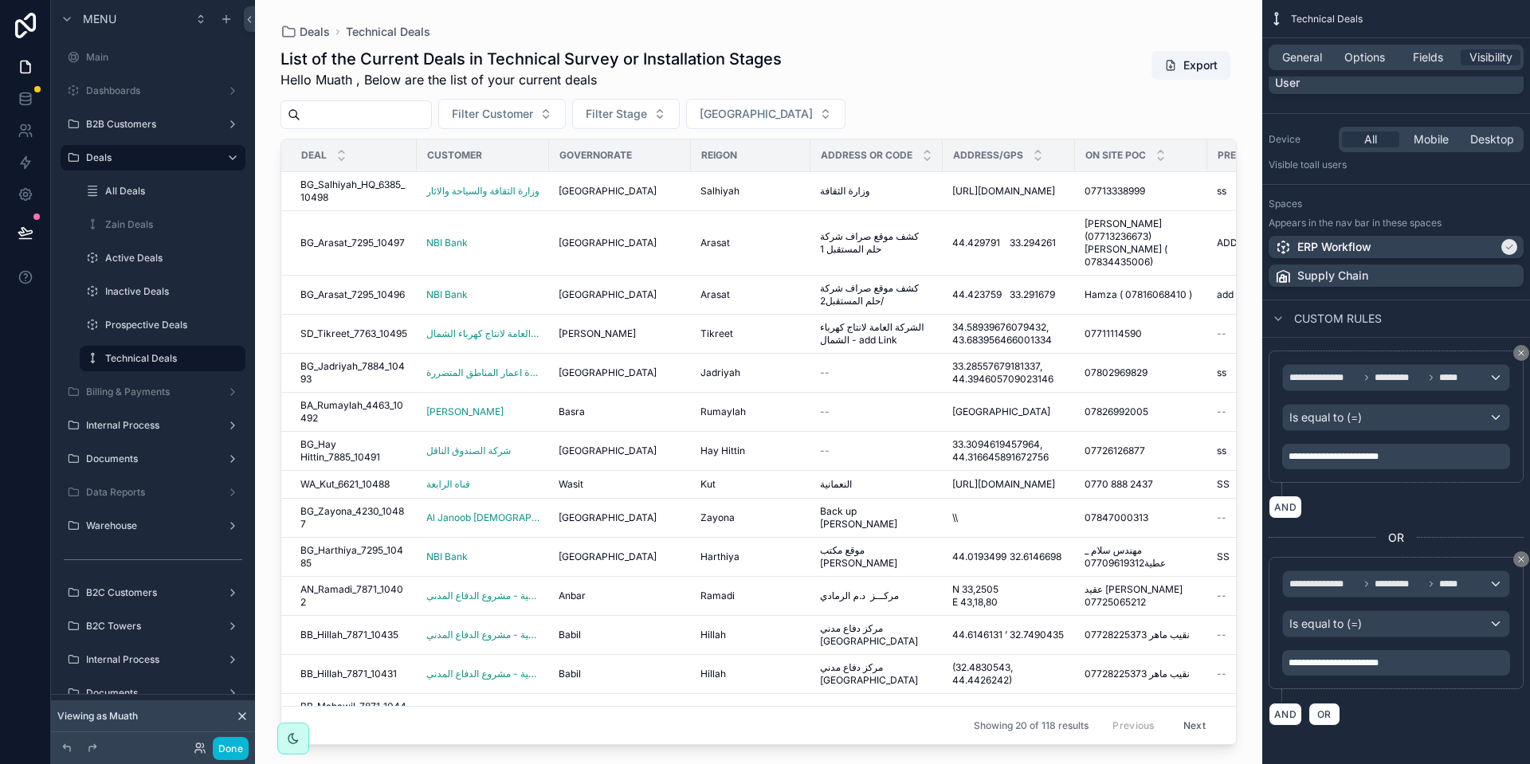
click at [1430, 661] on p "**********" at bounding box center [1397, 663] width 218 height 13
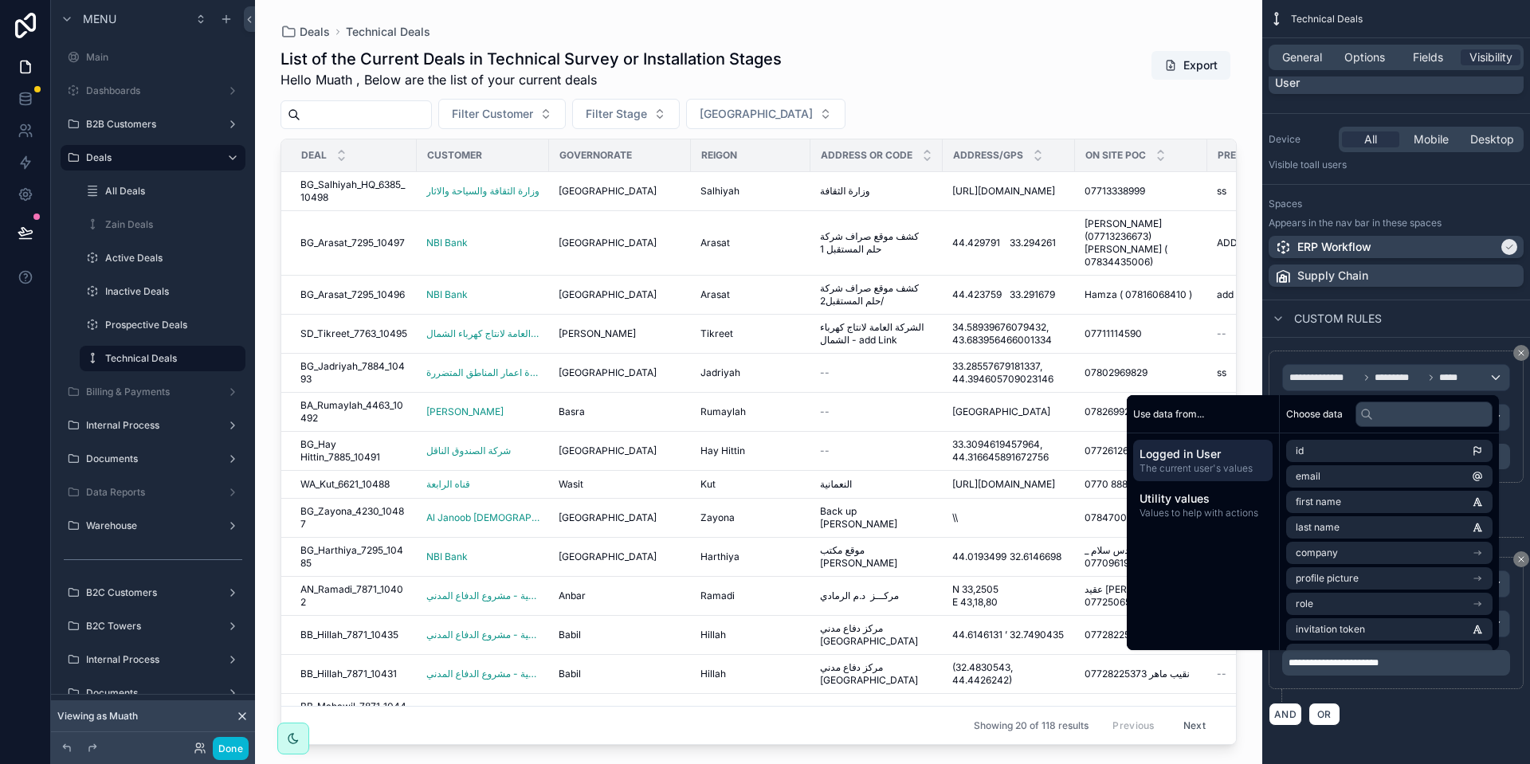
click at [1422, 704] on div "AND OR" at bounding box center [1395, 714] width 255 height 24
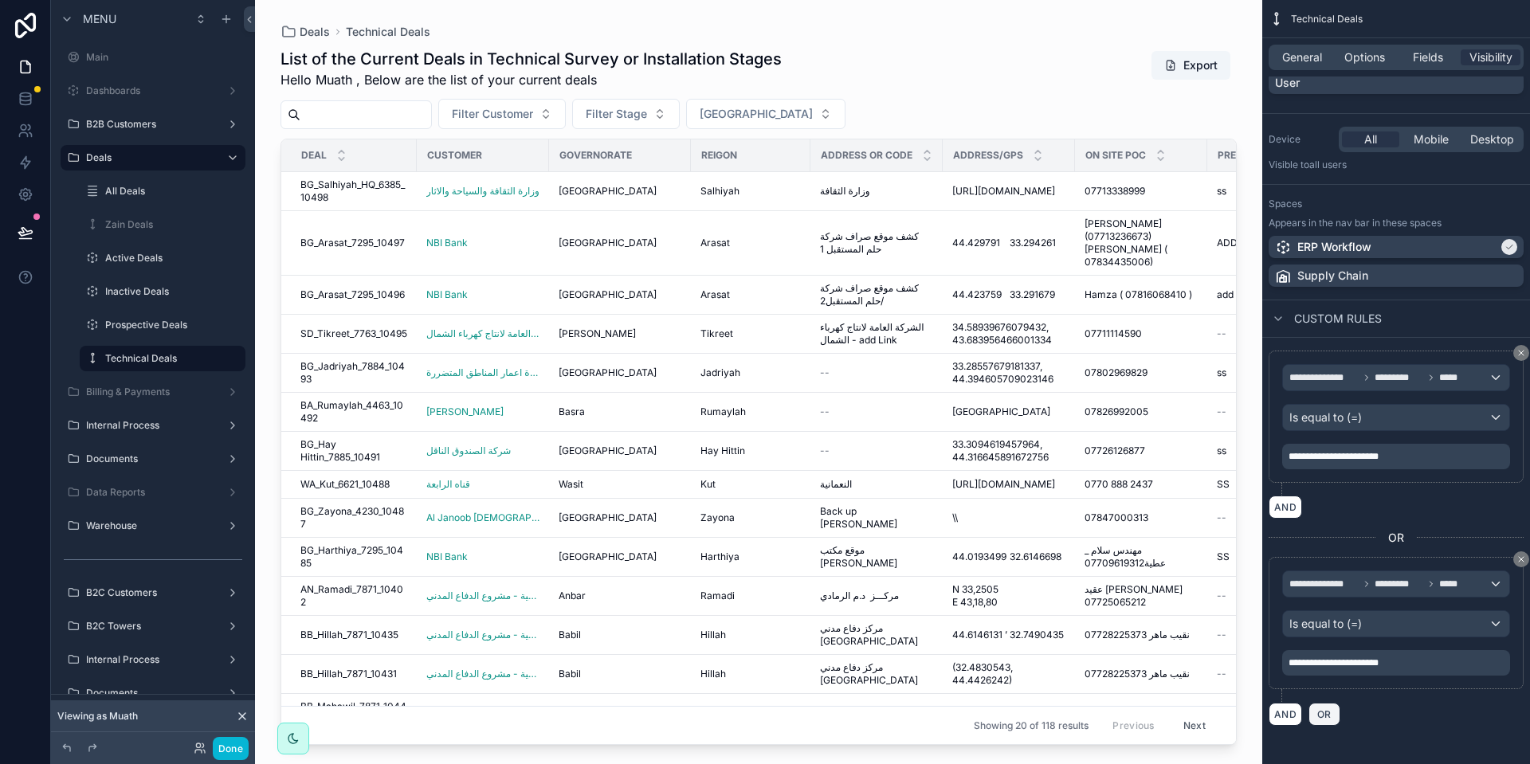
click at [1339, 711] on div "AND OR" at bounding box center [1395, 714] width 255 height 24
click at [1329, 713] on span "OR" at bounding box center [1324, 714] width 21 height 12
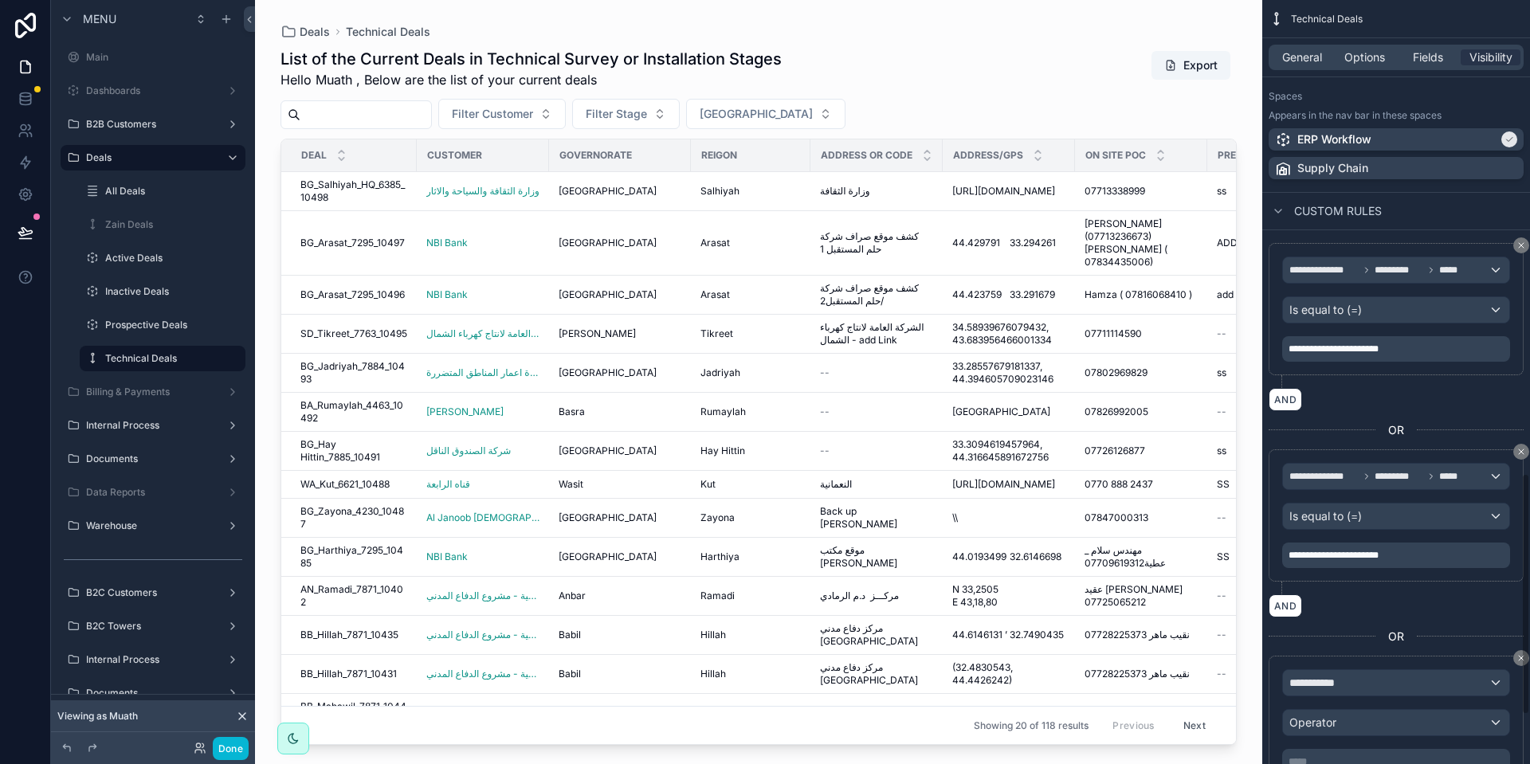
scroll to position [1647, 0]
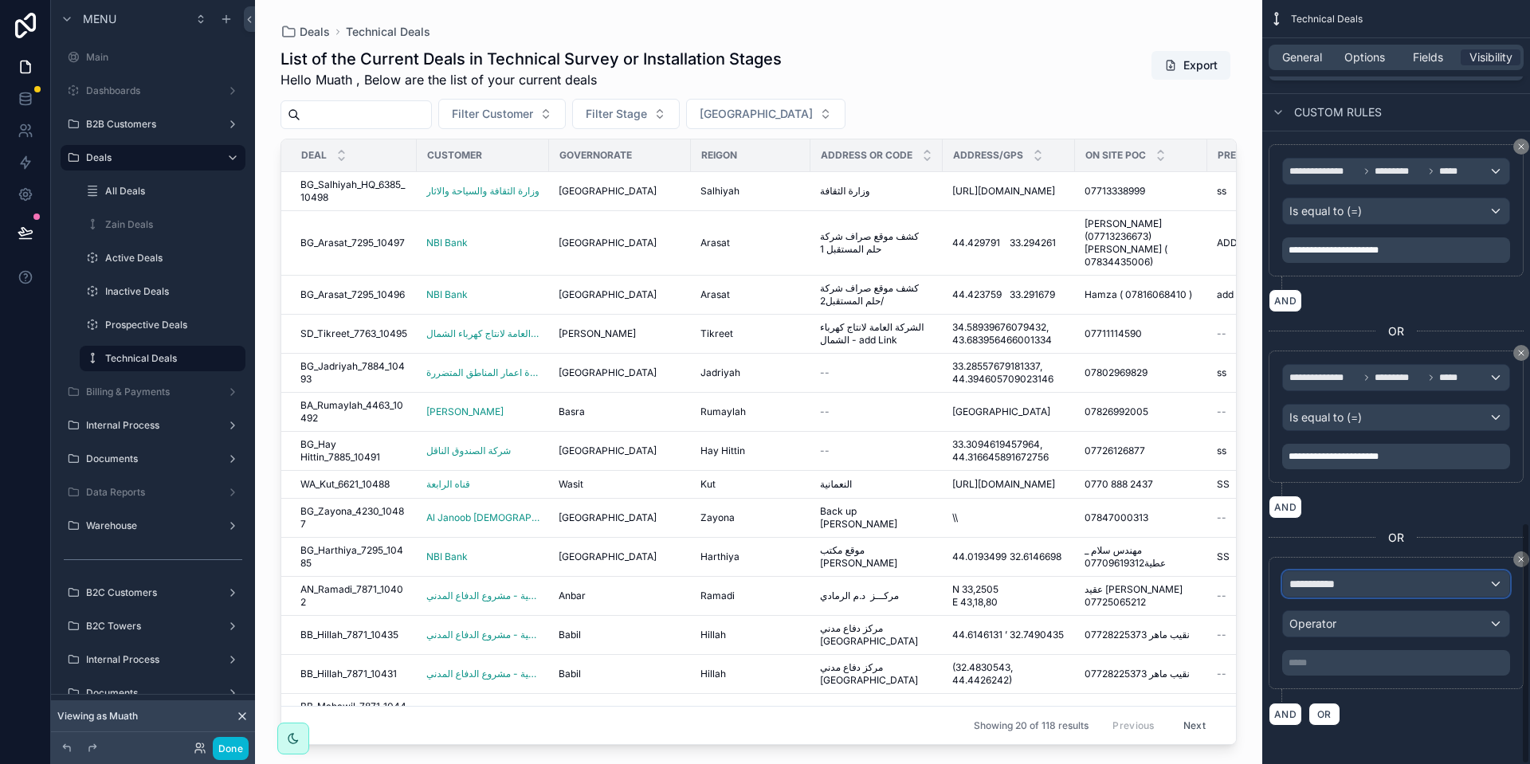
click at [1357, 582] on div "**********" at bounding box center [1396, 583] width 226 height 25
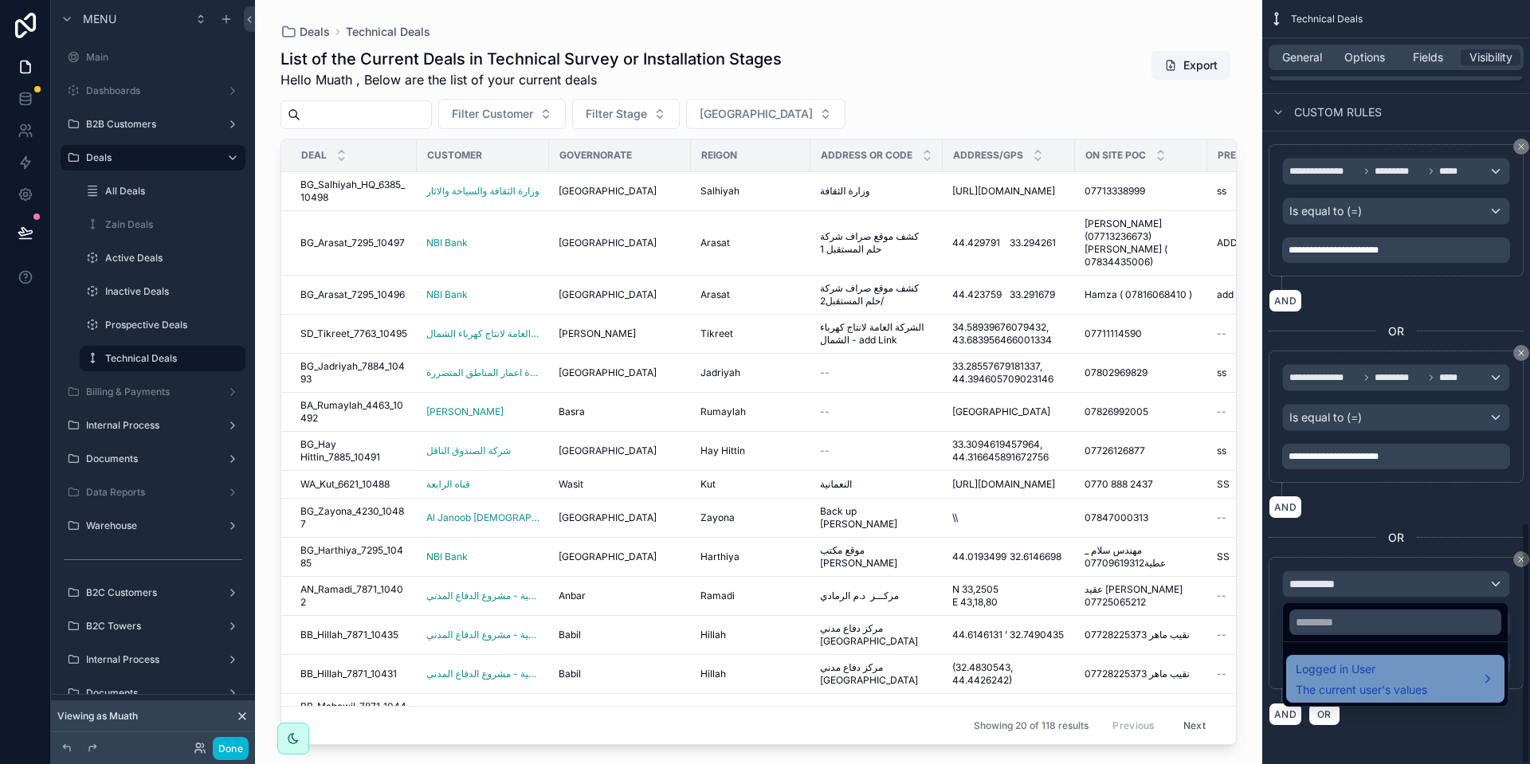
click at [1362, 676] on span "Logged in User" at bounding box center [1361, 669] width 131 height 19
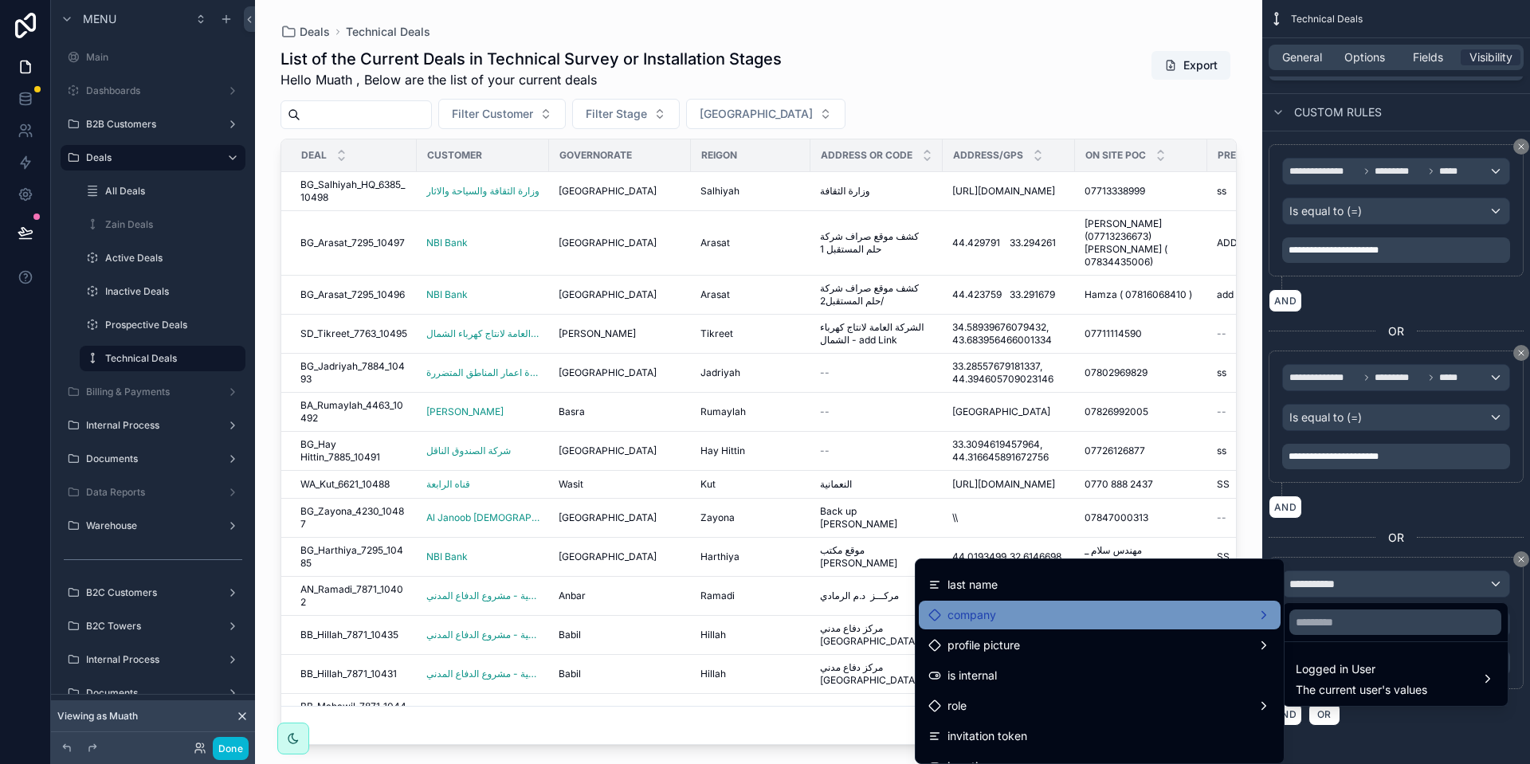
scroll to position [120, 0]
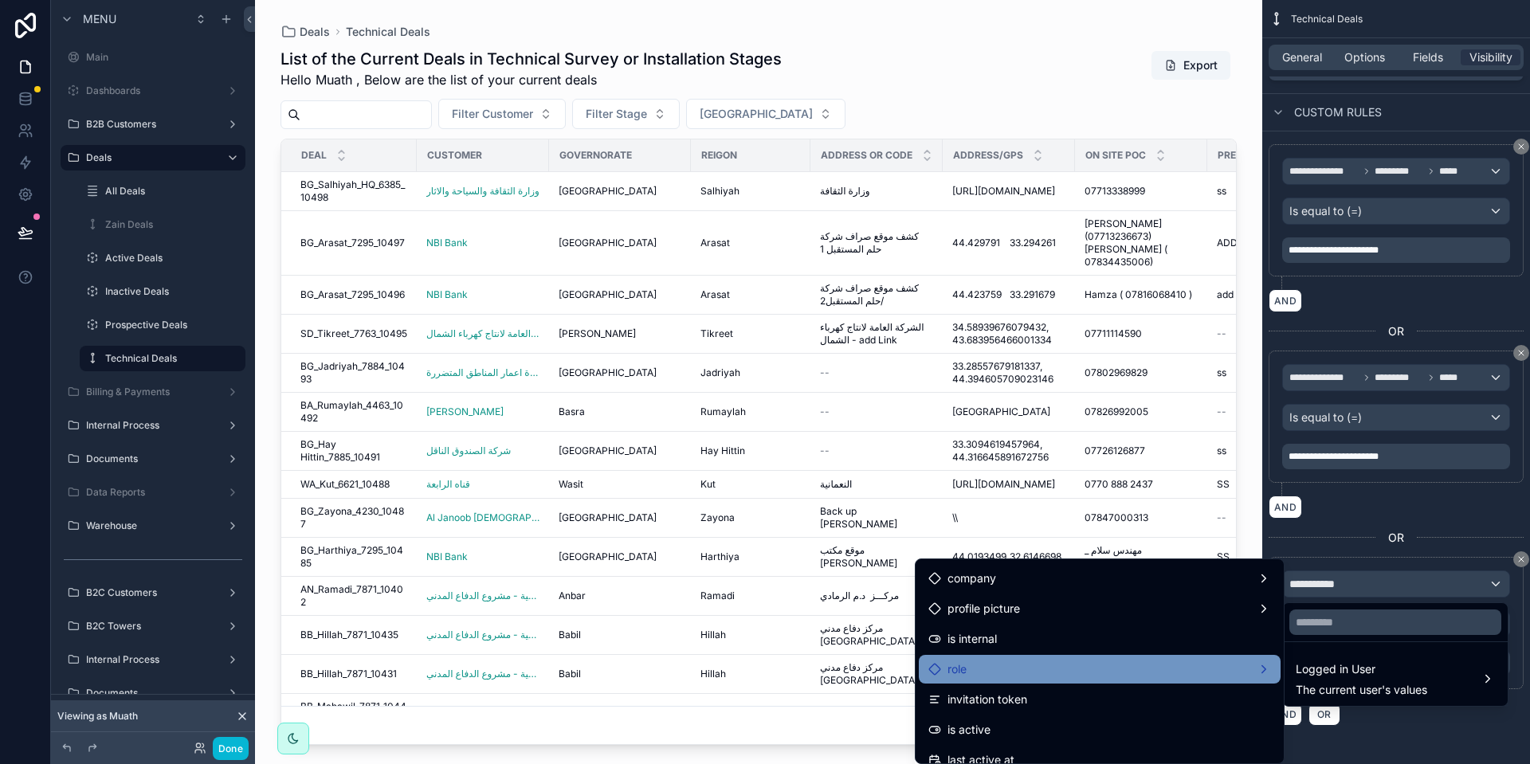
click at [1062, 665] on div "role" at bounding box center [1099, 669] width 343 height 19
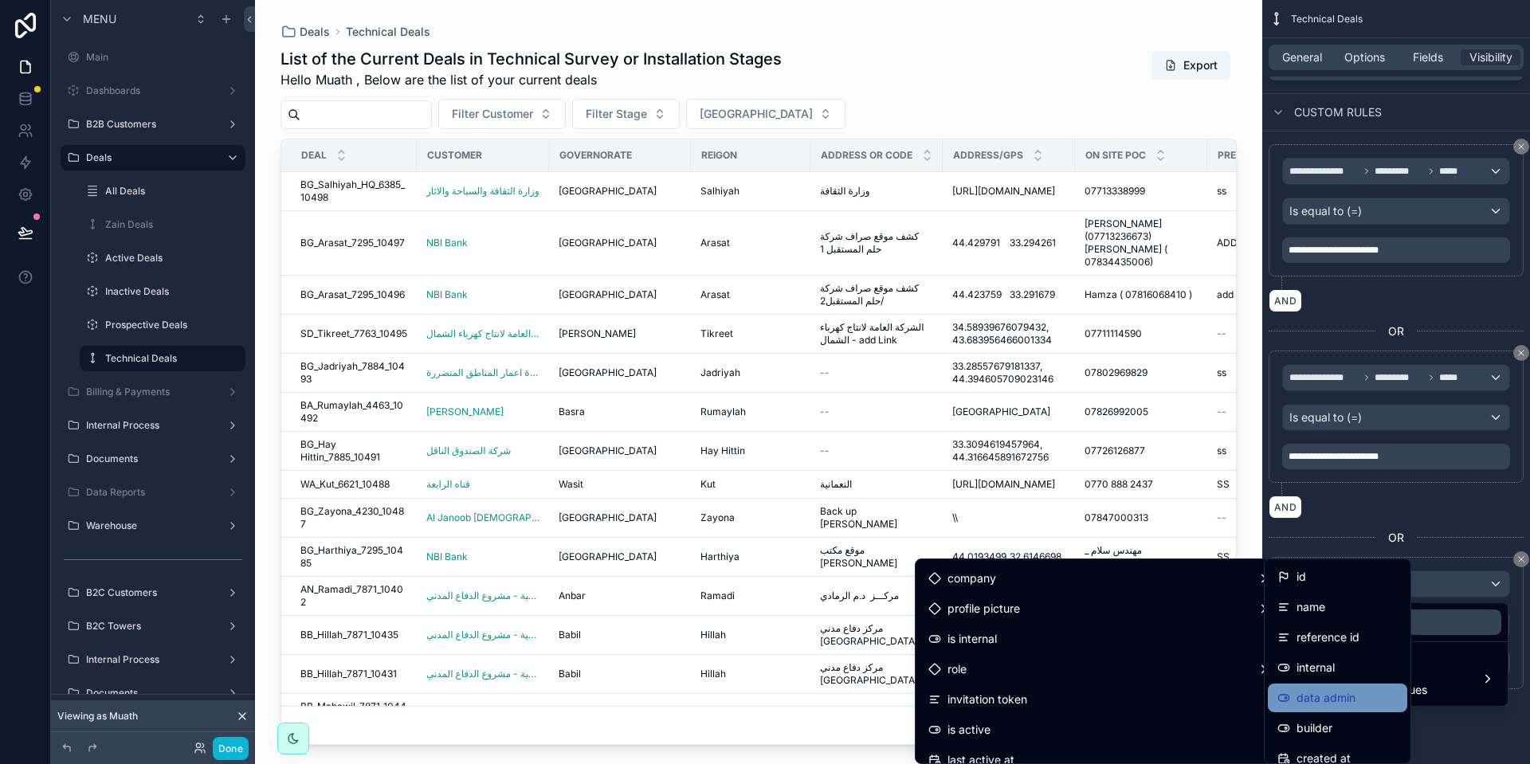
click at [1335, 702] on span "data admin" at bounding box center [1325, 697] width 59 height 19
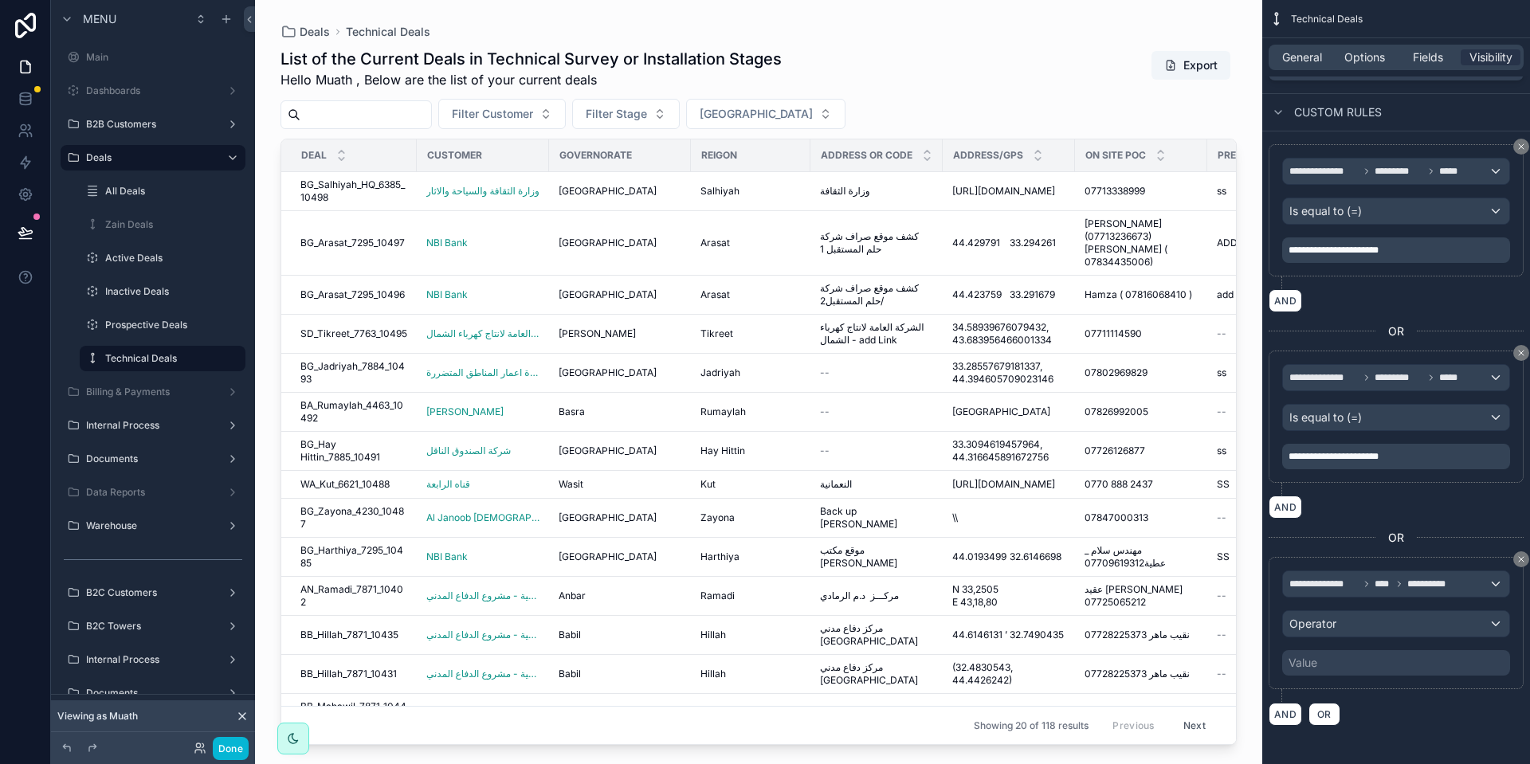
click at [1408, 655] on div "Value" at bounding box center [1396, 662] width 228 height 25
click at [1389, 624] on div "Operator" at bounding box center [1396, 623] width 226 height 25
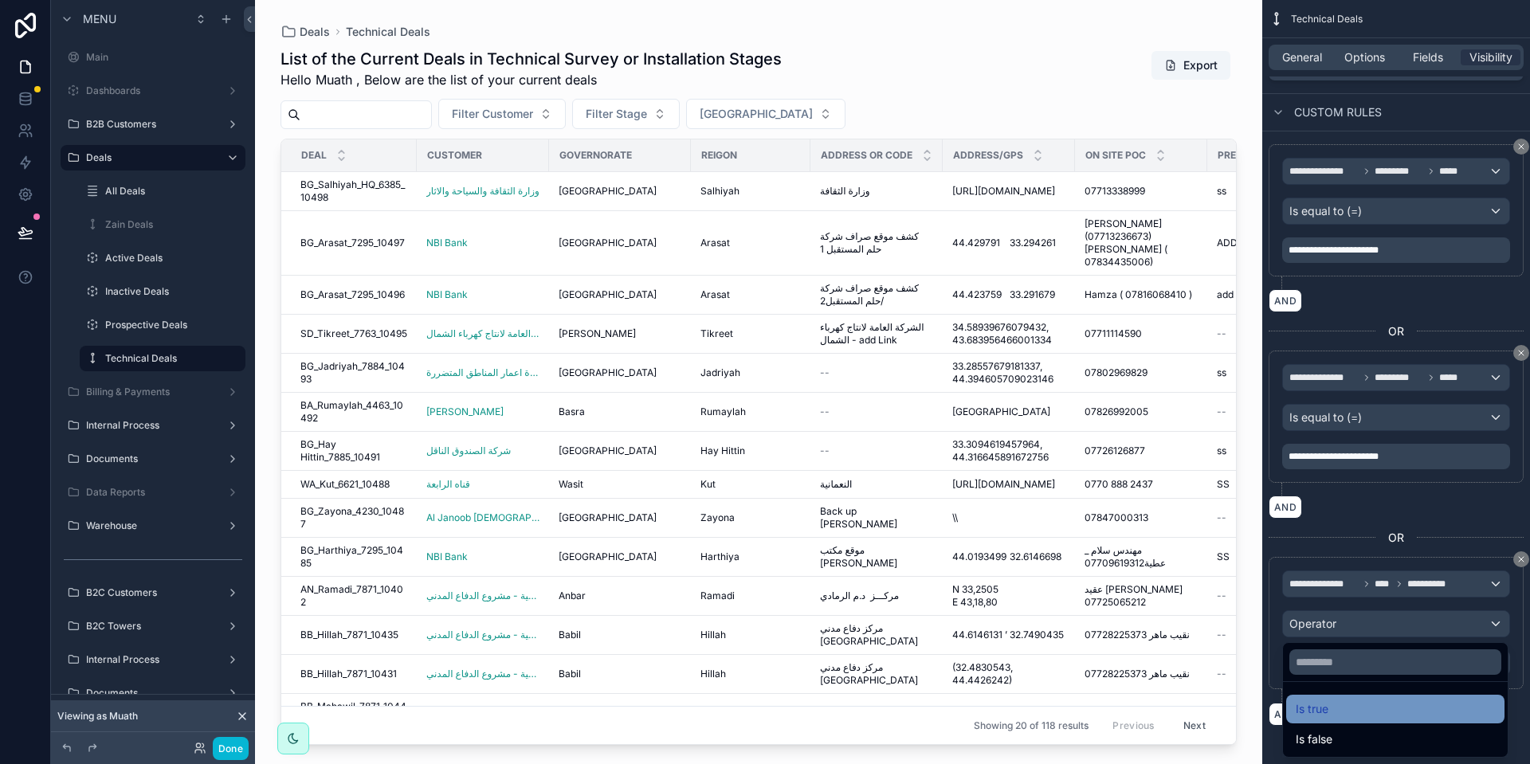
click at [1362, 711] on div "Is true" at bounding box center [1395, 709] width 199 height 19
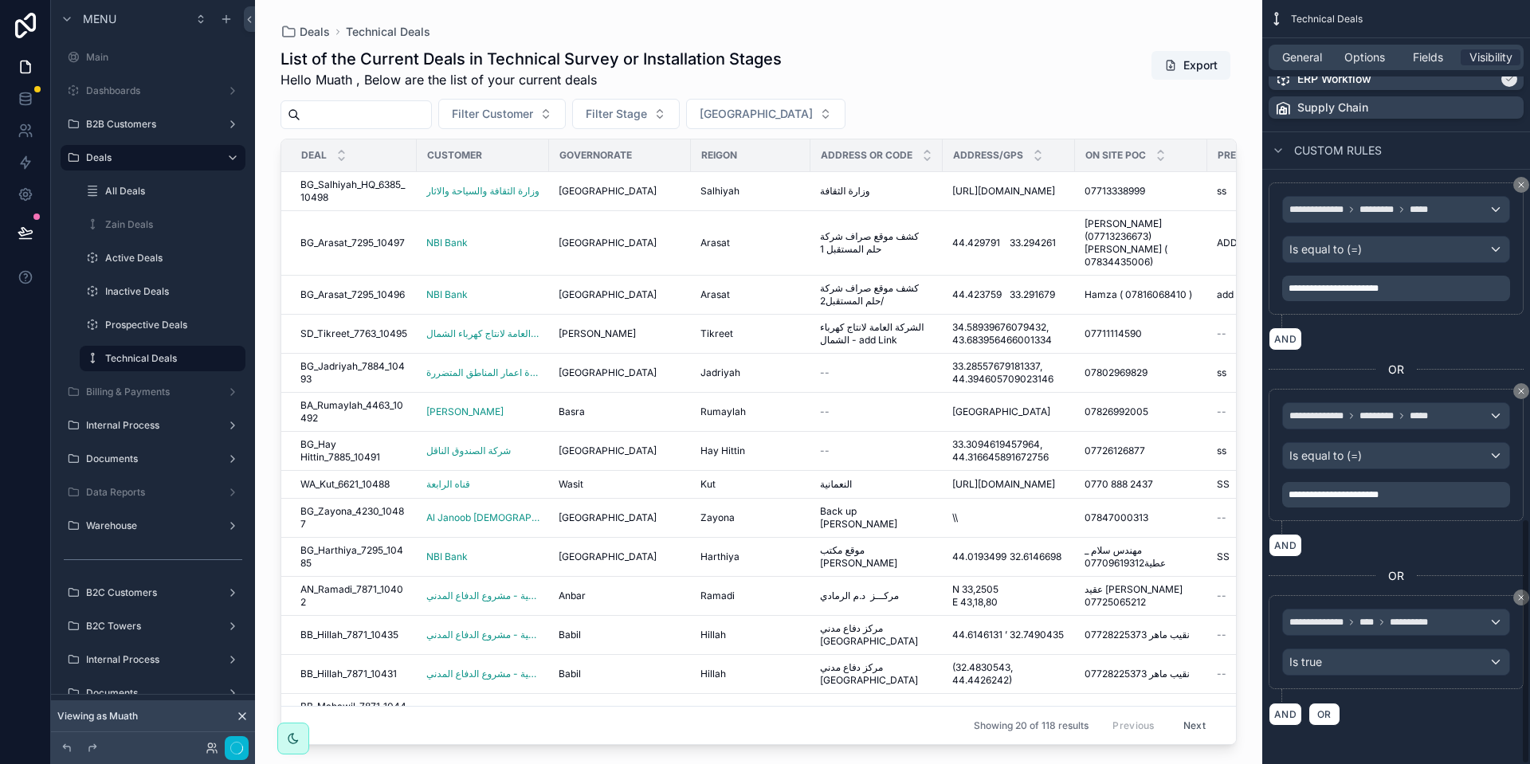
scroll to position [1609, 0]
click at [1404, 706] on div "AND OR" at bounding box center [1395, 714] width 255 height 24
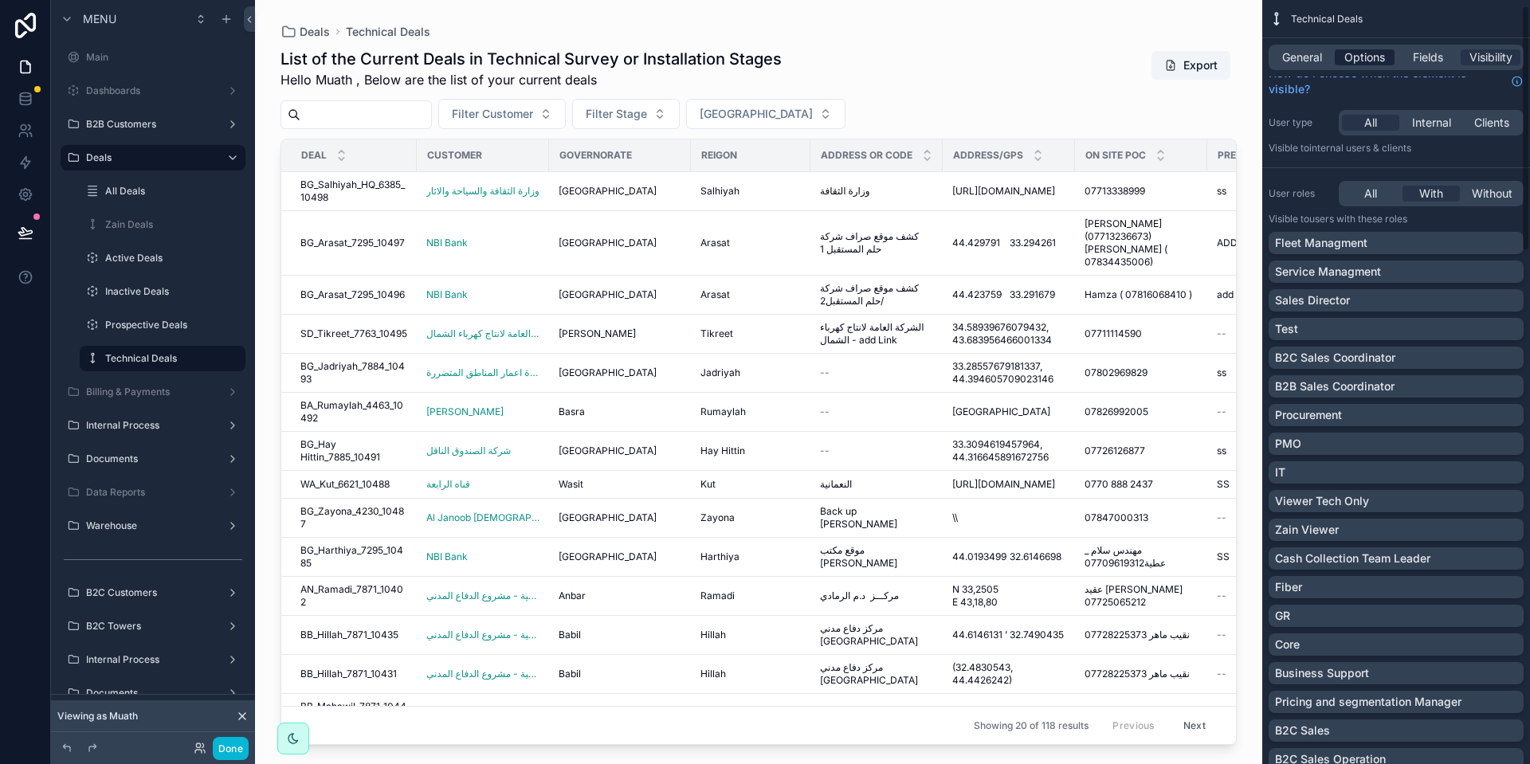
scroll to position [0, 0]
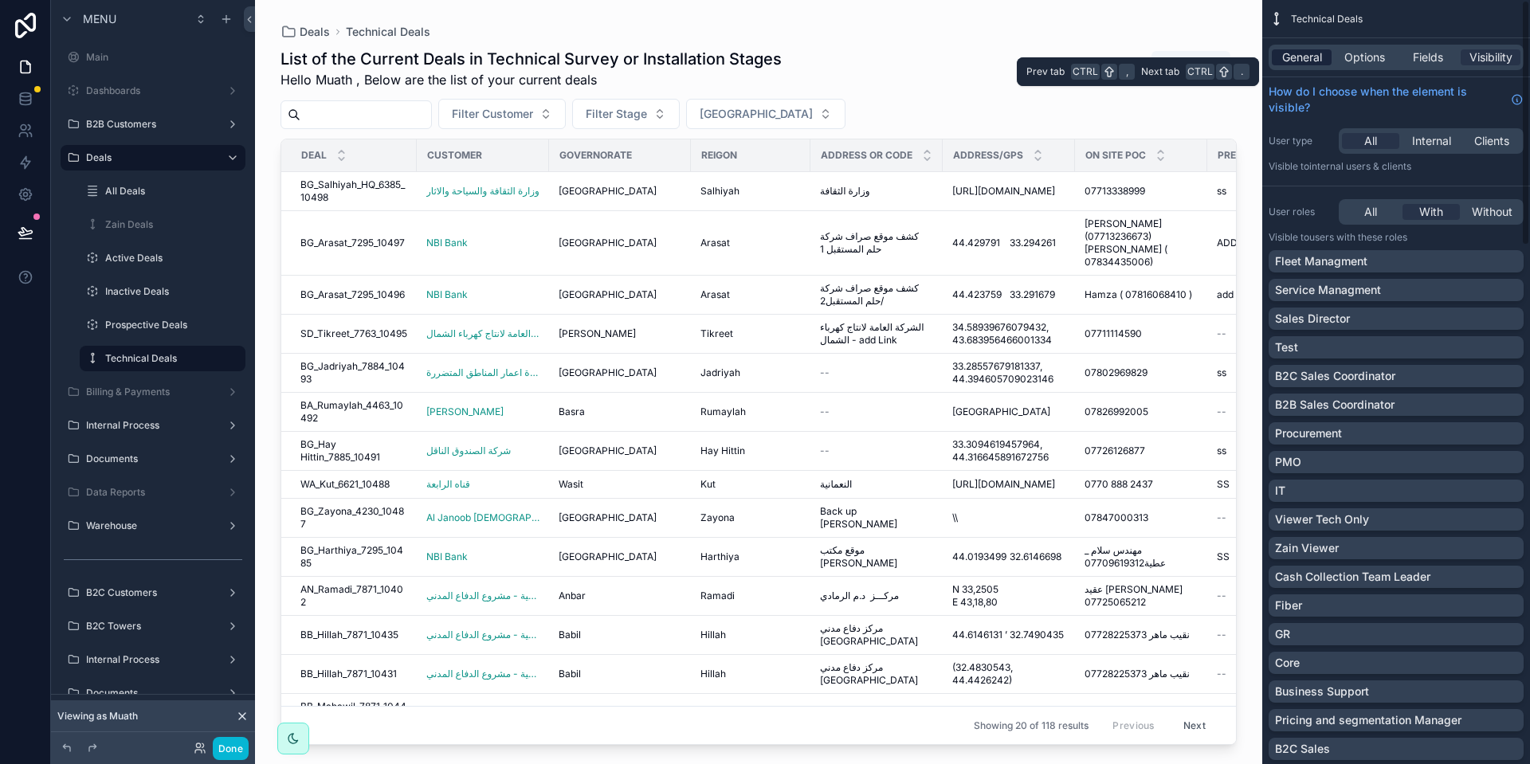
click at [1310, 49] on span "General" at bounding box center [1302, 57] width 40 height 16
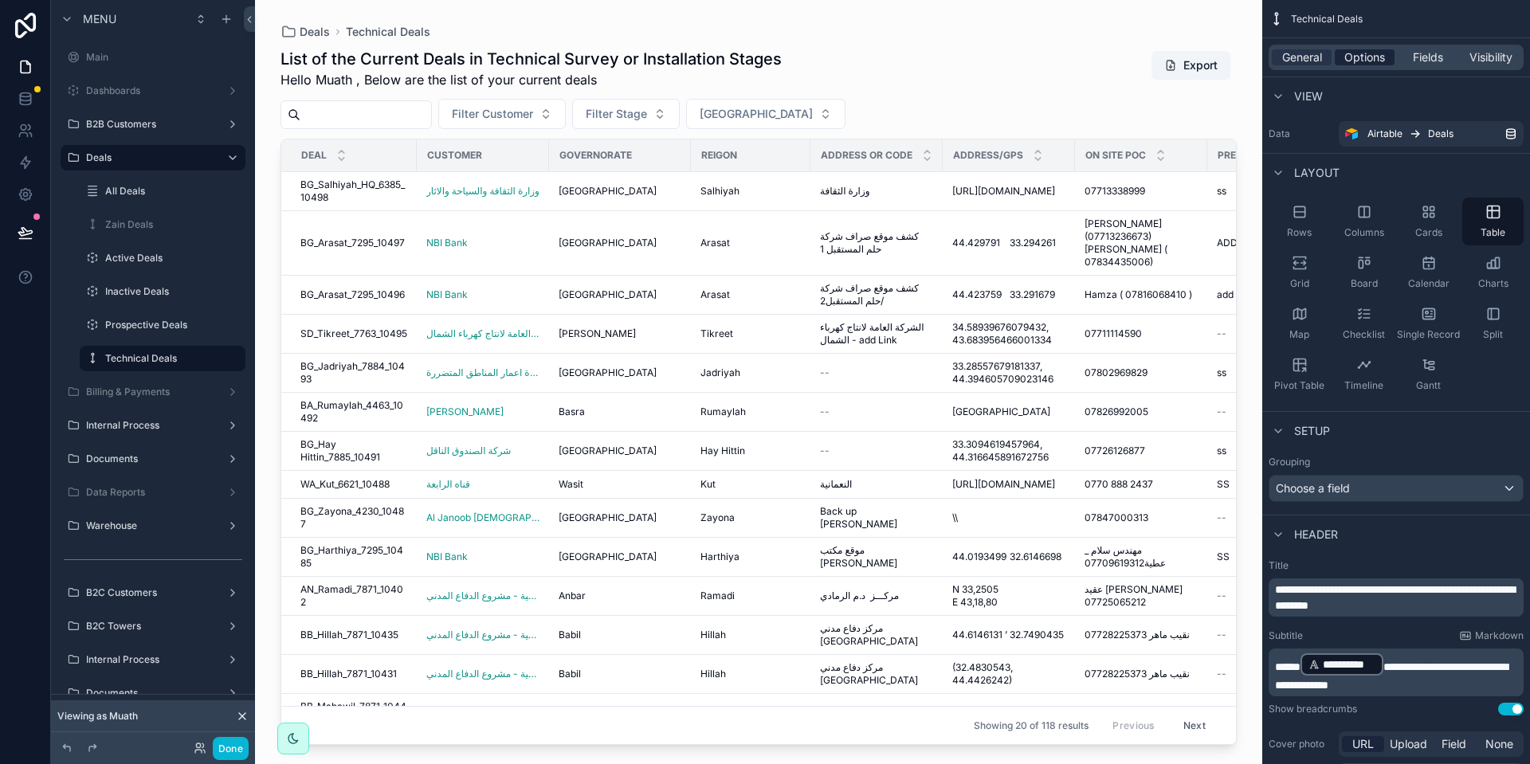
click at [1349, 52] on span "Options" at bounding box center [1364, 57] width 41 height 16
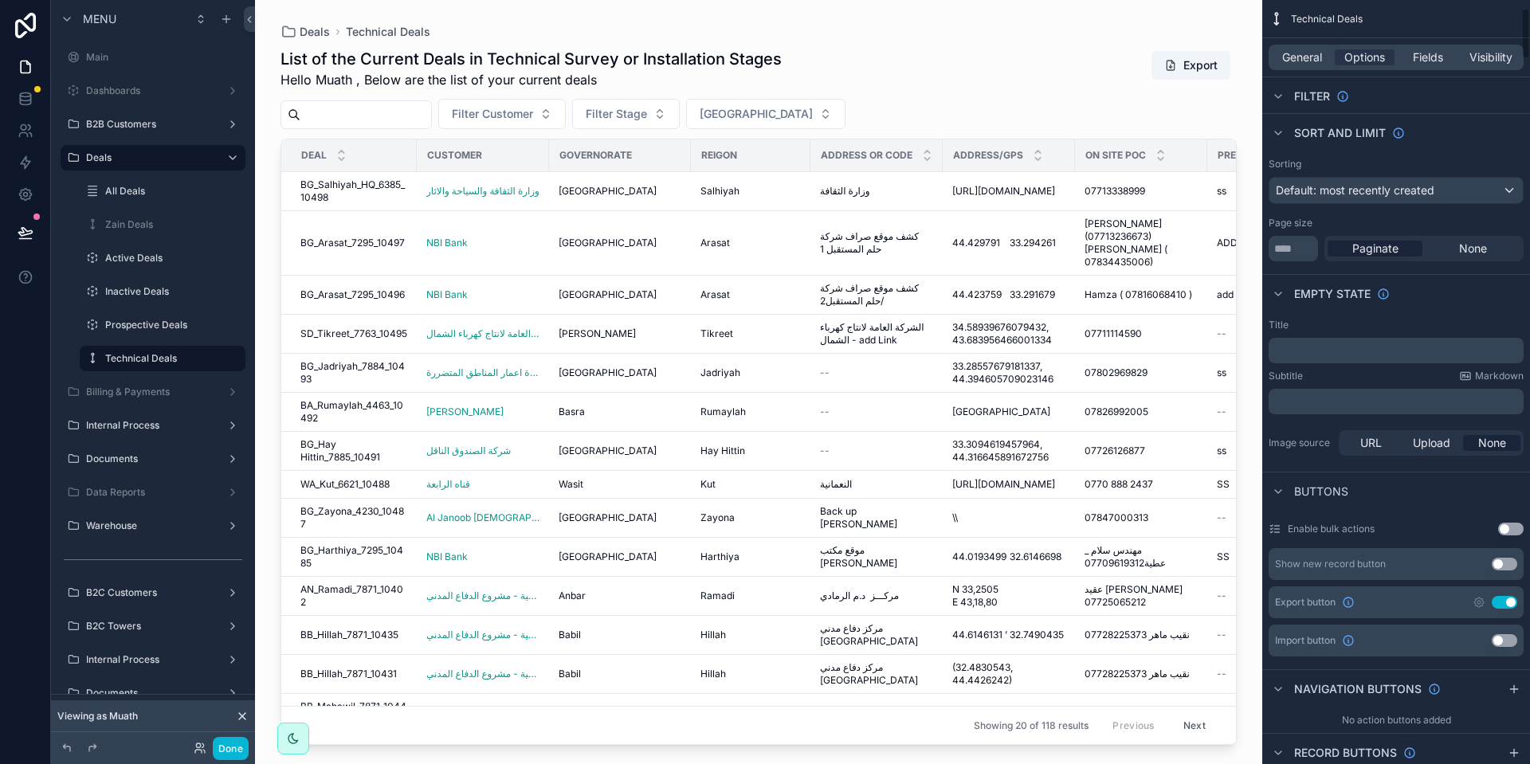
scroll to position [120, 0]
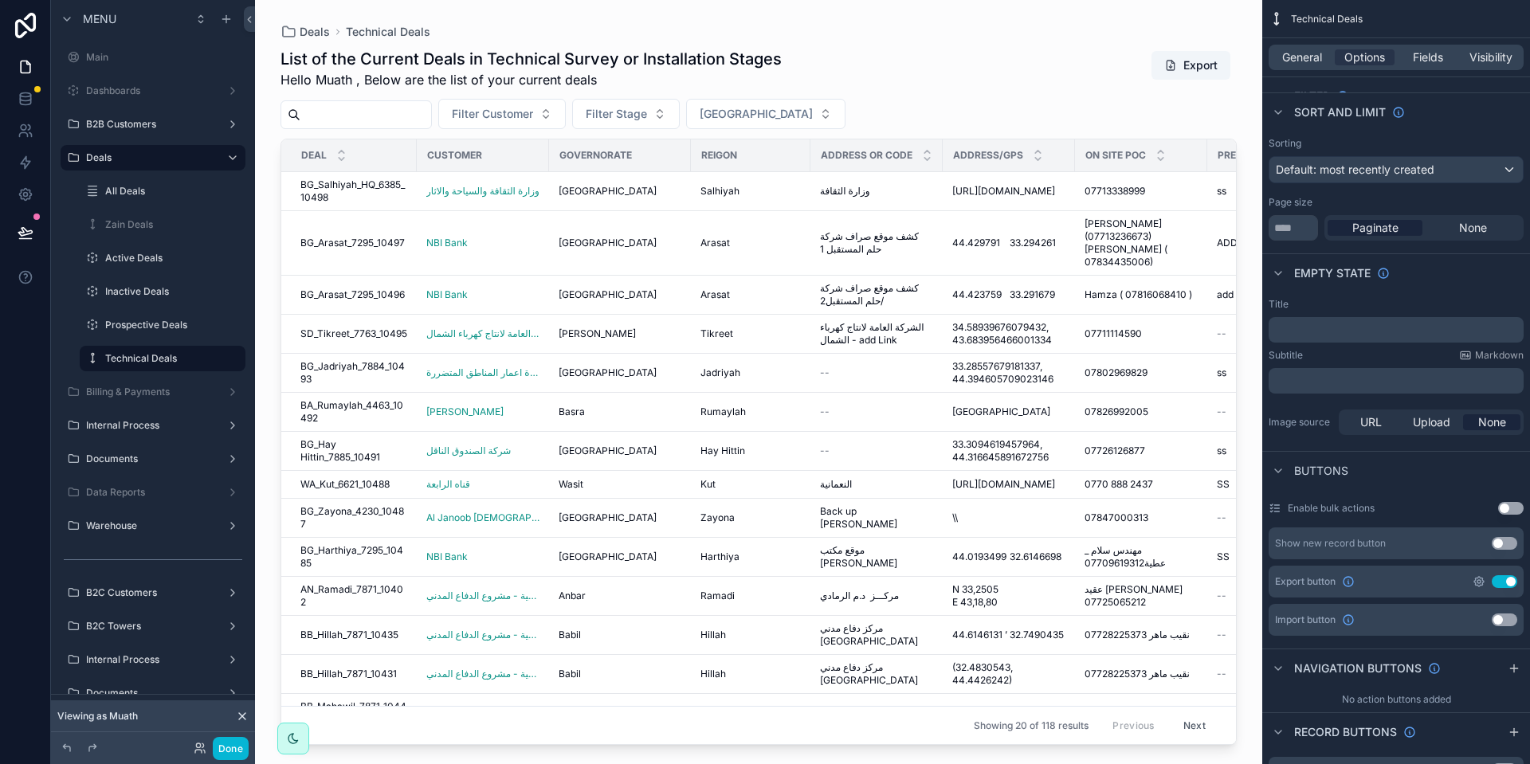
click at [1475, 577] on icon "scrollable content" at bounding box center [1479, 582] width 10 height 10
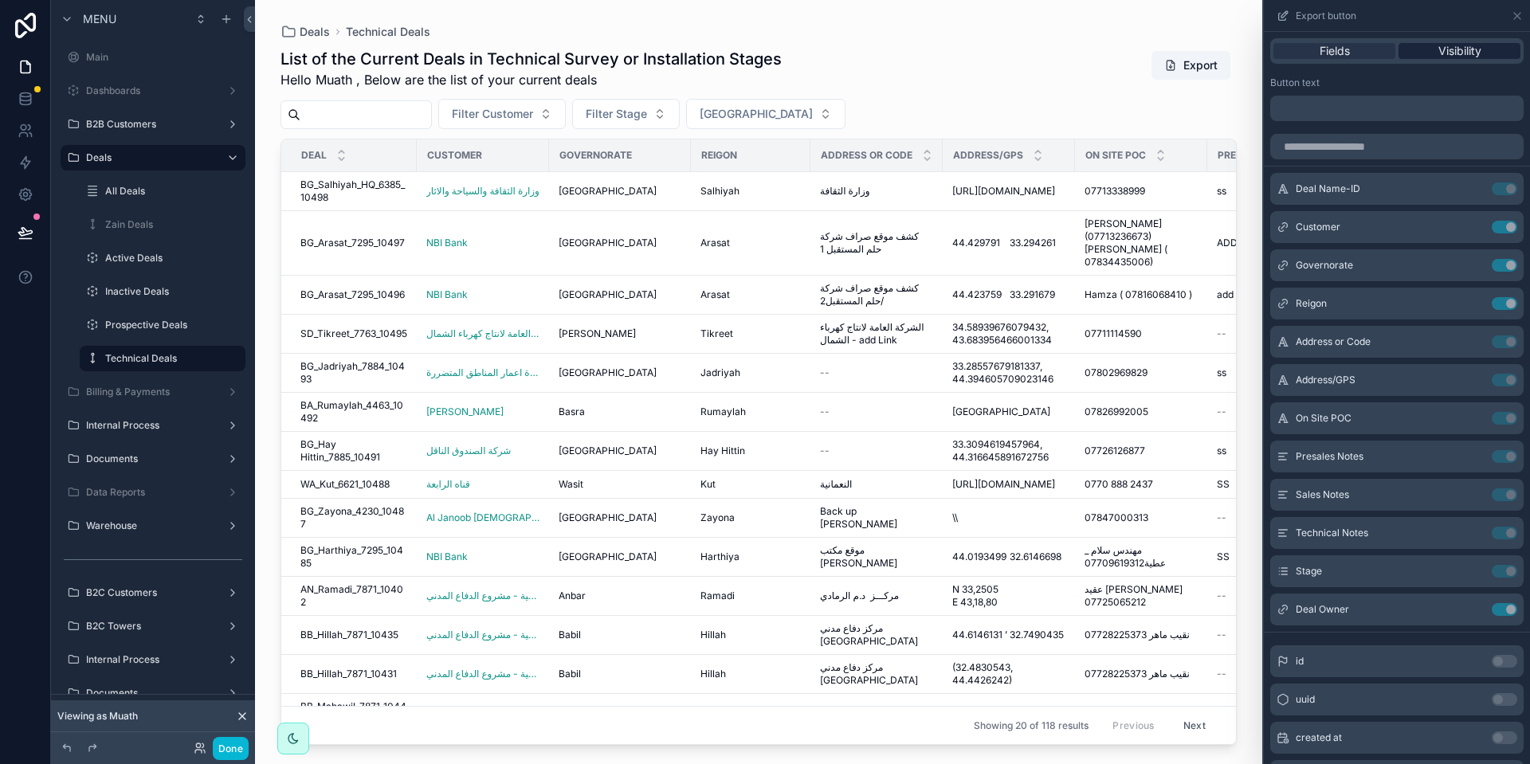
click at [1448, 49] on span "Visibility" at bounding box center [1459, 51] width 43 height 16
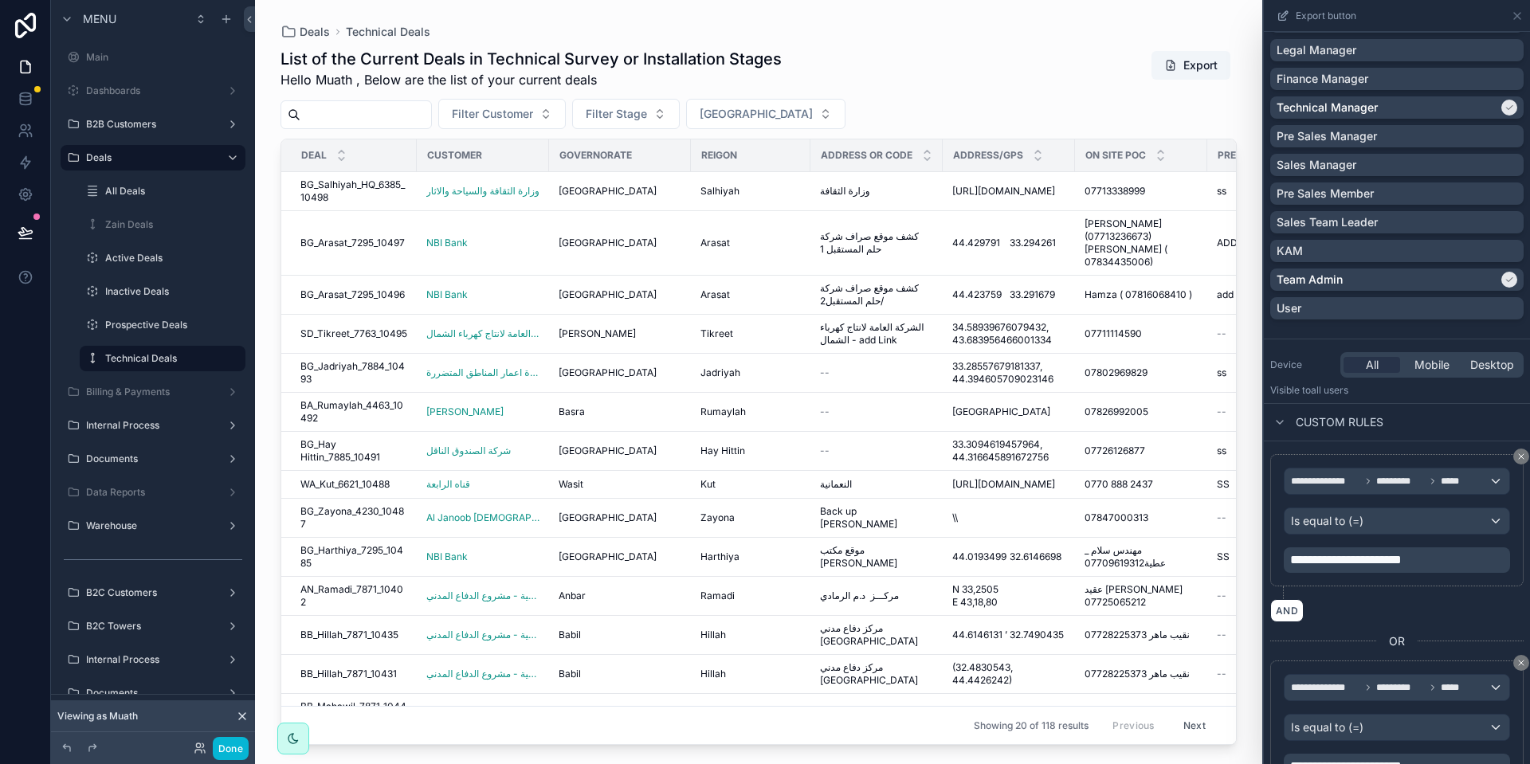
scroll to position [1286, 0]
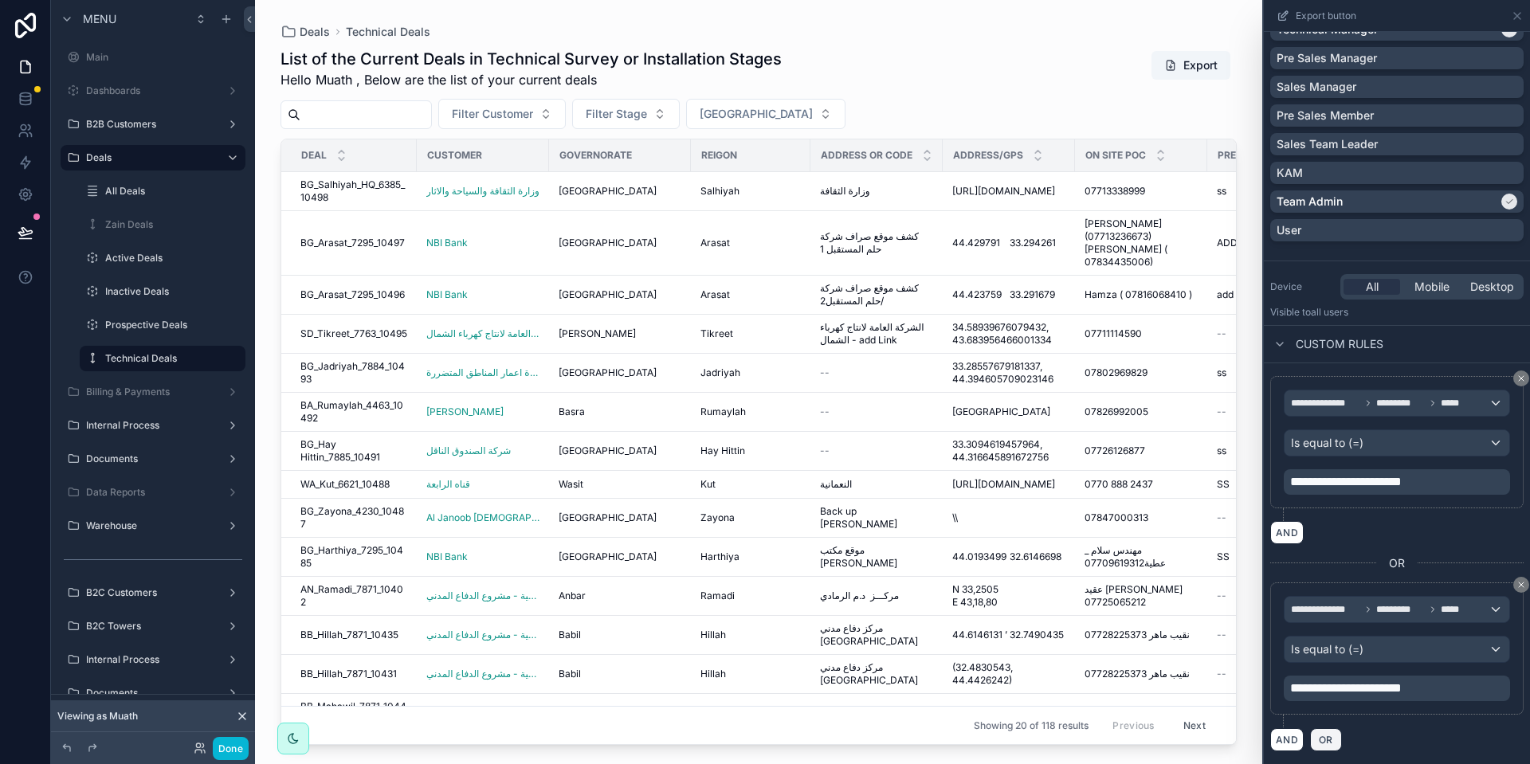
drag, startPoint x: 1333, startPoint y: 736, endPoint x: 1346, endPoint y: 594, distance: 142.5
click at [1332, 736] on span "OR" at bounding box center [1325, 740] width 21 height 12
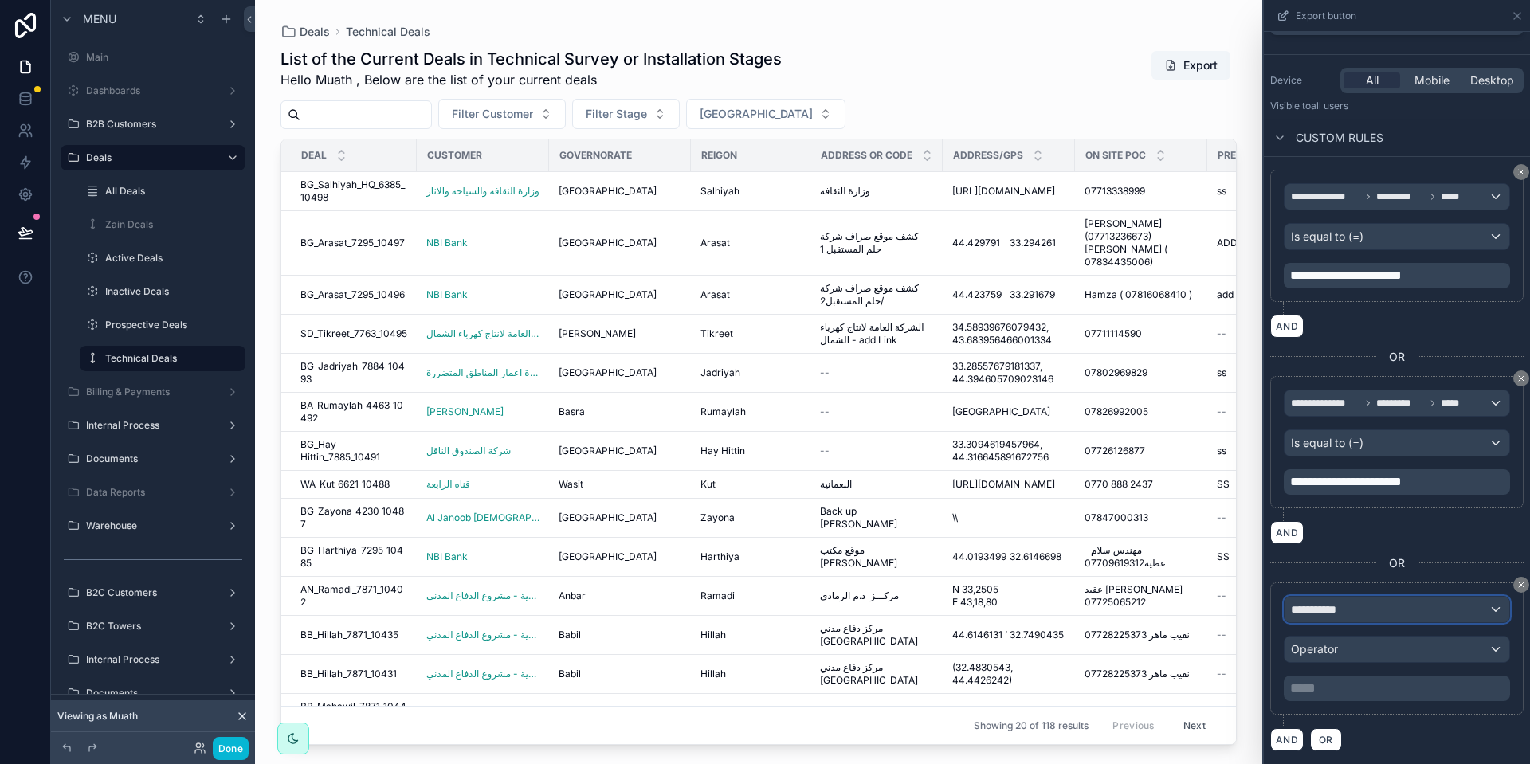
click at [1324, 614] on span "**********" at bounding box center [1320, 610] width 59 height 16
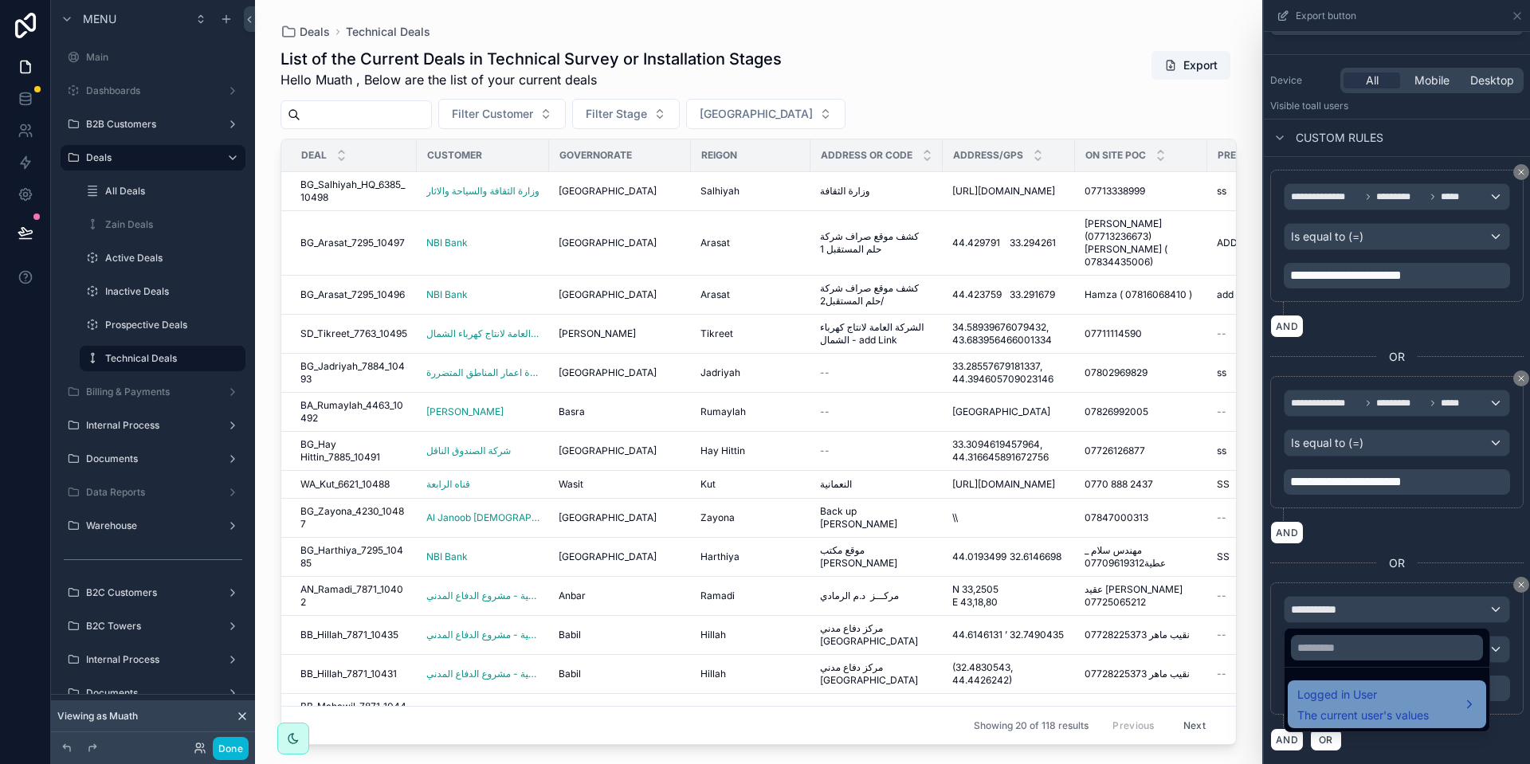
click at [1338, 684] on div "Logged in User The current user's values" at bounding box center [1387, 704] width 198 height 48
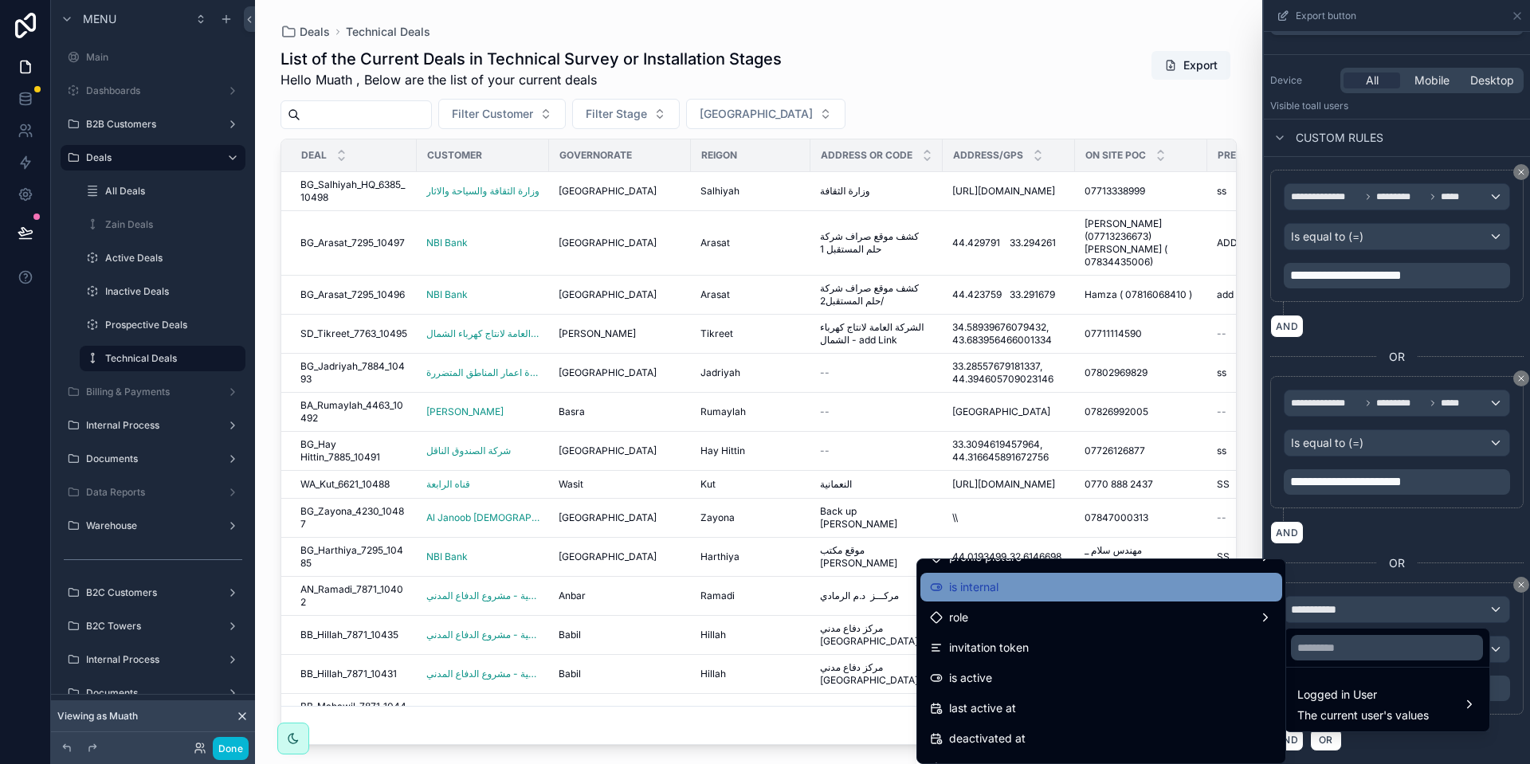
scroll to position [120, 0]
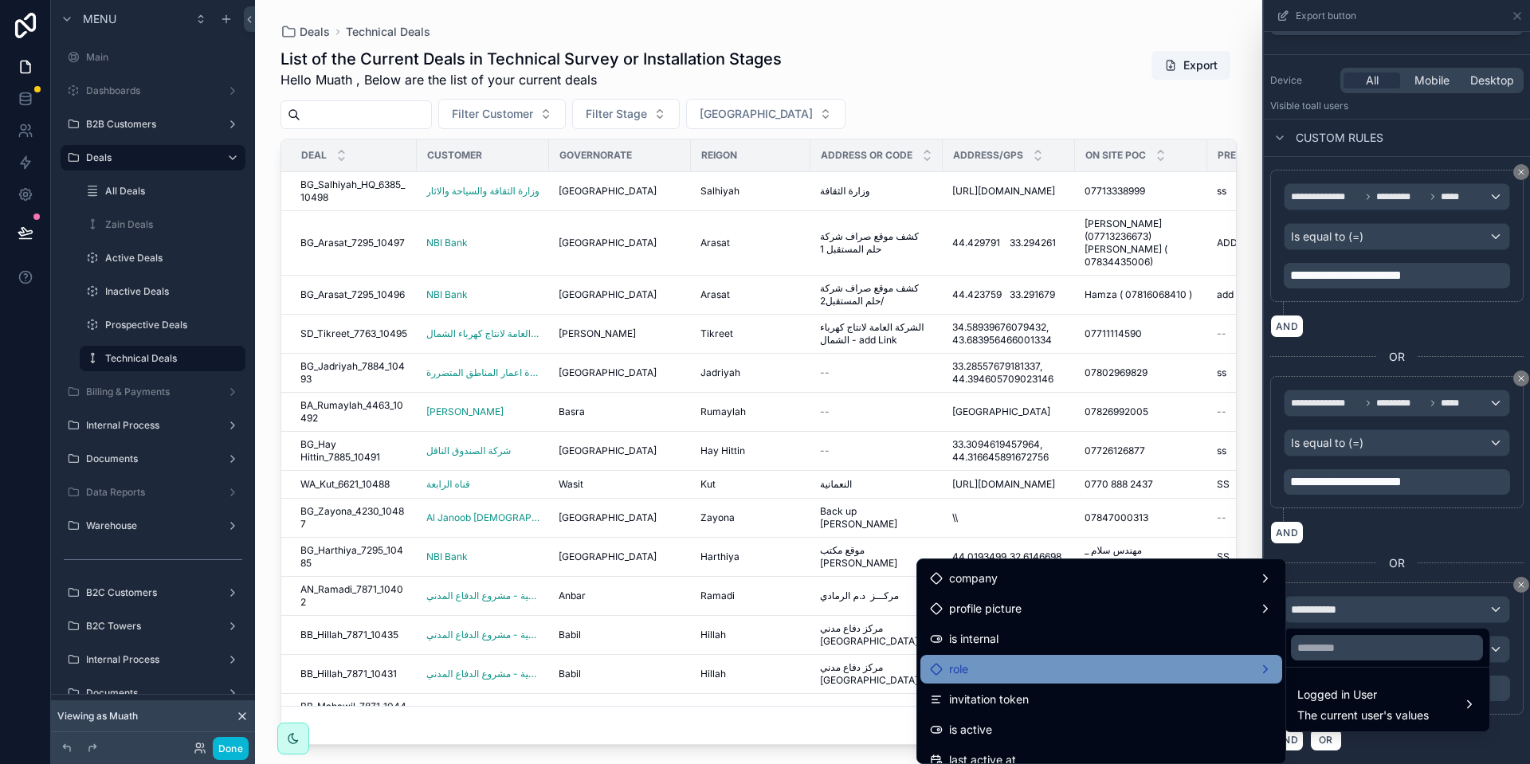
click at [1014, 658] on div "role" at bounding box center [1101, 669] width 362 height 29
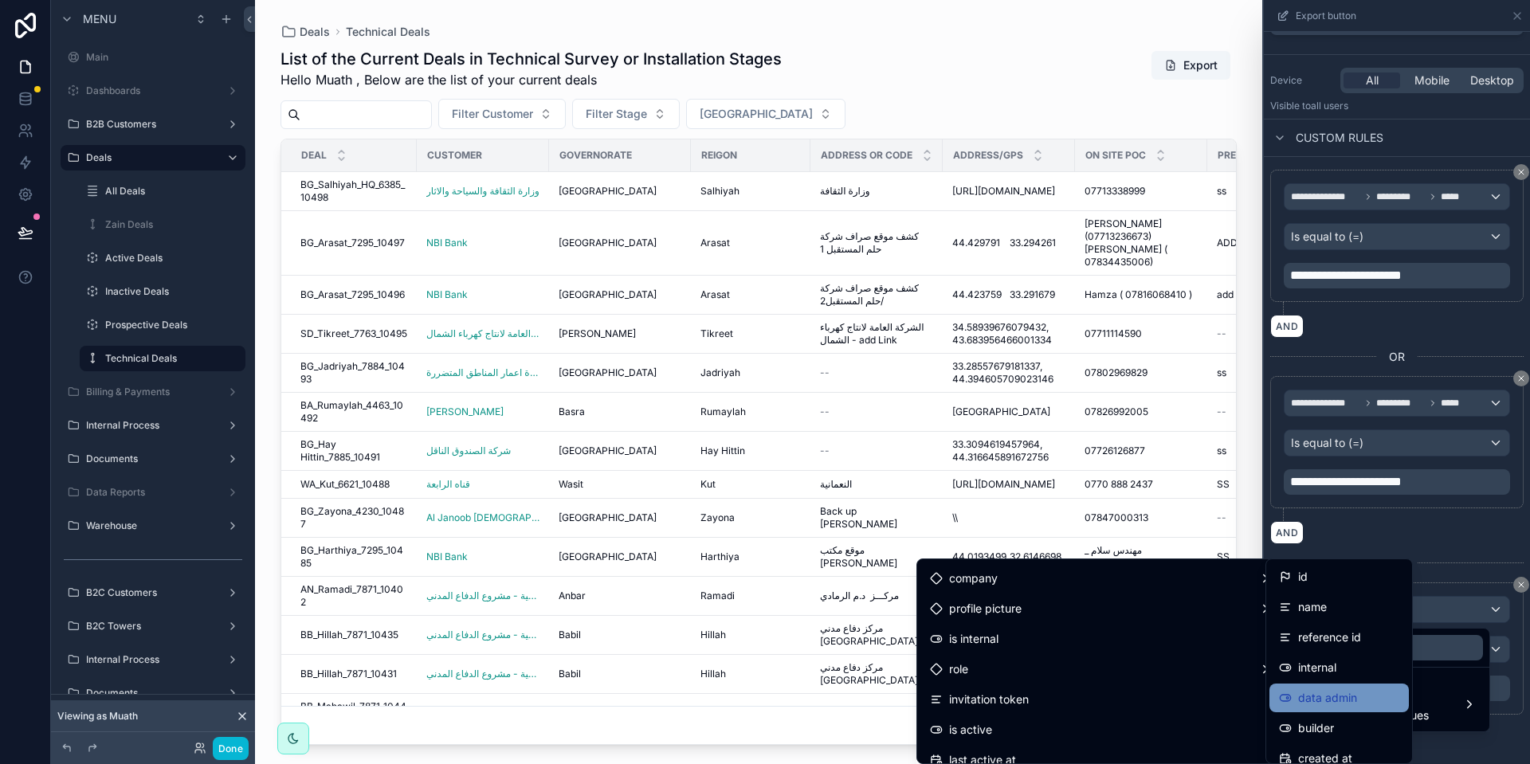
click at [1323, 688] on span "data admin" at bounding box center [1327, 697] width 59 height 19
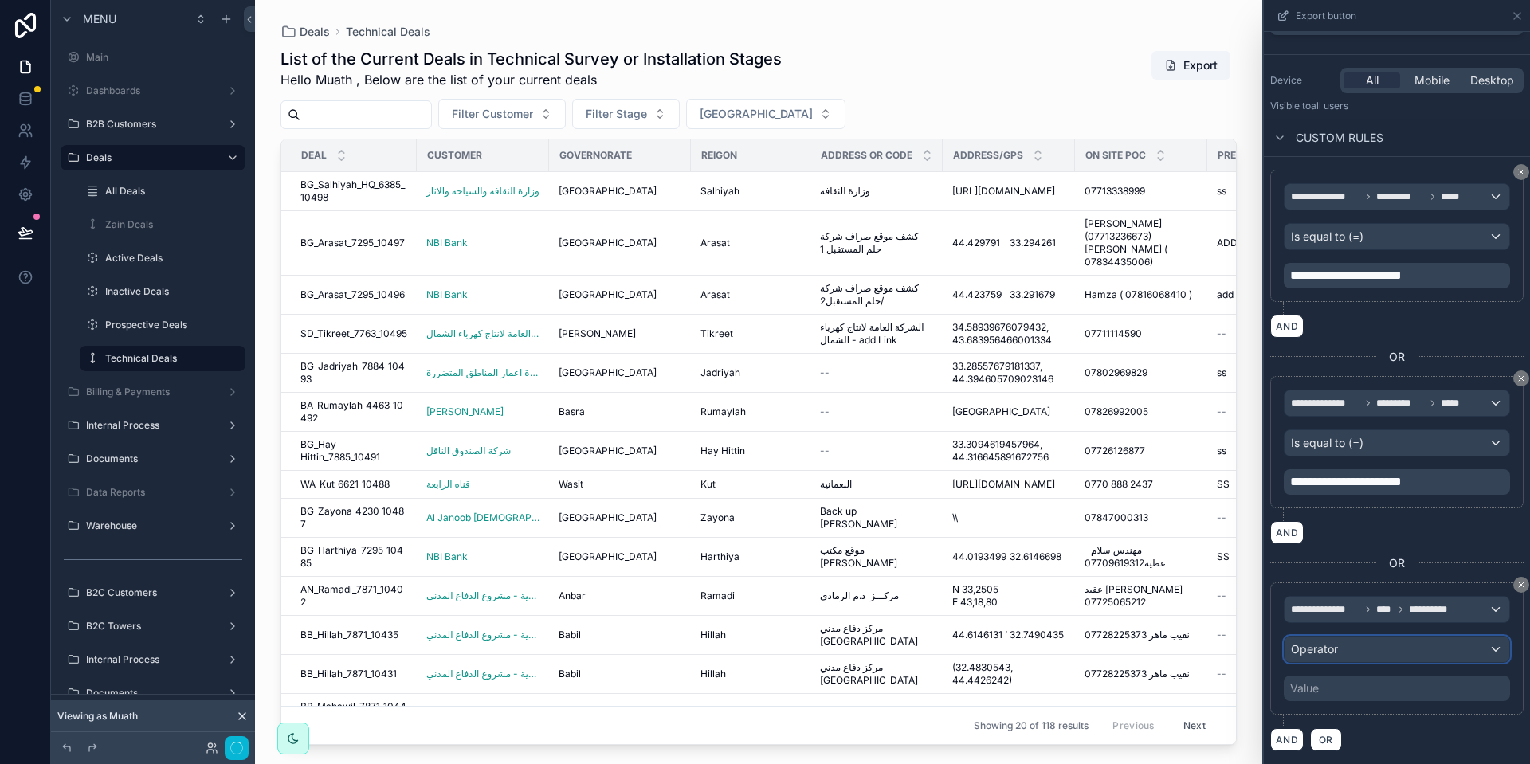
click at [1340, 649] on div "Operator" at bounding box center [1396, 649] width 225 height 25
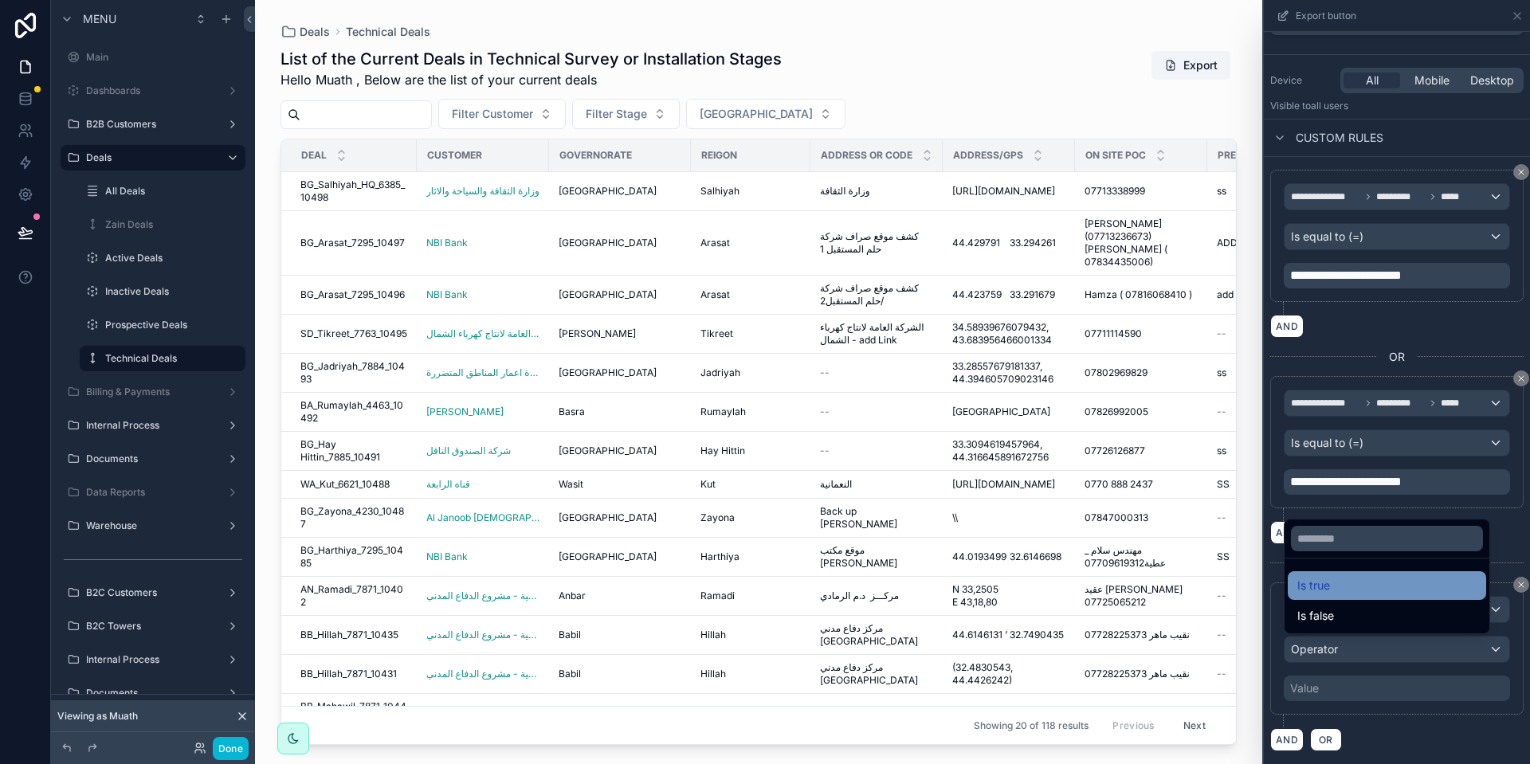
click at [1344, 591] on div "Is true" at bounding box center [1386, 585] width 179 height 19
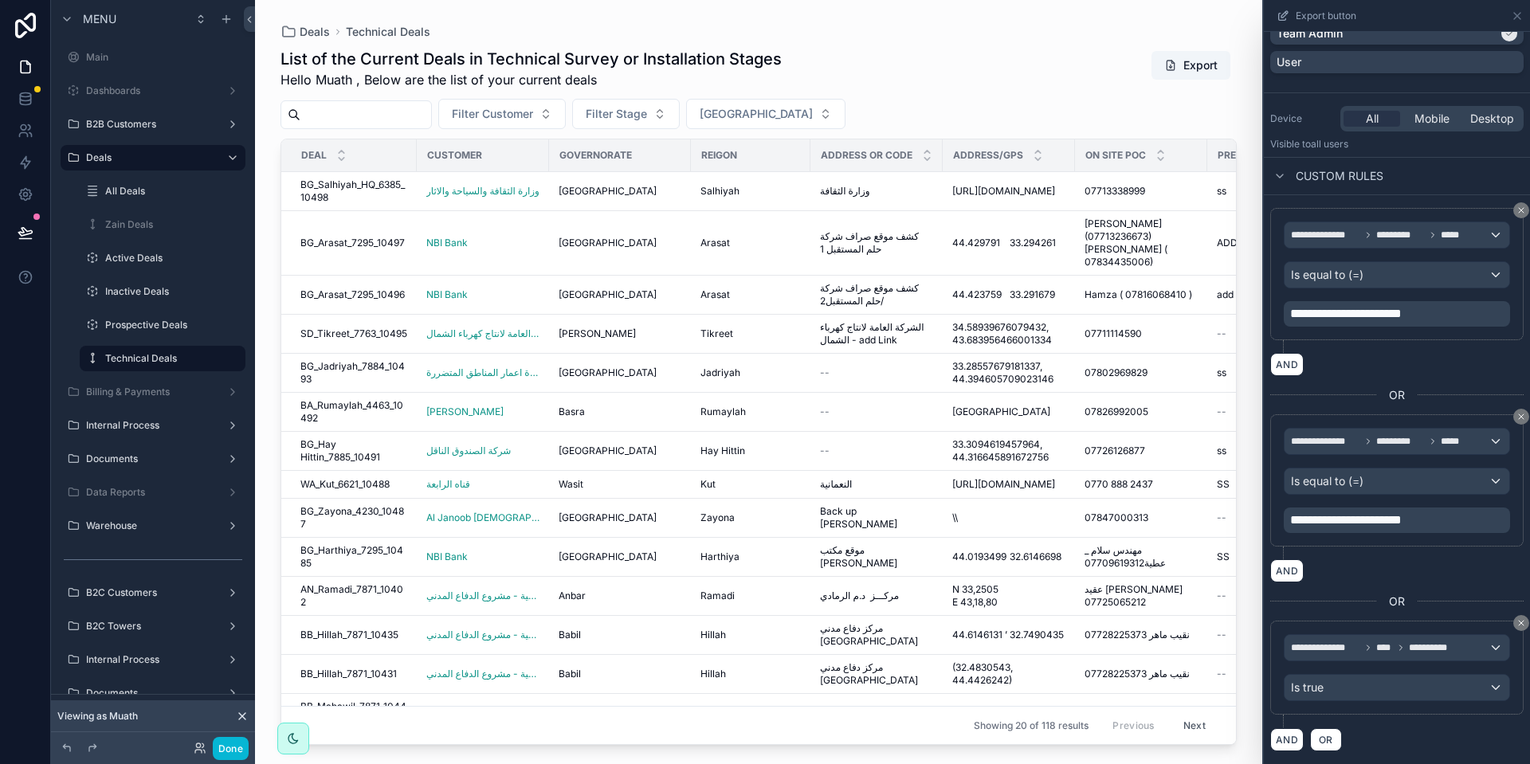
scroll to position [1454, 0]
click at [222, 748] on button "Done" at bounding box center [231, 748] width 36 height 23
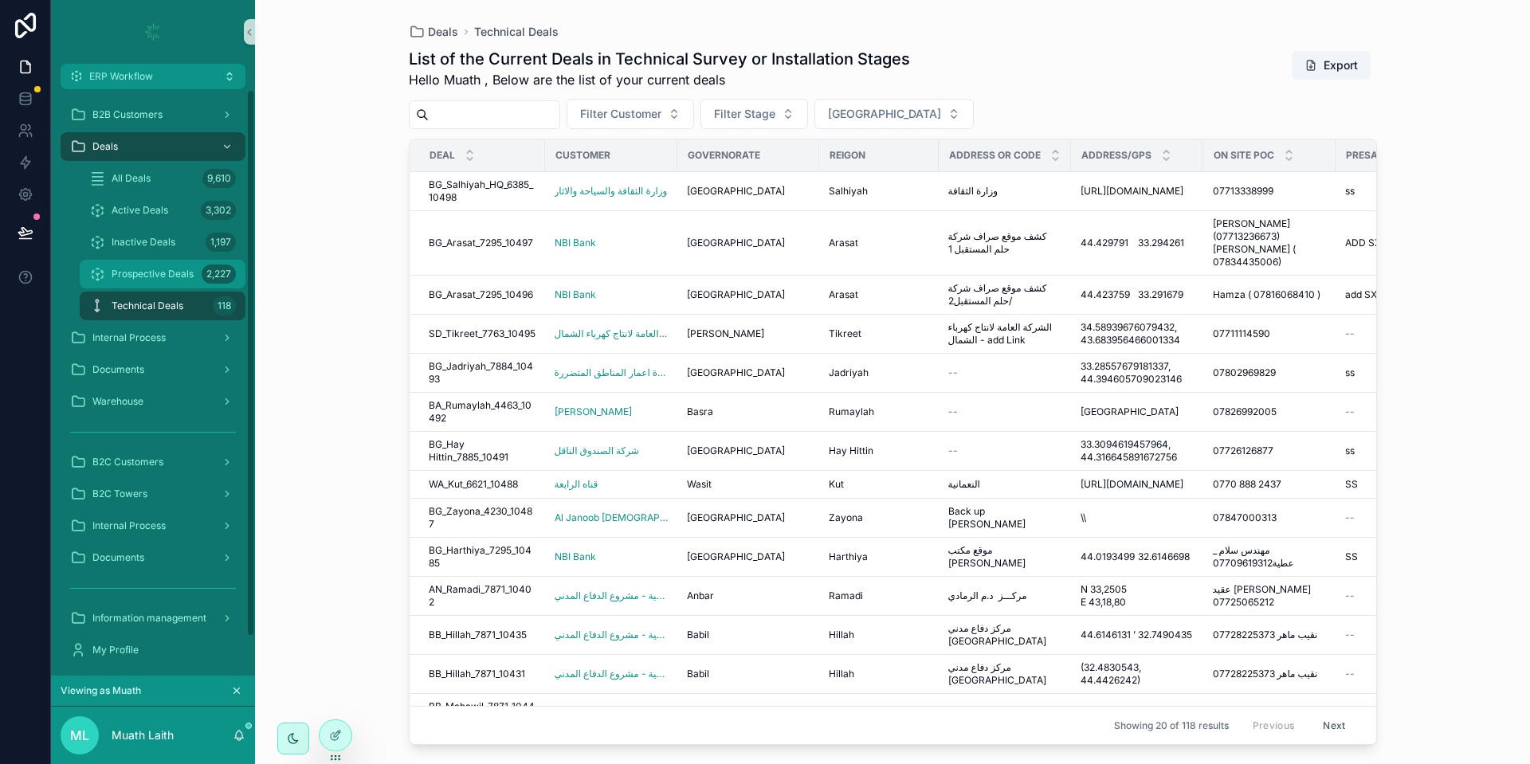
click at [142, 262] on div "Prospective Deals 2,227" at bounding box center [162, 273] width 147 height 25
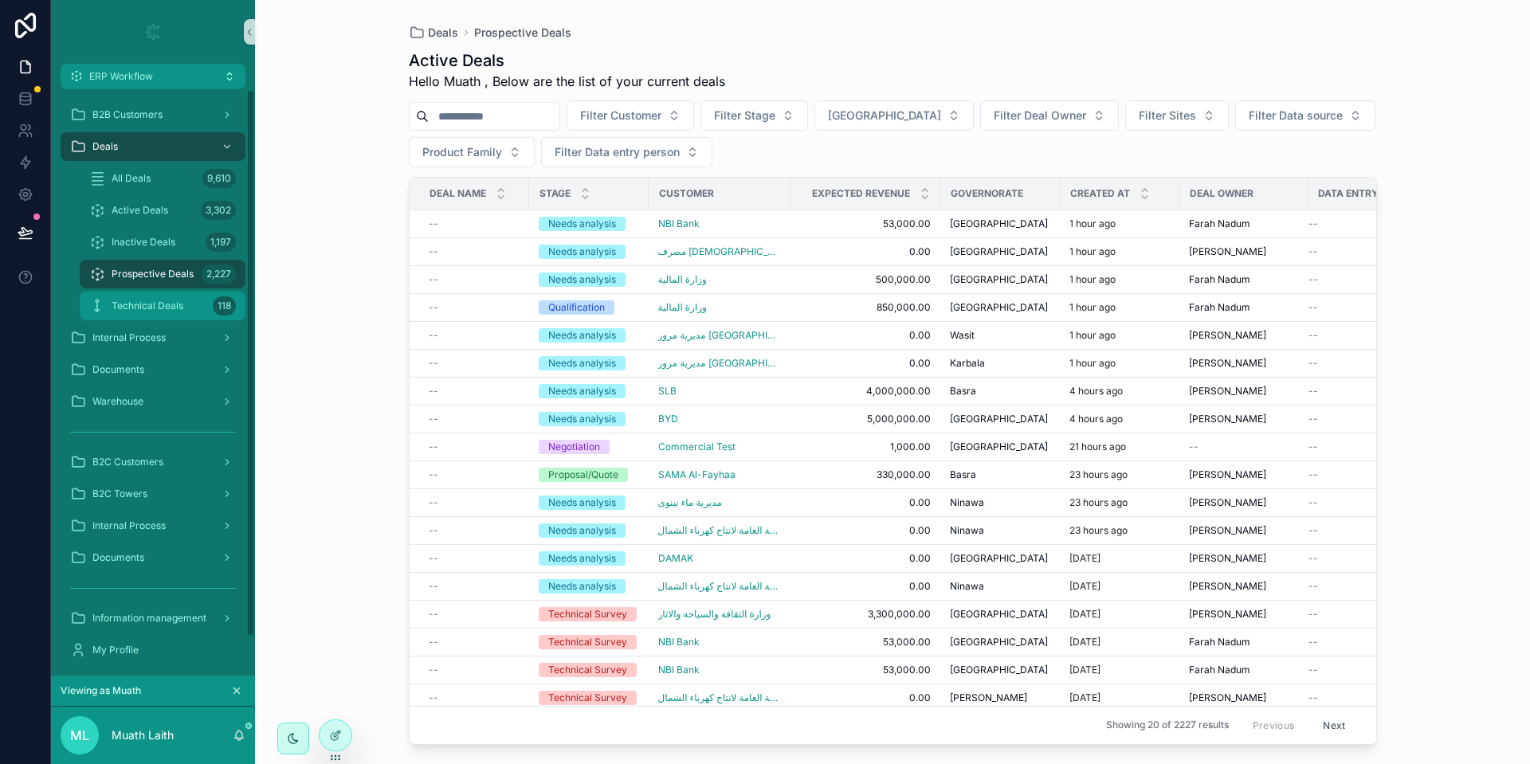
click at [148, 306] on span "Technical Deals" at bounding box center [148, 306] width 72 height 13
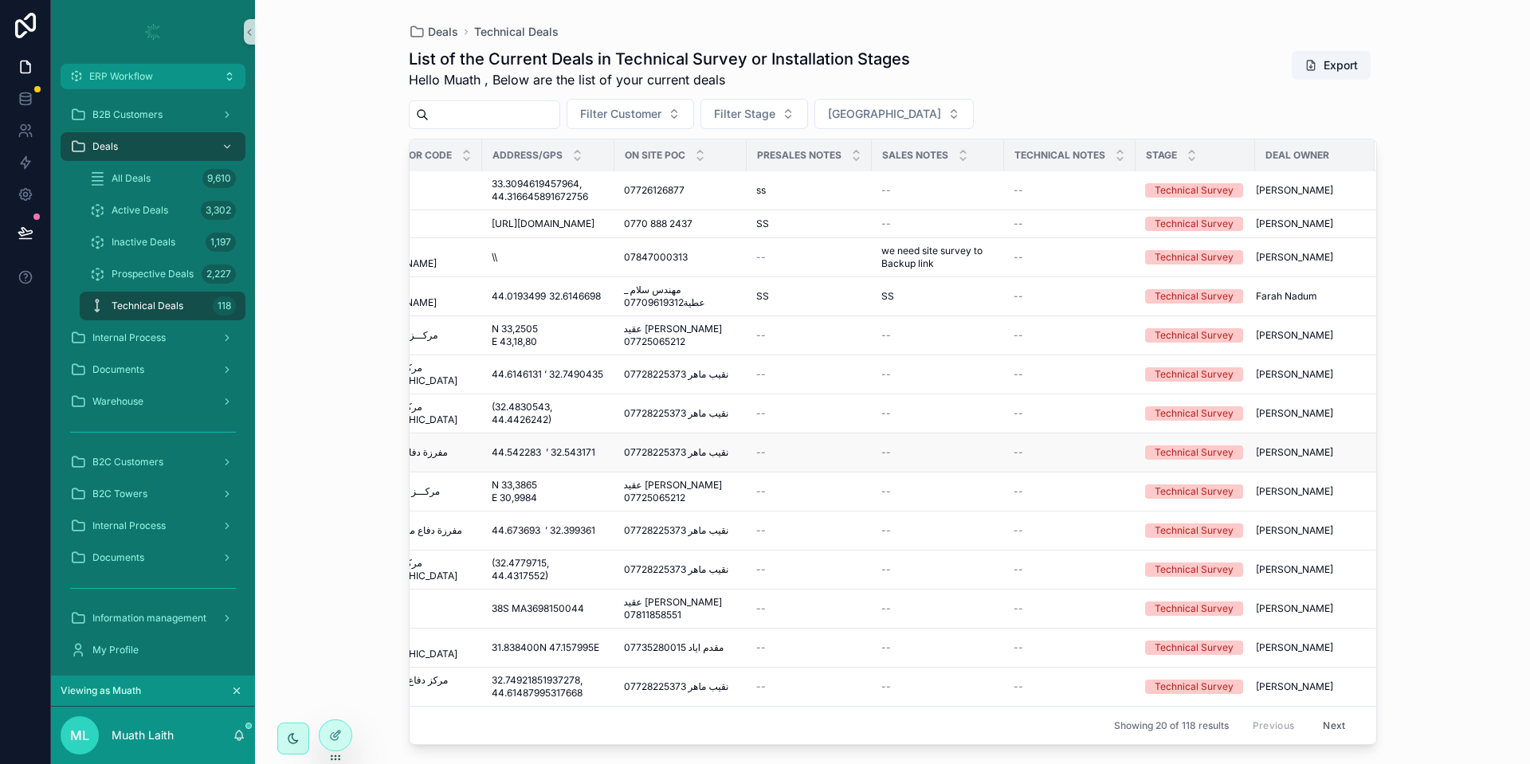
scroll to position [0, 606]
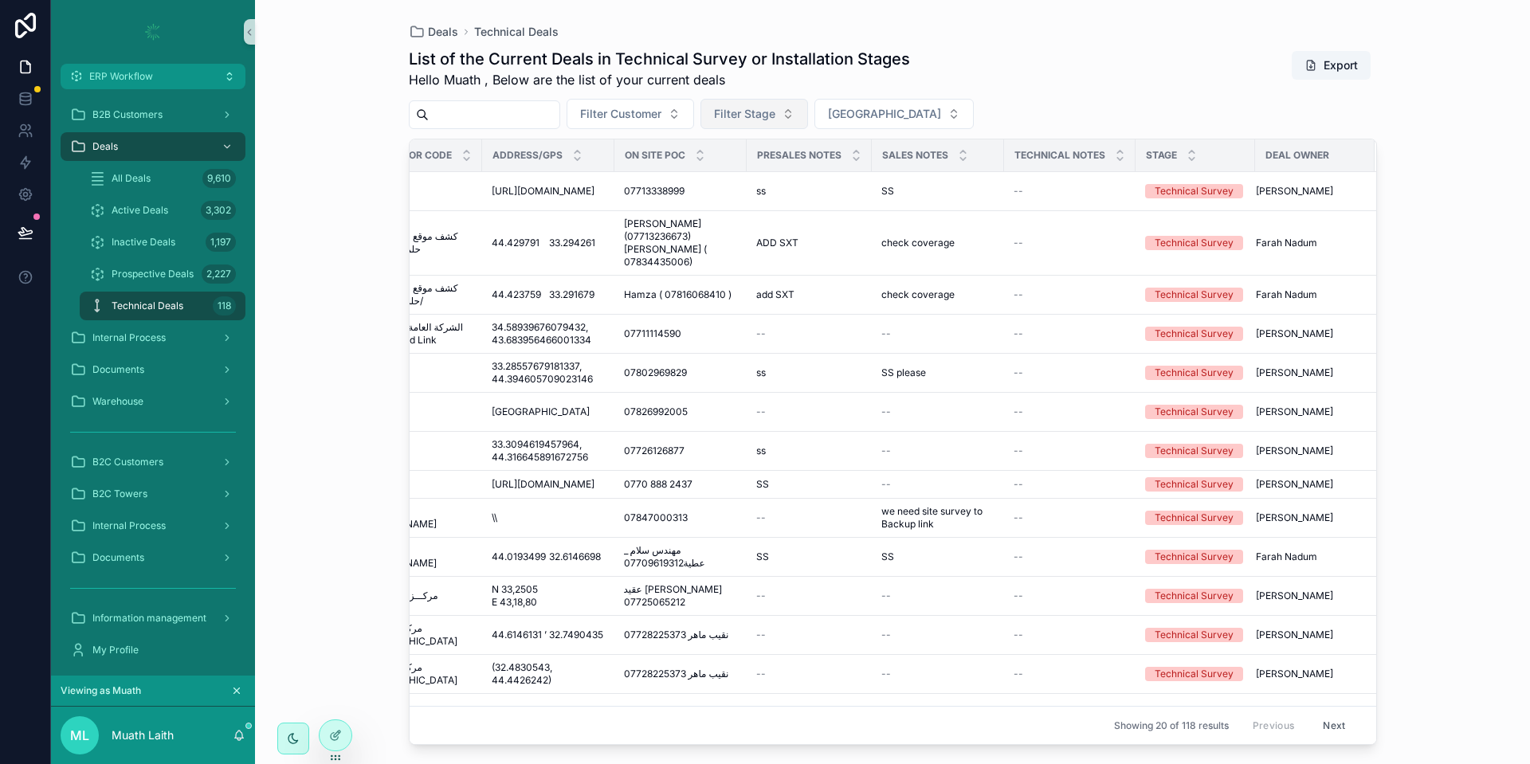
click at [808, 111] on button "Filter Stage" at bounding box center [754, 114] width 108 height 30
type input "**"
click at [776, 206] on div "Installation" at bounding box center [795, 203] width 191 height 25
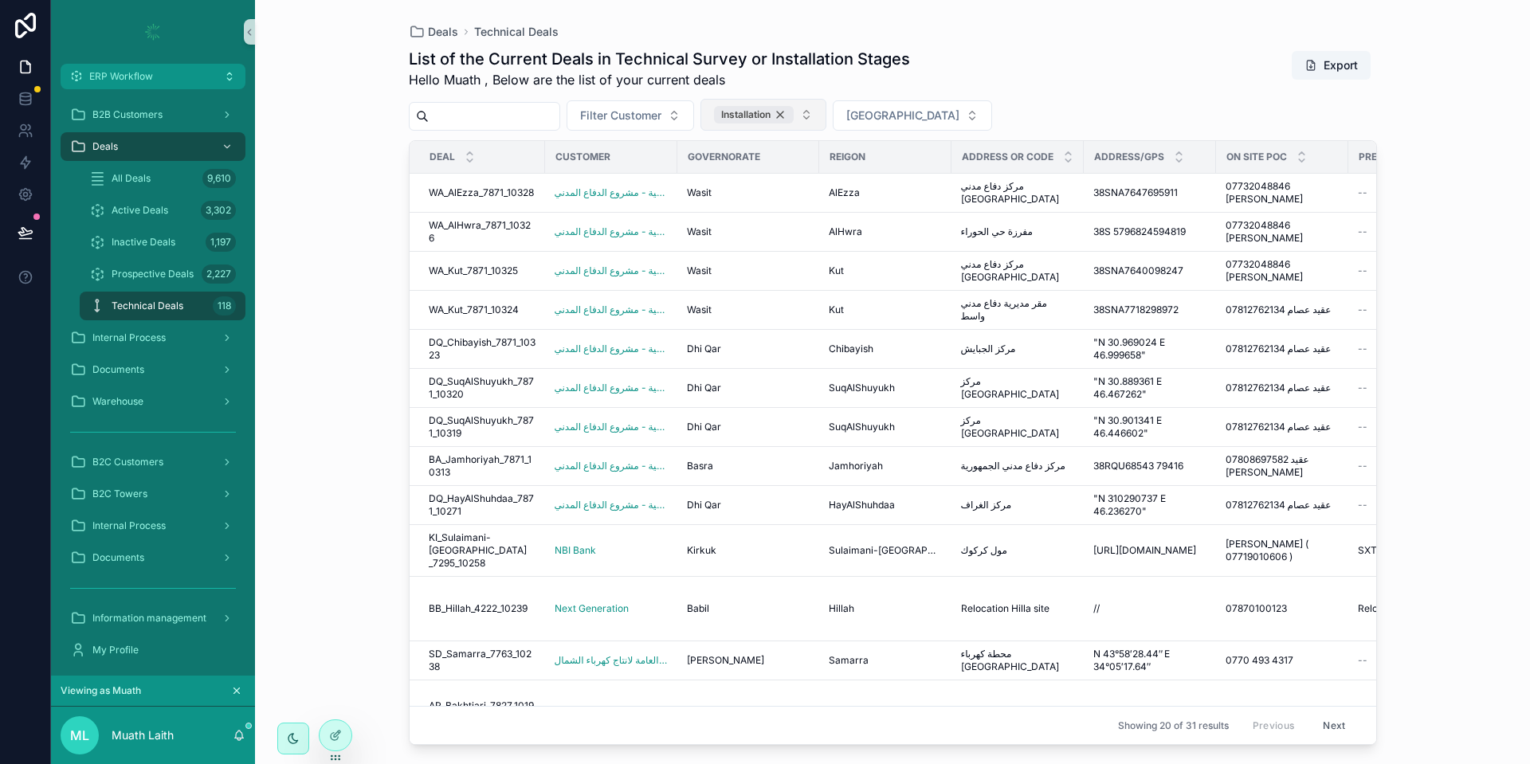
click at [794, 115] on div "Installation" at bounding box center [754, 115] width 80 height 18
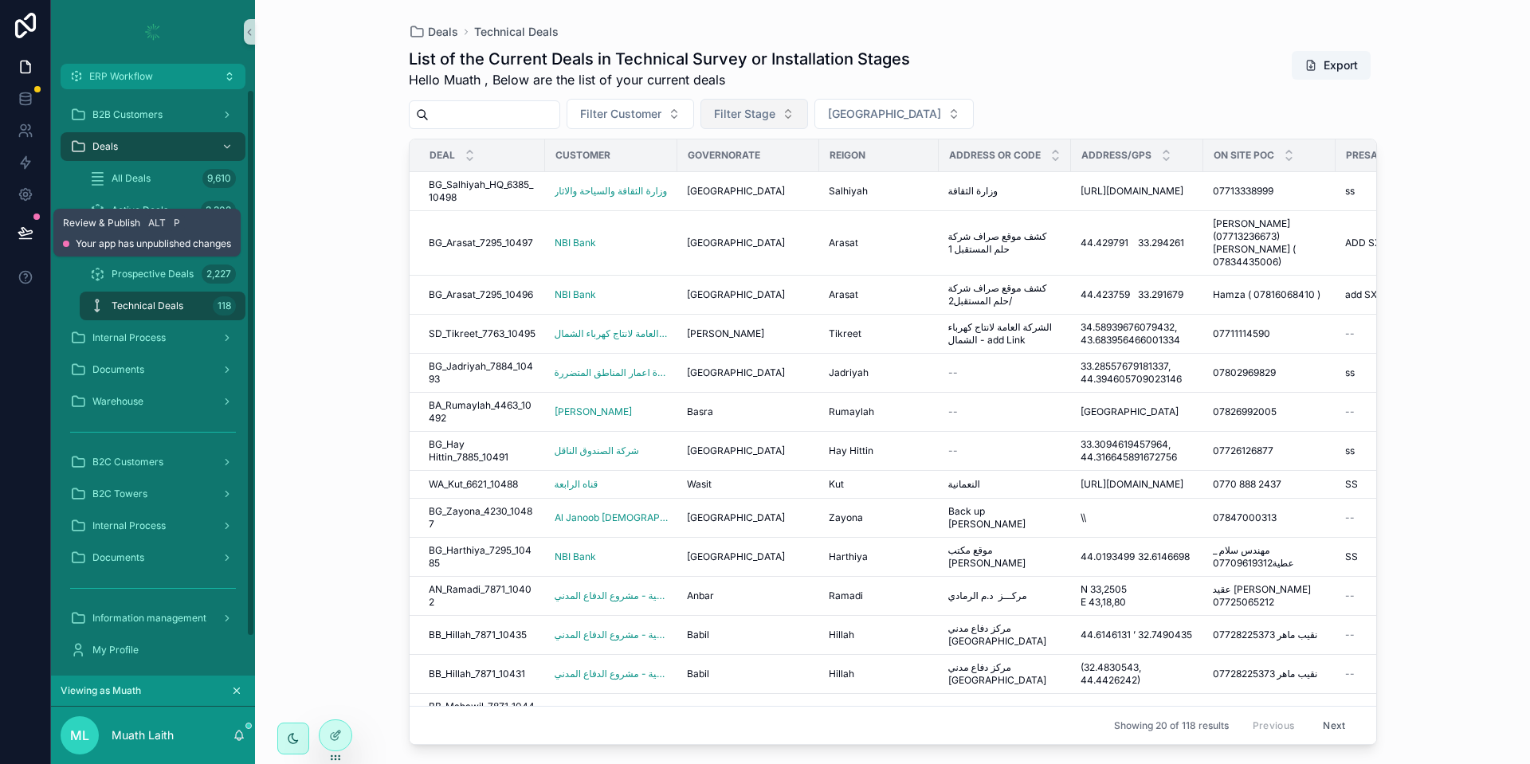
click at [27, 234] on icon at bounding box center [25, 232] width 14 height 8
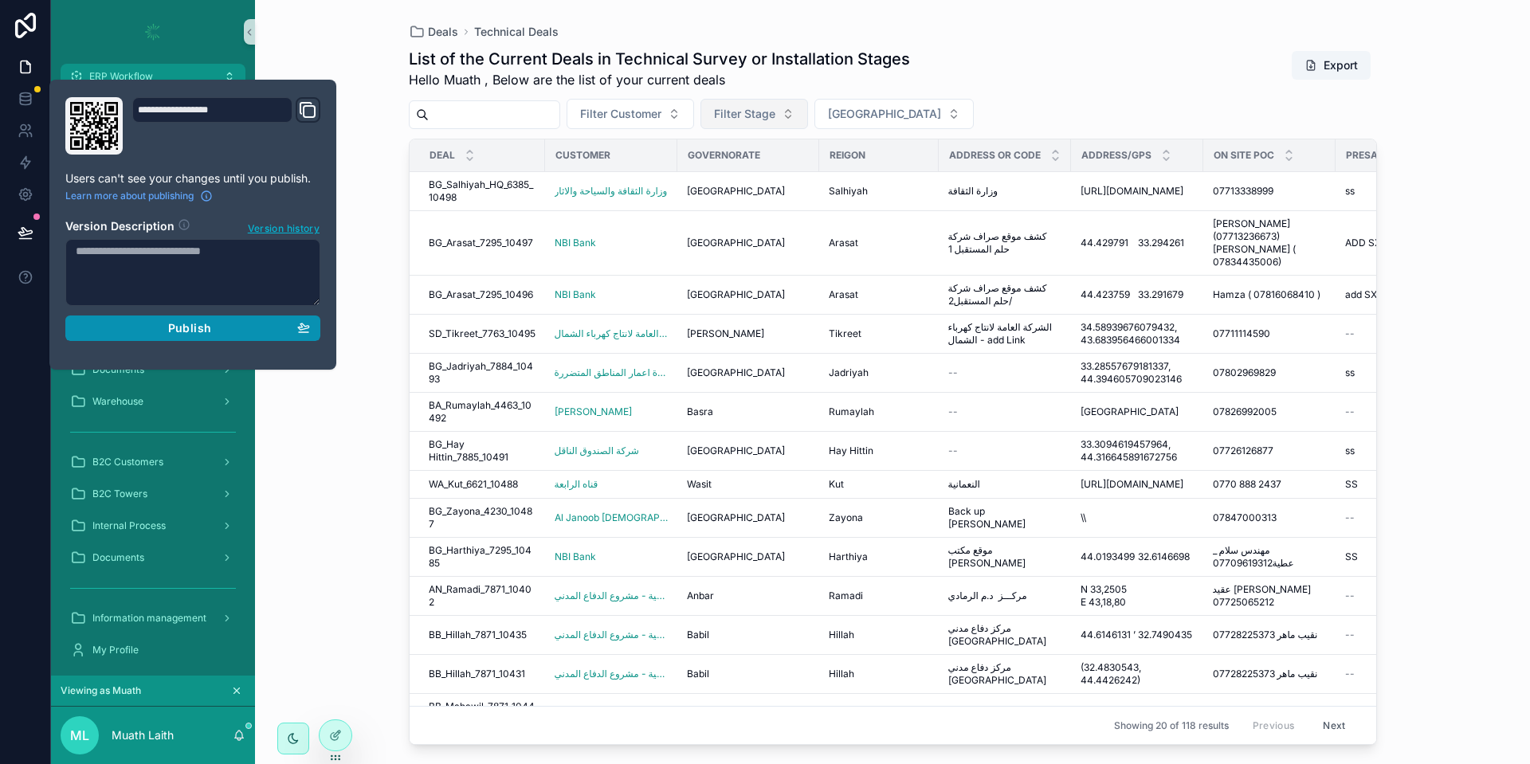
drag, startPoint x: 240, startPoint y: 327, endPoint x: 285, endPoint y: 410, distance: 95.2
click at [240, 327] on div "Publish" at bounding box center [193, 328] width 234 height 14
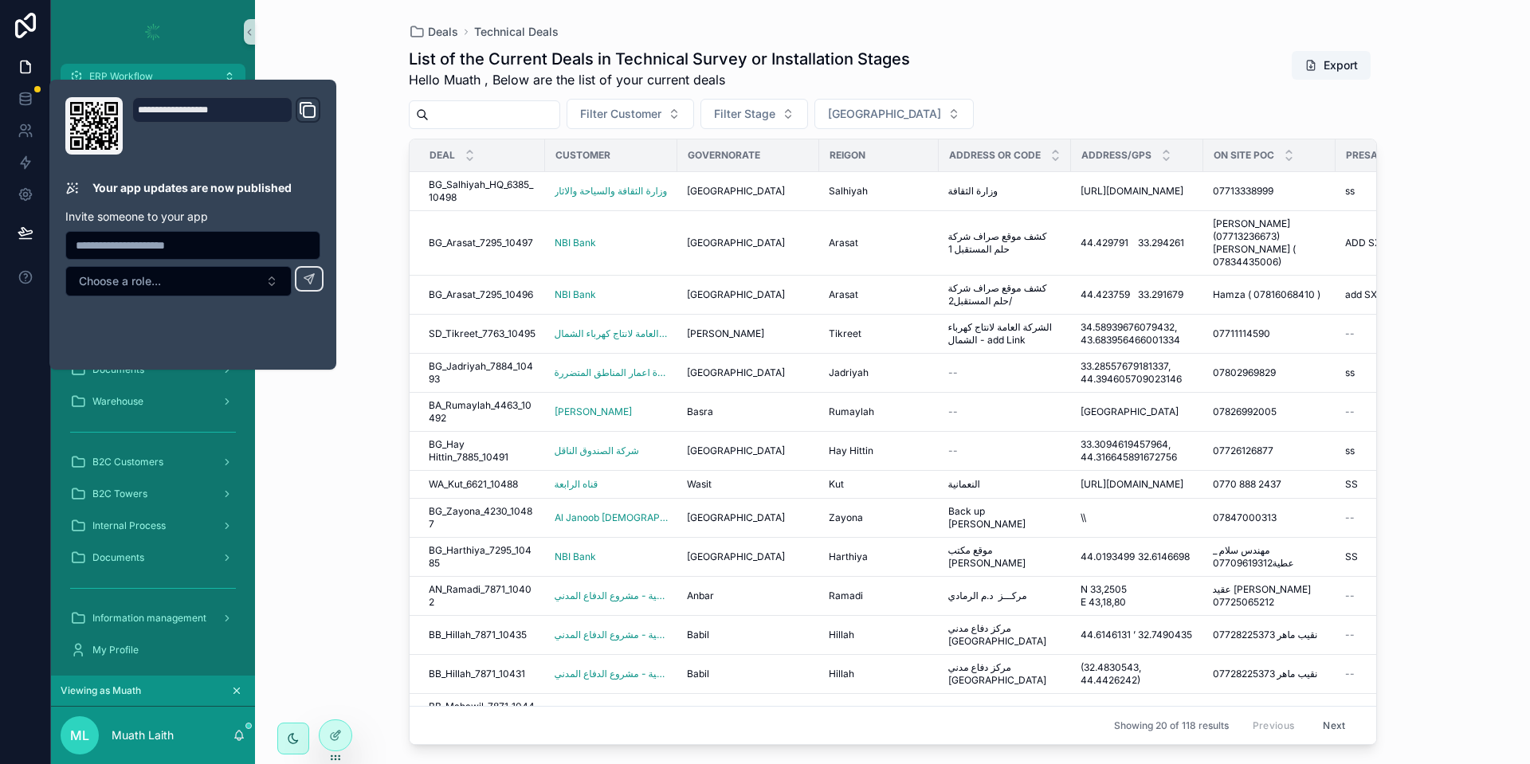
click at [362, 510] on div "Deals Technical Deals List of the Current Deals in Technical Survey or Installa…" at bounding box center [892, 382] width 1275 height 764
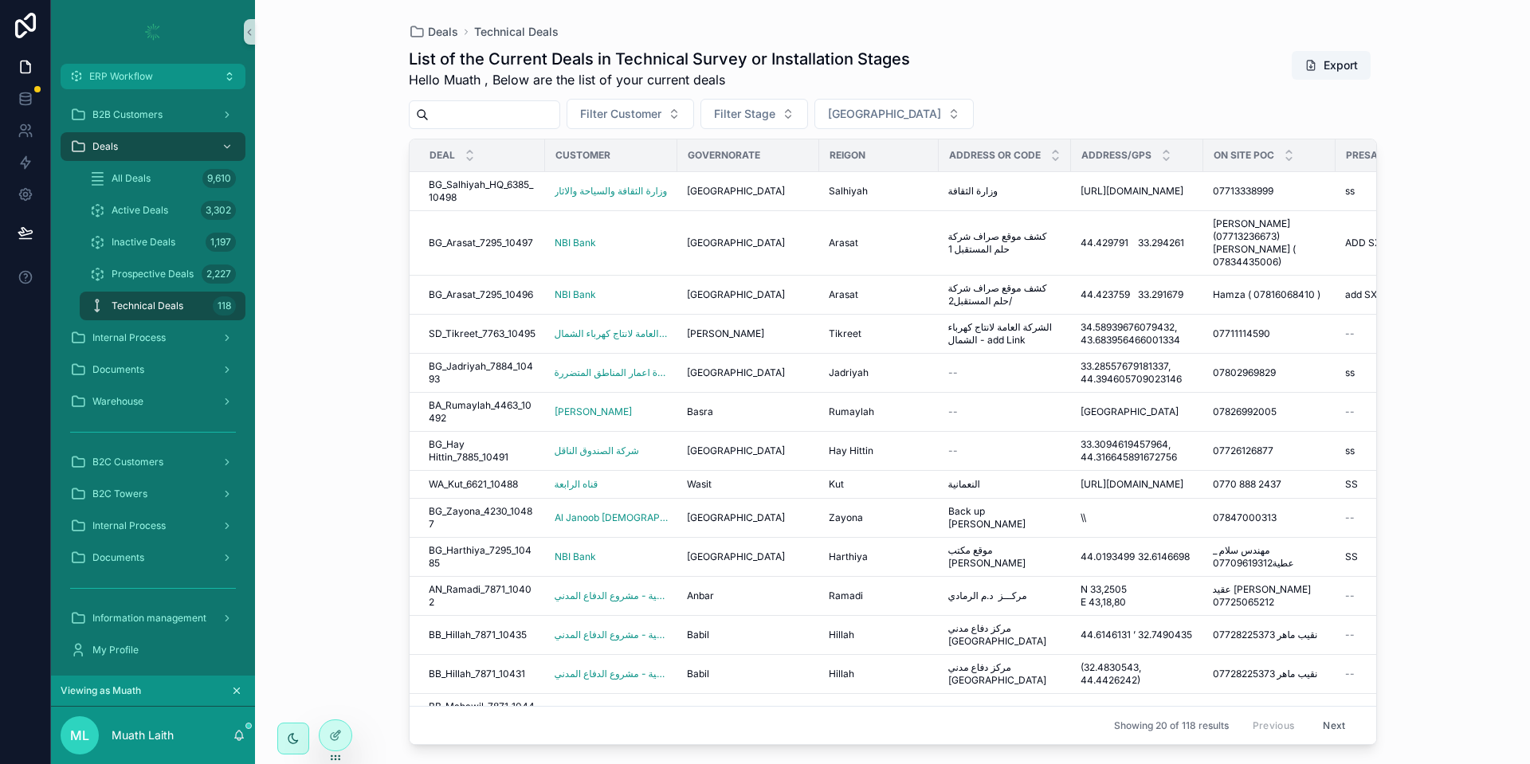
click at [241, 692] on icon "scrollable content" at bounding box center [236, 690] width 11 height 11
